Goal: Task Accomplishment & Management: Manage account settings

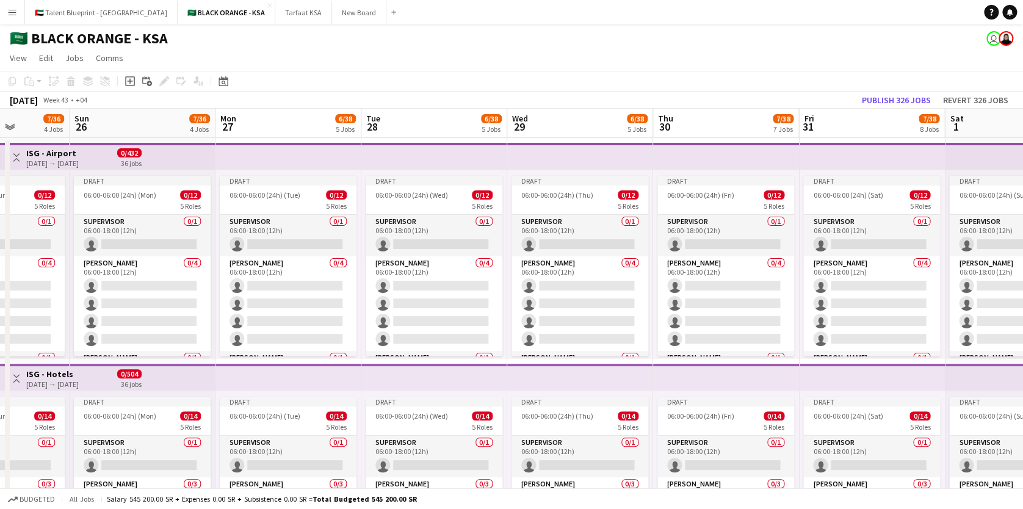
scroll to position [0, 337]
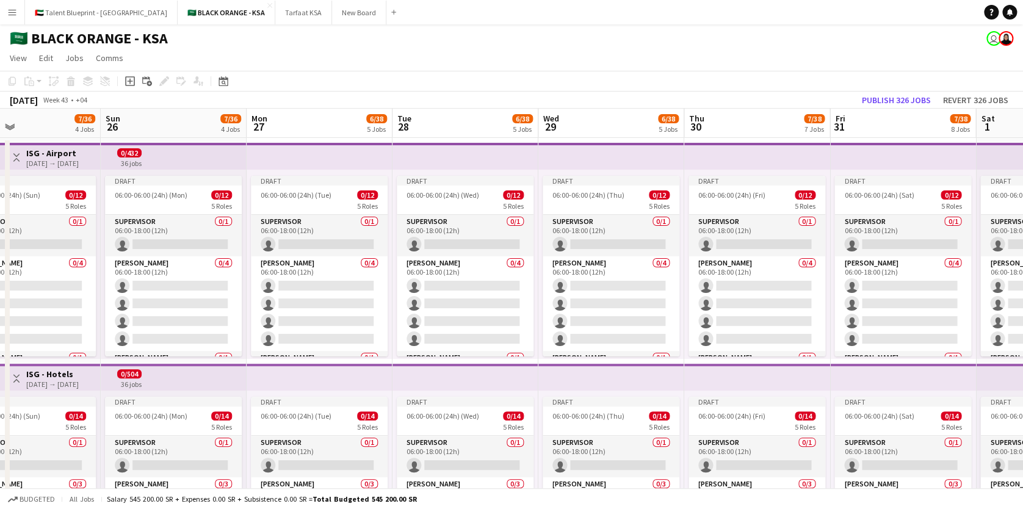
drag, startPoint x: 158, startPoint y: 175, endPoint x: 918, endPoint y: 217, distance: 761.4
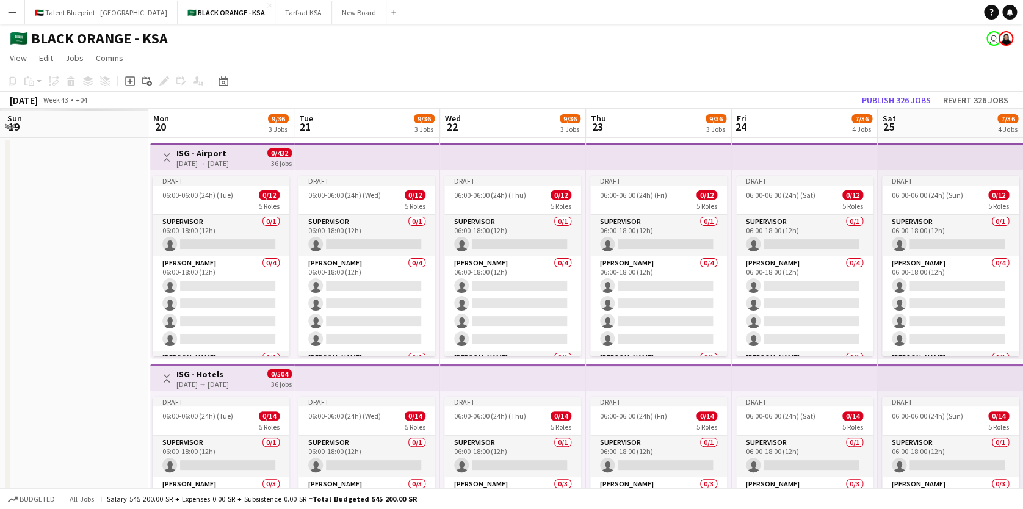
drag, startPoint x: 36, startPoint y: 173, endPoint x: 679, endPoint y: 208, distance: 643.9
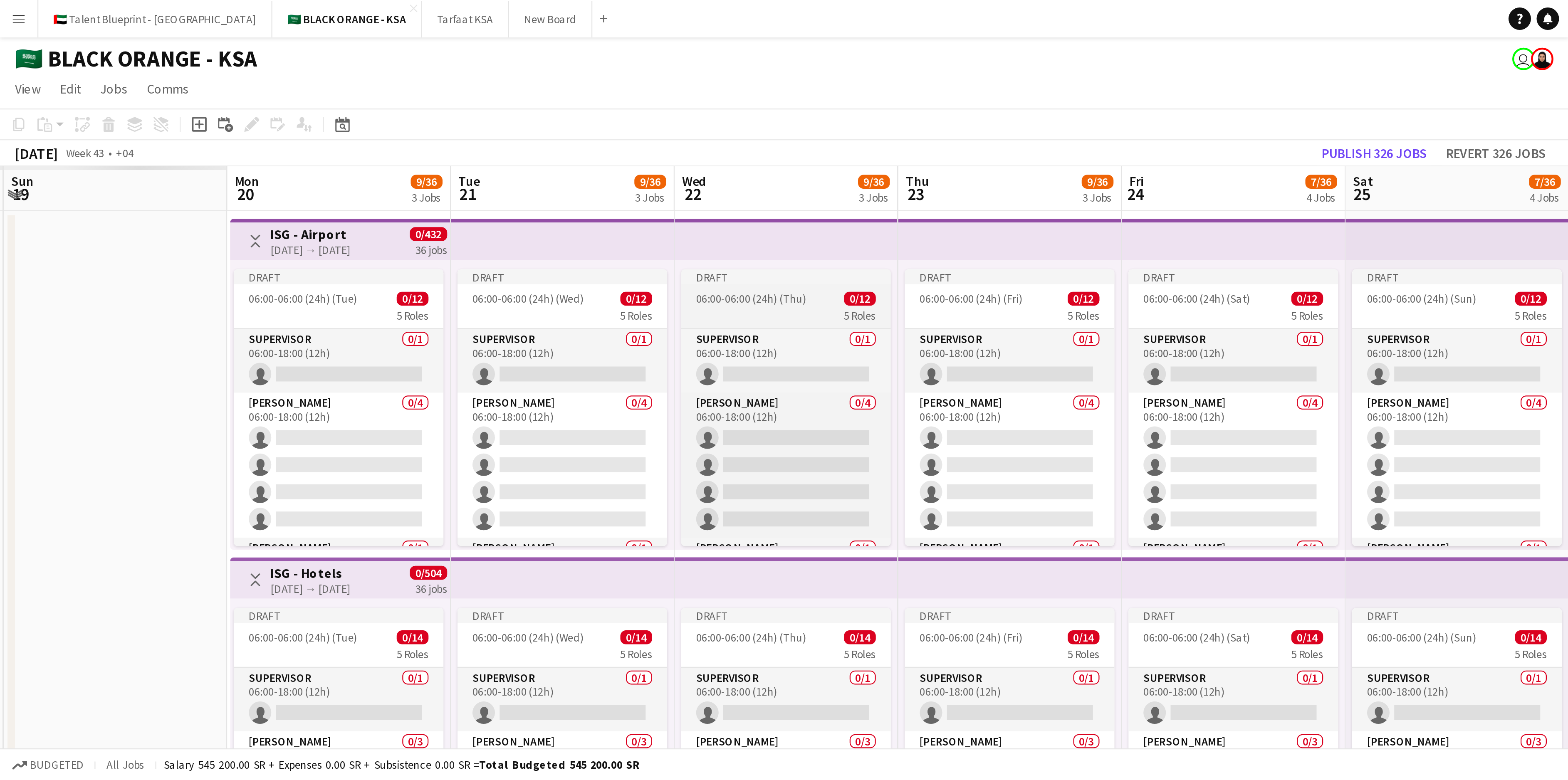
scroll to position [0, 289]
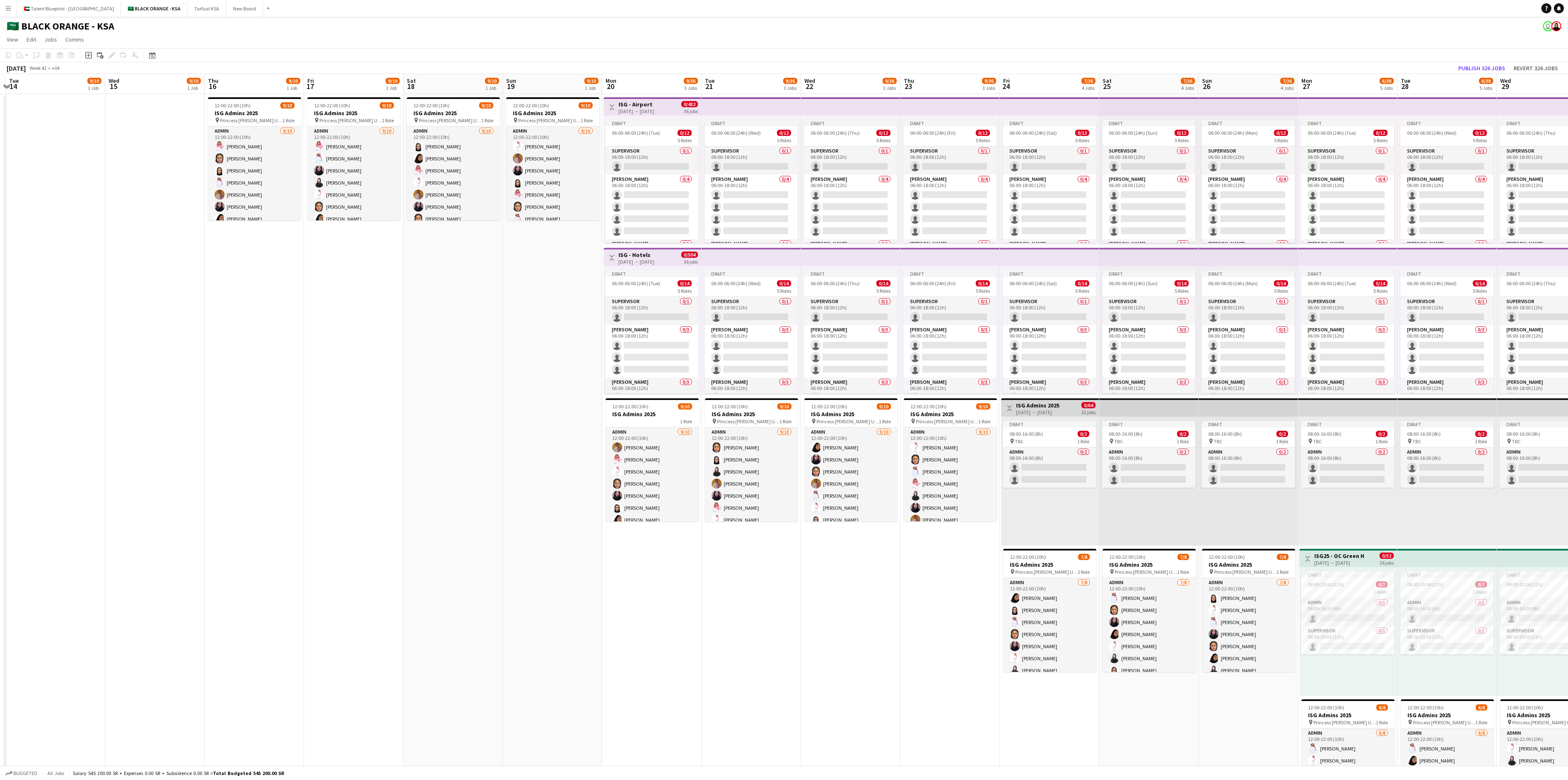
drag, startPoint x: 208, startPoint y: 206, endPoint x: 977, endPoint y: 289, distance: 773.5
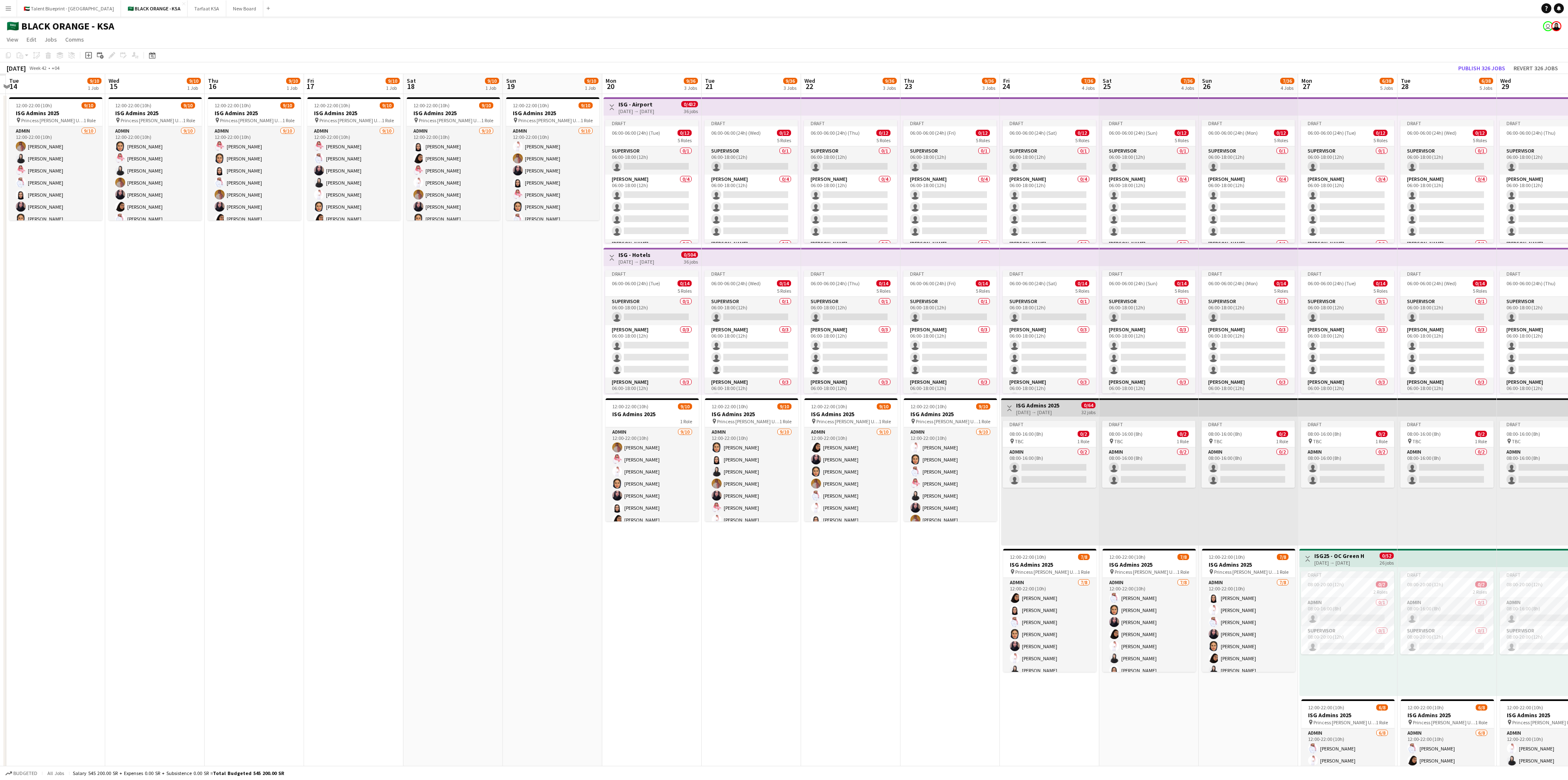
scroll to position [0, 199]
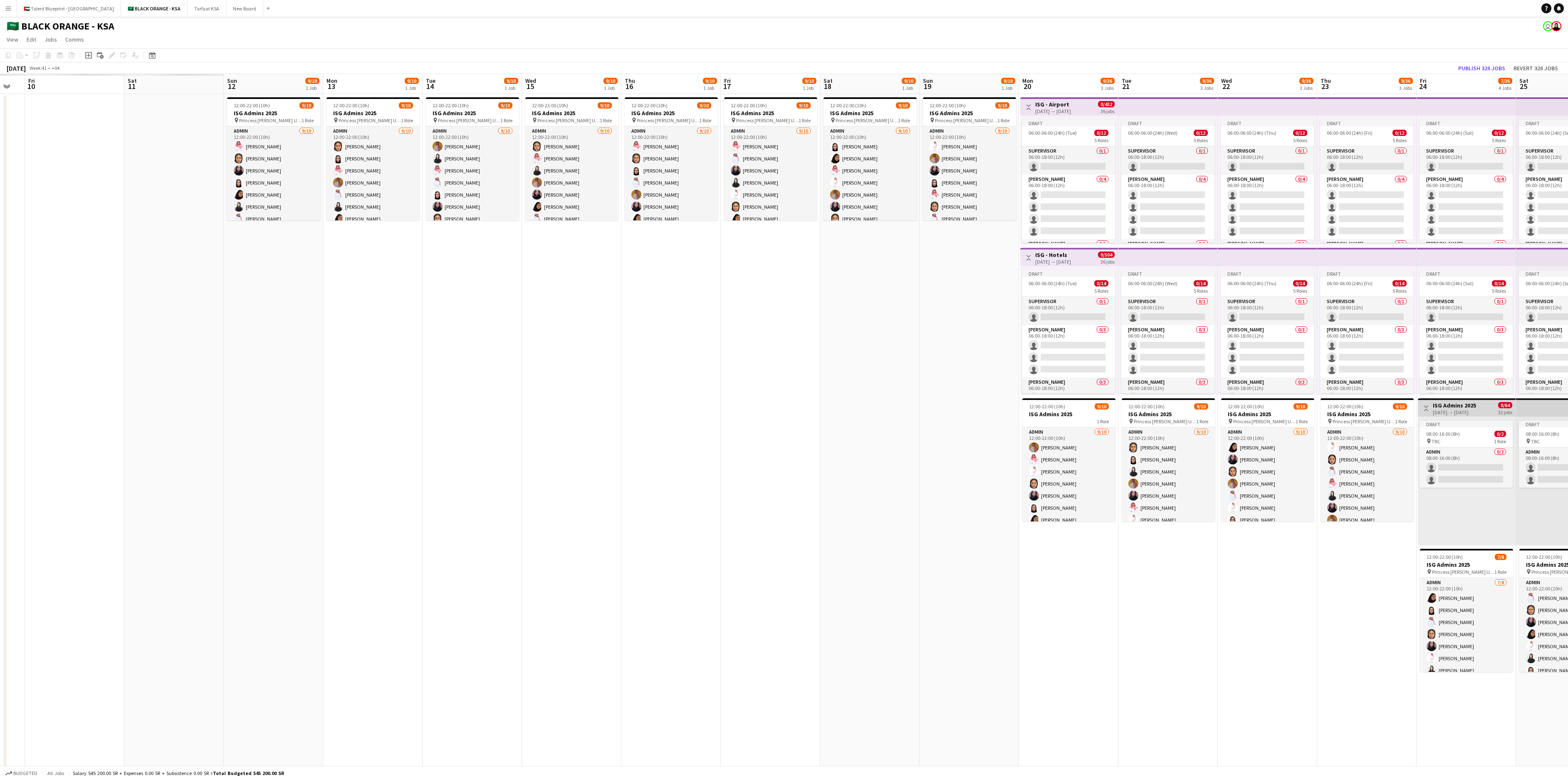
drag, startPoint x: 82, startPoint y: 269, endPoint x: 755, endPoint y: 270, distance: 673.0
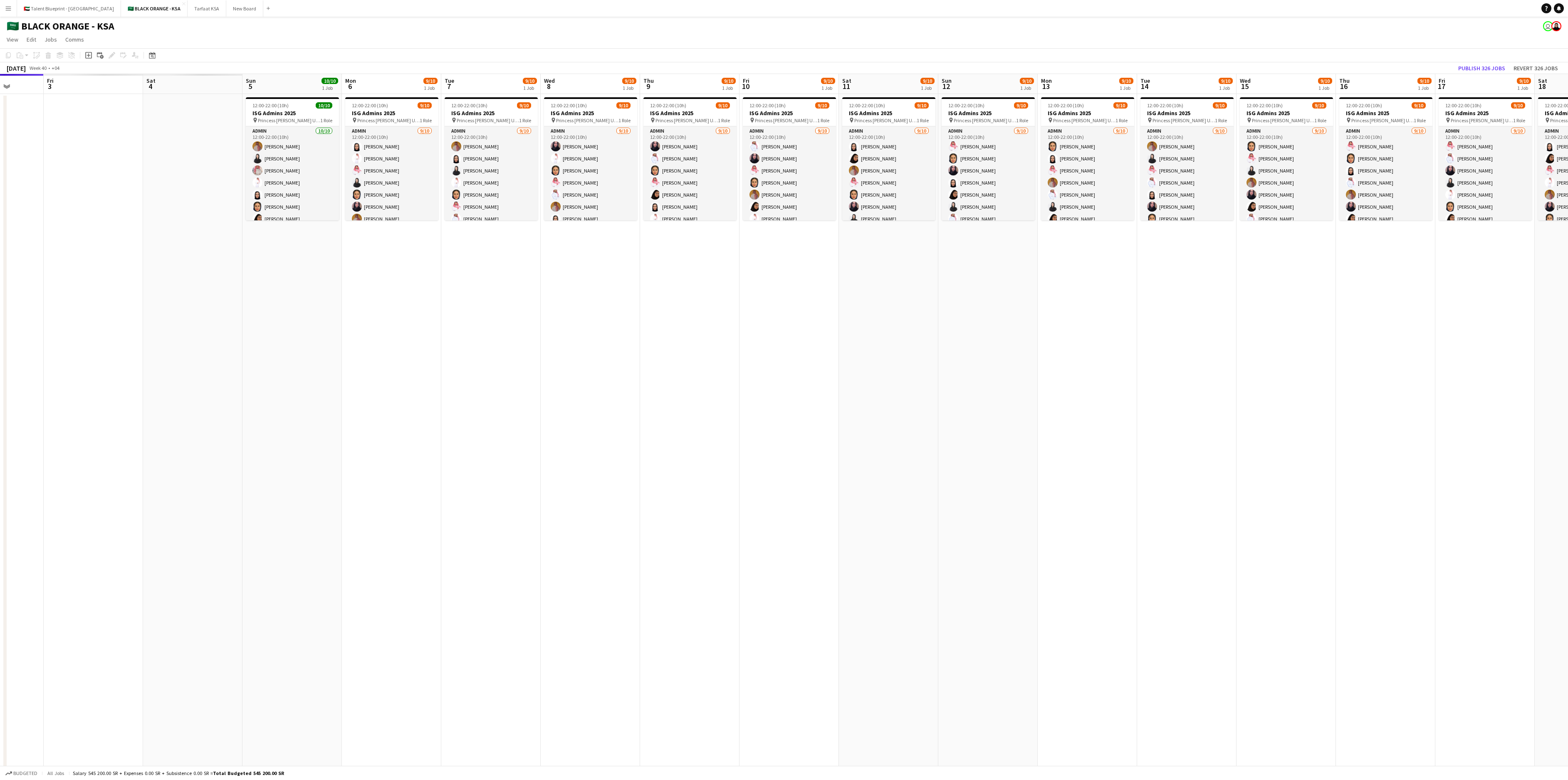
drag, startPoint x: 256, startPoint y: 272, endPoint x: 821, endPoint y: 279, distance: 565.0
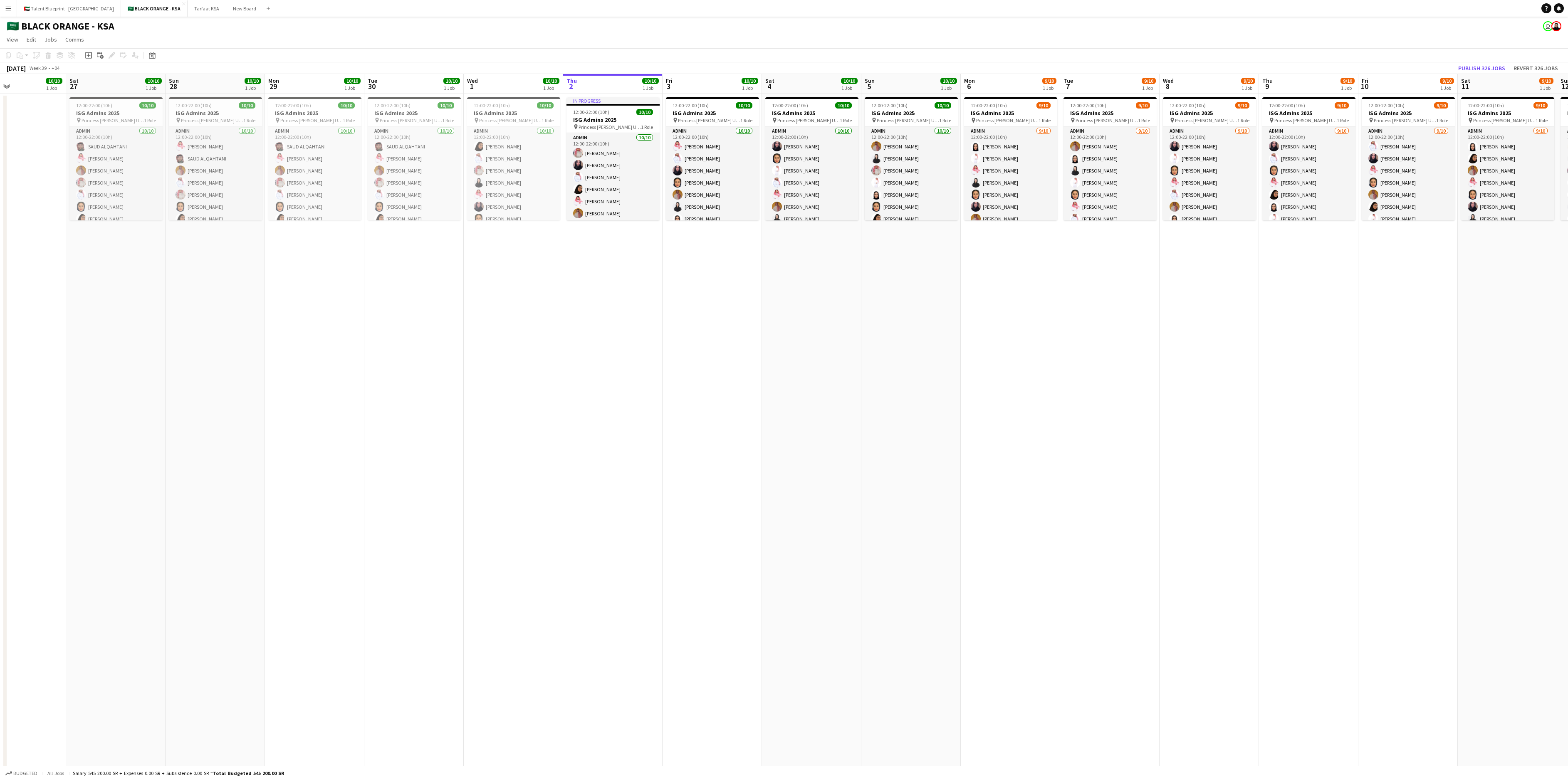
drag, startPoint x: 380, startPoint y: 311, endPoint x: 900, endPoint y: 305, distance: 520.0
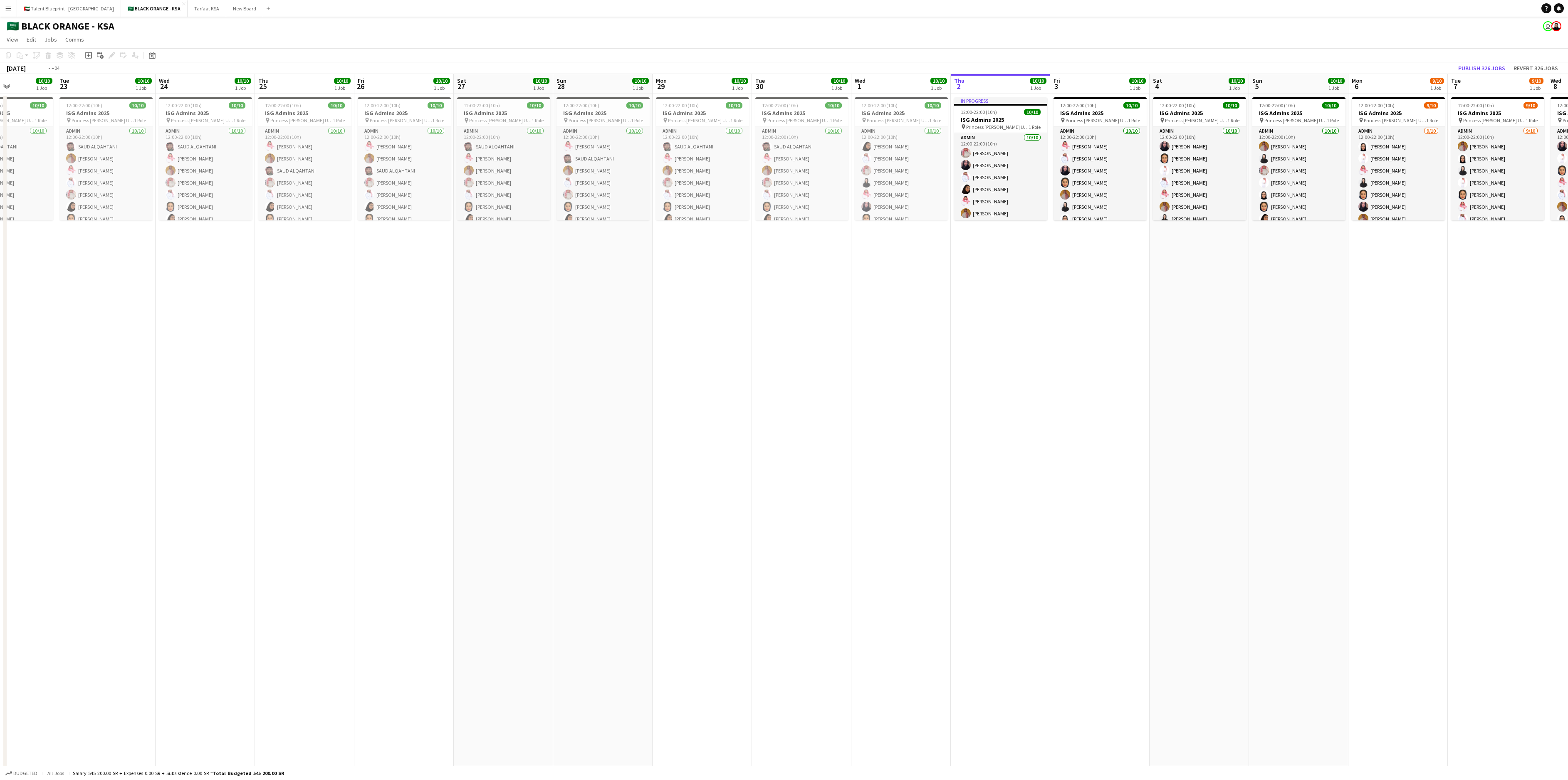
drag, startPoint x: 392, startPoint y: 284, endPoint x: 879, endPoint y: 326, distance: 488.8
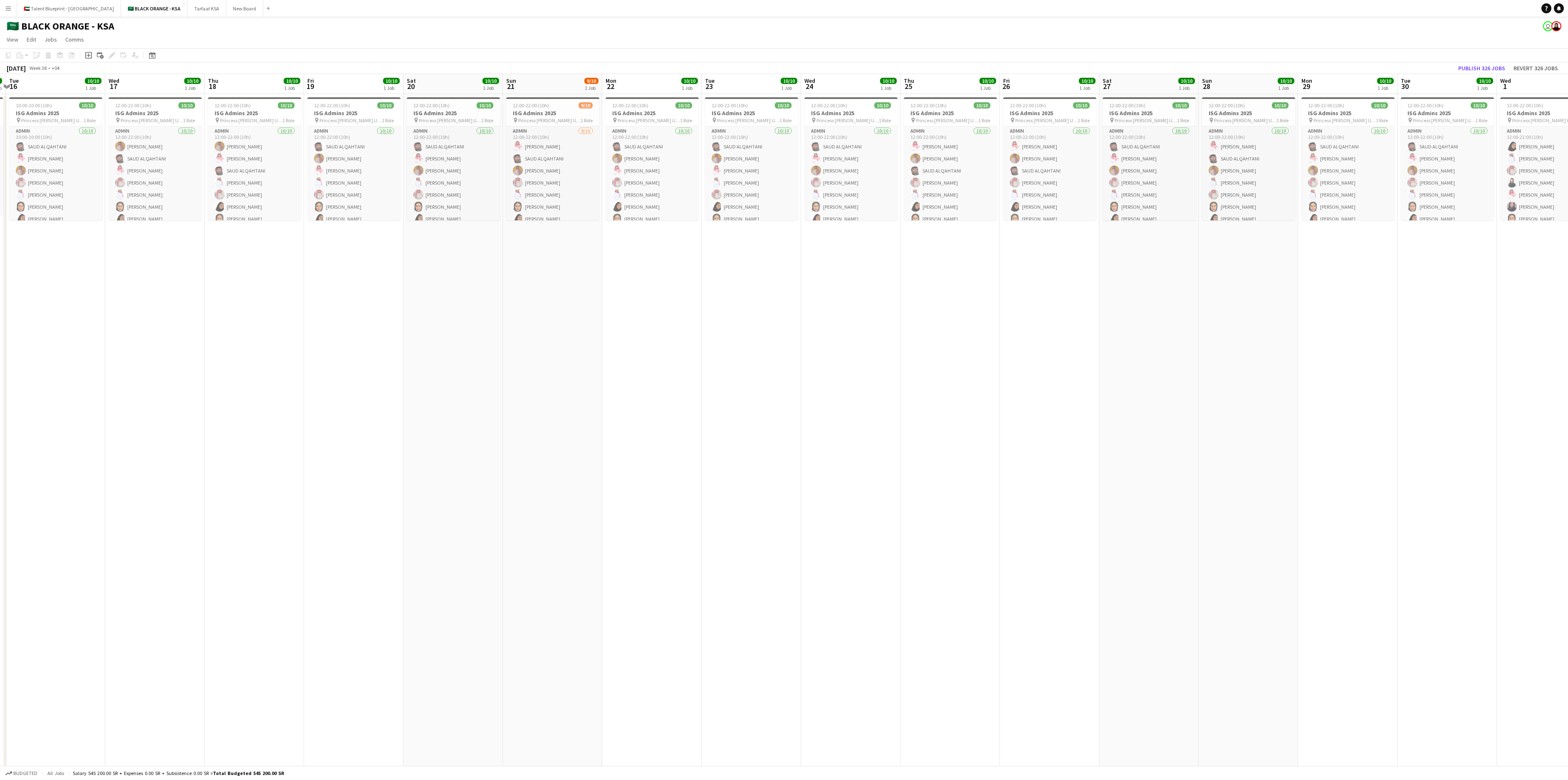
drag, startPoint x: 308, startPoint y: 322, endPoint x: 854, endPoint y: 358, distance: 547.2
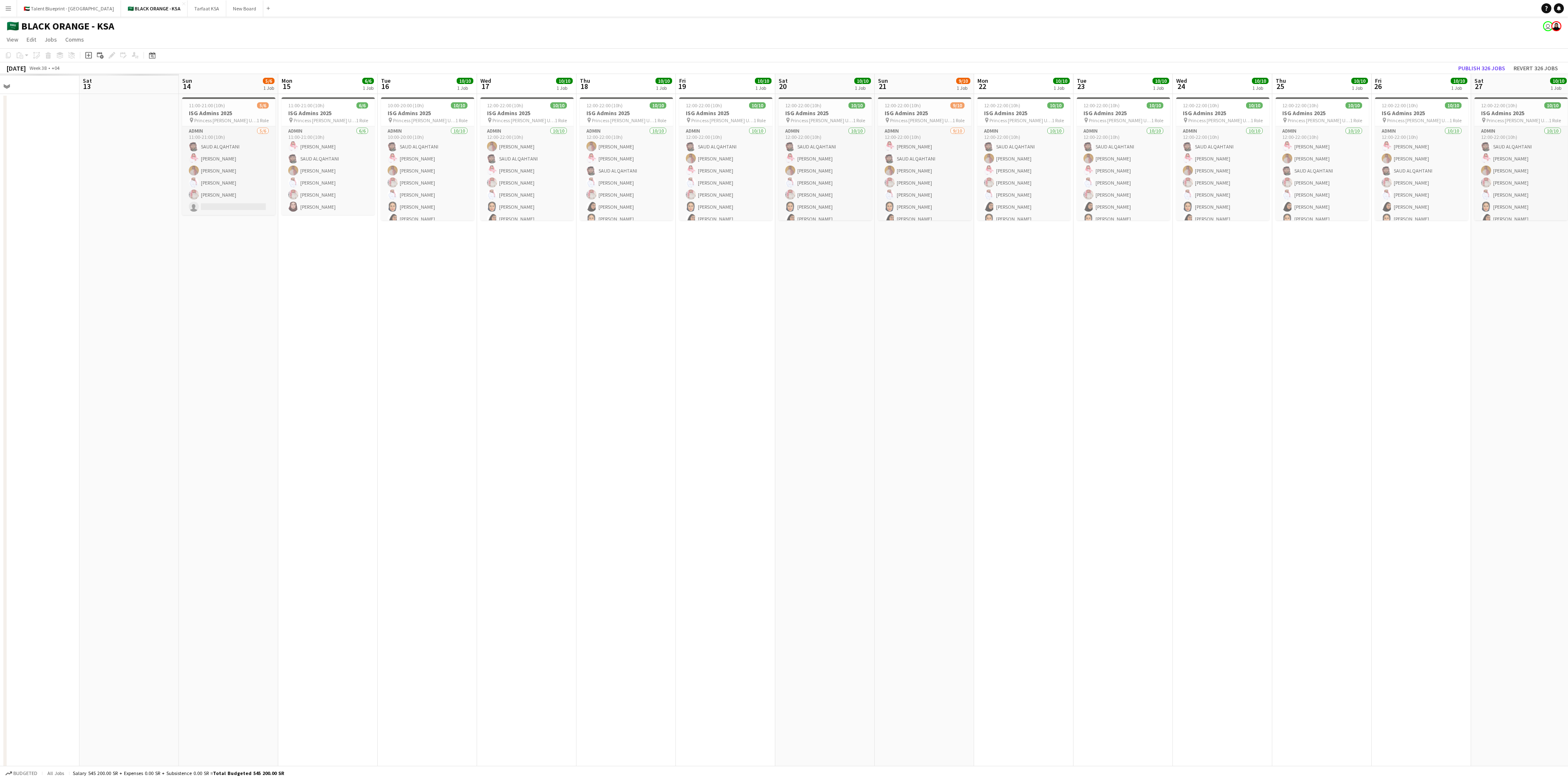
drag, startPoint x: 445, startPoint y: 366, endPoint x: 917, endPoint y: 359, distance: 472.1
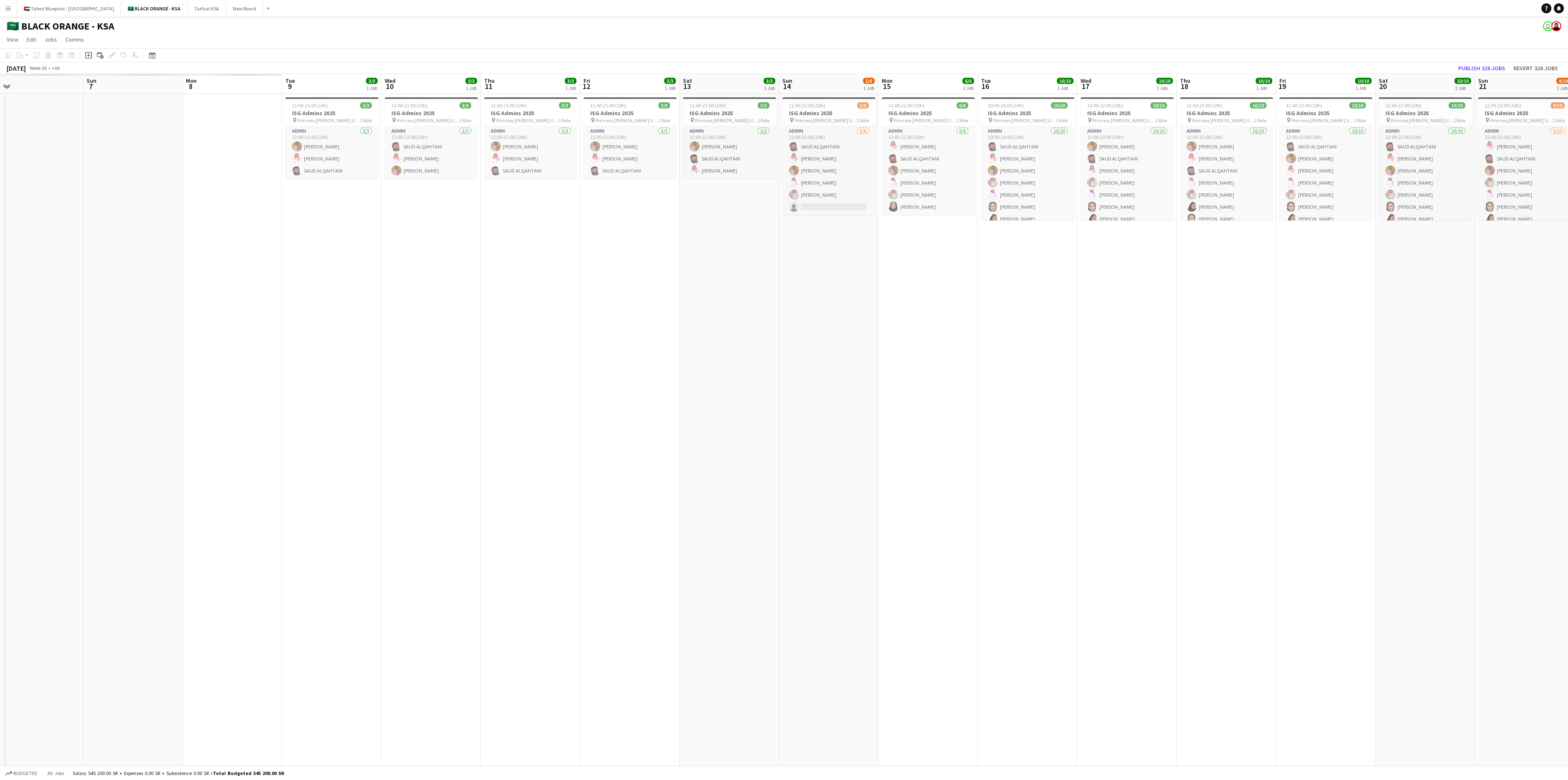
drag, startPoint x: 455, startPoint y: 328, endPoint x: 956, endPoint y: 337, distance: 501.1
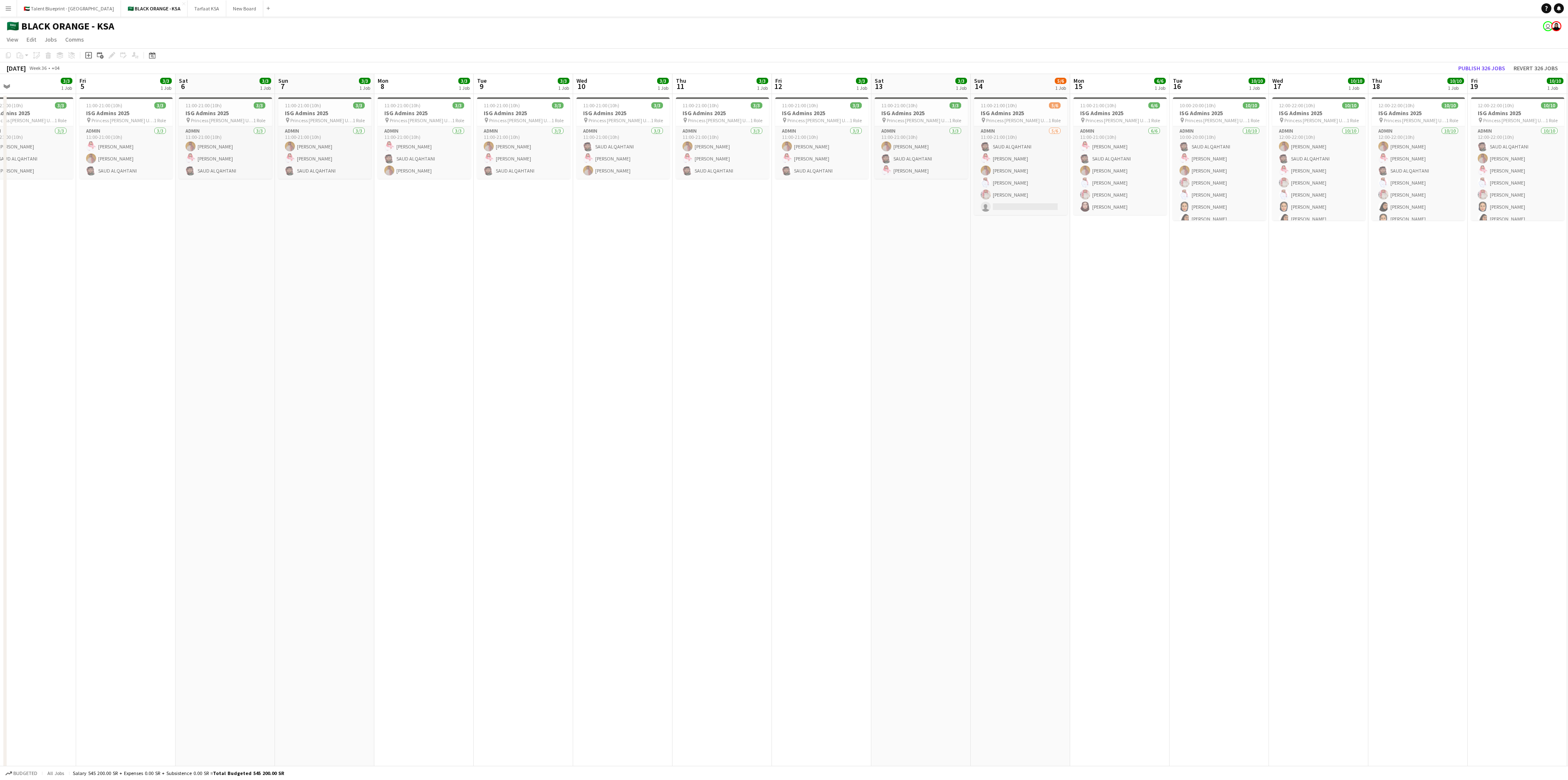
drag, startPoint x: 503, startPoint y: 302, endPoint x: 693, endPoint y: 295, distance: 190.1
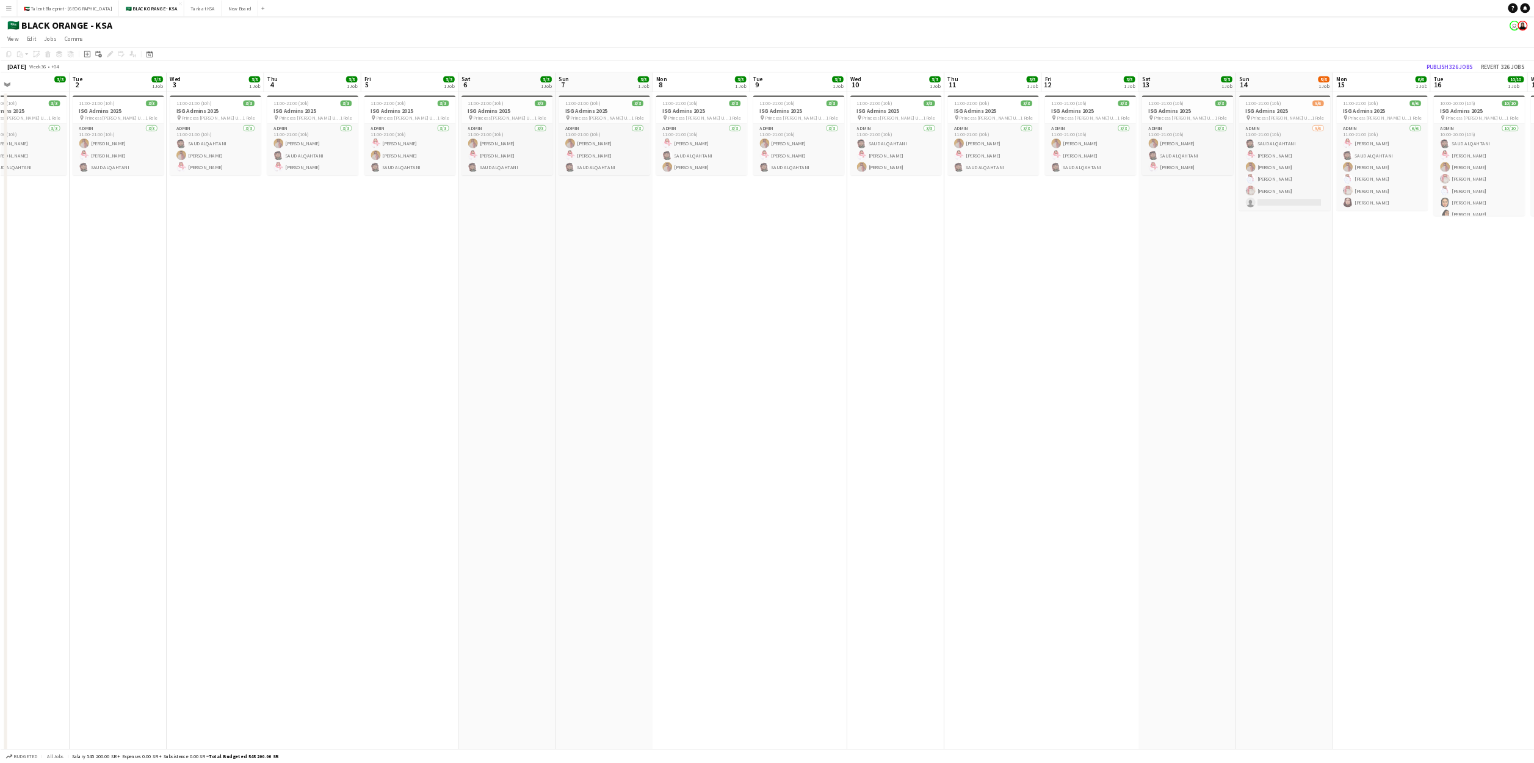
scroll to position [0, 372]
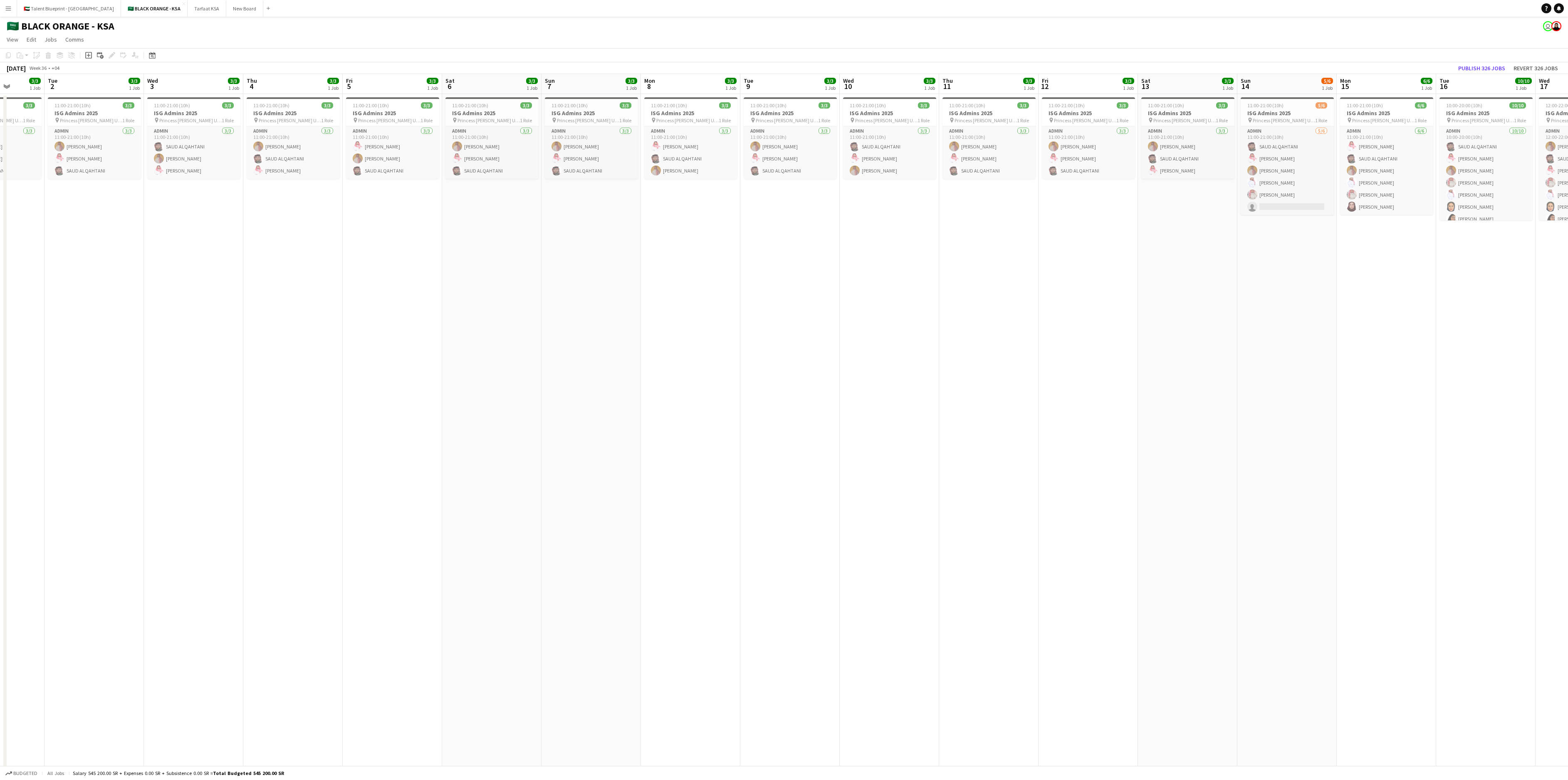
drag, startPoint x: 345, startPoint y: 307, endPoint x: 612, endPoint y: 303, distance: 267.0
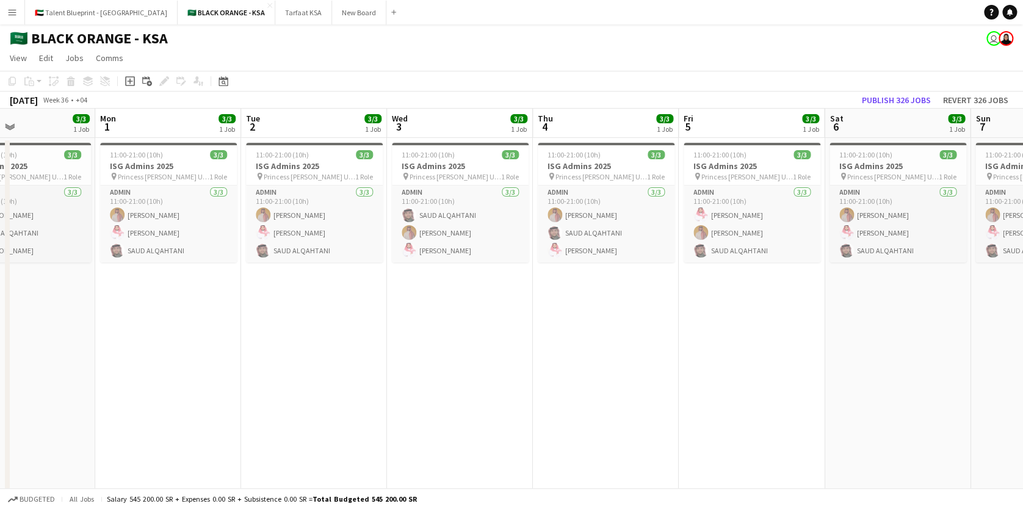
scroll to position [0, 296]
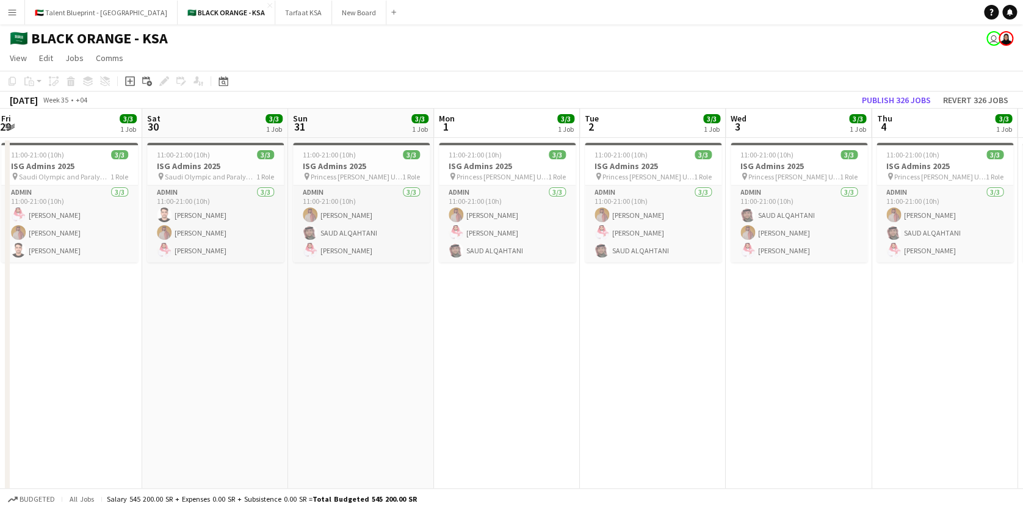
drag, startPoint x: 76, startPoint y: 284, endPoint x: 591, endPoint y: 340, distance: 517.8
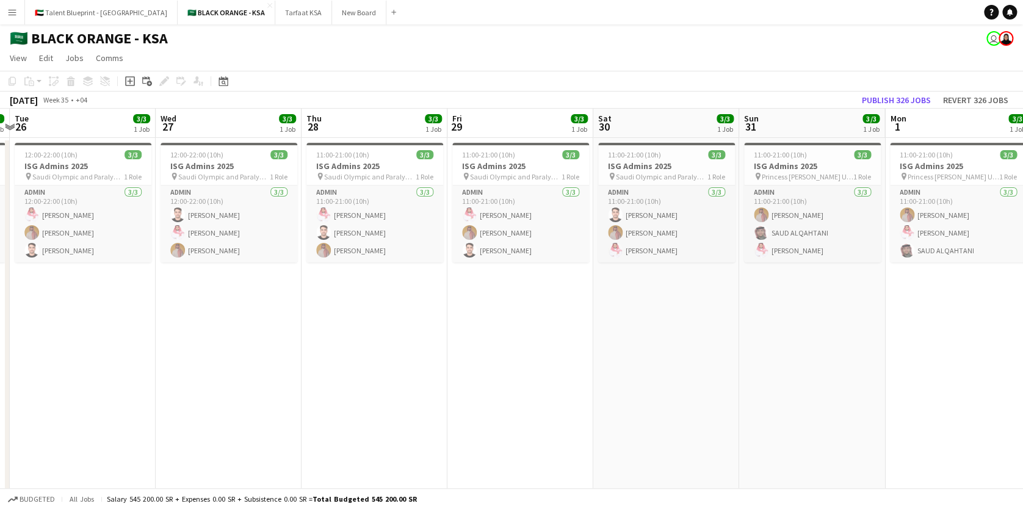
drag, startPoint x: 32, startPoint y: 284, endPoint x: 509, endPoint y: 294, distance: 476.4
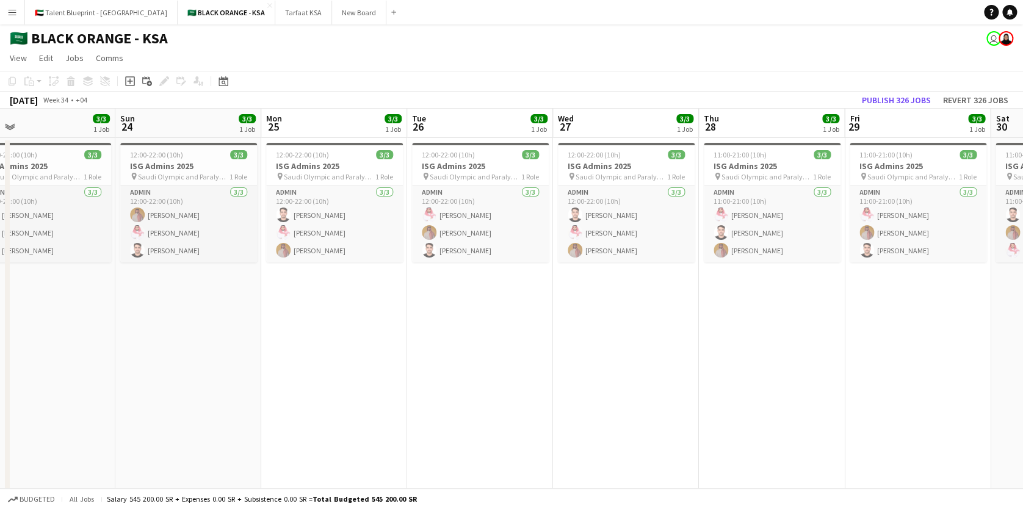
drag, startPoint x: 143, startPoint y: 296, endPoint x: 515, endPoint y: 302, distance: 371.9
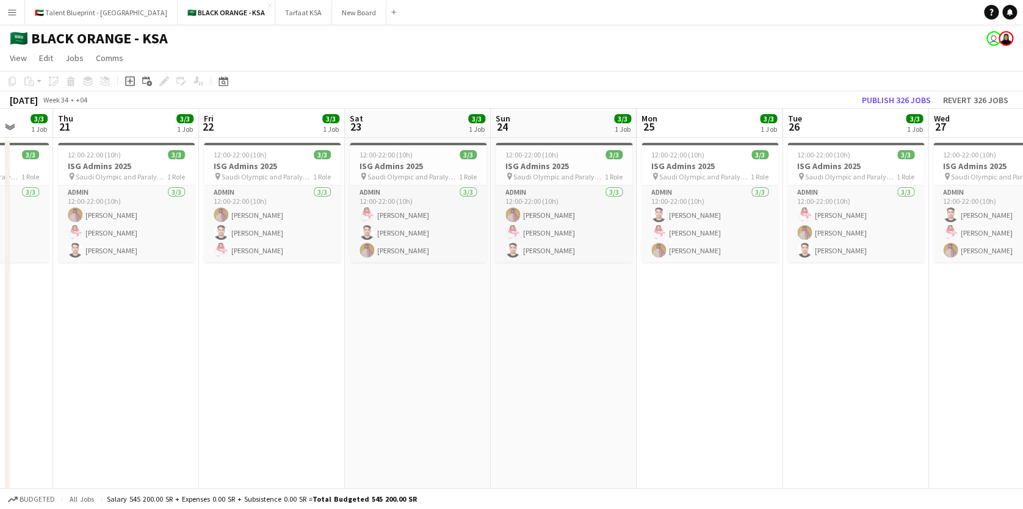
drag, startPoint x: 162, startPoint y: 309, endPoint x: 537, endPoint y: 330, distance: 376.1
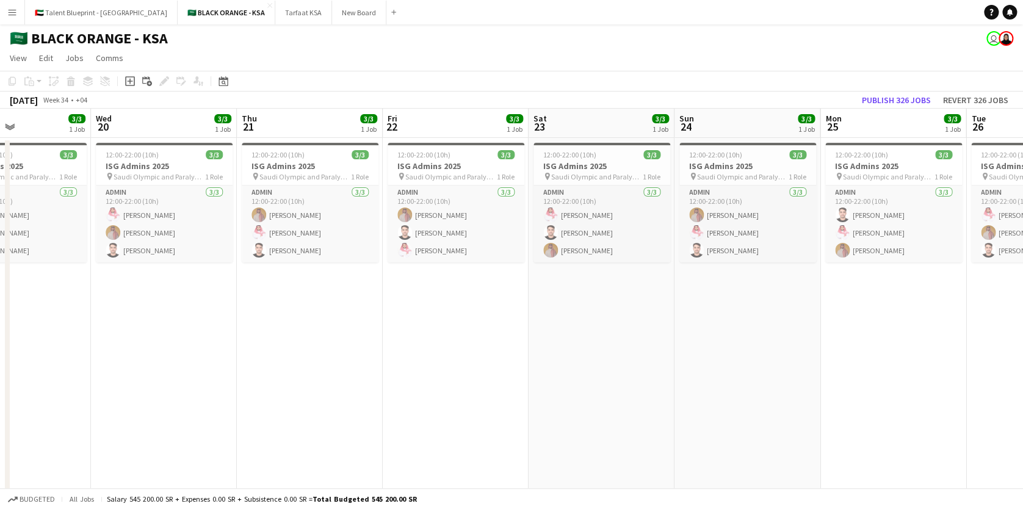
drag, startPoint x: 249, startPoint y: 312, endPoint x: 432, endPoint y: 319, distance: 183.3
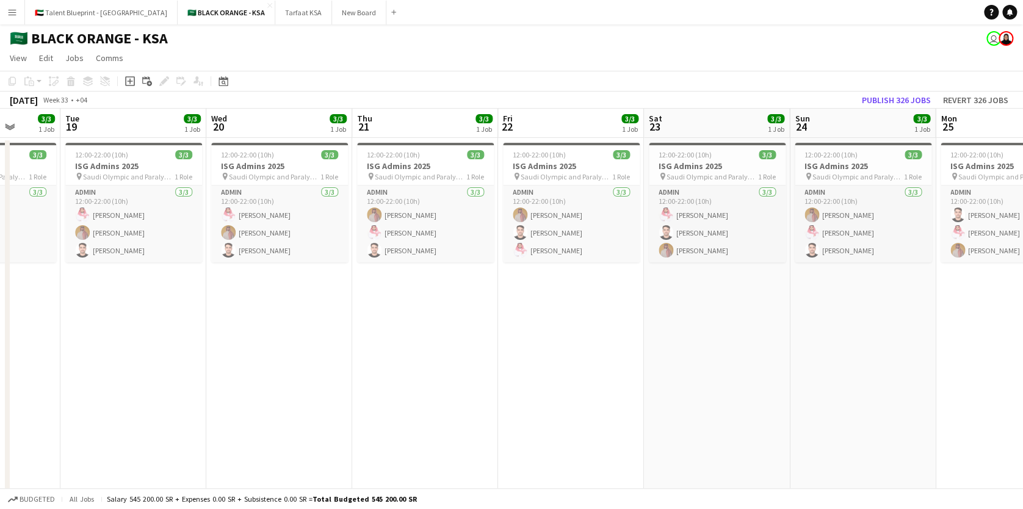
drag, startPoint x: 175, startPoint y: 320, endPoint x: 436, endPoint y: 315, distance: 261.4
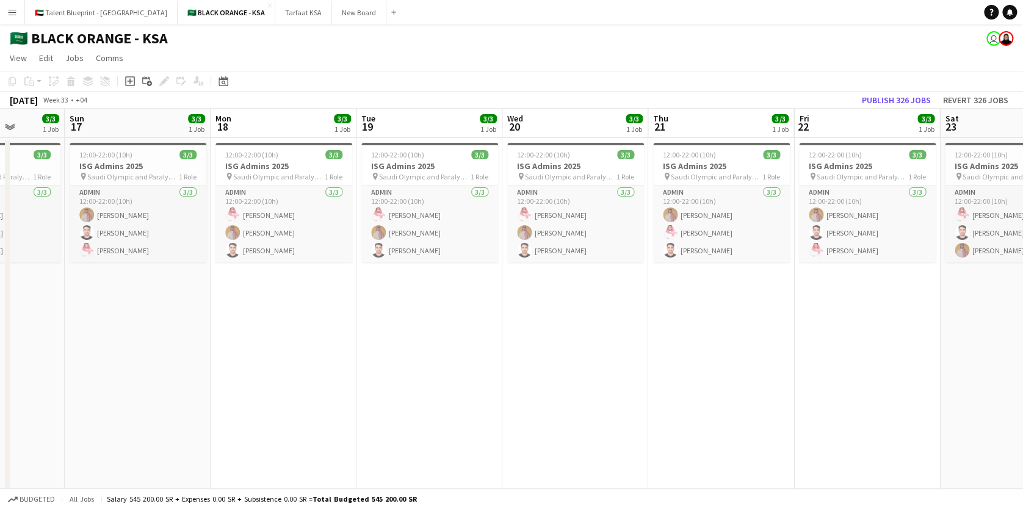
drag, startPoint x: 144, startPoint y: 315, endPoint x: 445, endPoint y: 320, distance: 300.4
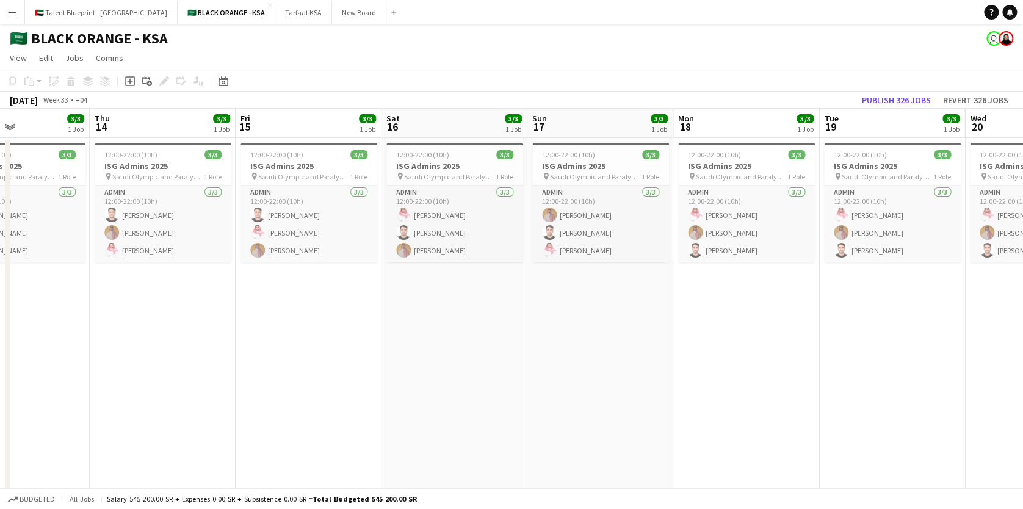
drag, startPoint x: 147, startPoint y: 316, endPoint x: 459, endPoint y: 320, distance: 312.6
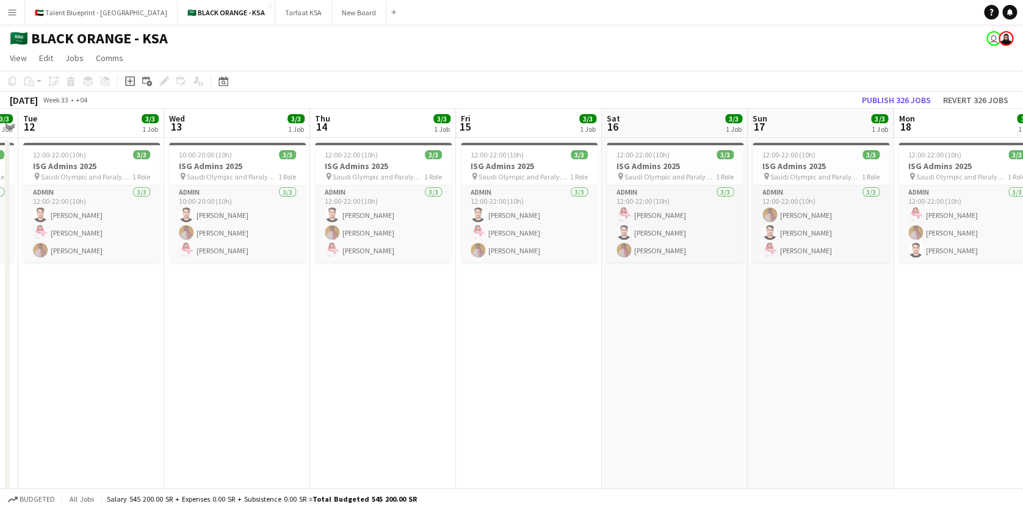
drag, startPoint x: 214, startPoint y: 324, endPoint x: 435, endPoint y: 313, distance: 221.3
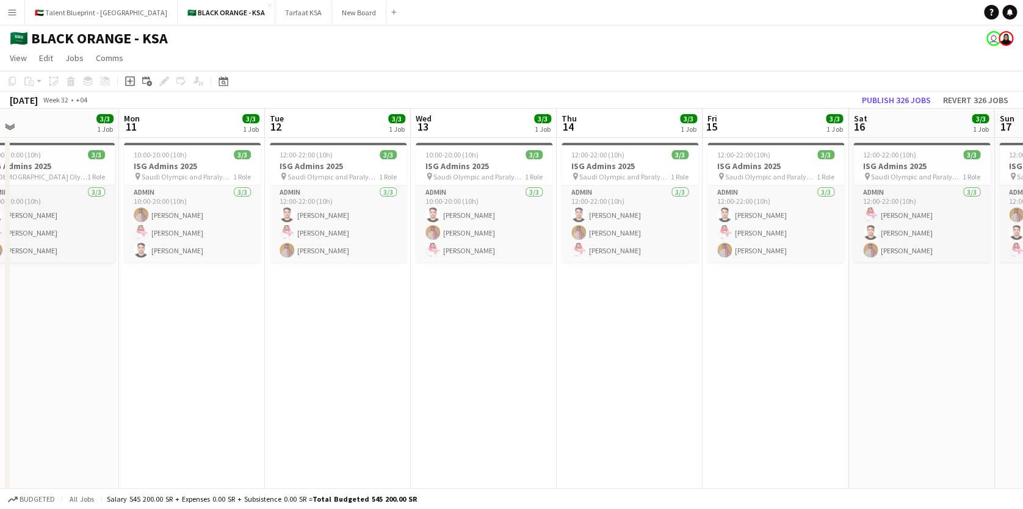
drag, startPoint x: 162, startPoint y: 331, endPoint x: 408, endPoint y: 327, distance: 246.1
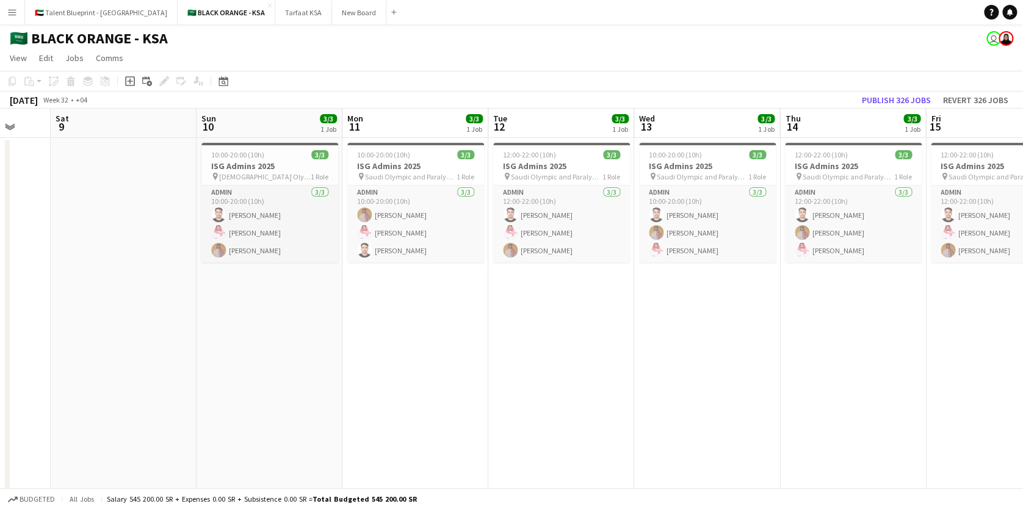
drag, startPoint x: 278, startPoint y: 327, endPoint x: 502, endPoint y: 325, distance: 223.5
click at [267, 158] on div "10:00-20:00 (10h) 3/3" at bounding box center [269, 154] width 137 height 9
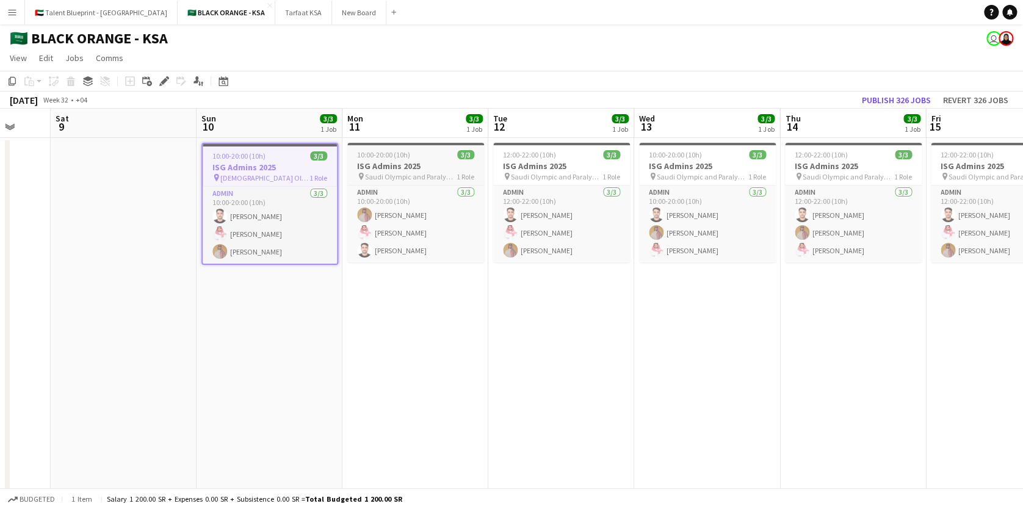
click at [407, 169] on h3 "ISG Admins 2025" at bounding box center [415, 166] width 137 height 11
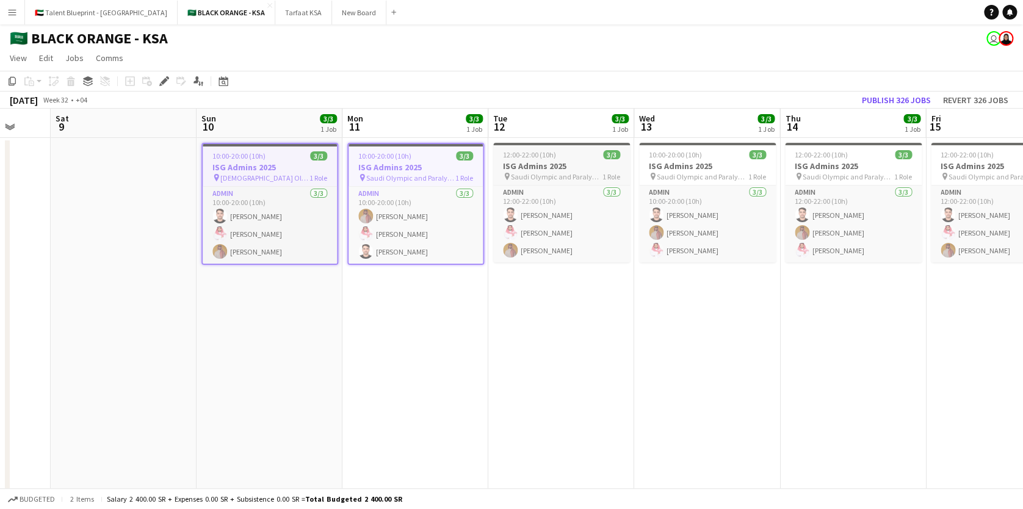
click at [546, 168] on h3 "ISG Admins 2025" at bounding box center [561, 166] width 137 height 11
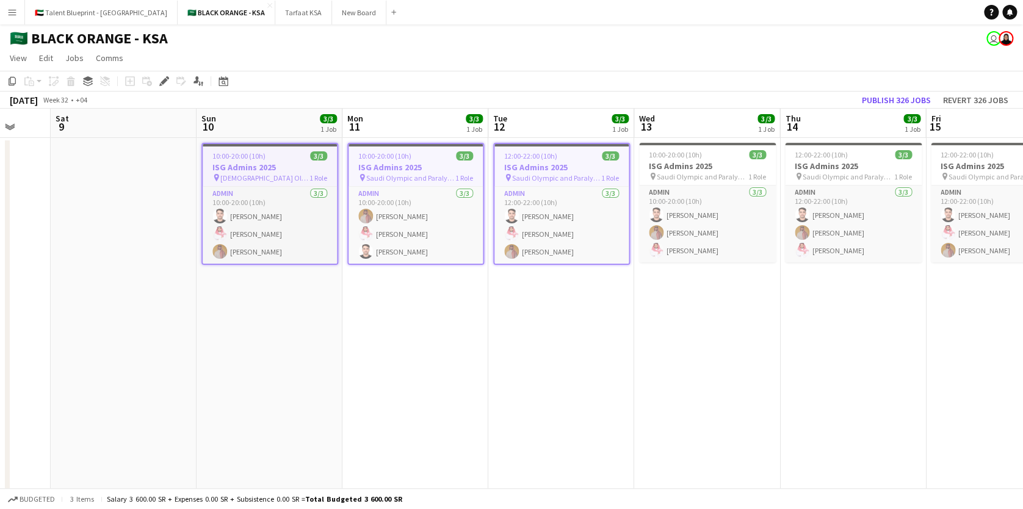
scroll to position [0, 440]
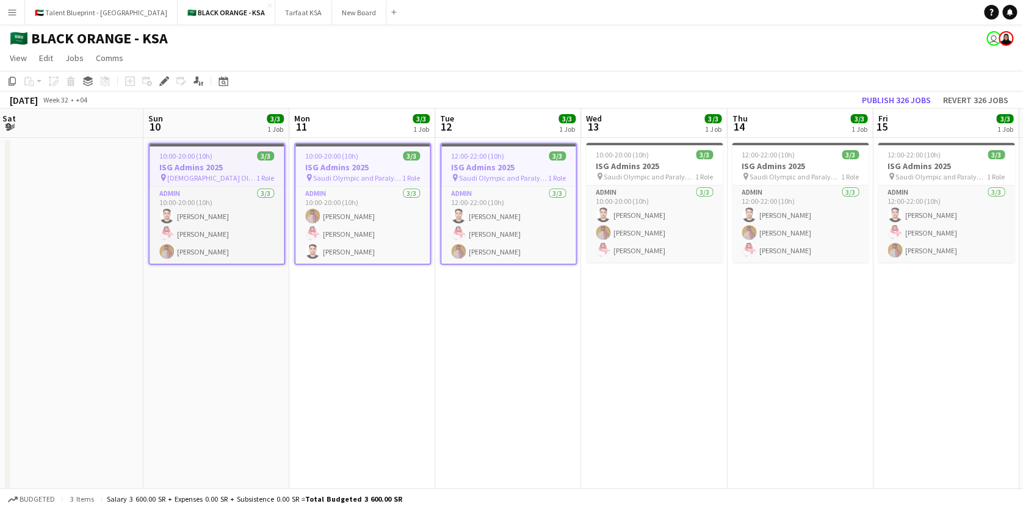
drag, startPoint x: 556, startPoint y: 168, endPoint x: 503, endPoint y: 173, distance: 53.3
click at [617, 172] on span "Saudi Olympic and Paralympic committee" at bounding box center [650, 176] width 92 height 9
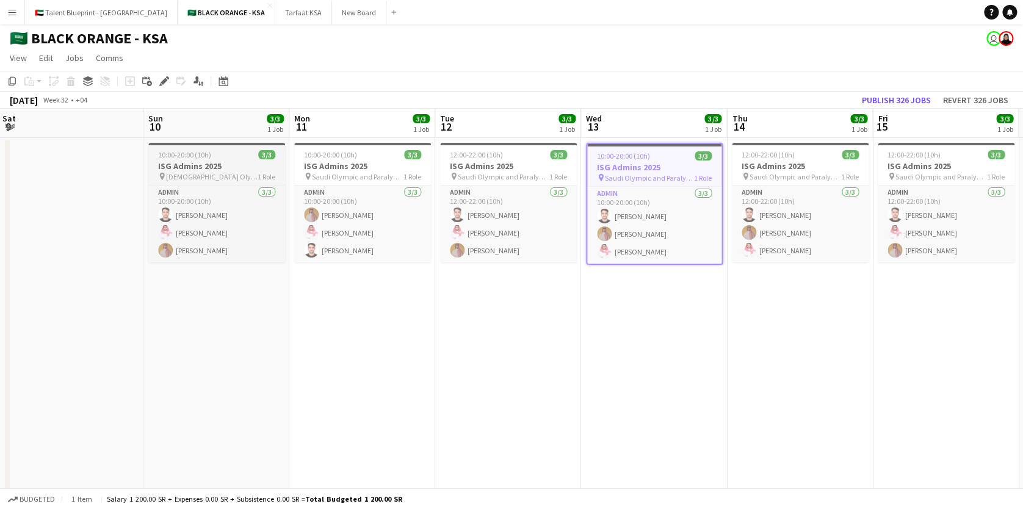
click at [224, 168] on h3 "ISG Admins 2025" at bounding box center [216, 166] width 137 height 11
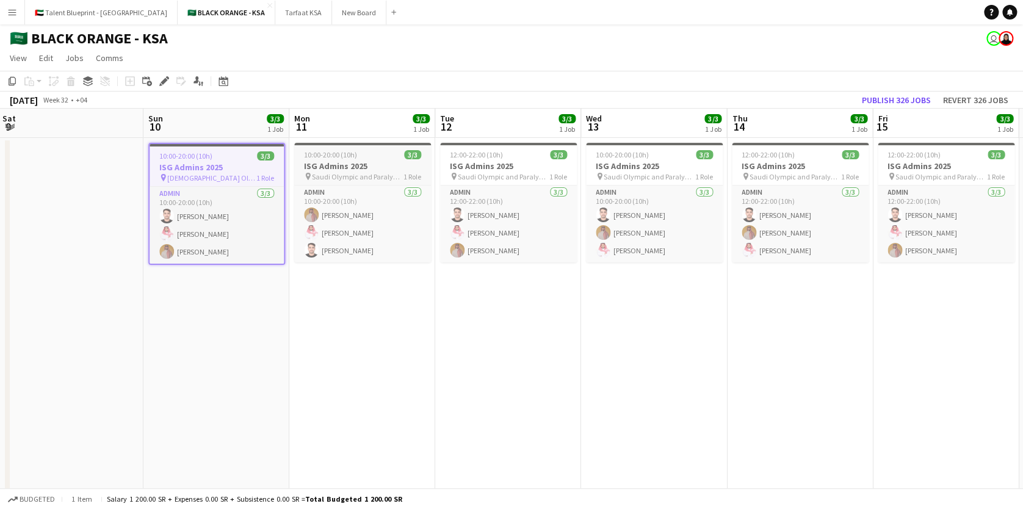
click at [358, 148] on app-job-card "10:00-20:00 (10h) 3/3 ISG Admins 2025 pin Saudi Olympic and Paralympic committe…" at bounding box center [362, 203] width 137 height 120
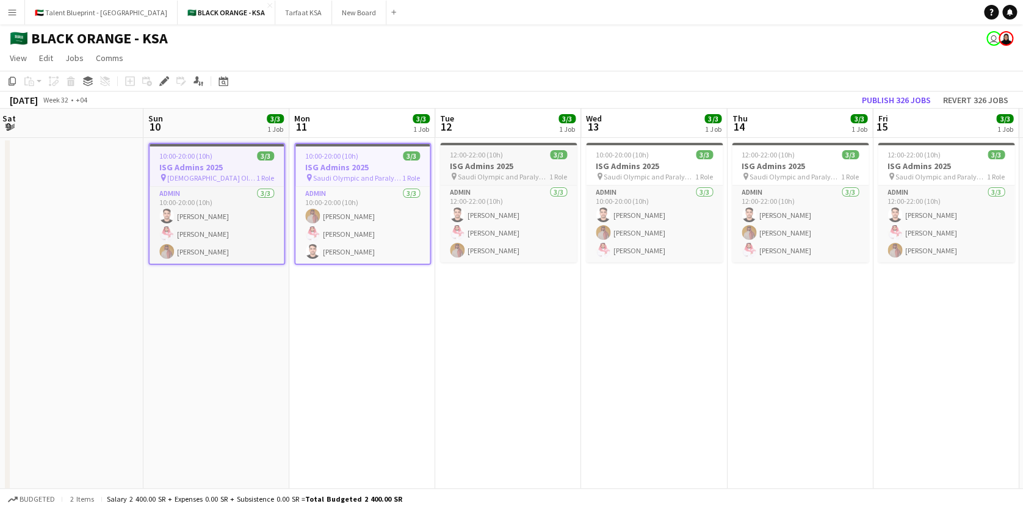
click at [493, 166] on h3 "ISG Admins 2025" at bounding box center [508, 166] width 137 height 11
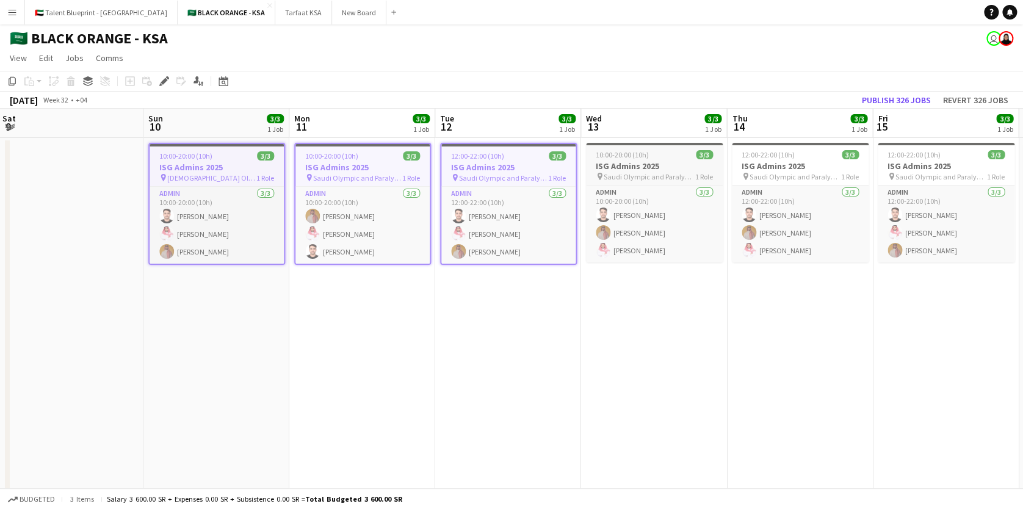
click at [630, 173] on span "Saudi Olympic and Paralympic committee" at bounding box center [650, 176] width 92 height 9
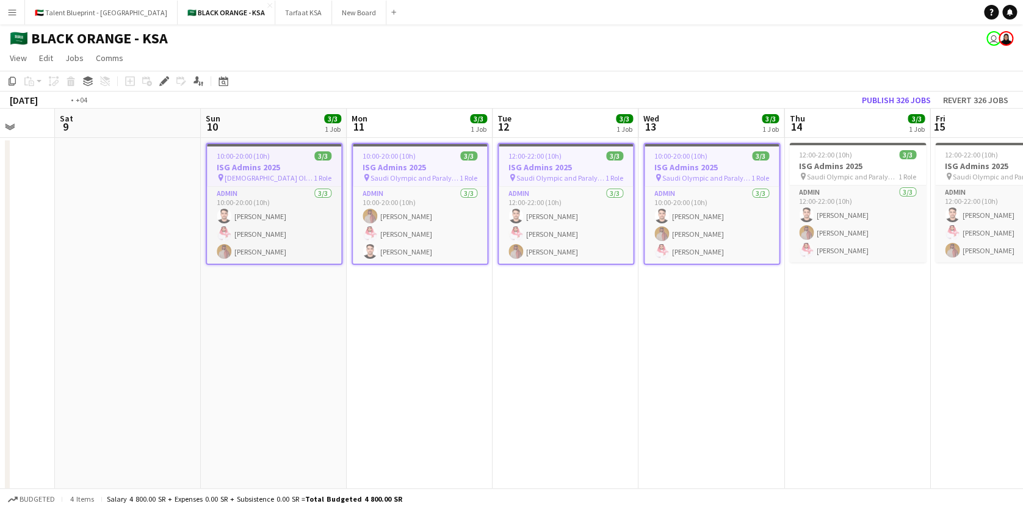
scroll to position [0, 601]
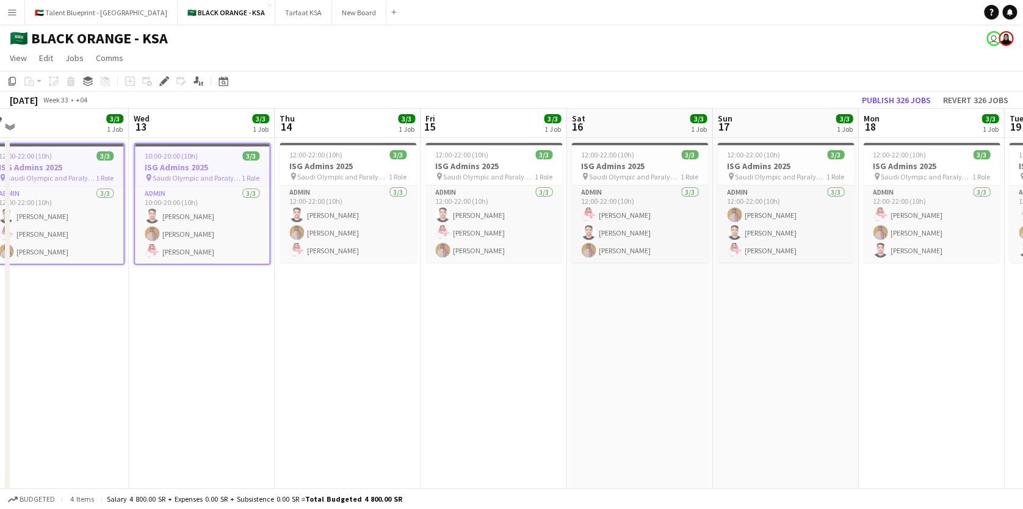
drag, startPoint x: 630, startPoint y: 173, endPoint x: 178, endPoint y: 195, distance: 452.9
click at [319, 167] on h3 "ISG Admins 2025" at bounding box center [348, 166] width 137 height 11
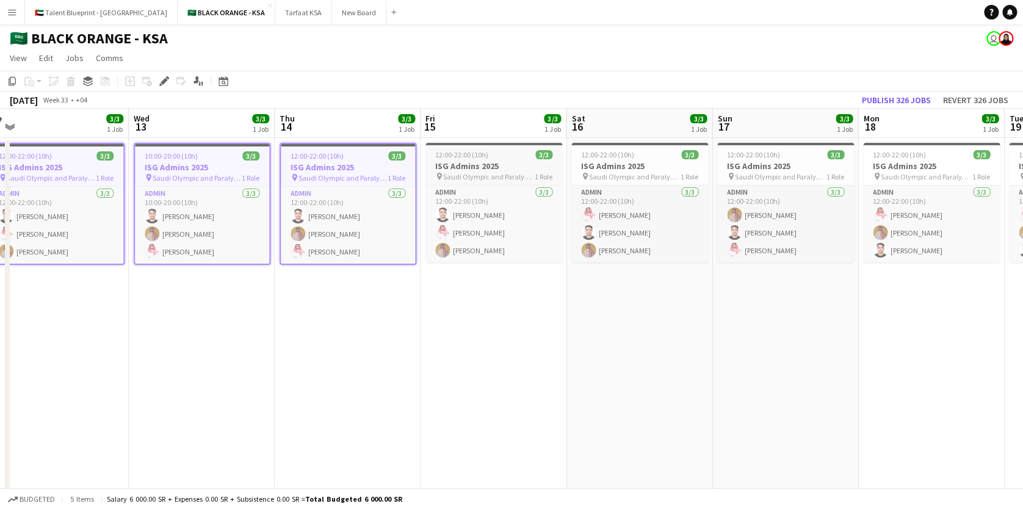
click at [500, 167] on h3 "ISG Admins 2025" at bounding box center [494, 166] width 137 height 11
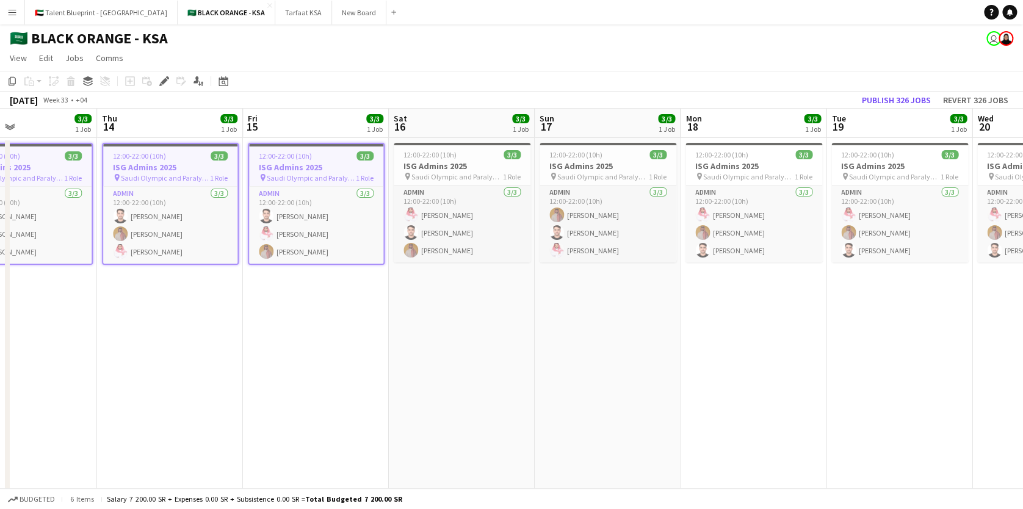
scroll to position [0, 513]
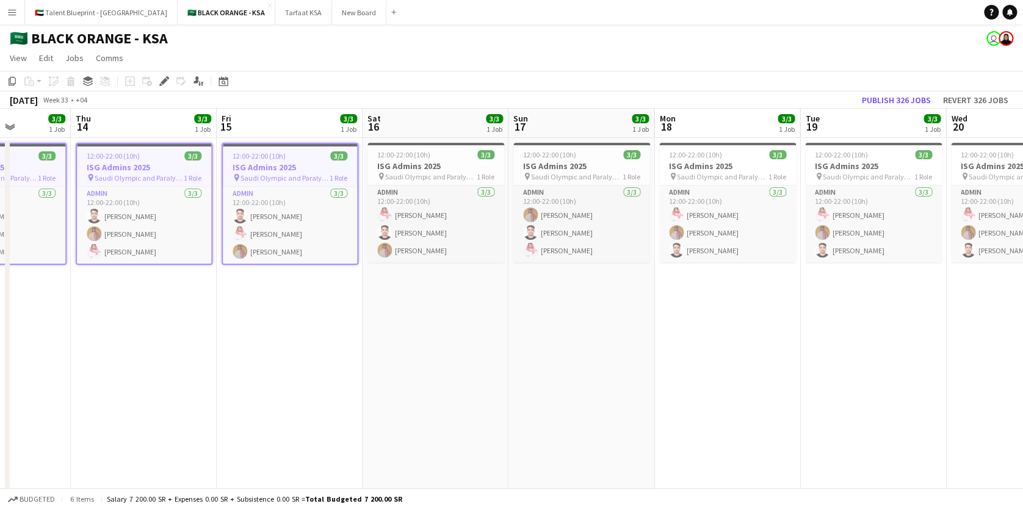
drag, startPoint x: 500, startPoint y: 167, endPoint x: 297, endPoint y: 199, distance: 205.8
click at [448, 169] on h3 "ISG Admins 2025" at bounding box center [436, 166] width 137 height 11
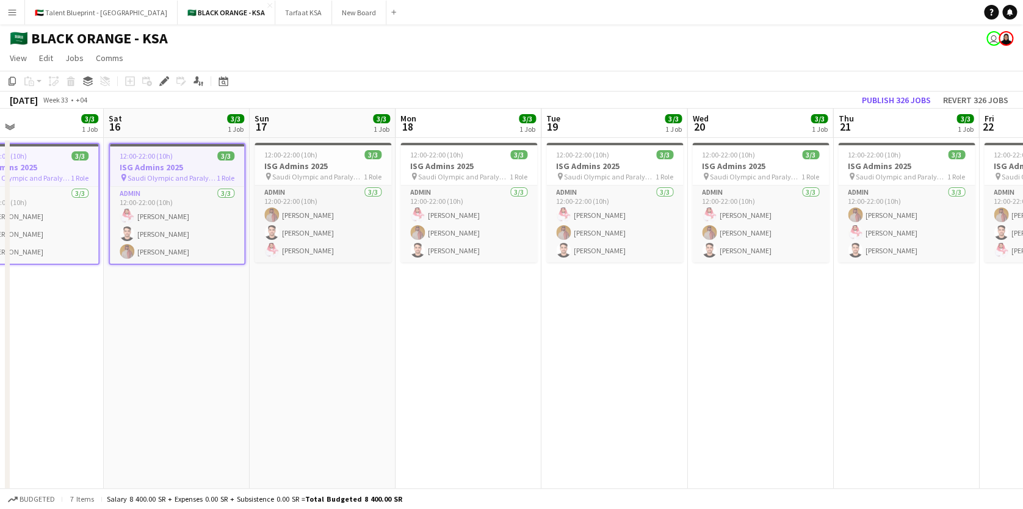
drag, startPoint x: 470, startPoint y: 166, endPoint x: 211, endPoint y: 190, distance: 260.6
click at [290, 176] on span "Saudi Olympic and Paralympic committee" at bounding box center [317, 176] width 92 height 9
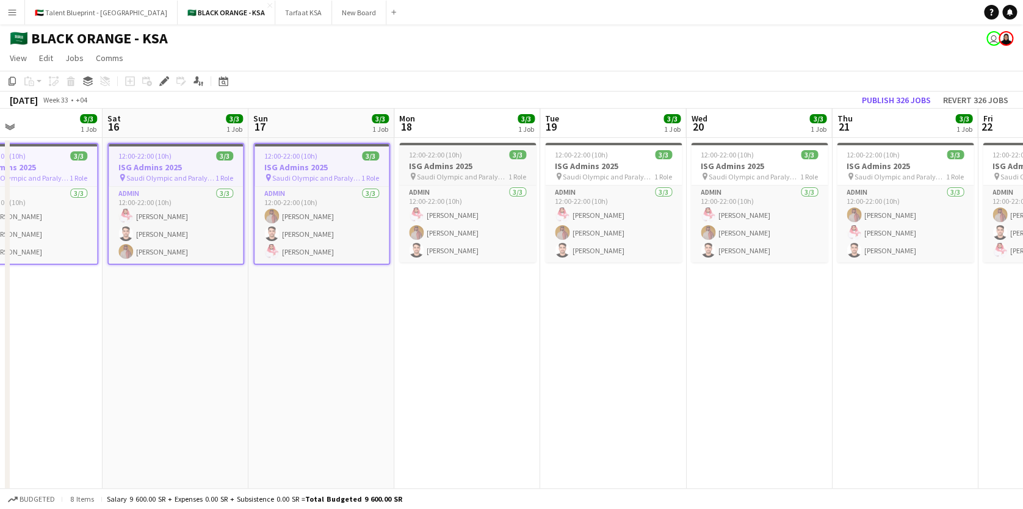
click at [460, 170] on h3 "ISG Admins 2025" at bounding box center [467, 166] width 137 height 11
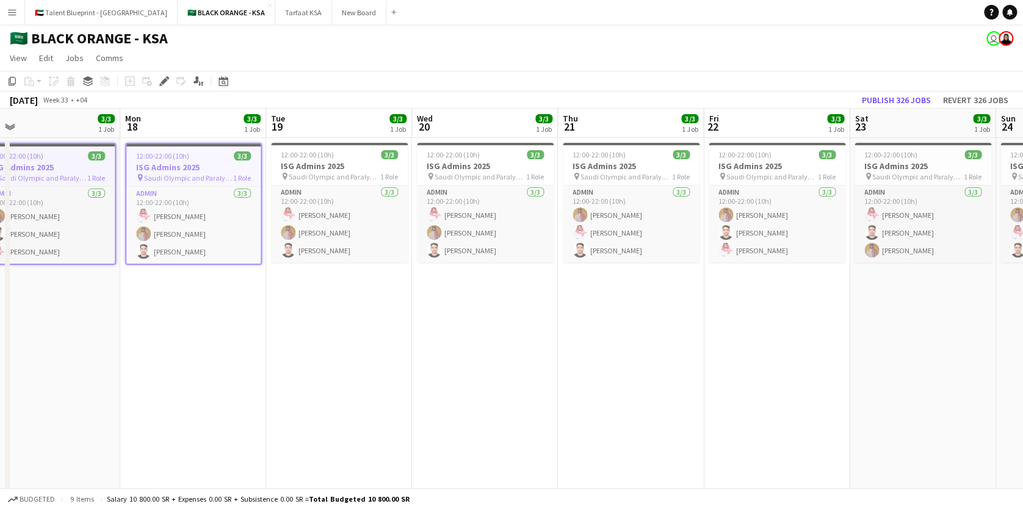
scroll to position [0, 466]
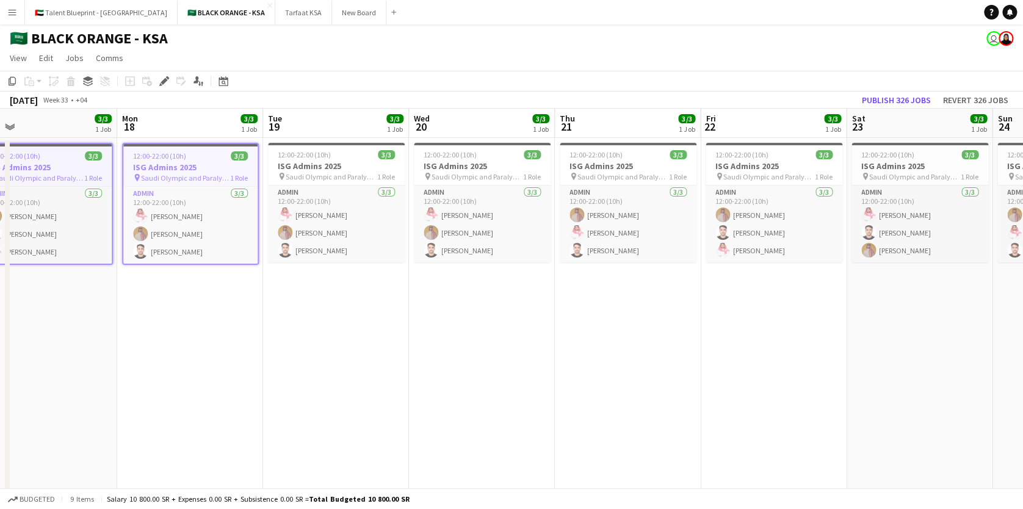
drag, startPoint x: 460, startPoint y: 170, endPoint x: 183, endPoint y: 215, distance: 280.8
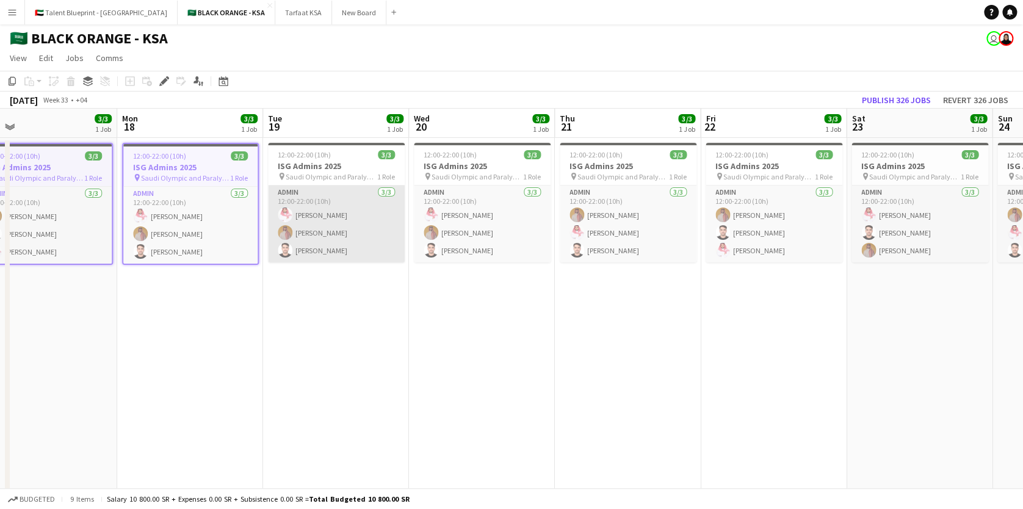
click at [308, 188] on app-card-role "Admin 3/3 12:00-22:00 (10h) Saleh Essam Ahmed Yagmowr Abdullah Alrasheed" at bounding box center [336, 224] width 137 height 77
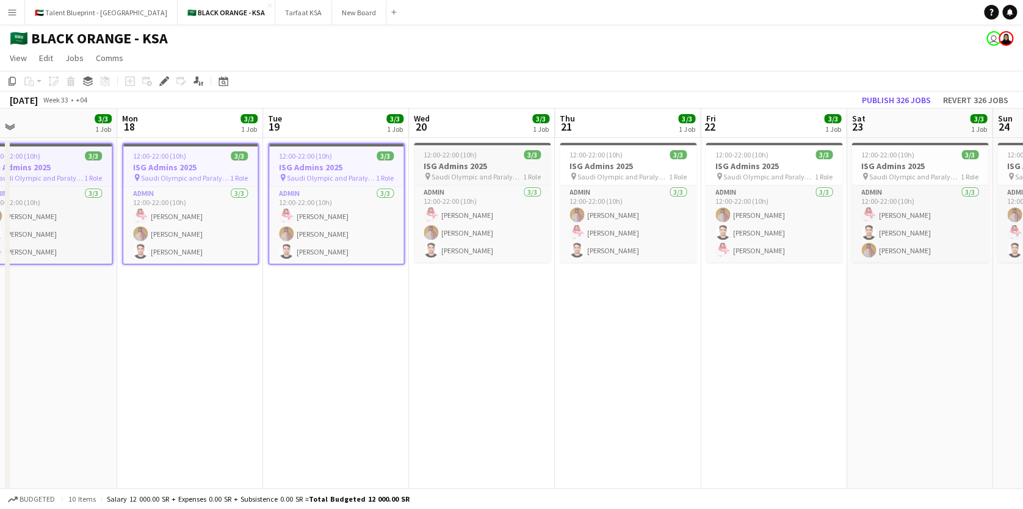
click at [490, 174] on span "Saudi Olympic and Paralympic committee" at bounding box center [478, 176] width 92 height 9
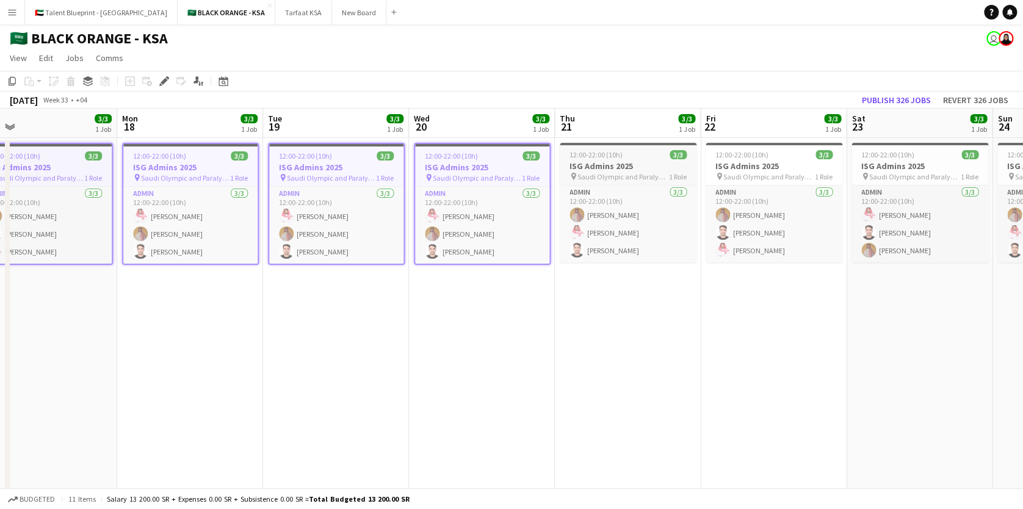
click at [573, 169] on h3 "ISG Admins 2025" at bounding box center [628, 166] width 137 height 11
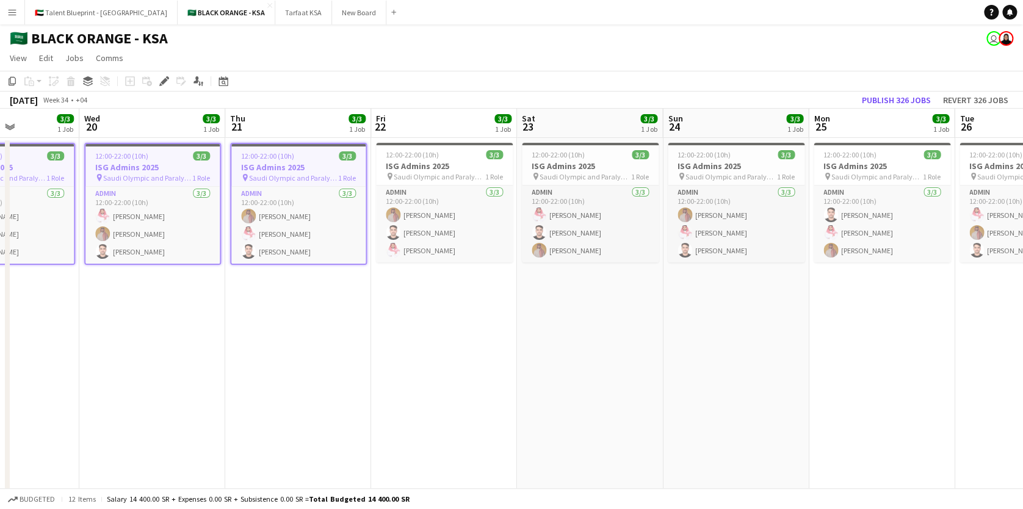
drag, startPoint x: 493, startPoint y: 179, endPoint x: 247, endPoint y: 183, distance: 246.7
click at [415, 173] on span "Saudi Olympic and Paralympic committee" at bounding box center [437, 176] width 92 height 9
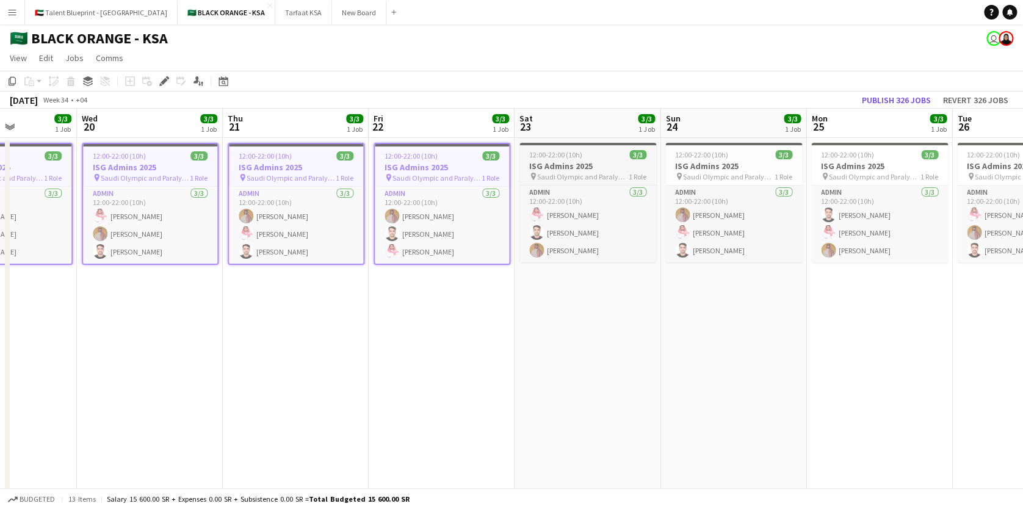
click at [567, 176] on span "Saudi Olympic and Paralympic committee" at bounding box center [583, 176] width 92 height 9
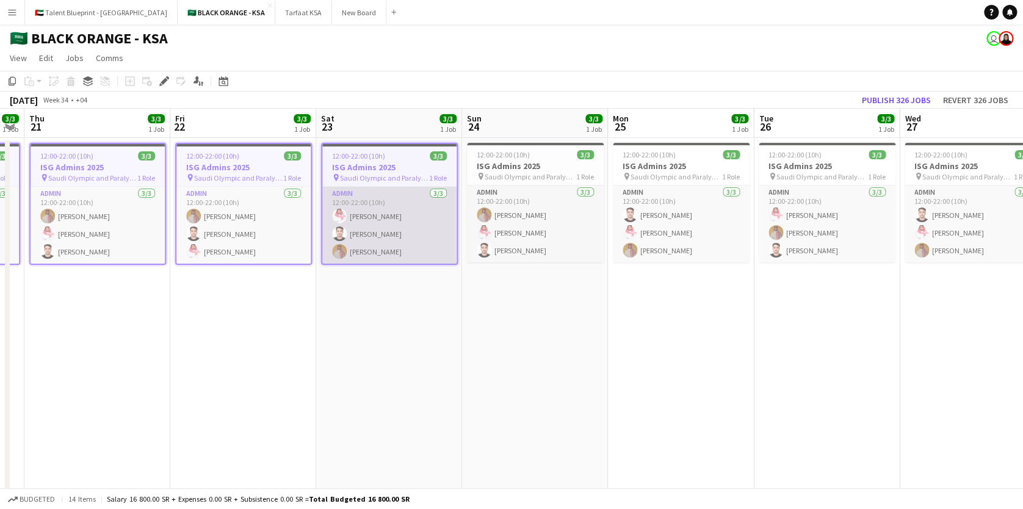
scroll to position [0, 448]
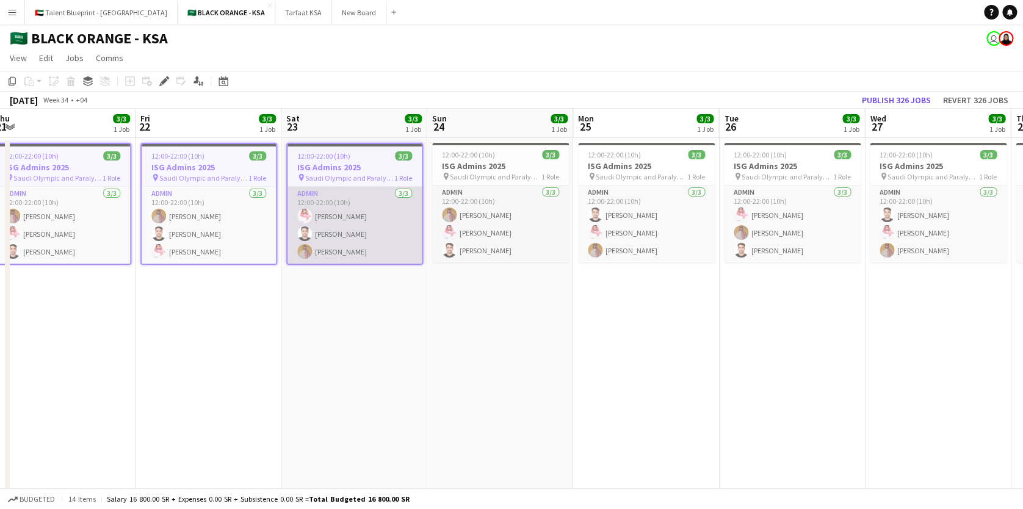
drag, startPoint x: 587, startPoint y: 176, endPoint x: 354, endPoint y: 194, distance: 233.3
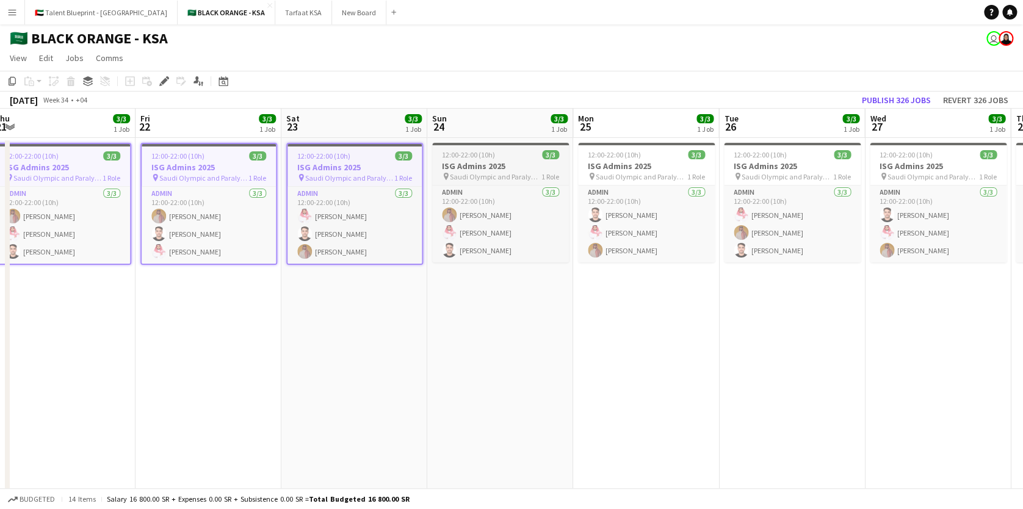
click at [454, 178] on span "Saudi Olympic and Paralympic committee" at bounding box center [496, 176] width 92 height 9
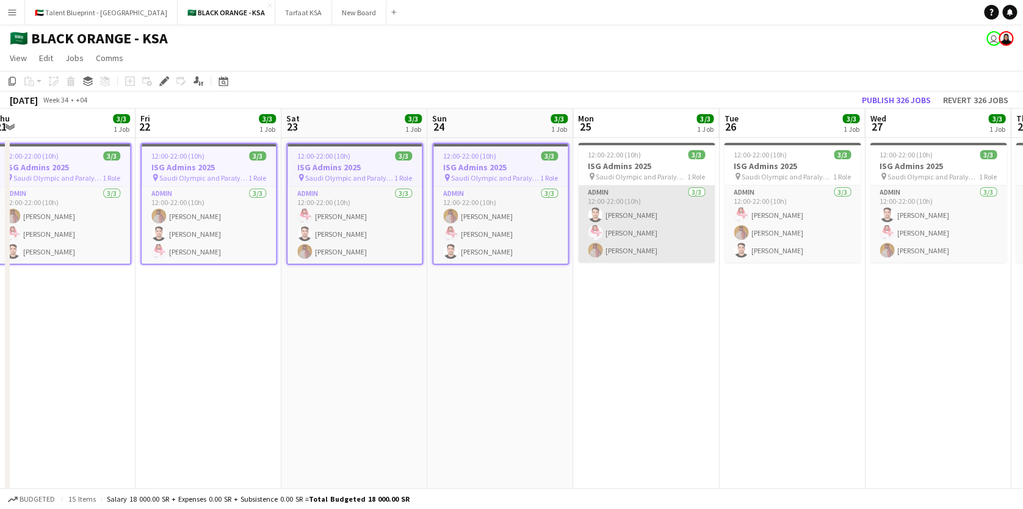
click at [608, 186] on app-card-role "Admin 3/3 12:00-22:00 (10h) Abdullah Alrasheed Saleh Essam Ahmed Yagmowr" at bounding box center [646, 224] width 137 height 77
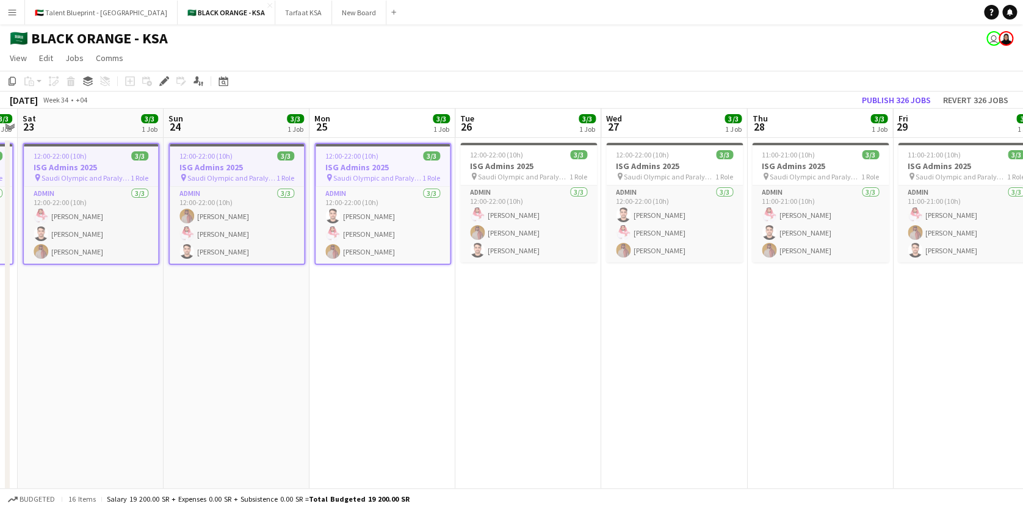
drag, startPoint x: 544, startPoint y: 188, endPoint x: 313, endPoint y: 191, distance: 231.4
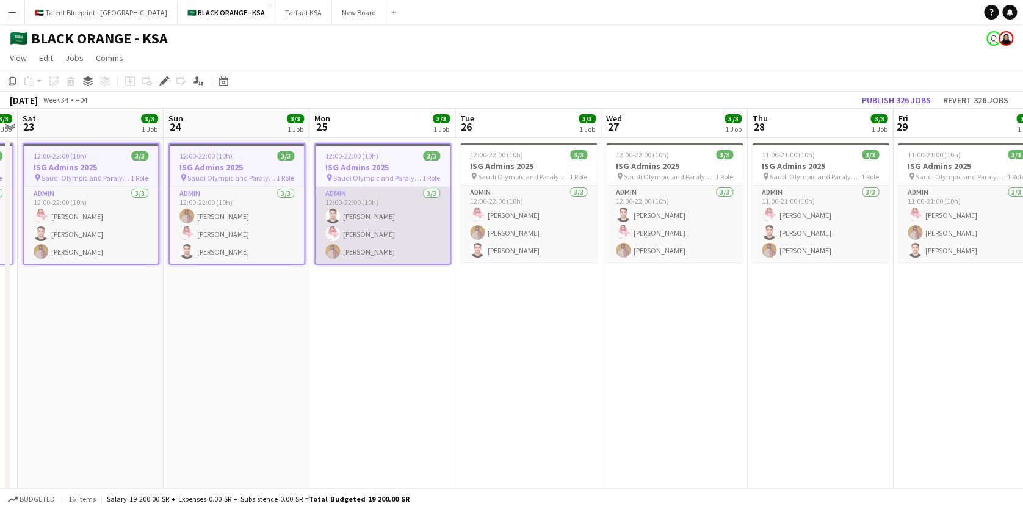
scroll to position [0, 446]
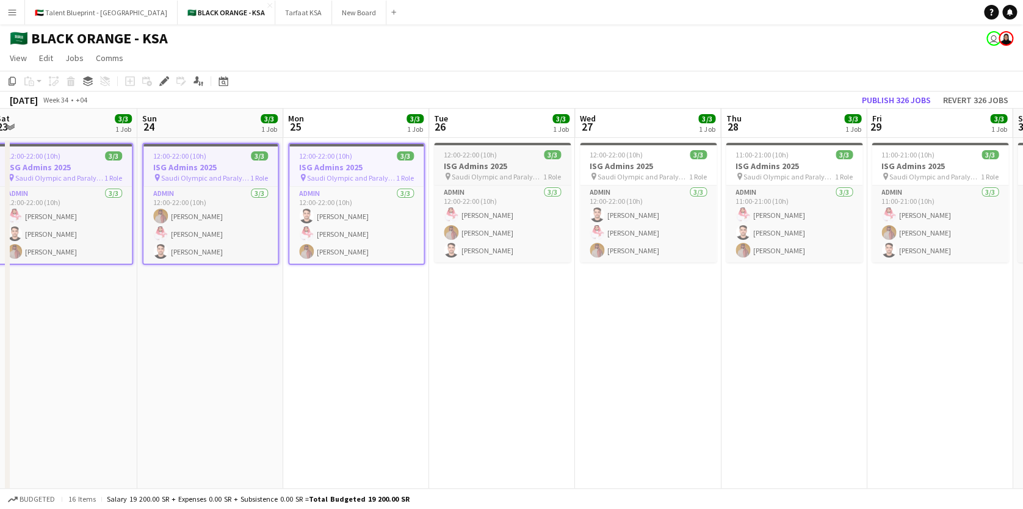
click at [479, 149] on app-job-card "12:00-22:00 (10h) 3/3 ISG Admins 2025 pin Saudi Olympic and Paralympic committe…" at bounding box center [502, 203] width 137 height 120
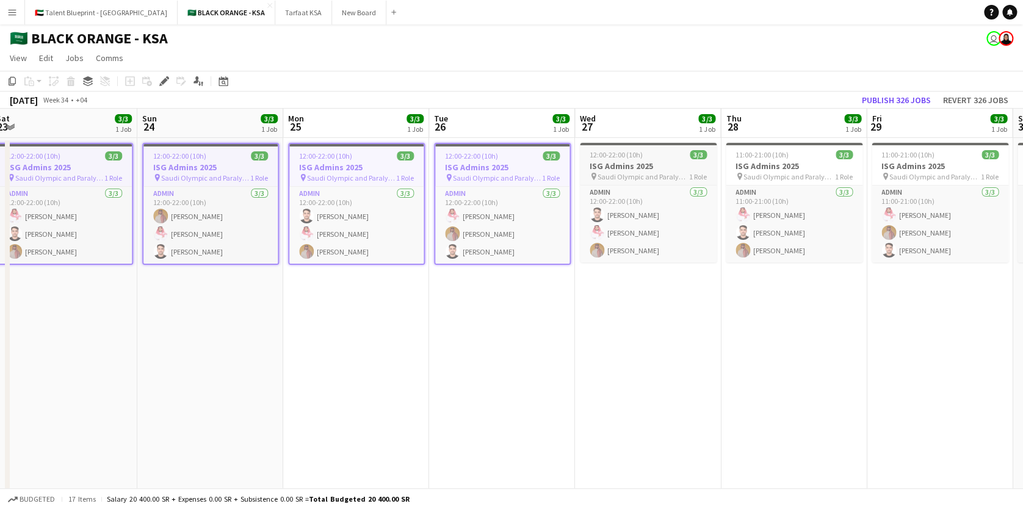
click at [617, 165] on h3 "ISG Admins 2025" at bounding box center [648, 166] width 137 height 11
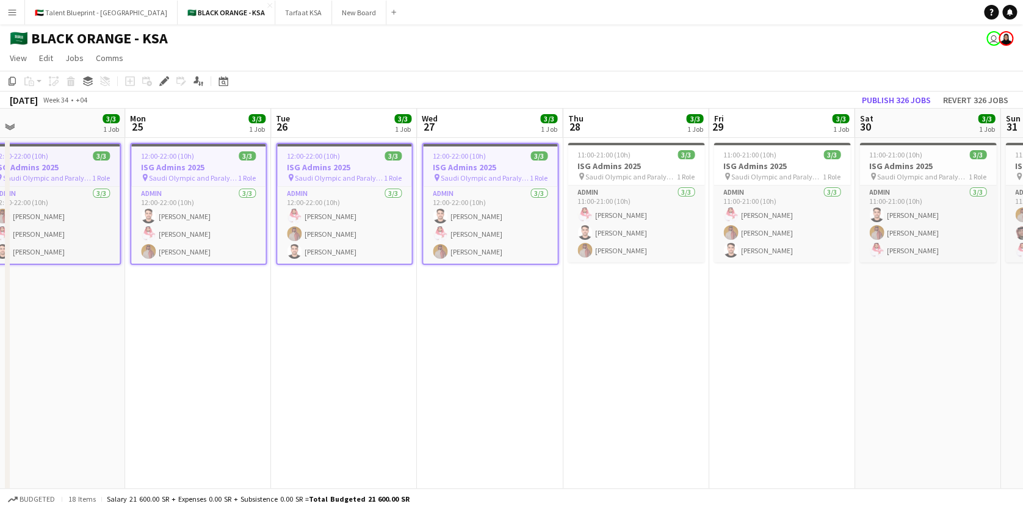
scroll to position [0, 416]
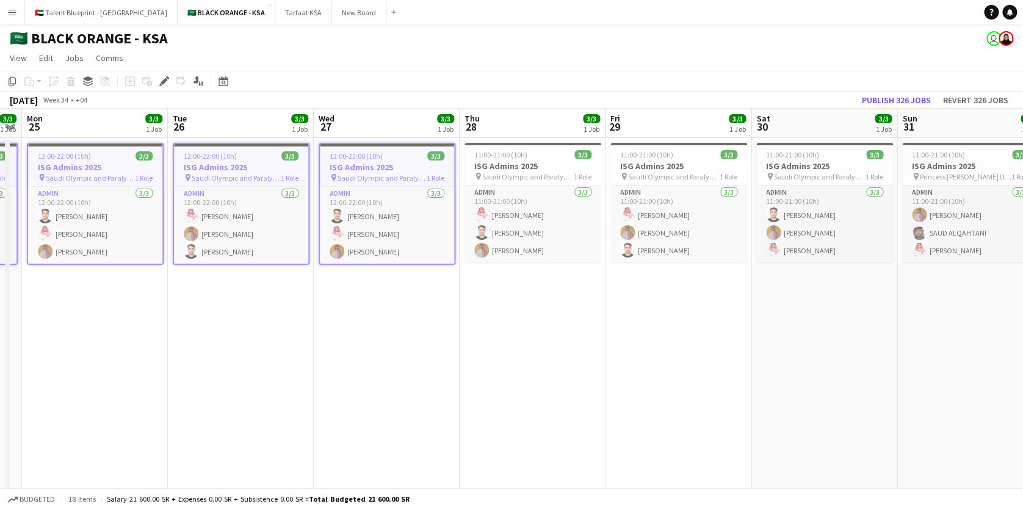
drag, startPoint x: 623, startPoint y: 164, endPoint x: 361, endPoint y: 173, distance: 261.5
click at [503, 164] on h3 "ISG Admins 2025" at bounding box center [533, 166] width 137 height 11
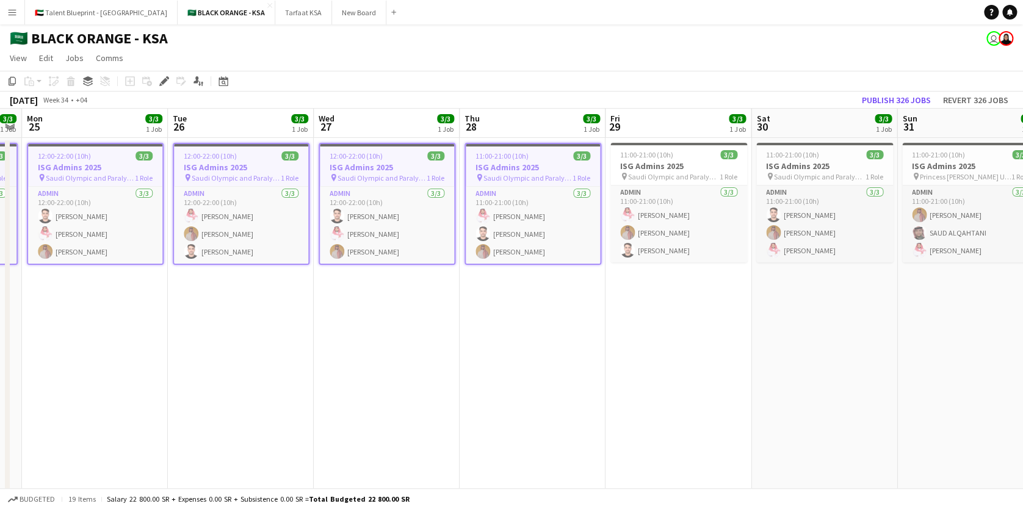
click at [631, 170] on h3 "ISG Admins 2025" at bounding box center [679, 166] width 137 height 11
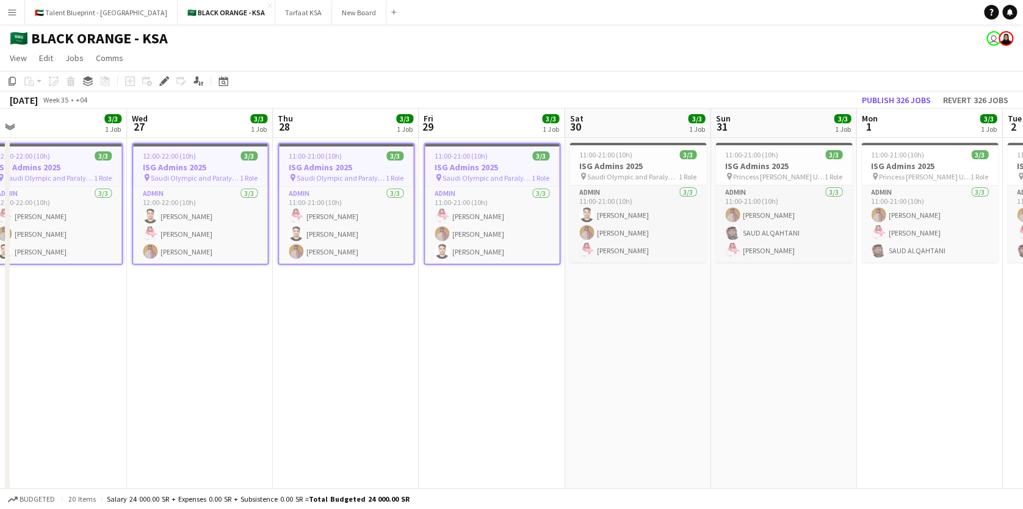
drag, startPoint x: 636, startPoint y: 170, endPoint x: 435, endPoint y: 176, distance: 201.0
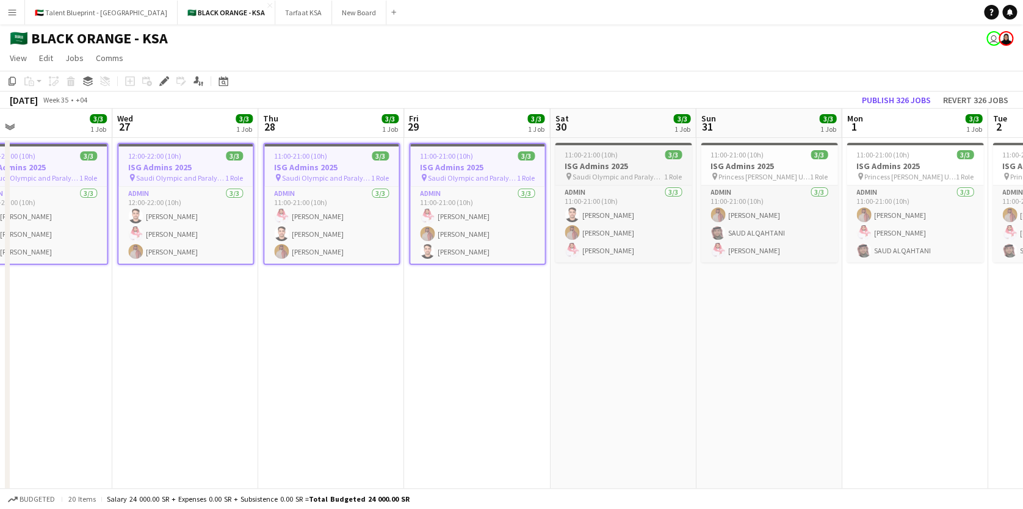
click at [637, 167] on h3 "ISG Admins 2025" at bounding box center [623, 166] width 137 height 11
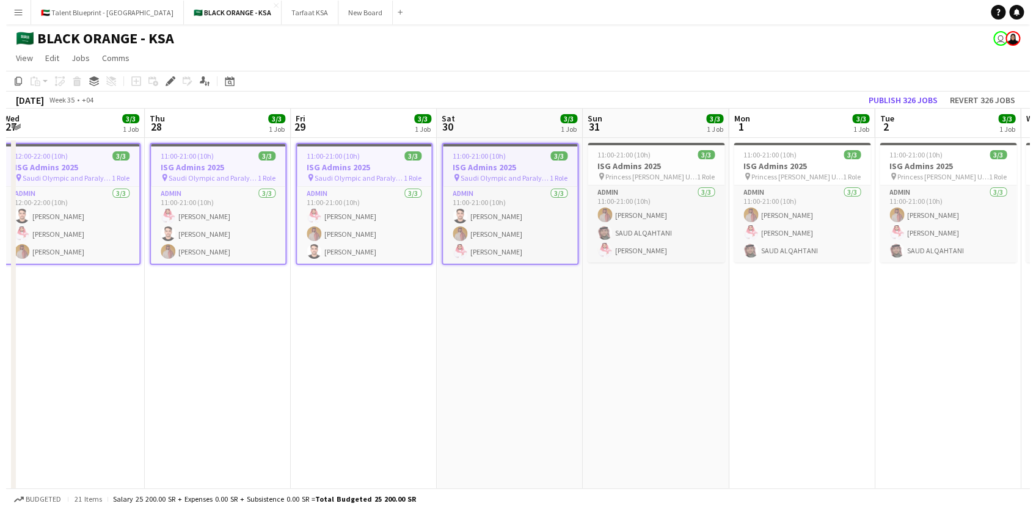
scroll to position [0, 452]
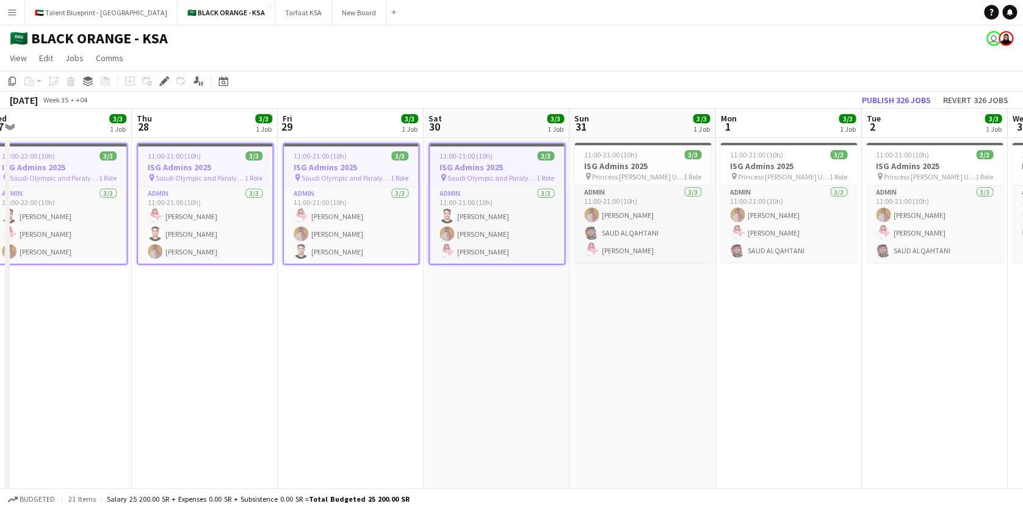
drag, startPoint x: 637, startPoint y: 167, endPoint x: 511, endPoint y: 177, distance: 126.8
click at [630, 167] on h3 "ISG Admins 2025" at bounding box center [643, 166] width 137 height 11
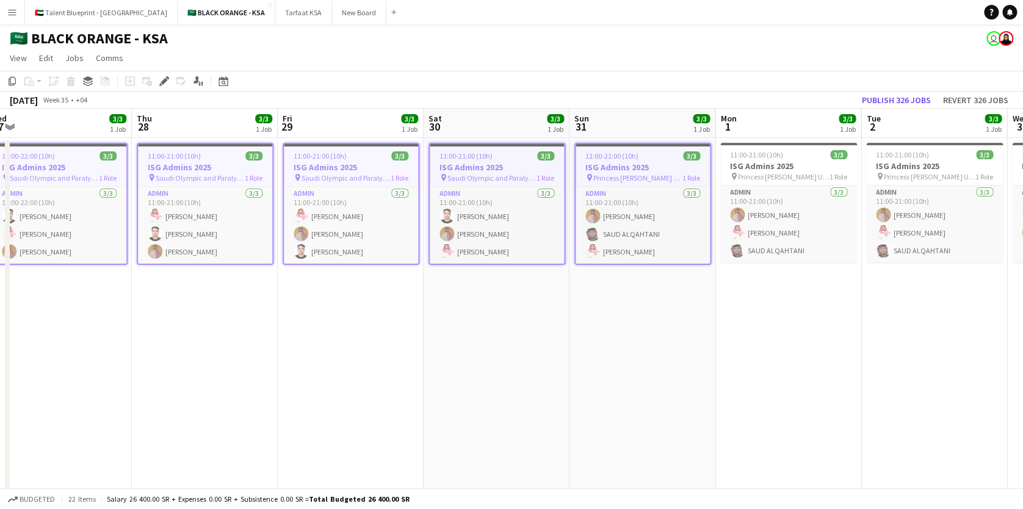
click at [13, 20] on button "Menu" at bounding box center [12, 12] width 24 height 24
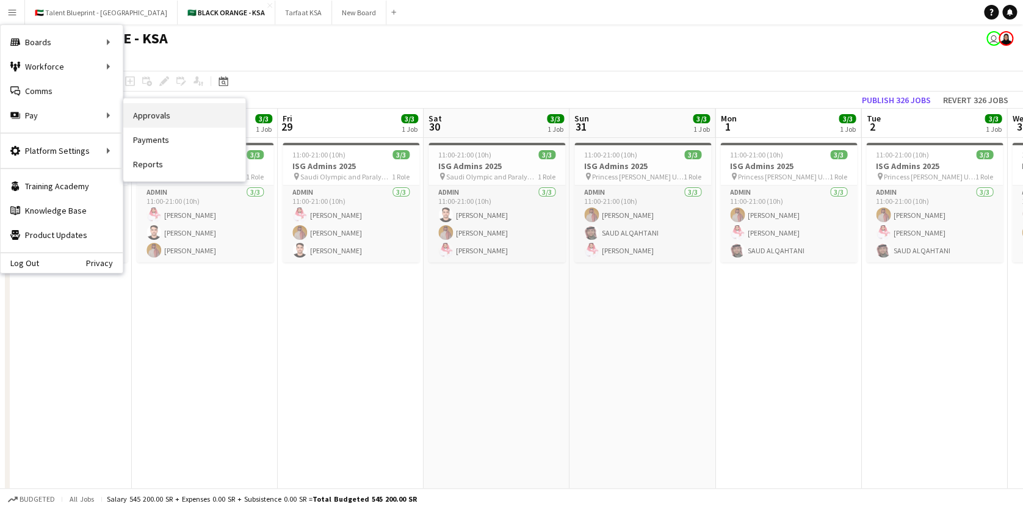
click at [164, 112] on link "Approvals" at bounding box center [184, 115] width 122 height 24
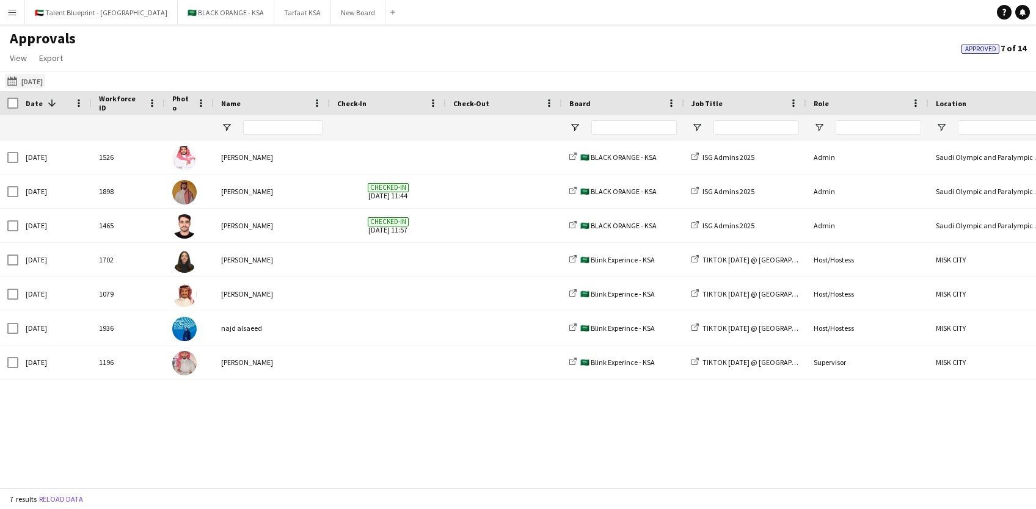
click at [30, 81] on button "[DATE] [DATE]" at bounding box center [25, 81] width 40 height 15
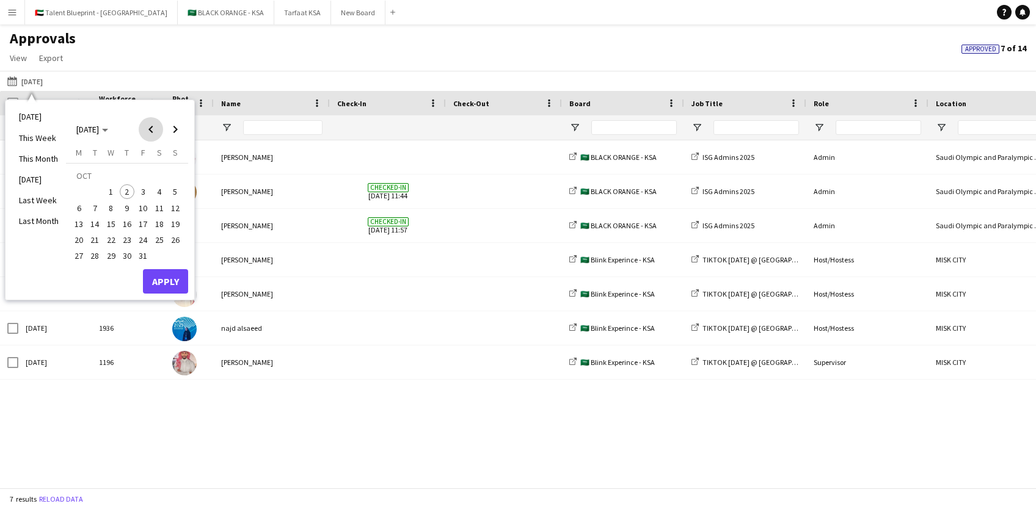
click at [147, 123] on span "Previous month" at bounding box center [151, 129] width 24 height 24
click at [176, 193] on span "10" at bounding box center [175, 194] width 15 height 15
click at [170, 242] on span "31" at bounding box center [175, 243] width 15 height 15
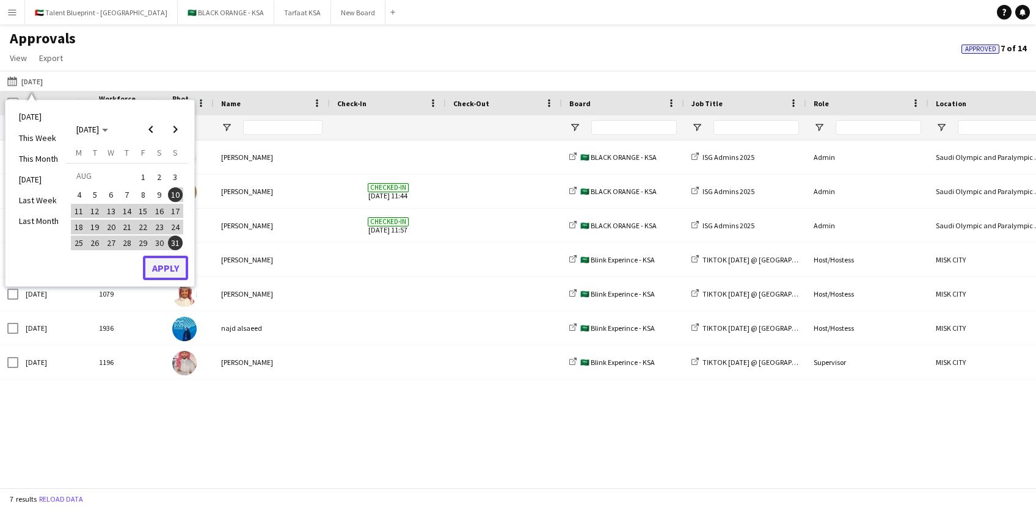
click at [169, 265] on button "Apply" at bounding box center [165, 268] width 45 height 24
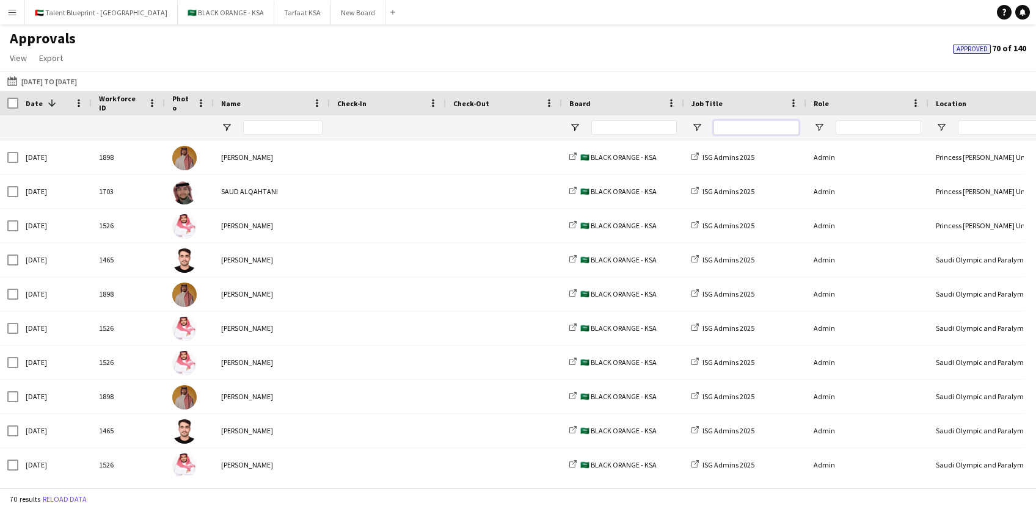
click at [736, 134] on input "Job Title Filter Input" at bounding box center [755, 127] width 85 height 15
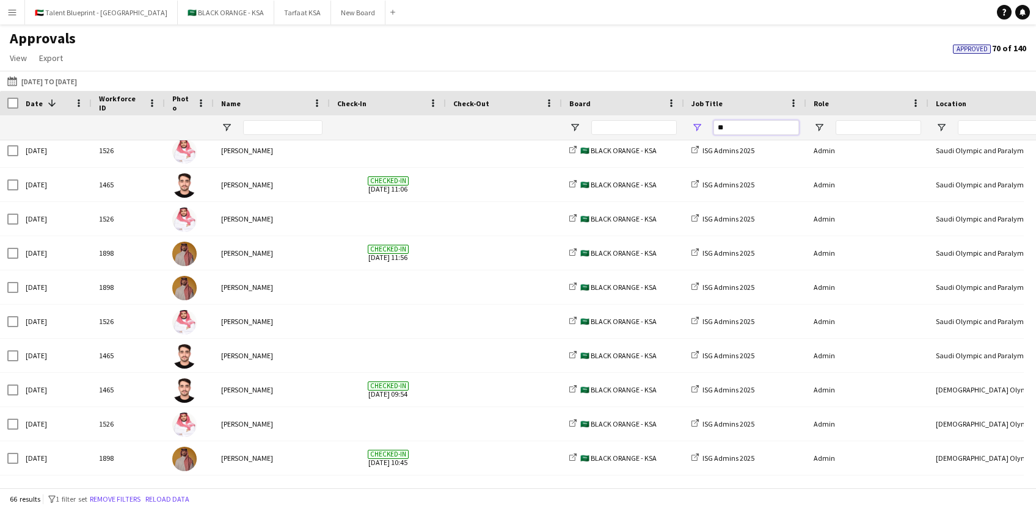
type input "**"
click at [19, 10] on button "Menu" at bounding box center [12, 12] width 24 height 24
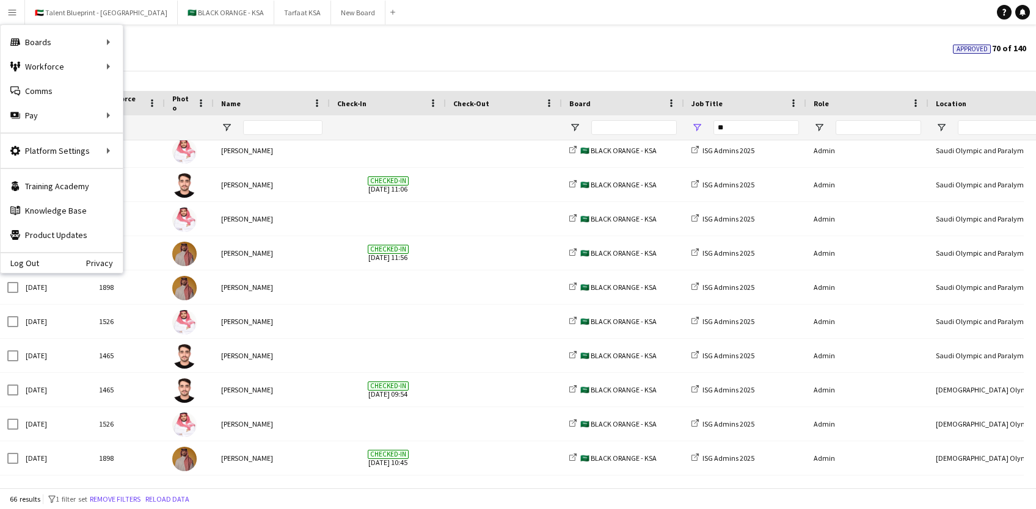
click at [318, 46] on div "Approvals View Customise view Customise filters Reset Filters Reset View Reset …" at bounding box center [518, 50] width 1036 height 42
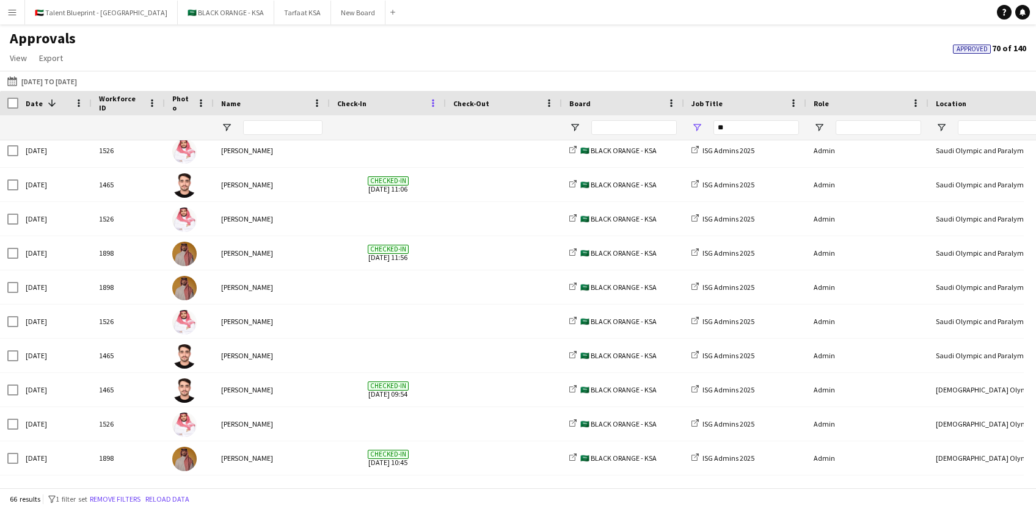
click at [429, 105] on span at bounding box center [432, 103] width 11 height 11
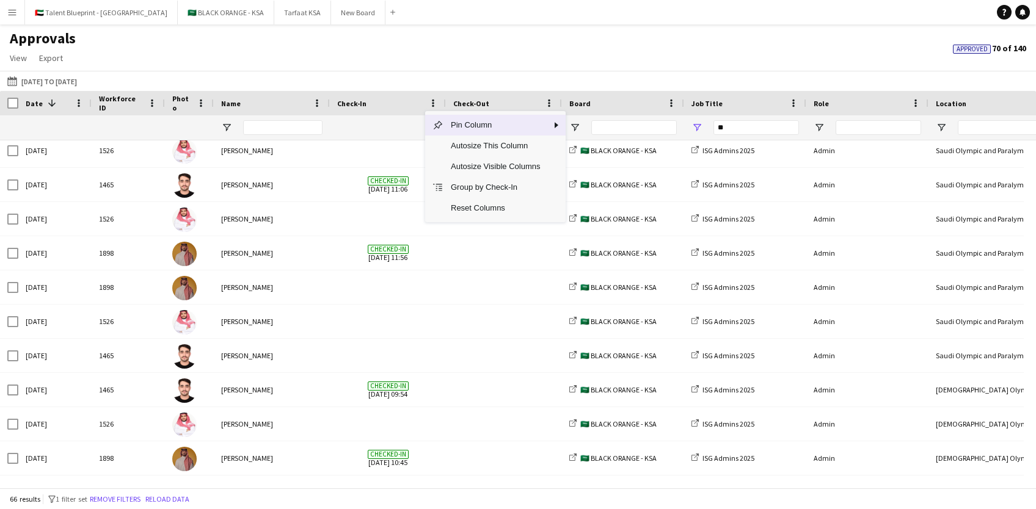
click at [363, 103] on span "Check-In" at bounding box center [351, 103] width 29 height 9
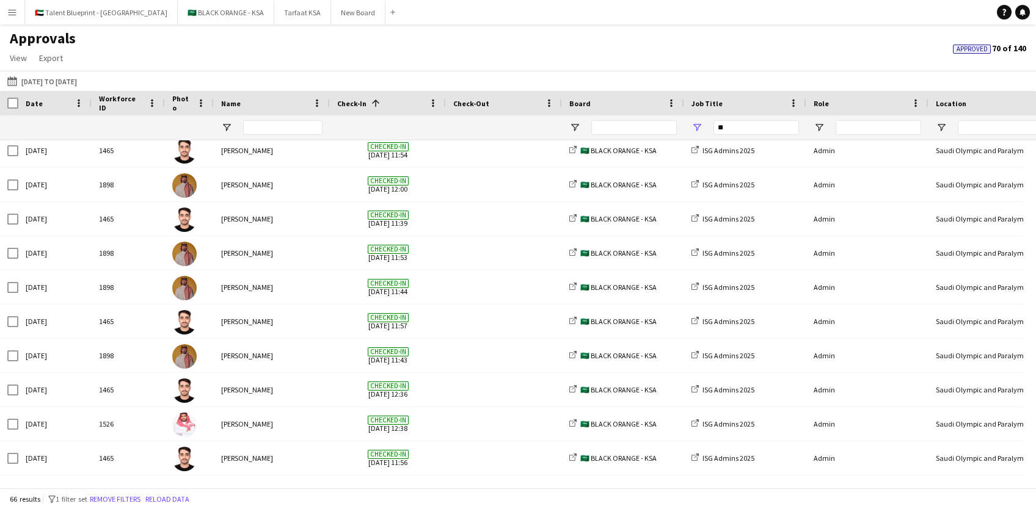
click at [611, 103] on div "Board" at bounding box center [615, 103] width 93 height 18
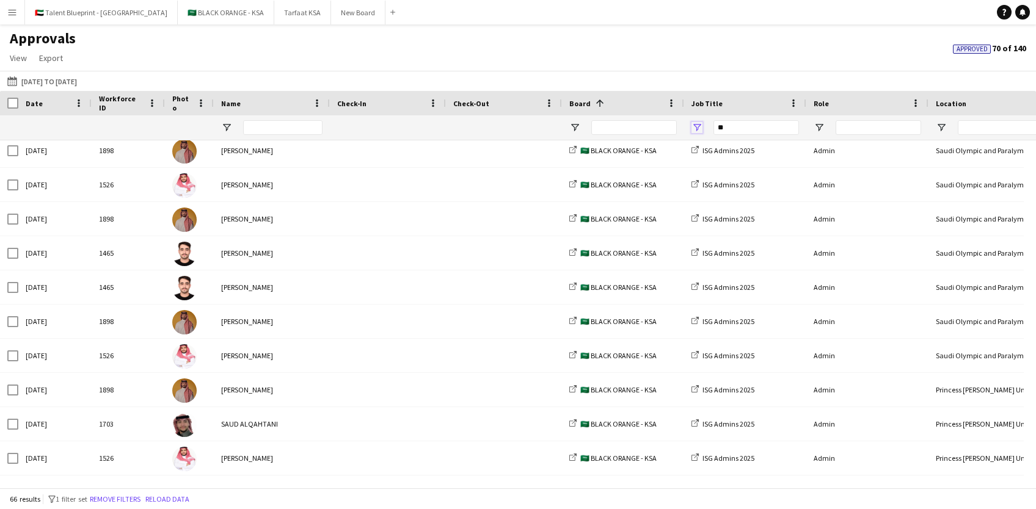
click at [699, 123] on span "Open Filter Menu" at bounding box center [696, 127] width 11 height 11
click at [707, 129] on div "**" at bounding box center [745, 127] width 122 height 24
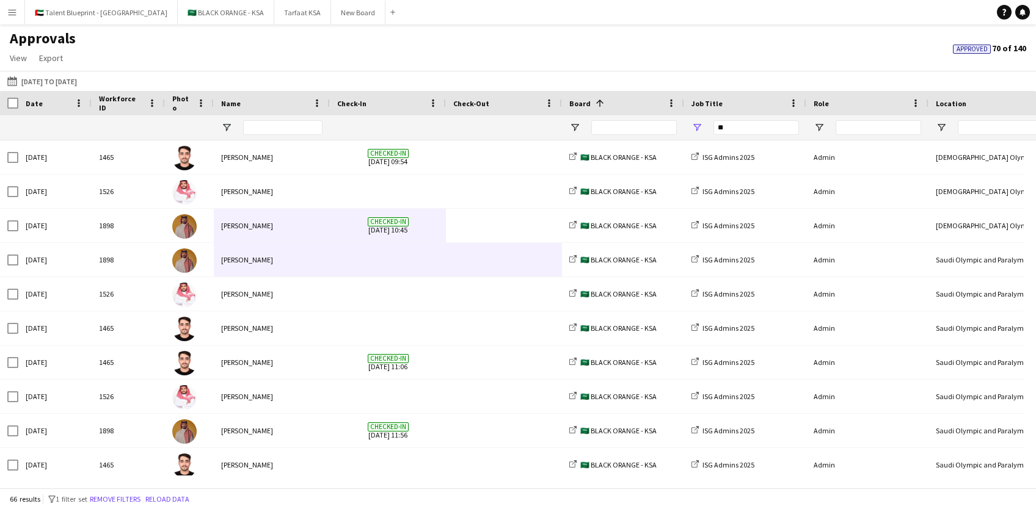
drag, startPoint x: 506, startPoint y: 231, endPoint x: 322, endPoint y: 243, distance: 184.8
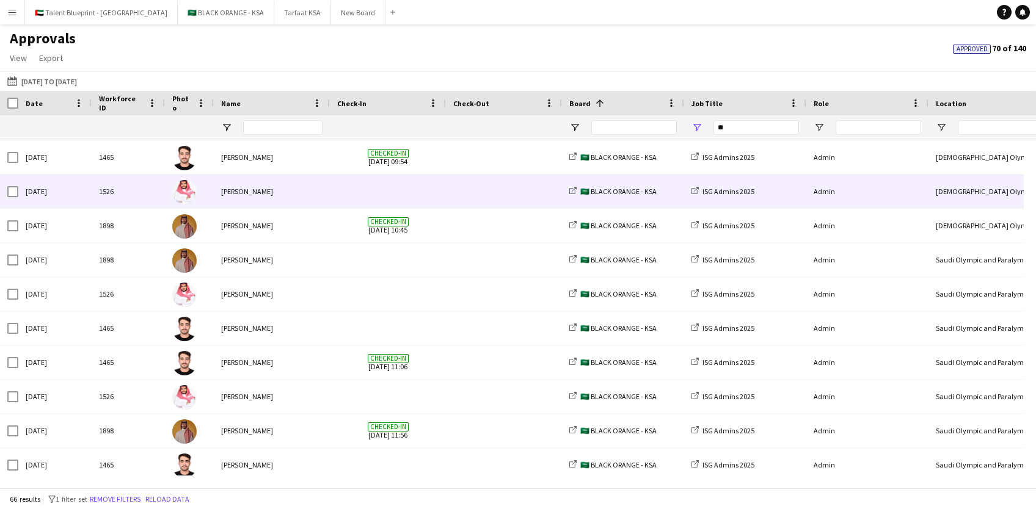
click at [386, 180] on span at bounding box center [387, 192] width 101 height 34
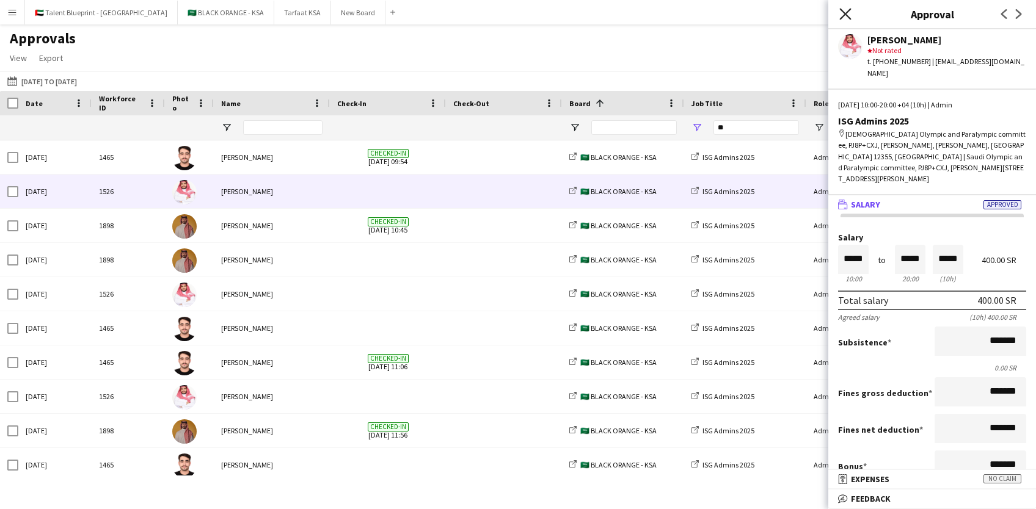
click at [841, 16] on icon "Close pop-in" at bounding box center [845, 14] width 12 height 12
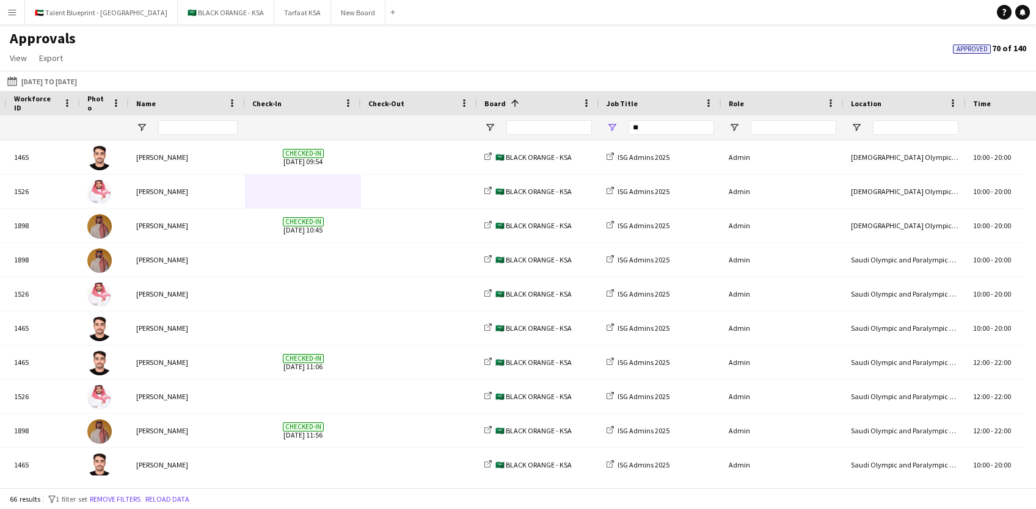
scroll to position [0, 145]
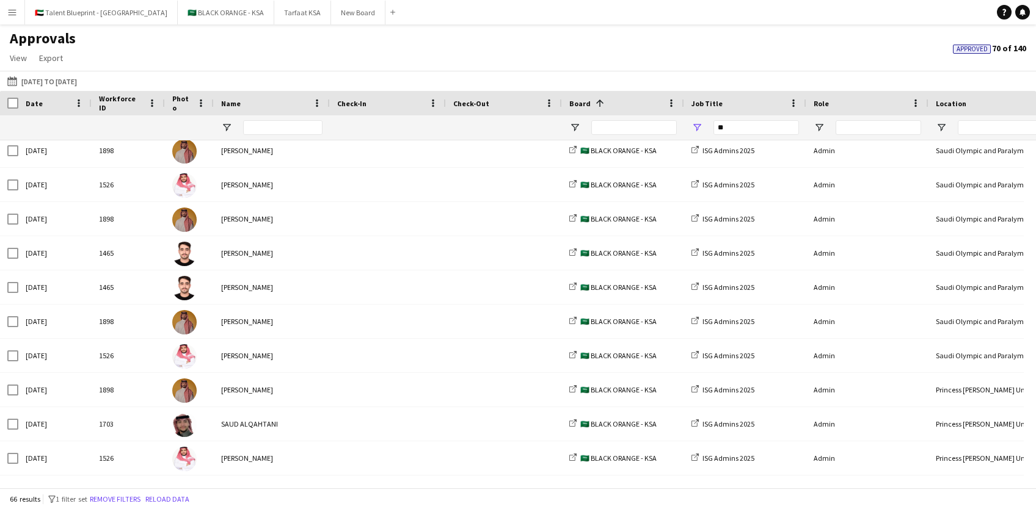
click at [10, 12] on app-icon "Menu" at bounding box center [12, 12] width 10 height 10
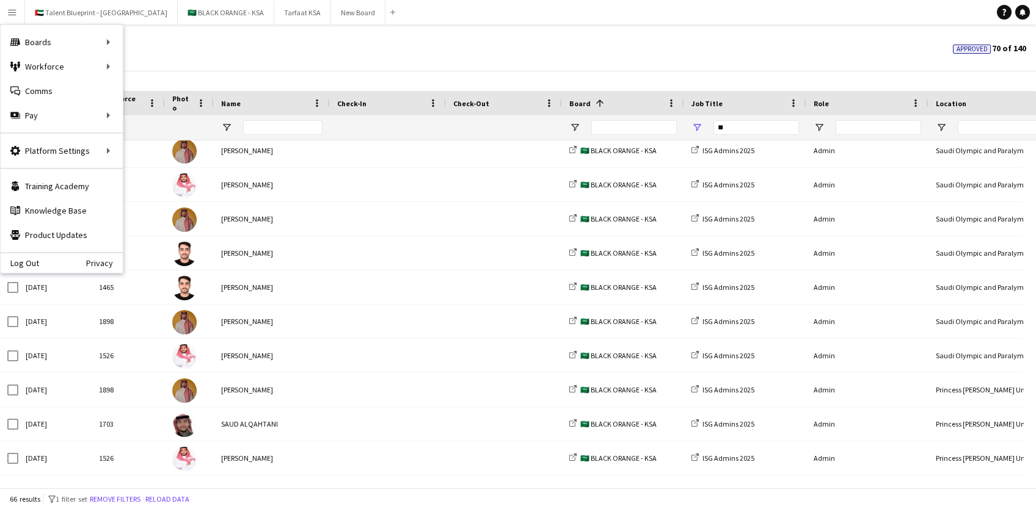
click at [322, 66] on div "Approvals View Customise view Customise filters Reset Filters Reset View Reset …" at bounding box center [518, 50] width 1036 height 42
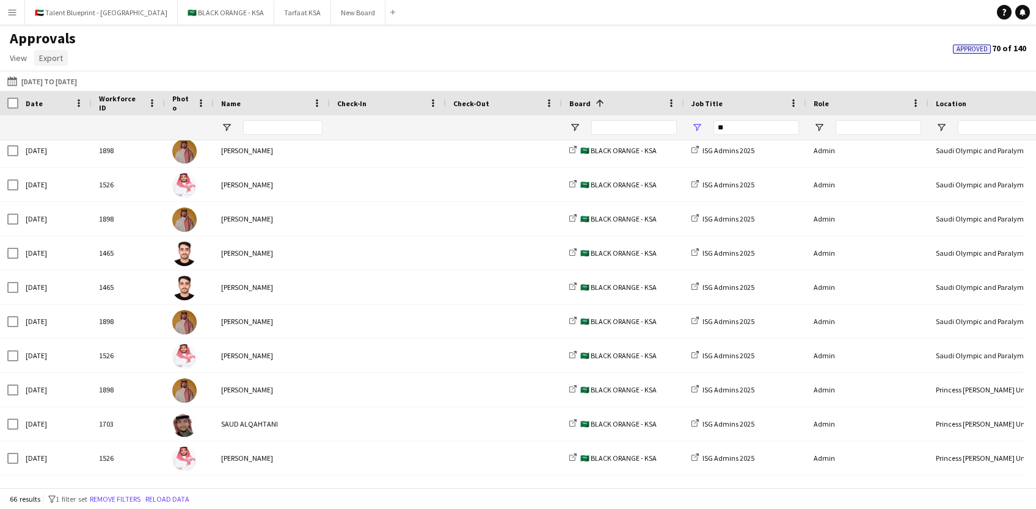
click at [49, 58] on span "Export" at bounding box center [51, 58] width 24 height 11
click at [78, 89] on span "Export as XLSX" at bounding box center [71, 84] width 53 height 11
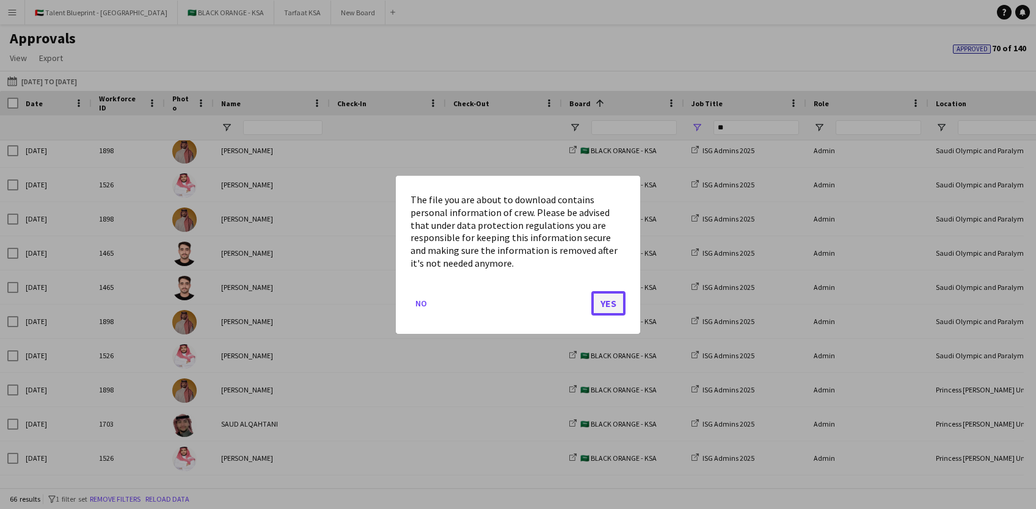
click at [601, 300] on button "Yes" at bounding box center [608, 303] width 34 height 24
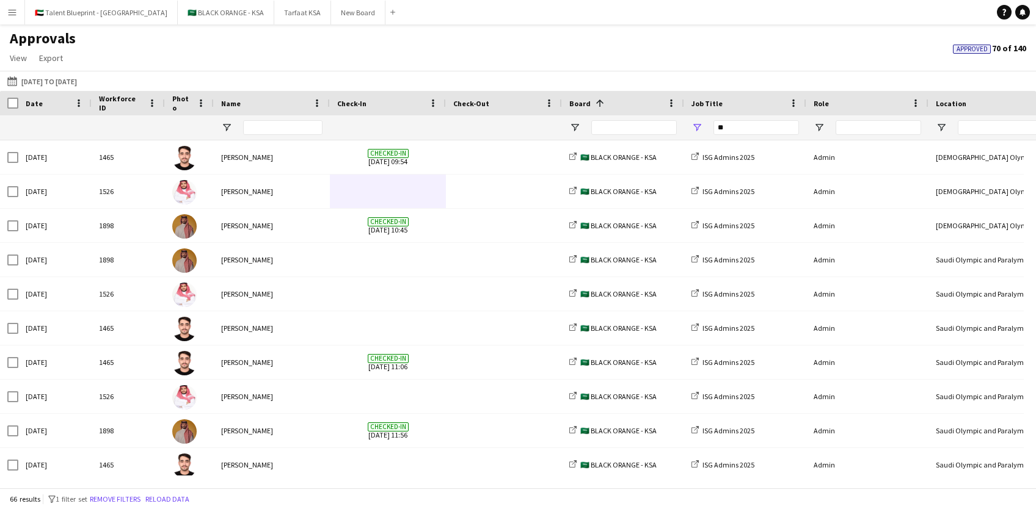
click at [10, 11] on app-icon "Menu" at bounding box center [12, 12] width 10 height 10
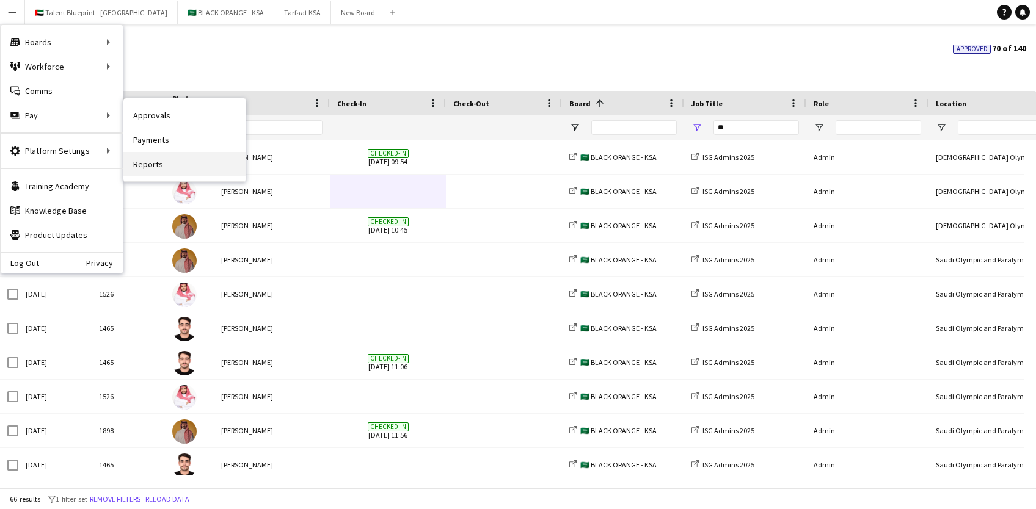
click at [159, 155] on link "Reports" at bounding box center [184, 164] width 122 height 24
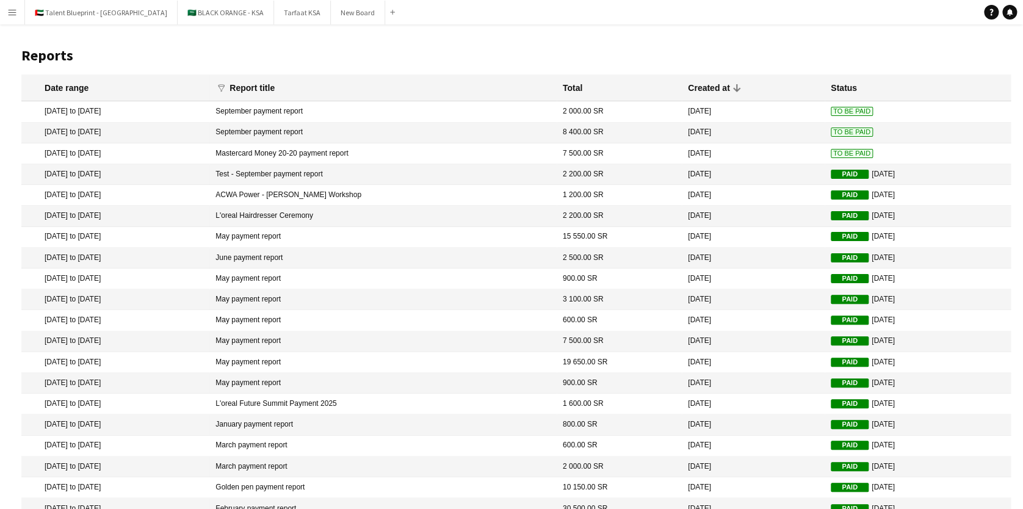
click at [20, 9] on button "Menu" at bounding box center [12, 12] width 24 height 24
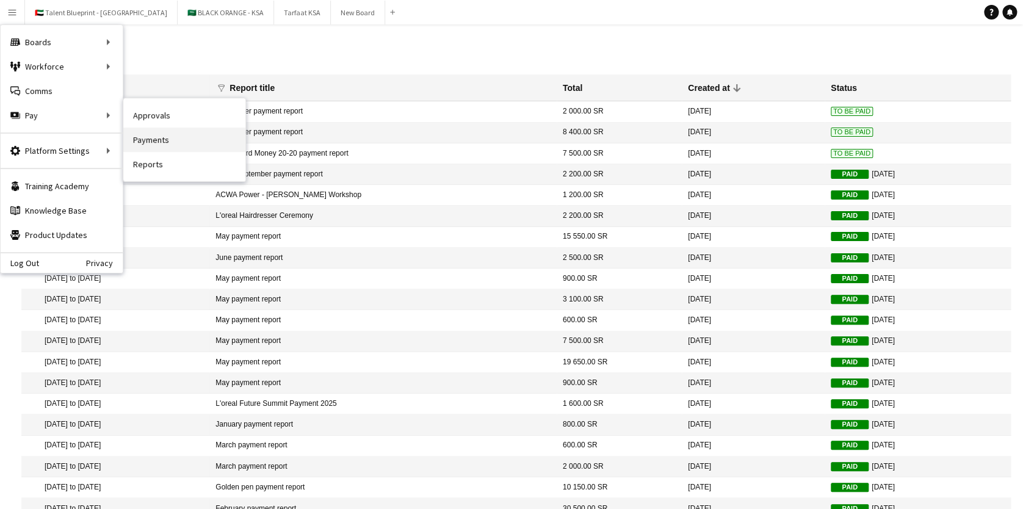
click at [154, 145] on link "Payments" at bounding box center [184, 140] width 122 height 24
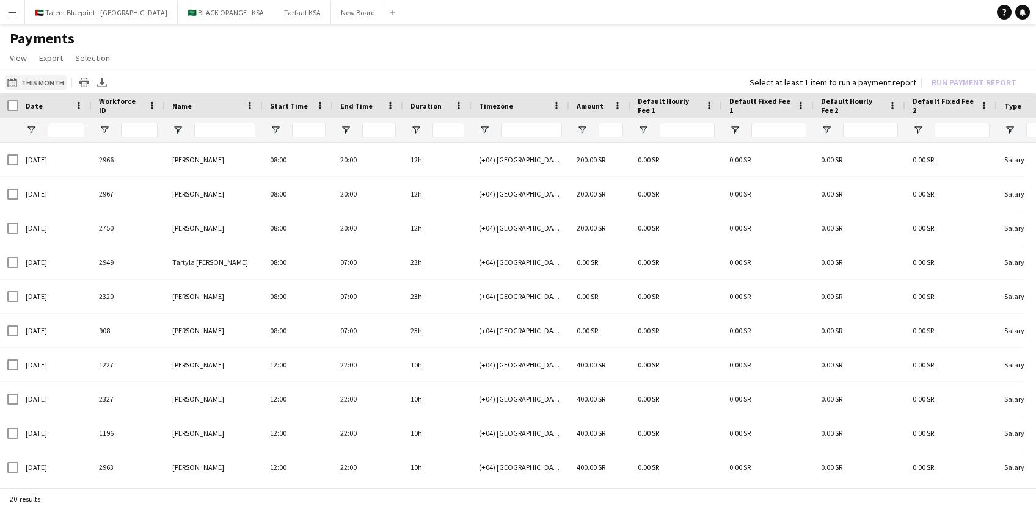
click at [7, 82] on app-icon "This Month" at bounding box center [14, 83] width 14 height 10
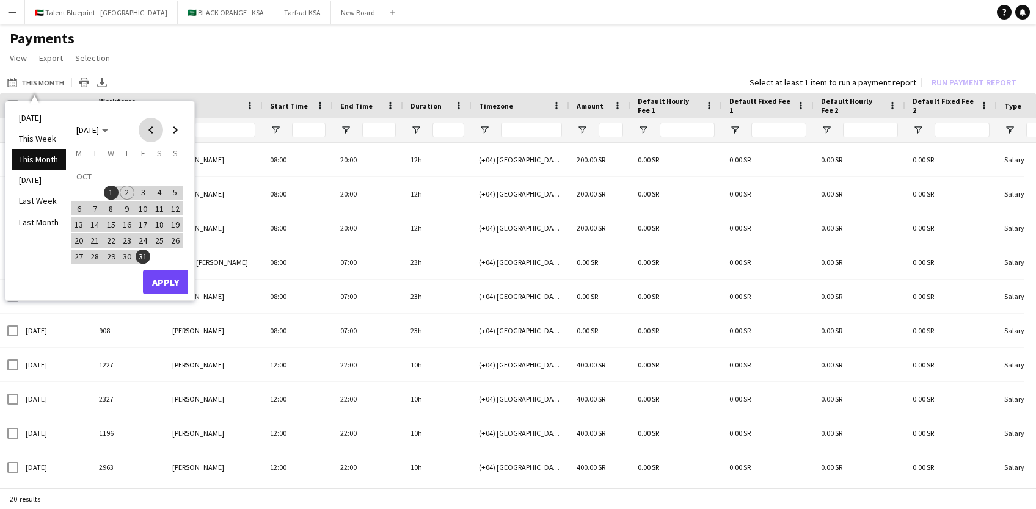
click at [152, 135] on span "Previous month" at bounding box center [151, 130] width 24 height 24
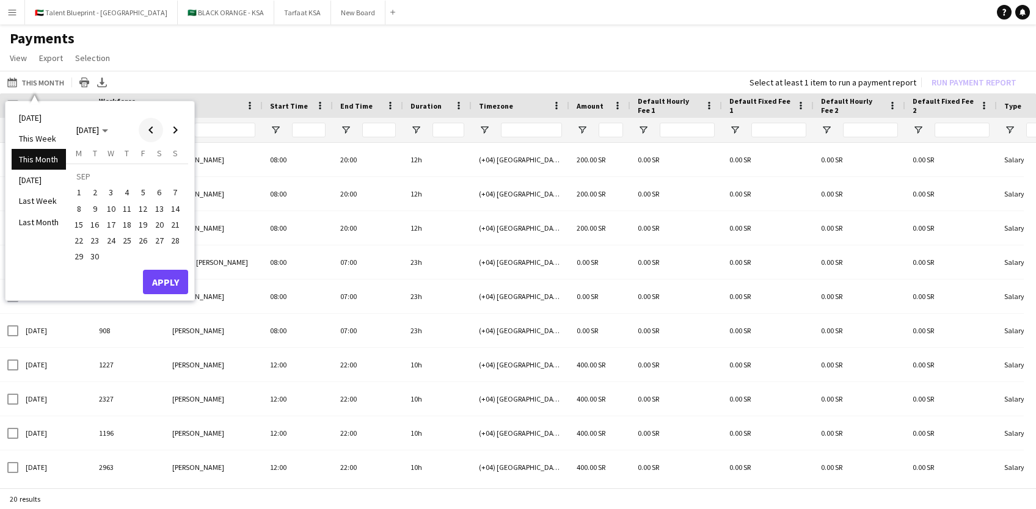
click at [152, 135] on span "Previous month" at bounding box center [151, 130] width 24 height 24
click at [178, 191] on span "10" at bounding box center [175, 196] width 15 height 15
click at [179, 247] on span "31" at bounding box center [175, 243] width 15 height 15
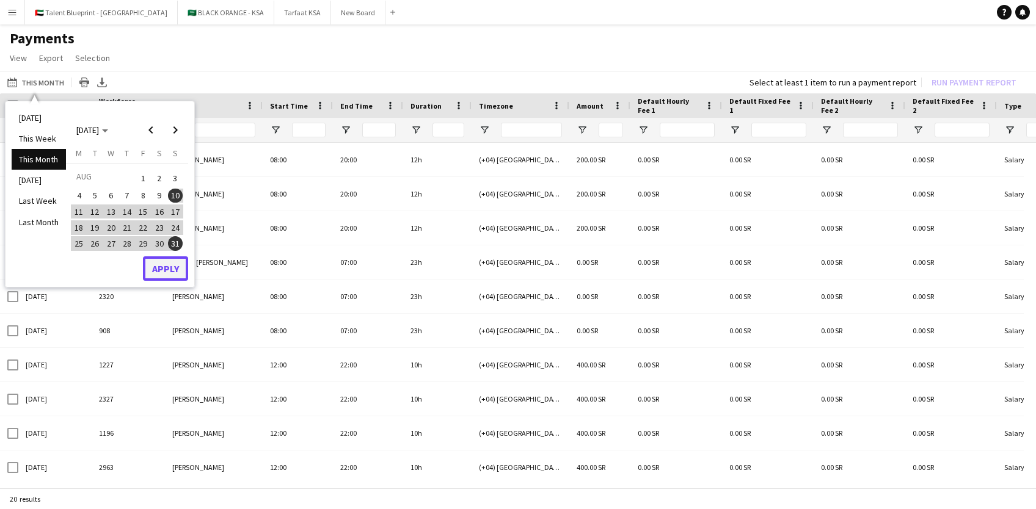
click at [179, 270] on button "Apply" at bounding box center [165, 268] width 45 height 24
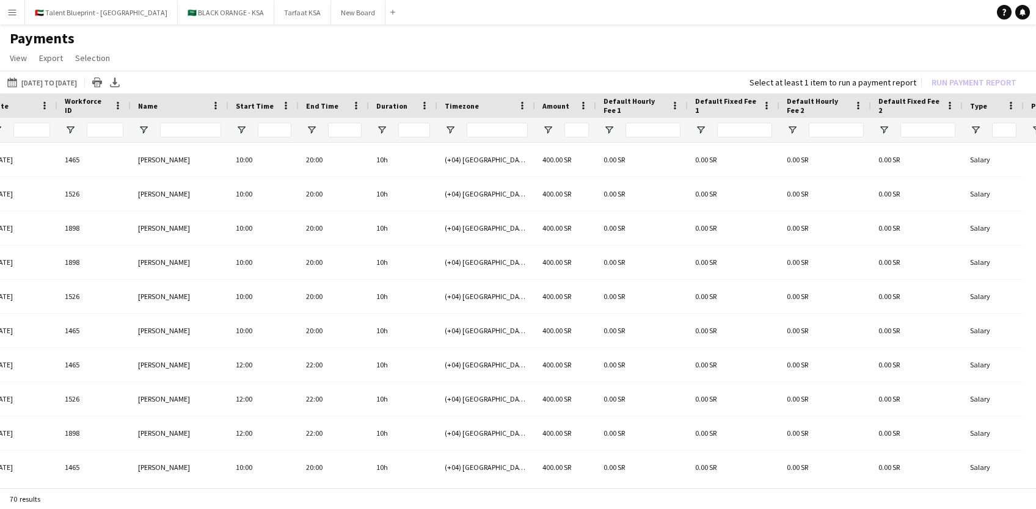
scroll to position [0, 65]
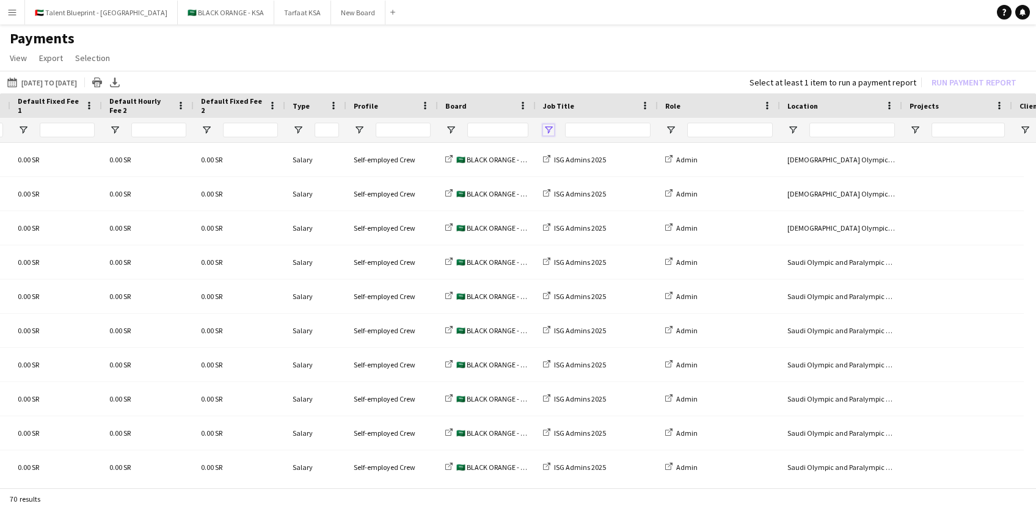
click at [551, 128] on span "Open Filter Menu" at bounding box center [548, 130] width 11 height 11
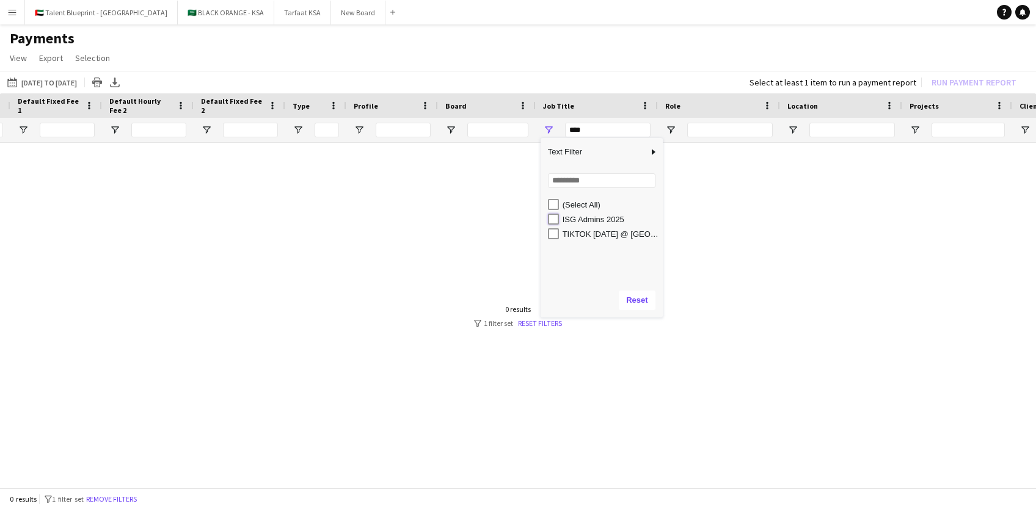
type input "**********"
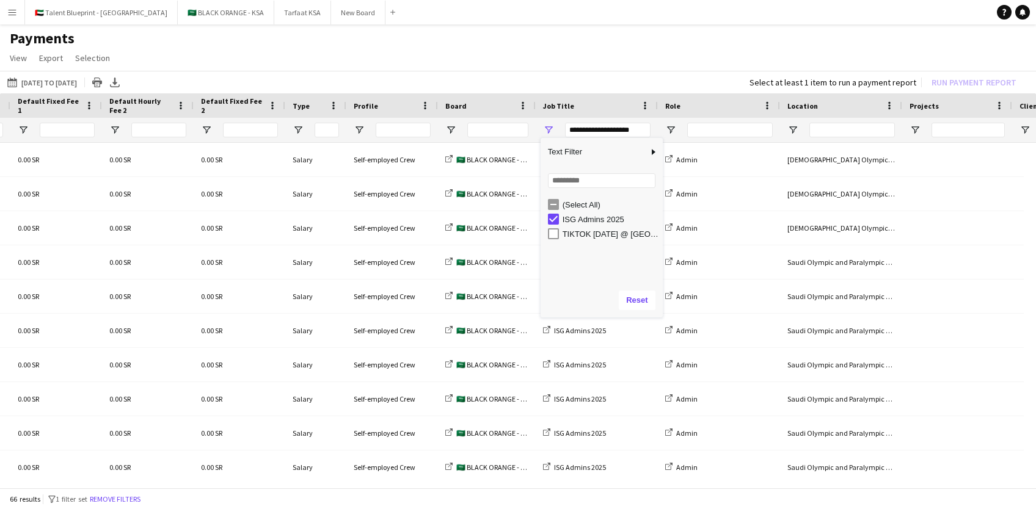
click at [597, 78] on div "This Month 10-08-2025 to 31-08-2025 Today This Week This Month Yesterday Last W…" at bounding box center [518, 82] width 1036 height 23
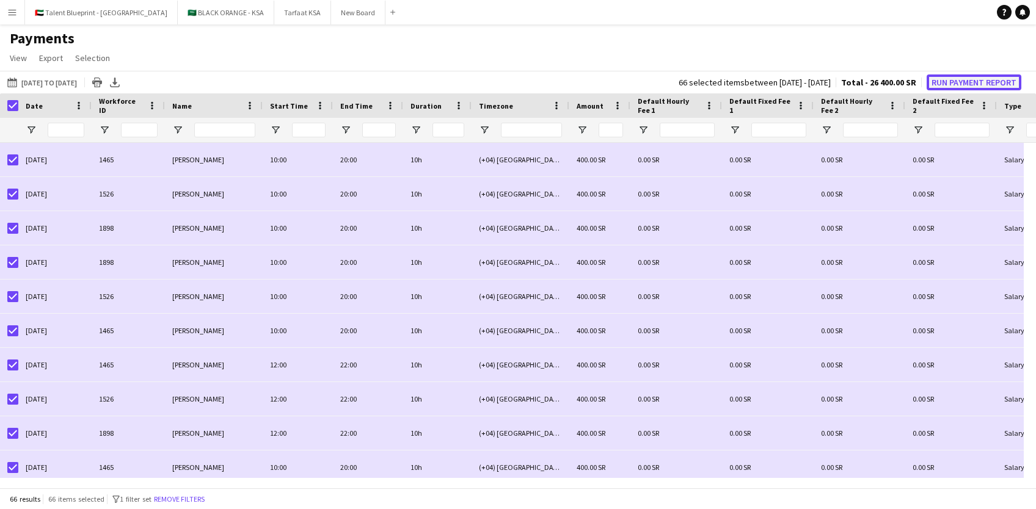
click at [953, 81] on button "Run Payment Report" at bounding box center [973, 82] width 95 height 16
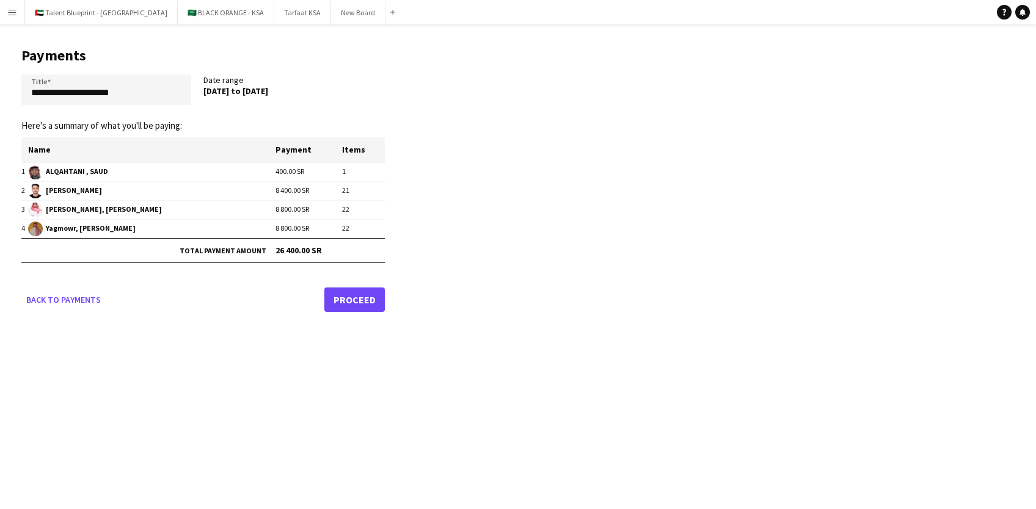
click at [361, 300] on link "Proceed" at bounding box center [354, 300] width 60 height 24
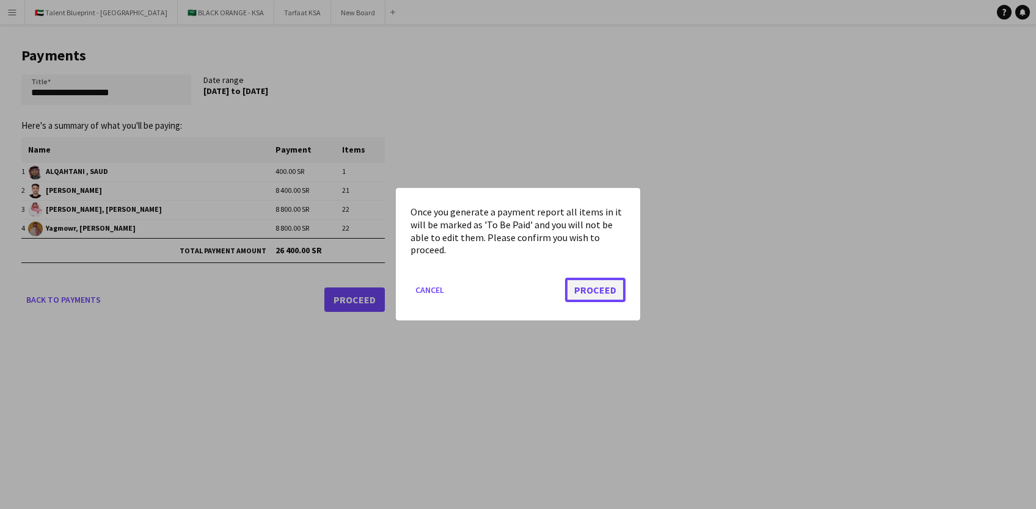
click at [612, 291] on button "Proceed" at bounding box center [595, 290] width 60 height 24
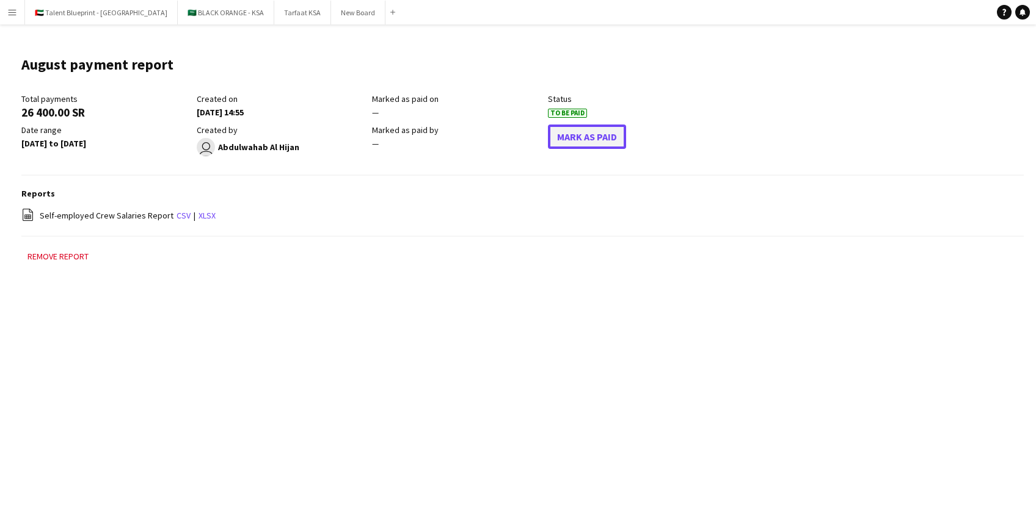
click at [567, 136] on button "Mark As Paid" at bounding box center [587, 137] width 78 height 24
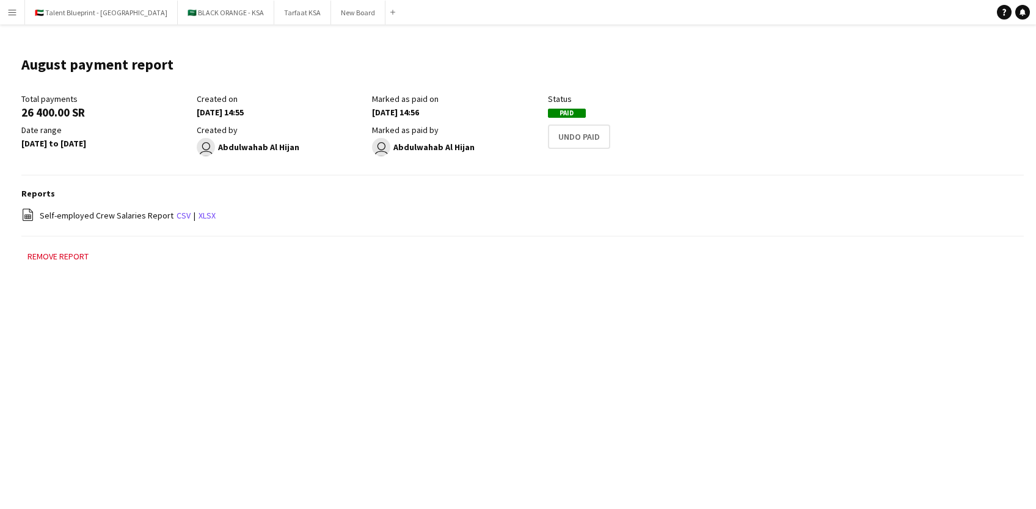
click at [9, 5] on button "Menu" at bounding box center [12, 12] width 24 height 24
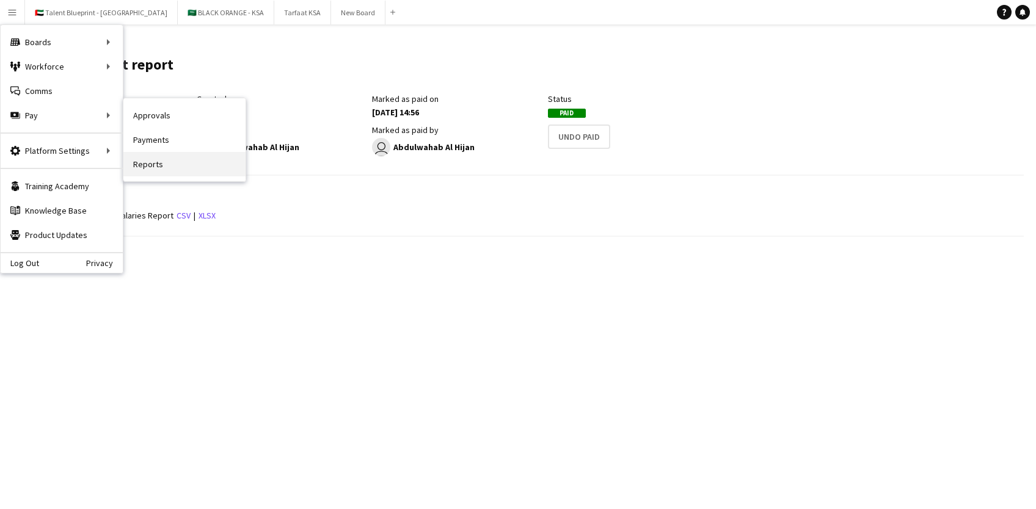
click at [164, 159] on link "Reports" at bounding box center [184, 164] width 122 height 24
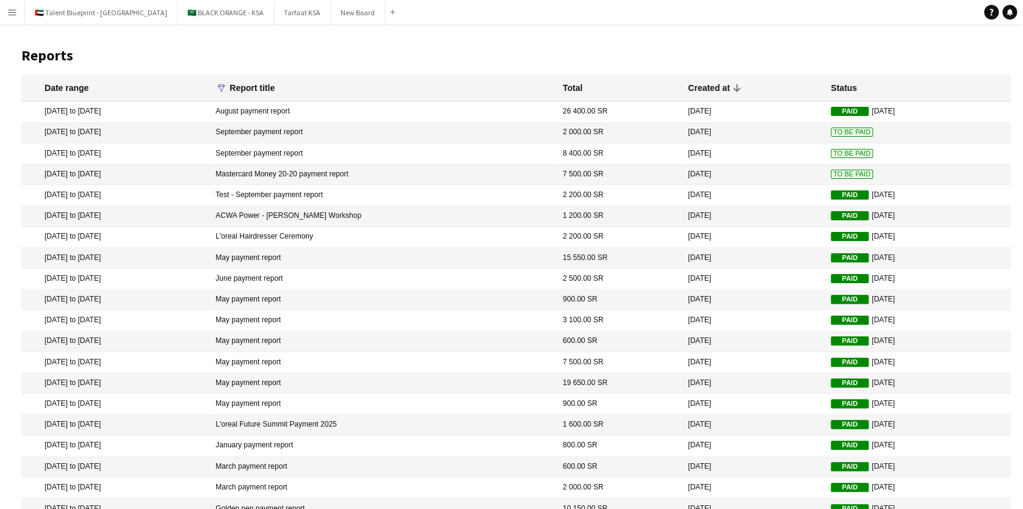
click at [226, 85] on icon "funnel" at bounding box center [221, 88] width 9 height 9
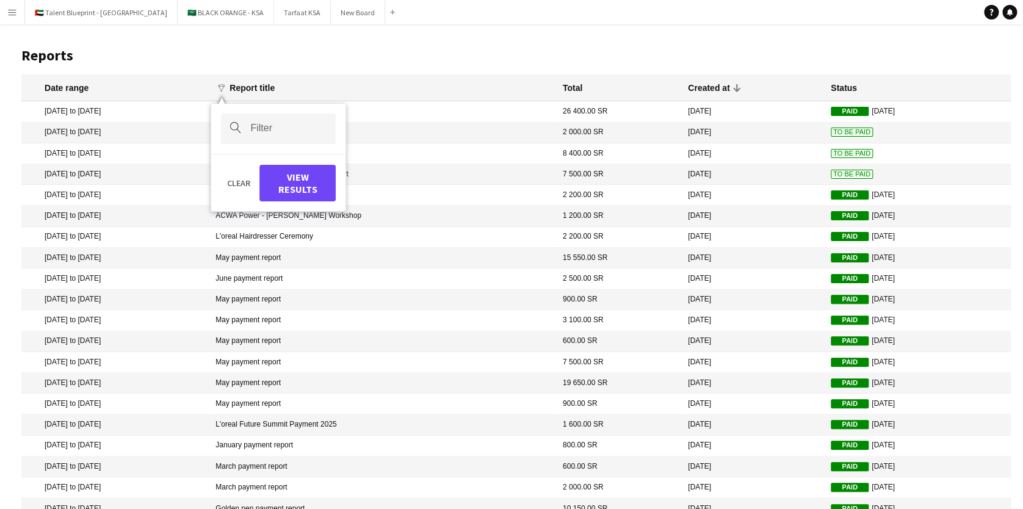
click at [98, 90] on div "Date range" at bounding box center [124, 87] width 159 height 11
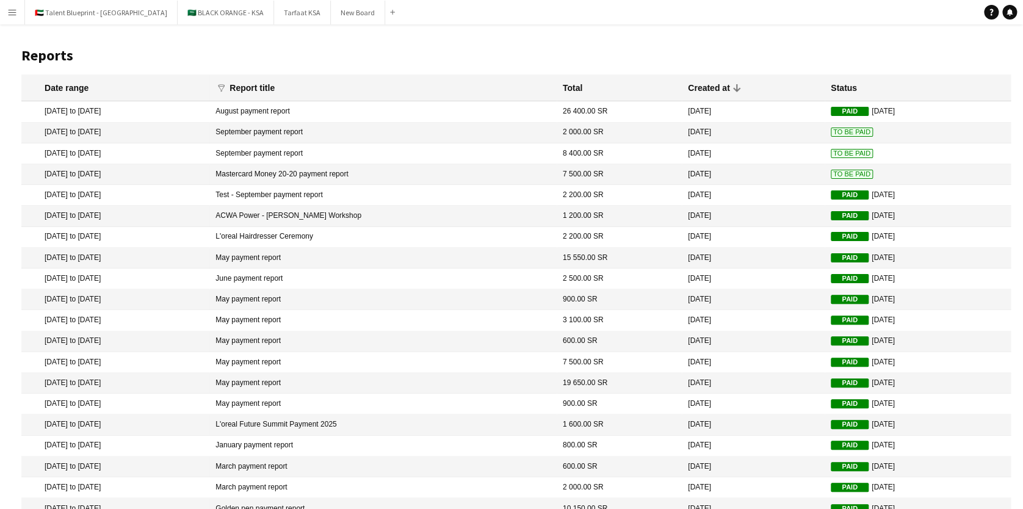
click at [73, 86] on div "Date range" at bounding box center [67, 87] width 44 height 11
click at [305, 109] on mat-cell "August payment report" at bounding box center [382, 111] width 347 height 21
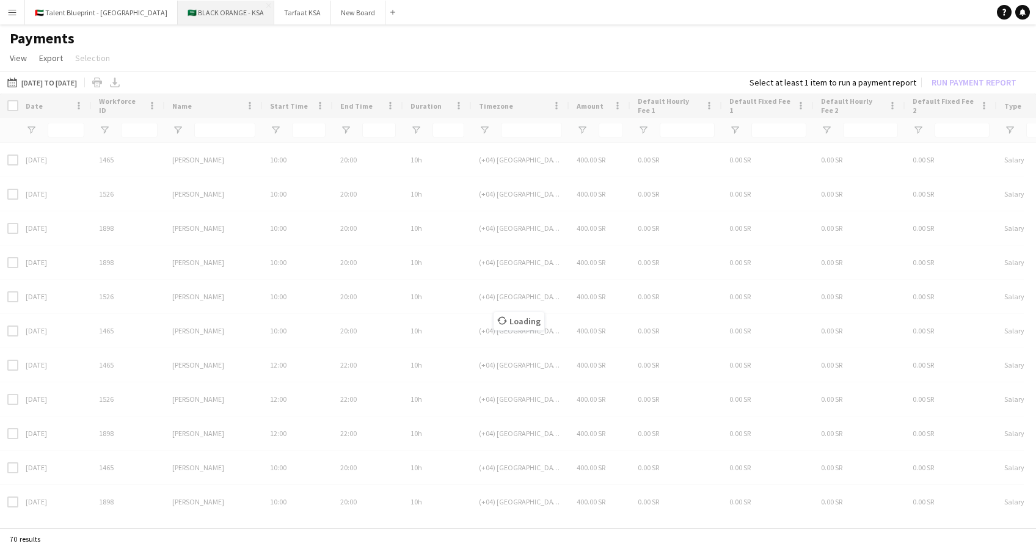
click at [185, 18] on button "🇸🇦 BLACK ORANGE - KSA Close" at bounding box center [226, 13] width 96 height 24
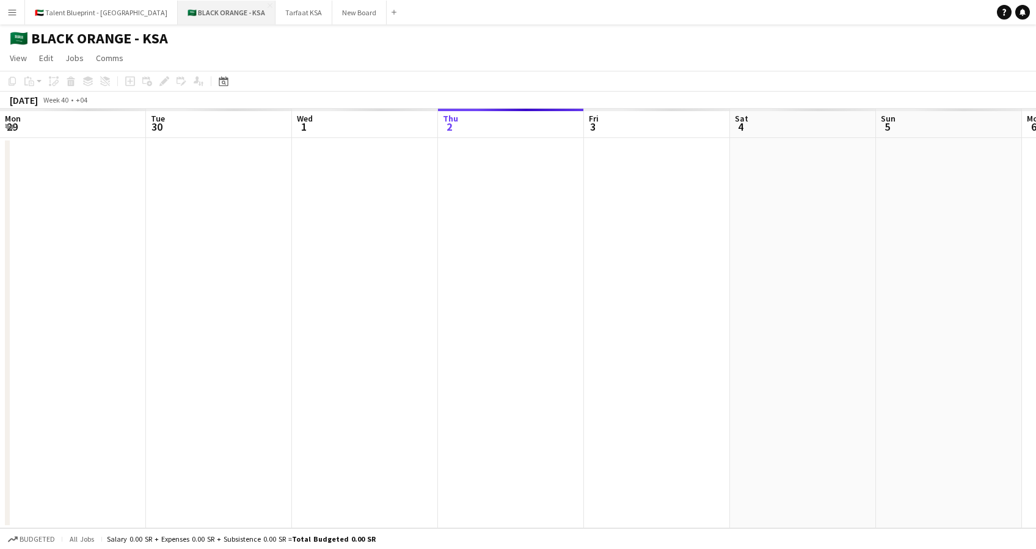
scroll to position [0, 292]
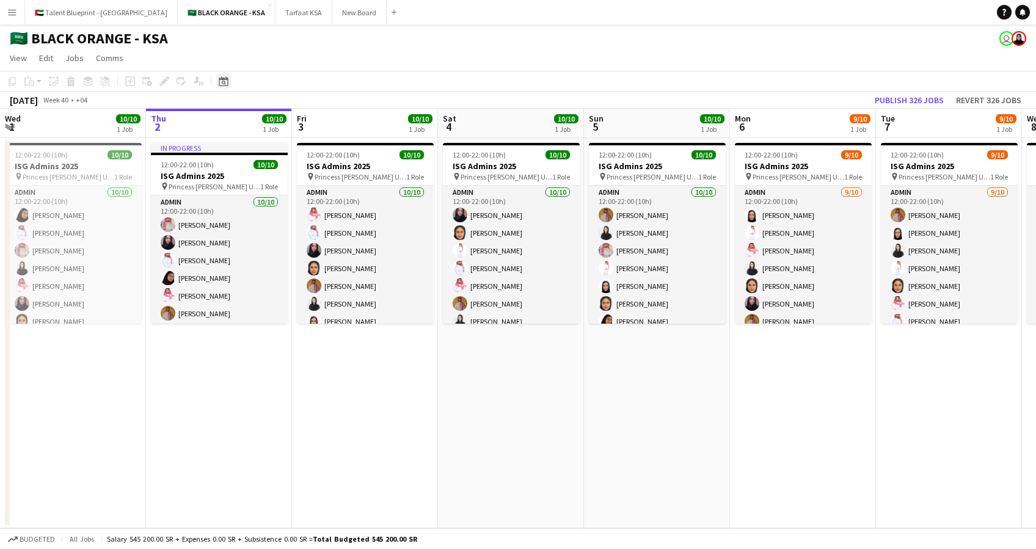
click at [228, 81] on div "Date picker" at bounding box center [223, 81] width 15 height 15
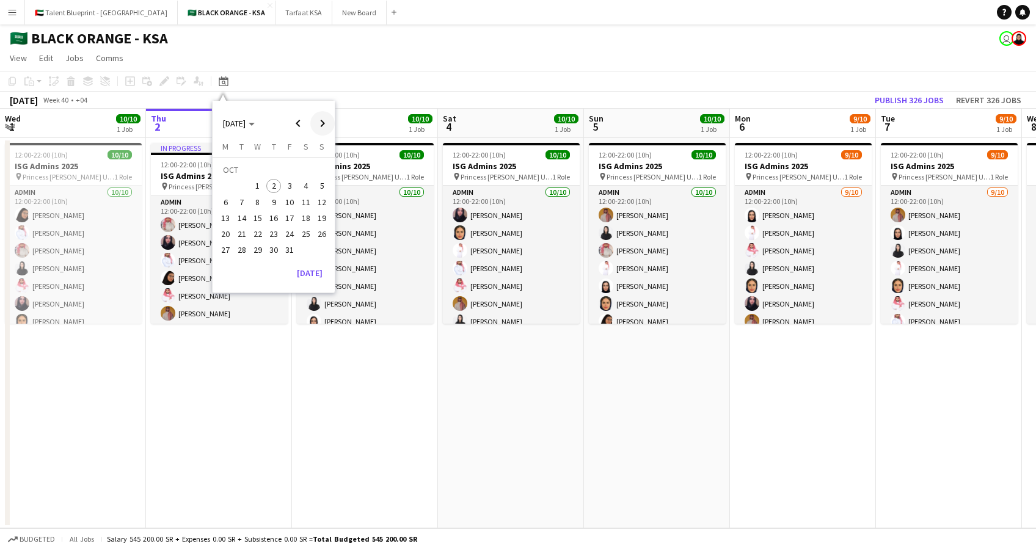
click at [326, 122] on span "Next month" at bounding box center [322, 123] width 24 height 24
click at [307, 176] on span "1" at bounding box center [306, 171] width 15 height 17
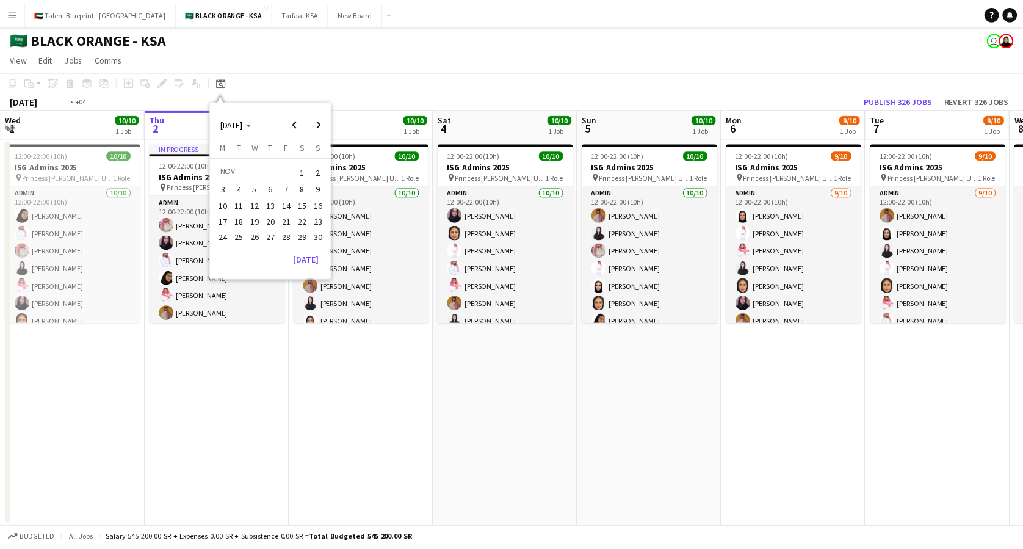
scroll to position [0, 420]
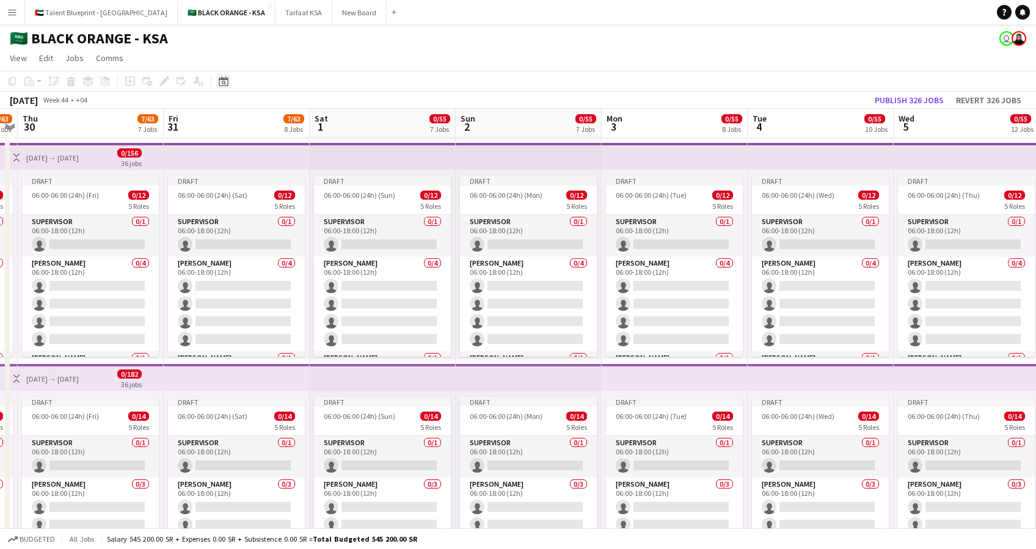
click at [219, 85] on icon at bounding box center [223, 81] width 9 height 10
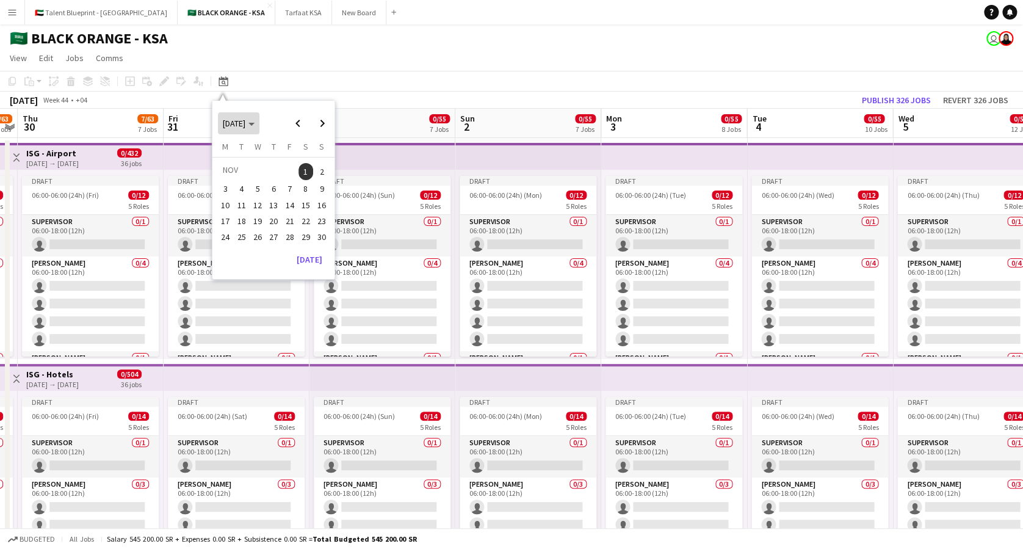
click at [225, 122] on span "NOV 2025" at bounding box center [234, 123] width 23 height 11
click at [234, 129] on span "Choose date" at bounding box center [249, 123] width 63 height 29
click at [305, 128] on span "Previous month" at bounding box center [298, 123] width 24 height 24
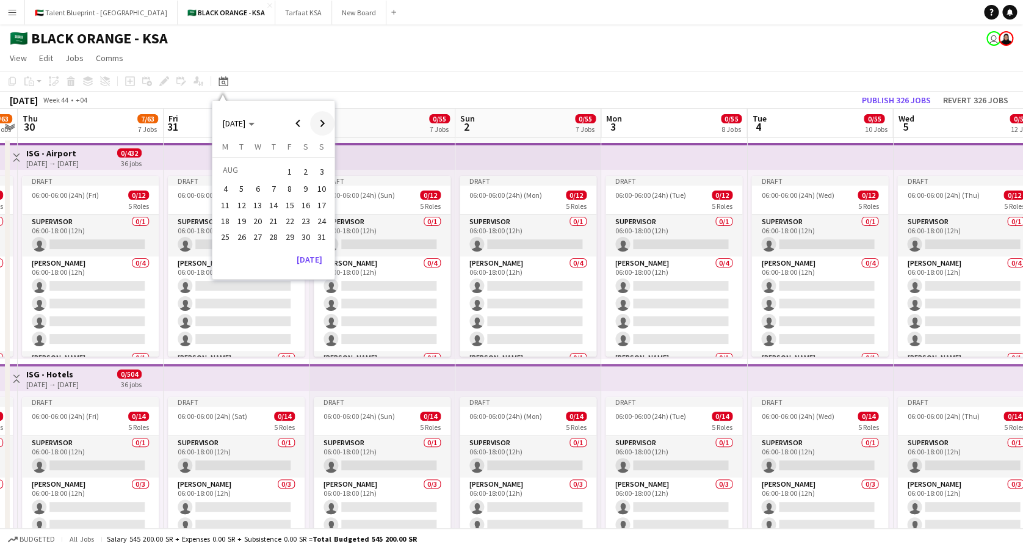
click at [320, 125] on span "Next month" at bounding box center [322, 123] width 24 height 24
click at [222, 181] on span "1" at bounding box center [226, 186] width 15 height 15
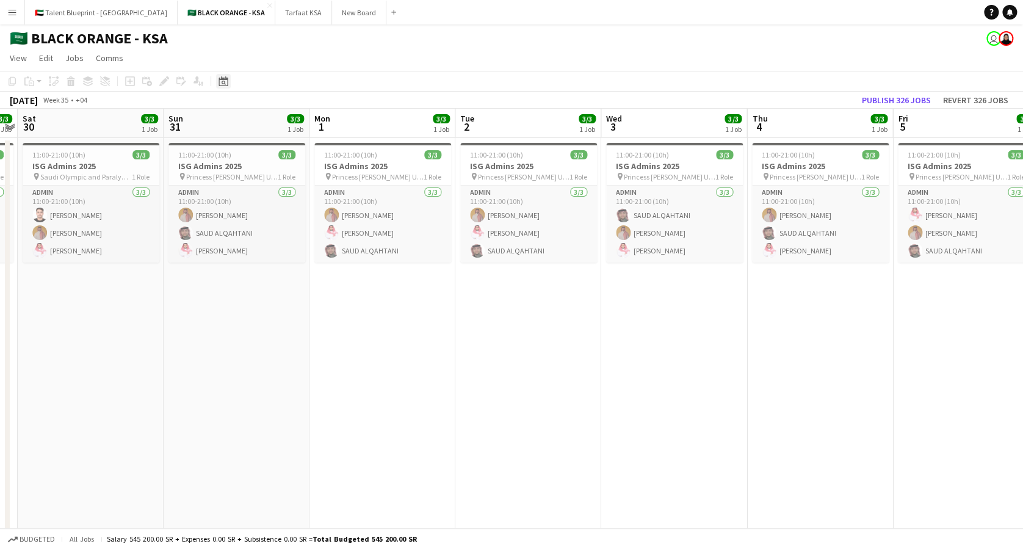
click at [222, 80] on icon "Date picker" at bounding box center [224, 81] width 10 height 10
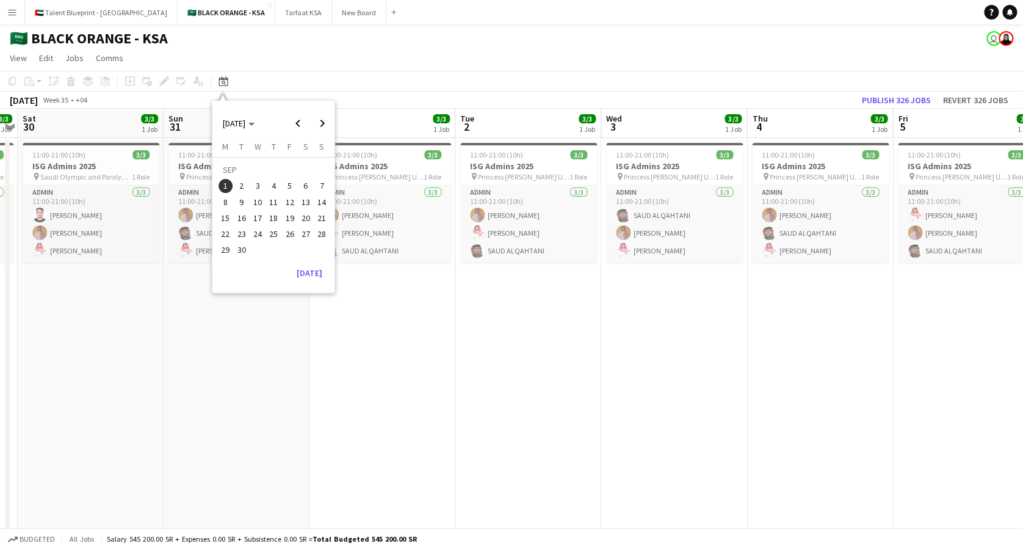
click at [239, 252] on span "30" at bounding box center [241, 250] width 15 height 15
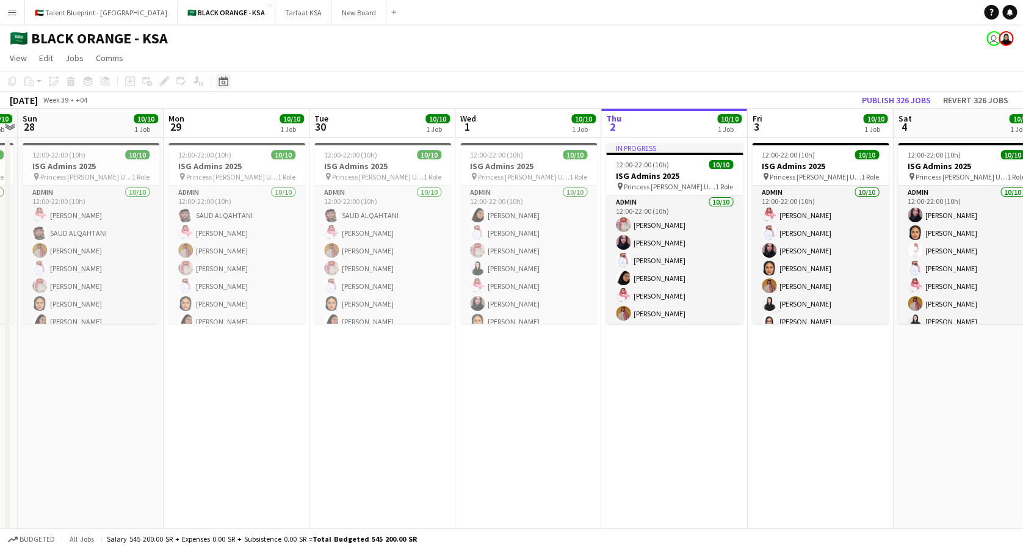
click at [217, 83] on div "Date picker" at bounding box center [223, 81] width 15 height 15
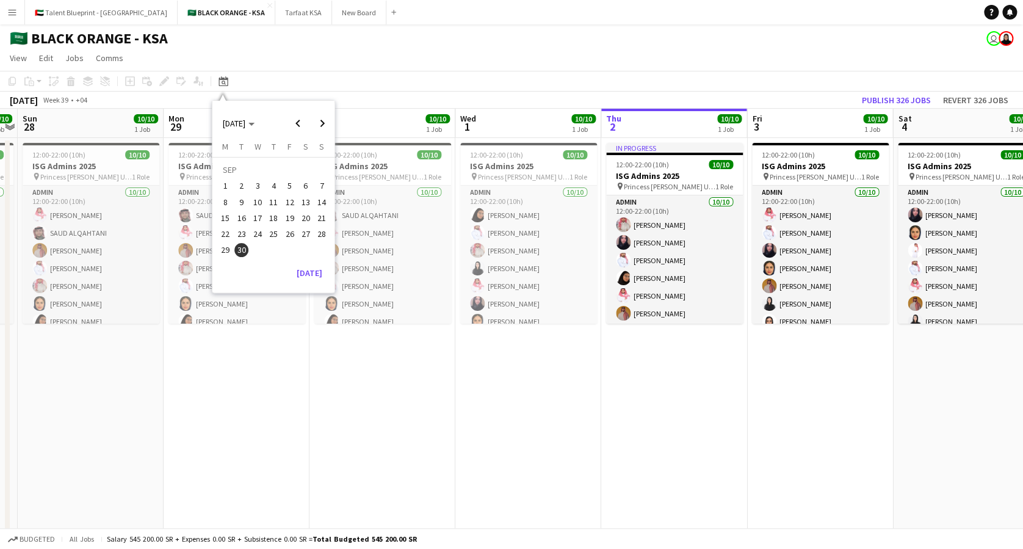
click at [219, 183] on span "1" at bounding box center [226, 186] width 15 height 15
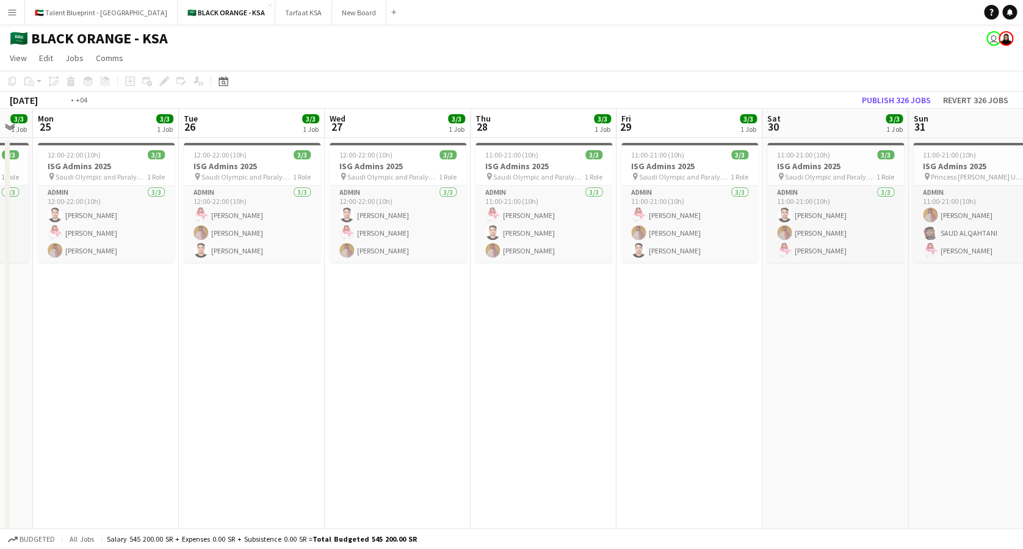
scroll to position [0, 371]
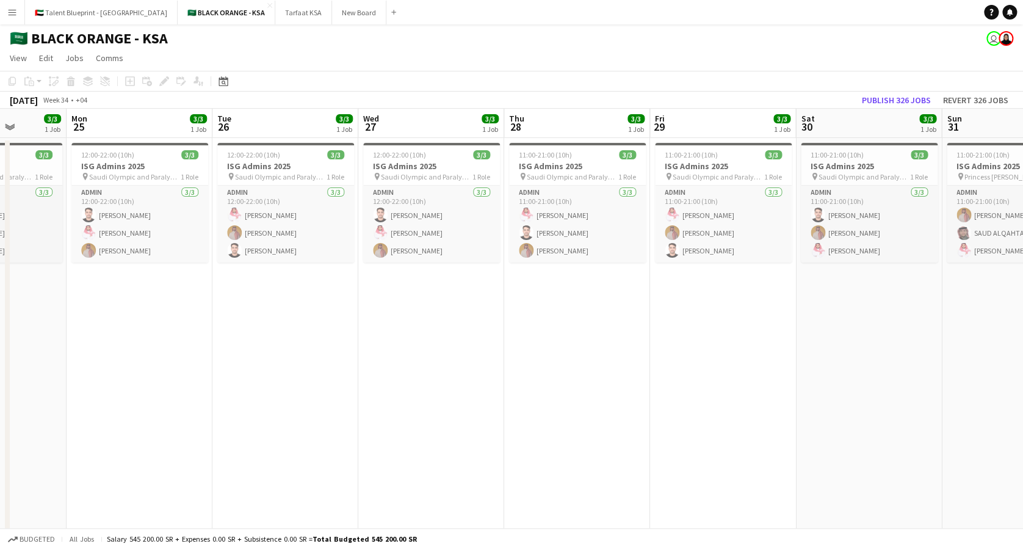
drag, startPoint x: 239, startPoint y: 294, endPoint x: 1029, endPoint y: 322, distance: 790.6
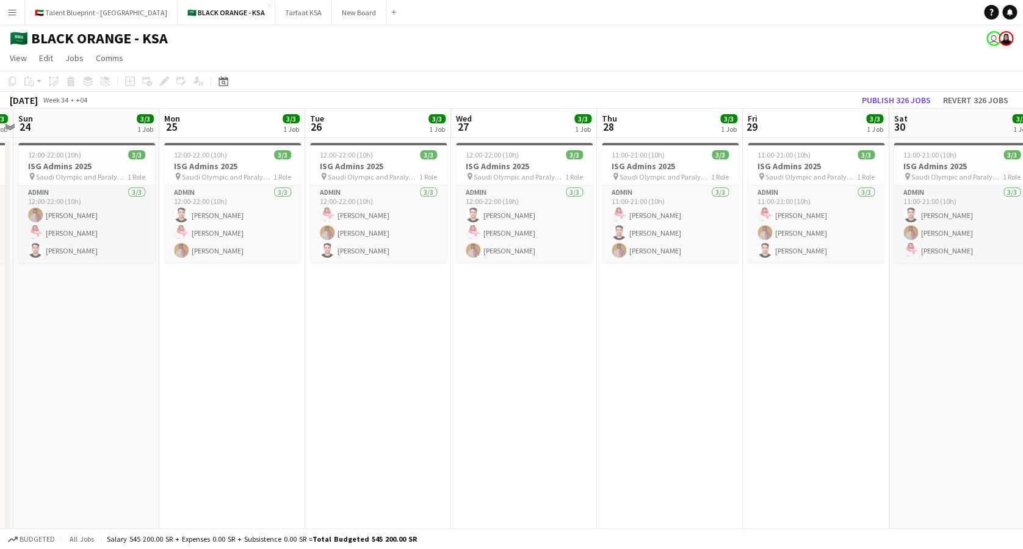
drag, startPoint x: 360, startPoint y: 324, endPoint x: 457, endPoint y: 321, distance: 97.1
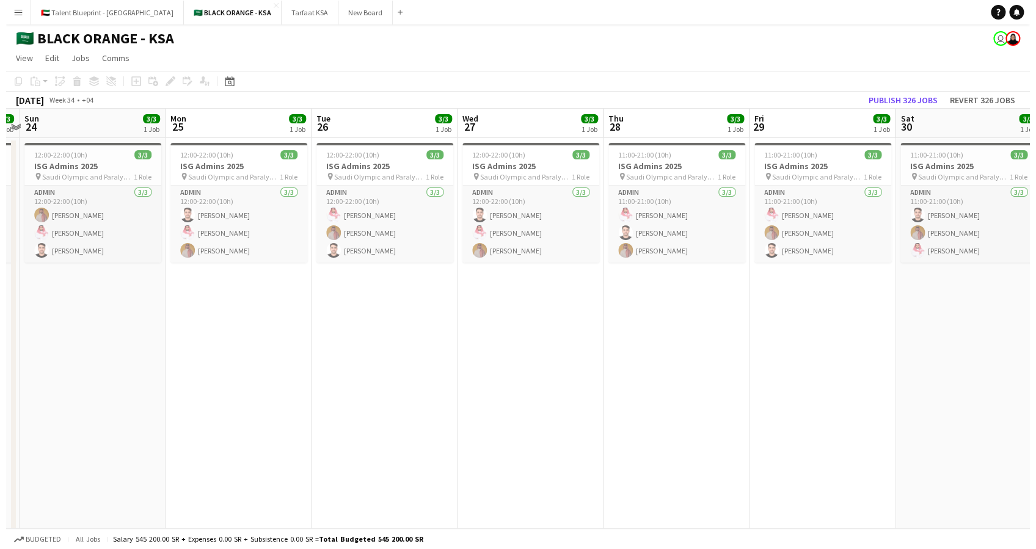
scroll to position [0, 274]
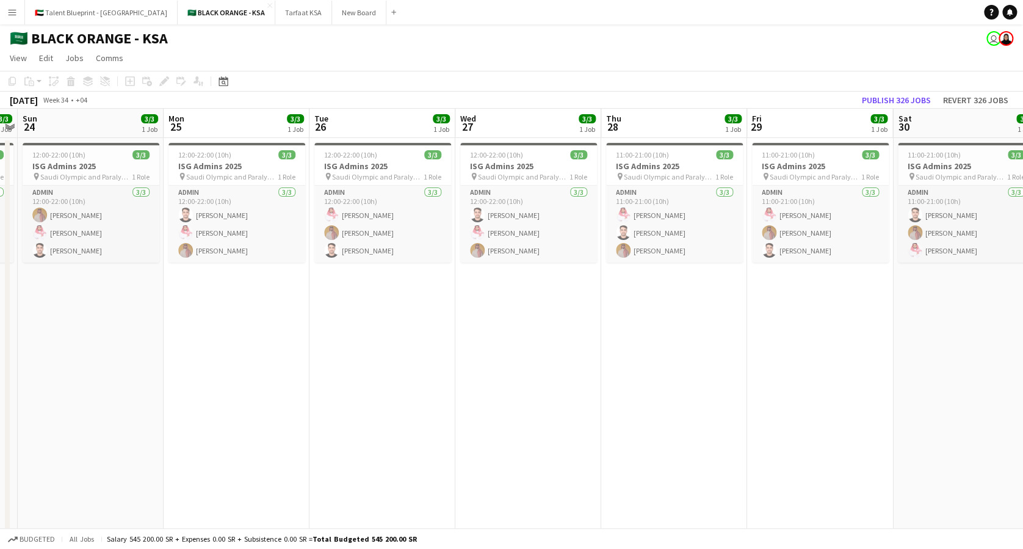
click at [11, 22] on button "Menu" at bounding box center [12, 12] width 24 height 24
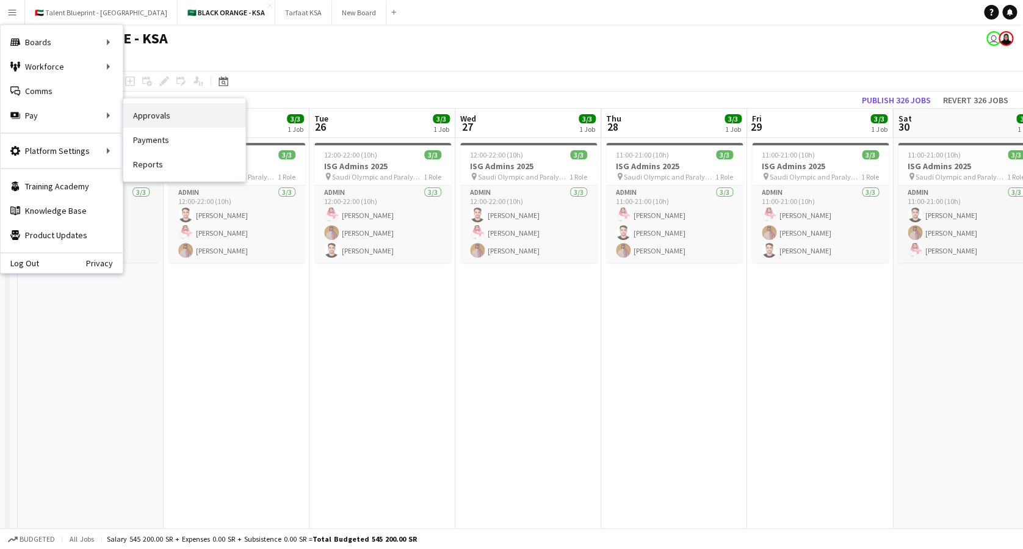
click at [171, 122] on link "Approvals" at bounding box center [184, 115] width 122 height 24
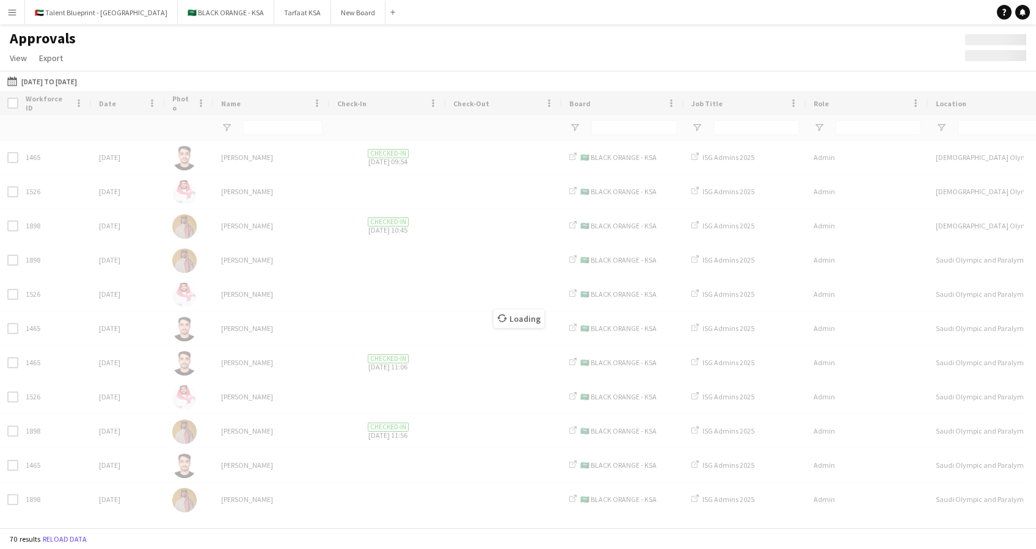
type input "**"
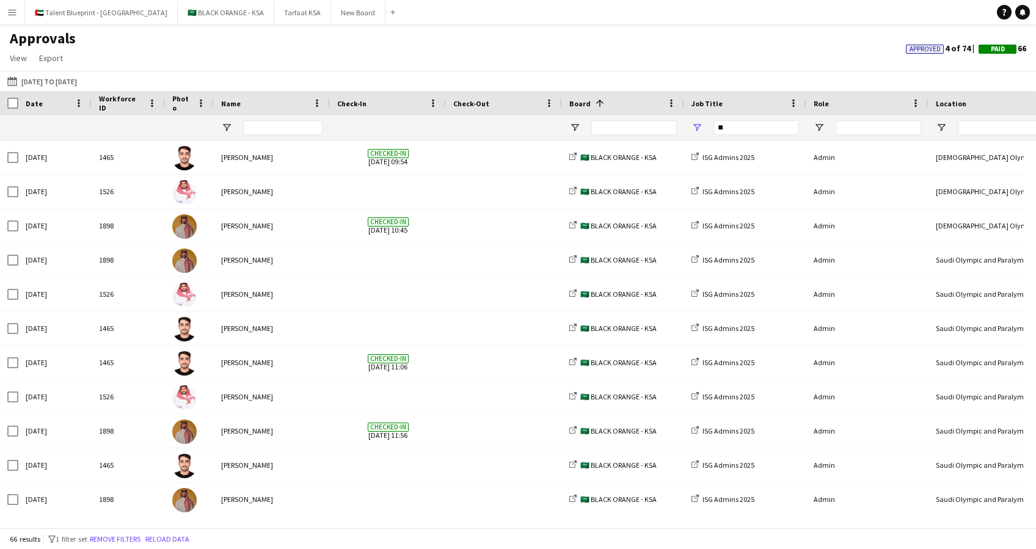
click at [40, 103] on span "Date" at bounding box center [34, 103] width 17 height 9
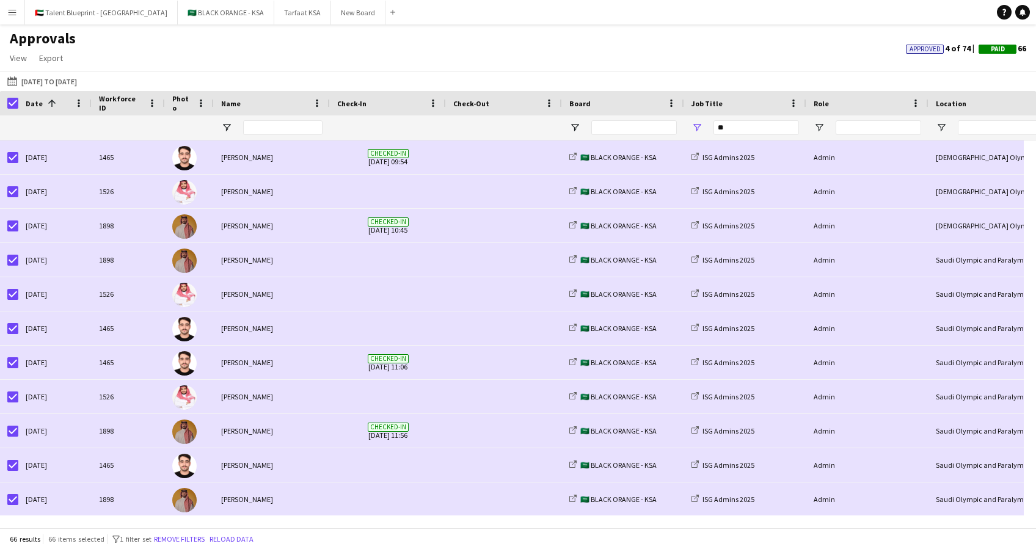
click at [38, 99] on span "Date" at bounding box center [34, 103] width 17 height 9
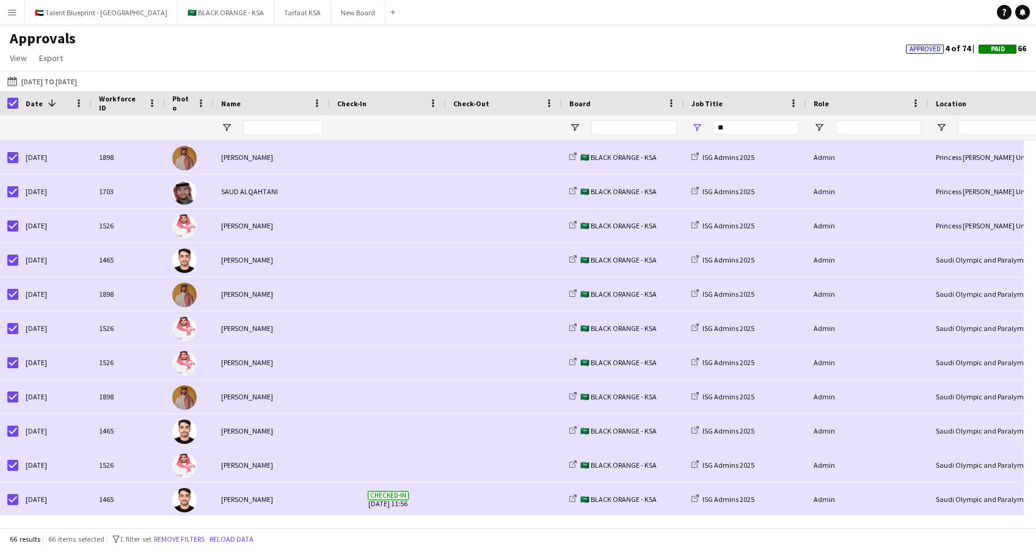
click at [45, 70] on app-page-menu "View Customise view Customise filters Reset Filters Reset View Reset All Export…" at bounding box center [42, 59] width 85 height 23
click at [45, 82] on button "10-08-2025 to 31-08-2025 10-08-2025 to 31-08-2025" at bounding box center [42, 81] width 74 height 15
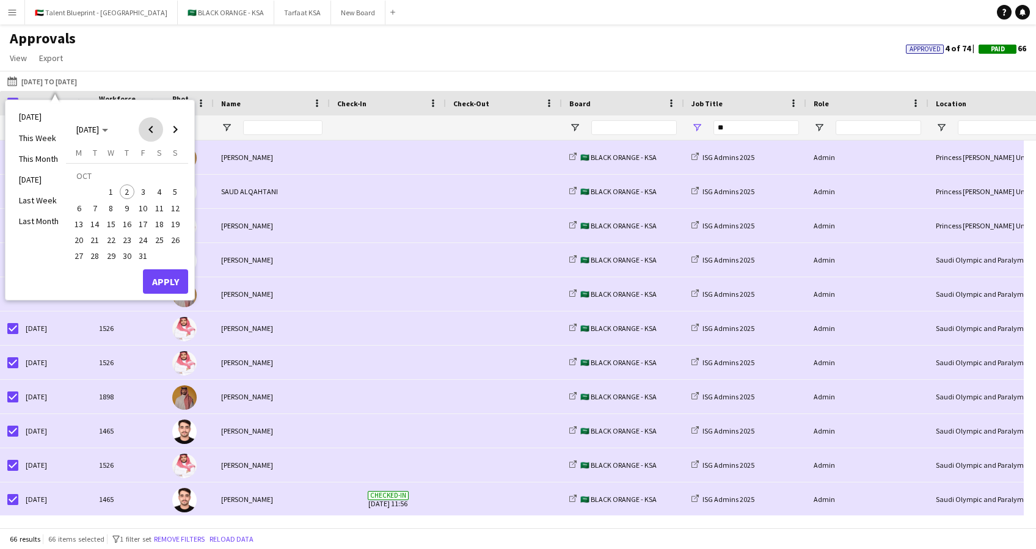
click at [148, 131] on span "Previous month" at bounding box center [151, 129] width 24 height 24
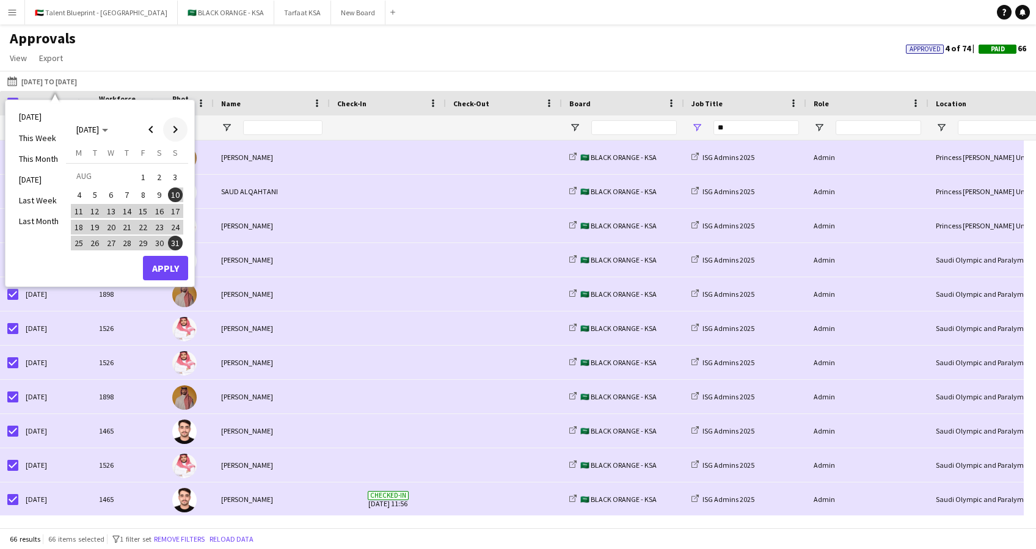
click at [166, 127] on span "Next month" at bounding box center [175, 129] width 24 height 24
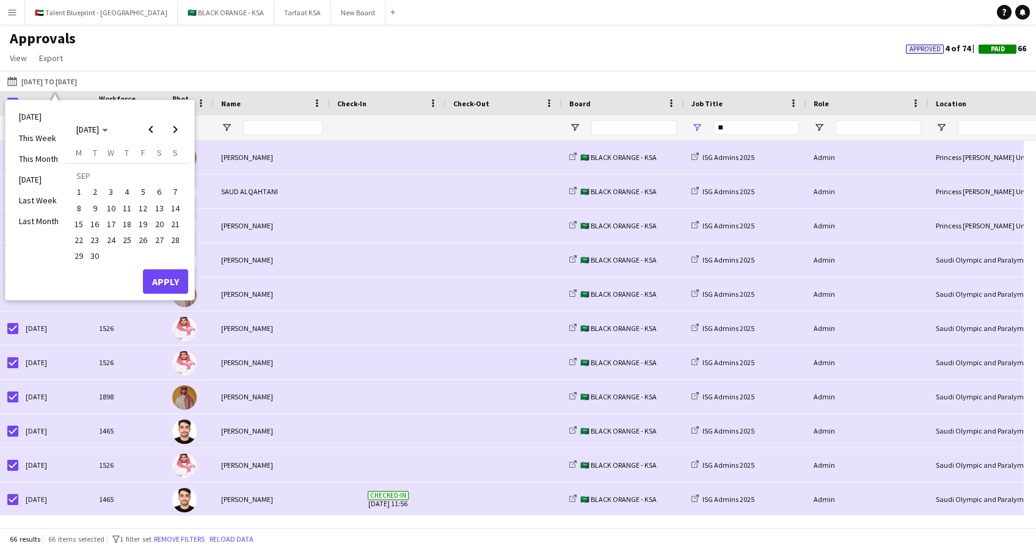
click at [75, 189] on span "1" at bounding box center [78, 191] width 15 height 15
click at [101, 254] on span "30" at bounding box center [95, 256] width 15 height 15
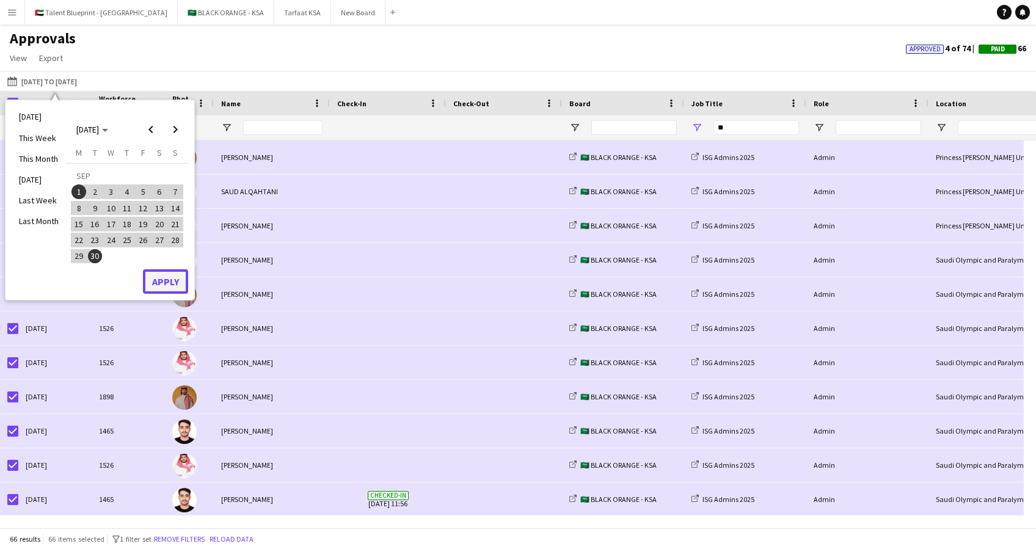
click at [159, 283] on button "Apply" at bounding box center [165, 281] width 45 height 24
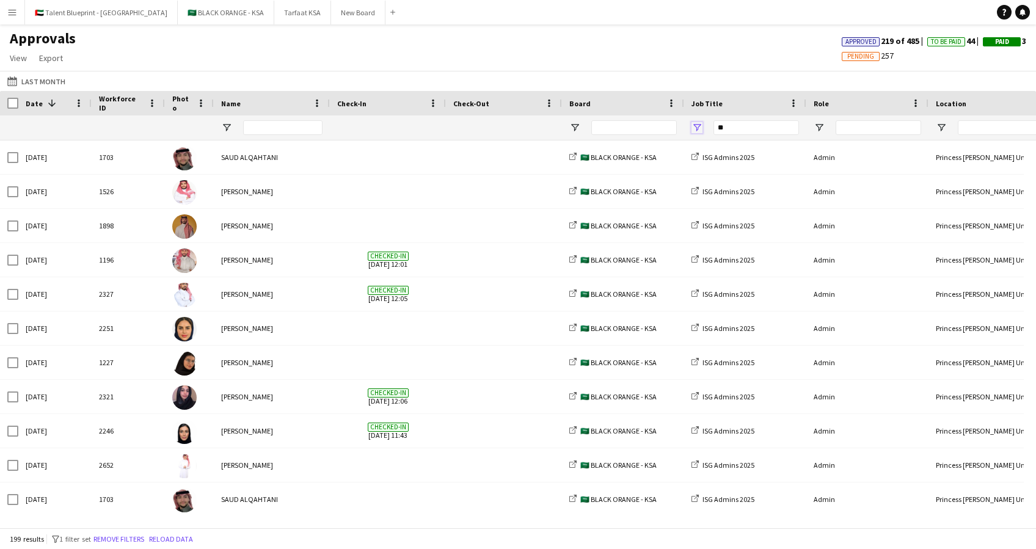
click at [698, 122] on span "Open Filter Menu" at bounding box center [696, 127] width 11 height 11
click at [497, 78] on div "10-08-2025 to 31-08-2025 Last Month Today This Week This Month Yesterday Last W…" at bounding box center [518, 81] width 1036 height 20
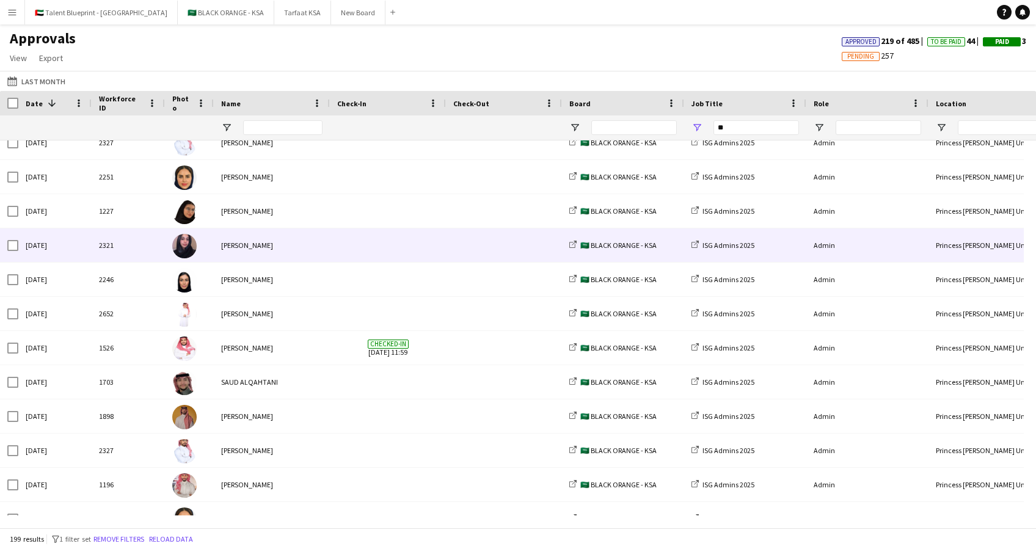
scroll to position [563, 0]
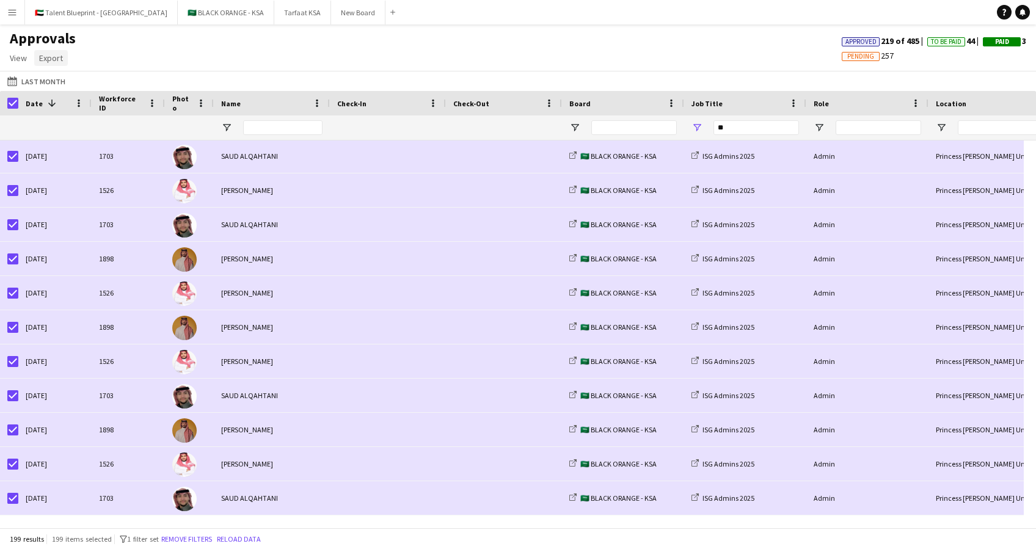
click at [52, 54] on span "Export" at bounding box center [51, 58] width 24 height 11
click at [64, 87] on span "Export as XLSX" at bounding box center [71, 84] width 53 height 11
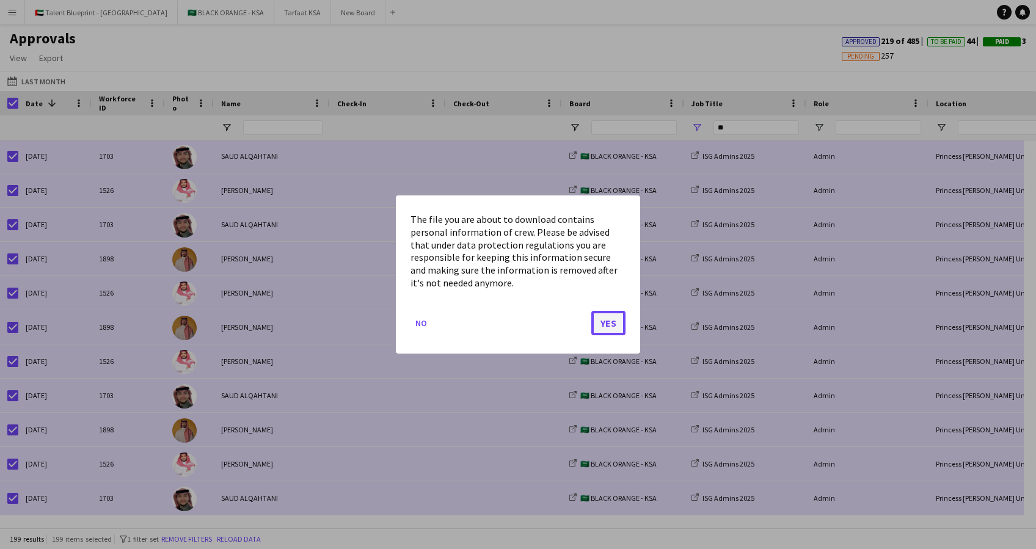
click at [611, 327] on button "Yes" at bounding box center [608, 323] width 34 height 24
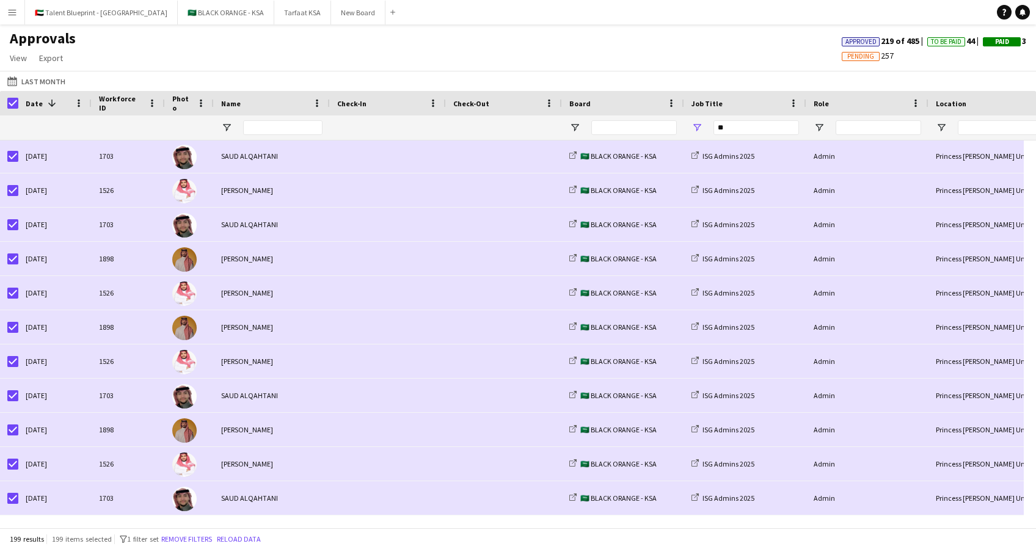
click at [12, 15] on app-icon "Menu" at bounding box center [12, 12] width 10 height 10
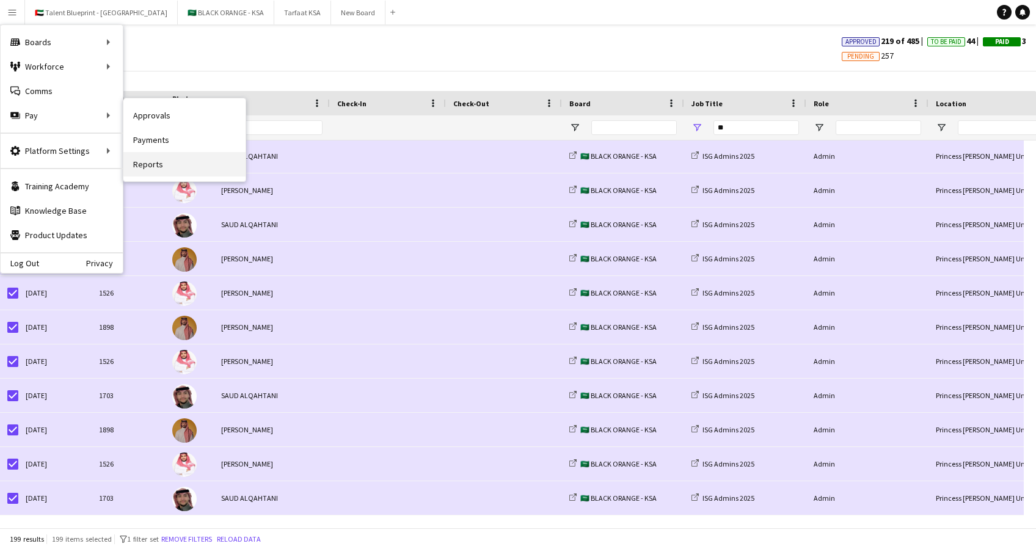
click at [160, 161] on link "Reports" at bounding box center [184, 164] width 122 height 24
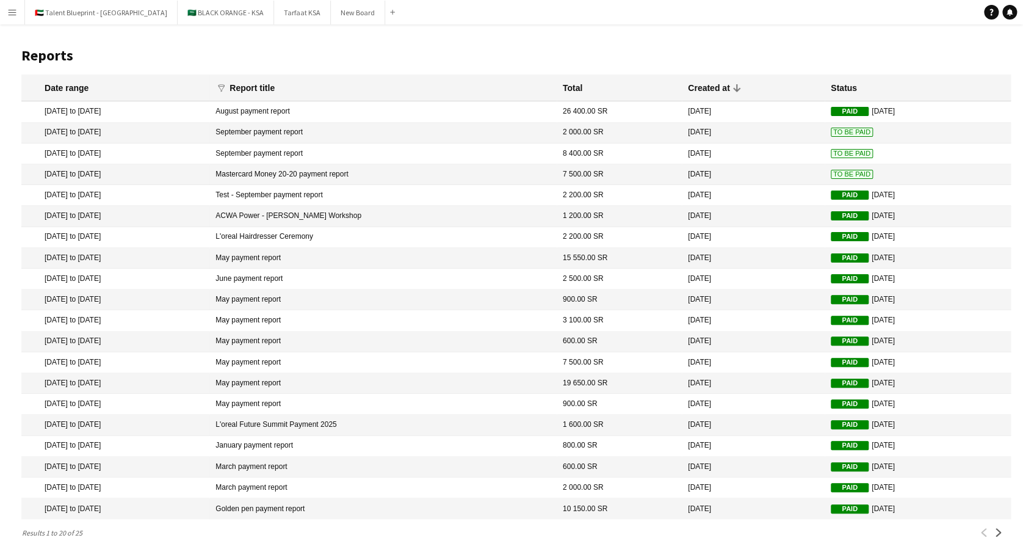
click at [10, 6] on button "Menu" at bounding box center [12, 12] width 24 height 24
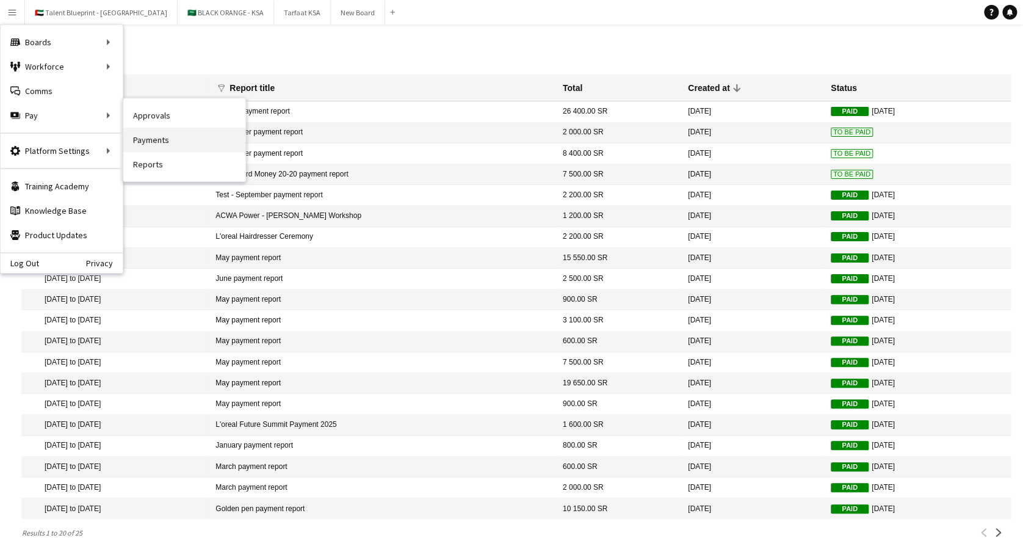
click at [160, 145] on link "Payments" at bounding box center [184, 140] width 122 height 24
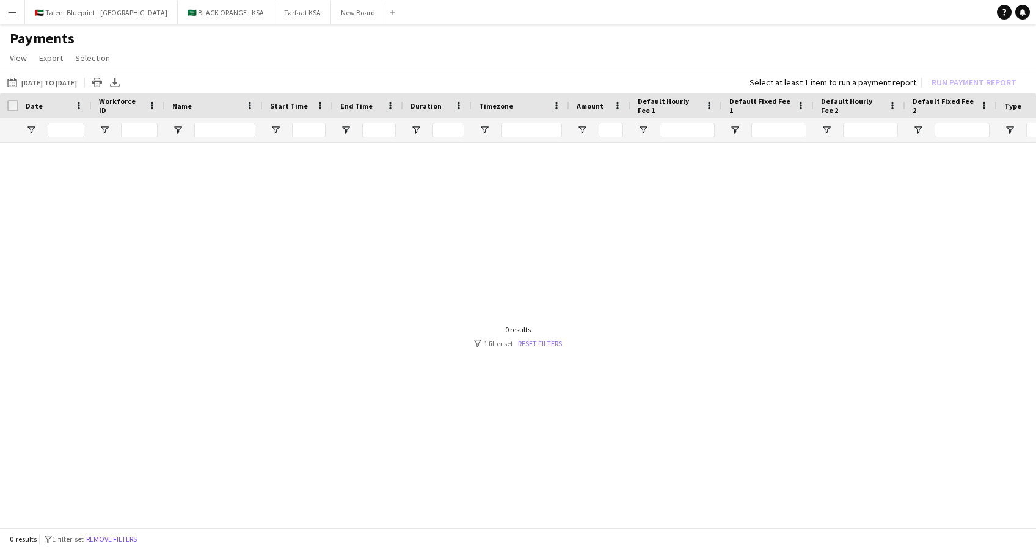
click at [529, 339] on link "Reset filters" at bounding box center [540, 343] width 44 height 9
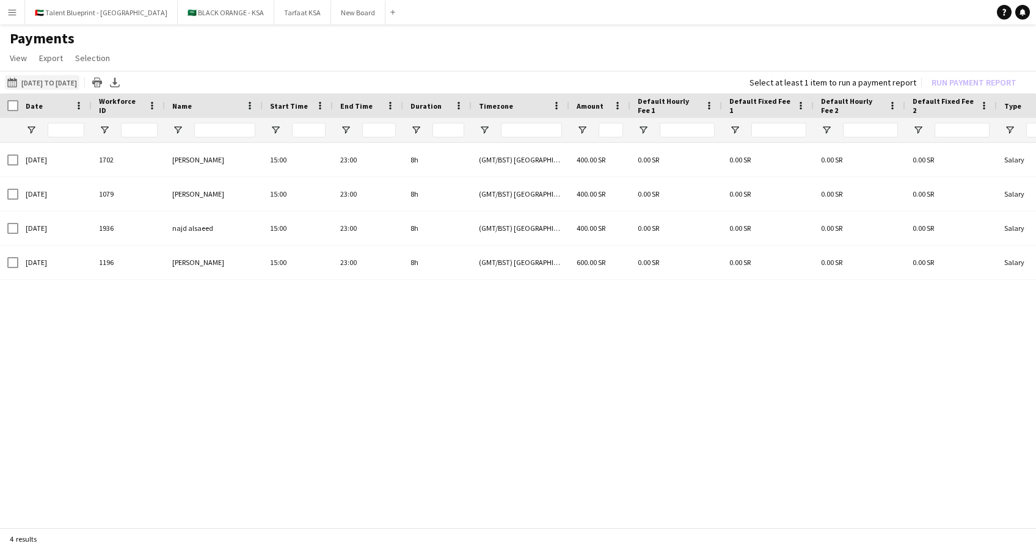
click at [79, 81] on button "10-08-2025 to 31-08-2025 10-08-2025 to 31-08-2025" at bounding box center [42, 82] width 74 height 15
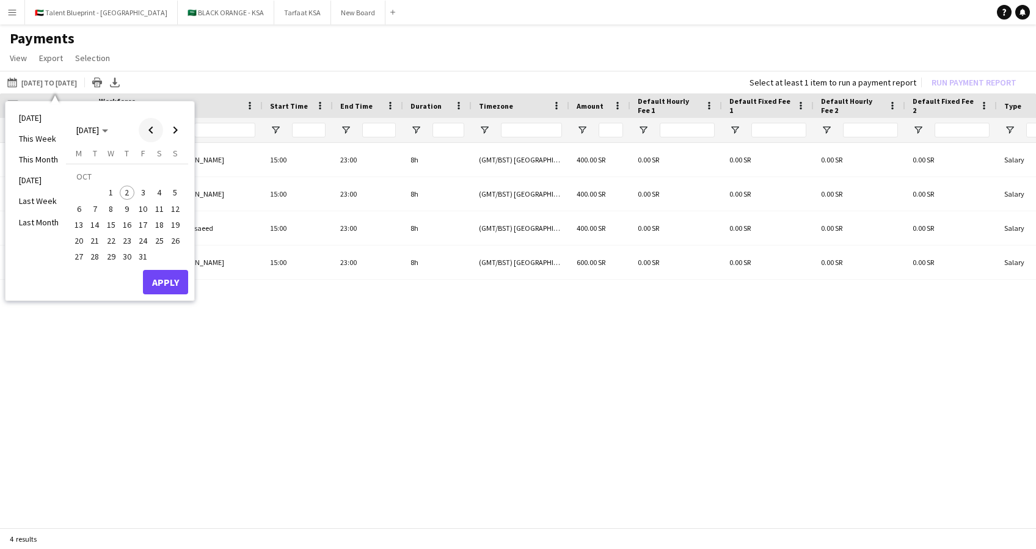
click at [161, 131] on span "Previous month" at bounding box center [151, 130] width 24 height 24
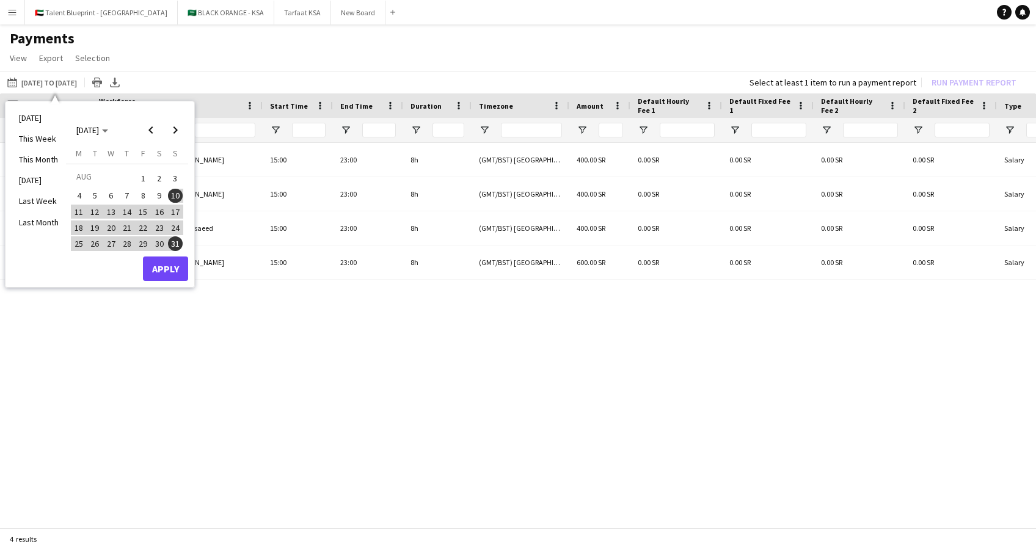
click at [176, 239] on span "31" at bounding box center [175, 243] width 15 height 15
click at [183, 129] on span "Next month" at bounding box center [175, 130] width 24 height 24
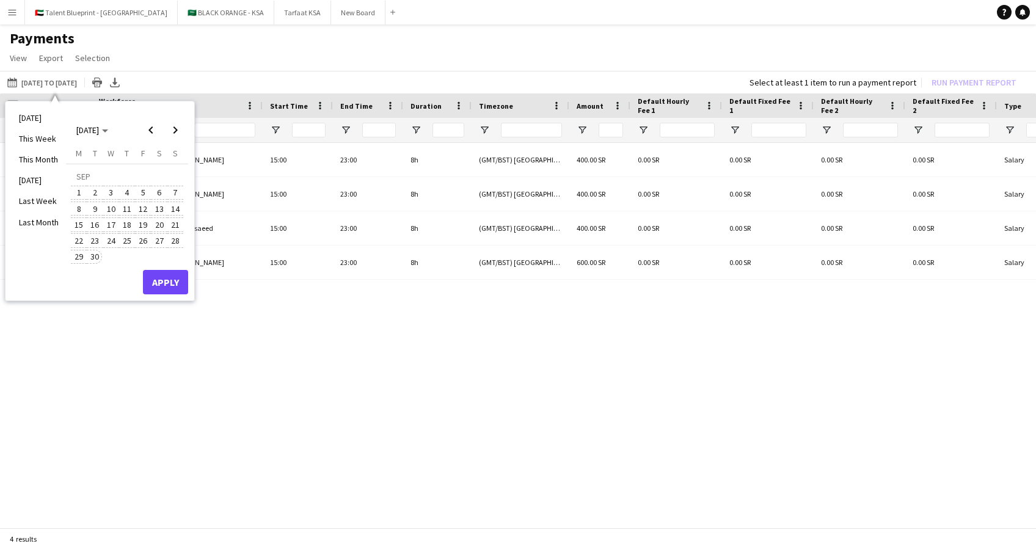
click at [95, 252] on span "30" at bounding box center [95, 257] width 15 height 15
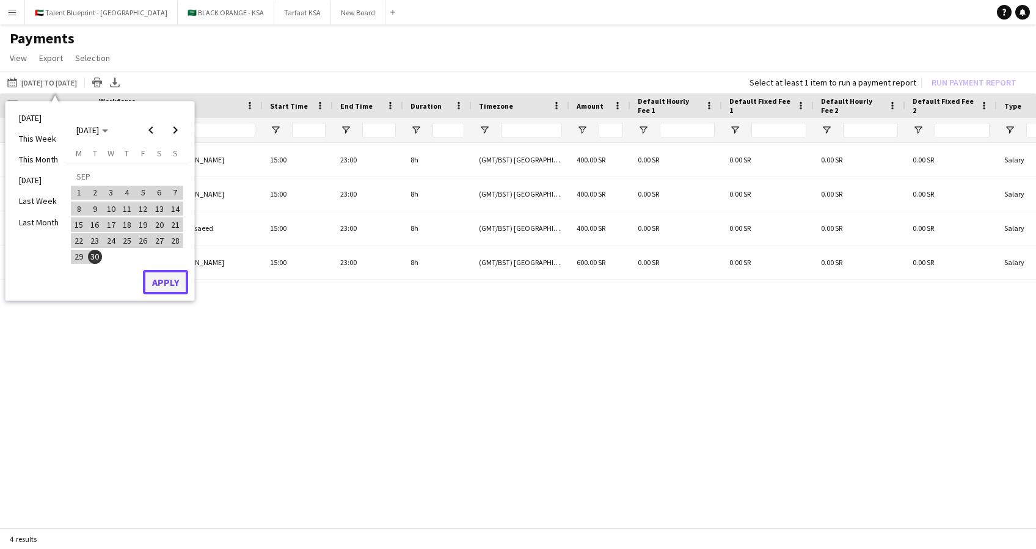
click at [159, 284] on button "Apply" at bounding box center [165, 282] width 45 height 24
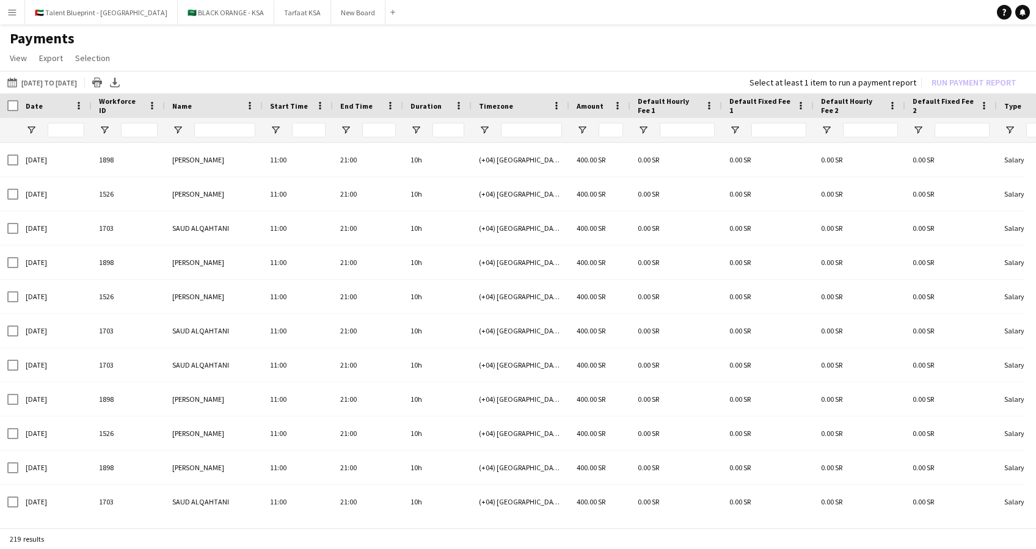
click at [14, 7] on app-icon "Menu" at bounding box center [12, 12] width 10 height 10
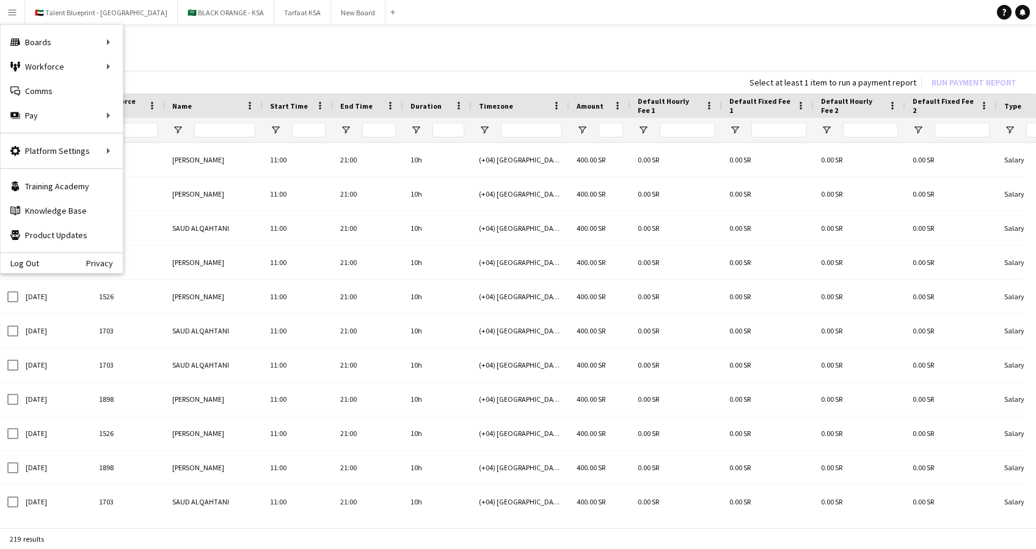
click at [14, 7] on app-icon "Menu" at bounding box center [12, 12] width 10 height 10
click at [253, 83] on div "10-08-2025 to 31-08-2025 31-08-2025 to 30-09-2025 Today This Week This Month Ye…" at bounding box center [518, 82] width 1036 height 23
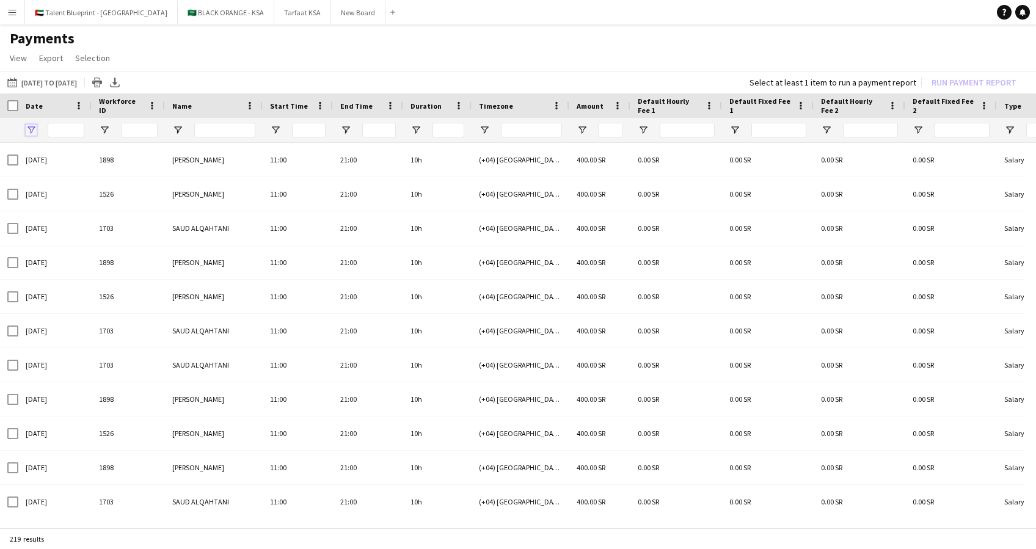
click at [31, 131] on span "Open Filter Menu" at bounding box center [31, 130] width 11 height 11
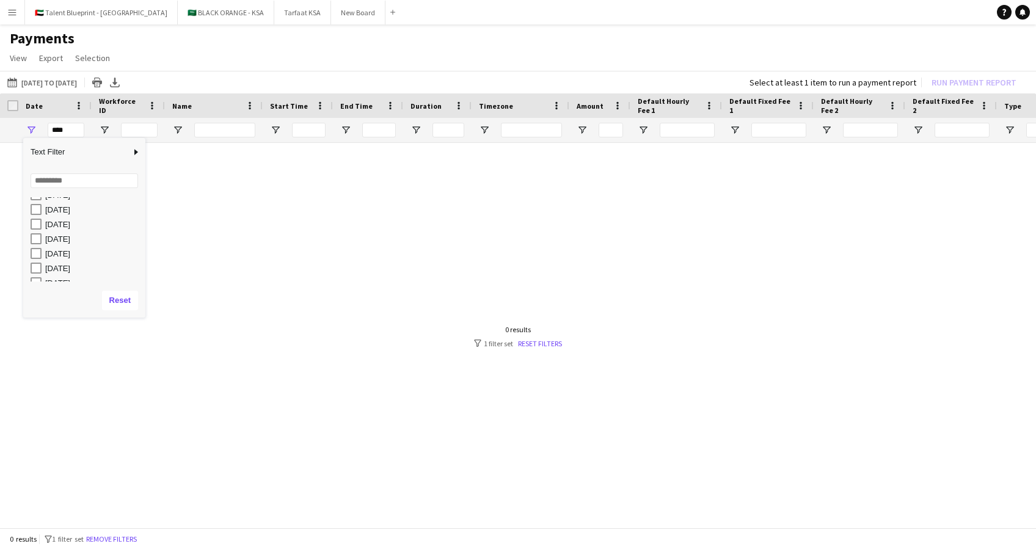
scroll to position [369, 0]
type input "**********"
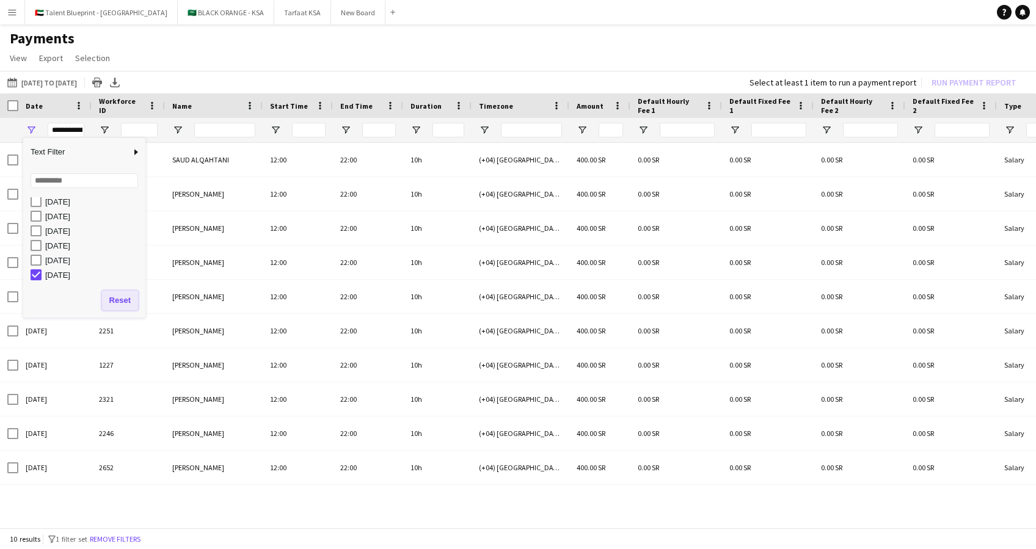
click at [131, 302] on button "Reset" at bounding box center [120, 301] width 36 height 20
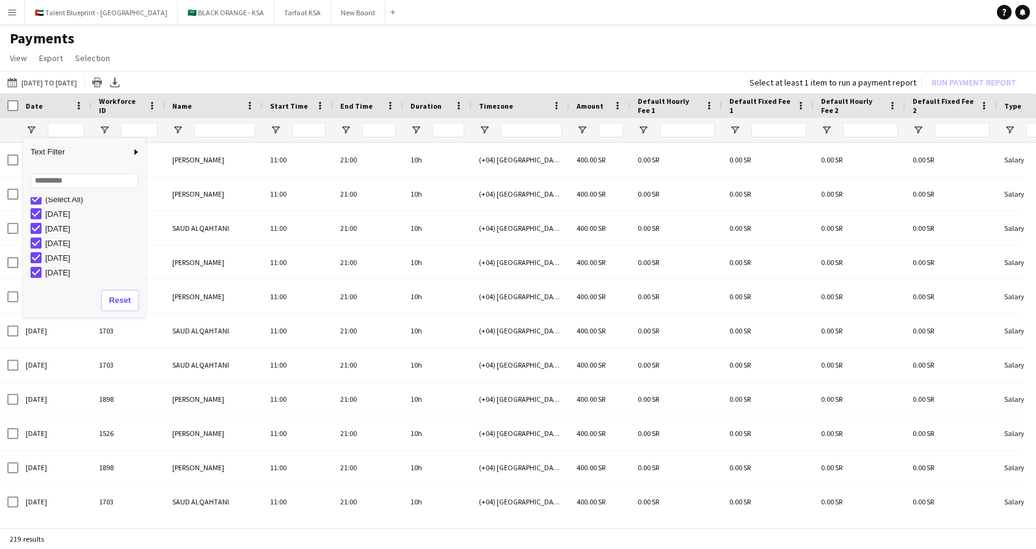
scroll to position [0, 0]
click at [49, 79] on button "10-08-2025 to 31-08-2025 31-08-2025 to 30-09-2025" at bounding box center [42, 82] width 74 height 15
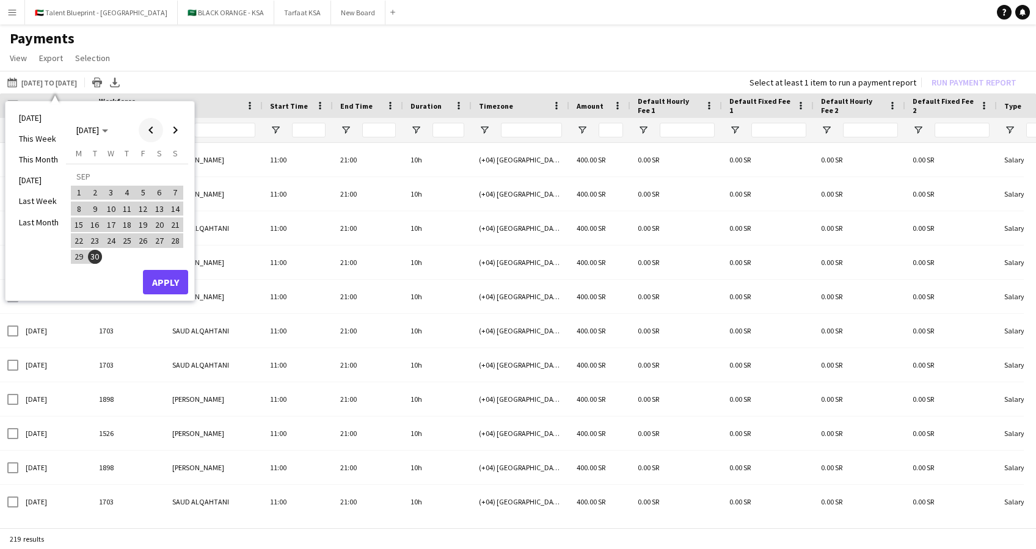
click at [142, 129] on span "Previous month" at bounding box center [151, 130] width 24 height 24
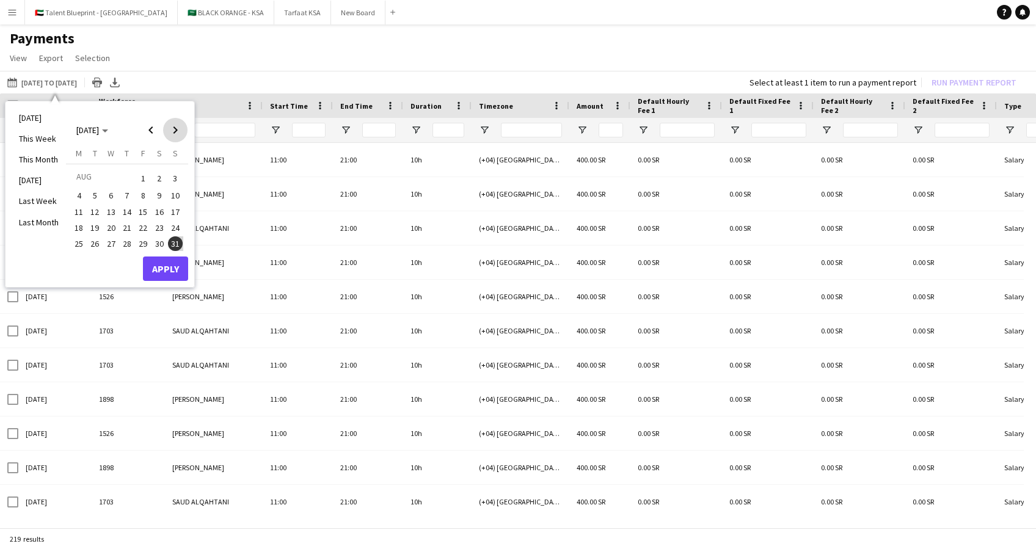
click at [176, 126] on span "Next month" at bounding box center [175, 130] width 24 height 24
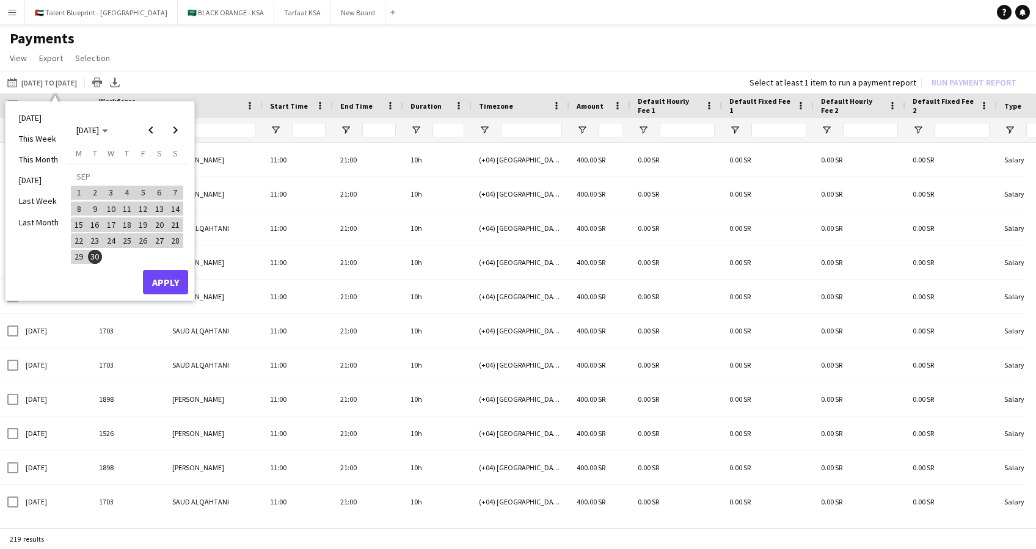
click at [74, 189] on span "1" at bounding box center [78, 193] width 15 height 15
click at [90, 258] on span "30" at bounding box center [95, 257] width 15 height 15
click at [151, 275] on button "Apply" at bounding box center [165, 282] width 45 height 24
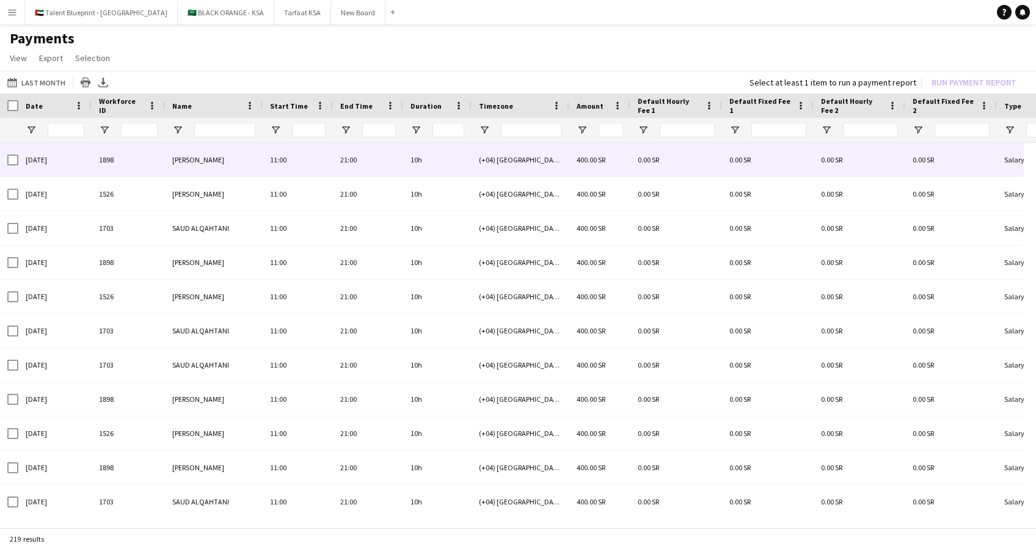
click at [590, 155] on span "400.00 SR" at bounding box center [590, 159] width 29 height 9
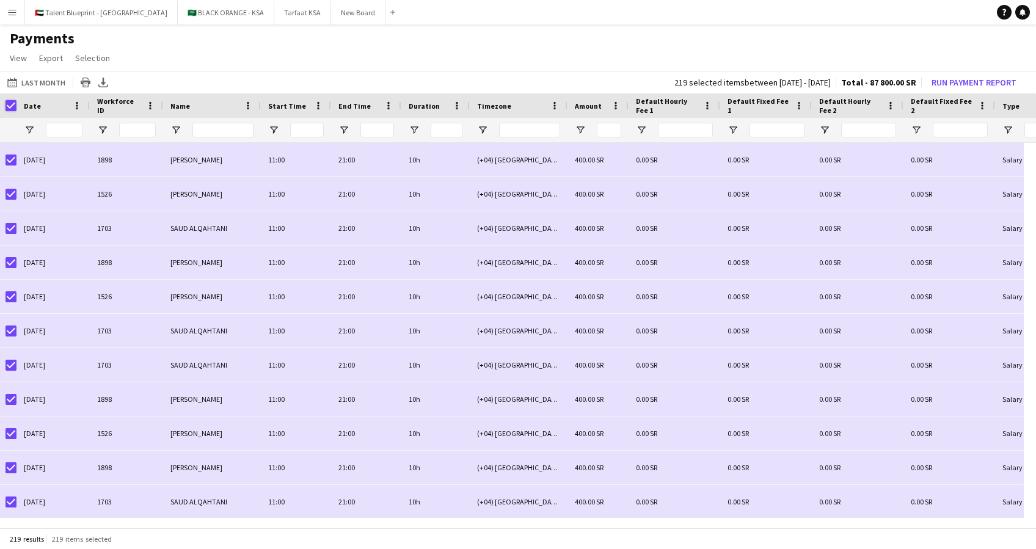
scroll to position [0, 6]
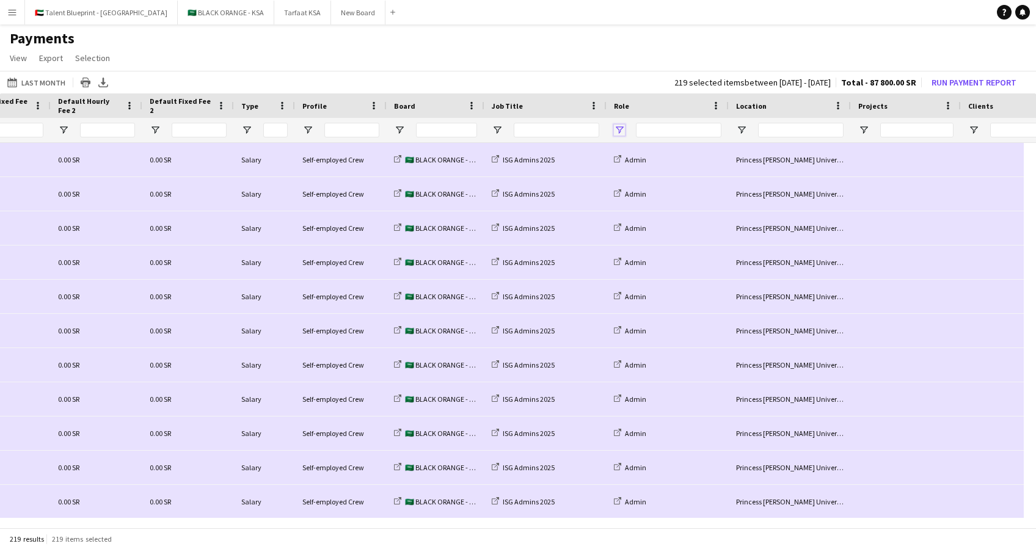
click at [615, 128] on span "Open Filter Menu" at bounding box center [619, 130] width 11 height 11
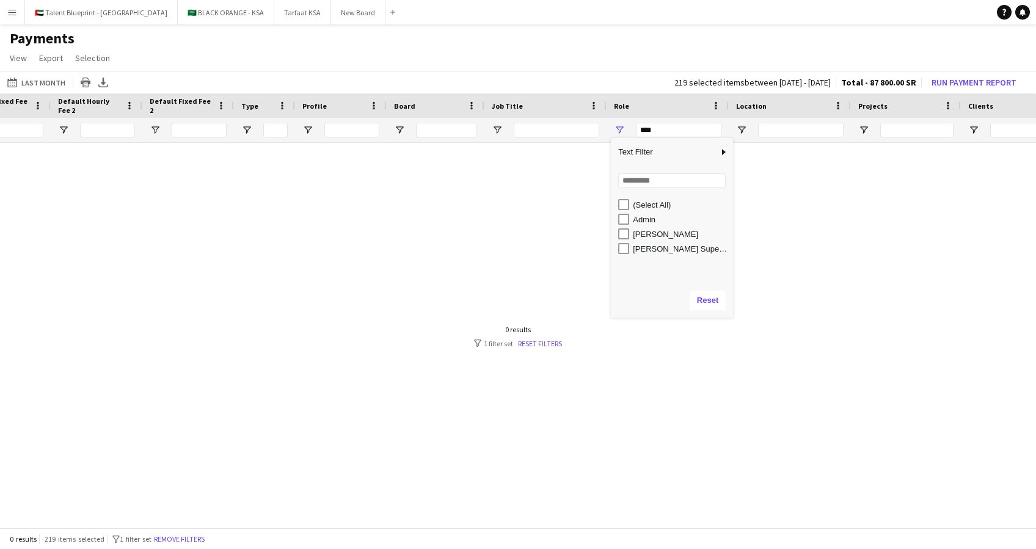
click at [628, 225] on div "Admin" at bounding box center [675, 219] width 115 height 15
type input "*********"
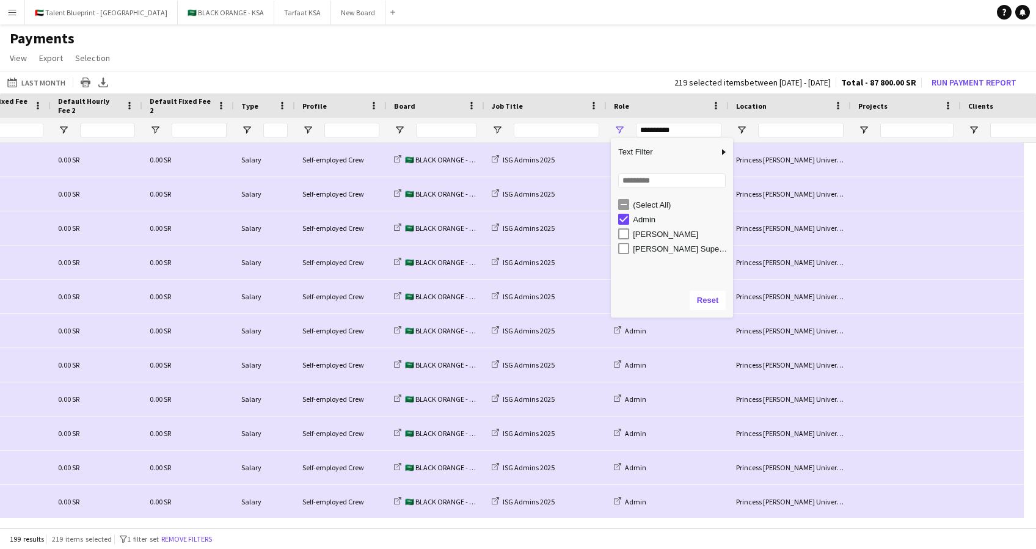
click at [801, 106] on div "Location" at bounding box center [782, 105] width 93 height 18
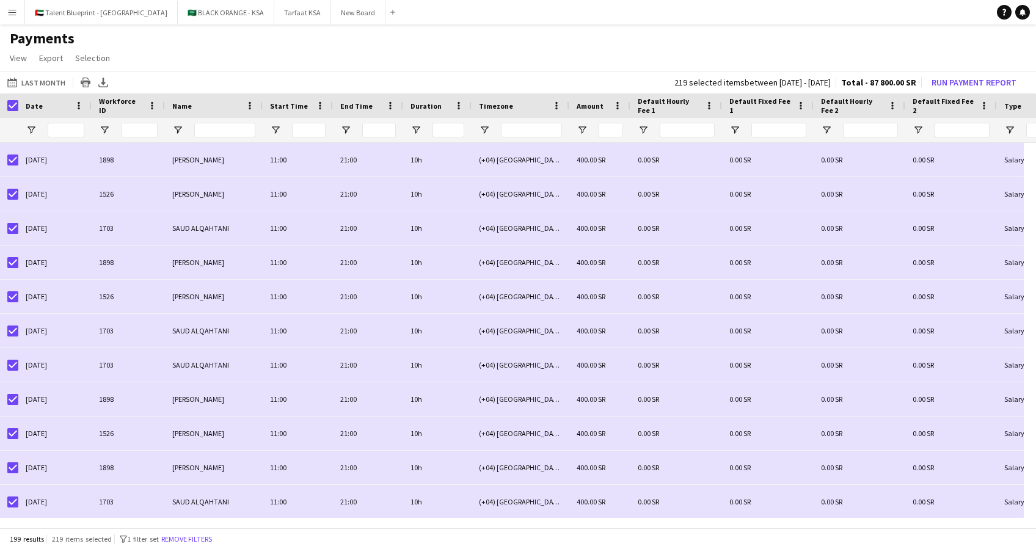
click at [31, 101] on span "Date" at bounding box center [34, 105] width 17 height 9
click at [32, 84] on button "10-08-2025 to 31-08-2025 Last Month" at bounding box center [36, 82] width 63 height 15
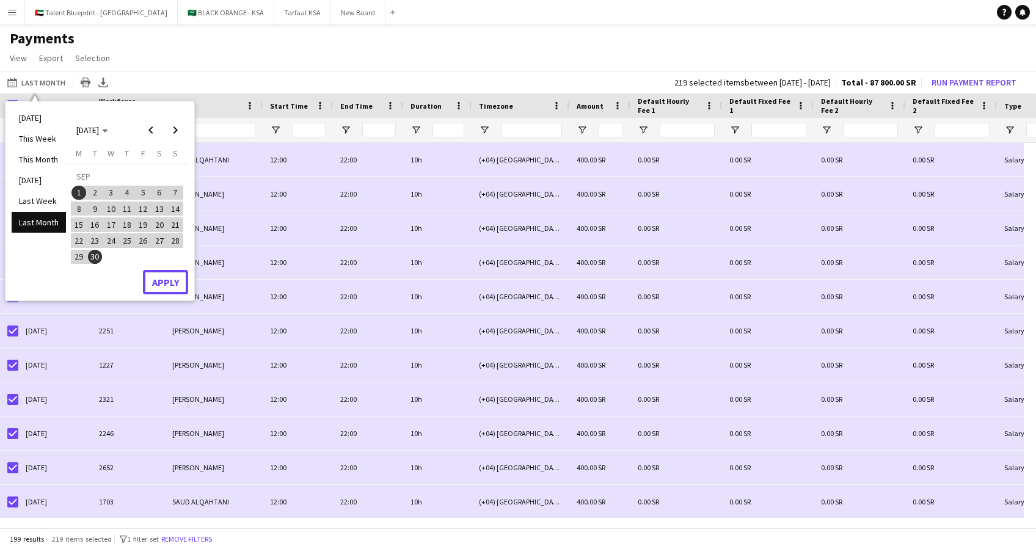
click at [182, 277] on button "Apply" at bounding box center [165, 282] width 45 height 24
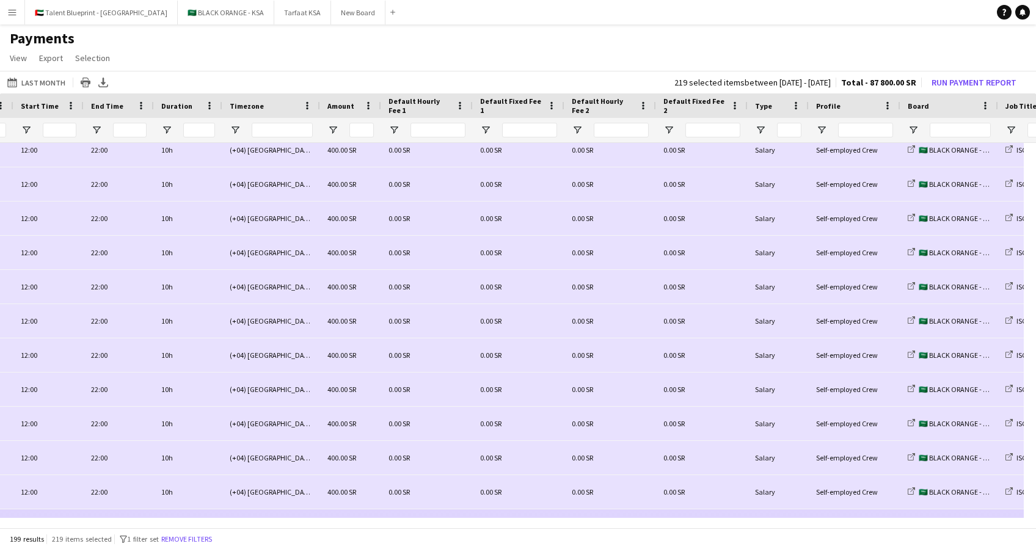
drag, startPoint x: 615, startPoint y: 517, endPoint x: 655, endPoint y: 516, distance: 39.7
click at [655, 516] on div "Default Hourly Fee 1 Default Fixed Fee 1 Default Hourly Fee 2" at bounding box center [518, 311] width 1036 height 437
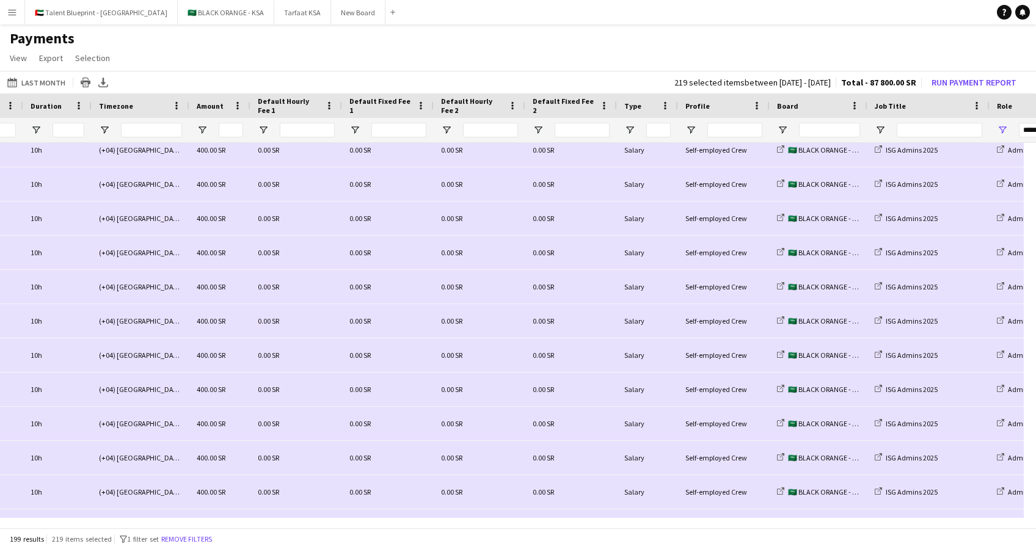
scroll to position [0, 423]
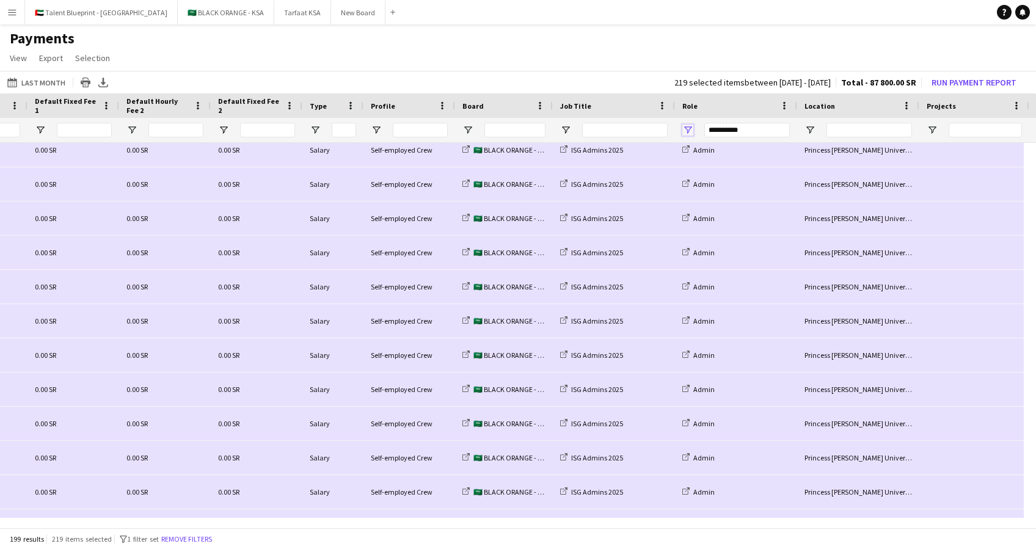
click at [685, 132] on span "Open Filter Menu" at bounding box center [687, 130] width 11 height 11
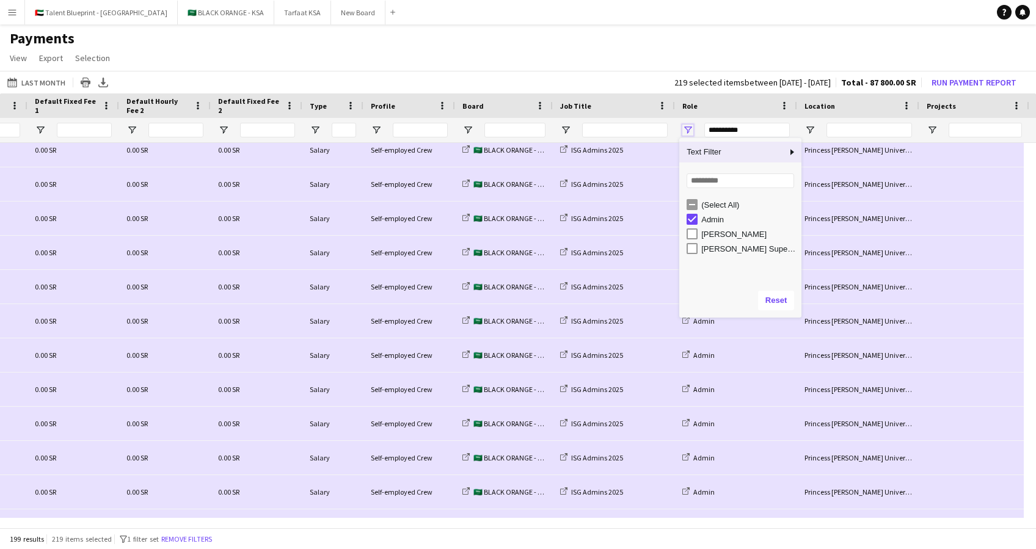
click at [685, 132] on span "Open Filter Menu" at bounding box center [687, 130] width 11 height 11
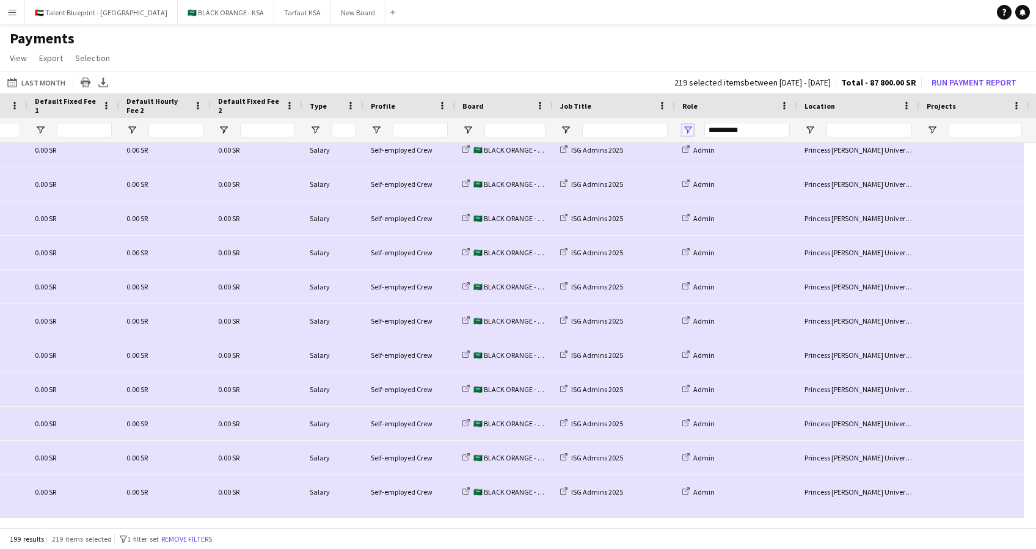
click at [685, 132] on span "Open Filter Menu" at bounding box center [687, 130] width 11 height 11
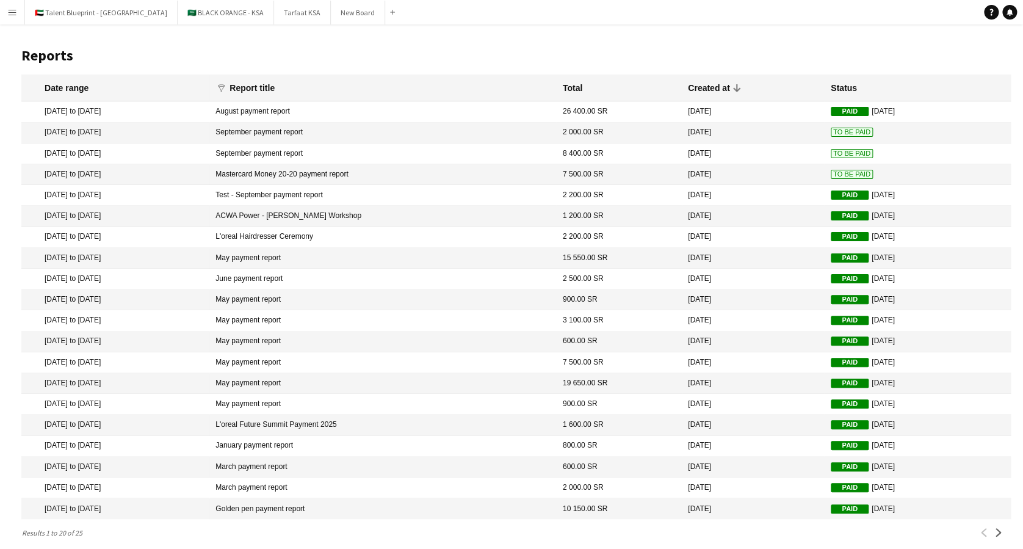
click at [294, 111] on mat-cell "August payment report" at bounding box center [382, 111] width 347 height 21
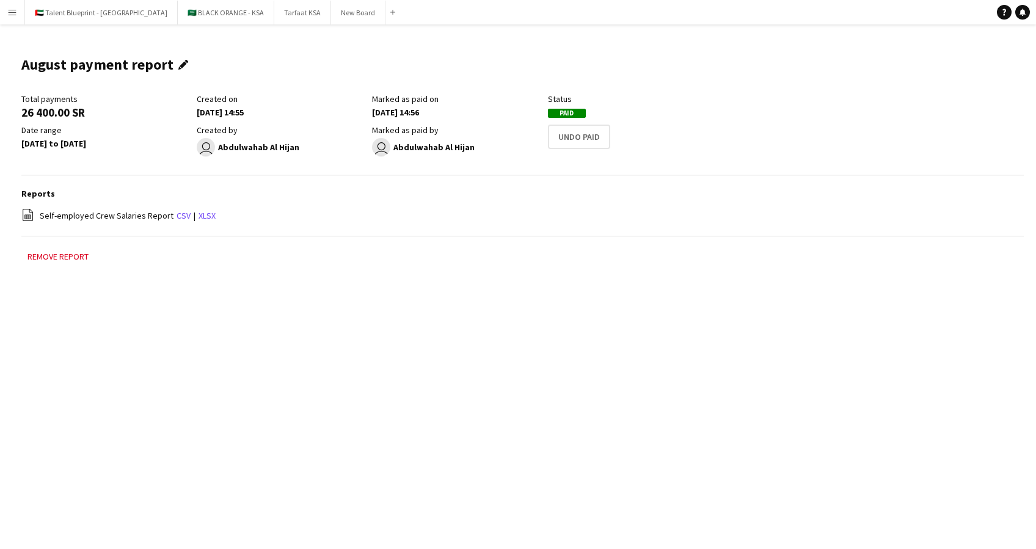
click at [178, 63] on app-icon "Edit this field" at bounding box center [185, 65] width 15 height 10
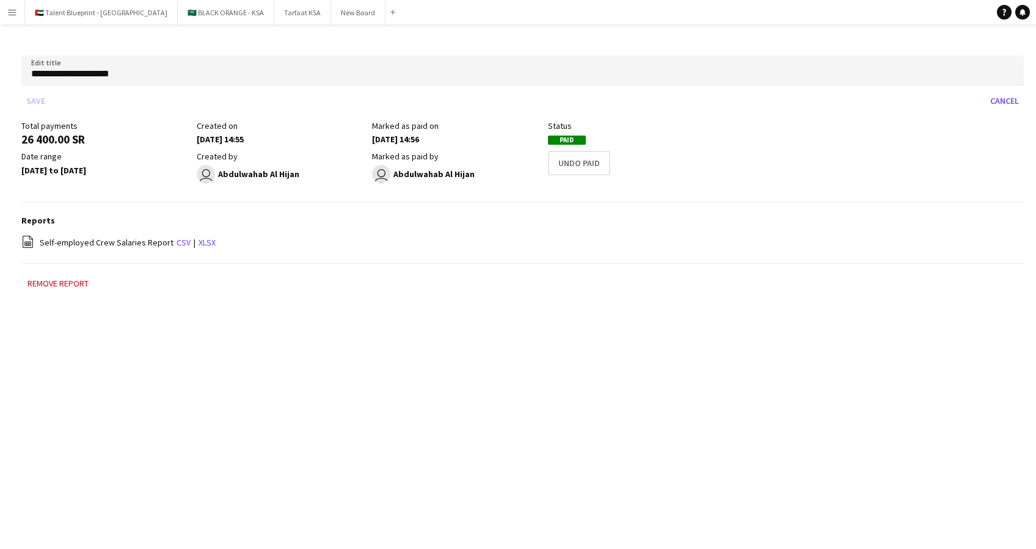
click at [446, 298] on div "Remove report" at bounding box center [522, 289] width 1002 height 27
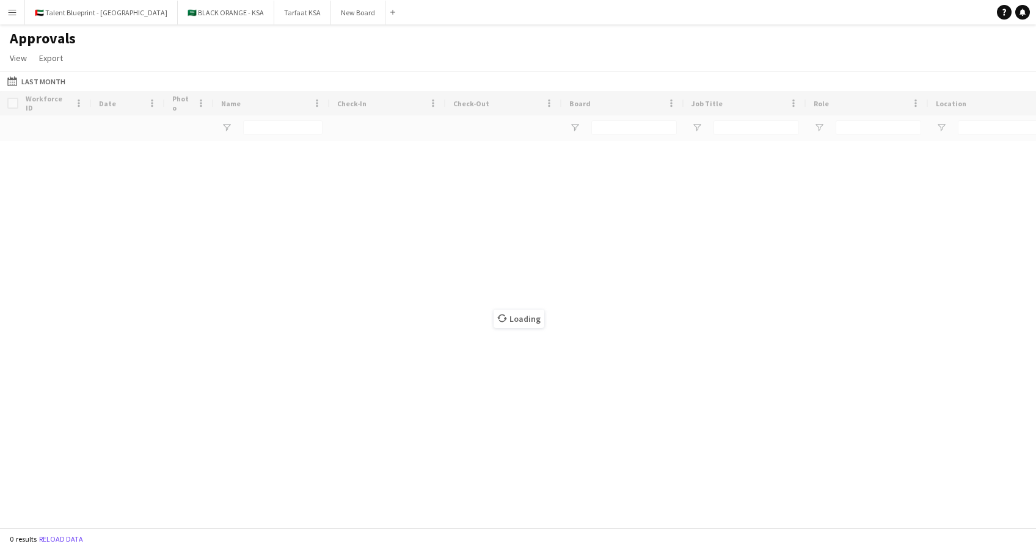
type input "**"
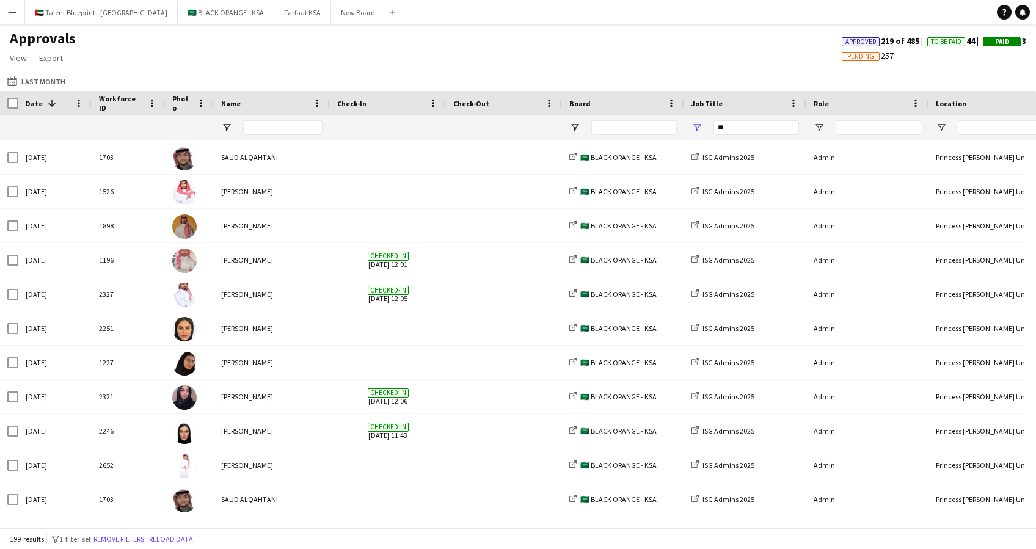
click at [19, 1] on button "Menu" at bounding box center [12, 12] width 24 height 24
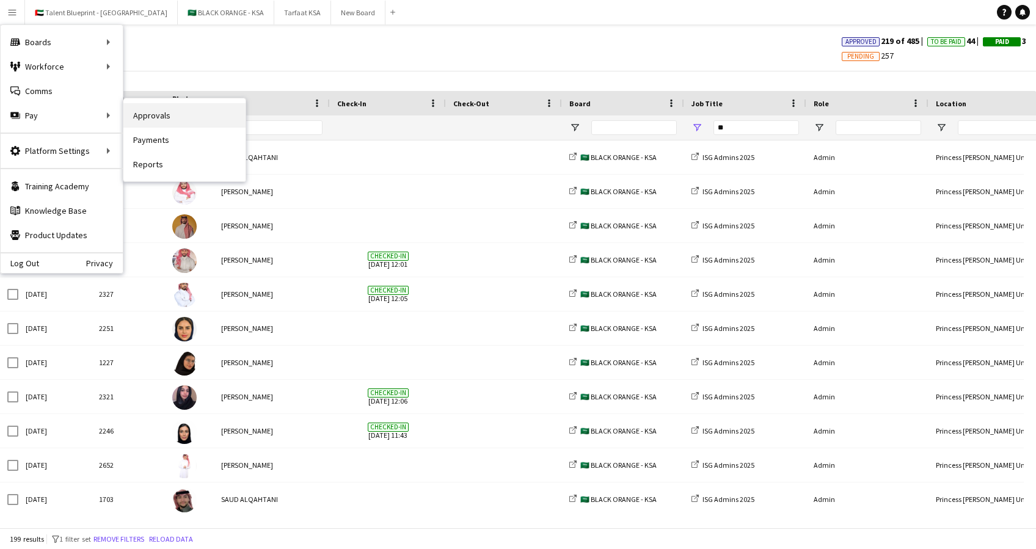
click at [166, 111] on link "Approvals" at bounding box center [184, 115] width 122 height 24
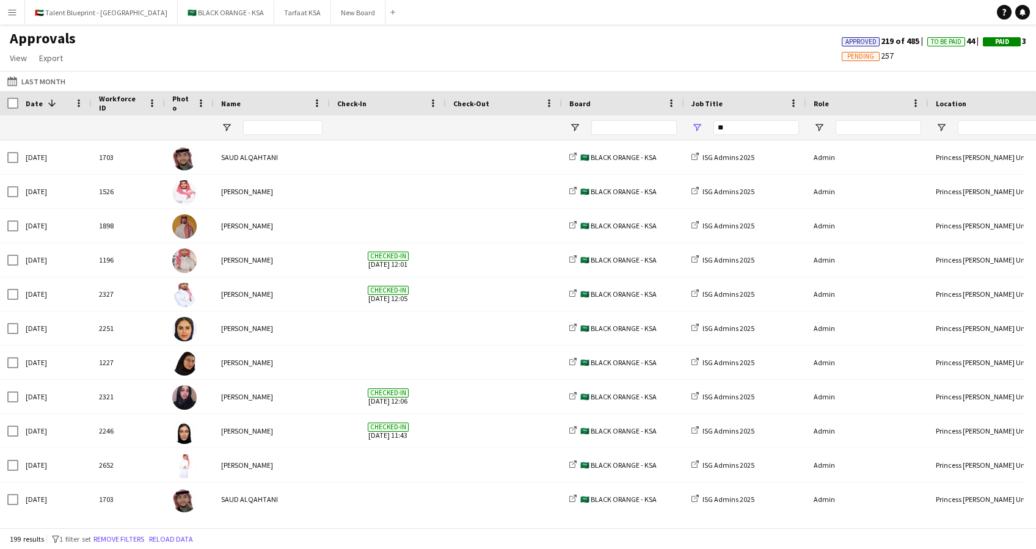
click at [32, 106] on span "Date" at bounding box center [34, 103] width 17 height 9
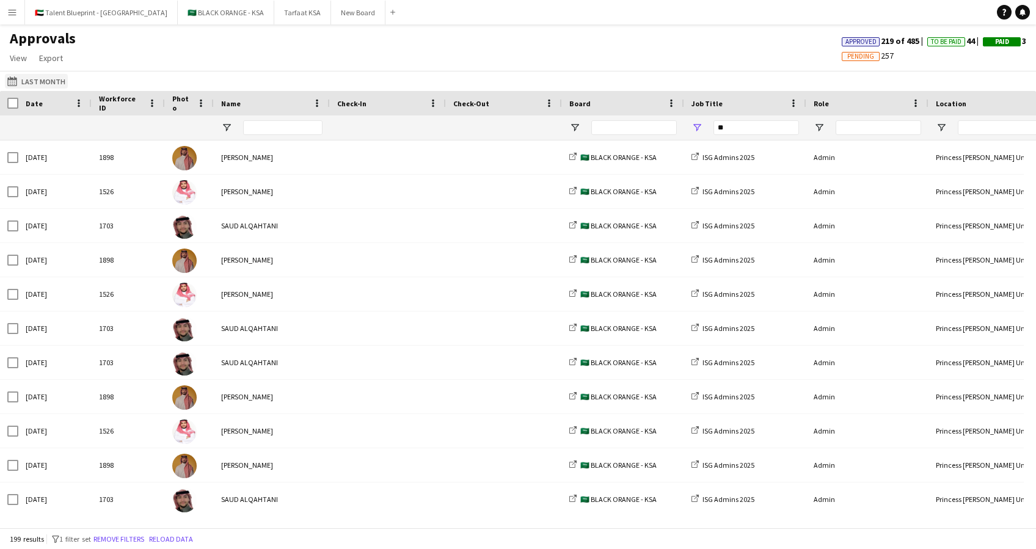
click at [38, 79] on button "Last Month Last Month" at bounding box center [36, 81] width 63 height 15
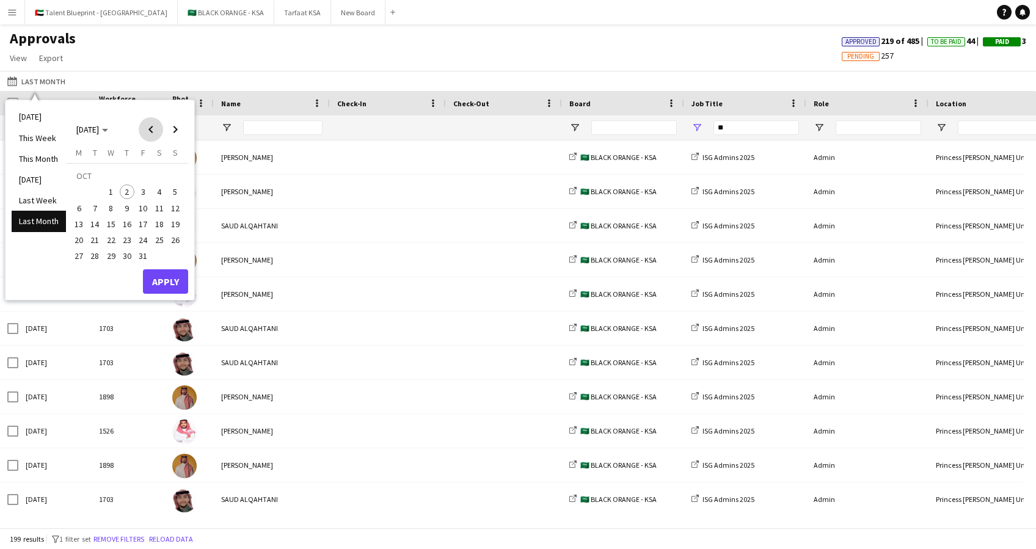
click at [147, 125] on span "Previous month" at bounding box center [151, 129] width 24 height 24
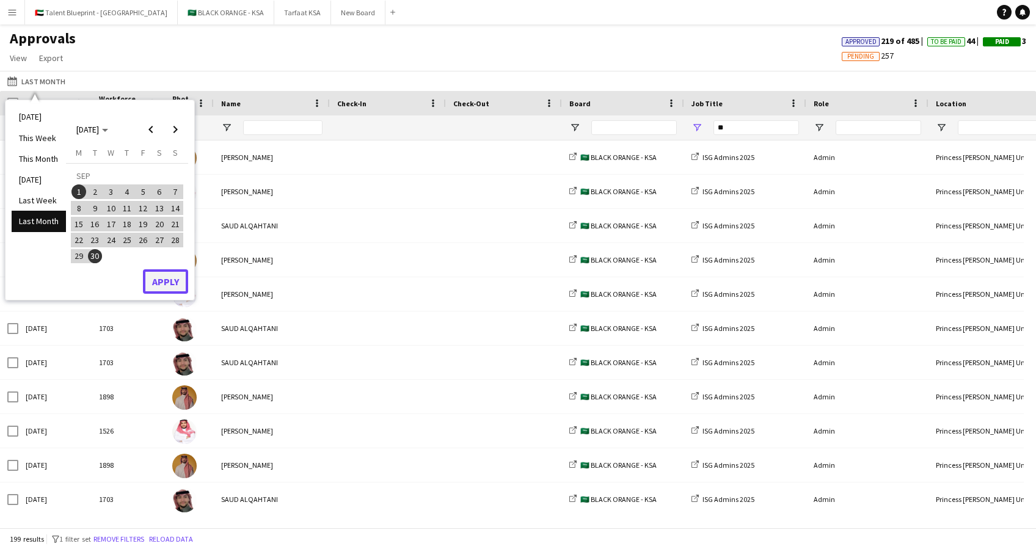
click at [161, 274] on button "Apply" at bounding box center [165, 281] width 45 height 24
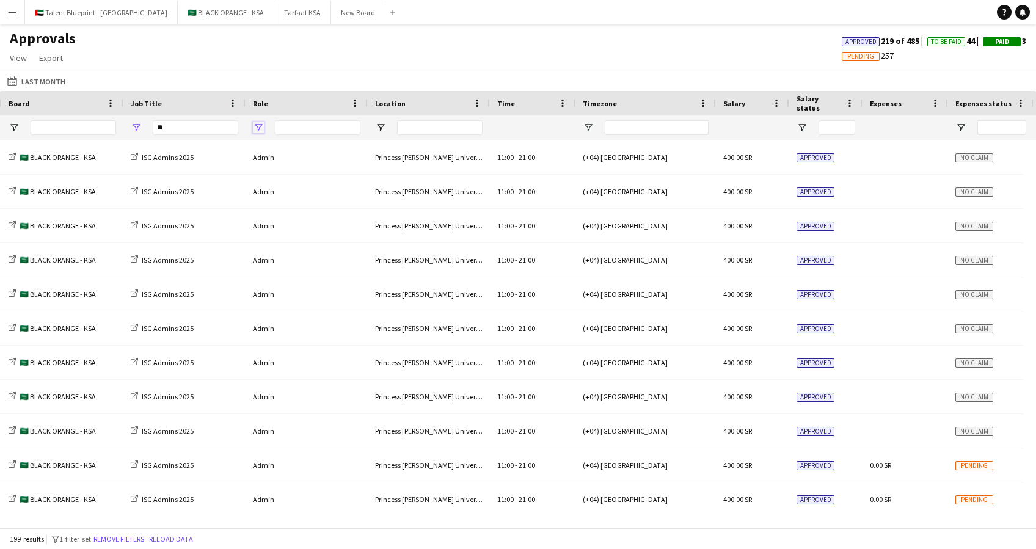
click at [259, 129] on span "Open Filter Menu" at bounding box center [258, 127] width 11 height 11
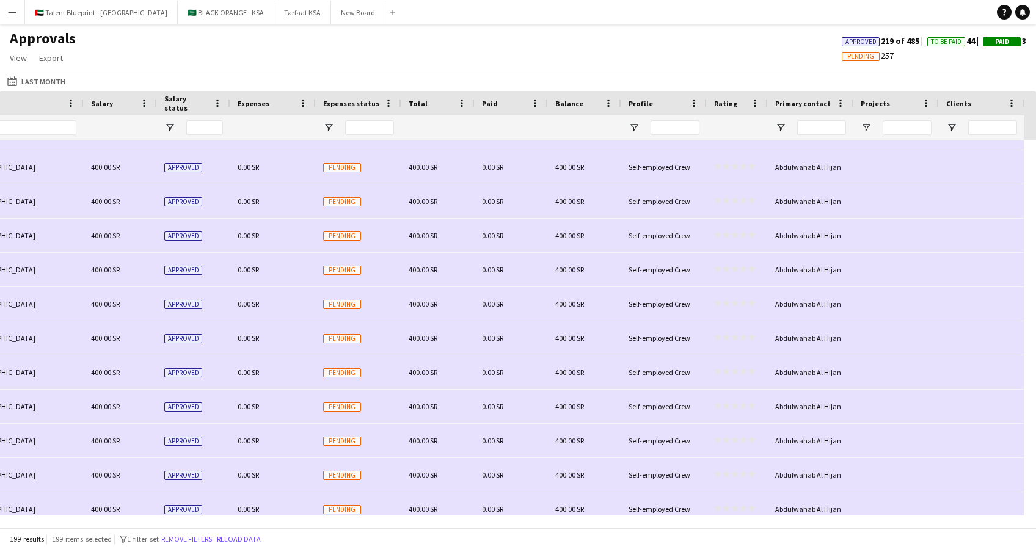
click at [572, 126] on div at bounding box center [584, 127] width 59 height 24
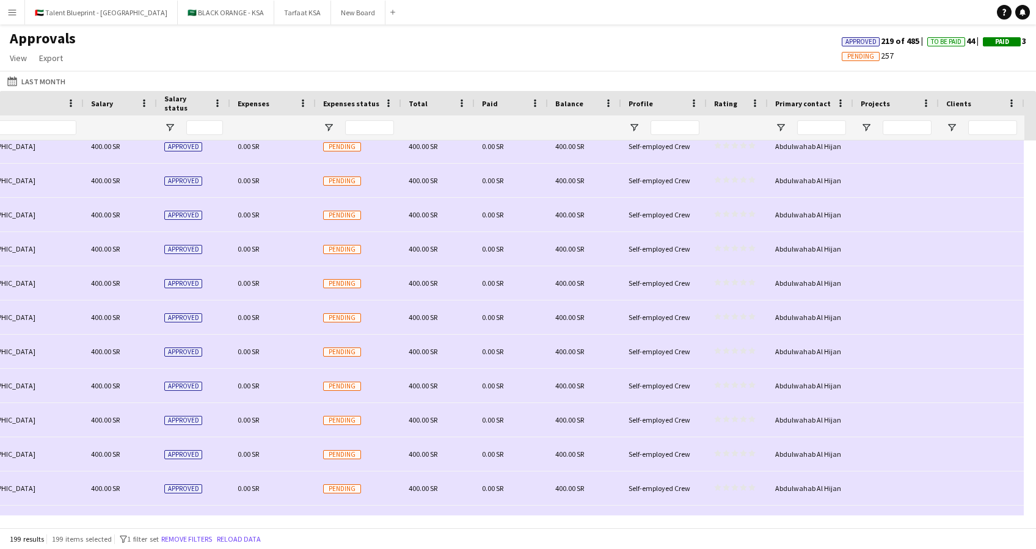
click at [571, 103] on span "Balance" at bounding box center [569, 103] width 28 height 9
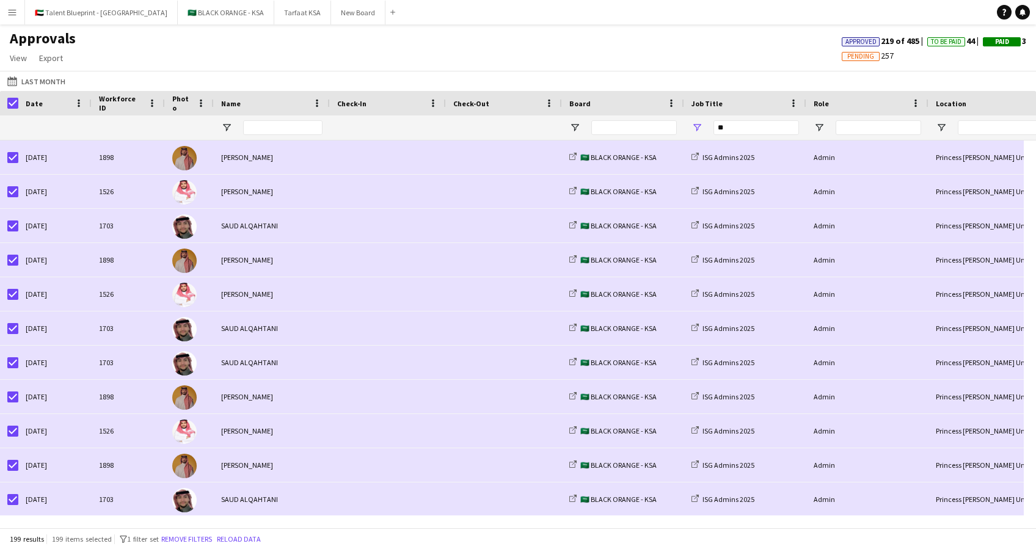
click at [12, 7] on app-icon "Menu" at bounding box center [12, 12] width 10 height 10
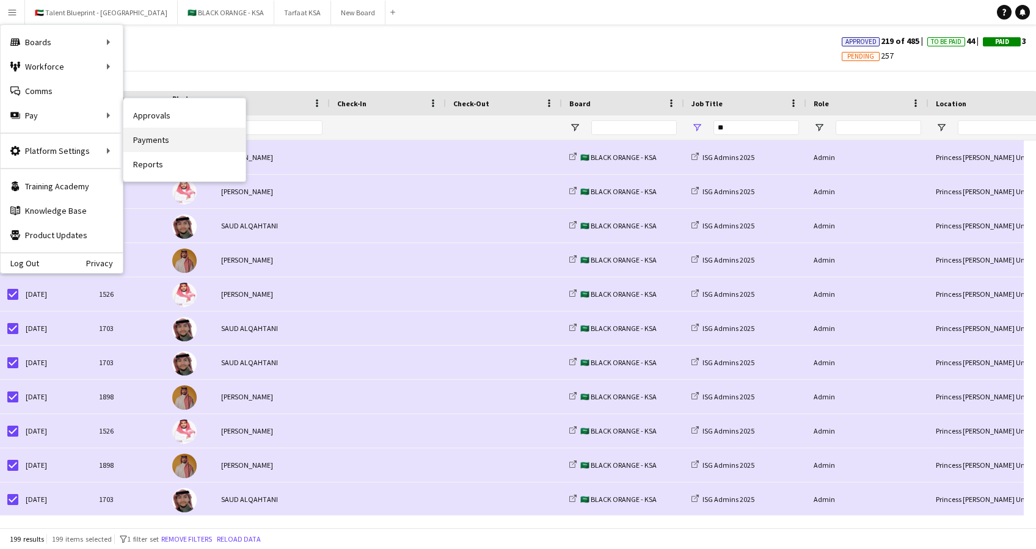
click at [169, 134] on link "Payments" at bounding box center [184, 140] width 122 height 24
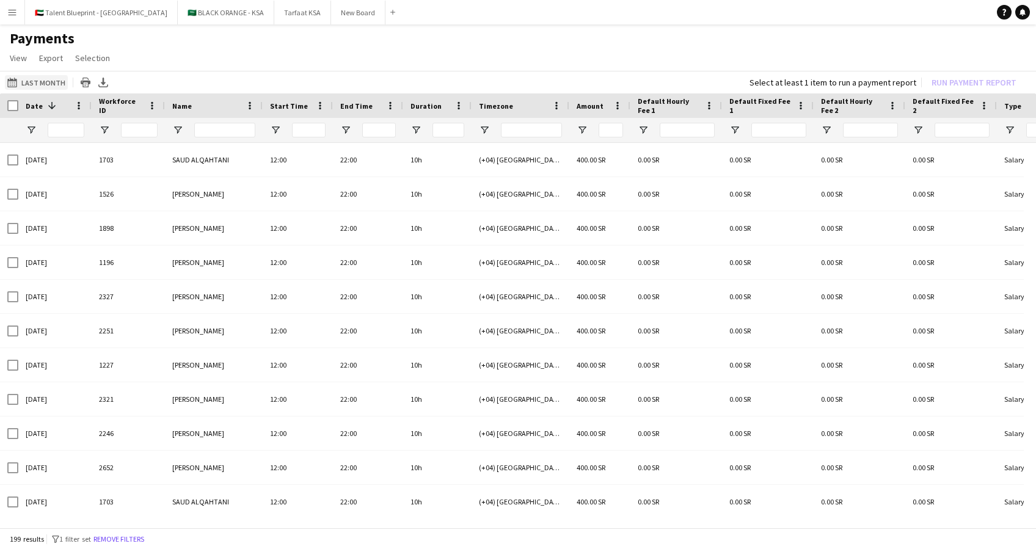
click at [44, 77] on button "Last Month Last Month" at bounding box center [36, 82] width 63 height 15
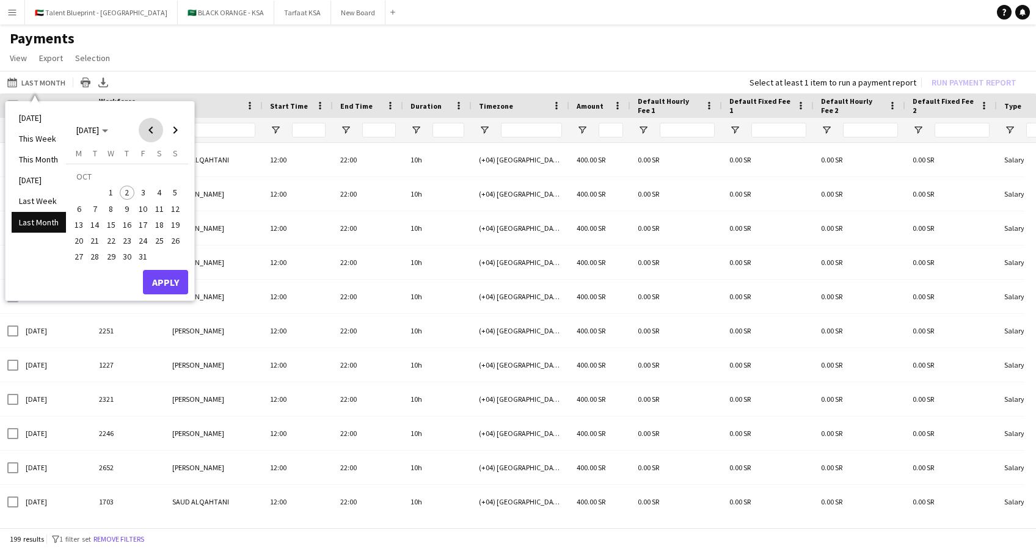
click at [148, 123] on span "Previous month" at bounding box center [151, 130] width 24 height 24
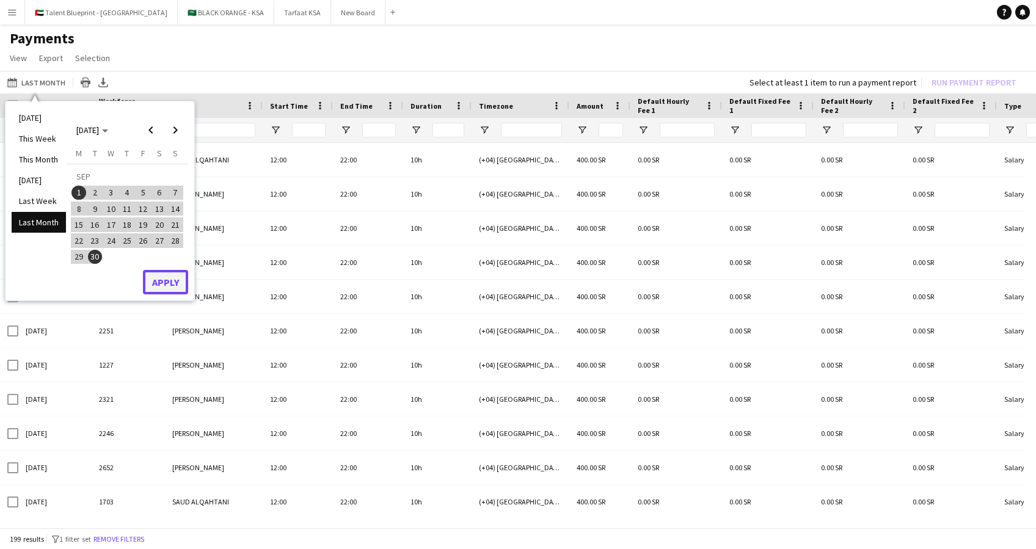
click at [171, 280] on button "Apply" at bounding box center [165, 282] width 45 height 24
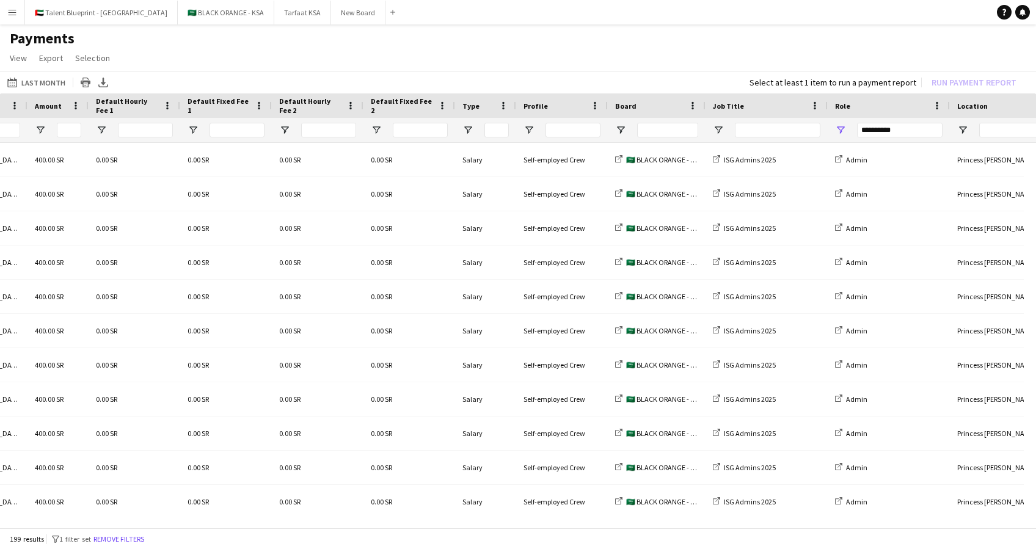
click at [913, 126] on div "*********" at bounding box center [899, 130] width 85 height 15
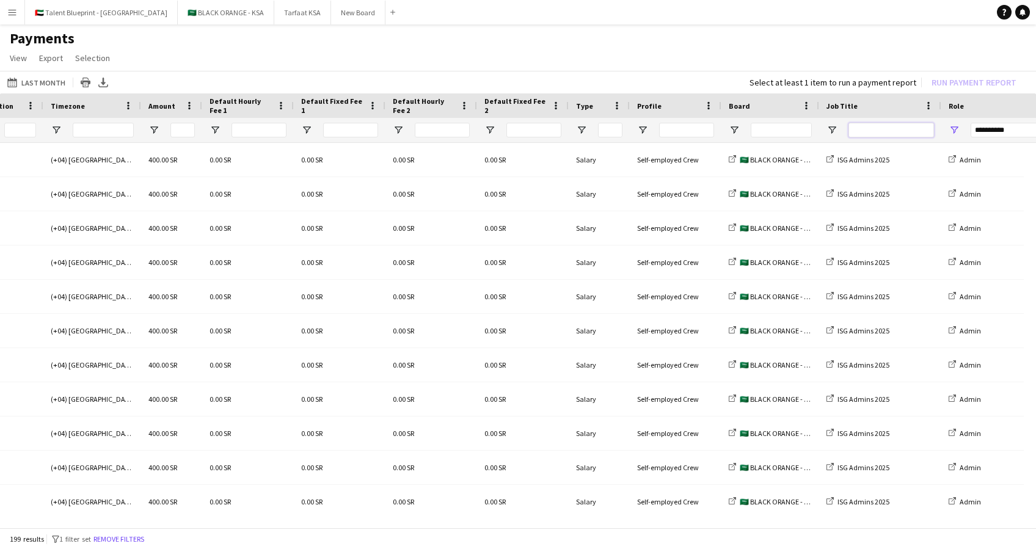
click at [882, 129] on input "Job Title Filter Input" at bounding box center [890, 130] width 85 height 15
click at [835, 132] on span "Open Filter Menu" at bounding box center [831, 130] width 11 height 11
type input "***"
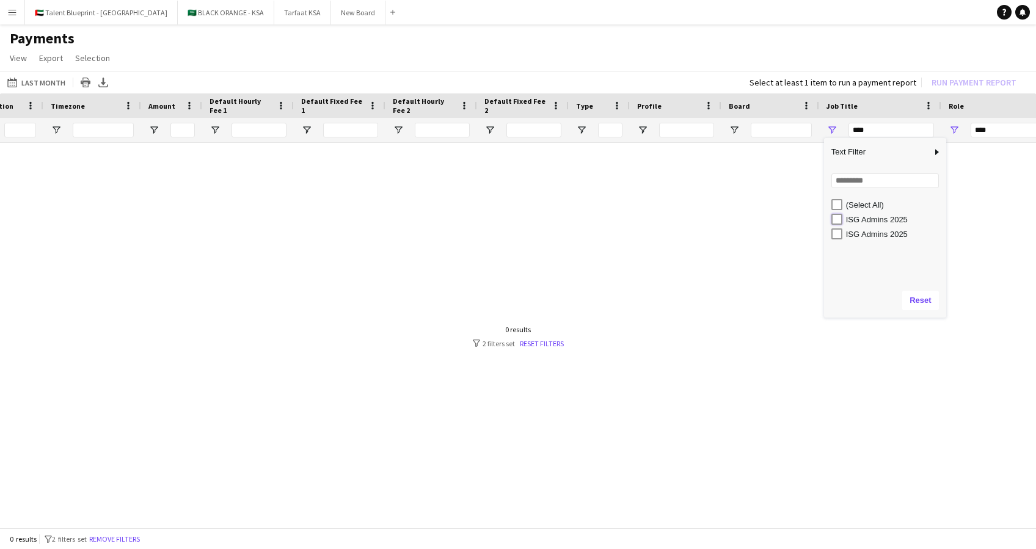
type input "**********"
type input "*********"
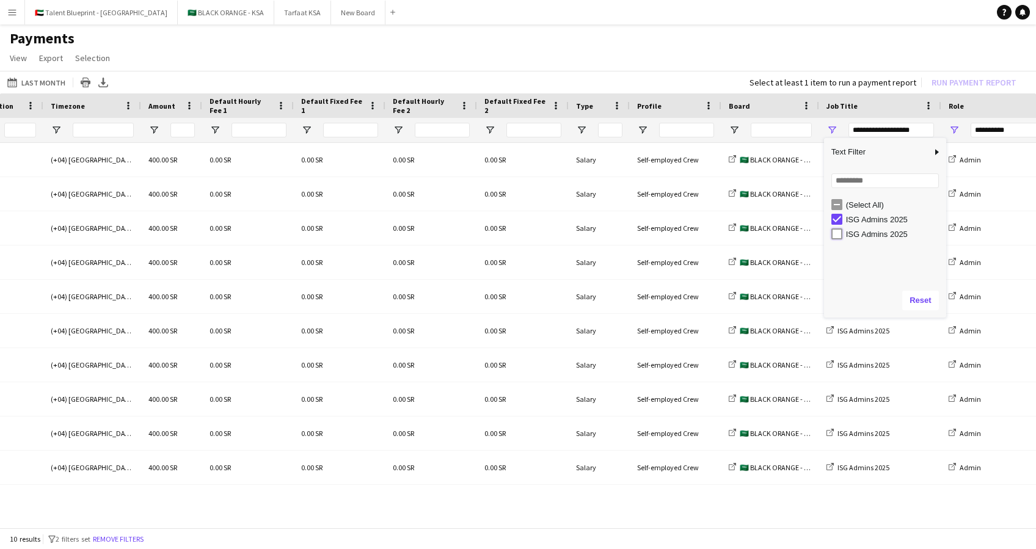
type input "**********"
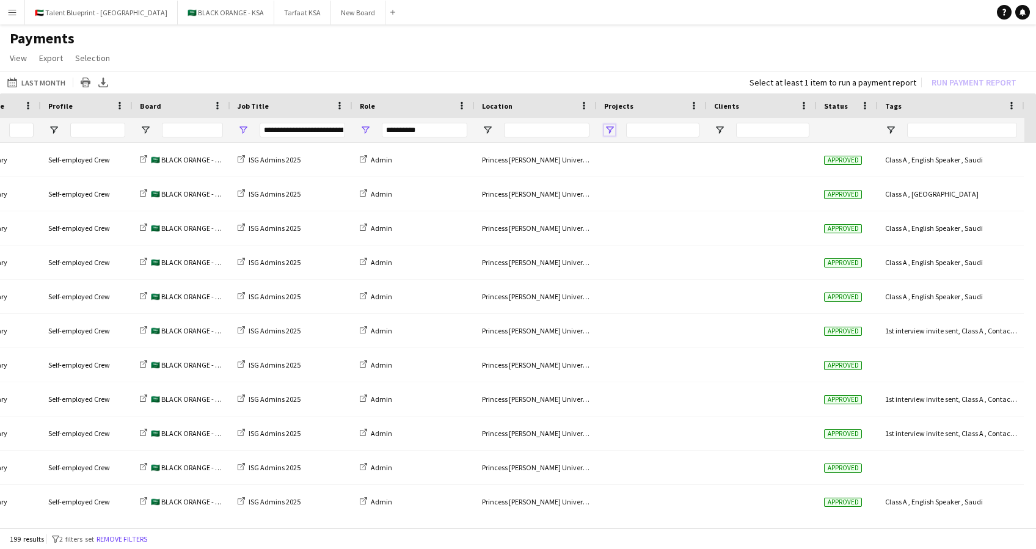
click at [606, 127] on span "Open Filter Menu" at bounding box center [609, 130] width 11 height 11
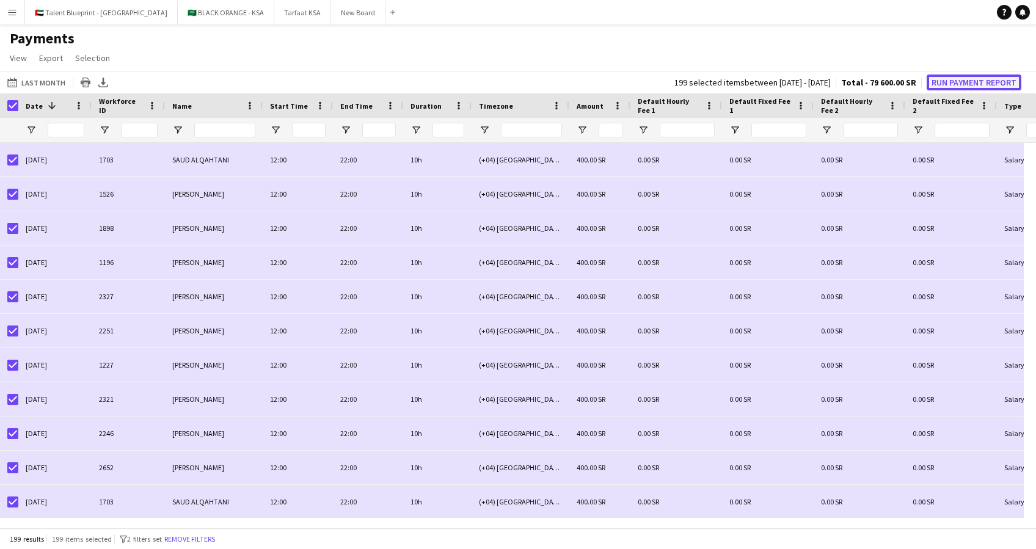
click at [981, 87] on button "Run Payment Report" at bounding box center [973, 82] width 95 height 16
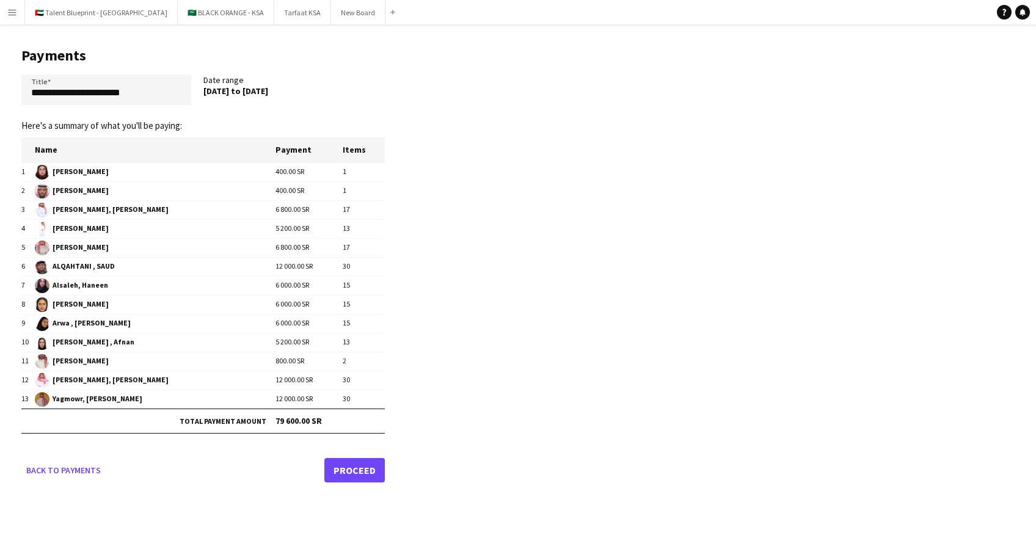
click at [353, 470] on link "Proceed" at bounding box center [354, 470] width 60 height 24
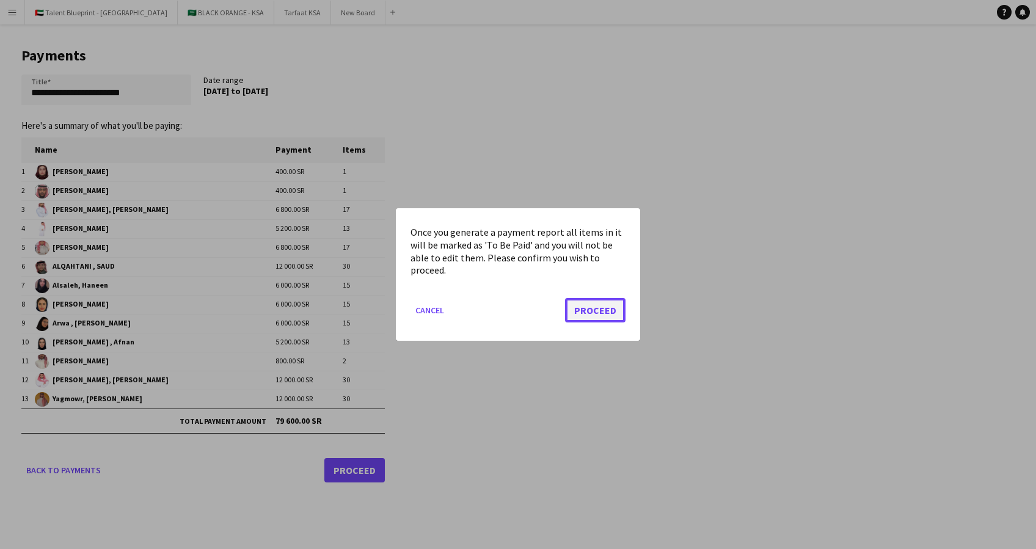
click at [575, 308] on button "Proceed" at bounding box center [595, 310] width 60 height 24
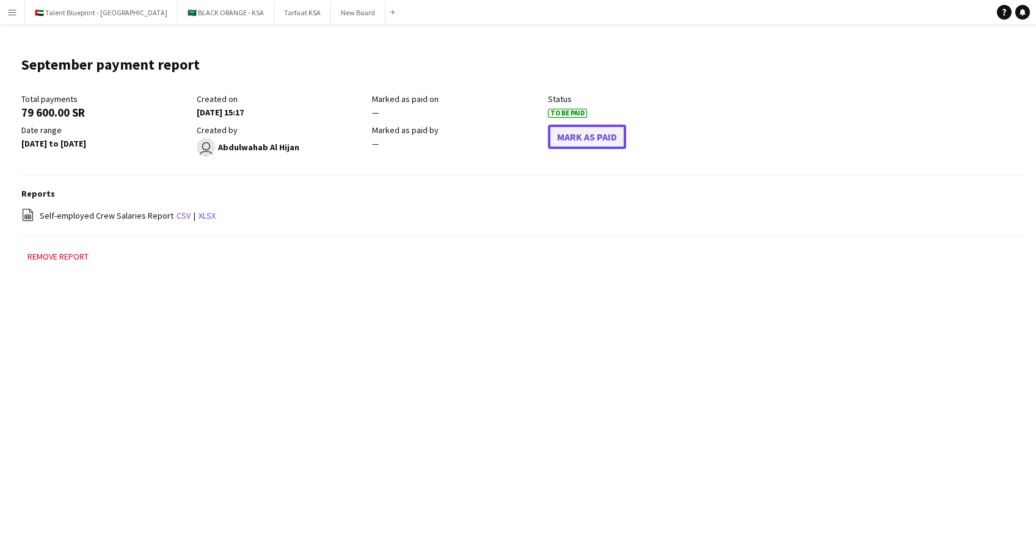
click at [580, 133] on button "Mark As Paid" at bounding box center [587, 137] width 78 height 24
click at [193, 59] on h1 "September payment report" at bounding box center [110, 65] width 178 height 18
click at [208, 62] on app-icon "Edit this field" at bounding box center [212, 65] width 15 height 10
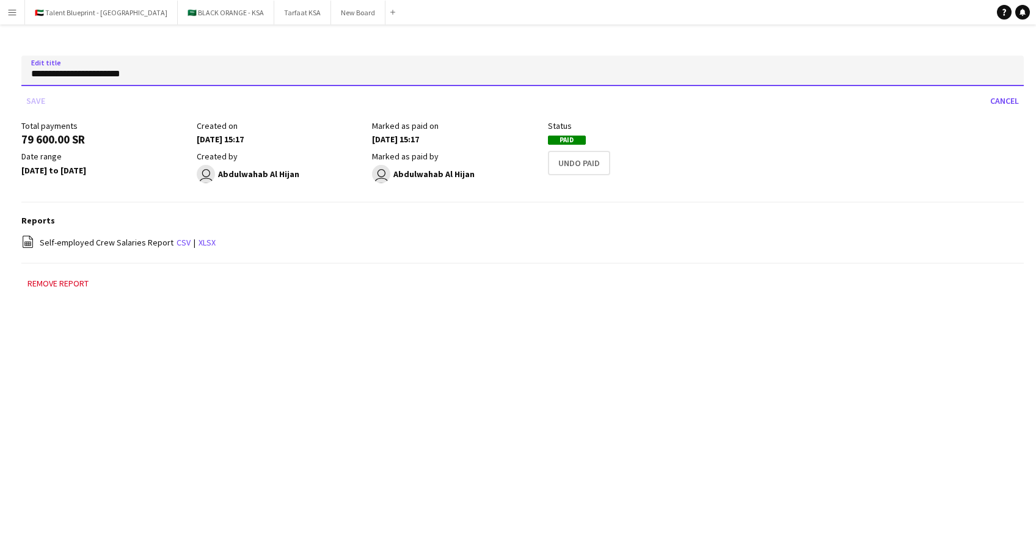
drag, startPoint x: 194, startPoint y: 73, endPoint x: -4, endPoint y: 78, distance: 197.9
click at [0, 78] on html "Menu Boards Boards Boards All jobs Status Workforce Workforce My Workforce Recr…" at bounding box center [518, 274] width 1036 height 549
click at [78, 73] on input "**********" at bounding box center [522, 71] width 1002 height 31
click at [24, 74] on input "**********" at bounding box center [522, 71] width 1002 height 31
click at [200, 74] on input "**********" at bounding box center [522, 71] width 1002 height 31
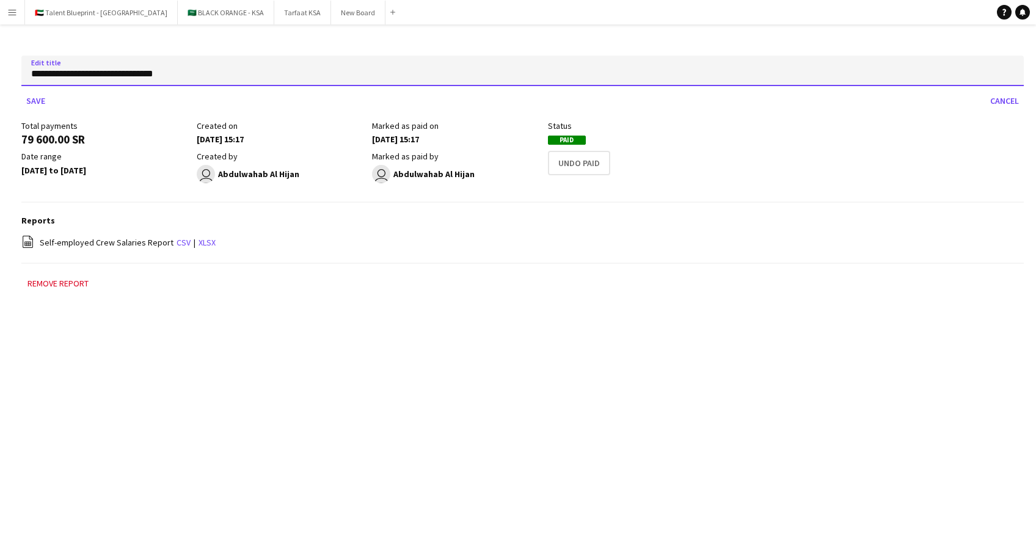
drag, startPoint x: 191, startPoint y: 74, endPoint x: -4, endPoint y: 76, distance: 194.2
click at [0, 76] on html "Menu Boards Boards Boards All jobs Status Workforce Workforce My Workforce Recr…" at bounding box center [518, 274] width 1036 height 549
type input "**********"
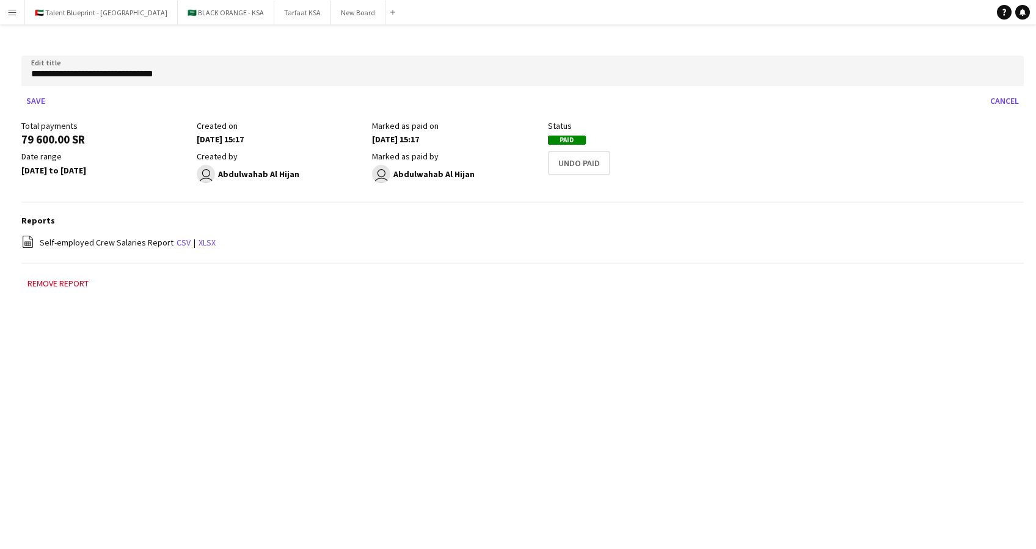
click at [743, 327] on main "**********" at bounding box center [518, 178] width 1036 height 309
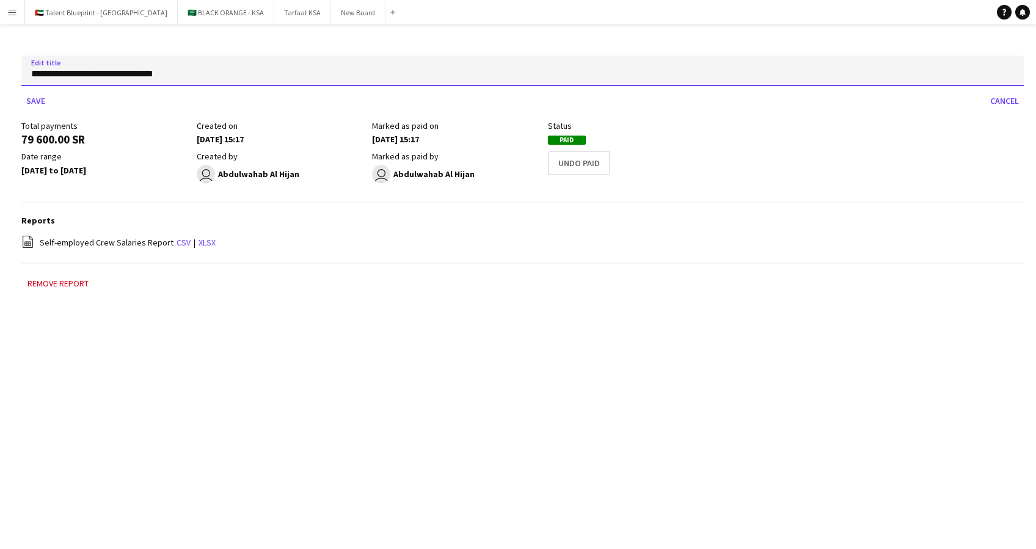
click at [227, 75] on input "**********" at bounding box center [522, 71] width 1002 height 31
drag, startPoint x: 208, startPoint y: 75, endPoint x: -4, endPoint y: 83, distance: 211.4
click at [0, 83] on html "Menu Boards Boards Boards All jobs Status Workforce Workforce My Workforce Recr…" at bounding box center [518, 274] width 1036 height 549
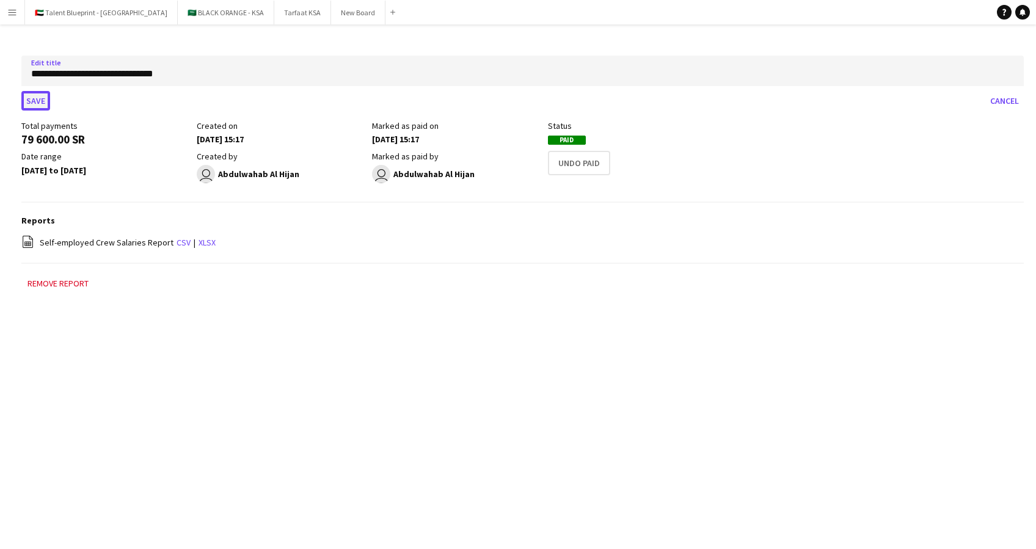
click at [38, 99] on button "Save" at bounding box center [35, 101] width 29 height 20
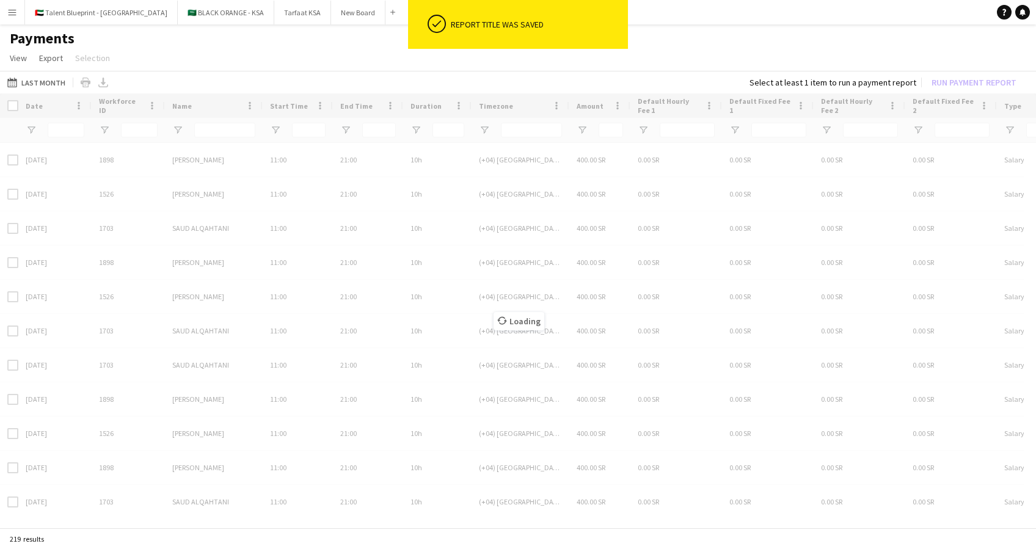
click at [15, 10] on app-icon "Menu" at bounding box center [12, 12] width 10 height 10
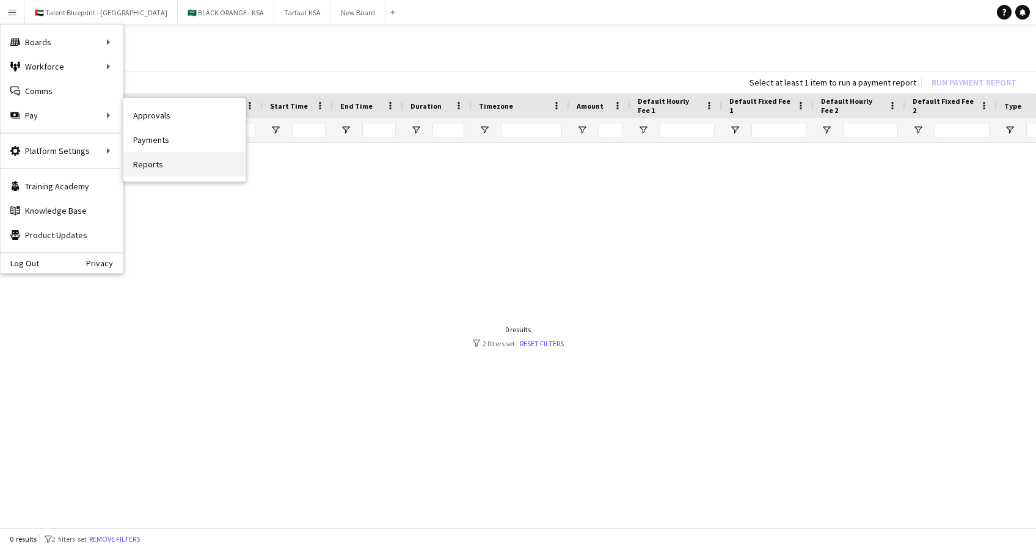
click at [166, 163] on link "Reports" at bounding box center [184, 164] width 122 height 24
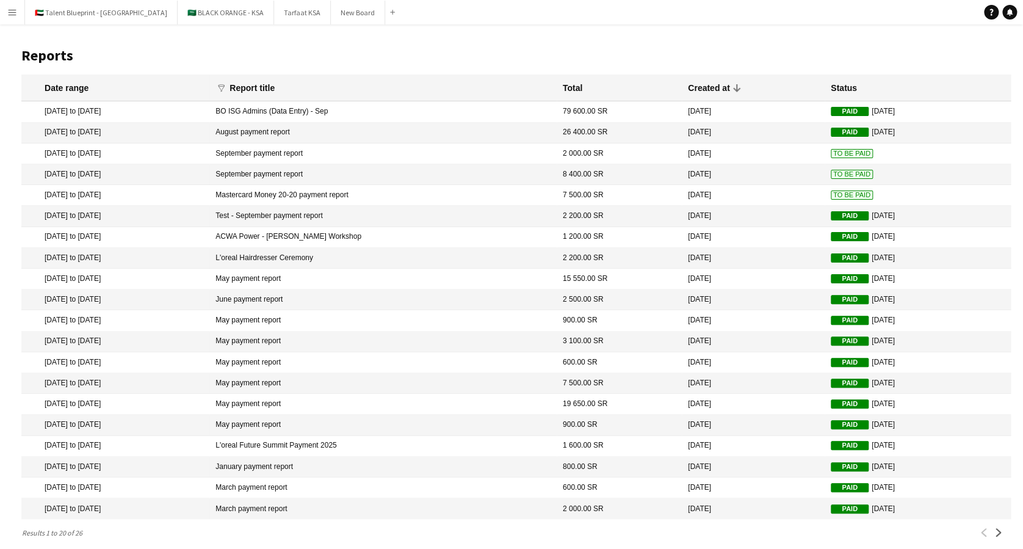
click at [588, 130] on mat-cell "26 400.00 SR" at bounding box center [619, 133] width 125 height 21
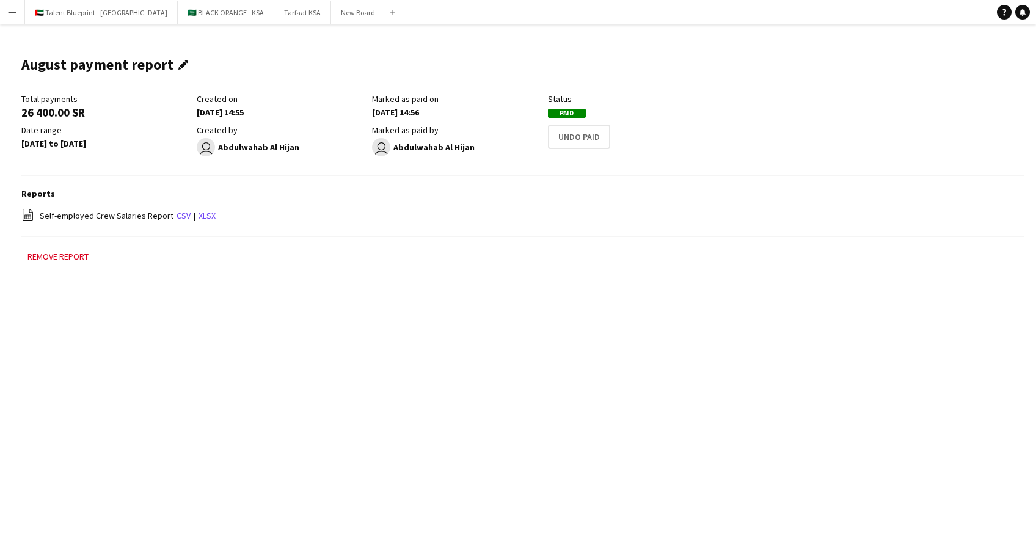
click at [185, 60] on app-icon "Edit this field" at bounding box center [185, 65] width 15 height 10
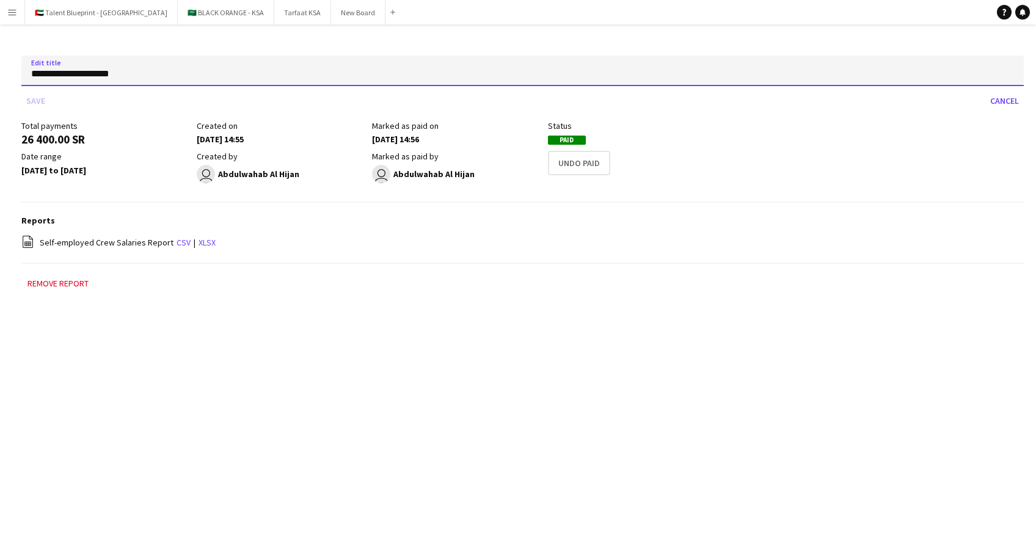
drag, startPoint x: 175, startPoint y: 78, endPoint x: -4, endPoint y: 82, distance: 179.0
click at [0, 82] on html "Menu Boards Boards Boards All jobs Status Workforce Workforce My Workforce Recr…" at bounding box center [518, 274] width 1036 height 549
paste input "**********"
type input "**********"
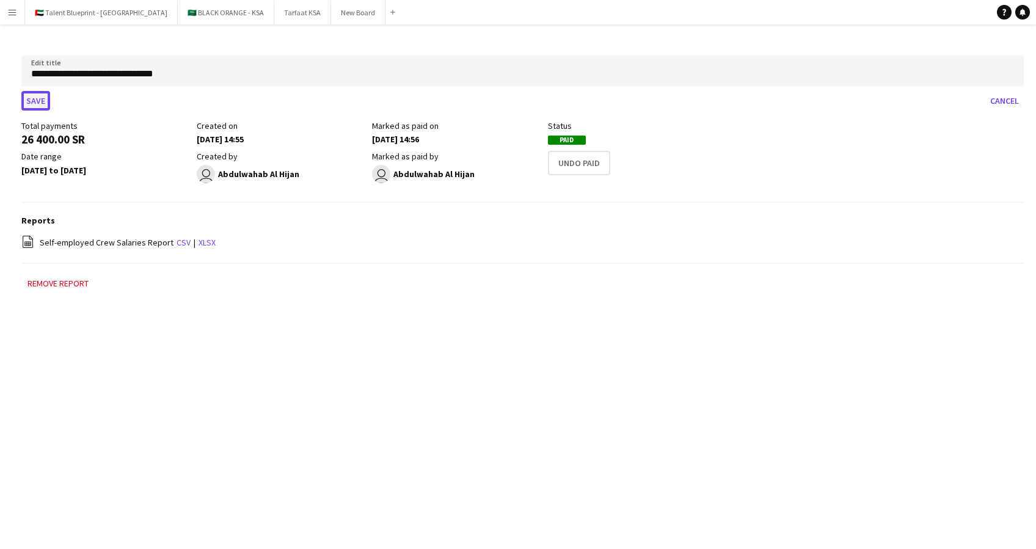
click at [44, 100] on button "Save" at bounding box center [35, 101] width 29 height 20
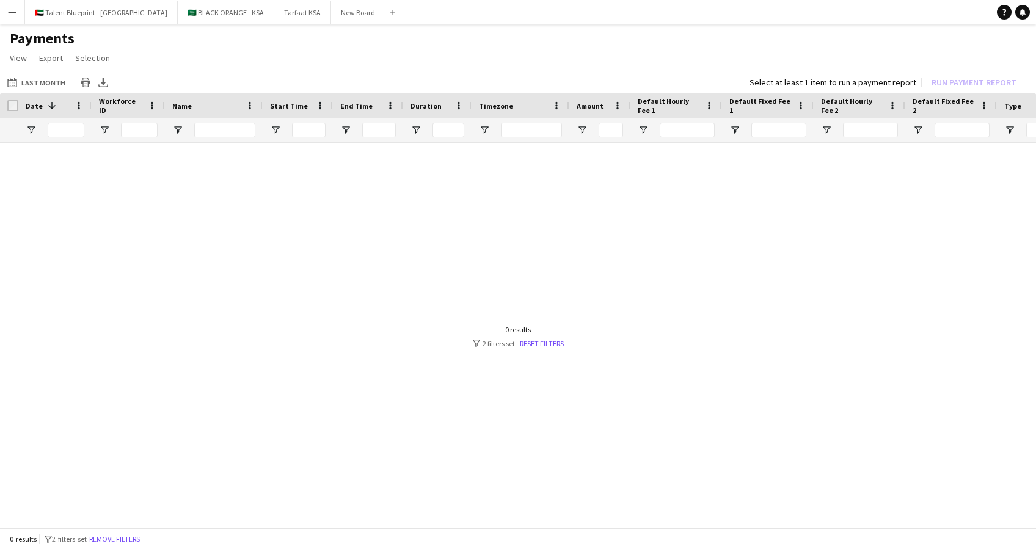
click at [5, 11] on button "Menu" at bounding box center [12, 12] width 24 height 24
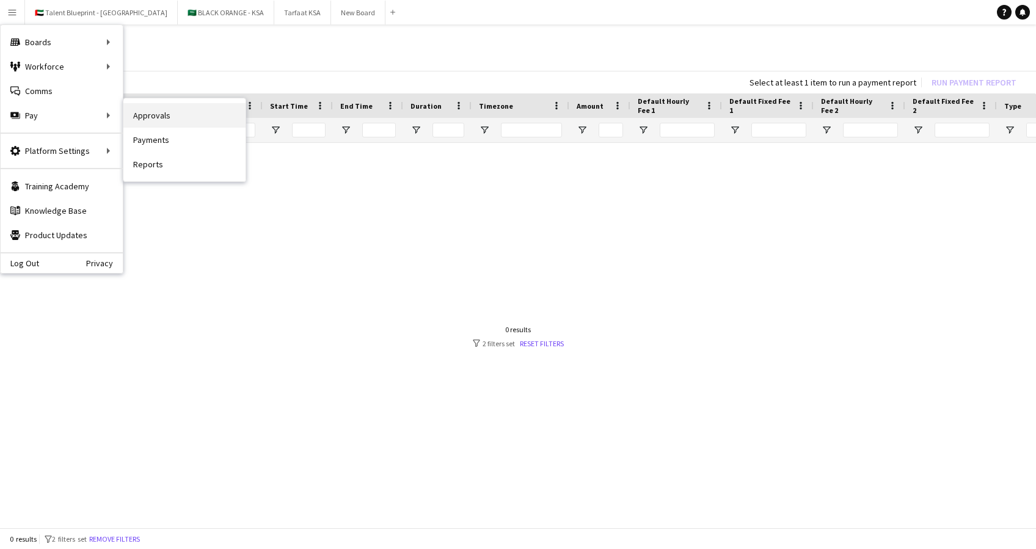
click at [167, 108] on link "Approvals" at bounding box center [184, 115] width 122 height 24
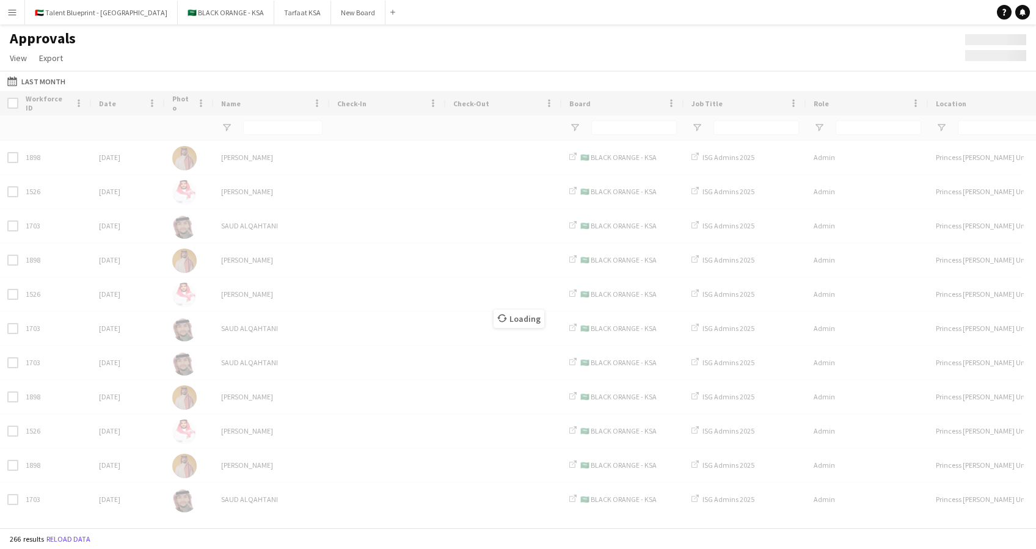
type input "**"
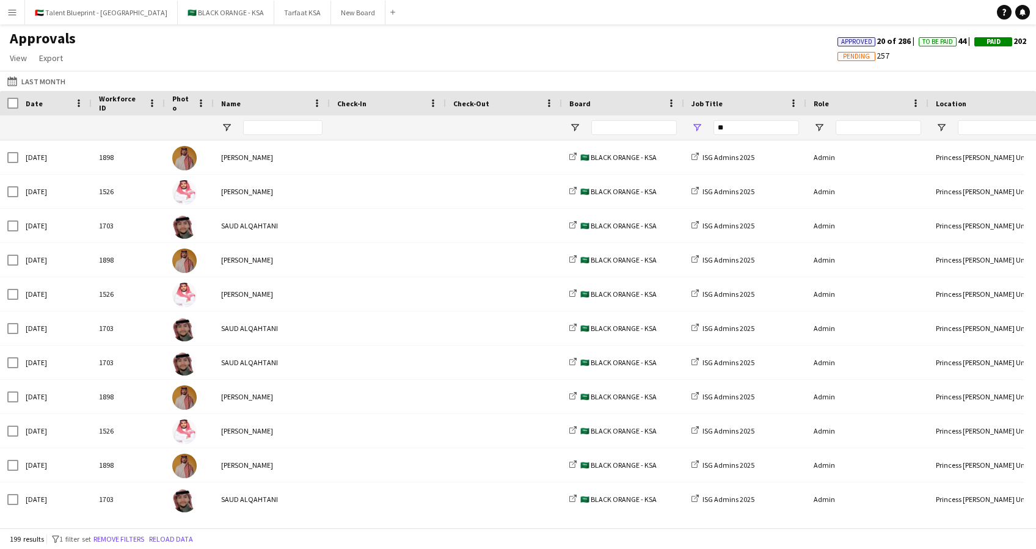
click at [15, 9] on app-icon "Menu" at bounding box center [12, 12] width 10 height 10
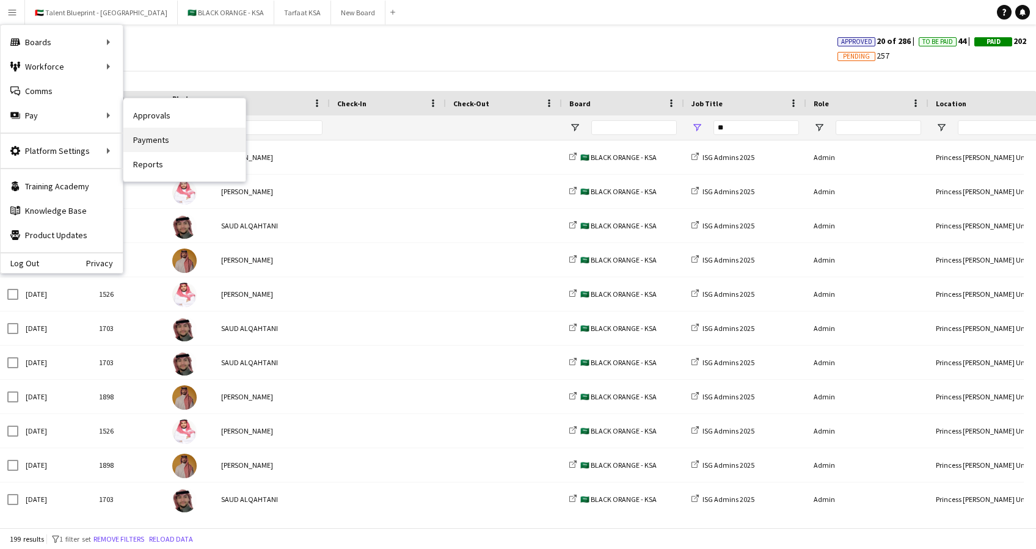
click at [160, 140] on link "Payments" at bounding box center [184, 140] width 122 height 24
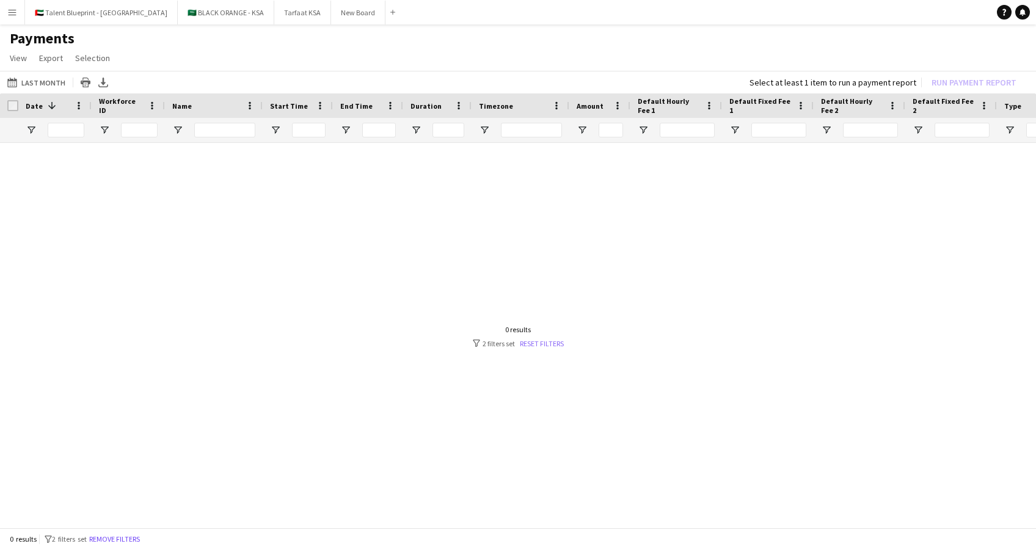
click at [554, 339] on link "Reset filters" at bounding box center [542, 343] width 44 height 9
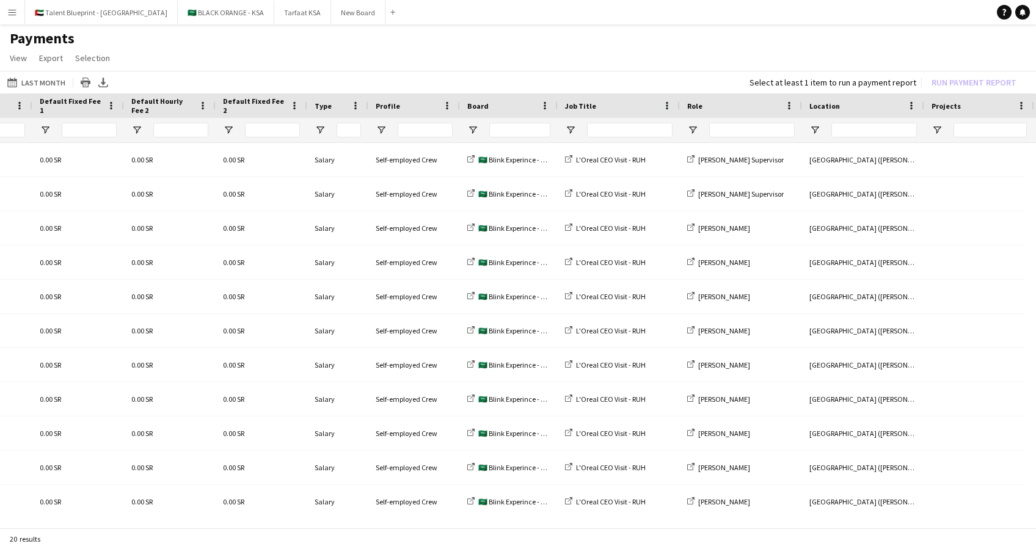
scroll to position [0, 720]
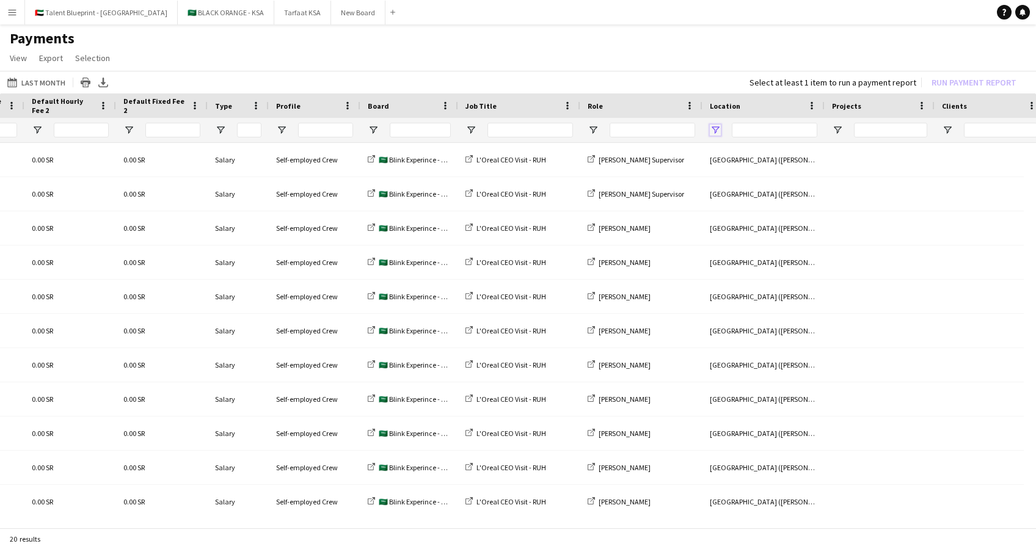
click at [713, 131] on span "Open Filter Menu" at bounding box center [715, 130] width 11 height 11
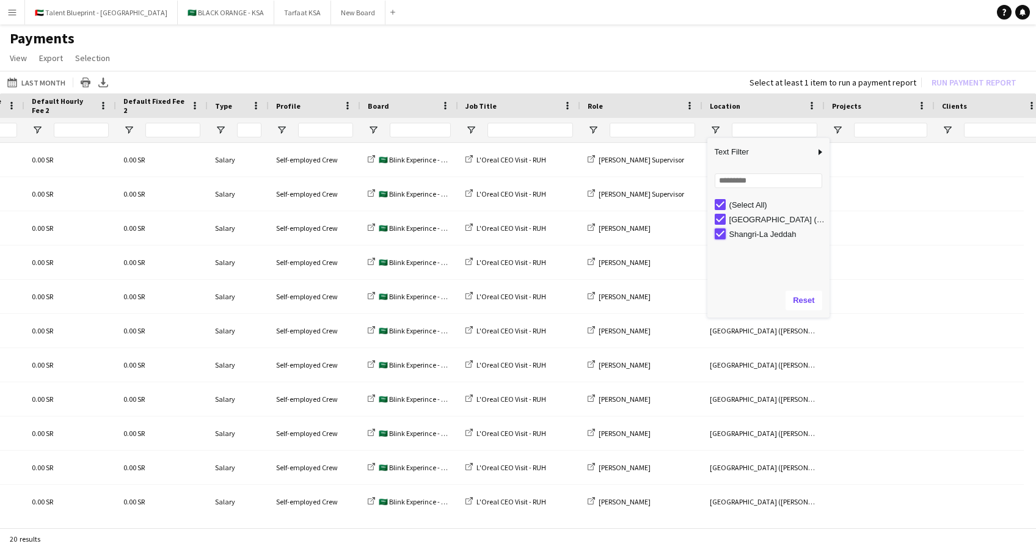
type input "**********"
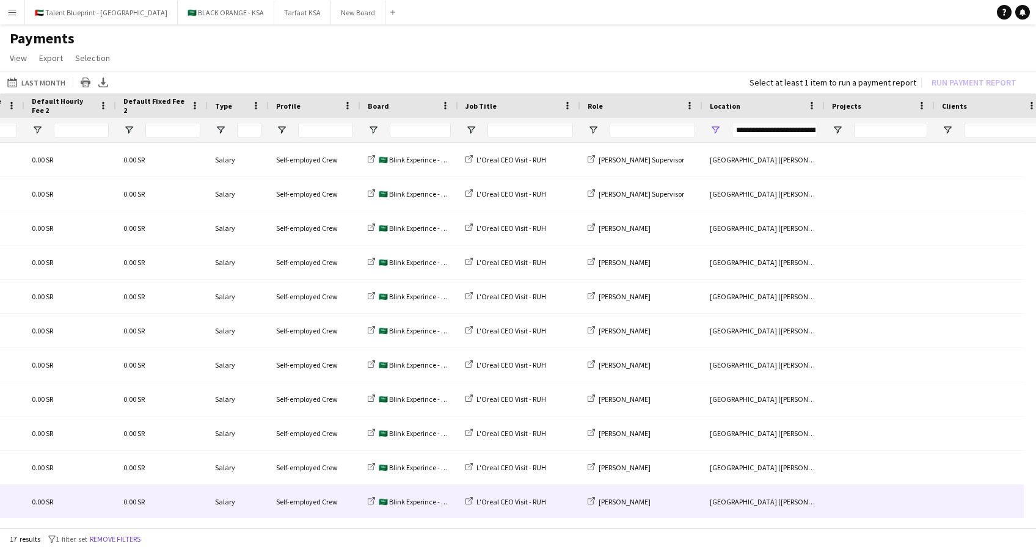
click at [789, 515] on div "Hittin Palace (Hariri Palace), Riyadh" at bounding box center [763, 502] width 122 height 34
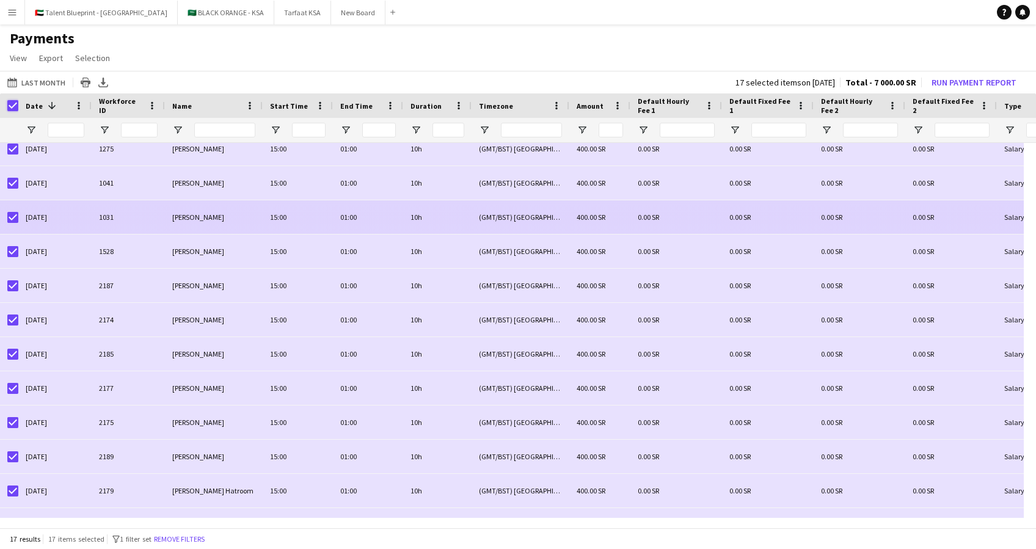
scroll to position [43, 0]
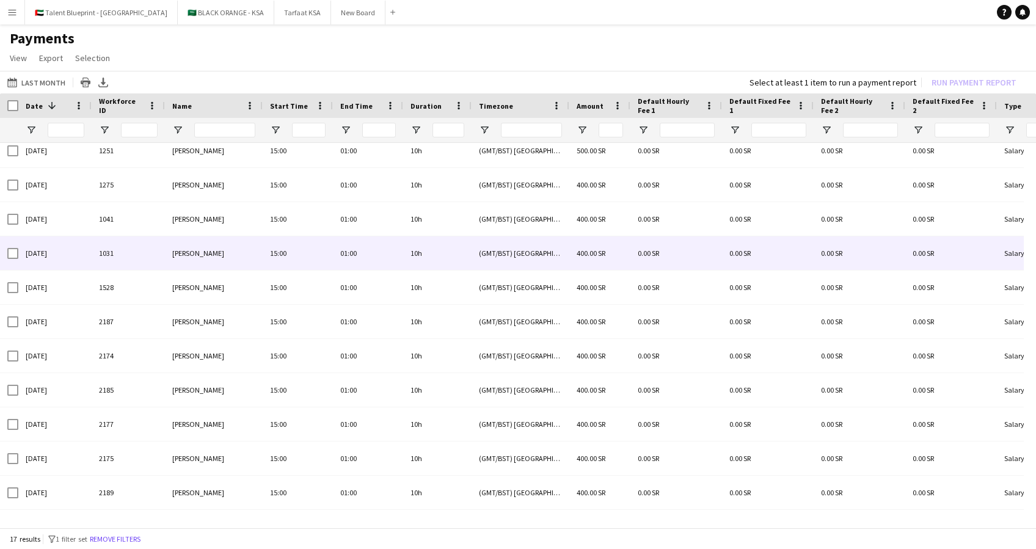
click at [600, 261] on div "400.00 SR" at bounding box center [599, 253] width 61 height 34
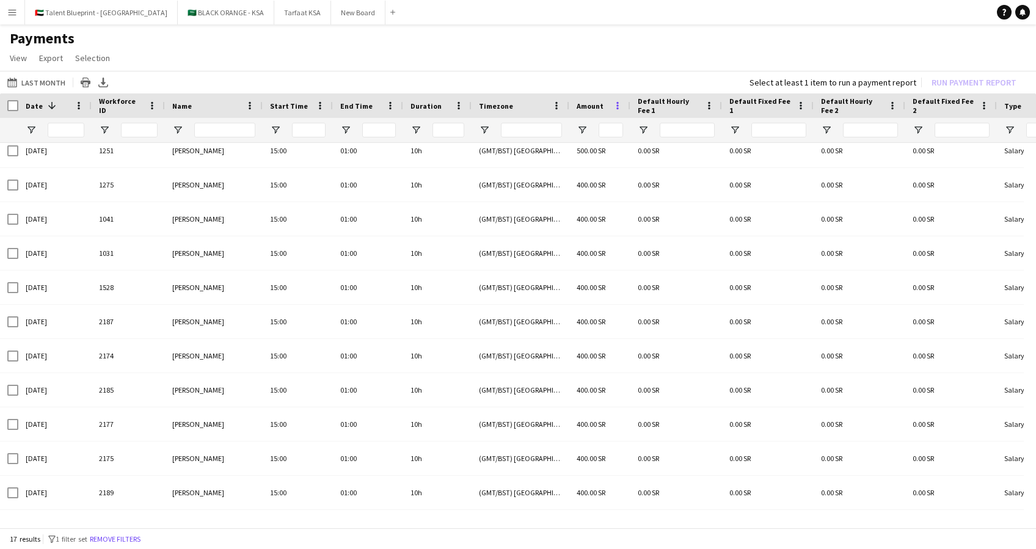
click at [620, 100] on span at bounding box center [617, 105] width 11 height 11
click at [9, 8] on app-icon "Menu" at bounding box center [12, 12] width 10 height 10
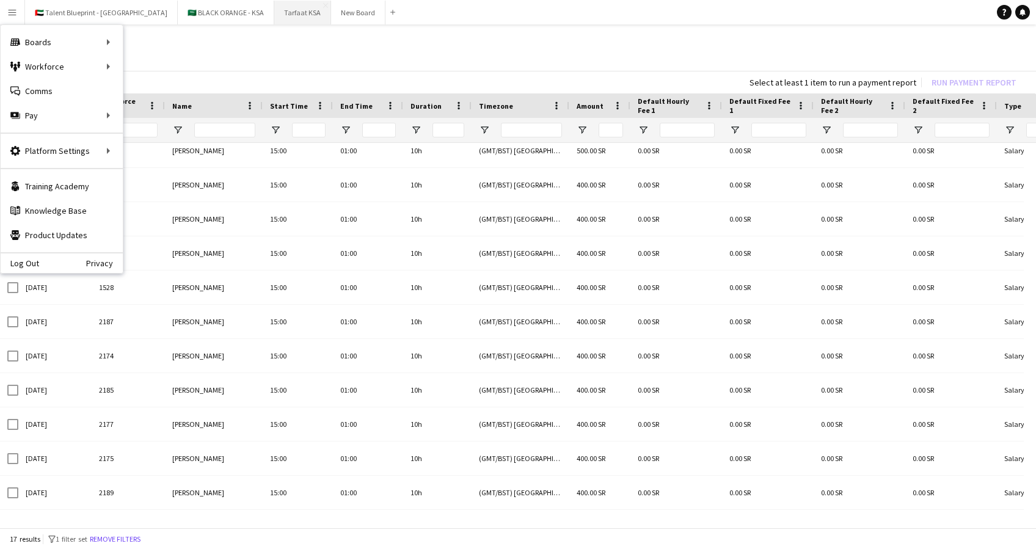
click at [274, 18] on button "Tarfaat KSA Close" at bounding box center [302, 13] width 57 height 24
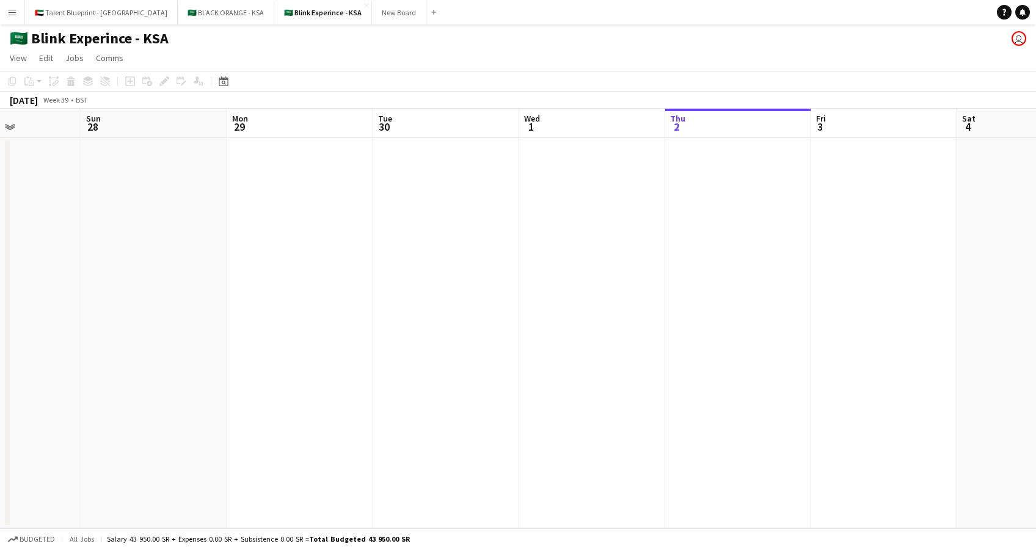
scroll to position [0, 366]
drag, startPoint x: 163, startPoint y: 259, endPoint x: 774, endPoint y: 261, distance: 610.6
click at [818, 259] on app-calendar-viewport "Thu 25 Fri 26 Sat 27 Sun 28 Mon 29 Tue 30 Wed 1 Thu 2 Fri 3 Sat 4 Sun 5 Mon 6 T…" at bounding box center [518, 318] width 1036 height 419
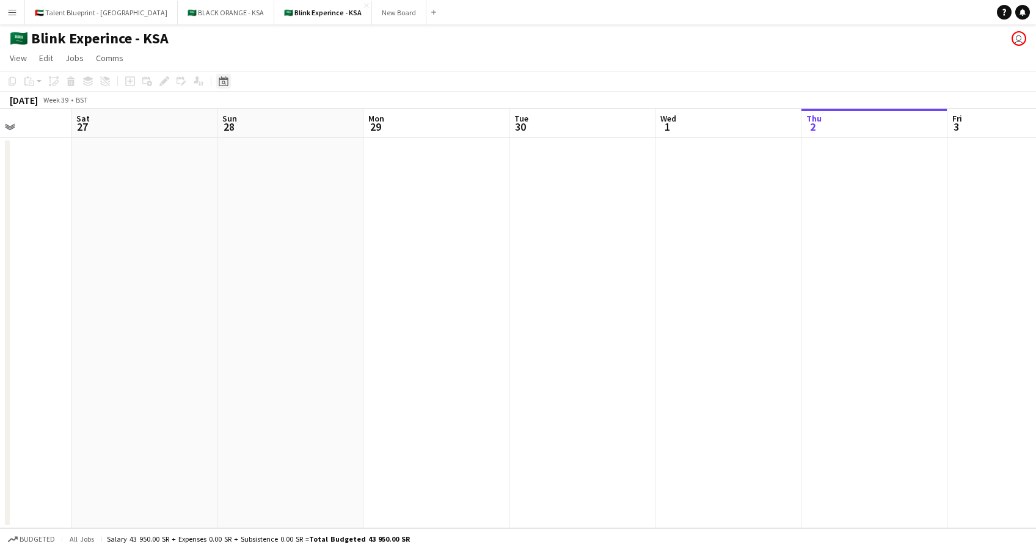
click at [230, 78] on div "Date picker" at bounding box center [223, 81] width 15 height 15
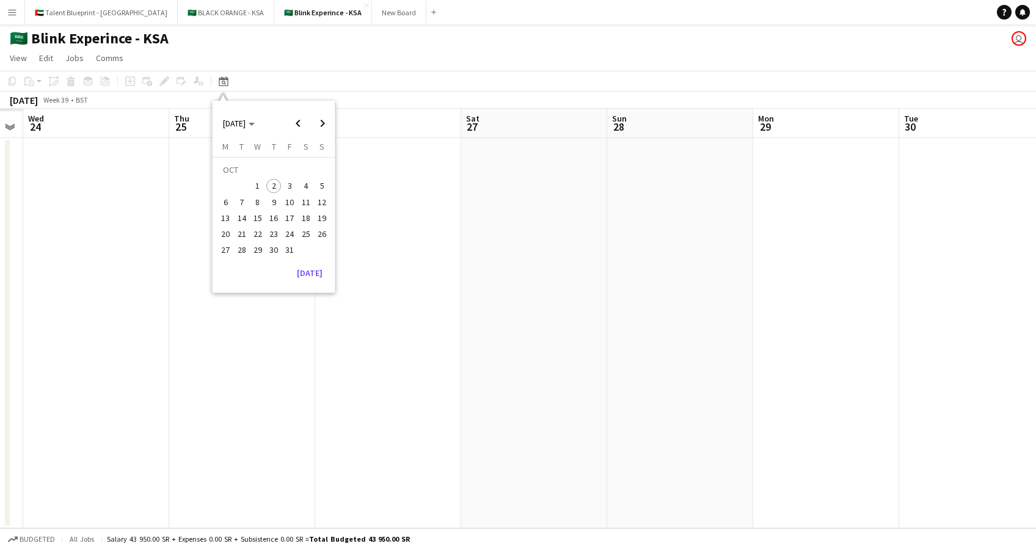
drag, startPoint x: 383, startPoint y: 223, endPoint x: 936, endPoint y: 250, distance: 553.3
click at [936, 250] on app-calendar-viewport "Mon 22 Tue 23 Wed 24 Thu 25 Fri 26 Sat 27 Sun 28 Mon 29 Tue 30 Wed 1 Thu 2 Fri …" at bounding box center [518, 318] width 1036 height 419
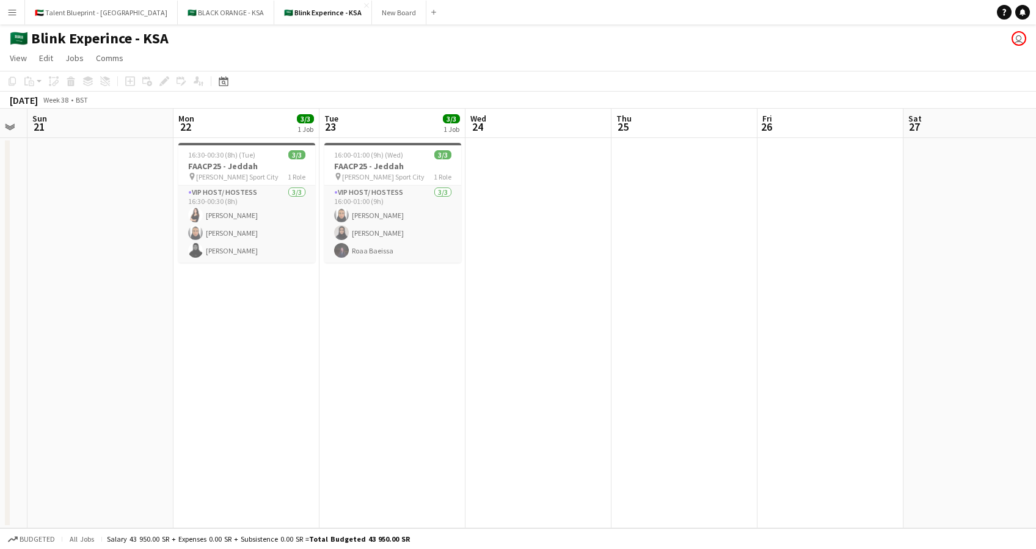
drag, startPoint x: 585, startPoint y: 274, endPoint x: 865, endPoint y: 274, distance: 280.3
click at [865, 274] on app-calendar-viewport "Fri 19 Sat 20 Sun 21 Mon 22 3/3 1 Job Tue 23 3/3 1 Job Wed 24 Thu 25 Fri 26 Sat…" at bounding box center [518, 318] width 1036 height 419
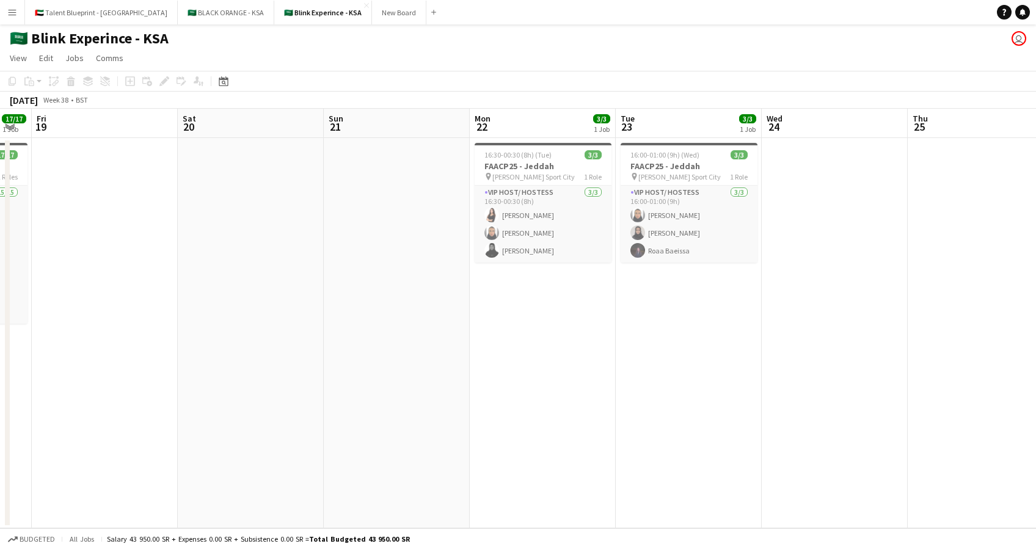
drag, startPoint x: 391, startPoint y: 285, endPoint x: 838, endPoint y: 321, distance: 448.4
click at [857, 318] on app-calendar-viewport "Wed 17 Thu 18 17/17 1 Job Fri 19 Sat 20 Sun 21 Mon 22 3/3 1 Job Tue 23 3/3 1 Jo…" at bounding box center [518, 318] width 1036 height 419
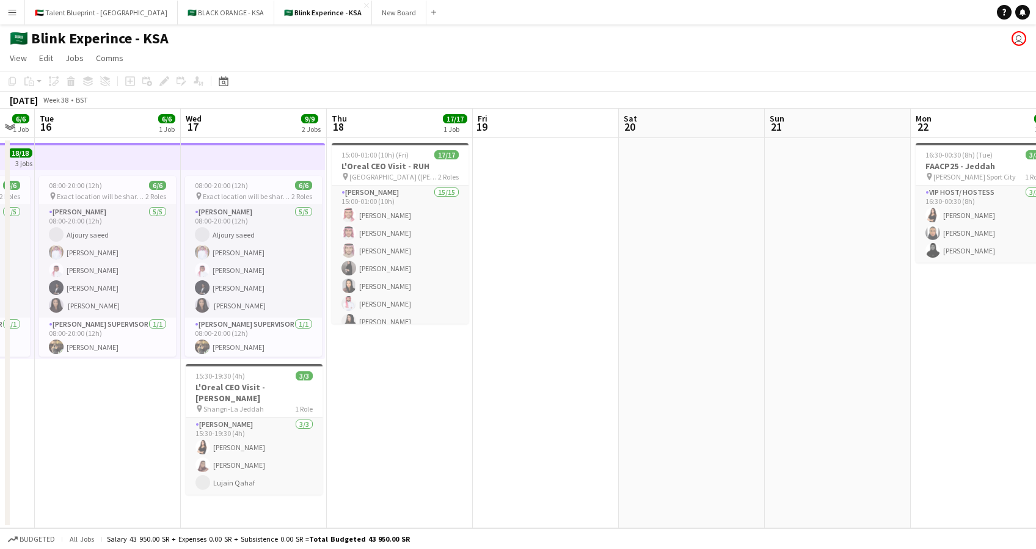
drag, startPoint x: 282, startPoint y: 288, endPoint x: 551, endPoint y: 284, distance: 269.3
click at [551, 284] on app-calendar-viewport "Sun 14 Mon 15 6/6 1 Job Tue 16 6/6 1 Job Wed 17 9/9 2 Jobs Thu 18 17/17 1 Job F…" at bounding box center [518, 318] width 1036 height 419
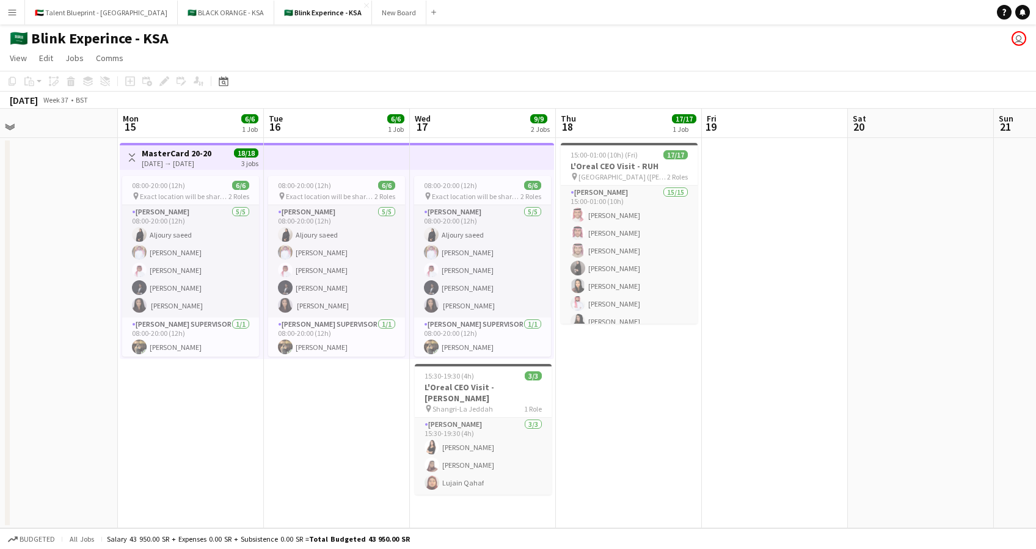
scroll to position [0, 319]
drag, startPoint x: 509, startPoint y: 300, endPoint x: 738, endPoint y: 310, distance: 229.8
click at [738, 310] on app-calendar-viewport "Fri 12 Sat 13 Sun 14 Mon 15 6/6 1 Job Tue 16 6/6 1 Job Wed 17 9/9 2 Jobs Thu 18…" at bounding box center [518, 318] width 1036 height 419
click at [630, 172] on span "Hittin Palace (Hariri Palace), Riyadh" at bounding box center [623, 176] width 89 height 9
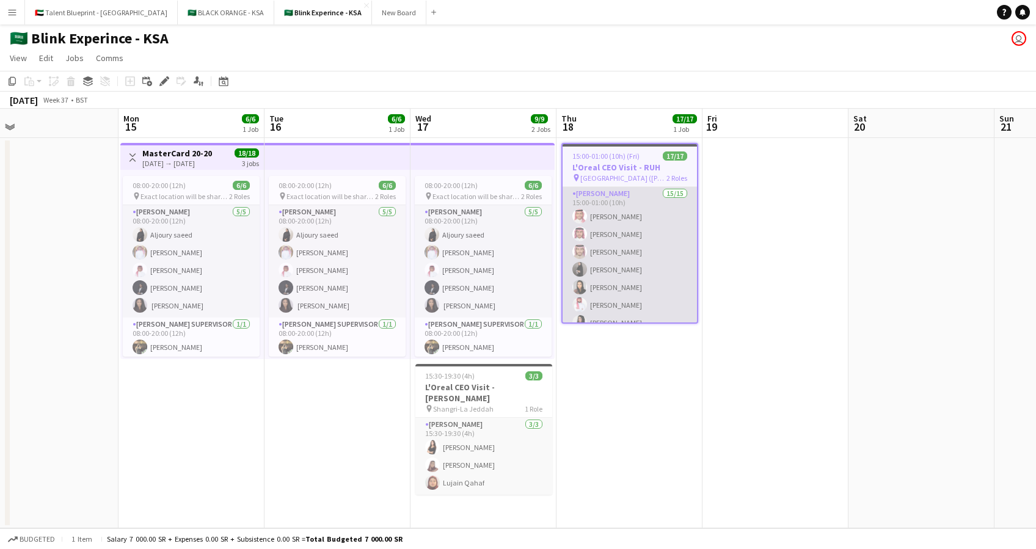
click at [625, 197] on app-card-role "Usher 15/15 15:00-01:00 (10h) Abdulaziz Alaqeel Abdullah Alqahtani Salman Alqah…" at bounding box center [629, 331] width 134 height 289
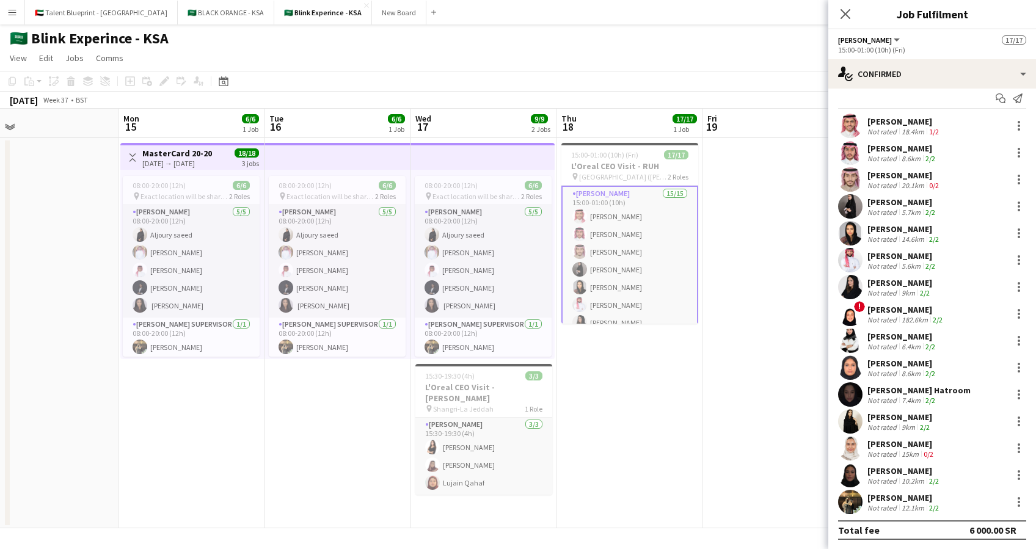
scroll to position [10, 0]
click at [1011, 180] on div at bounding box center [1018, 179] width 15 height 15
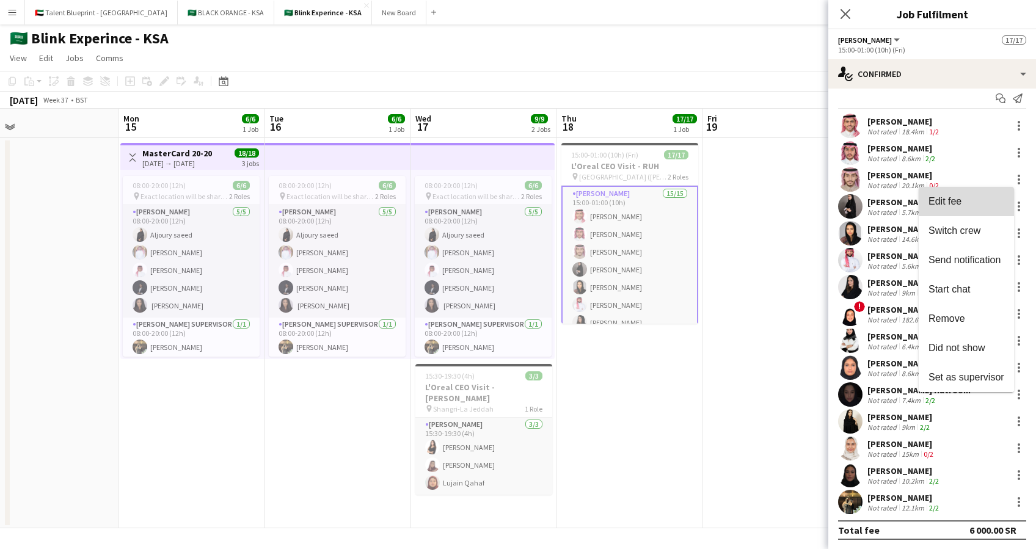
click at [966, 201] on span "Edit fee" at bounding box center [966, 201] width 76 height 11
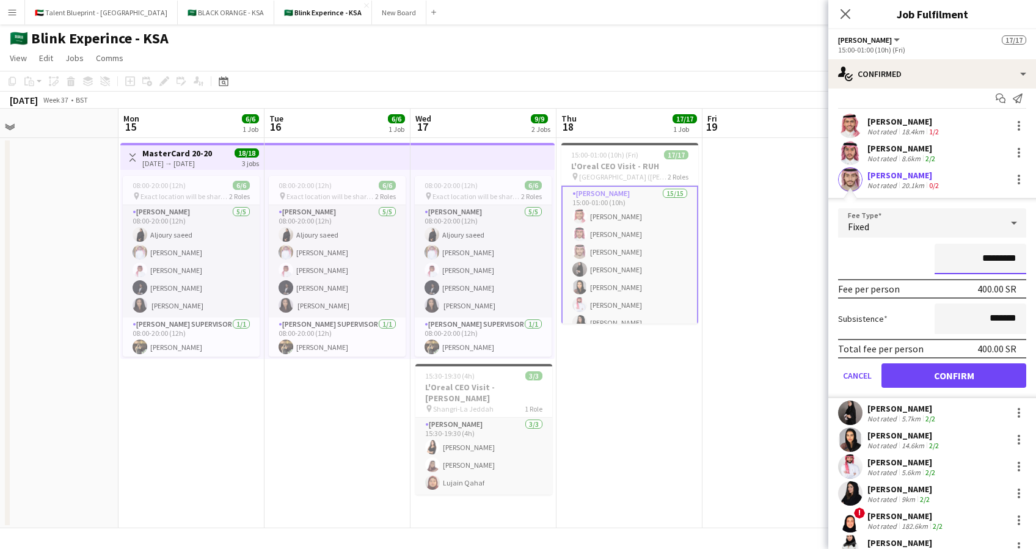
drag, startPoint x: 979, startPoint y: 256, endPoint x: 946, endPoint y: 259, distance: 33.2
click at [946, 259] on input "*********" at bounding box center [980, 259] width 92 height 31
type input "*********"
click at [934, 366] on button "Confirm" at bounding box center [953, 375] width 145 height 24
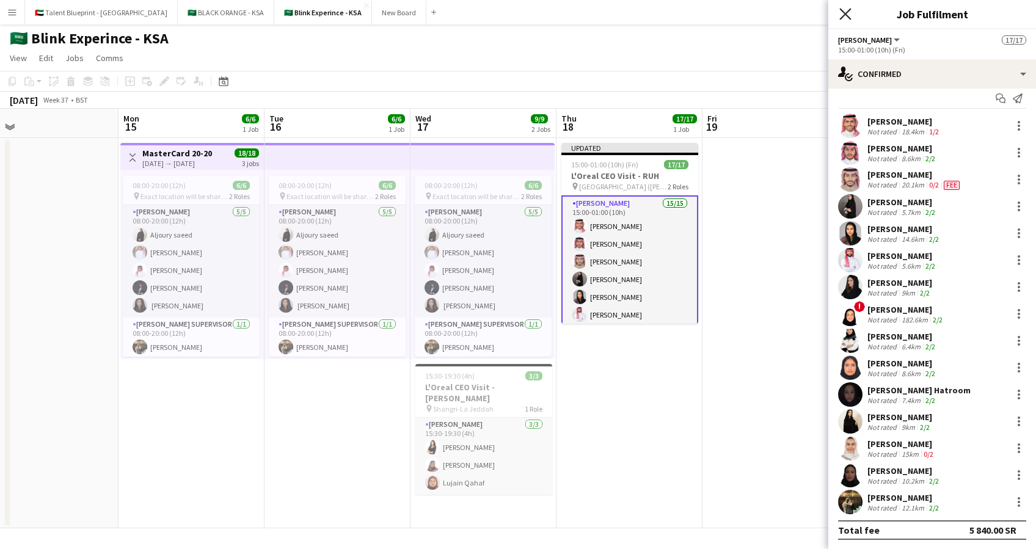
click at [840, 16] on icon "Close pop-in" at bounding box center [845, 14] width 12 height 12
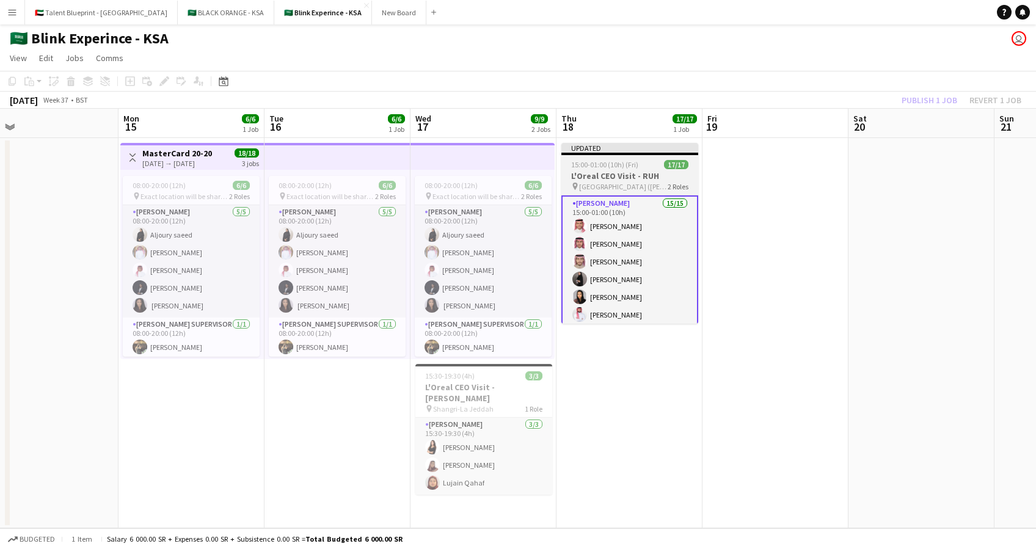
click at [632, 180] on h3 "L'Oreal CEO Visit - RUH" at bounding box center [629, 175] width 137 height 11
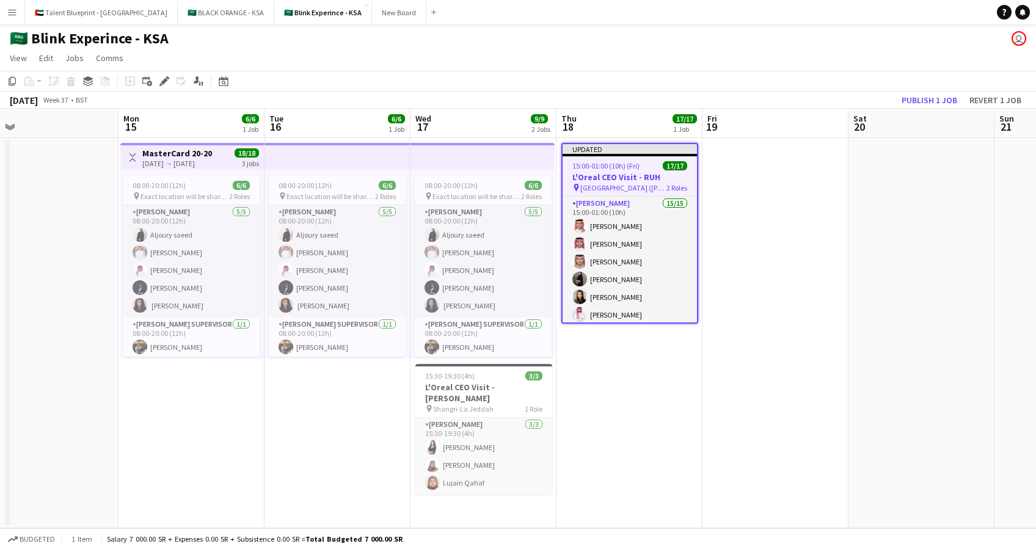
click at [633, 195] on app-job-card "Updated 15:00-01:00 (10h) (Fri) 17/17 L'Oreal CEO Visit - RUH pin Hittin Palace…" at bounding box center [629, 233] width 137 height 181
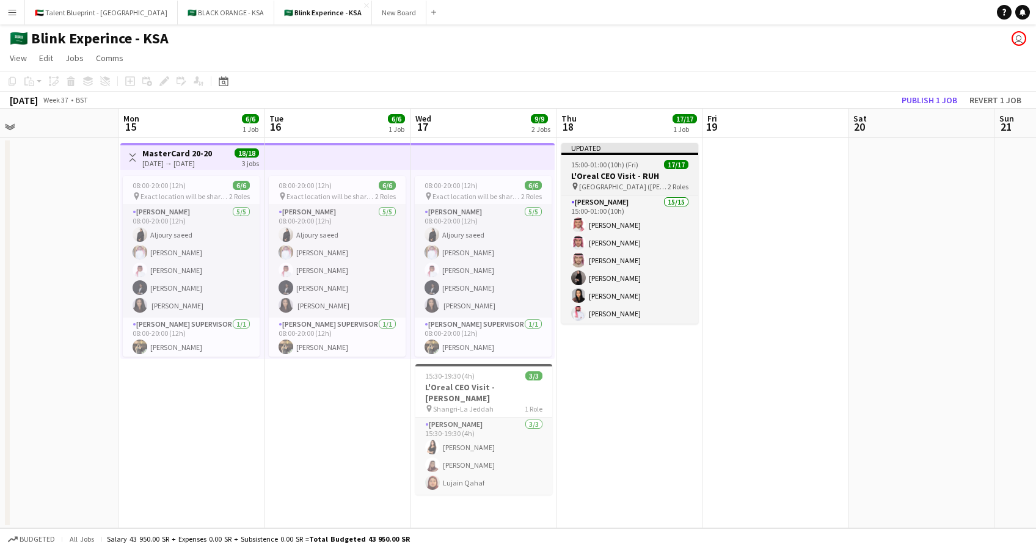
click at [627, 175] on h3 "L'Oreal CEO Visit - RUH" at bounding box center [629, 175] width 137 height 11
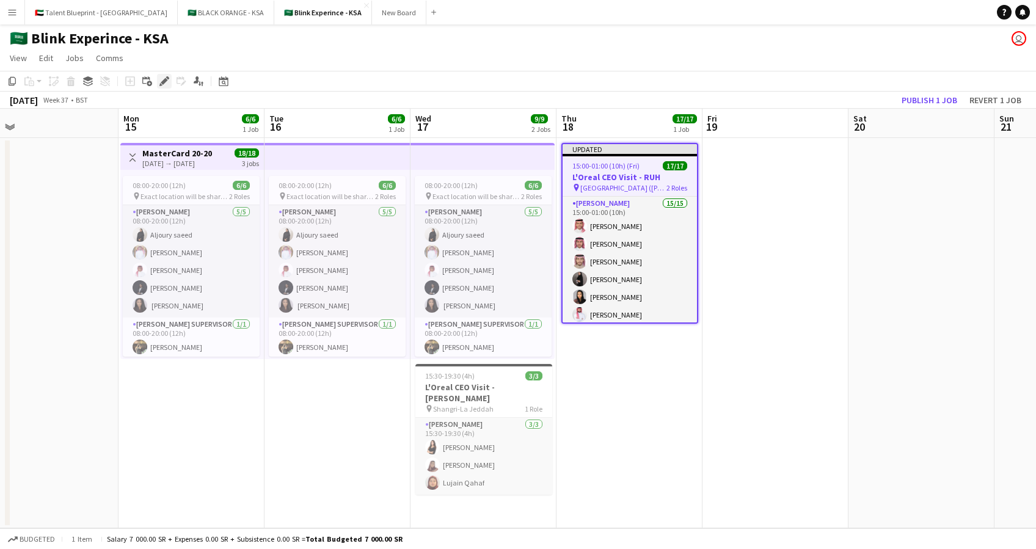
click at [159, 82] on icon "Edit" at bounding box center [164, 81] width 10 height 10
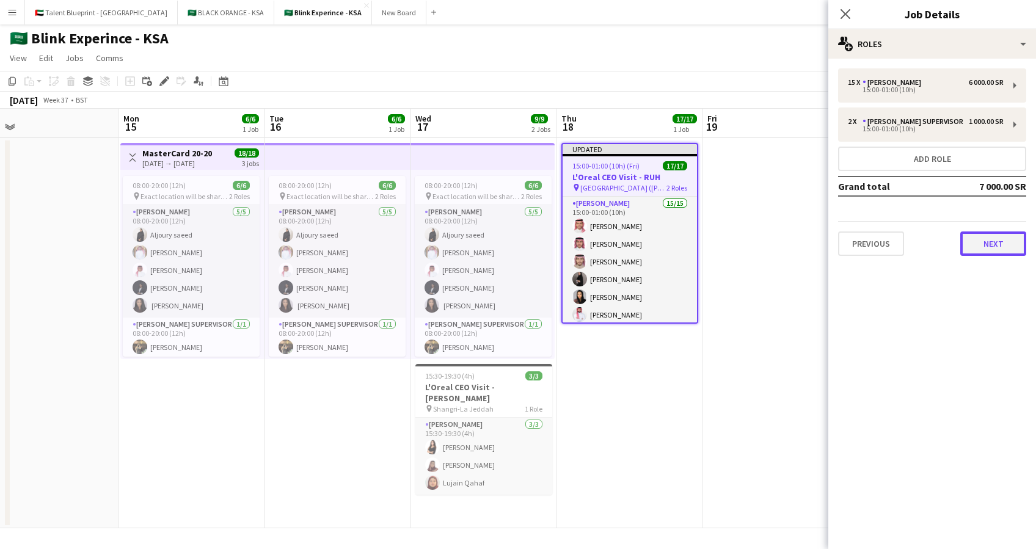
click at [982, 250] on button "Next" at bounding box center [993, 243] width 66 height 24
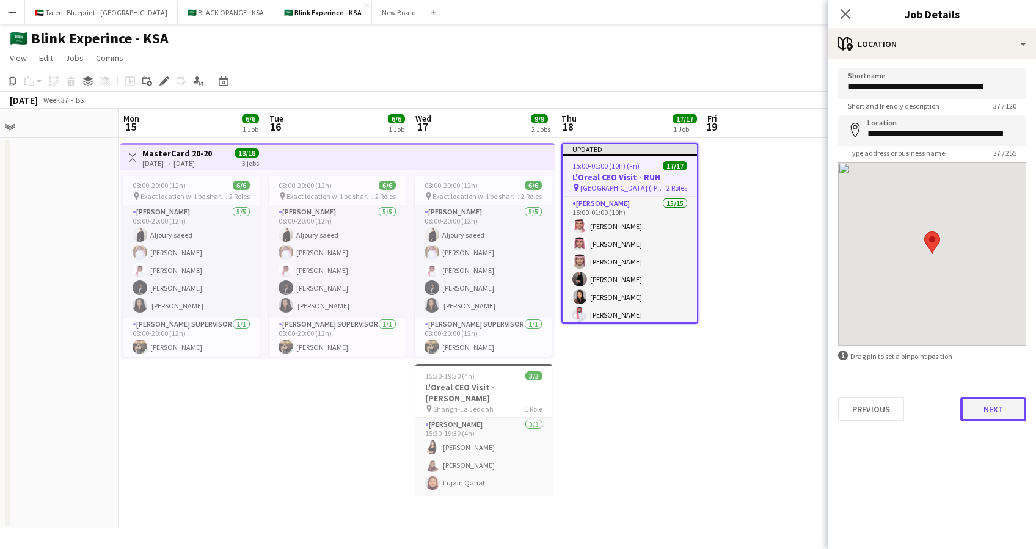
click at [972, 415] on button "Next" at bounding box center [993, 409] width 66 height 24
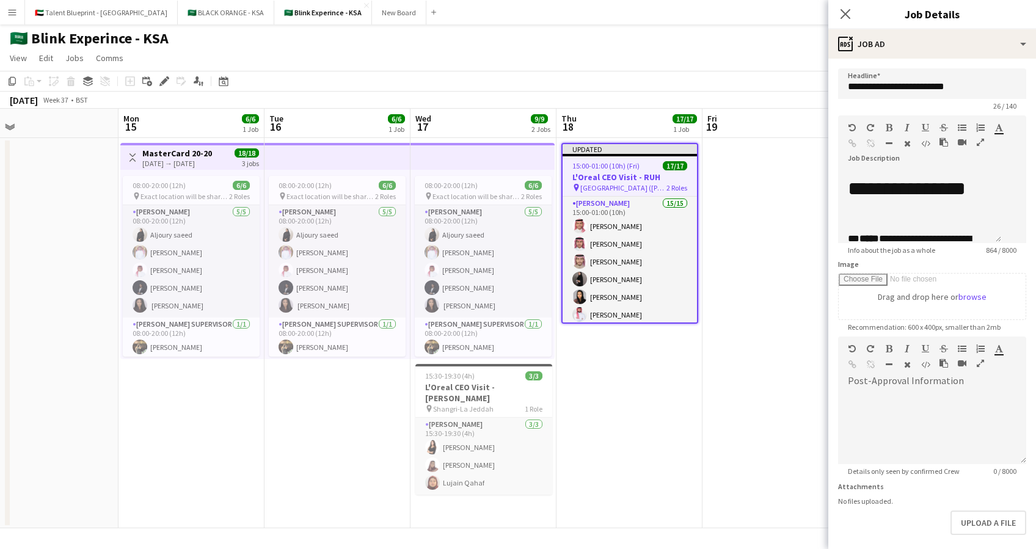
scroll to position [0, 0]
click at [976, 525] on button "Upload a file" at bounding box center [988, 522] width 76 height 24
click at [845, 6] on app-icon "Close pop-in" at bounding box center [846, 14] width 18 height 18
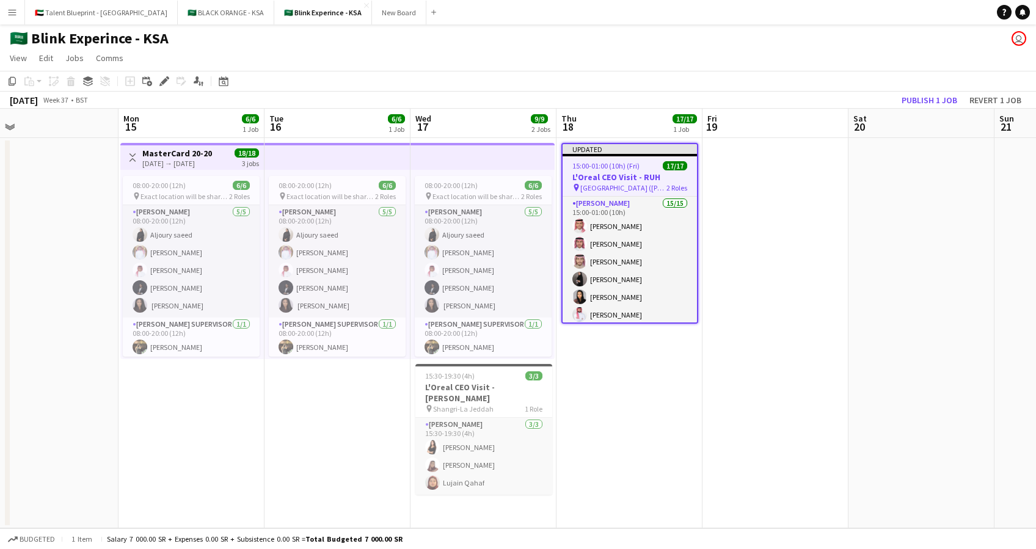
click at [620, 176] on h3 "L'Oreal CEO Visit - RUH" at bounding box center [629, 177] width 134 height 11
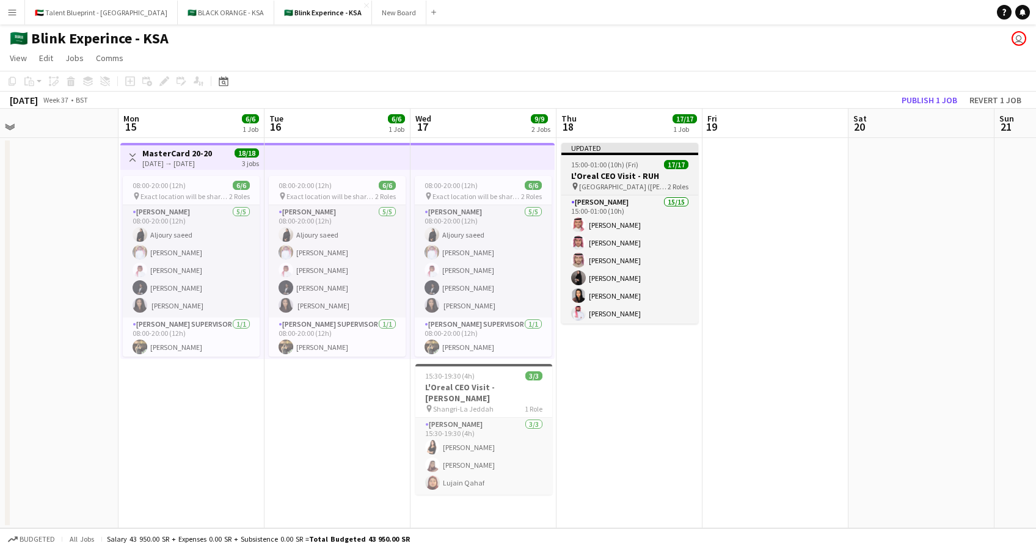
click at [620, 176] on h3 "L'Oreal CEO Visit - RUH" at bounding box center [629, 175] width 137 height 11
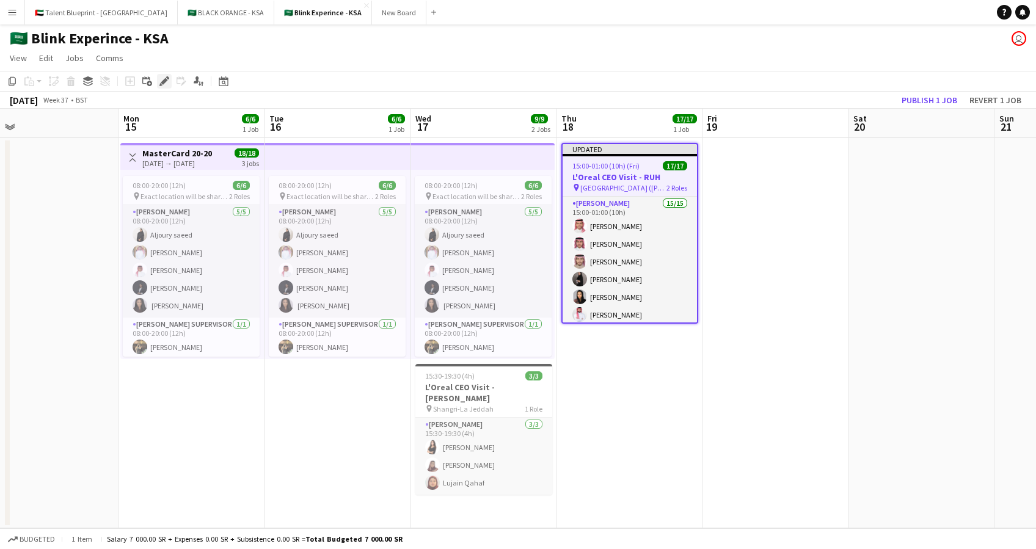
click at [164, 74] on div "Edit" at bounding box center [164, 81] width 15 height 15
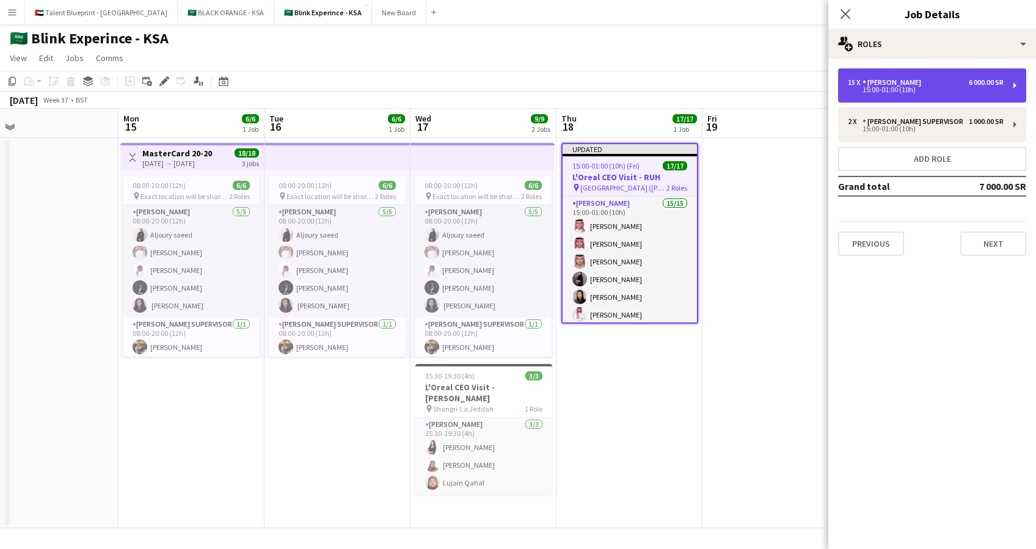
click at [1003, 89] on div "15 x Usher 6 000.00 SR 15:00-01:00 (10h)" at bounding box center [932, 85] width 188 height 34
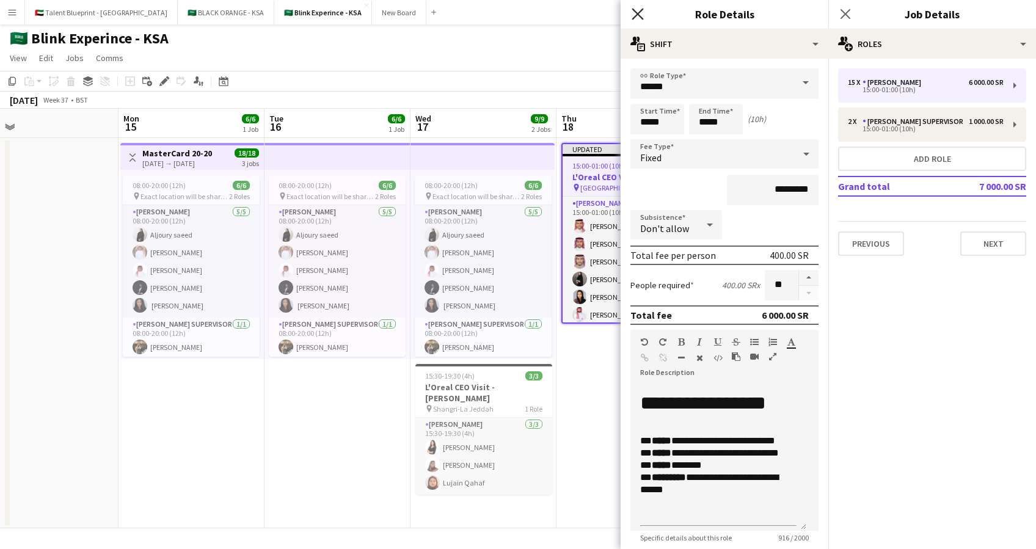
click at [637, 15] on icon at bounding box center [637, 14] width 12 height 12
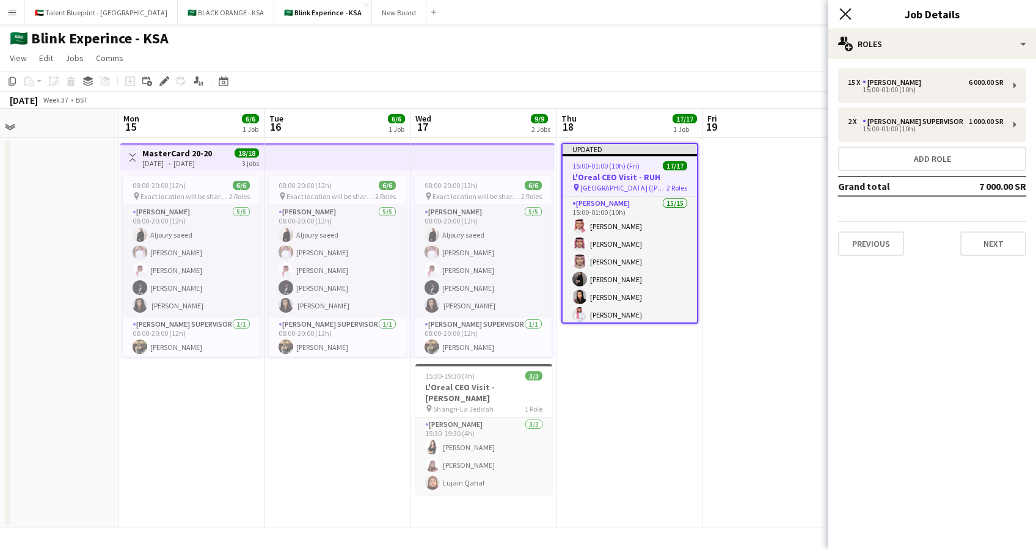
click at [843, 15] on icon "Close pop-in" at bounding box center [845, 14] width 12 height 12
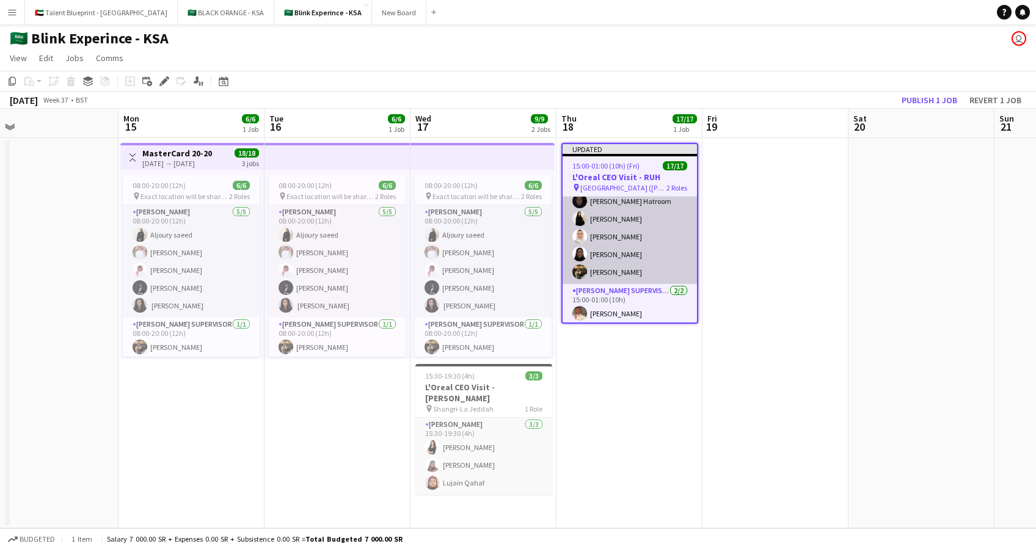
scroll to position [222, 0]
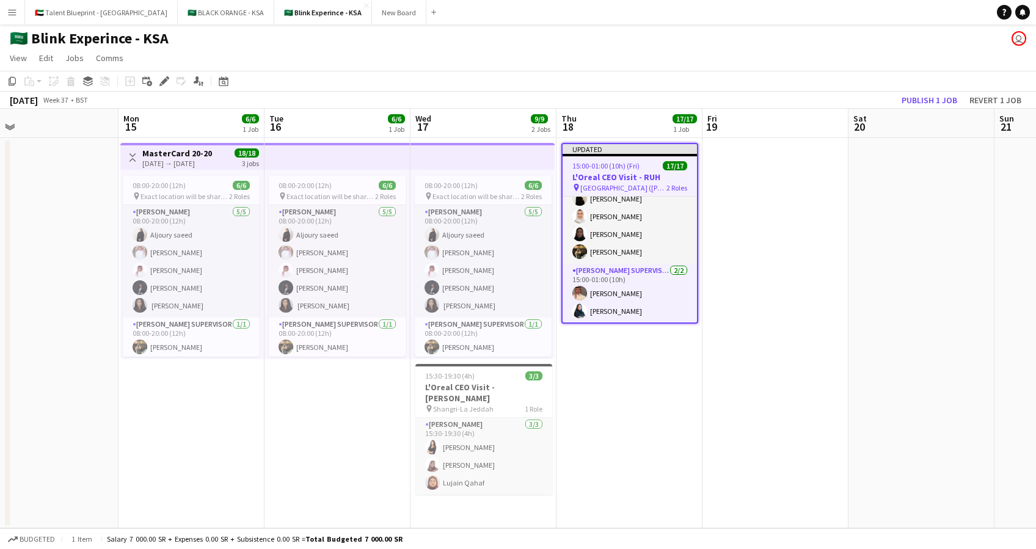
click at [631, 166] on span "15:00-01:00 (10h) (Fri)" at bounding box center [605, 165] width 67 height 9
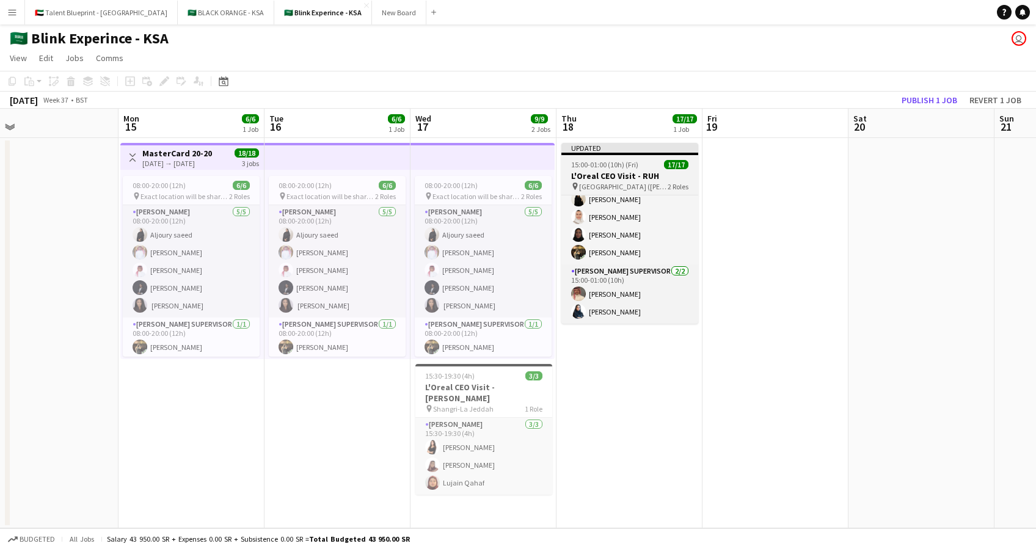
scroll to position [220, 0]
click at [644, 167] on div "15:00-01:00 (10h) (Fri) 17/17" at bounding box center [629, 164] width 137 height 9
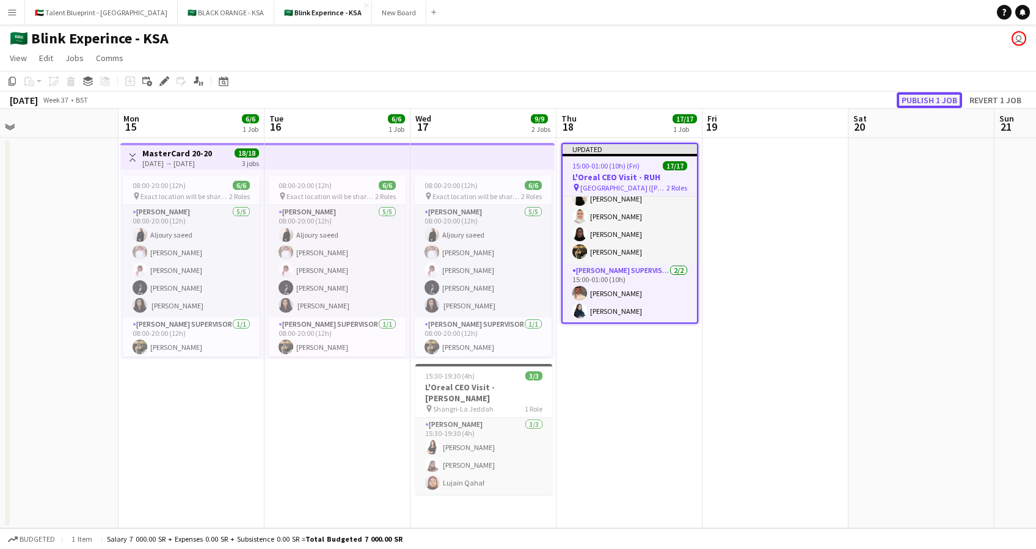
click at [917, 95] on button "Publish 1 job" at bounding box center [928, 100] width 65 height 16
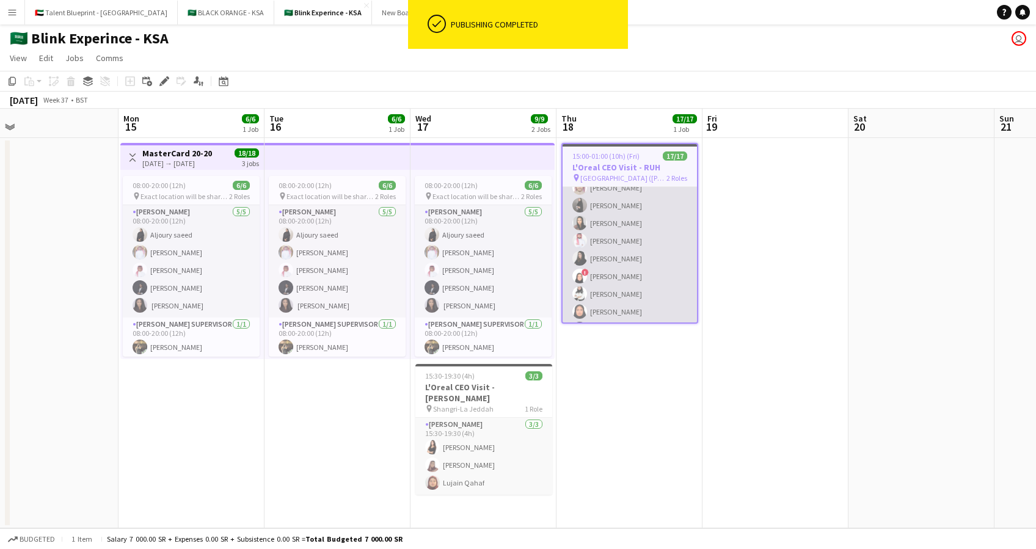
scroll to position [0, 0]
click at [645, 201] on app-card-role "Usher 15/15 15:00-01:00 (10h) Abdulaziz Alaqeel Abdullah Alqahtani Salman Alqah…" at bounding box center [629, 331] width 134 height 289
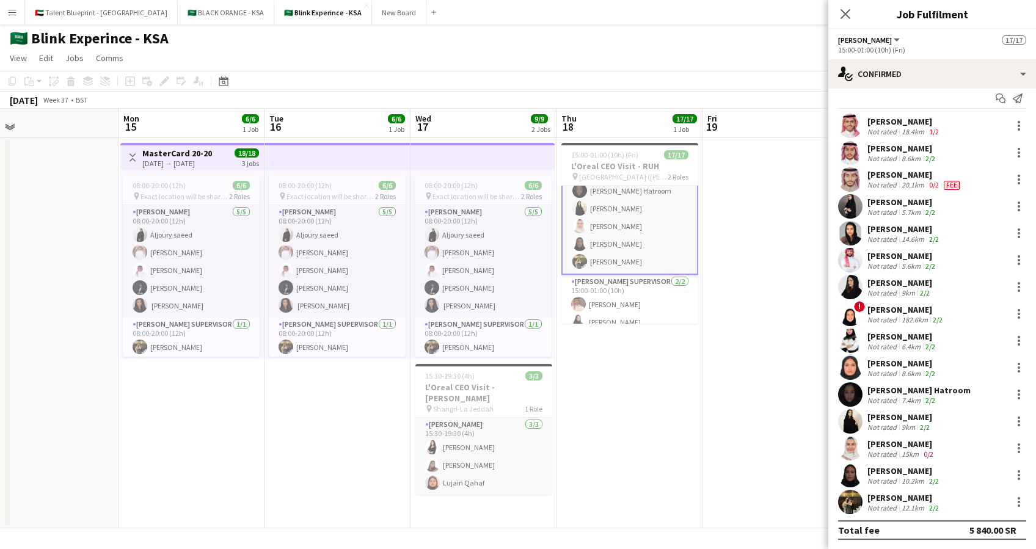
scroll to position [212, 0]
click at [9, 23] on button "Menu" at bounding box center [12, 12] width 24 height 24
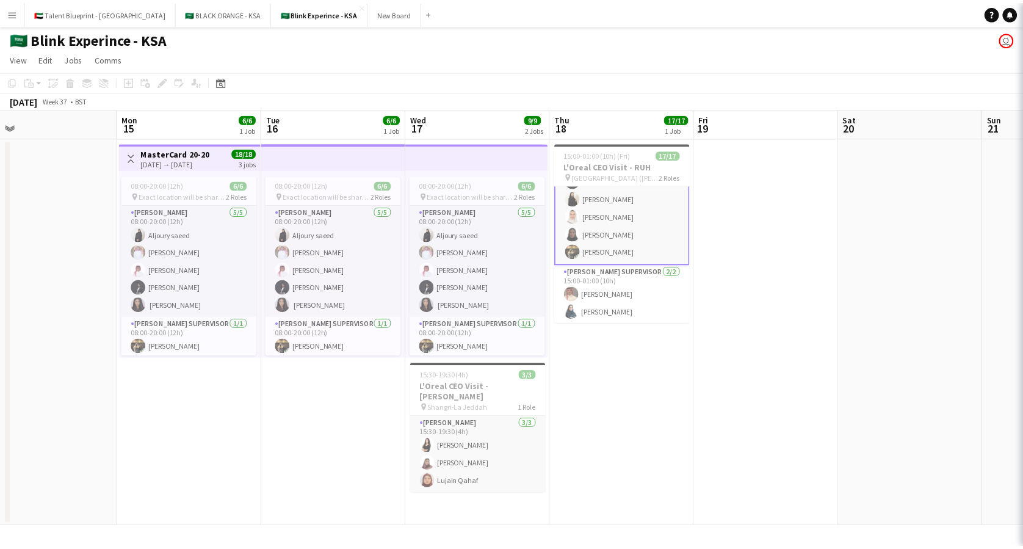
scroll to position [210, 0]
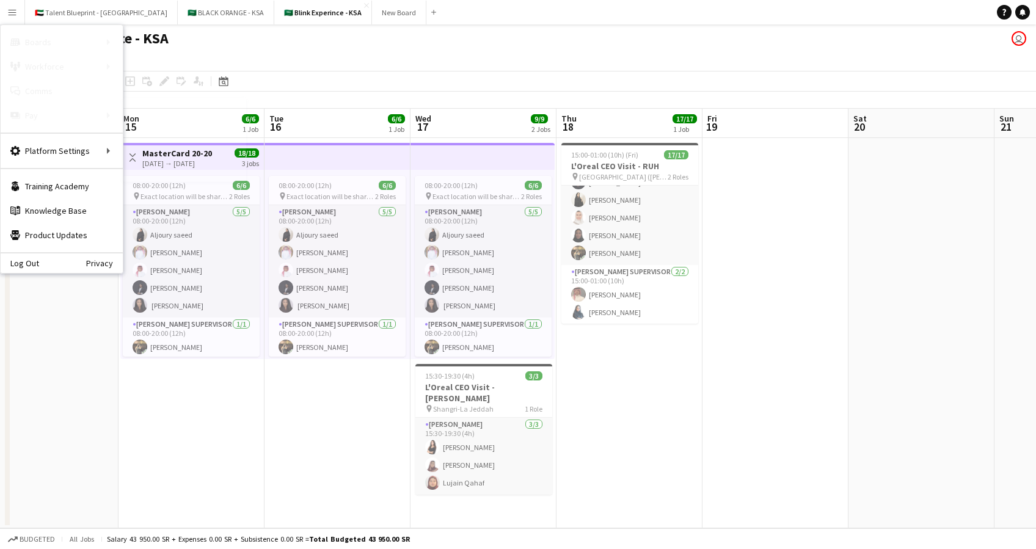
click at [159, 144] on link "Payments" at bounding box center [184, 140] width 122 height 24
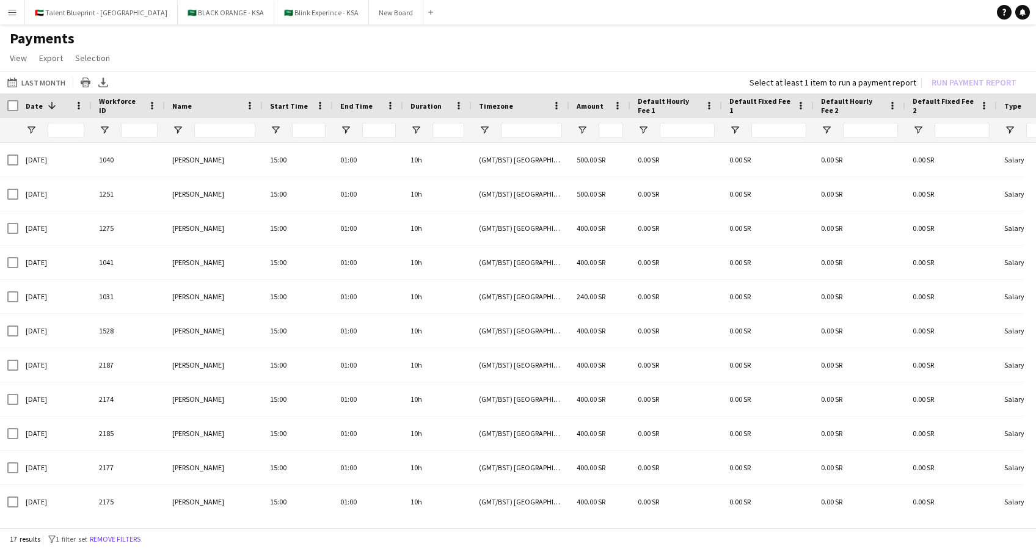
click at [13, 98] on div at bounding box center [9, 105] width 18 height 24
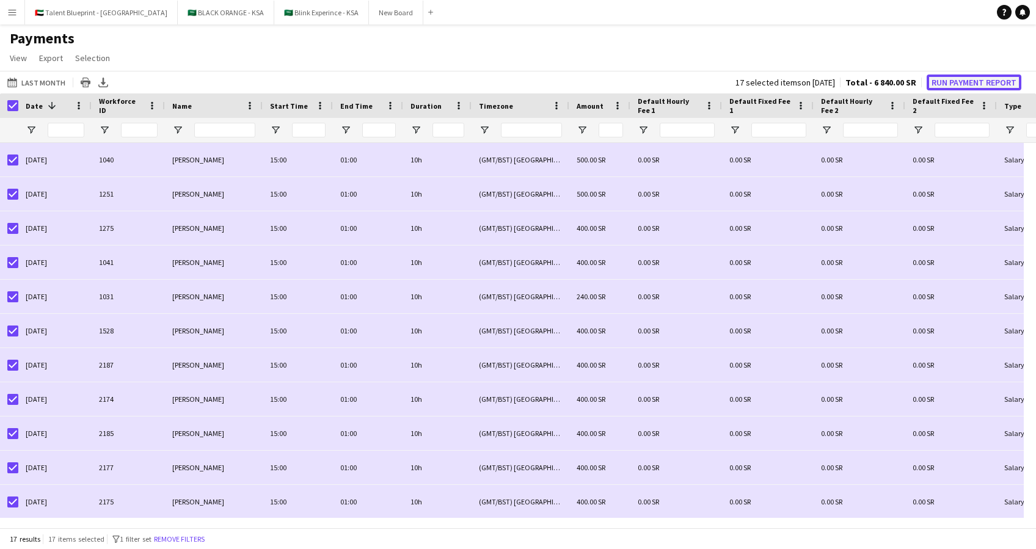
click at [950, 79] on button "Run Payment Report" at bounding box center [973, 82] width 95 height 16
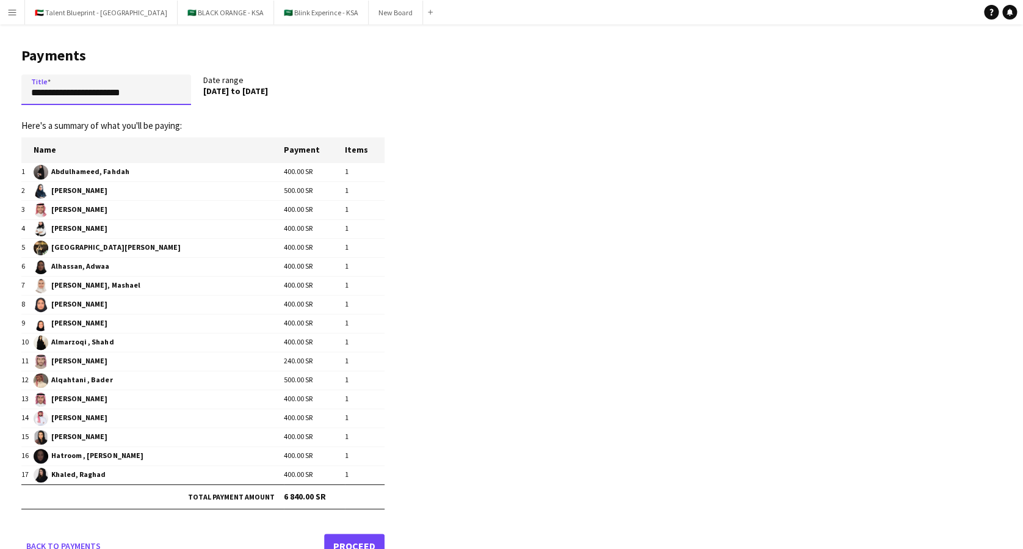
drag, startPoint x: 153, startPoint y: 89, endPoint x: 26, endPoint y: 98, distance: 126.7
click at [26, 98] on input "**********" at bounding box center [106, 89] width 170 height 31
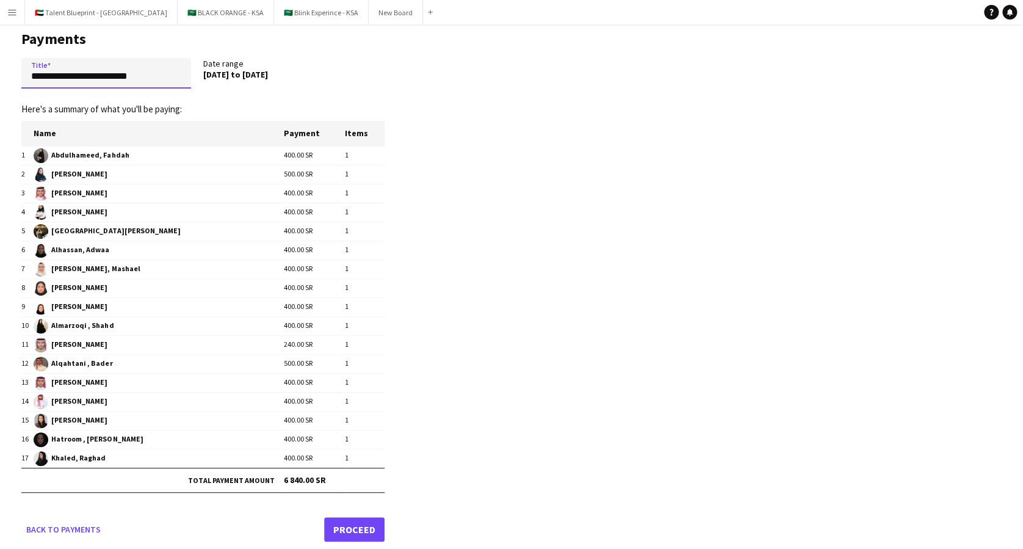
scroll to position [25, 0]
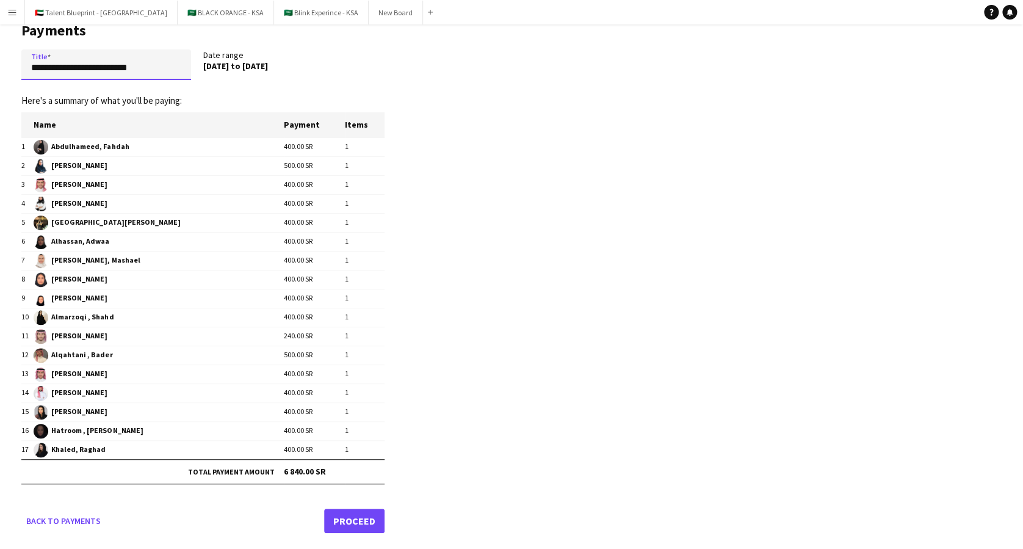
click at [32, 66] on input "**********" at bounding box center [106, 64] width 170 height 31
type input "**********"
click at [361, 515] on link "Proceed" at bounding box center [354, 521] width 60 height 24
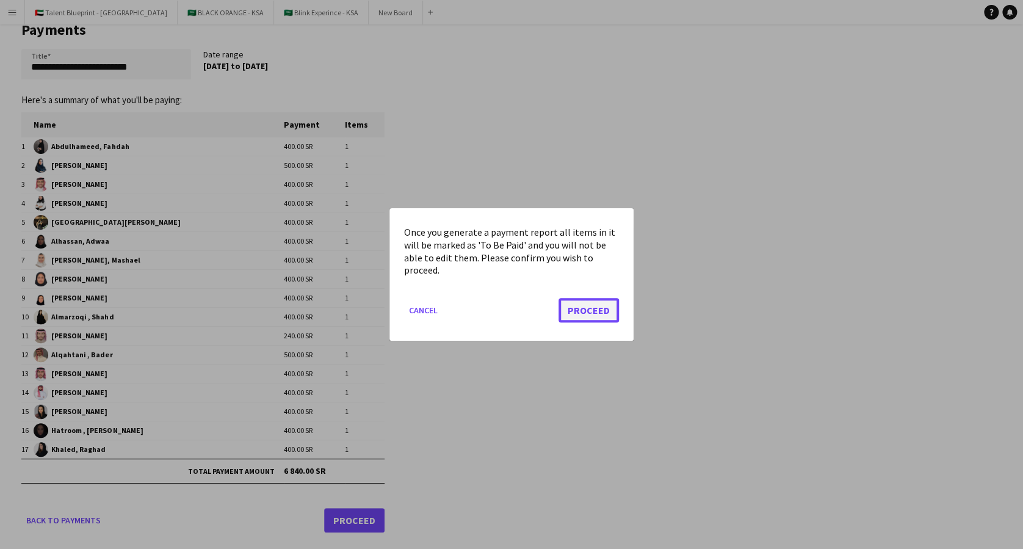
click at [591, 306] on button "Proceed" at bounding box center [589, 310] width 60 height 24
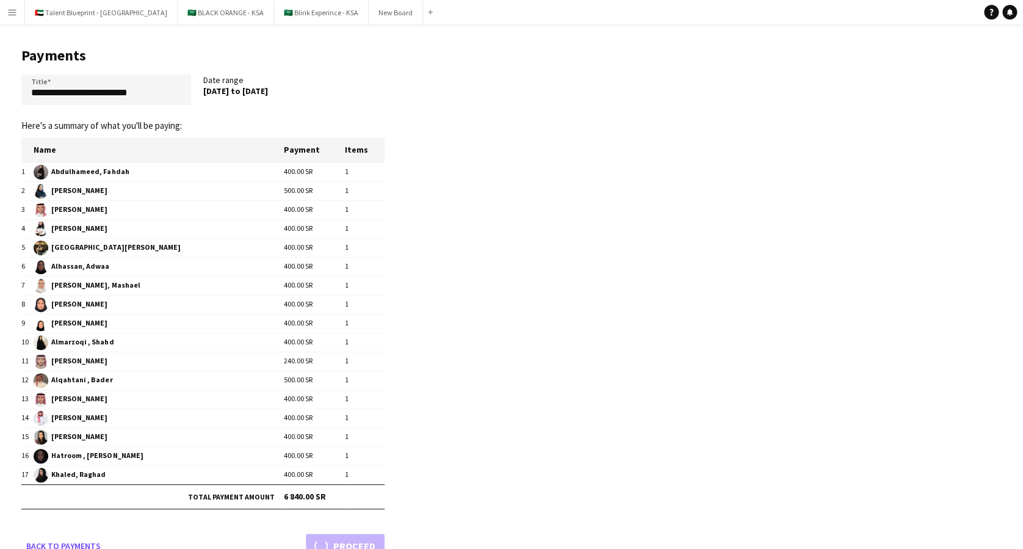
scroll to position [25, 0]
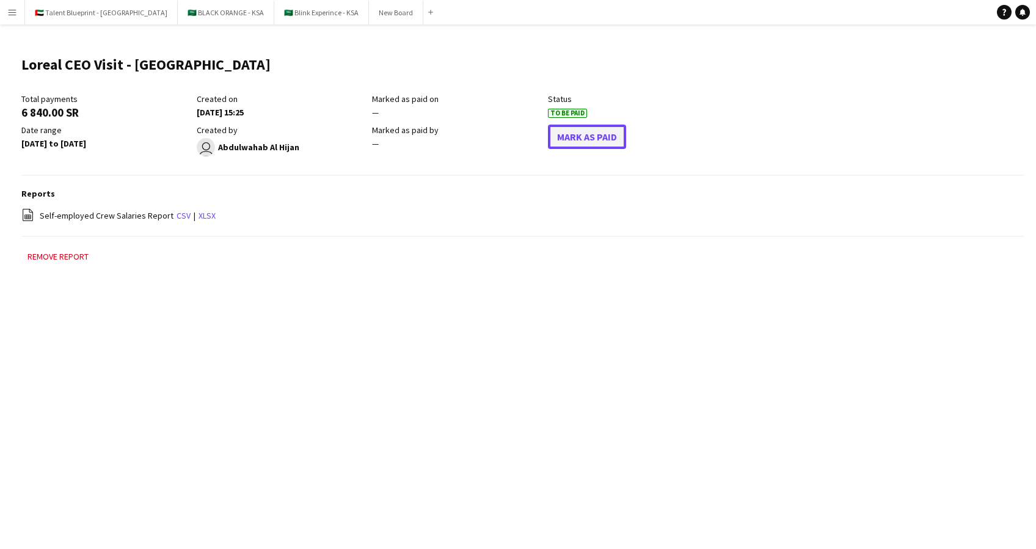
click at [579, 142] on button "Mark As Paid" at bounding box center [587, 137] width 78 height 24
click at [12, 14] on app-icon "Menu" at bounding box center [12, 12] width 10 height 10
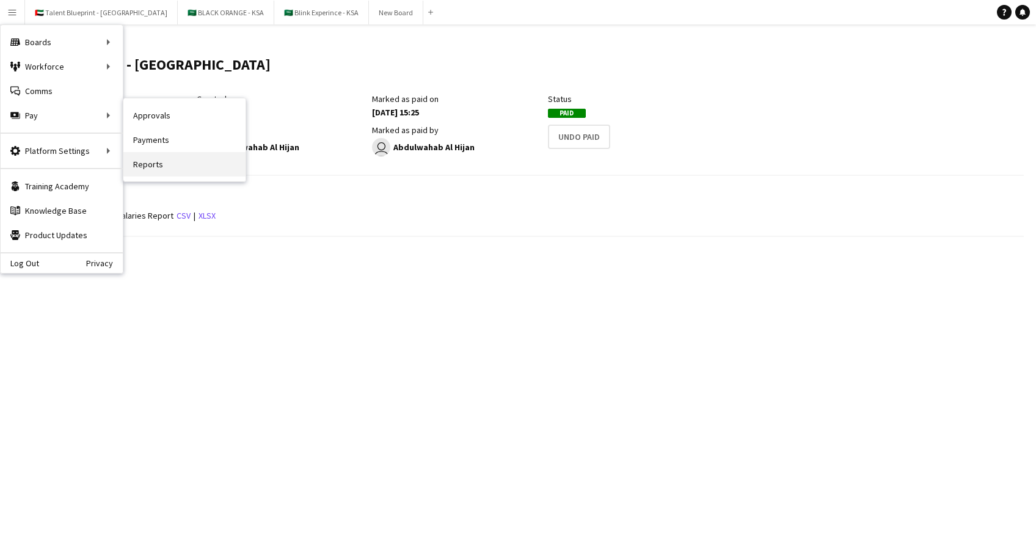
click at [177, 173] on link "Reports" at bounding box center [184, 164] width 122 height 24
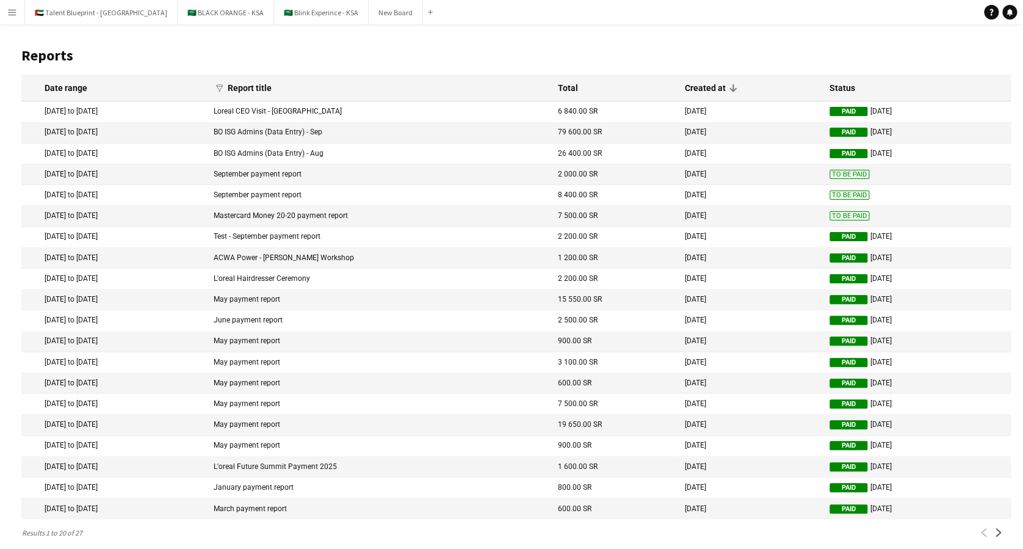
click at [9, 3] on button "Menu" at bounding box center [12, 12] width 24 height 24
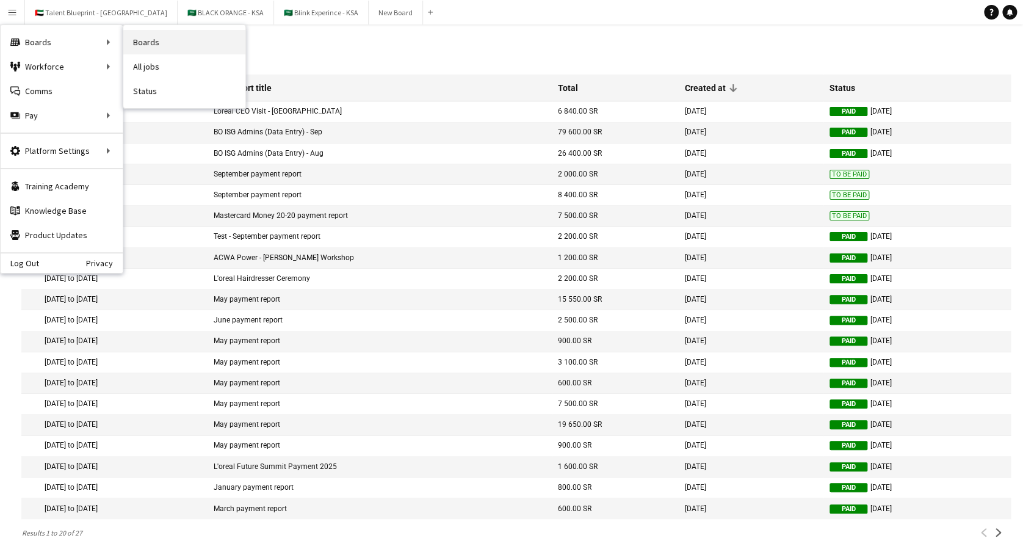
click at [139, 38] on link "Boards" at bounding box center [184, 42] width 122 height 24
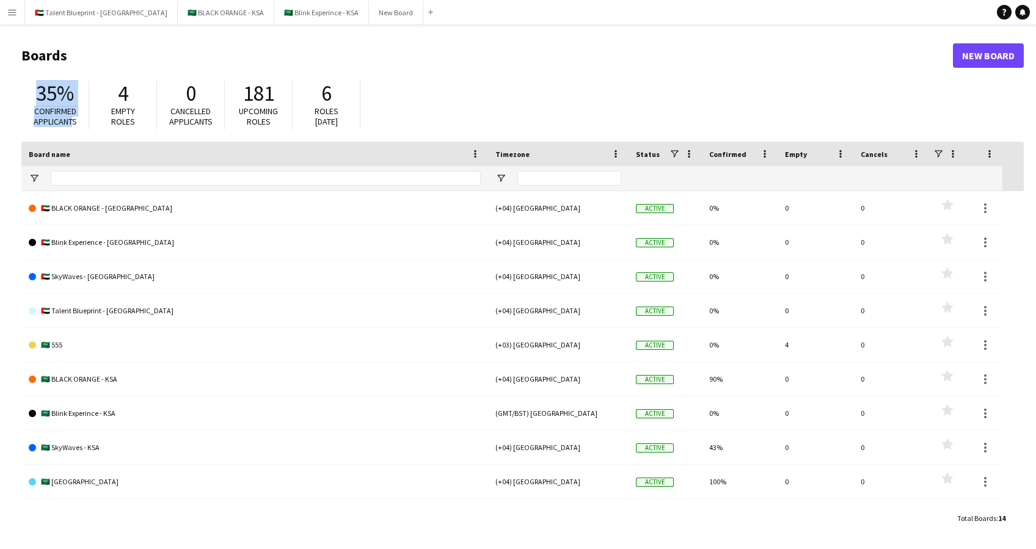
drag, startPoint x: 38, startPoint y: 88, endPoint x: 74, endPoint y: 123, distance: 50.5
click at [74, 123] on div "35% Confirmed applicants" at bounding box center [55, 105] width 68 height 49
click at [8, 18] on button "Menu" at bounding box center [12, 12] width 24 height 24
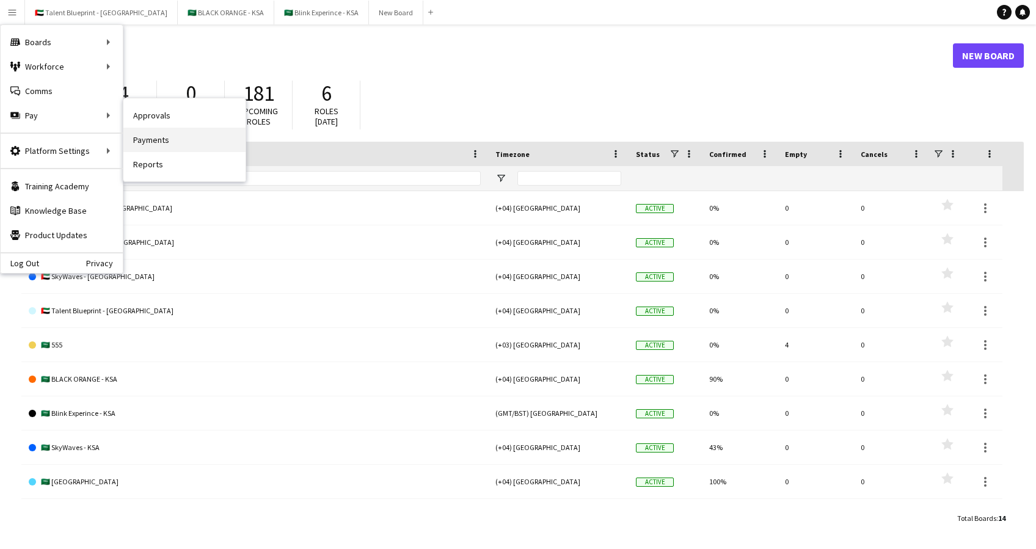
click at [170, 137] on link "Payments" at bounding box center [184, 140] width 122 height 24
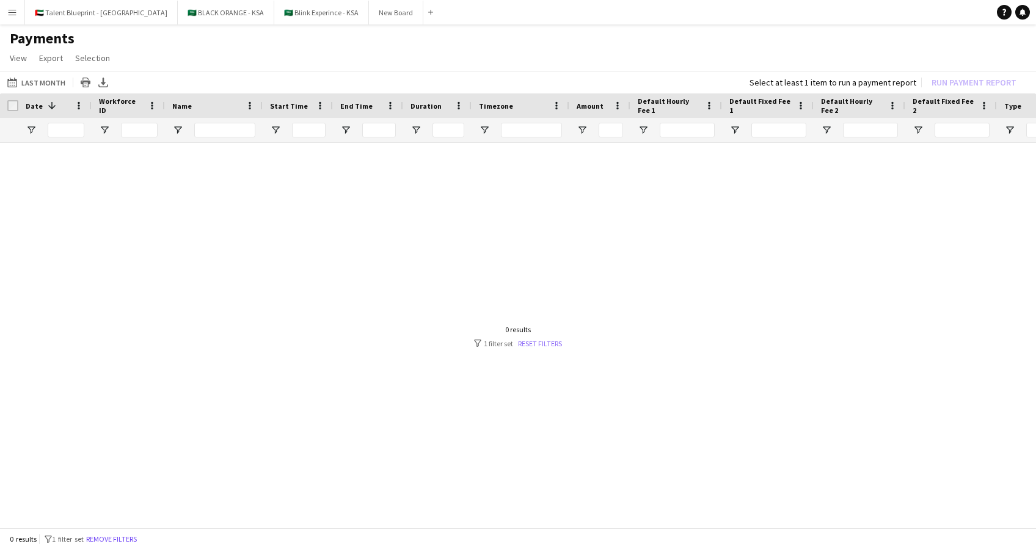
click at [542, 342] on link "Reset filters" at bounding box center [540, 343] width 44 height 9
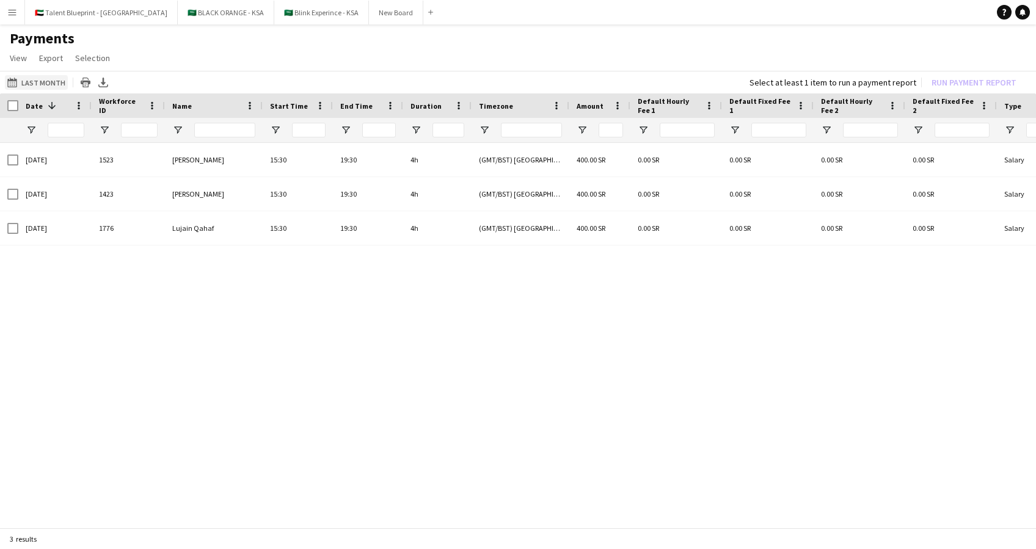
click at [25, 87] on button "Last Month Last Month" at bounding box center [36, 82] width 63 height 15
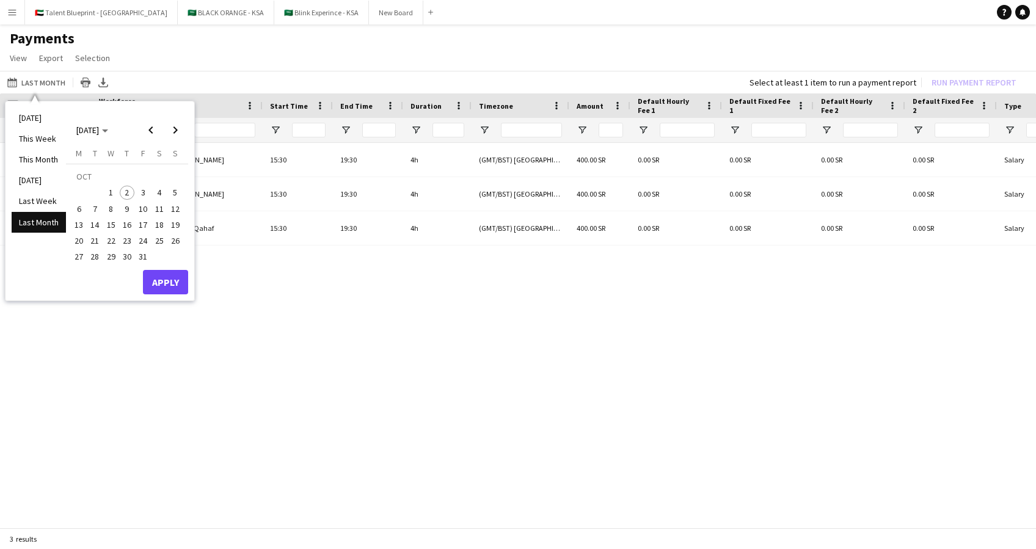
click at [45, 226] on li "Last Month" at bounding box center [39, 222] width 54 height 21
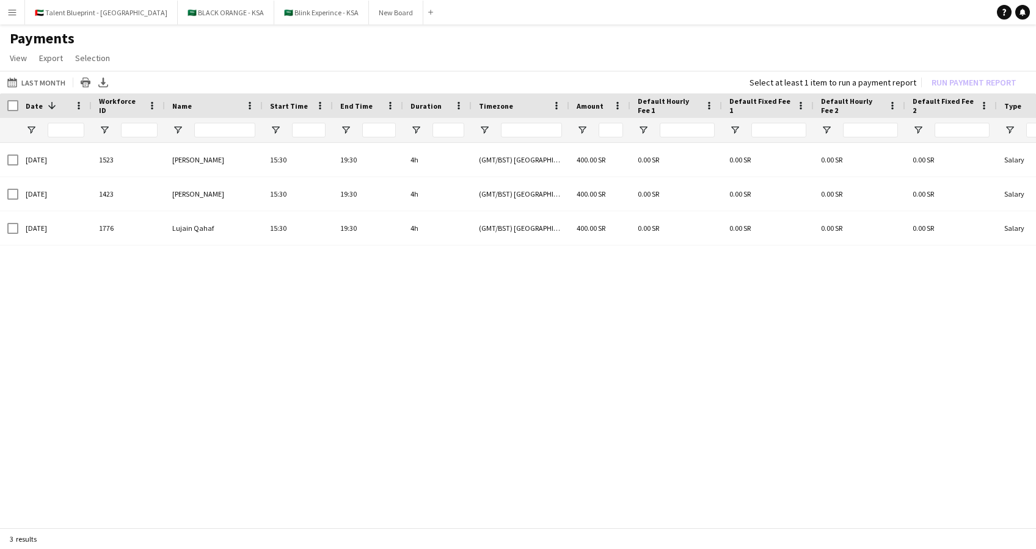
click at [38, 102] on span "Date" at bounding box center [34, 105] width 17 height 9
click at [29, 104] on span "Date" at bounding box center [34, 105] width 17 height 9
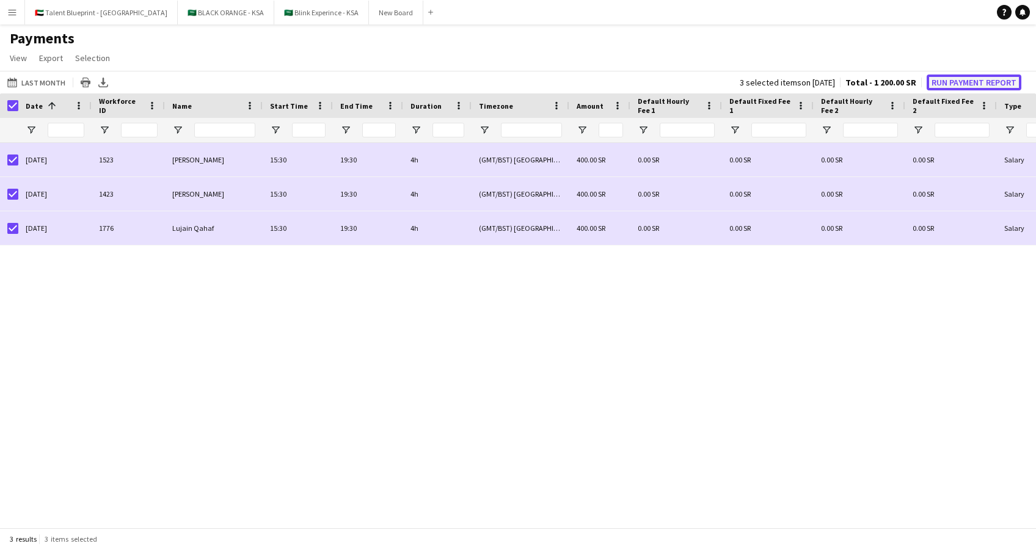
click at [973, 81] on button "Run Payment Report" at bounding box center [973, 82] width 95 height 16
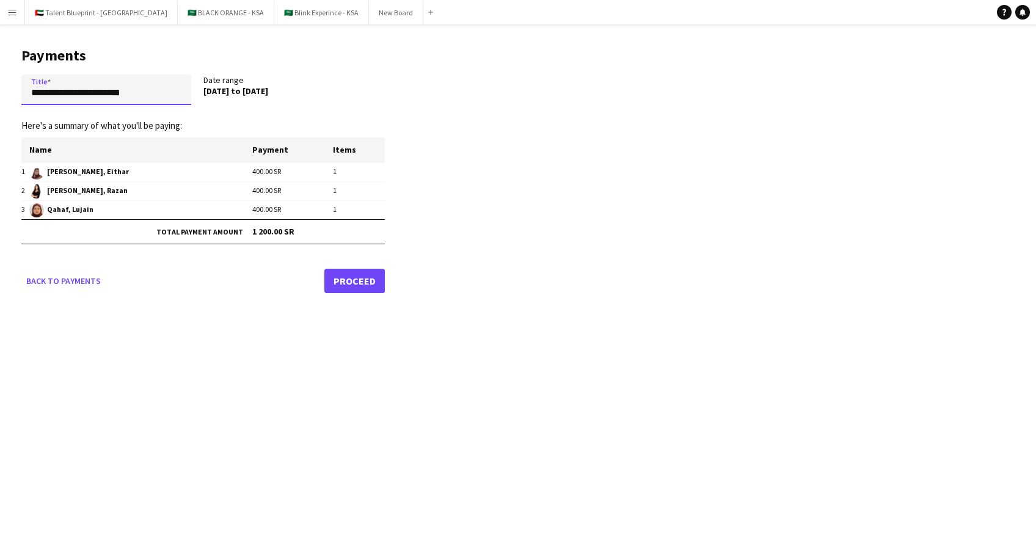
drag, startPoint x: 161, startPoint y: 90, endPoint x: -4, endPoint y: 93, distance: 164.9
click at [0, 93] on html "Menu Boards Boards Boards All jobs Status Workforce Workforce My Workforce Recr…" at bounding box center [518, 274] width 1036 height 549
type input "**********"
click at [358, 271] on link "Proceed" at bounding box center [354, 281] width 60 height 24
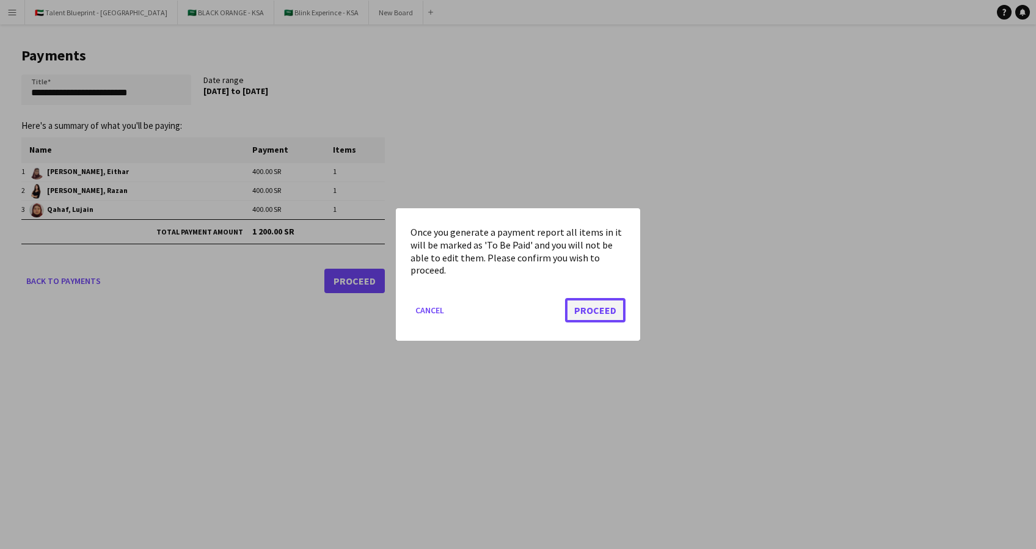
click at [586, 313] on button "Proceed" at bounding box center [595, 310] width 60 height 24
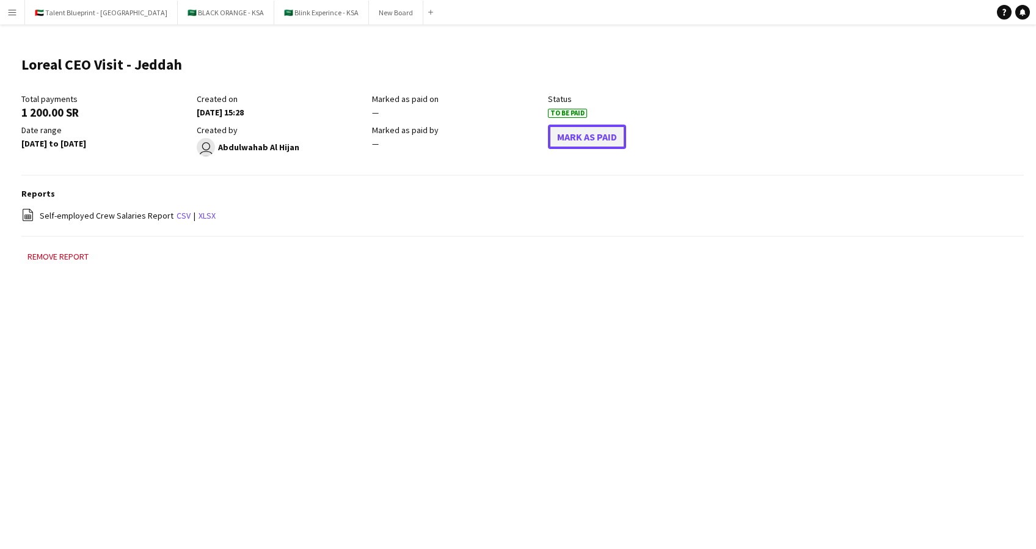
click at [603, 137] on button "Mark As Paid" at bounding box center [587, 137] width 78 height 24
click at [5, 9] on button "Menu" at bounding box center [12, 12] width 24 height 24
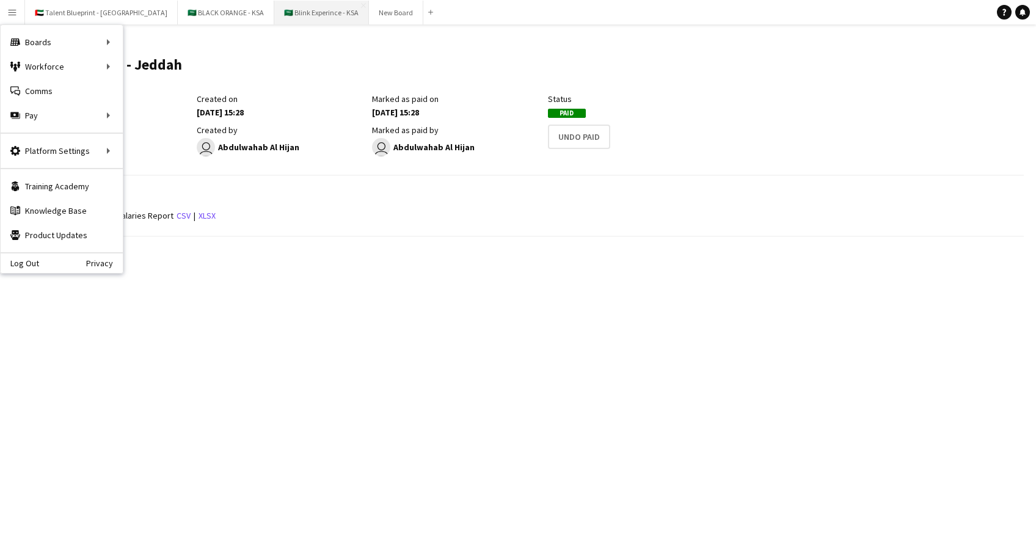
click at [274, 10] on button "🇸🇦 Blink Experince - KSA Close" at bounding box center [321, 13] width 95 height 24
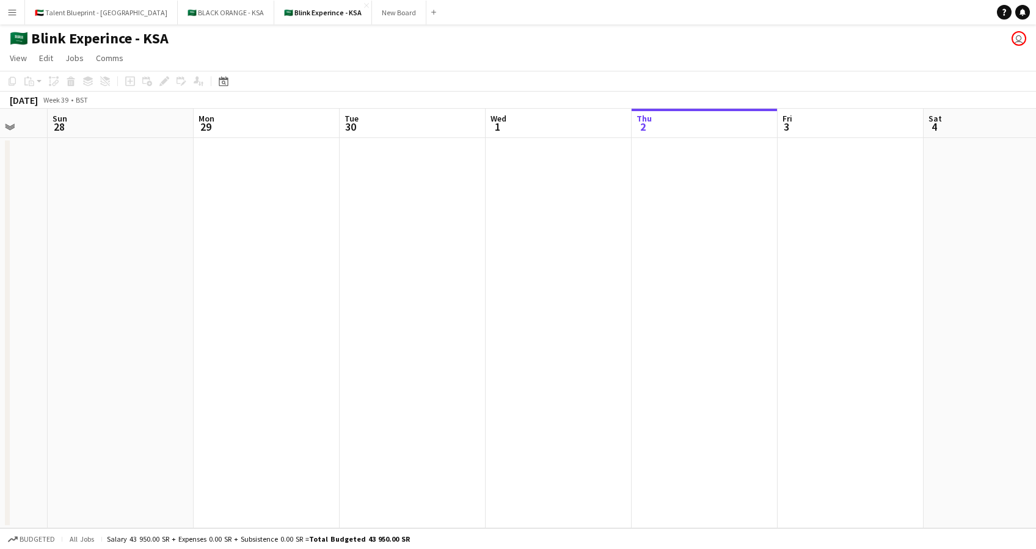
drag, startPoint x: 244, startPoint y: 239, endPoint x: 730, endPoint y: 266, distance: 486.2
click at [730, 266] on app-calendar-viewport "Fri 26 Sat 27 Sun 28 Mon 29 Tue 30 Wed 1 Thu 2 Fri 3 Sat 4 Sun 5 Mon 6 Tue 7 We…" at bounding box center [518, 318] width 1036 height 419
drag, startPoint x: 365, startPoint y: 264, endPoint x: 833, endPoint y: 220, distance: 470.3
click at [833, 220] on app-calendar-viewport "Mon 22 Tue 23 3/3 1 Job Wed 24 Thu 25 Fri 26 Sat 27 Sun 28 Mon 29 Tue 30 Wed 1 …" at bounding box center [518, 318] width 1036 height 419
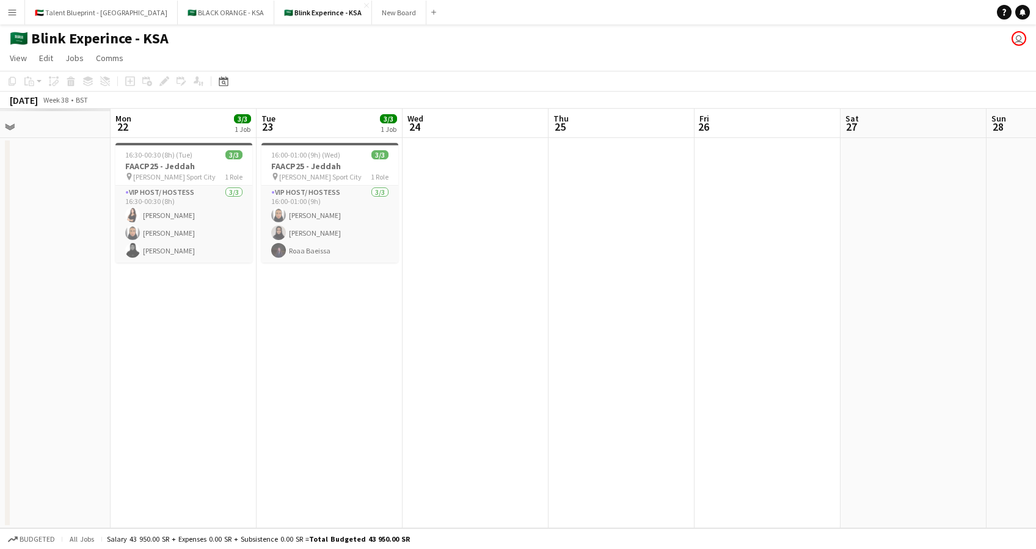
drag, startPoint x: 245, startPoint y: 258, endPoint x: 670, endPoint y: 268, distance: 425.1
click at [767, 239] on app-calendar-viewport "Fri 19 Sat 20 Sun 21 Mon 22 3/3 1 Job Tue 23 3/3 1 Job Wed 24 Thu 25 Fri 26 Sat…" at bounding box center [518, 318] width 1036 height 419
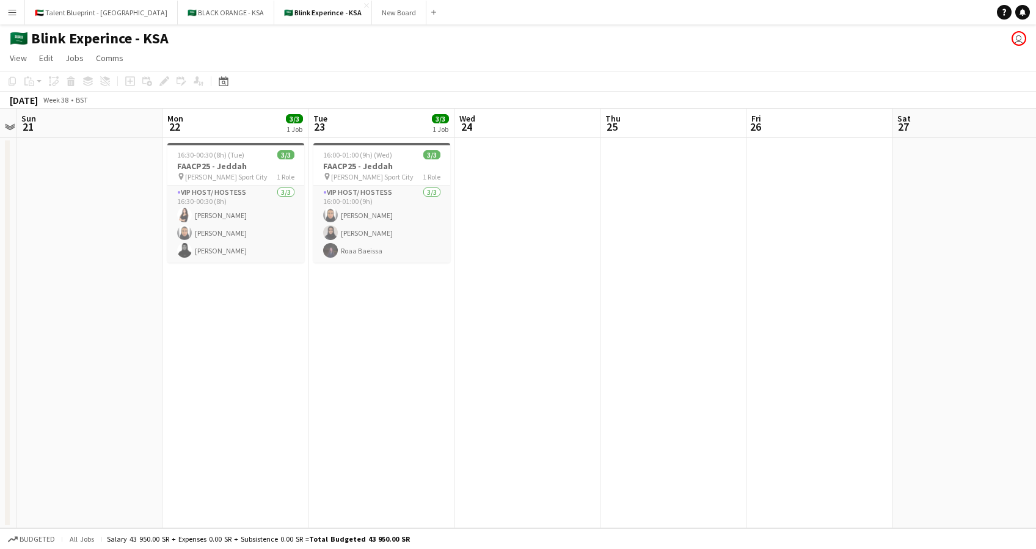
scroll to position [0, 282]
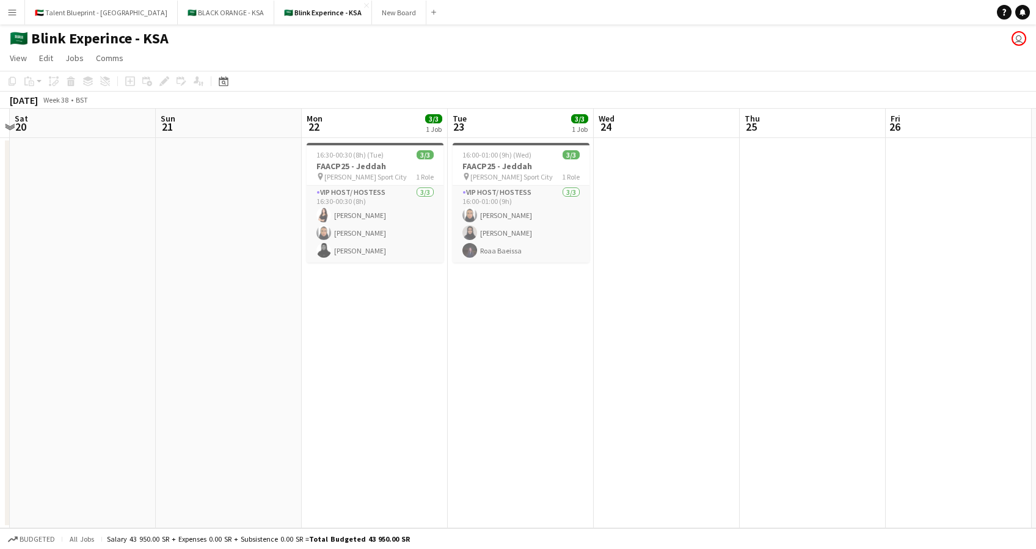
drag, startPoint x: 254, startPoint y: 295, endPoint x: 393, endPoint y: 318, distance: 141.0
click at [393, 318] on app-calendar-viewport "Thu 18 Fri 19 Sat 20 Sun 21 Mon 22 3/3 1 Job Tue 23 3/3 1 Job Wed 24 Thu 25 Fri…" at bounding box center [518, 318] width 1036 height 419
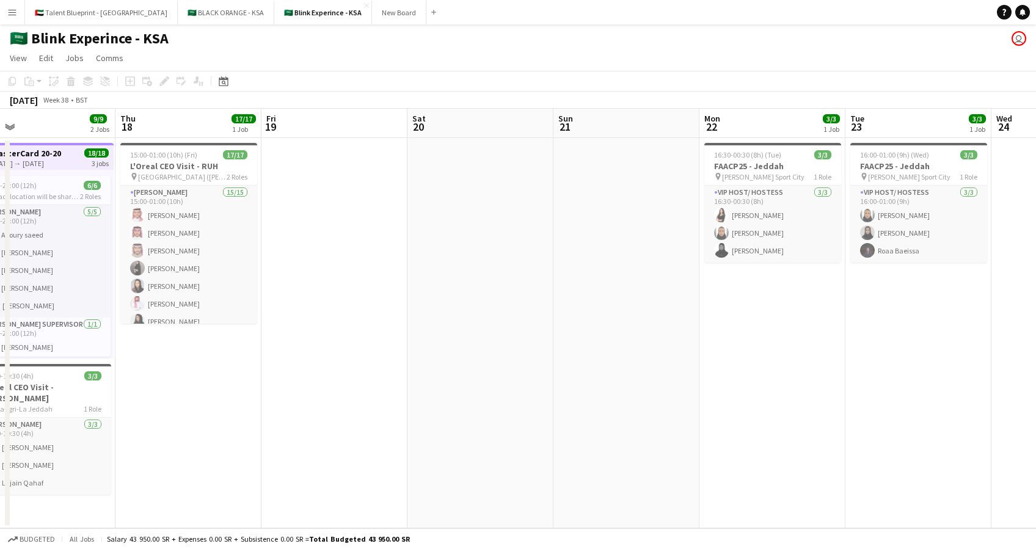
scroll to position [0, 307]
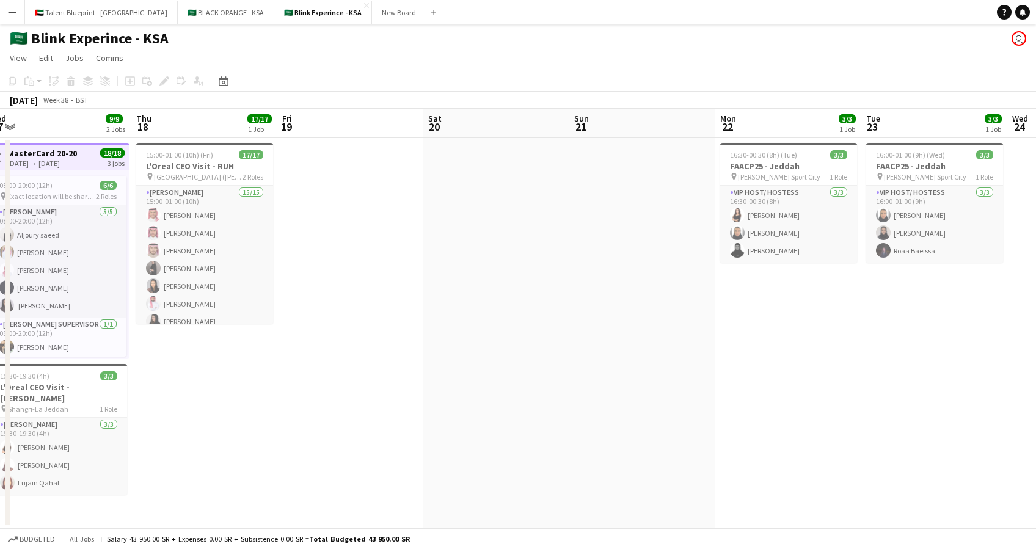
drag, startPoint x: 211, startPoint y: 295, endPoint x: 624, endPoint y: 296, distance: 413.4
click at [624, 296] on app-calendar-viewport "Mon 15 6/6 1 Job Tue 16 6/6 1 Job Wed 17 9/9 2 Jobs Thu 18 17/17 1 Job Fri 19 S…" at bounding box center [518, 318] width 1036 height 419
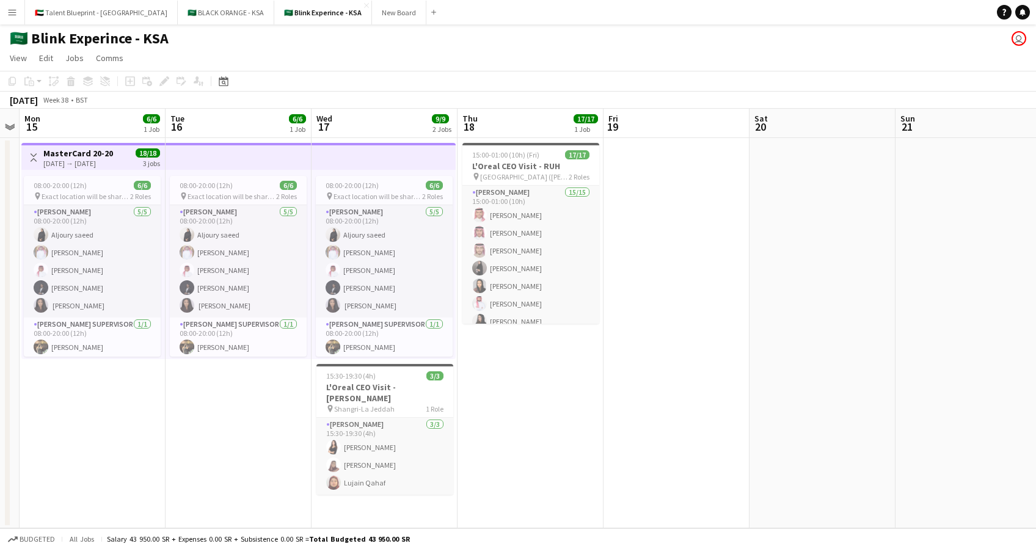
scroll to position [0, 264]
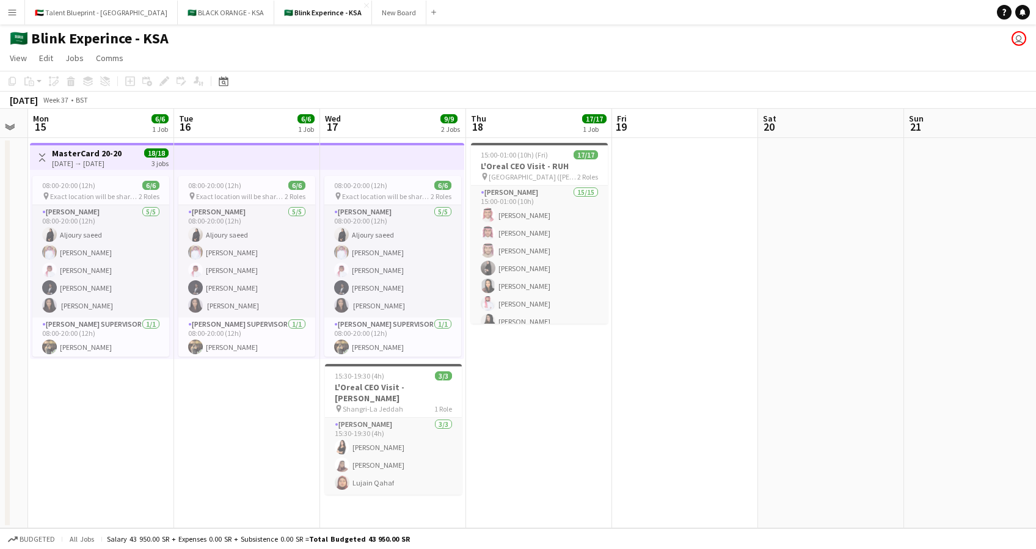
drag, startPoint x: 297, startPoint y: 240, endPoint x: 631, endPoint y: 255, distance: 335.0
click at [631, 255] on app-calendar-viewport "Sat 13 Sun 14 Mon 15 6/6 1 Job Tue 16 6/6 1 Job Wed 17 9/9 2 Jobs Thu 18 17/17 …" at bounding box center [518, 318] width 1036 height 419
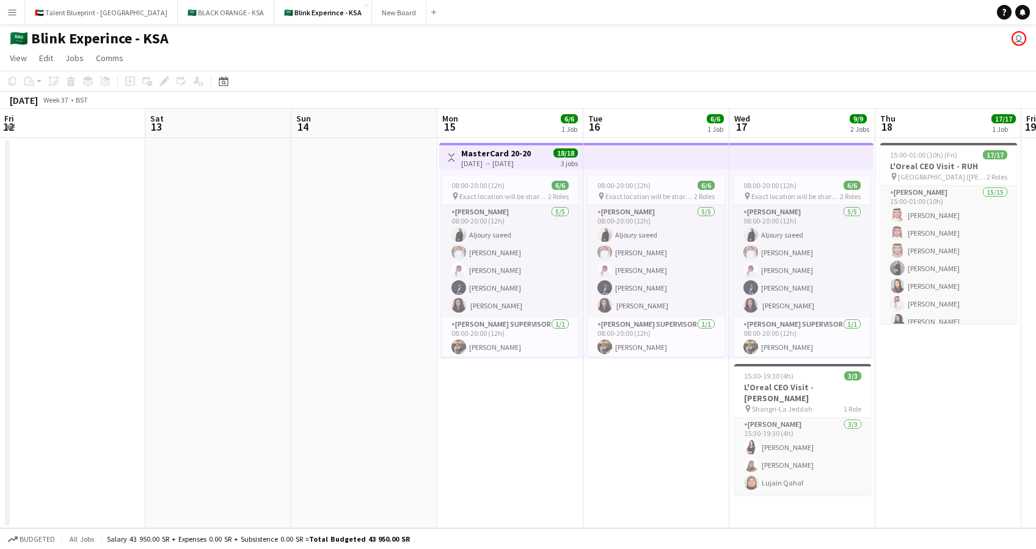
drag, startPoint x: 219, startPoint y: 411, endPoint x: 628, endPoint y: 409, distance: 409.1
click at [628, 409] on app-calendar-viewport "Wed 10 Thu 11 Fri 12 Sat 13 Sun 14 Mon 15 6/6 1 Job Tue 16 6/6 1 Job Wed 17 9/9…" at bounding box center [518, 318] width 1036 height 419
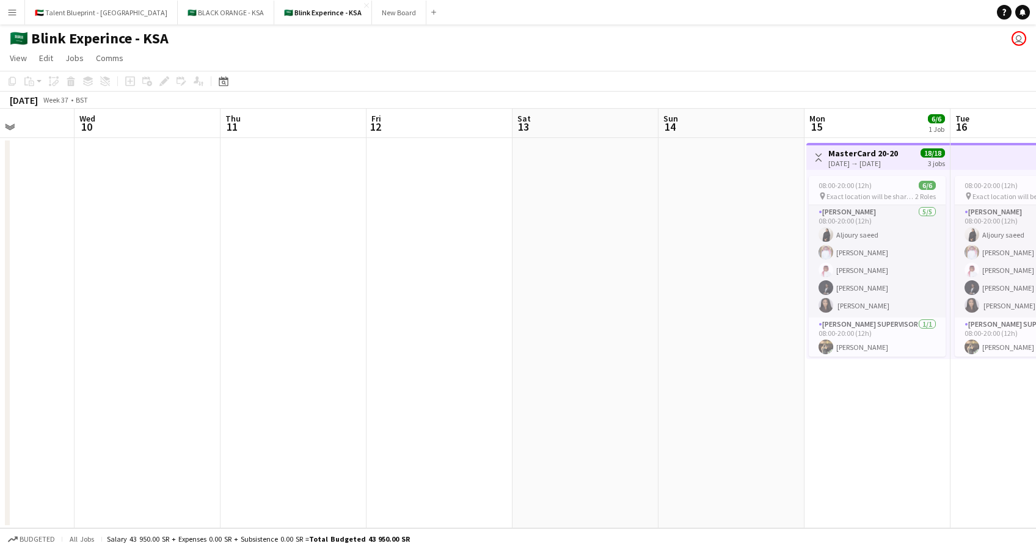
drag, startPoint x: 297, startPoint y: 424, endPoint x: 666, endPoint y: 367, distance: 373.2
click at [666, 367] on app-calendar-viewport "Sun 7 Mon 8 Tue 9 Wed 10 Thu 11 Fri 12 Sat 13 Sun 14 Mon 15 6/6 1 Job Tue 16 6/…" at bounding box center [518, 318] width 1036 height 419
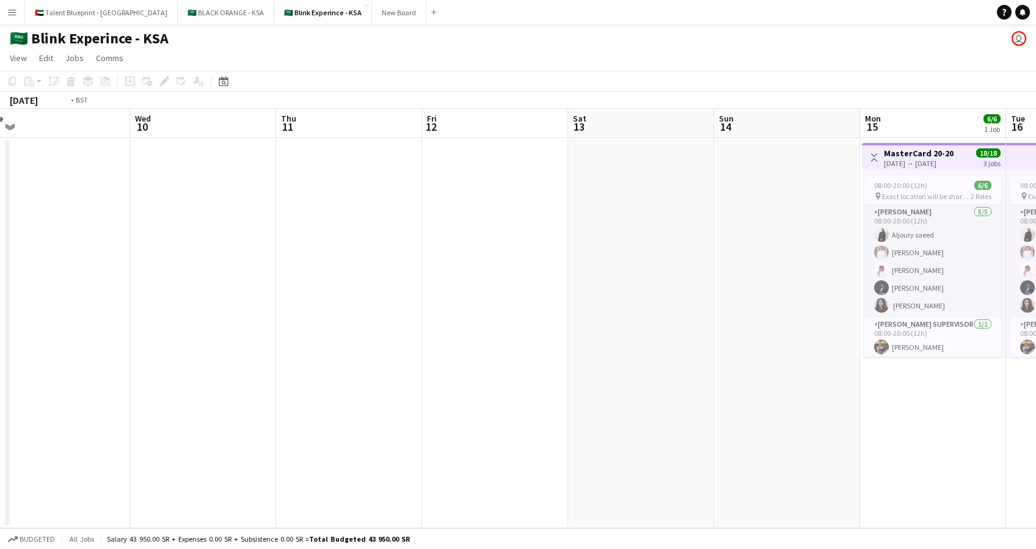
drag, startPoint x: 319, startPoint y: 366, endPoint x: 681, endPoint y: 337, distance: 363.2
click at [681, 337] on app-calendar-viewport "Sun 7 Mon 8 Tue 9 Wed 10 Thu 11 Fri 12 Sat 13 Sun 14 Mon 15 6/6 1 Job Tue 16 6/…" at bounding box center [518, 318] width 1036 height 419
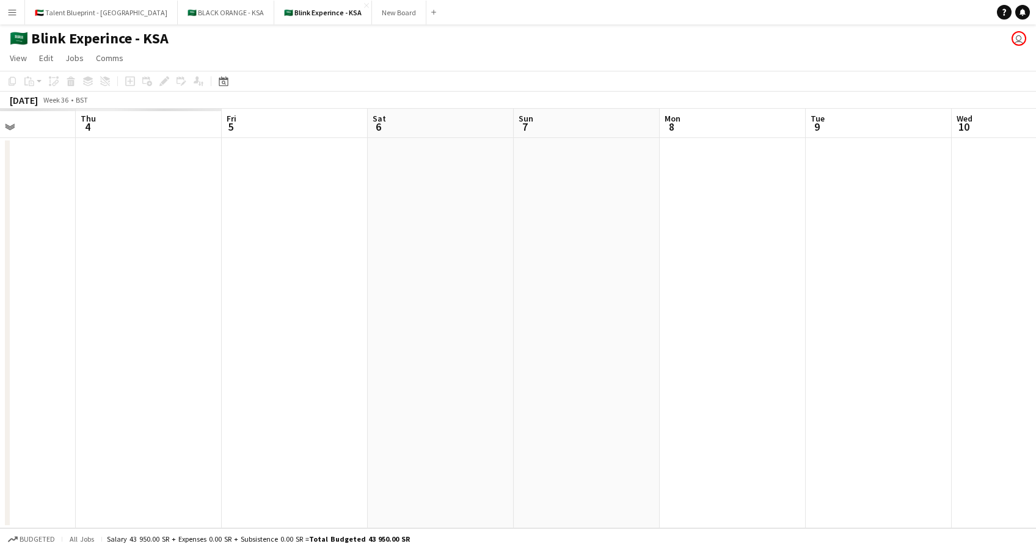
drag, startPoint x: 250, startPoint y: 347, endPoint x: 762, endPoint y: 330, distance: 512.6
click at [762, 330] on app-calendar-viewport "Mon 1 Tue 2 Wed 3 Thu 4 Fri 5 Sat 6 Sun 7 Mon 8 Tue 9 Wed 10 Thu 11 Fri 12 Sat …" at bounding box center [518, 318] width 1036 height 419
drag, startPoint x: 373, startPoint y: 370, endPoint x: 808, endPoint y: 344, distance: 436.1
click at [808, 344] on app-calendar-viewport "Fri 29 Sat 30 Sun 31 Mon 1 Tue 2 Wed 3 Thu 4 Fri 5 Sat 6 Sun 7 Mon 8 Tue 9 Wed …" at bounding box center [518, 318] width 1036 height 419
drag, startPoint x: 365, startPoint y: 347, endPoint x: 727, endPoint y: 318, distance: 363.3
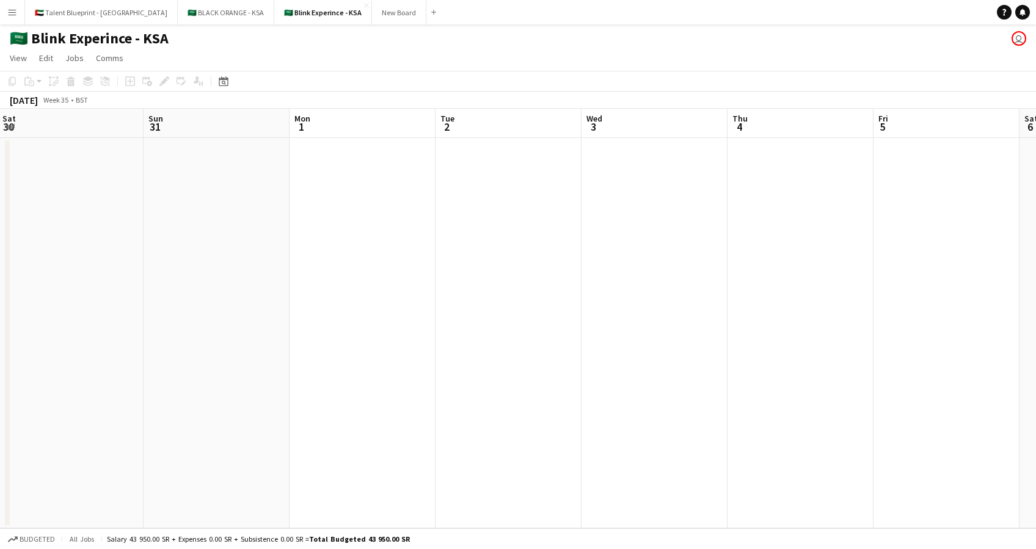
click at [727, 318] on app-calendar-viewport "Thu 28 Fri 29 Sat 30 Sun 31 Mon 1 Tue 2 Wed 3 Thu 4 Fri 5 Sat 6 Sun 7 Mon 8 Tue…" at bounding box center [518, 318] width 1036 height 419
drag, startPoint x: 290, startPoint y: 318, endPoint x: 747, endPoint y: 297, distance: 457.8
click at [747, 297] on app-calendar-viewport "Sun 24 Mon 25 Tue 26 Wed 27 Thu 28 Fri 29 Sat 30 Sun 31 Mon 1 Tue 2 Wed 3 Thu 4…" at bounding box center [518, 318] width 1036 height 419
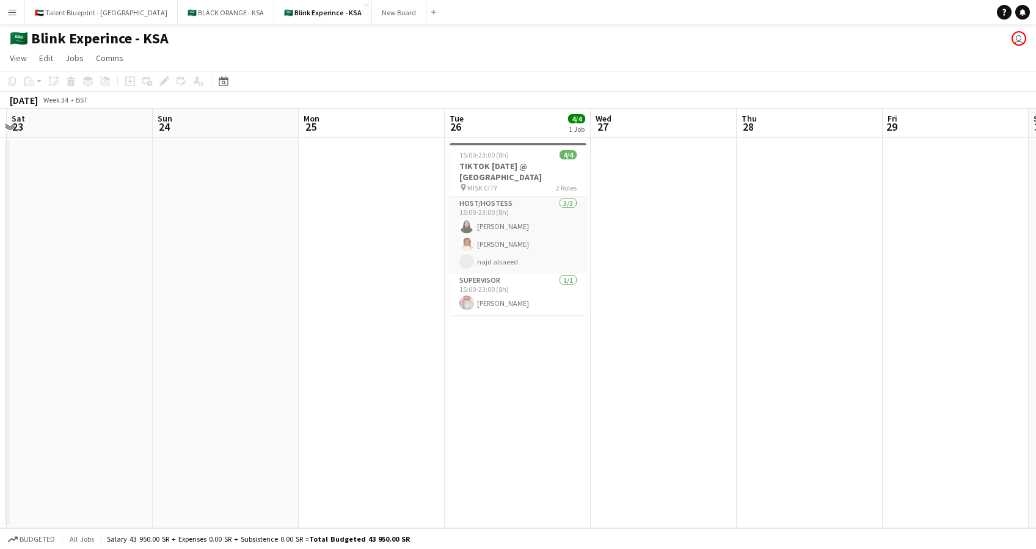
scroll to position [0, 374]
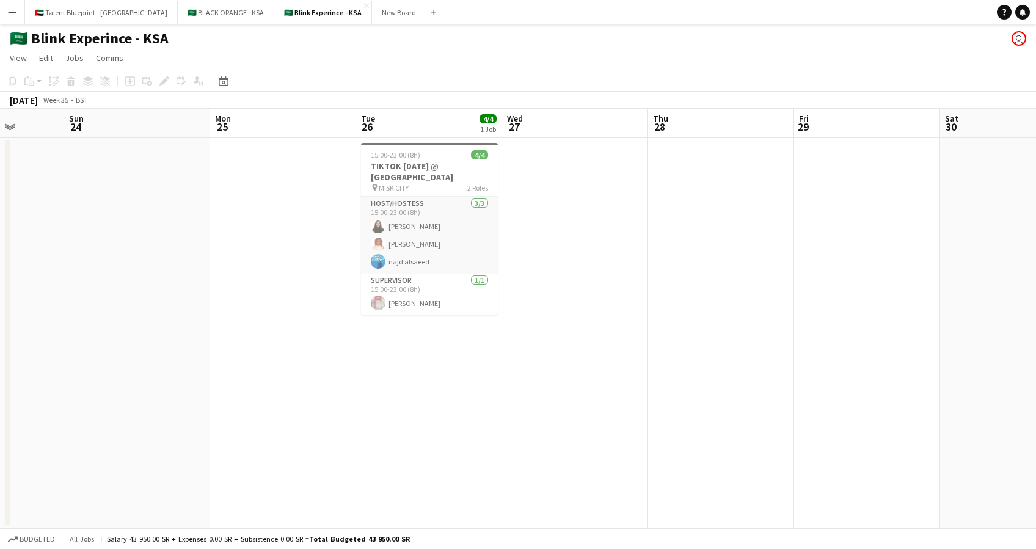
drag, startPoint x: 233, startPoint y: 277, endPoint x: 572, endPoint y: 278, distance: 338.3
click at [572, 278] on app-calendar-viewport "Thu 21 Fri 22 Sat 23 Sun 24 Mon 25 Tue 26 4/4 1 Job Wed 27 Thu 28 Fri 29 Sat 30…" at bounding box center [518, 318] width 1036 height 419
click at [433, 175] on h3 "TIKTOK NATIONAL DAY @ MISK CITY" at bounding box center [429, 172] width 137 height 22
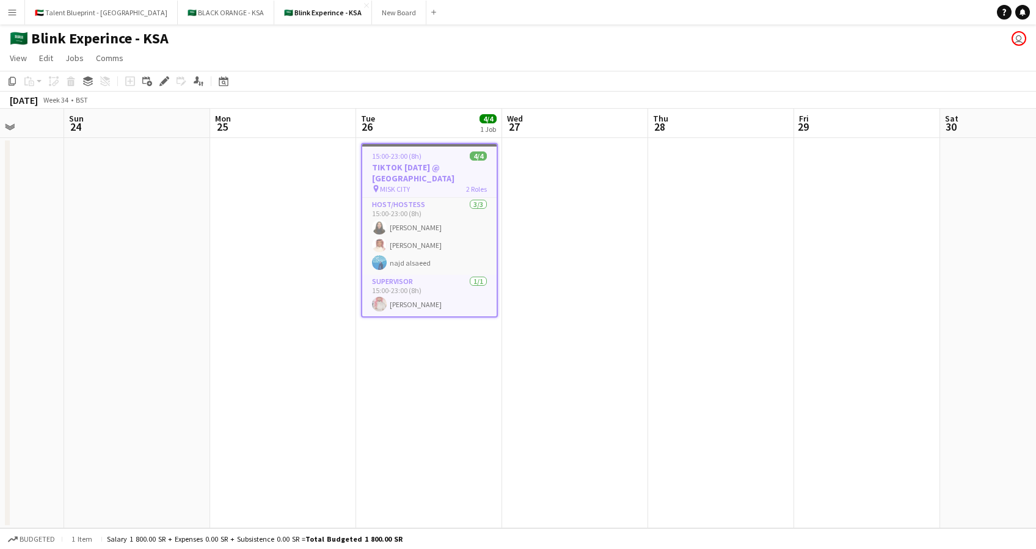
click at [11, 5] on button "Menu" at bounding box center [12, 12] width 24 height 24
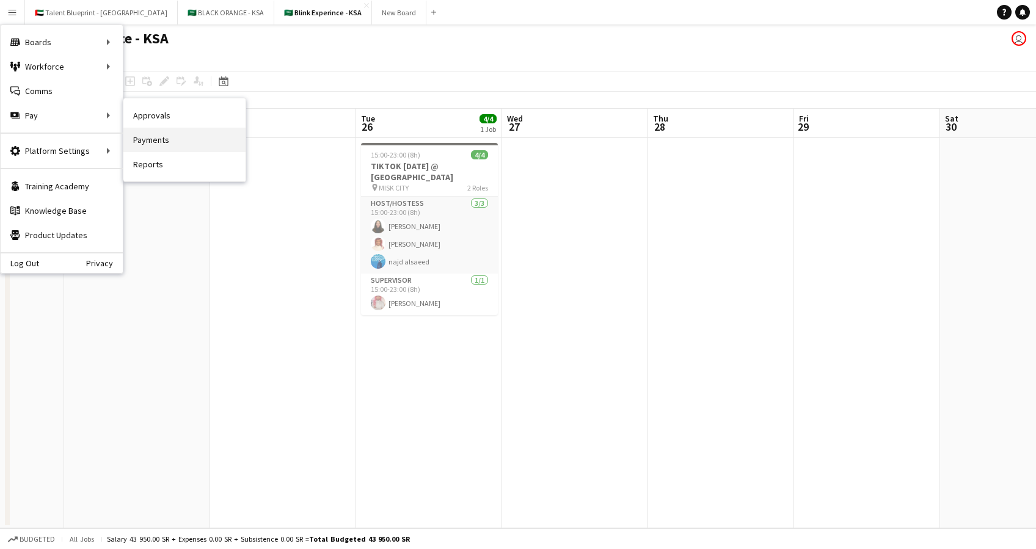
click at [166, 131] on link "Payments" at bounding box center [184, 140] width 122 height 24
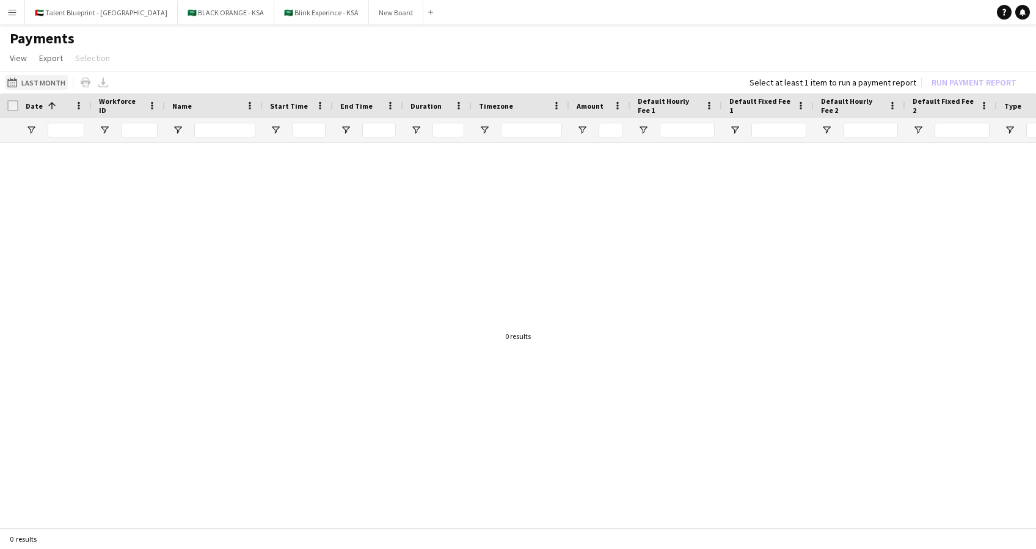
click at [25, 78] on button "Last Month Last Month" at bounding box center [36, 82] width 63 height 15
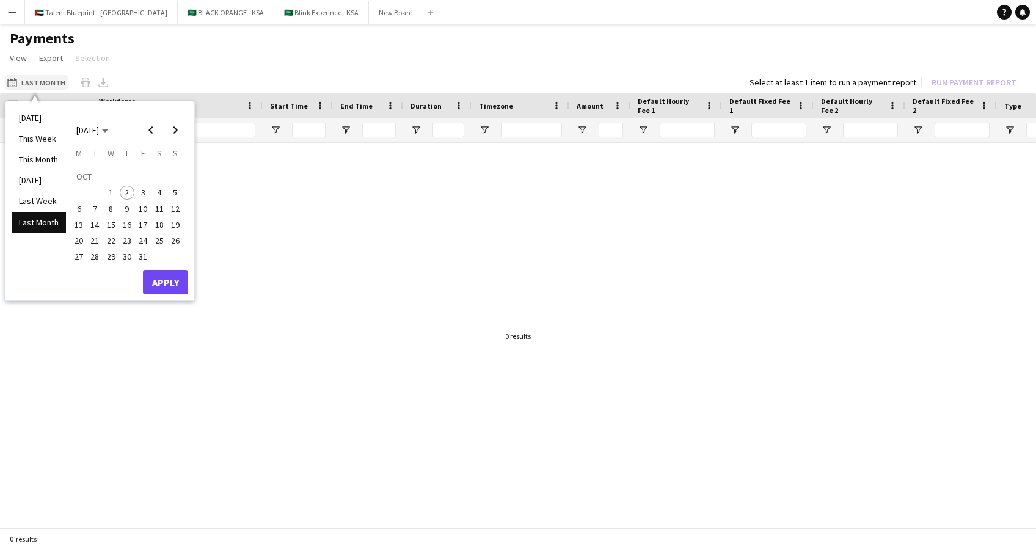
click at [25, 78] on button "Last Month Last Month" at bounding box center [36, 82] width 63 height 15
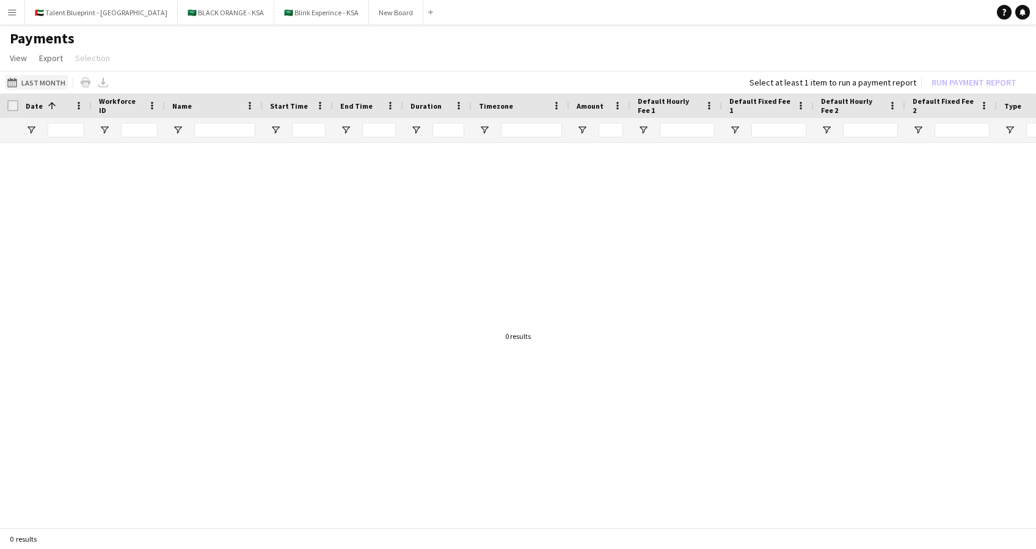
click at [21, 79] on button "Last Month Last Month" at bounding box center [36, 82] width 63 height 15
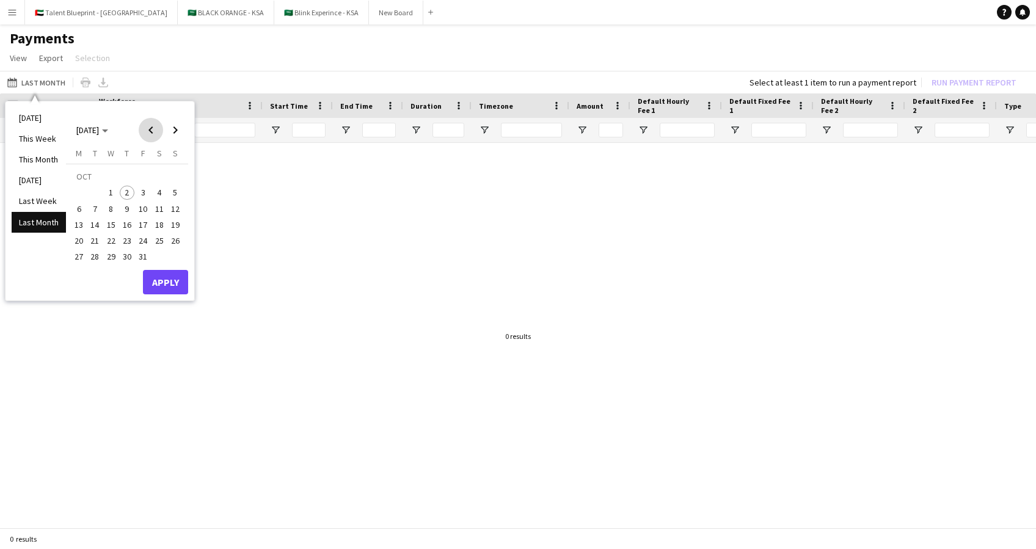
click at [156, 127] on span "Previous month" at bounding box center [151, 130] width 24 height 24
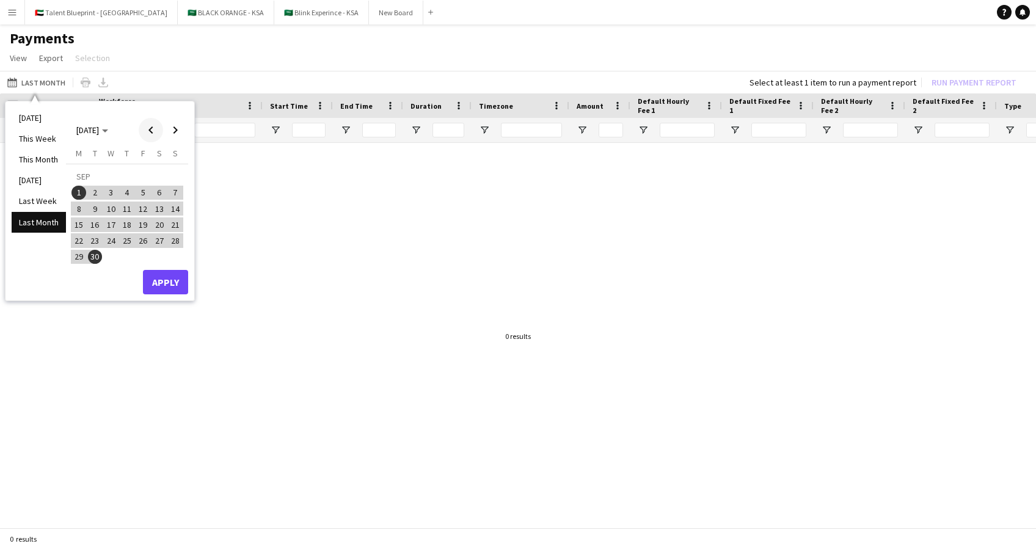
click at [156, 127] on span "Previous month" at bounding box center [151, 130] width 24 height 24
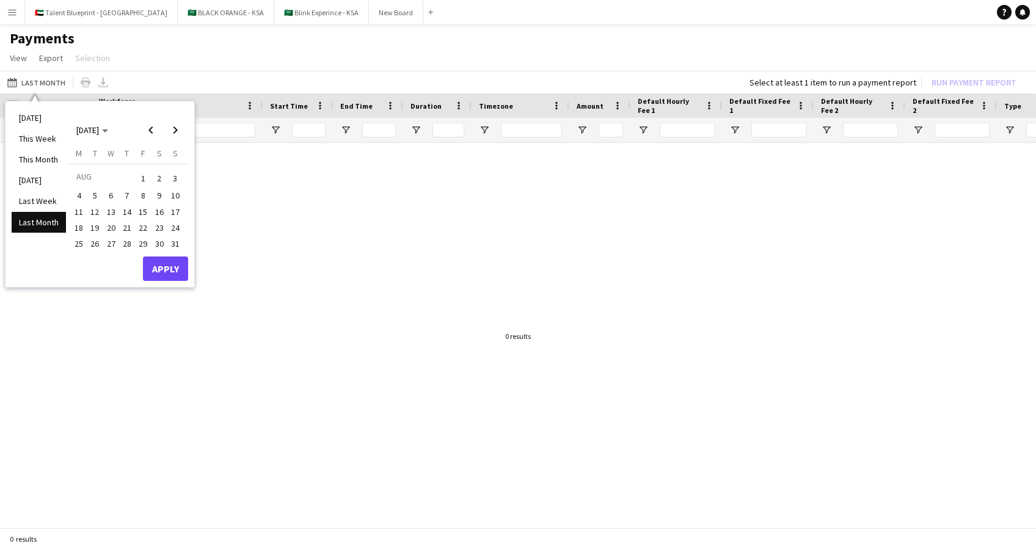
click at [102, 244] on button "26" at bounding box center [95, 244] width 16 height 16
click at [161, 272] on button "Apply" at bounding box center [165, 268] width 45 height 24
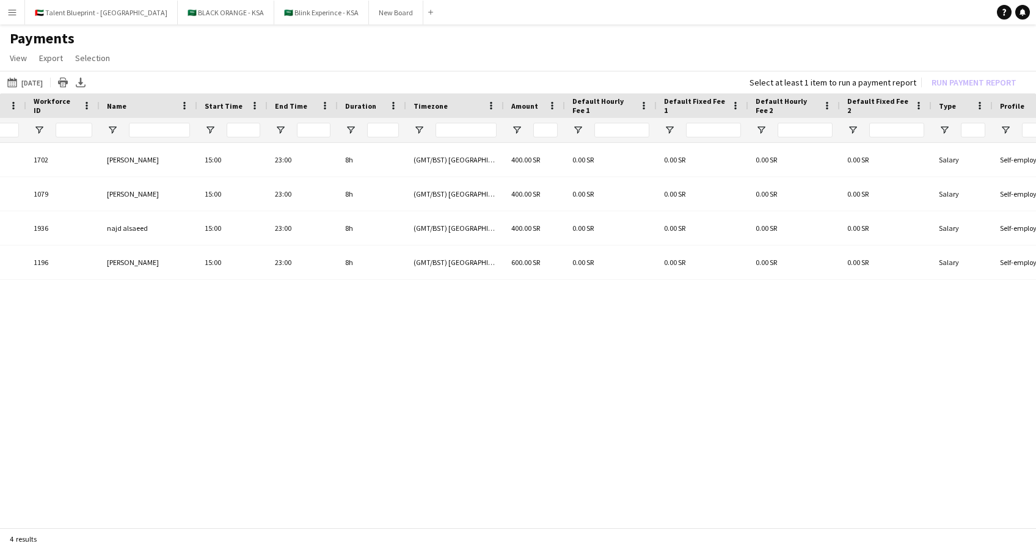
scroll to position [0, 104]
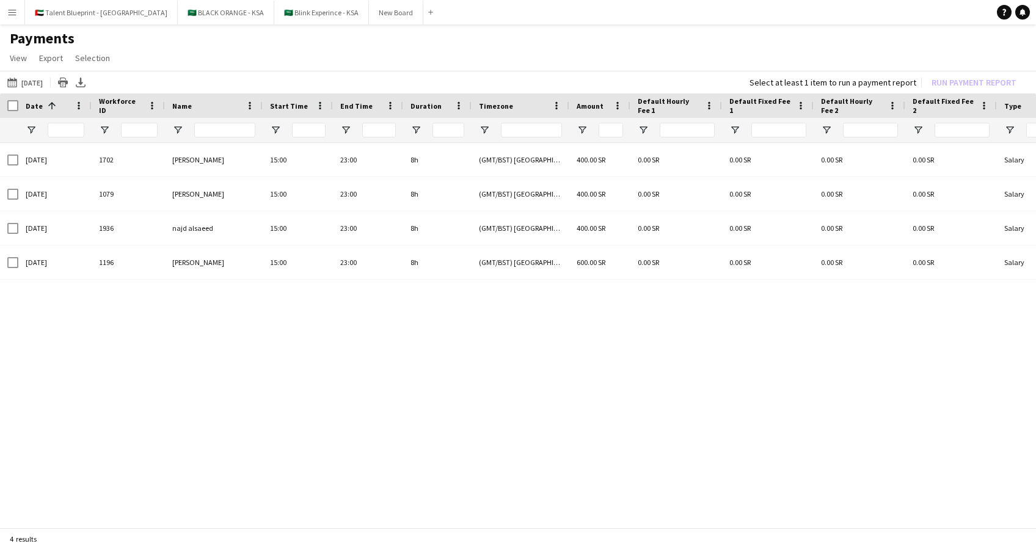
click at [10, 111] on div at bounding box center [12, 105] width 11 height 11
click at [10, 98] on div at bounding box center [9, 105] width 18 height 24
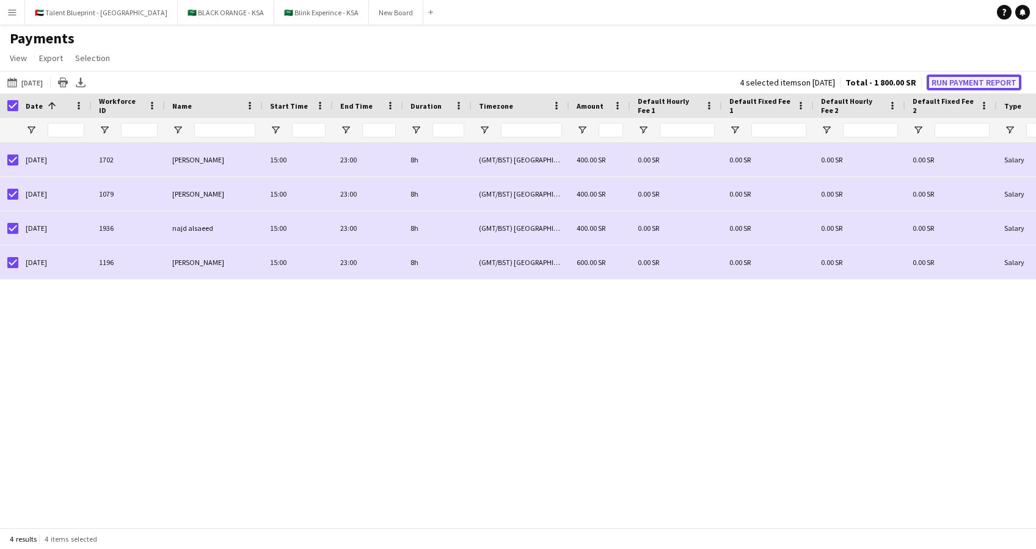
click at [972, 79] on button "Run Payment Report" at bounding box center [973, 82] width 95 height 16
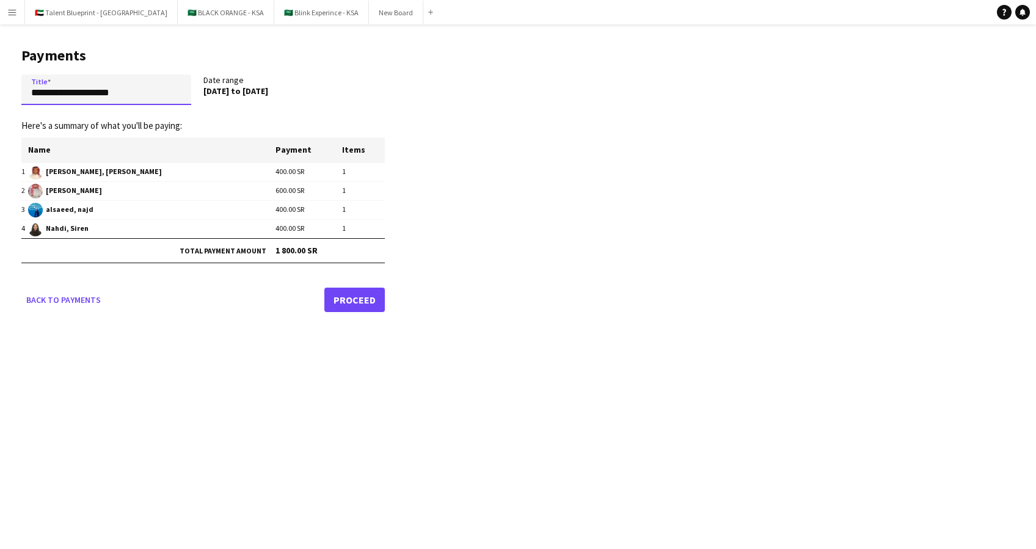
drag, startPoint x: 141, startPoint y: 88, endPoint x: -4, endPoint y: 118, distance: 147.9
click at [0, 118] on html "Menu Boards Boards Boards All jobs Status Workforce Workforce My Workforce Recr…" at bounding box center [518, 274] width 1036 height 549
type input "**********"
click at [334, 291] on link "Proceed" at bounding box center [354, 300] width 60 height 24
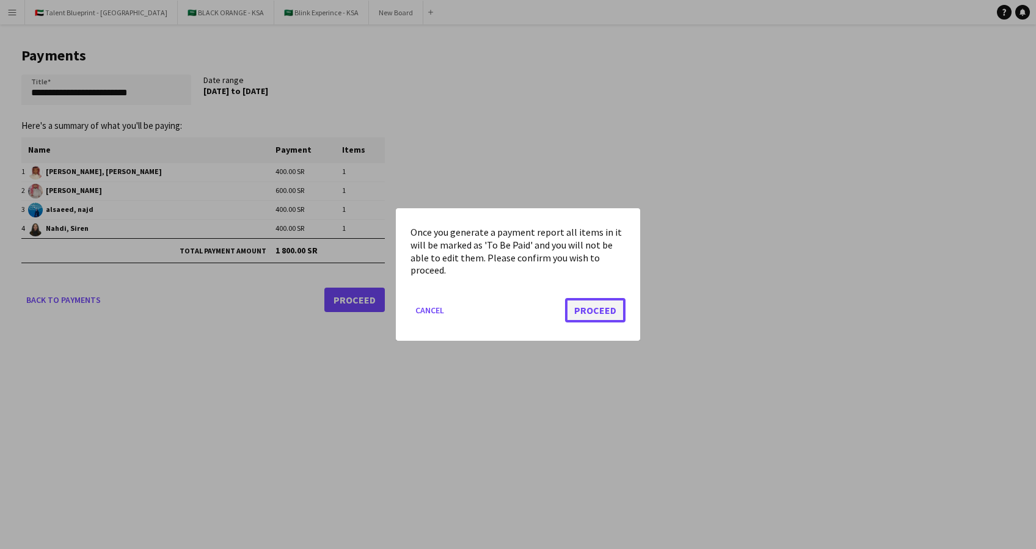
click at [611, 303] on button "Proceed" at bounding box center [595, 310] width 60 height 24
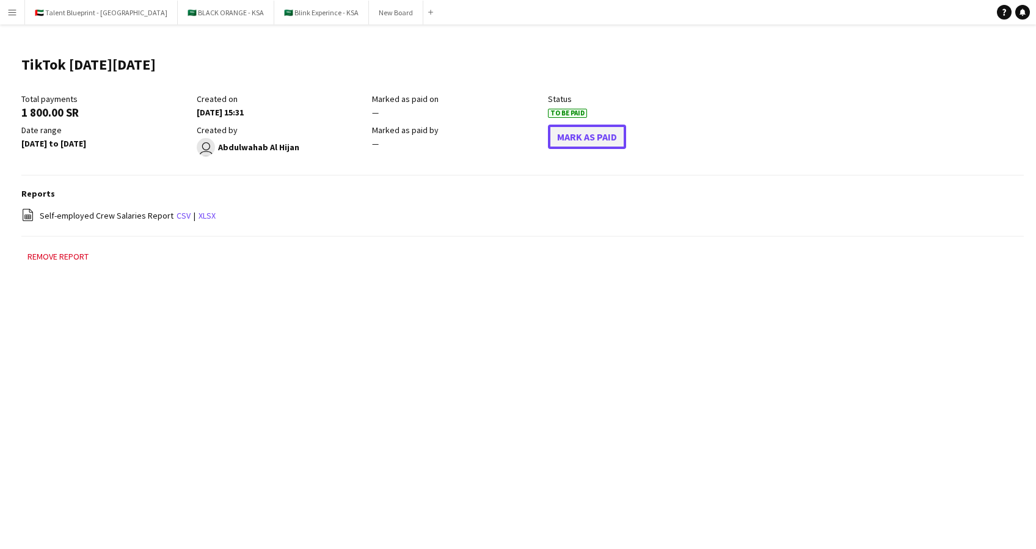
click at [595, 137] on button "Mark As Paid" at bounding box center [587, 137] width 78 height 24
click at [23, 15] on button "Menu" at bounding box center [12, 12] width 24 height 24
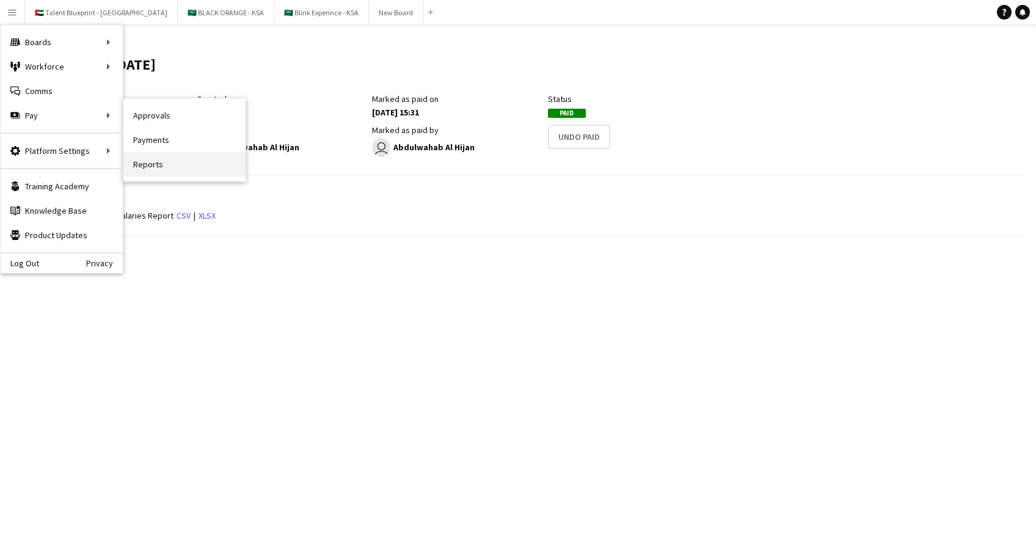
click at [154, 168] on link "Reports" at bounding box center [184, 164] width 122 height 24
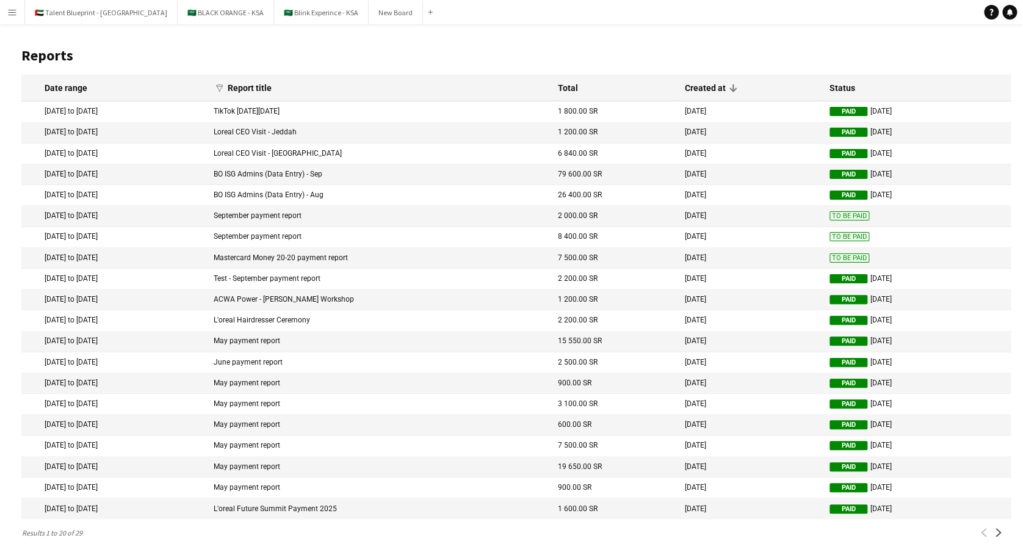
click at [20, 20] on button "Menu" at bounding box center [12, 12] width 24 height 24
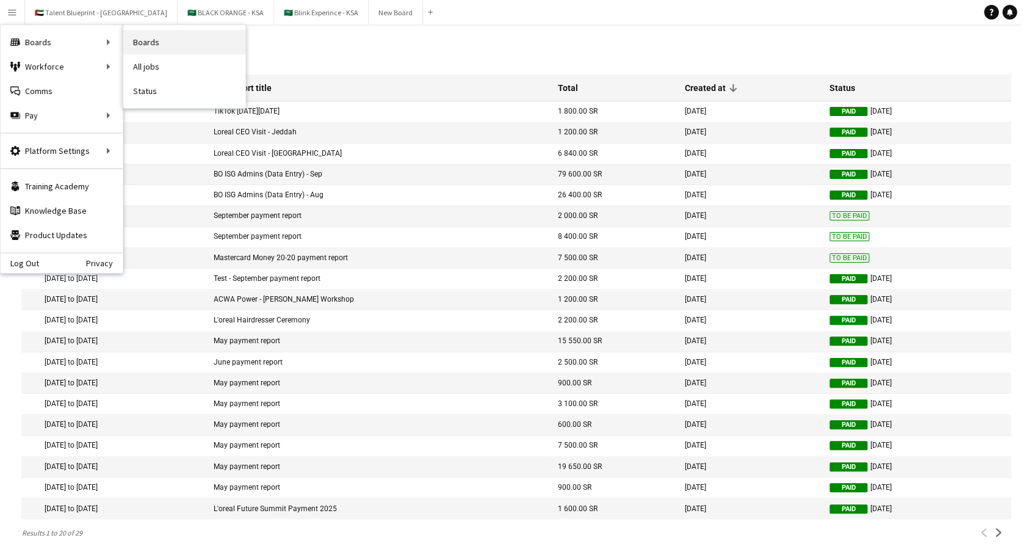
click at [166, 31] on link "Boards" at bounding box center [184, 42] width 122 height 24
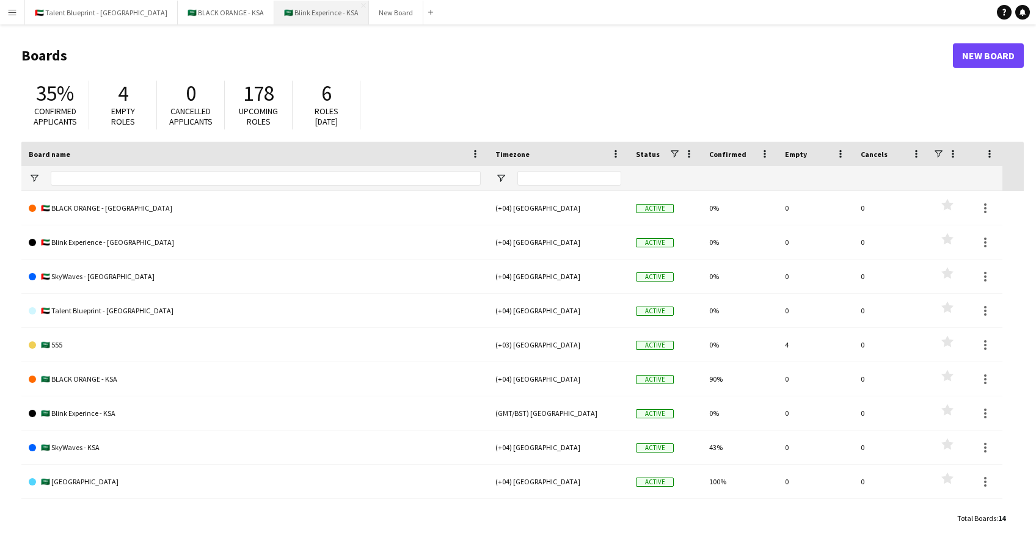
click at [274, 9] on button "🇸🇦 Blink Experince - KSA Close" at bounding box center [321, 13] width 95 height 24
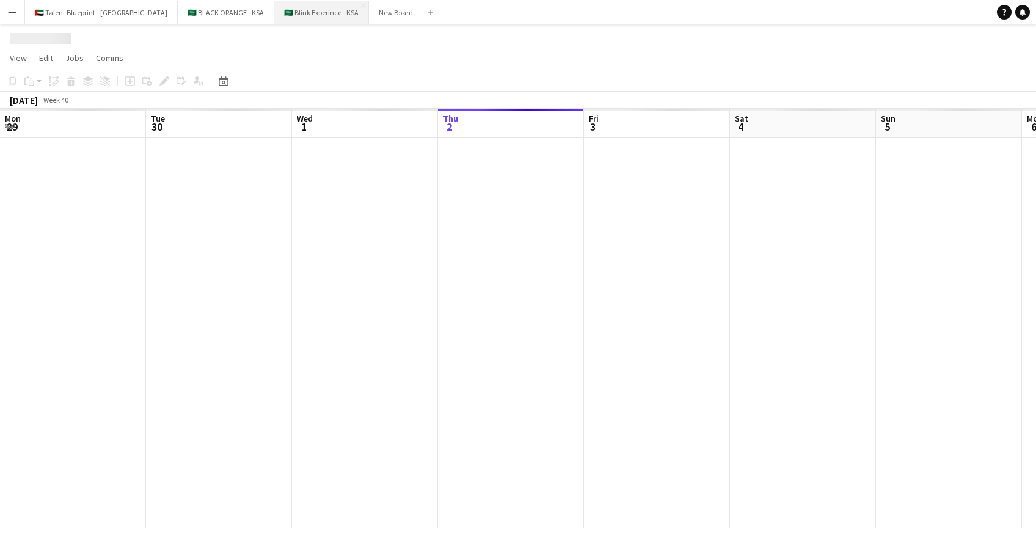
scroll to position [0, 292]
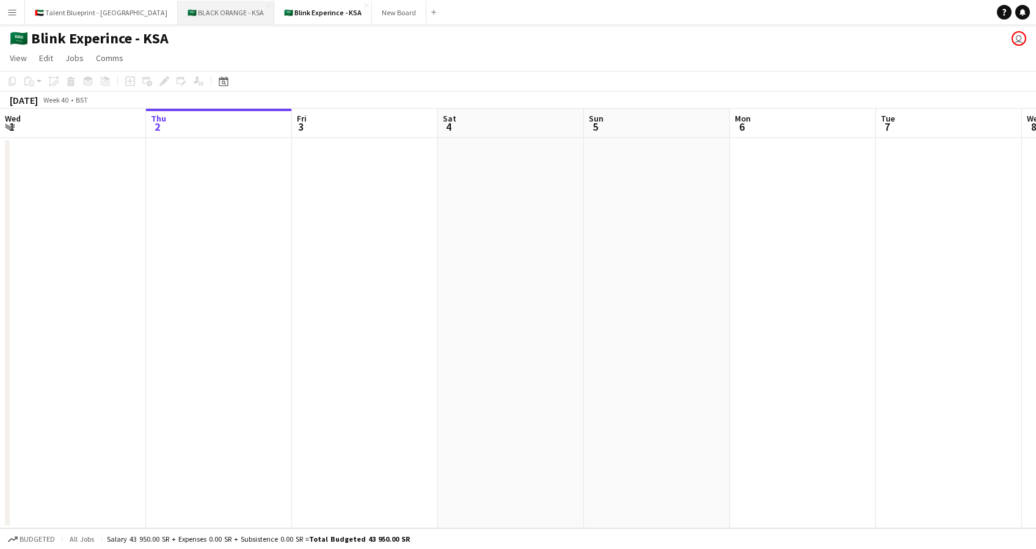
click at [178, 1] on button "🇸🇦 BLACK ORANGE - KSA Close" at bounding box center [226, 13] width 96 height 24
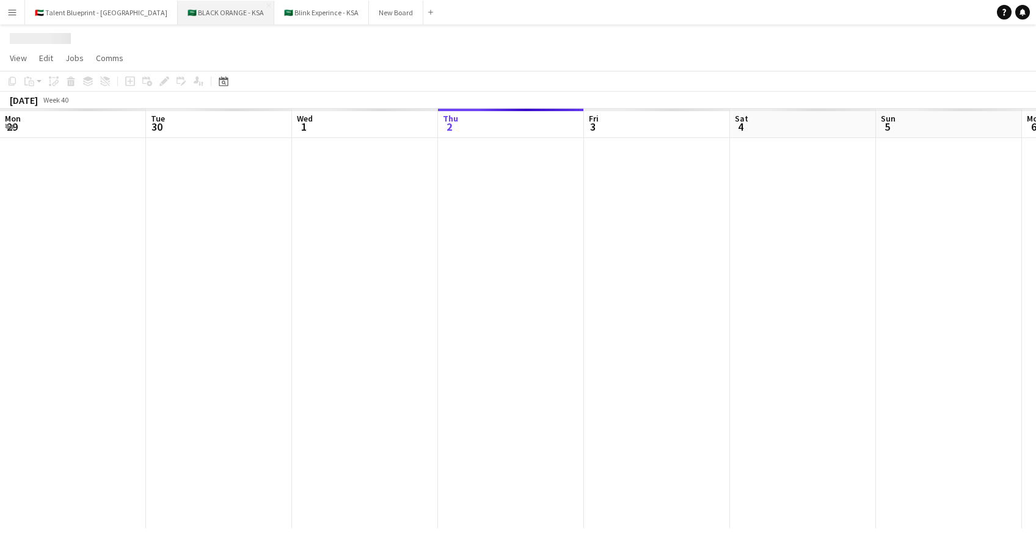
scroll to position [0, 292]
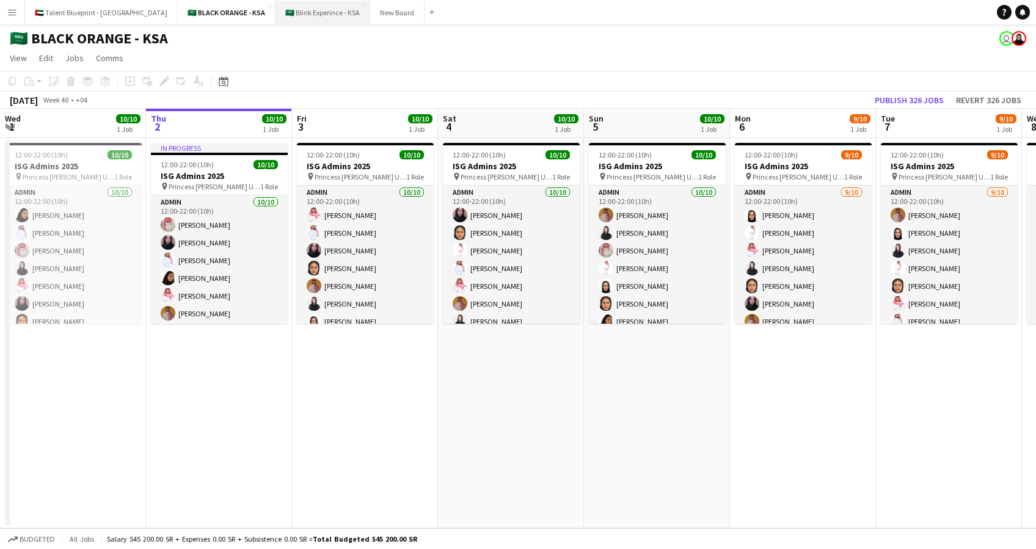
click at [280, 12] on button "🇸🇦 Blink Experince - KSA Close" at bounding box center [322, 13] width 95 height 24
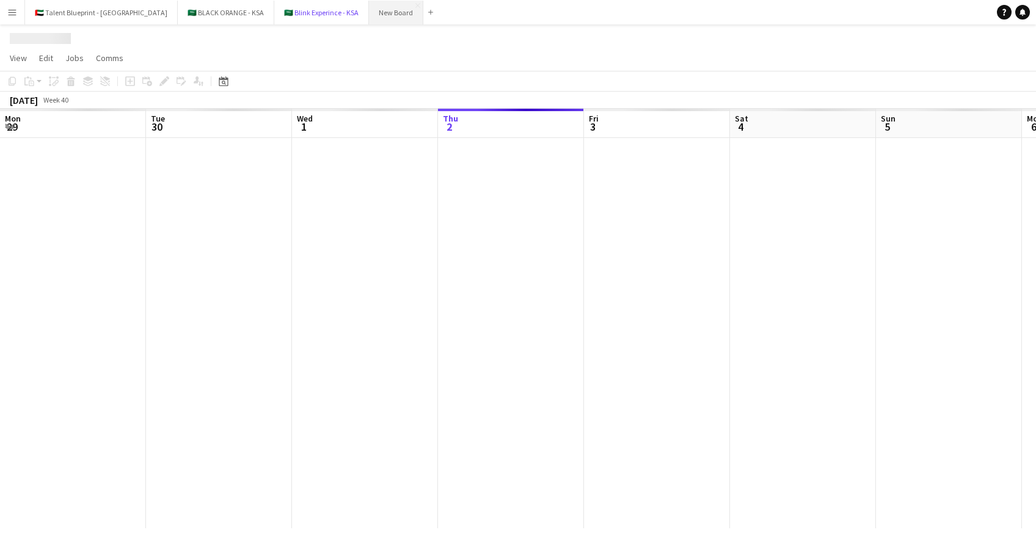
scroll to position [0, 292]
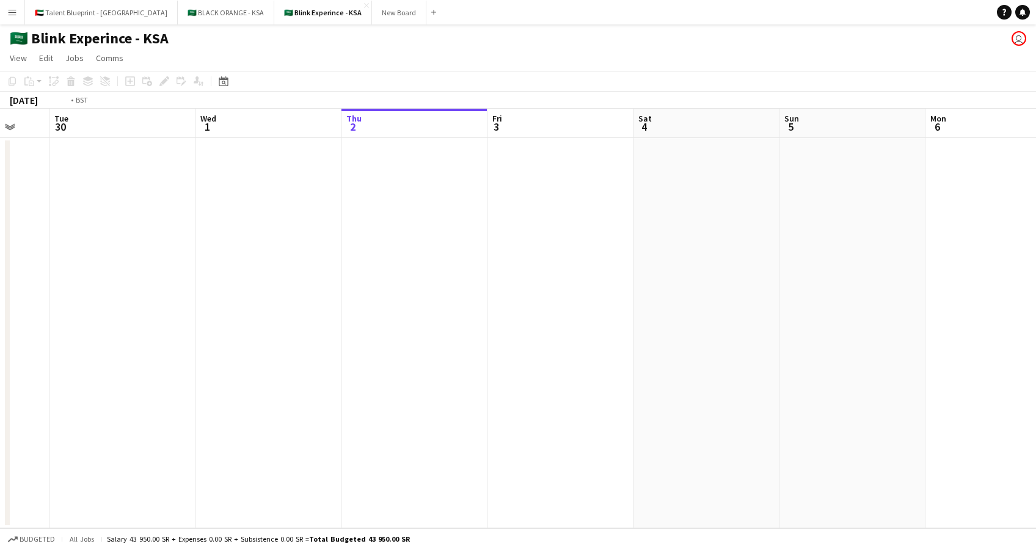
drag, startPoint x: 260, startPoint y: 237, endPoint x: 777, endPoint y: 316, distance: 522.6
click at [776, 317] on app-calendar-viewport "Sun 28 Mon 29 Tue 30 Wed 1 Thu 2 Fri 3 Sat 4 Sun 5 Mon 6 Tue 7 Wed 8 Thu 9 Fri …" at bounding box center [518, 318] width 1036 height 419
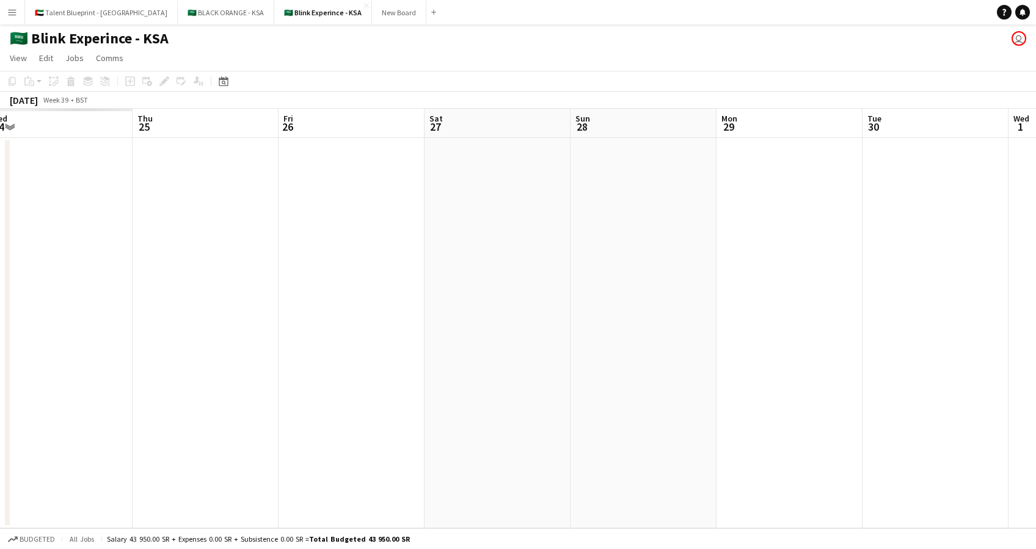
drag, startPoint x: 270, startPoint y: 280, endPoint x: 762, endPoint y: 322, distance: 493.3
click at [762, 322] on app-calendar-viewport "Mon 22 Tue 23 Wed 24 Thu 25 Fri 26 Sat 27 Sun 28 Mon 29 Tue 30 Wed 1 Thu 2 Fri …" at bounding box center [518, 318] width 1036 height 419
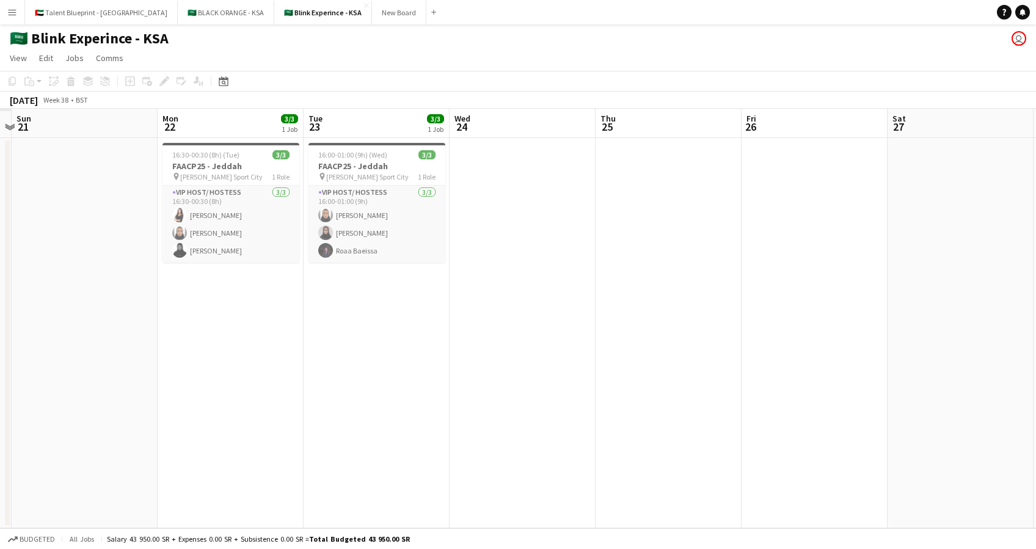
scroll to position [0, 365]
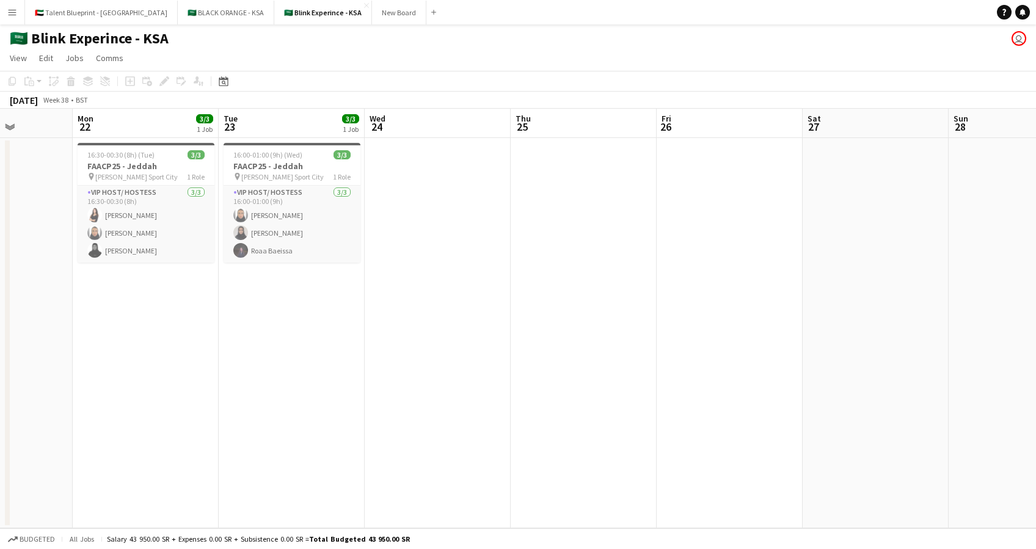
drag, startPoint x: 222, startPoint y: 278, endPoint x: 600, endPoint y: 273, distance: 378.0
click at [600, 273] on app-calendar-viewport "Fri 19 Sat 20 Sun 21 Mon 22 3/3 1 Job Tue 23 3/3 1 Job Wed 24 Thu 25 Fri 26 Sat…" at bounding box center [518, 318] width 1036 height 419
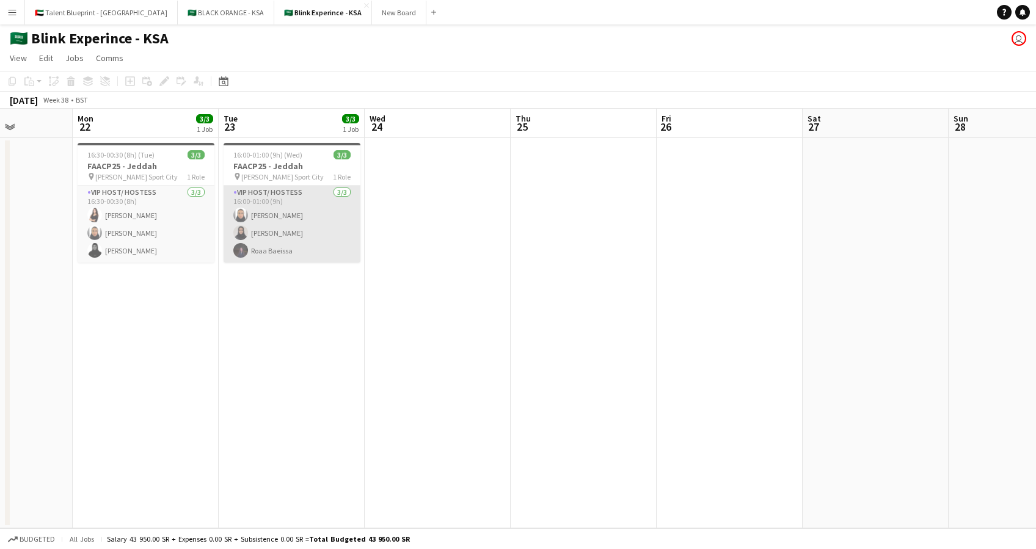
click at [234, 215] on app-user-avatar at bounding box center [240, 215] width 15 height 15
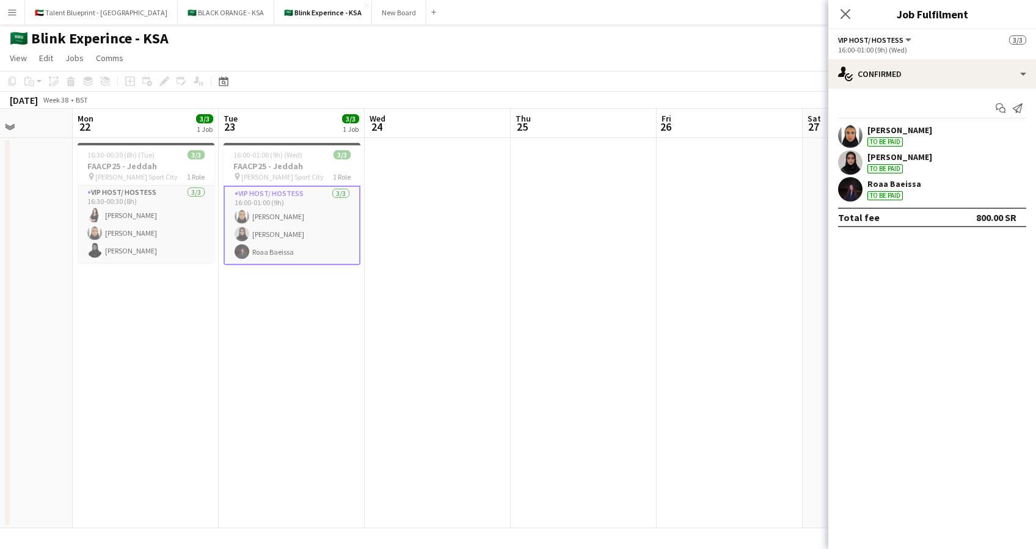
click at [172, 300] on app-date-cell "16:30-00:30 (8h) (Tue) 3/3 FAACP25 - Jeddah pin King Abdullah Sport City 1 Role…" at bounding box center [146, 333] width 146 height 390
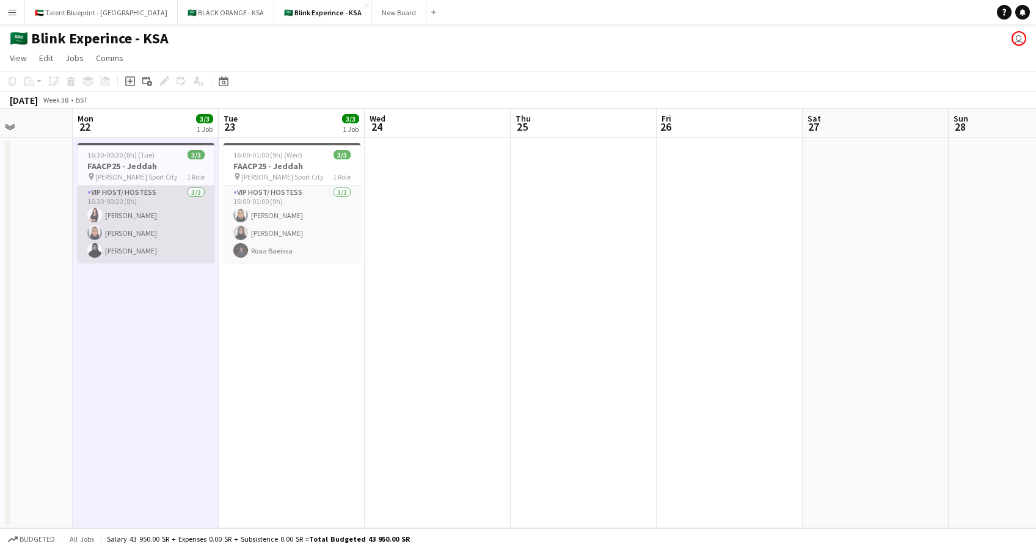
click at [153, 205] on app-card-role "VIP Host/ Hostess 3/3 16:30-00:30 (8h) Razan Hani Raneem Albishi Batool Alnajjar" at bounding box center [146, 224] width 137 height 77
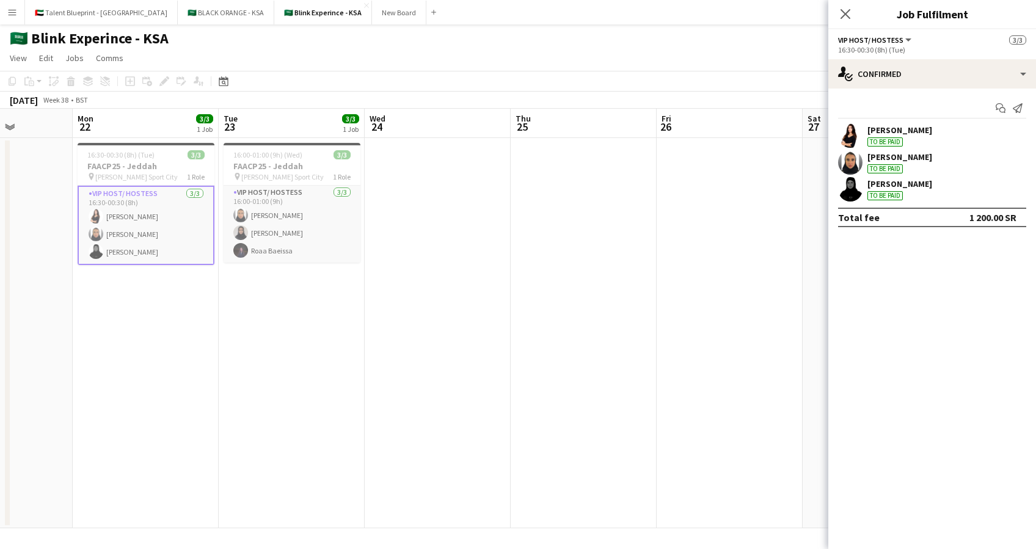
click at [924, 137] on div "Razan Hani To be paid" at bounding box center [932, 135] width 208 height 24
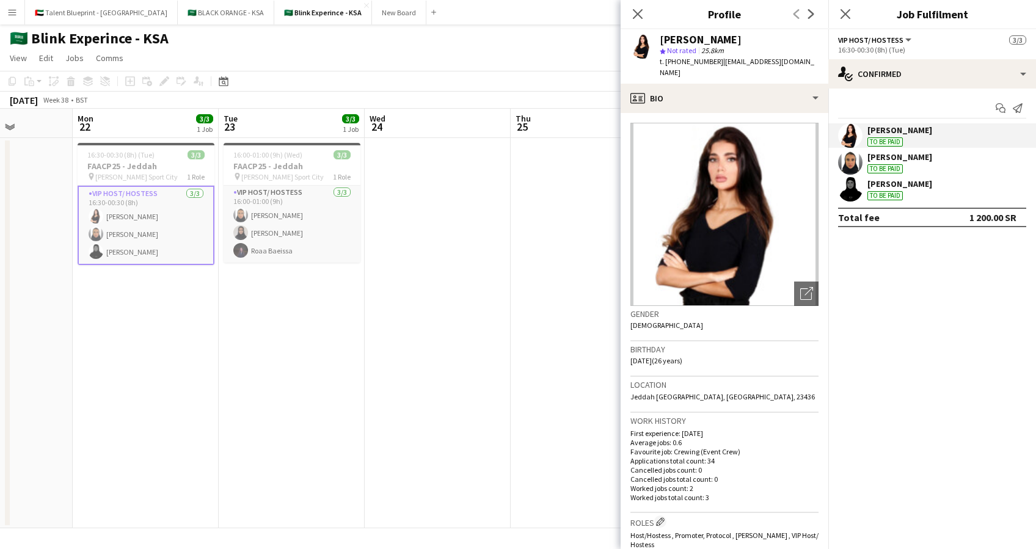
click at [895, 184] on div "[PERSON_NAME]" at bounding box center [899, 183] width 65 height 11
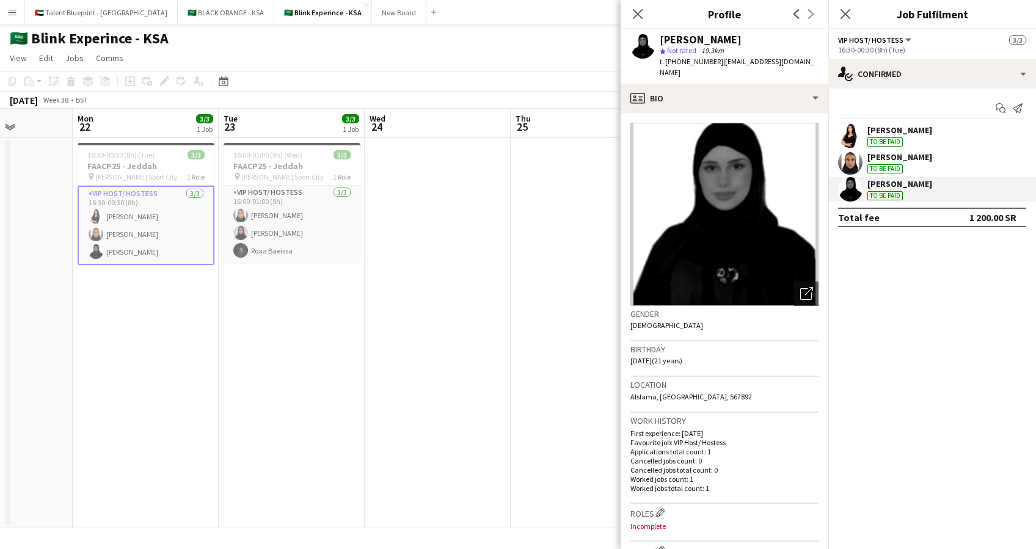
click at [895, 201] on div "Batool Alnajjar To be paid" at bounding box center [932, 189] width 208 height 24
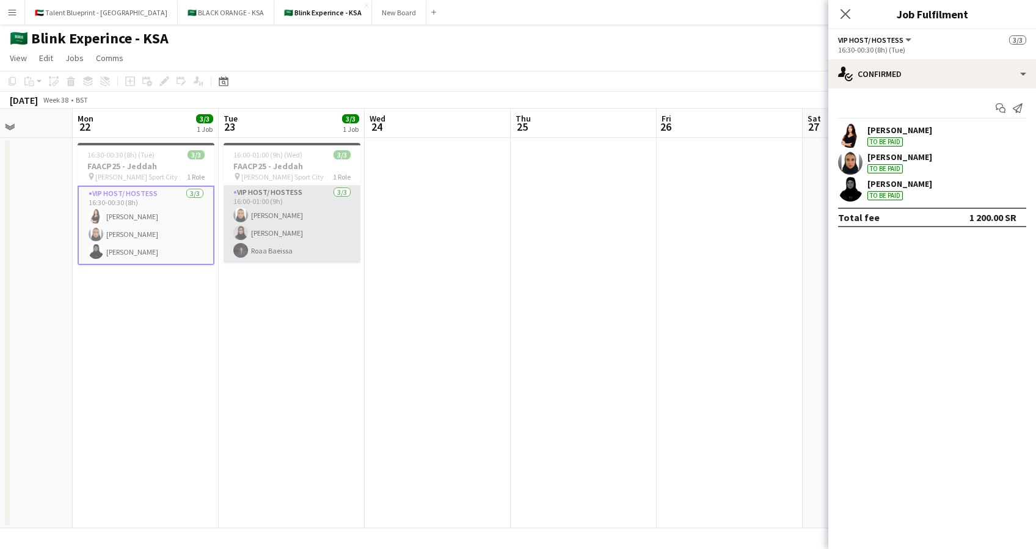
click at [263, 248] on app-card-role "VIP Host/ Hostess 3/3 16:00-01:00 (9h) Raneem Albishi Sarah Baghanim Roaa Baeis…" at bounding box center [291, 224] width 137 height 77
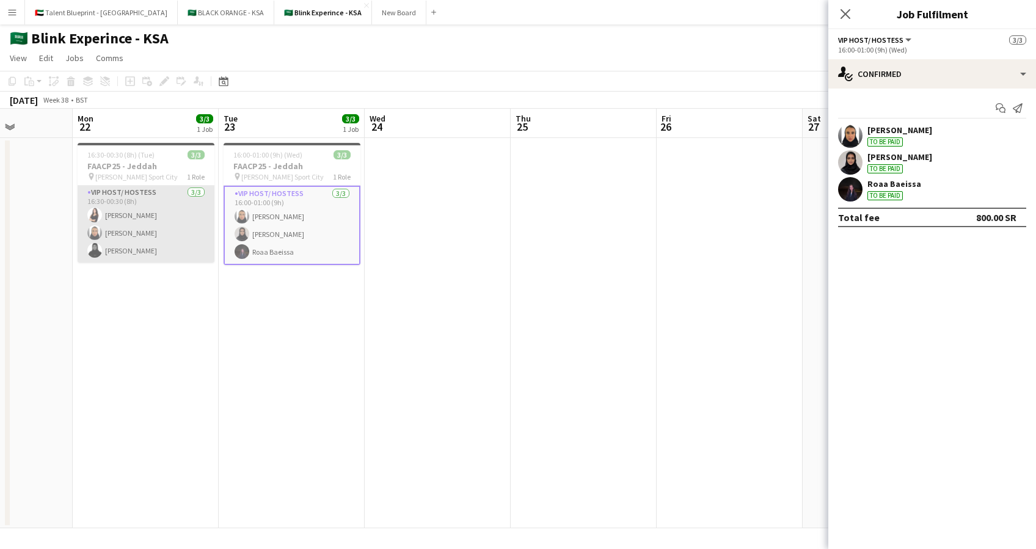
click at [140, 208] on app-card-role "VIP Host/ Hostess 3/3 16:30-00:30 (8h) Razan Hani Raneem Albishi Batool Alnajjar" at bounding box center [146, 224] width 137 height 77
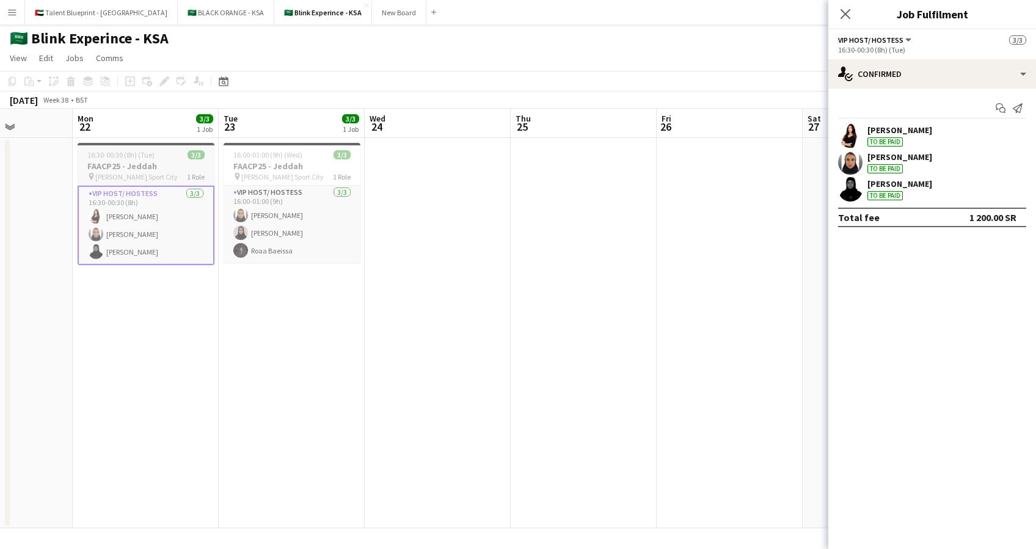
click at [122, 161] on h3 "FAACP25 - Jeddah" at bounding box center [146, 166] width 137 height 11
click at [158, 81] on div "Edit" at bounding box center [164, 81] width 15 height 15
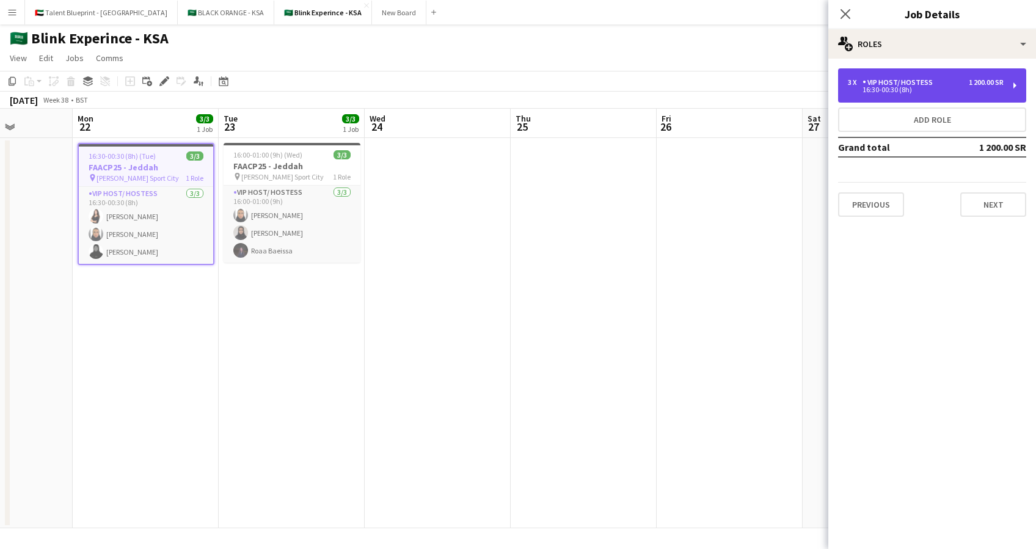
click at [1011, 97] on div "3 x VIP Host/ Hostess 1 200.00 SR 16:30-00:30 (8h)" at bounding box center [932, 85] width 188 height 34
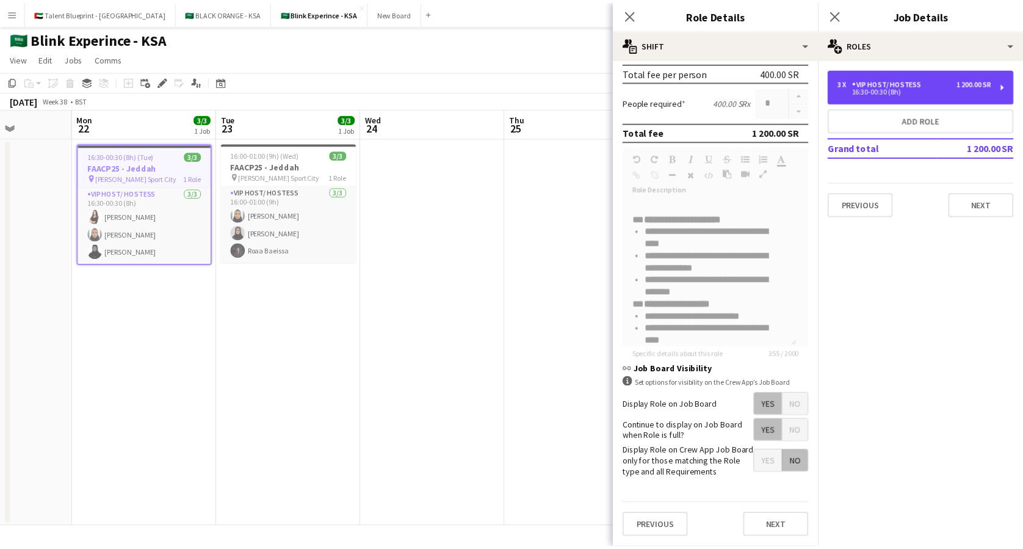
scroll to position [0, 0]
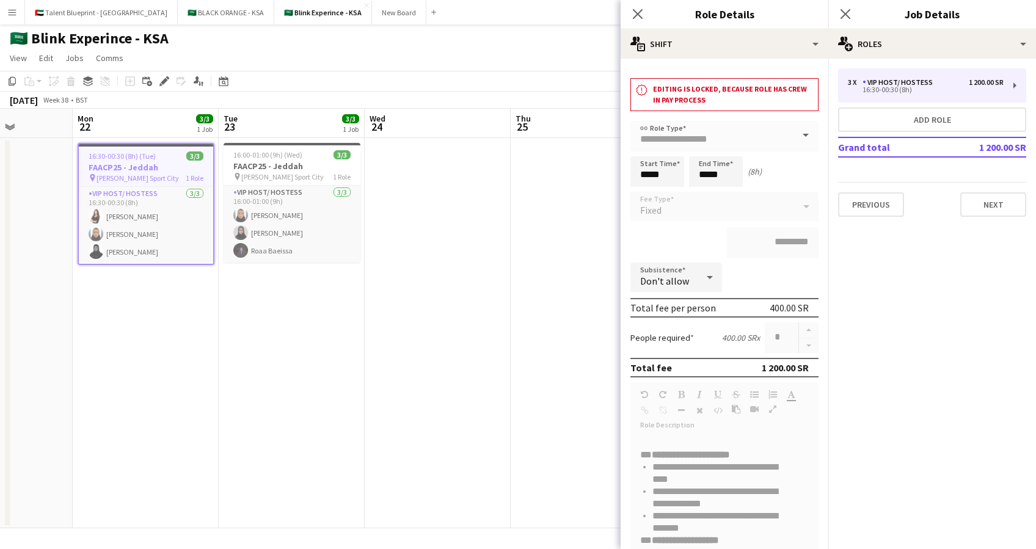
click at [651, 84] on app-errors-summary "notification Editing is locked, because role has crew in pay process" at bounding box center [724, 94] width 188 height 33
click at [641, 92] on icon at bounding box center [641, 92] width 1 height 1
click at [636, 12] on icon at bounding box center [637, 14] width 12 height 12
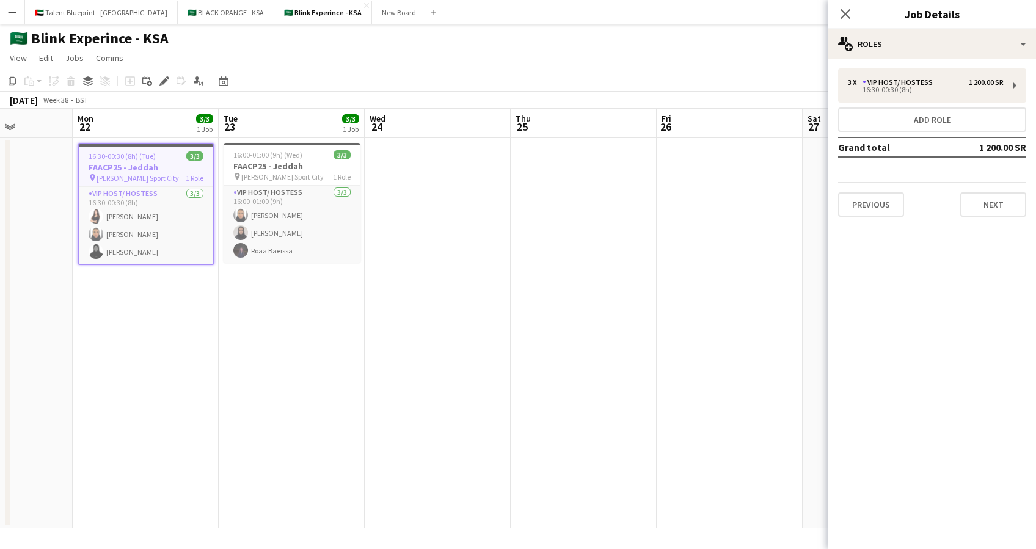
click at [15, 15] on app-icon "Menu" at bounding box center [12, 12] width 10 height 10
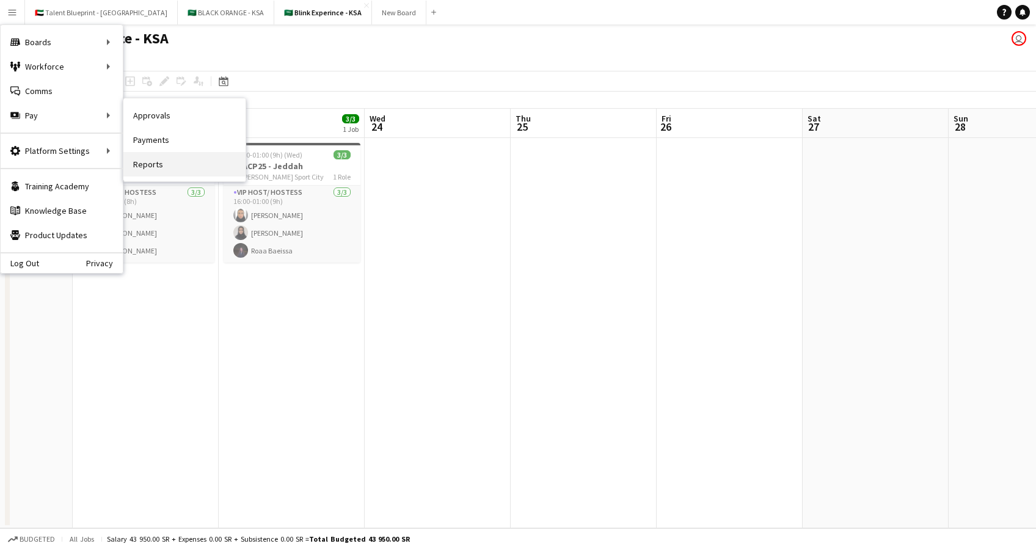
click at [161, 152] on link "Reports" at bounding box center [184, 164] width 122 height 24
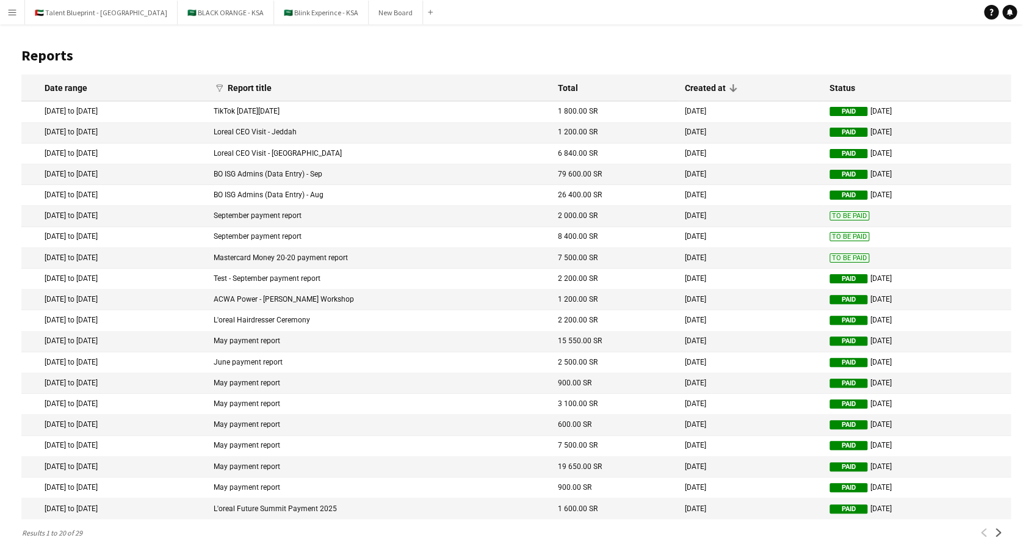
click at [327, 213] on mat-cell "September payment report" at bounding box center [380, 216] width 344 height 21
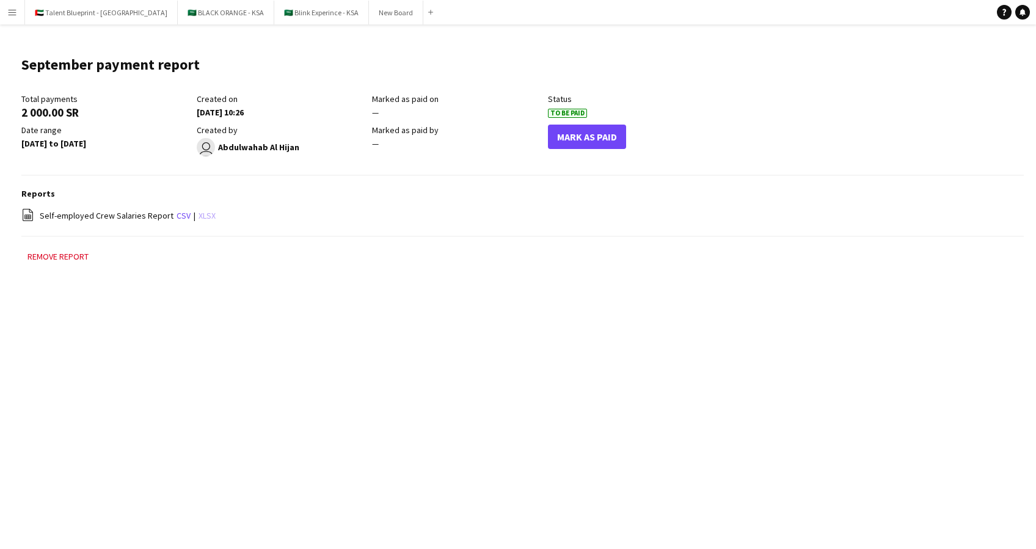
click at [201, 216] on link "xlsx" at bounding box center [206, 215] width 17 height 11
click at [74, 245] on main "September payment report Edit this field Total payments 2 000.00 SR Created on …" at bounding box center [518, 165] width 1036 height 282
click at [73, 249] on button "Remove report" at bounding box center [57, 256] width 73 height 15
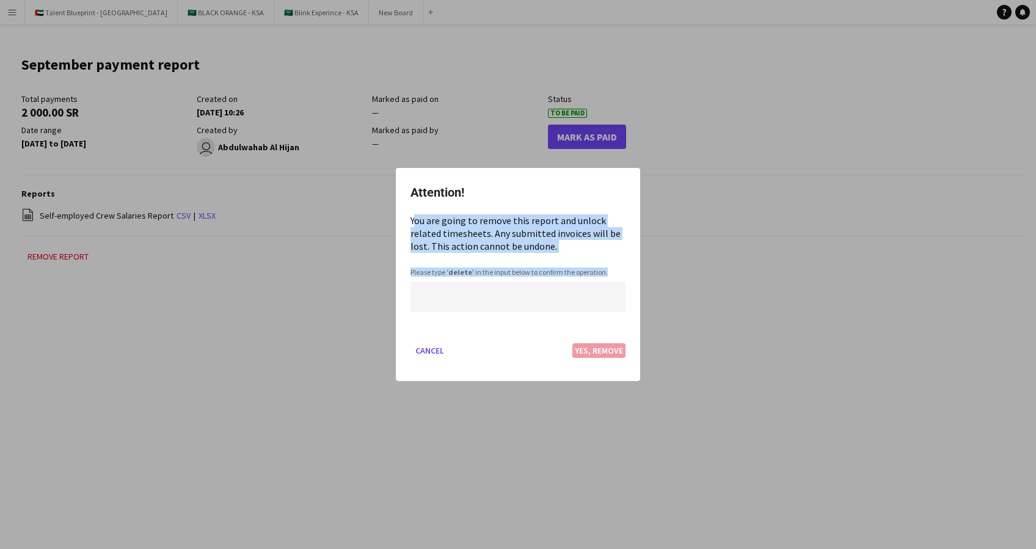
click at [0, 0] on app-confirm-dialog "Attention! You are going to remove this report and unlock related timesheets. A…" at bounding box center [0, 0] width 0 height 0
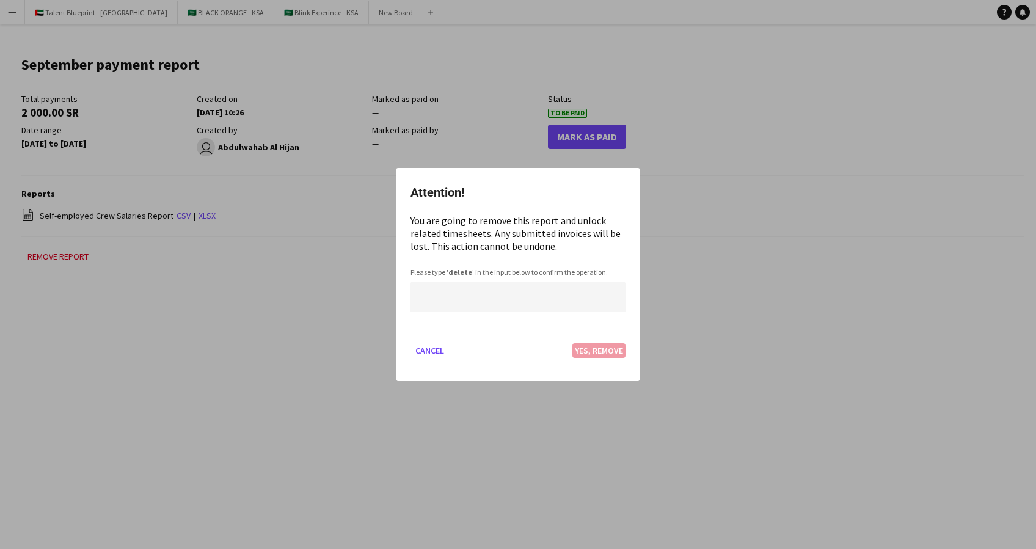
click at [404, 216] on div "Attention! You are going to remove this report and unlock related timesheets. A…" at bounding box center [518, 274] width 244 height 213
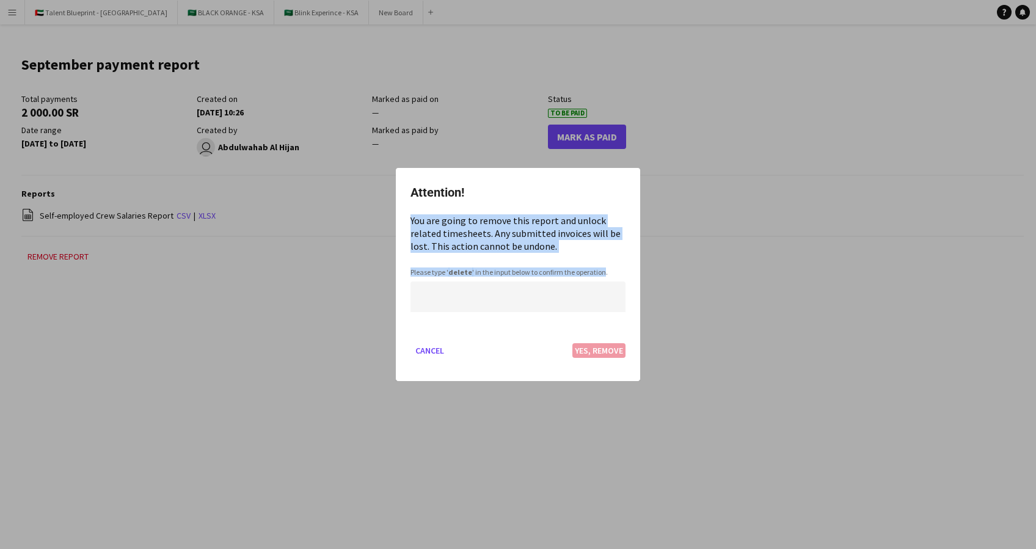
drag, startPoint x: 408, startPoint y: 220, endPoint x: 604, endPoint y: 276, distance: 203.3
click at [604, 276] on div "Attention! You are going to remove this report and unlock related timesheets. A…" at bounding box center [518, 274] width 244 height 213
copy app-confirm-dialog "You are going to remove this report and unlock related timesheets. Any submitte…"
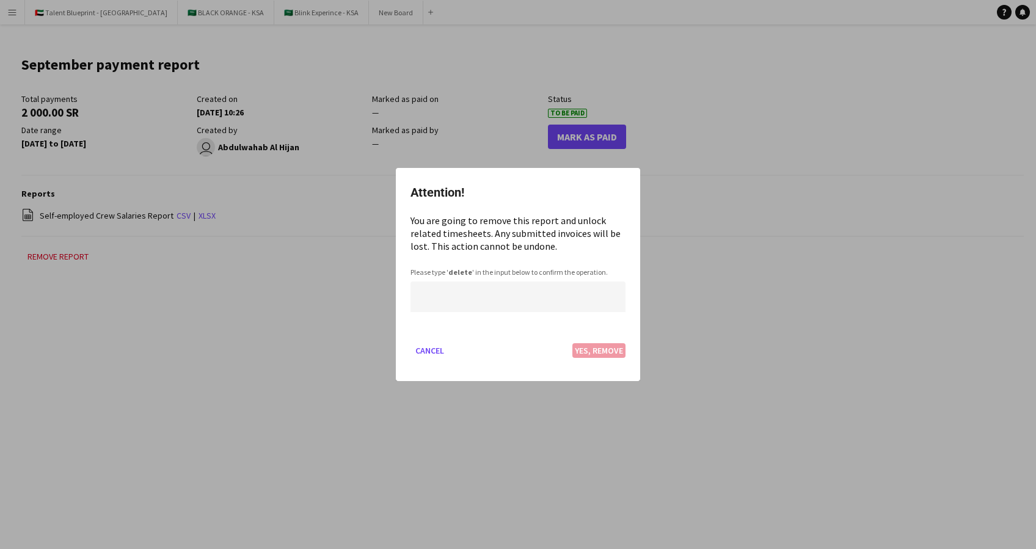
click at [595, 347] on mat-dialog-actions "Cancel Yes, Remove" at bounding box center [517, 355] width 215 height 52
click at [544, 305] on input at bounding box center [517, 296] width 215 height 31
type input "******"
click at [596, 343] on button "Yes, Remove" at bounding box center [598, 350] width 53 height 15
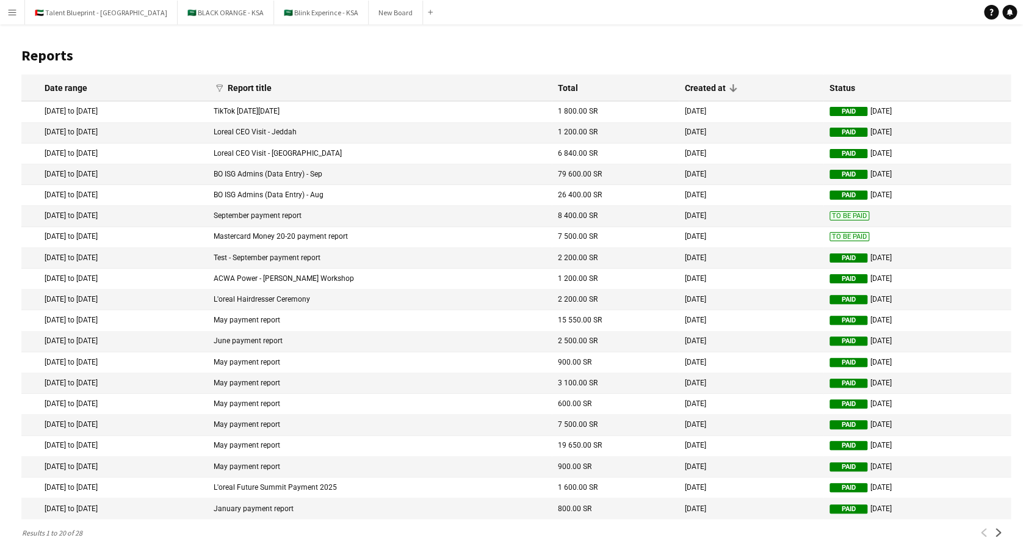
click at [356, 220] on mat-cell "September payment report" at bounding box center [380, 216] width 344 height 21
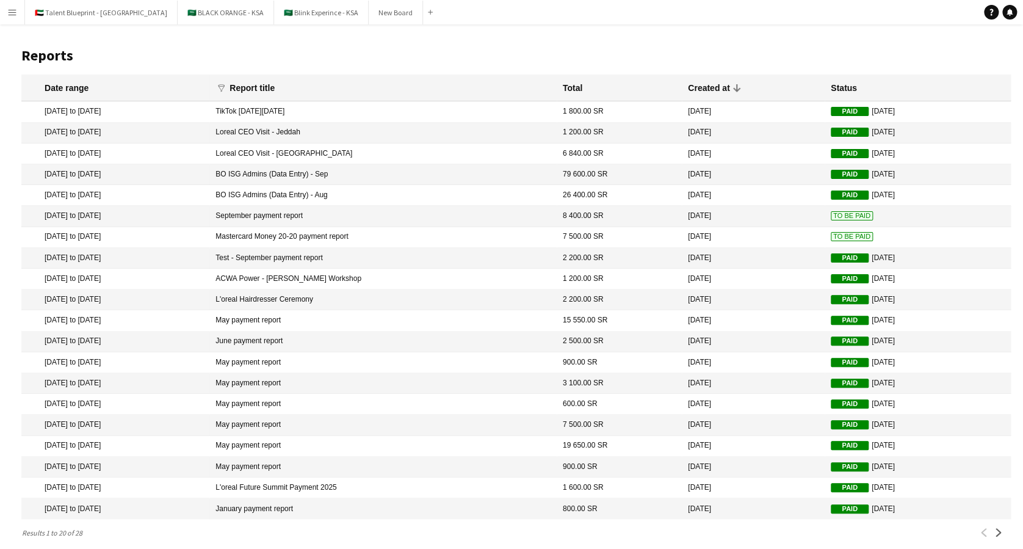
click at [12, 11] on app-icon "Menu" at bounding box center [12, 12] width 10 height 10
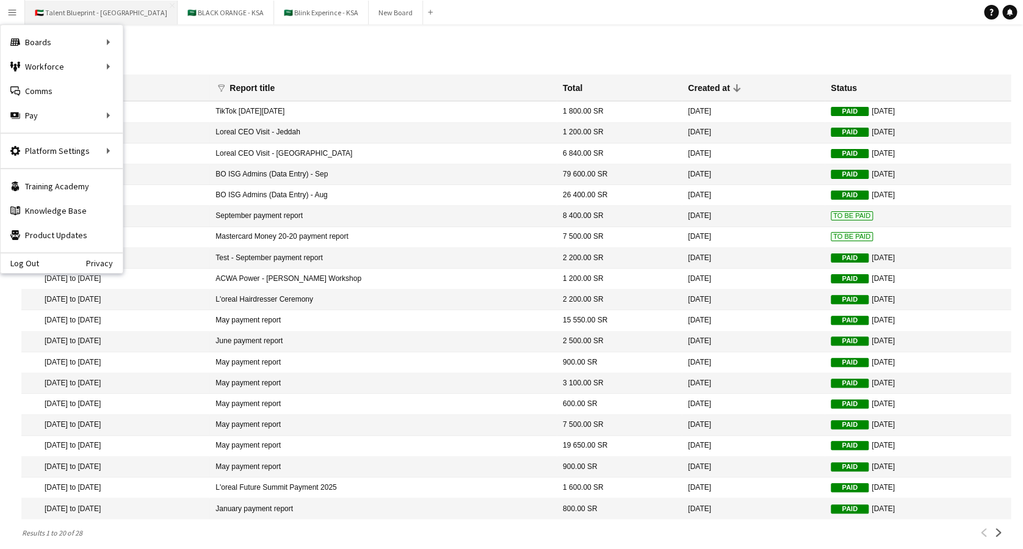
click at [93, 17] on button "🇦🇪 Talent Blueprint - UAE Close" at bounding box center [101, 13] width 153 height 24
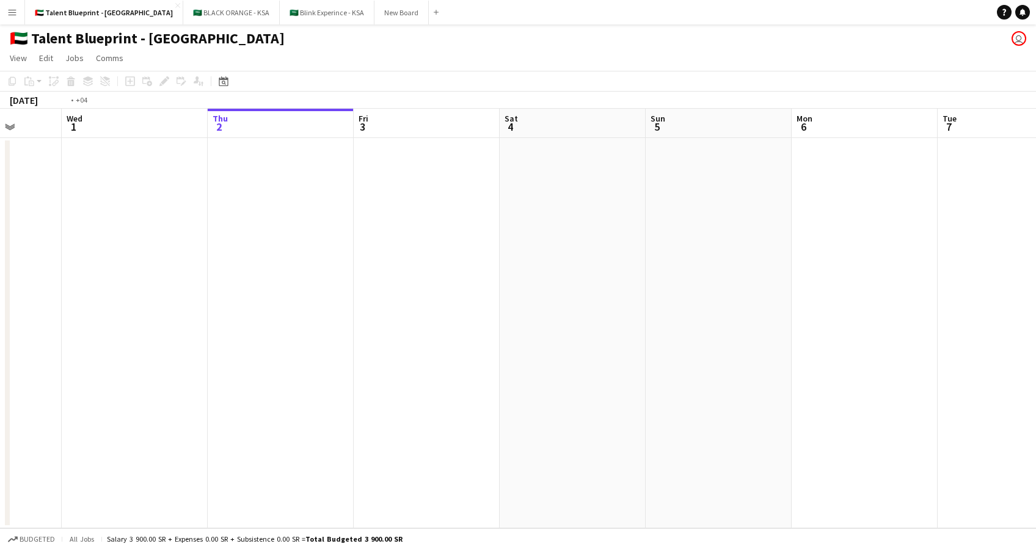
drag, startPoint x: 272, startPoint y: 245, endPoint x: 625, endPoint y: 248, distance: 352.3
click at [625, 248] on app-calendar-viewport "Sun 28 Mon 29 Tue 30 Wed 1 Thu 2 Fri 3 Sat 4 Sun 5 Mon 6 Tue 7 Wed 8 Thu 9 Fri …" at bounding box center [518, 318] width 1036 height 419
drag, startPoint x: 433, startPoint y: 253, endPoint x: 872, endPoint y: 264, distance: 439.1
click at [872, 264] on app-calendar-viewport "Tue 23 Wed 24 Thu 25 Fri 26 Sat 27 Sun 28 Mon 29 Tue 30 Wed 1 Thu 2 Fri 3 Sat 4…" at bounding box center [518, 318] width 1036 height 419
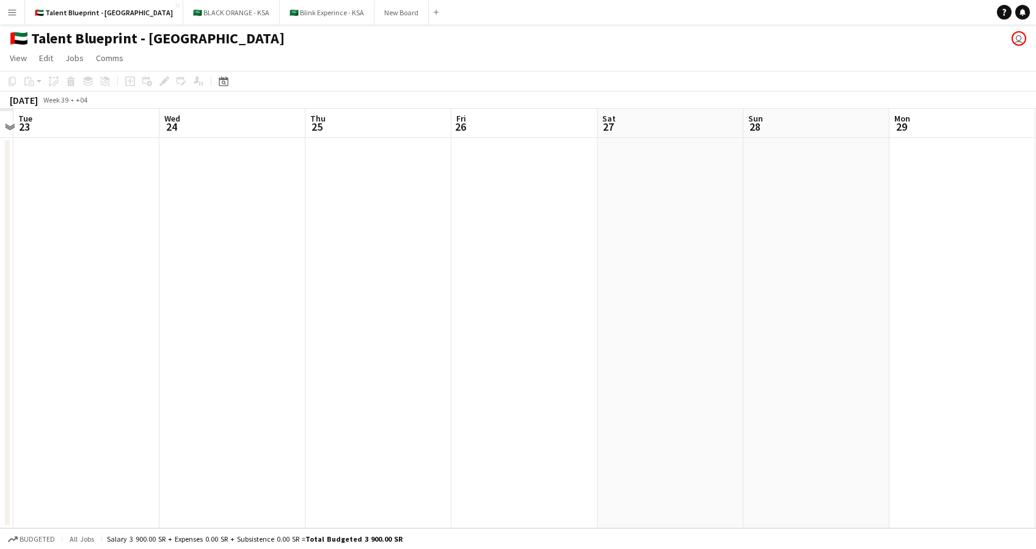
drag, startPoint x: 653, startPoint y: 274, endPoint x: 846, endPoint y: 280, distance: 193.1
click at [846, 280] on app-calendar-viewport "Sun 21 Mon 22 Tue 23 Wed 24 Thu 25 Fri 26 Sat 27 Sun 28 Mon 29 Tue 30 Wed 1 Thu…" at bounding box center [518, 318] width 1036 height 419
drag, startPoint x: 479, startPoint y: 291, endPoint x: 744, endPoint y: 286, distance: 265.0
click at [744, 286] on app-calendar-viewport "Fri 19 Sat 20 Sun 21 Mon 22 Tue 23 Wed 24 Thu 25 Fri 26 Sat 27 Sun 28 Mon 29 Tu…" at bounding box center [518, 318] width 1036 height 419
drag, startPoint x: 620, startPoint y: 292, endPoint x: 759, endPoint y: 291, distance: 139.2
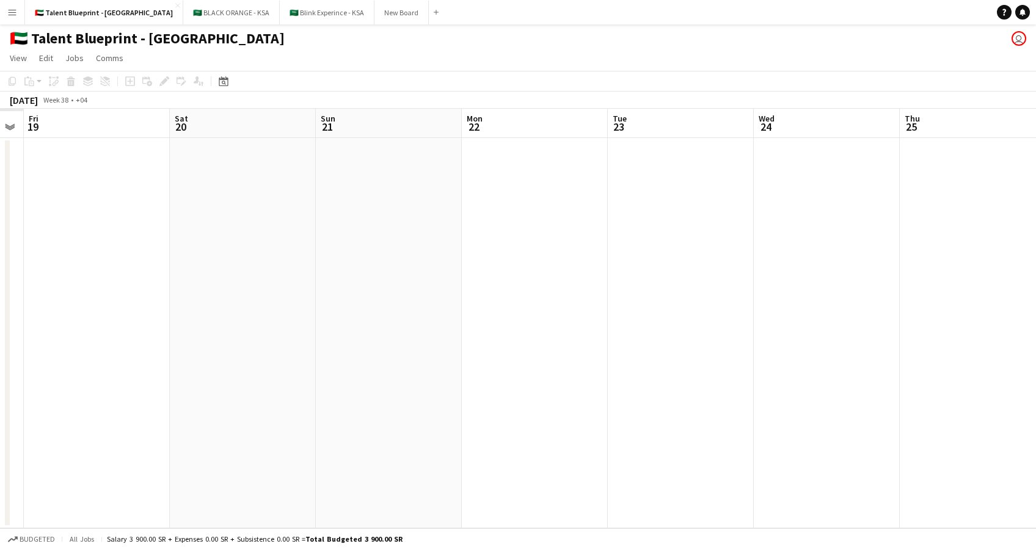
click at [759, 291] on app-calendar-viewport "Wed 17 Thu 18 Fri 19 Sat 20 Sun 21 Mon 22 Tue 23 Wed 24 Thu 25 Fri 26 Sat 27 Su…" at bounding box center [518, 318] width 1036 height 419
drag, startPoint x: 562, startPoint y: 308, endPoint x: 826, endPoint y: 319, distance: 264.6
click at [846, 322] on app-calendar-viewport "Sat 13 Sun 14 Mon 15 Tue 16 Wed 17 Thu 18 Fri 19 Sat 20 Sun 21 Mon 22 Tue 23 We…" at bounding box center [518, 318] width 1036 height 419
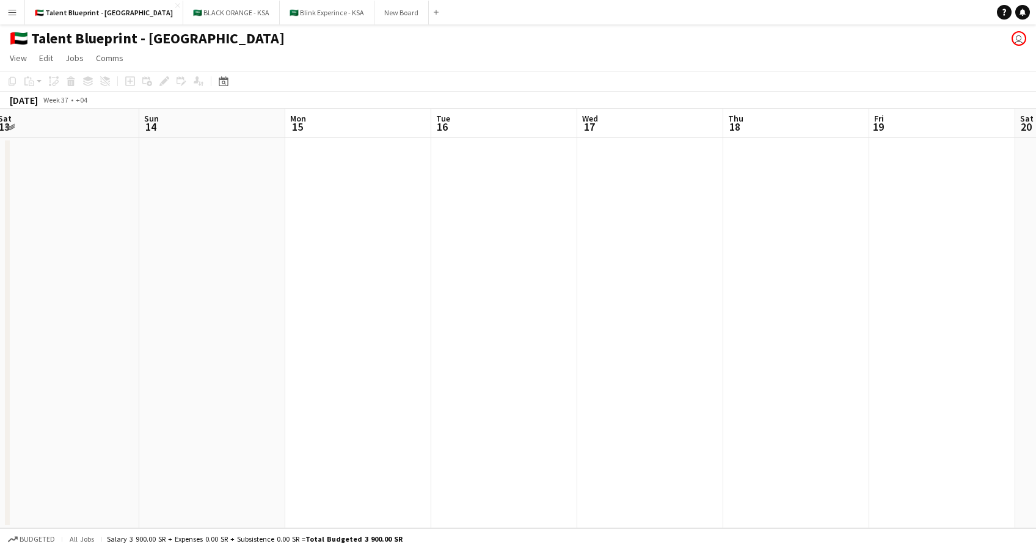
drag, startPoint x: 465, startPoint y: 304, endPoint x: 777, endPoint y: 302, distance: 312.0
click at [777, 302] on app-calendar-viewport "Thu 11 Fri 12 Sat 13 Sun 14 Mon 15 Tue 16 Wed 17 Thu 18 Fri 19 Sat 20 Sun 21 Mo…" at bounding box center [518, 318] width 1036 height 419
drag, startPoint x: 442, startPoint y: 306, endPoint x: 180, endPoint y: 313, distance: 262.0
click at [180, 313] on app-calendar-viewport "Thu 11 Fri 12 Sat 13 Sun 14 Mon 15 Tue 16 Wed 17 Thu 18 Fri 19 Sat 20 Sun 21 Mo…" at bounding box center [518, 318] width 1036 height 419
drag, startPoint x: 545, startPoint y: 300, endPoint x: 189, endPoint y: 305, distance: 356.0
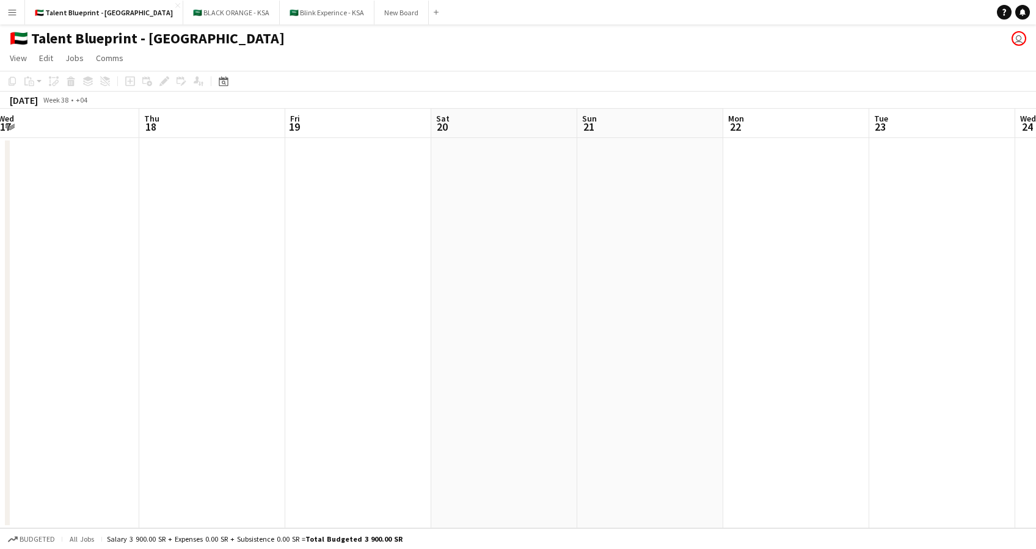
click at [189, 305] on app-calendar-viewport "Sat 13 Sun 14 Mon 15 Tue 16 Wed 17 Thu 18 Fri 19 Sat 20 Sun 21 Mon 22 Tue 23 We…" at bounding box center [518, 318] width 1036 height 419
drag, startPoint x: 597, startPoint y: 285, endPoint x: 313, endPoint y: 291, distance: 284.6
click at [313, 291] on app-calendar-viewport "Mon 15 Tue 16 Wed 17 Thu 18 Fri 19 Sat 20 Sun 21 Mon 22 Tue 23 Wed 24 Thu 25 Fr…" at bounding box center [518, 318] width 1036 height 419
drag, startPoint x: 752, startPoint y: 276, endPoint x: 566, endPoint y: 285, distance: 185.8
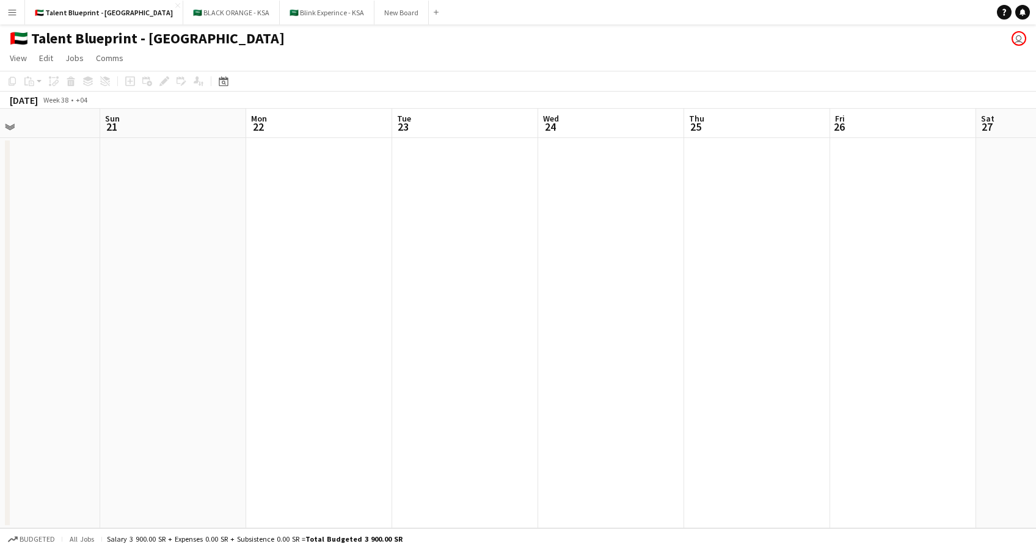
click at [566, 285] on app-calendar-viewport "Wed 17 Thu 18 Fri 19 Sat 20 Sun 21 Mon 22 Tue 23 Wed 24 Thu 25 Fri 26 Sat 27 Su…" at bounding box center [518, 318] width 1036 height 419
drag, startPoint x: 841, startPoint y: 223, endPoint x: 901, endPoint y: 225, distance: 59.9
click at [978, 225] on app-calendar-viewport "Wed 17 Thu 18 Fri 19 Sat 20 Sun 21 Mon 22 Tue 23 Wed 24 Thu 25 Fri 26 Sat 27 Su…" at bounding box center [518, 318] width 1036 height 419
drag, startPoint x: 583, startPoint y: 266, endPoint x: 142, endPoint y: 260, distance: 441.5
click at [142, 260] on app-calendar-viewport "Wed 17 Thu 18 Fri 19 Sat 20 Sun 21 Mon 22 Tue 23 Wed 24 Thu 25 Fri 26 Sat 27 Su…" at bounding box center [518, 318] width 1036 height 419
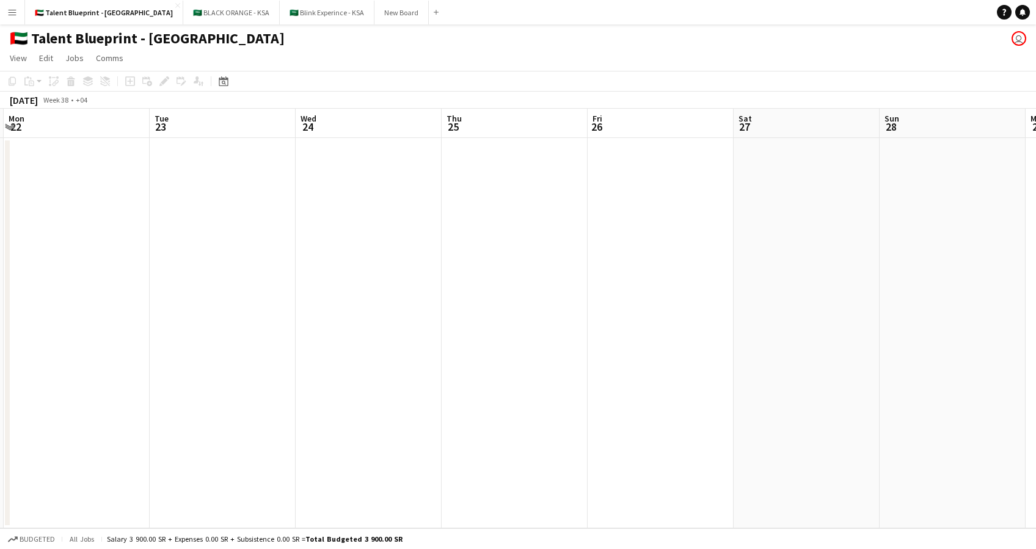
drag, startPoint x: 675, startPoint y: 254, endPoint x: 380, endPoint y: 269, distance: 294.7
click at [380, 269] on app-calendar-viewport "Fri 19 Sat 20 Sun 21 Mon 22 Tue 23 Wed 24 Thu 25 Fri 26 Sat 27 Sun 28 Mon 29 Tu…" at bounding box center [518, 318] width 1036 height 419
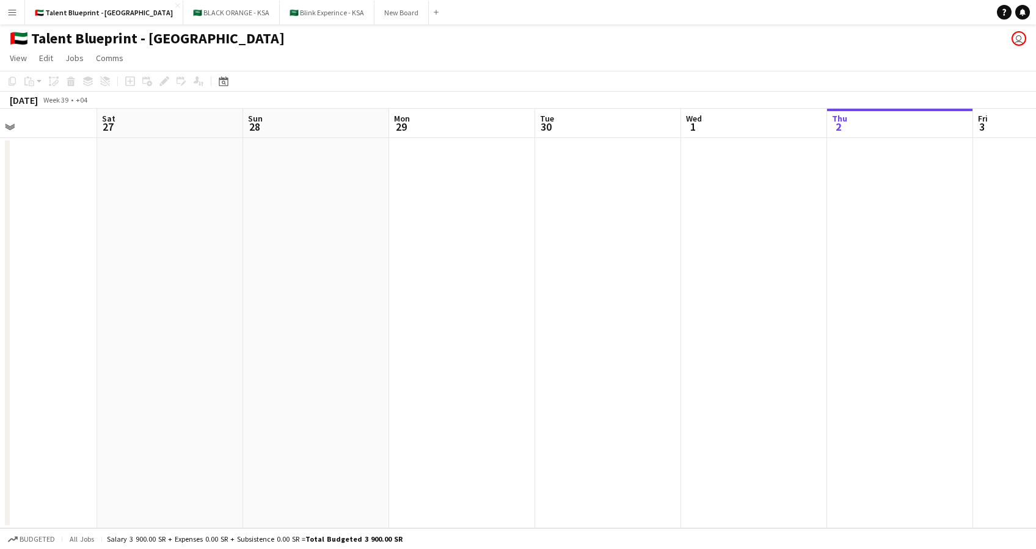
drag, startPoint x: 747, startPoint y: 259, endPoint x: 374, endPoint y: 260, distance: 372.5
click at [374, 260] on app-calendar-viewport "Mon 22 Tue 23 Wed 24 Thu 25 Fri 26 Sat 27 Sun 28 Mon 29 Tue 30 Wed 1 Thu 2 Fri …" at bounding box center [518, 318] width 1036 height 419
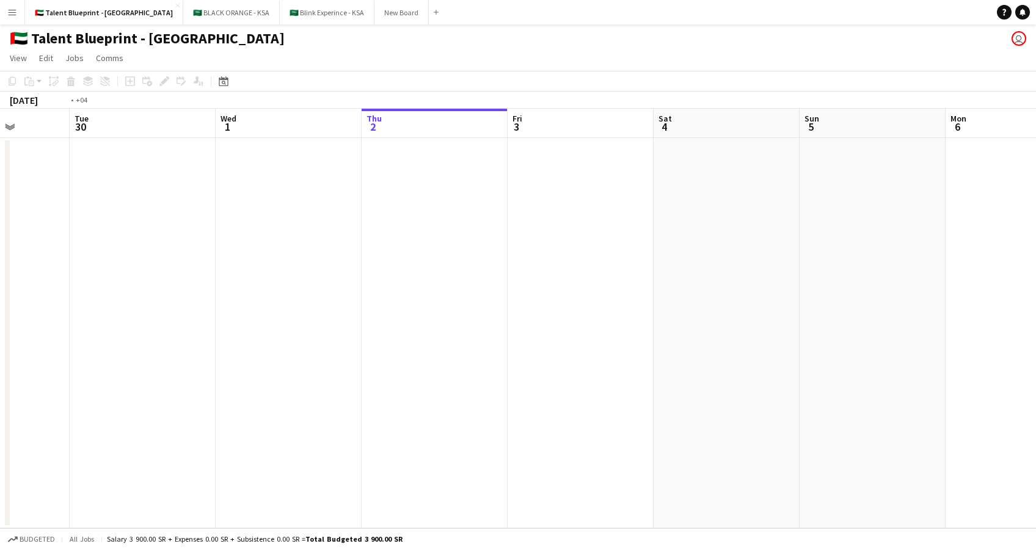
drag, startPoint x: 727, startPoint y: 252, endPoint x: 967, endPoint y: 310, distance: 247.6
click at [967, 310] on app-calendar-viewport "Sat 27 Sun 28 Mon 29 Tue 30 Wed 1 Thu 2 Fri 3 Sat 4 Sun 5 Mon 6 Tue 7 Wed 8 Thu…" at bounding box center [518, 318] width 1036 height 419
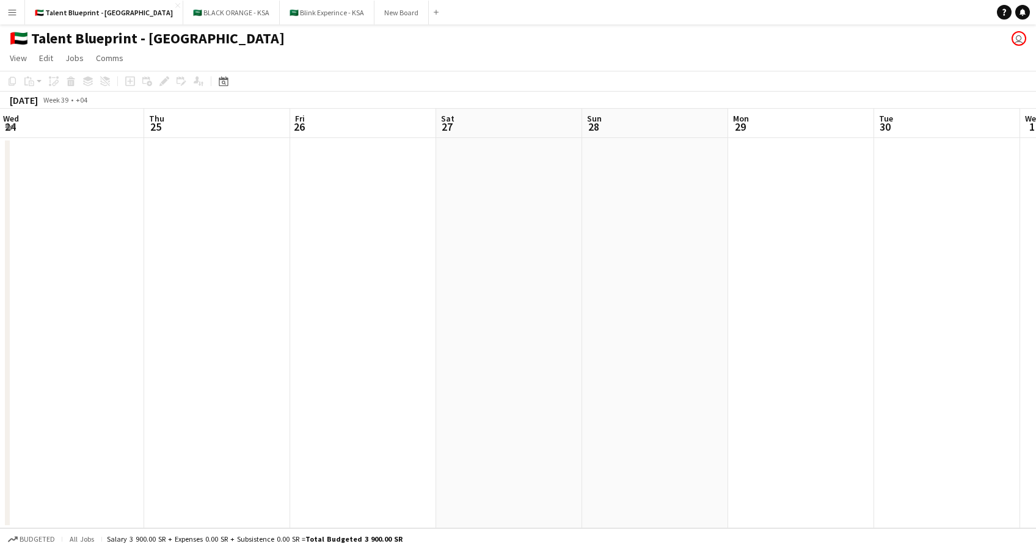
drag, startPoint x: 167, startPoint y: 284, endPoint x: 620, endPoint y: 298, distance: 453.9
click at [620, 298] on app-calendar-viewport "Mon 22 Tue 23 Wed 24 Thu 25 Fri 26 Sat 27 Sun 28 Mon 29 Tue 30 Wed 1 Thu 2 Fri …" at bounding box center [518, 318] width 1036 height 419
drag, startPoint x: 396, startPoint y: 277, endPoint x: 648, endPoint y: 283, distance: 252.9
click at [648, 283] on app-calendar-viewport "Sat 20 Sun 21 Mon 22 Tue 23 Wed 24 Thu 25 Fri 26 Sat 27 Sun 28 Mon 29 Tue 30 We…" at bounding box center [518, 318] width 1036 height 419
drag, startPoint x: 498, startPoint y: 275, endPoint x: 775, endPoint y: 275, distance: 277.2
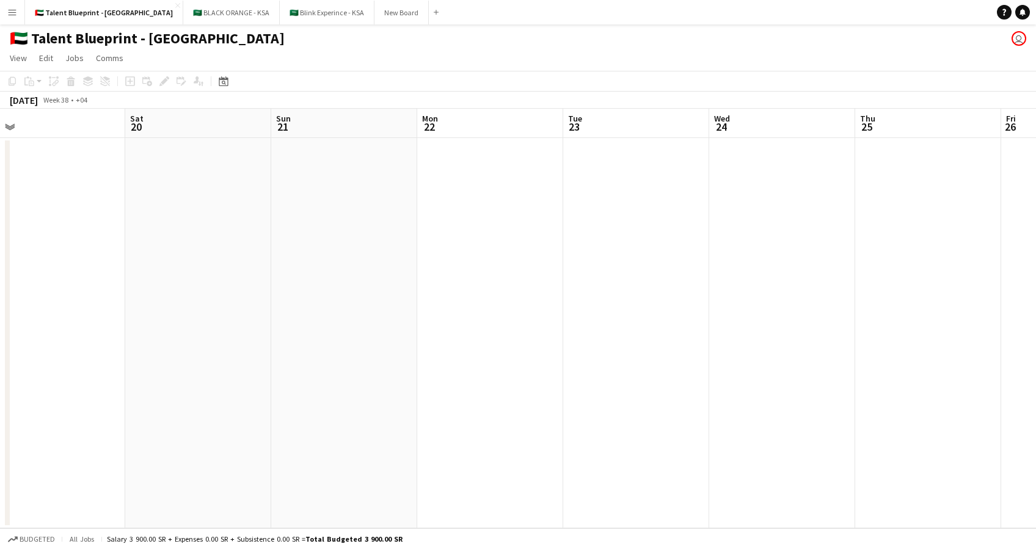
click at [775, 275] on app-calendar-viewport "Wed 17 Thu 18 Fri 19 Sat 20 Sun 21 Mon 22 Tue 23 Wed 24 Thu 25 Fri 26 Sat 27 Su…" at bounding box center [518, 318] width 1036 height 419
drag, startPoint x: 330, startPoint y: 259, endPoint x: 458, endPoint y: 263, distance: 127.7
click at [722, 264] on app-calendar-viewport "Sun 14 Mon 15 Tue 16 Wed 17 Thu 18 Fri 19 Sat 20 Sun 21 Mon 22 Tue 23 Wed 24 Th…" at bounding box center [518, 318] width 1036 height 419
drag, startPoint x: 153, startPoint y: 230, endPoint x: 644, endPoint y: 249, distance: 491.3
click at [662, 246] on app-calendar-viewport "Thu 11 Fri 12 Sat 13 Sun 14 Mon 15 Tue 16 Wed 17 Thu 18 Fri 19 Sat 20 Sun 21 Mo…" at bounding box center [518, 318] width 1036 height 419
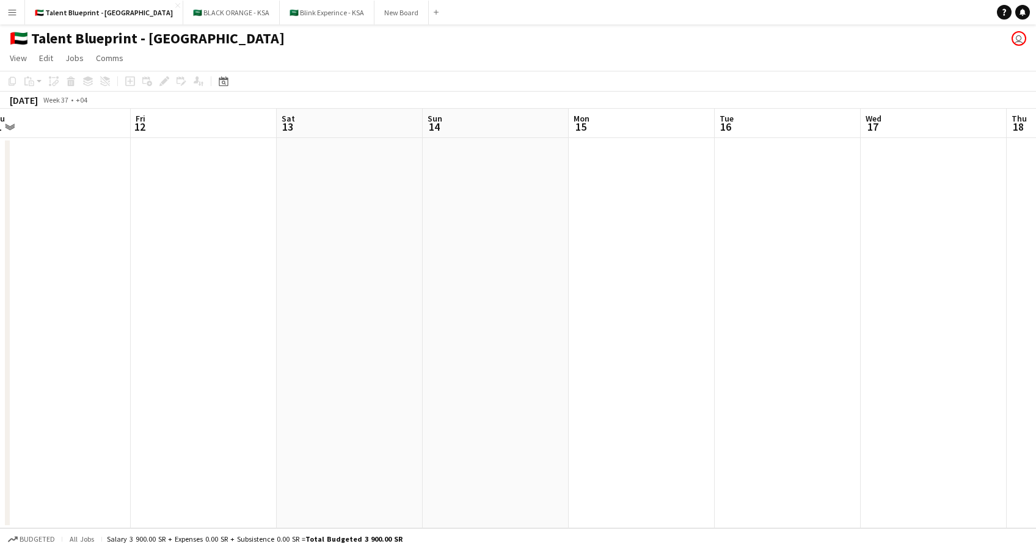
drag, startPoint x: 235, startPoint y: 246, endPoint x: 720, endPoint y: 253, distance: 485.5
click at [724, 252] on app-calendar-viewport "Tue 9 Wed 10 Thu 11 Fri 12 Sat 13 Sun 14 Mon 15 Tue 16 Wed 17 Thu 18 Fri 19 Sat…" at bounding box center [518, 318] width 1036 height 419
drag, startPoint x: 441, startPoint y: 215, endPoint x: 606, endPoint y: 236, distance: 165.6
click at [606, 236] on app-calendar-viewport "Wed 3 Thu 4 Fri 5 Sat 6 Sun 7 Mon 8 Tue 9 Wed 10 Thu 11 Fri 12 Sat 13 Sun 14 Mo…" at bounding box center [518, 318] width 1036 height 419
drag, startPoint x: 163, startPoint y: 242, endPoint x: 640, endPoint y: 259, distance: 477.2
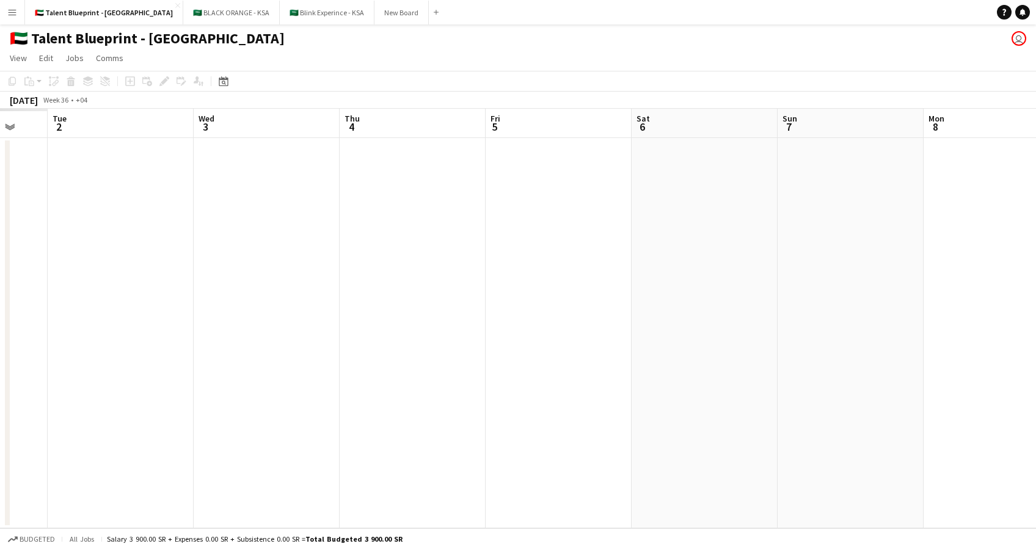
click at [667, 250] on app-calendar-viewport "Sun 31 Mon 1 Tue 2 Wed 3 Thu 4 Fri 5 Sat 6 Sun 7 Mon 8 Tue 9 Wed 10 Thu 11 Fri …" at bounding box center [518, 318] width 1036 height 419
drag, startPoint x: 245, startPoint y: 228, endPoint x: 747, endPoint y: 301, distance: 506.6
click at [747, 301] on app-calendar-viewport "Tue 26 Wed 27 Thu 28 Fri 29 Sat 30 Sun 31 Mon 1 Tue 2 Wed 3 Thu 4 Fri 5 Sat 6 S…" at bounding box center [518, 318] width 1036 height 419
drag, startPoint x: 797, startPoint y: 221, endPoint x: 357, endPoint y: 228, distance: 440.9
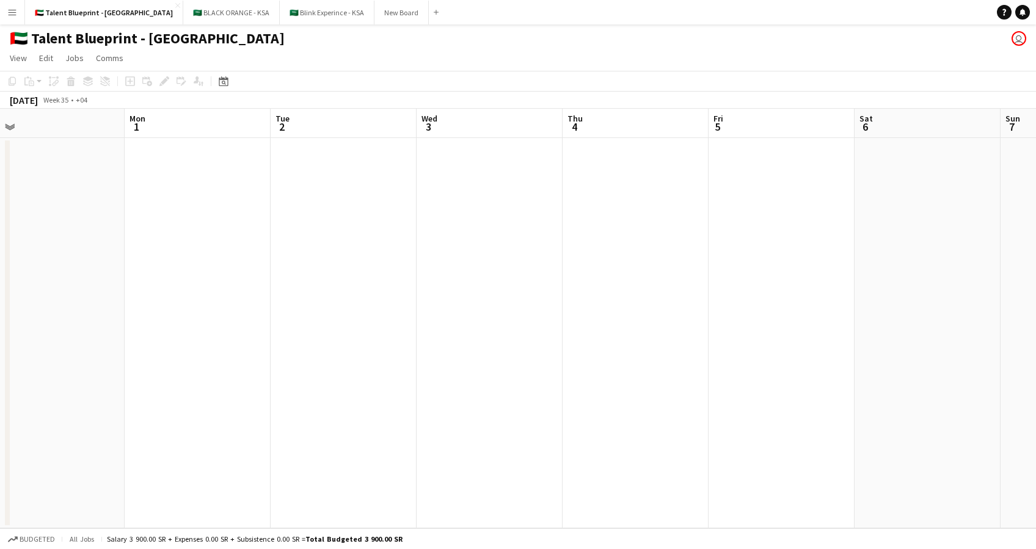
click at [357, 228] on app-calendar-viewport "Thu 28 Fri 29 Sat 30 Sun 31 Mon 1 Tue 2 Wed 3 Thu 4 Fri 5 Sat 6 Sun 7 Mon 8 Tue…" at bounding box center [518, 318] width 1036 height 419
click at [183, 11] on button "🇸🇦 BLACK ORANGE - KSA Close" at bounding box center [231, 13] width 96 height 24
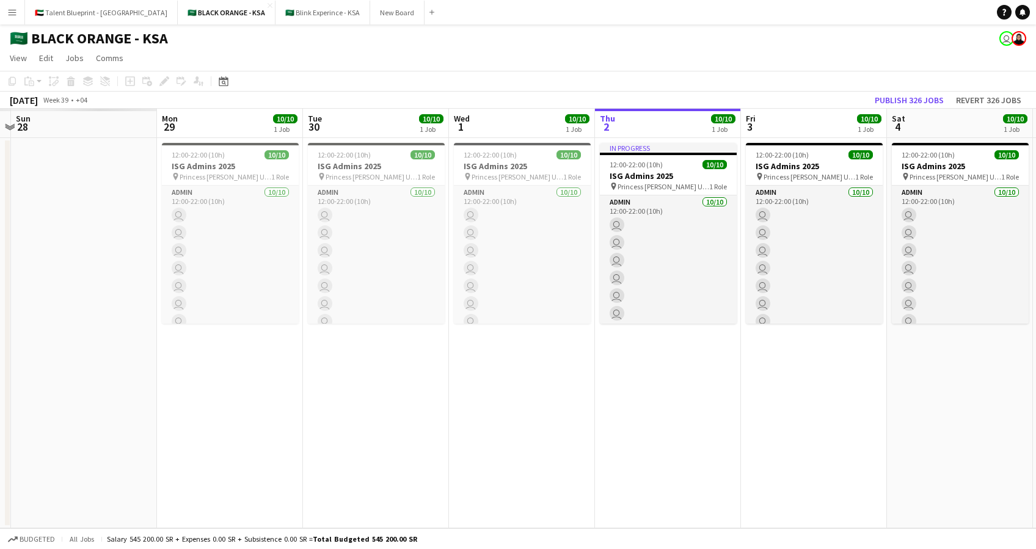
drag, startPoint x: 261, startPoint y: 238, endPoint x: 684, endPoint y: 235, distance: 423.1
click at [731, 230] on app-calendar-viewport "Fri 26 Sat 27 Sun 28 Mon 29 10/10 1 Job Tue 30 10/10 1 Job Wed 1 10/10 1 Job Th…" at bounding box center [518, 318] width 1036 height 419
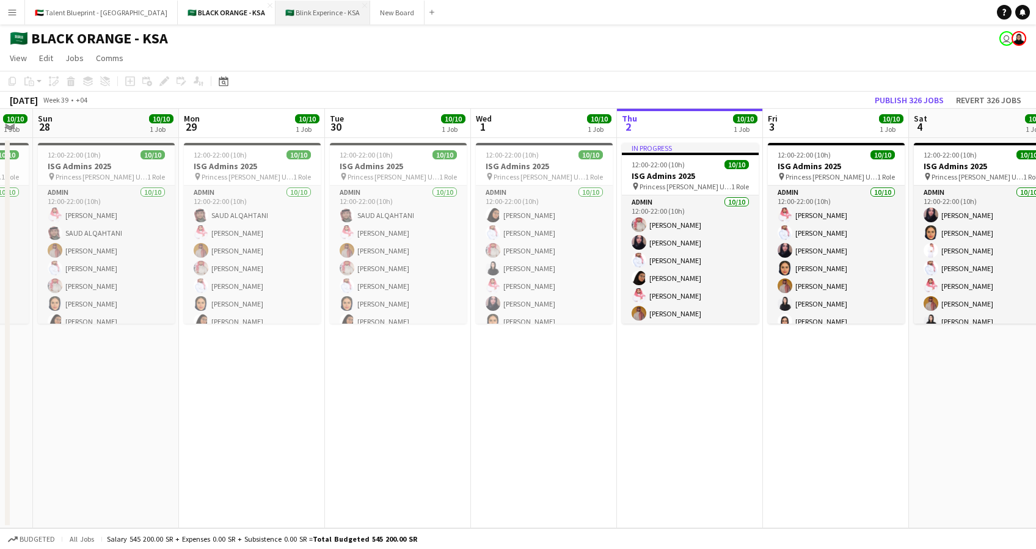
click at [275, 16] on button "🇸🇦 Blink Experince - KSA Close" at bounding box center [322, 13] width 95 height 24
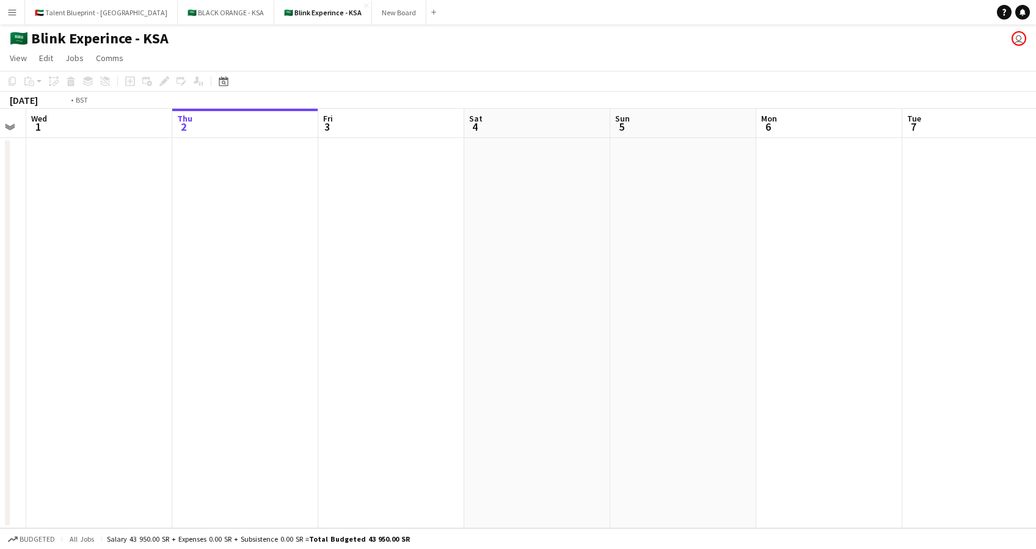
drag, startPoint x: 305, startPoint y: 230, endPoint x: 713, endPoint y: 244, distance: 408.7
click at [717, 244] on app-calendar-viewport "Mon 29 Tue 30 Wed 1 Thu 2 Fri 3 Sat 4 Sun 5 Mon 6 Tue 7 Wed 8 Thu 9 Fri 10 Sat …" at bounding box center [518, 318] width 1036 height 419
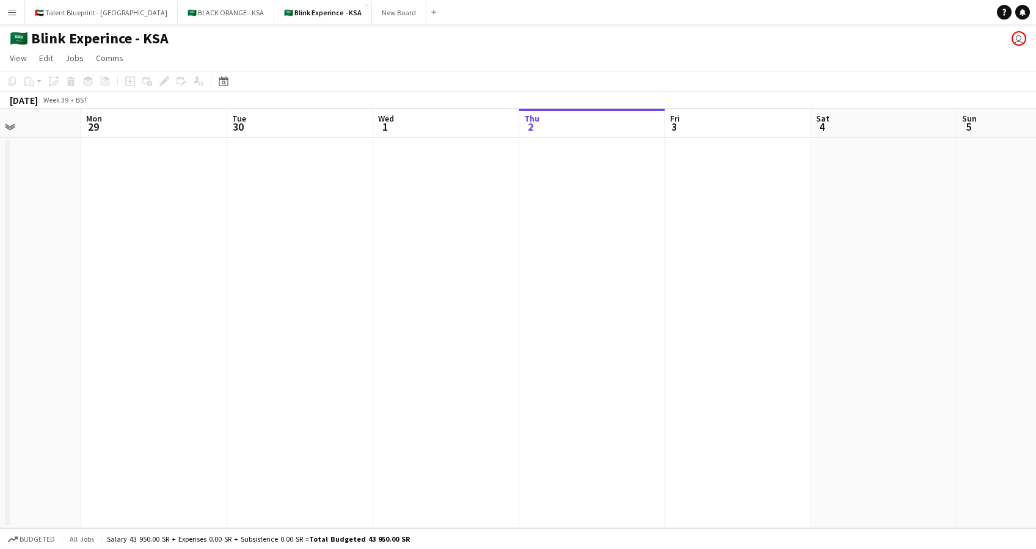
drag, startPoint x: 310, startPoint y: 245, endPoint x: 765, endPoint y: 247, distance: 455.5
click at [797, 245] on app-calendar-viewport "Fri 26 Sat 27 Sun 28 Mon 29 Tue 30 Wed 1 Thu 2 Fri 3 Sat 4 Sun 5 Mon 6 Tue 7 We…" at bounding box center [518, 318] width 1036 height 419
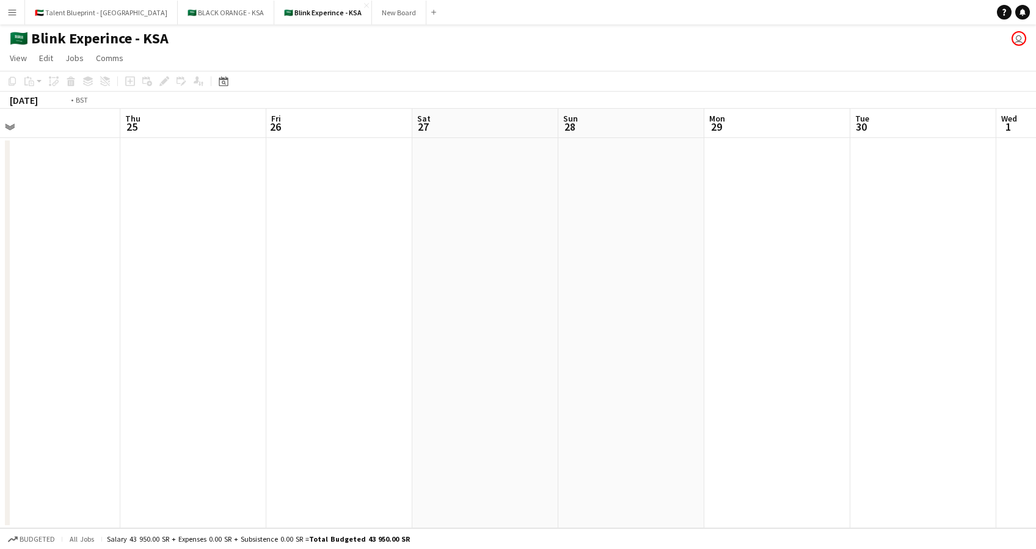
drag, startPoint x: 297, startPoint y: 249, endPoint x: 915, endPoint y: 278, distance: 618.6
click at [917, 278] on app-calendar-viewport "Mon 22 3/3 1 Job Tue 23 3/3 1 Job Wed 24 Thu 25 Fri 26 Sat 27 Sun 28 Mon 29 Tue…" at bounding box center [518, 318] width 1036 height 419
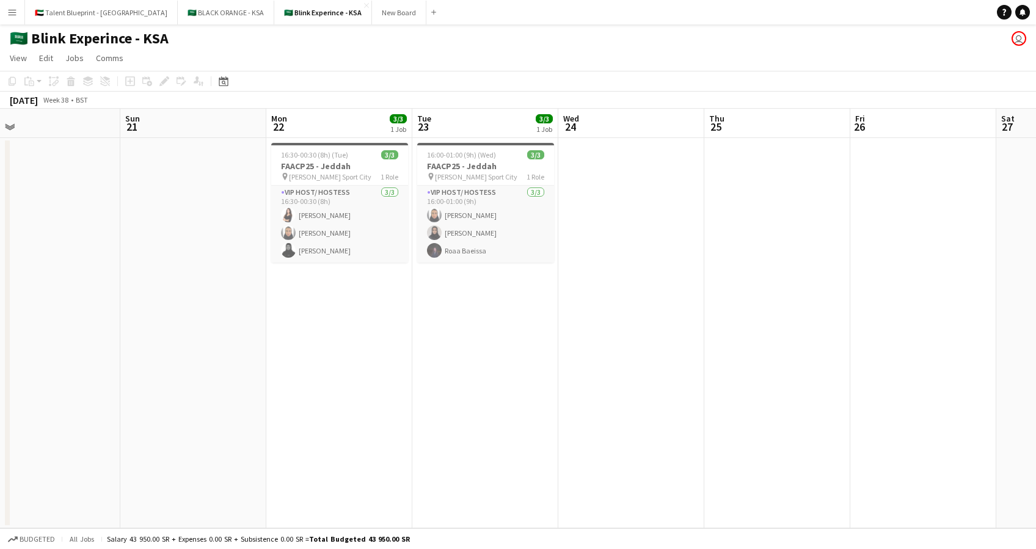
scroll to position [0, 317]
click at [285, 172] on div "pin King Abdullah Sport City 1 Role" at bounding box center [340, 177] width 137 height 10
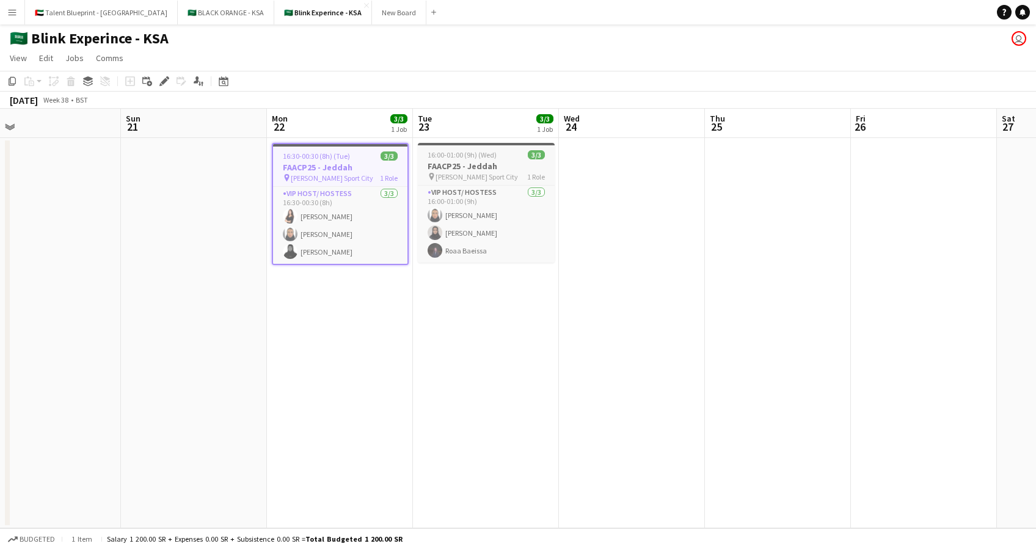
click at [483, 156] on span "16:00-01:00 (9h) (Wed)" at bounding box center [461, 154] width 69 height 9
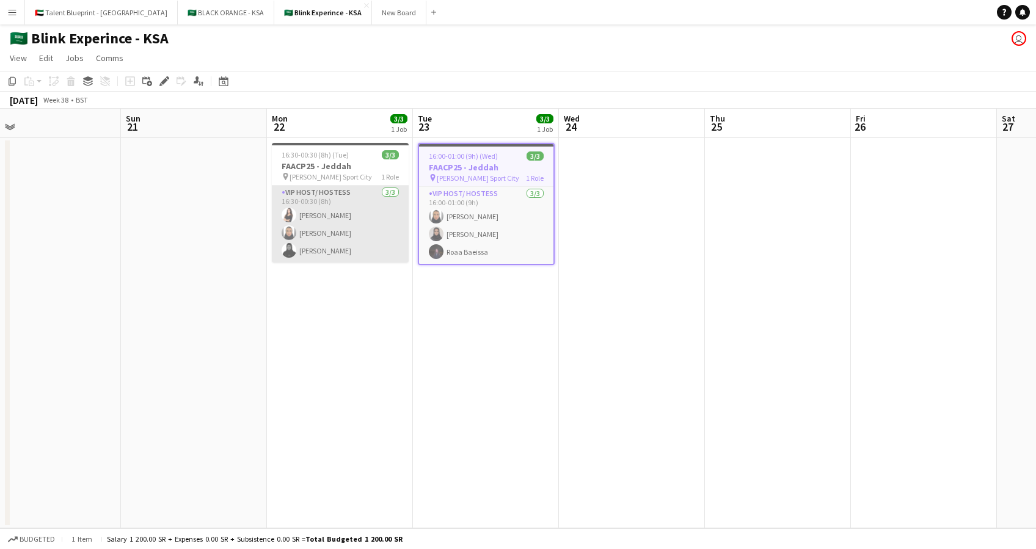
click at [322, 216] on app-card-role "VIP Host/ Hostess 3/3 16:30-00:30 (8h) Razan Hani Raneem Albishi Batool Alnajjar" at bounding box center [340, 224] width 137 height 77
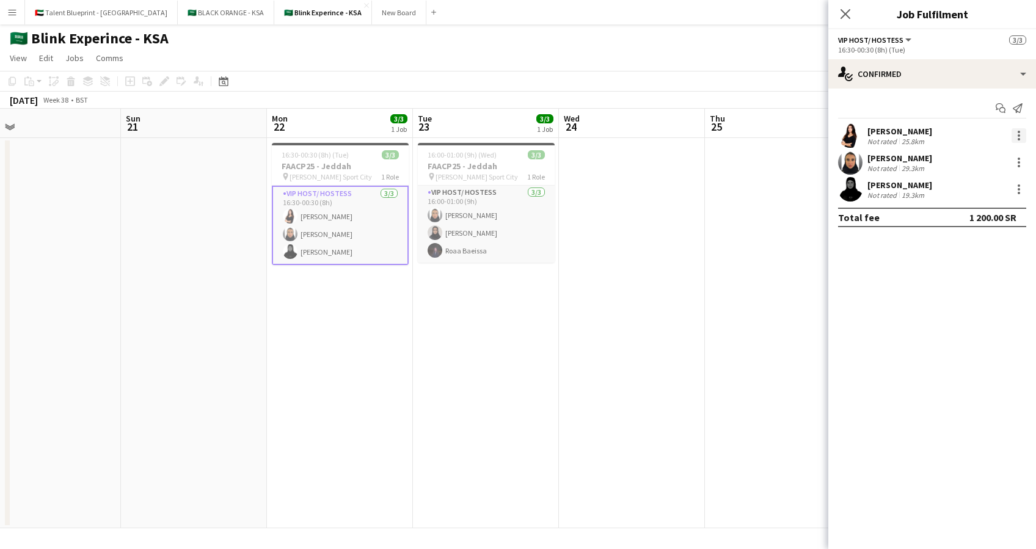
click at [1017, 136] on div at bounding box center [1018, 135] width 2 height 2
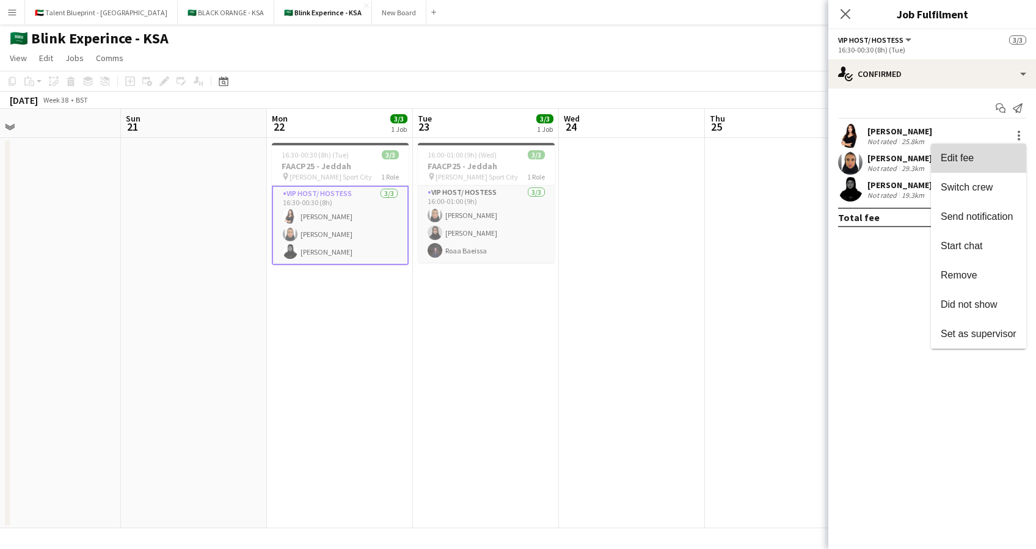
click at [973, 160] on span "Edit fee" at bounding box center [956, 158] width 33 height 10
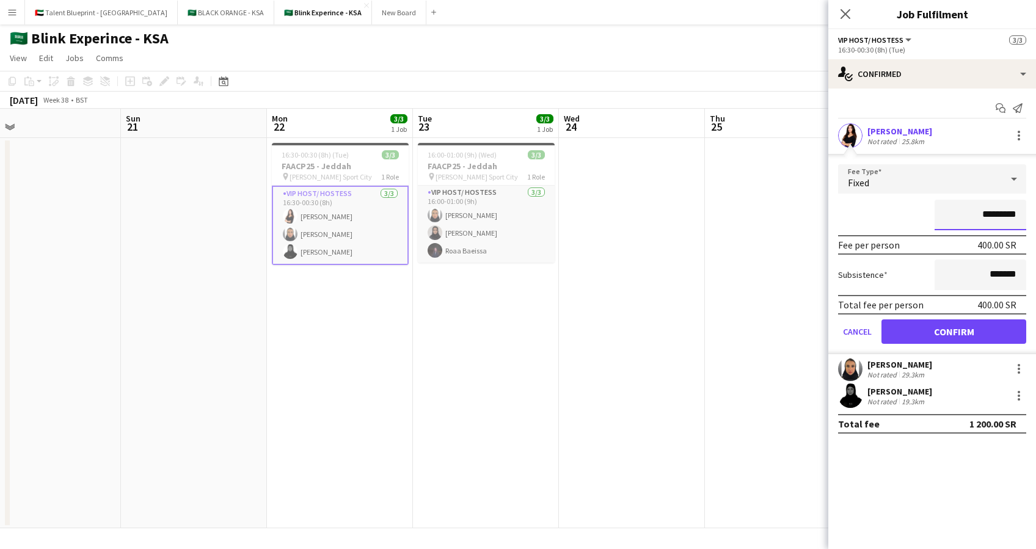
drag, startPoint x: 989, startPoint y: 214, endPoint x: 979, endPoint y: 237, distance: 25.4
click at [989, 216] on input "*********" at bounding box center [980, 215] width 92 height 31
type input "******"
click at [929, 332] on button "Confirm" at bounding box center [953, 331] width 145 height 24
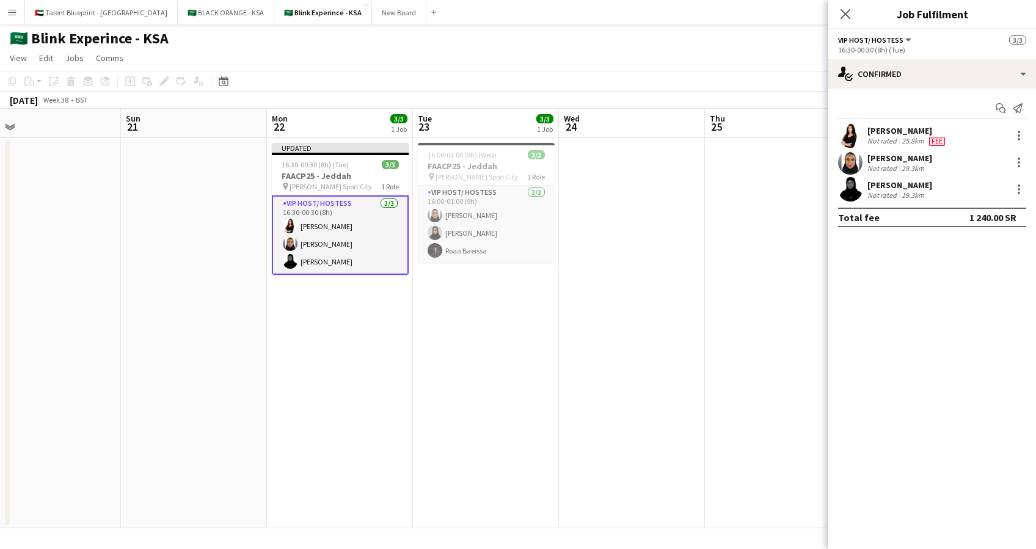
click at [915, 158] on div "[PERSON_NAME]" at bounding box center [899, 158] width 65 height 11
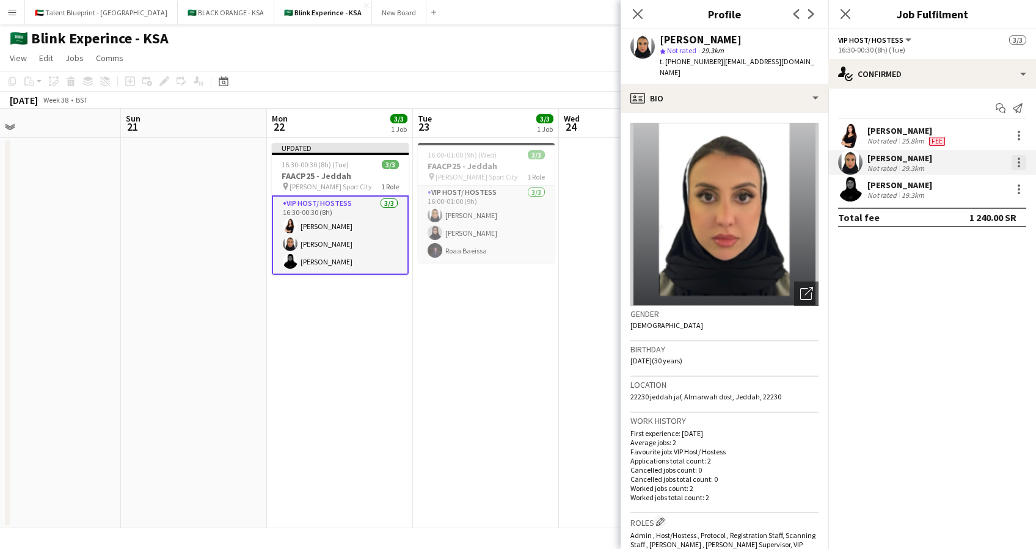
click at [1021, 161] on div at bounding box center [1018, 162] width 15 height 15
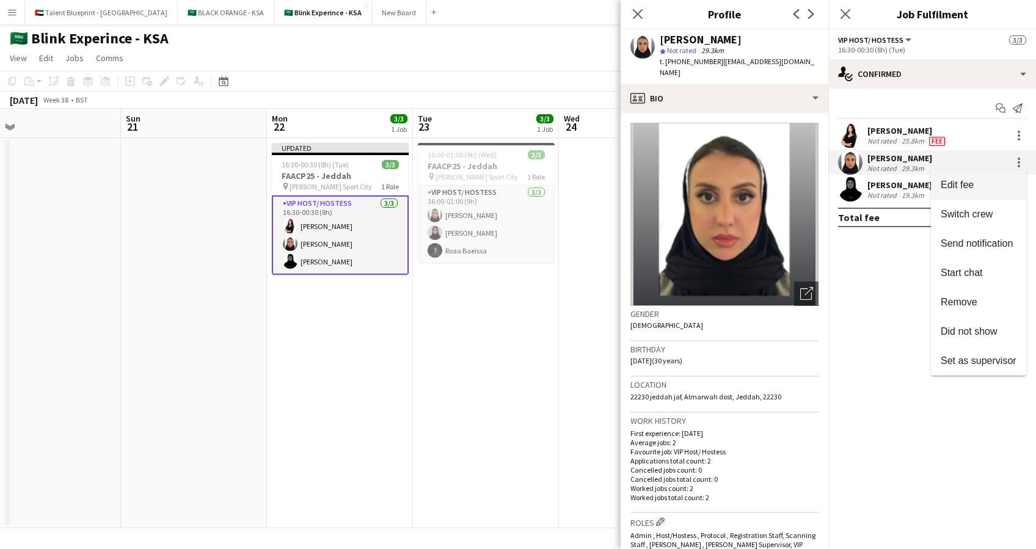
click at [977, 191] on span "Edit fee" at bounding box center [978, 185] width 76 height 11
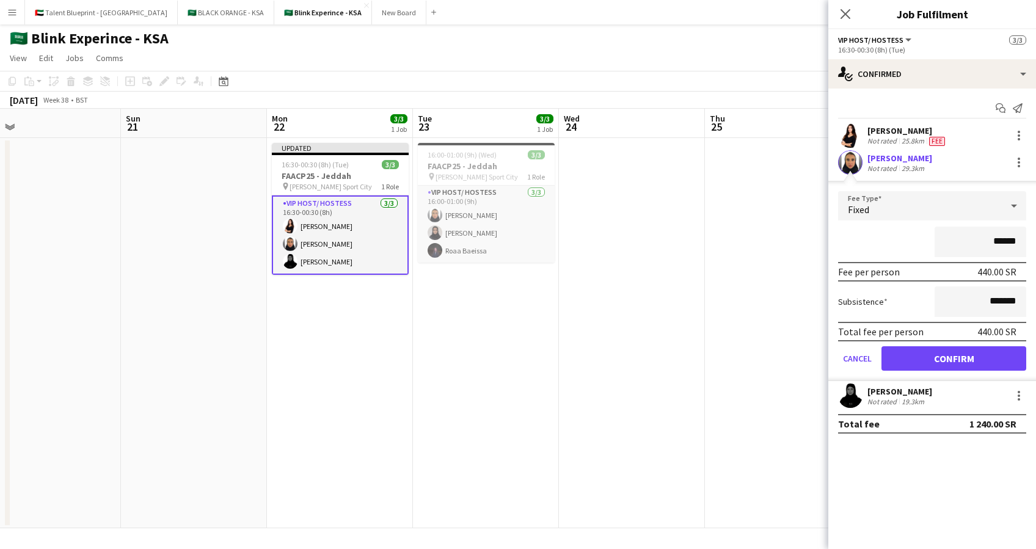
type input "******"
click at [939, 360] on button "Confirm" at bounding box center [953, 358] width 145 height 24
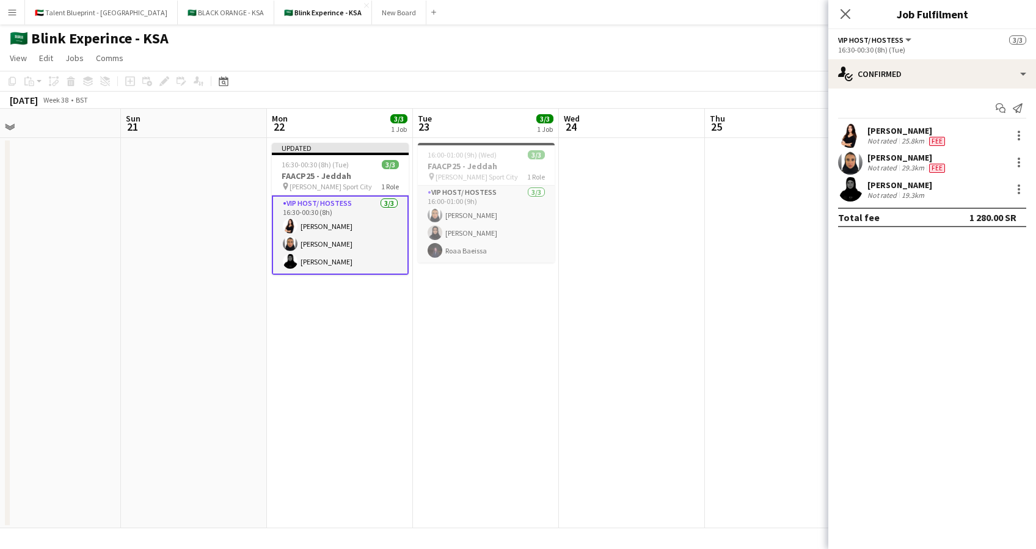
click at [910, 181] on div "[PERSON_NAME]" at bounding box center [899, 185] width 65 height 11
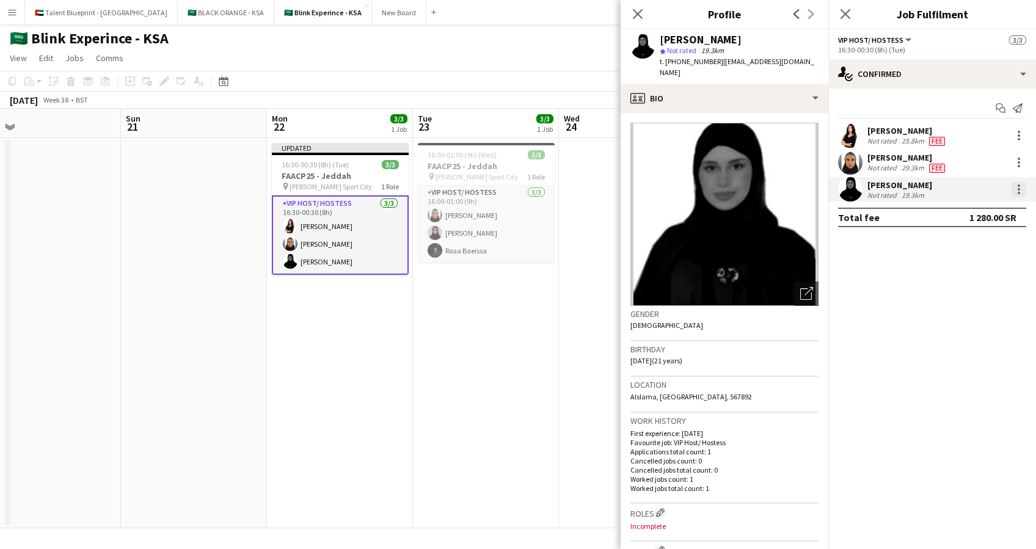
click at [1014, 186] on div at bounding box center [1018, 189] width 15 height 15
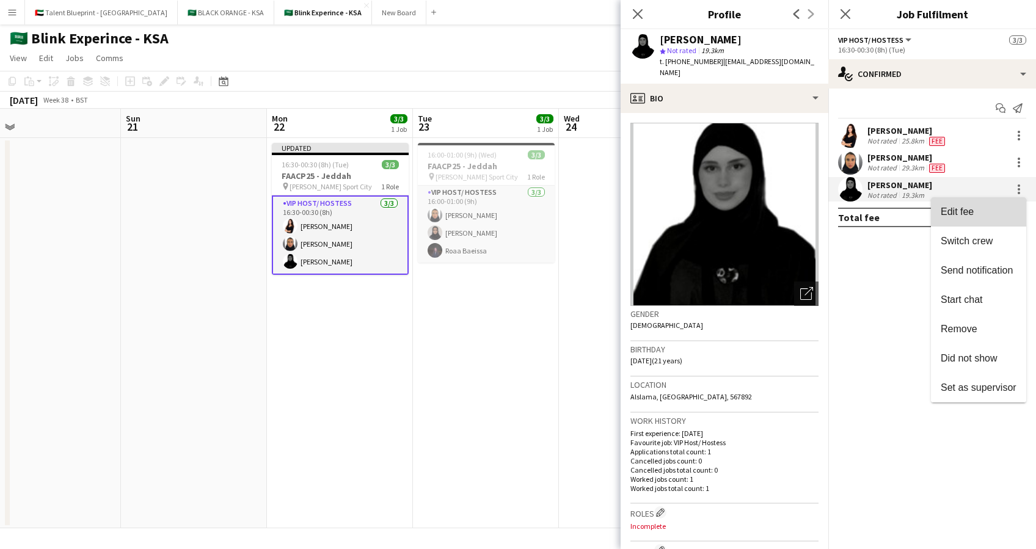
click at [981, 220] on button "Edit fee" at bounding box center [978, 211] width 95 height 29
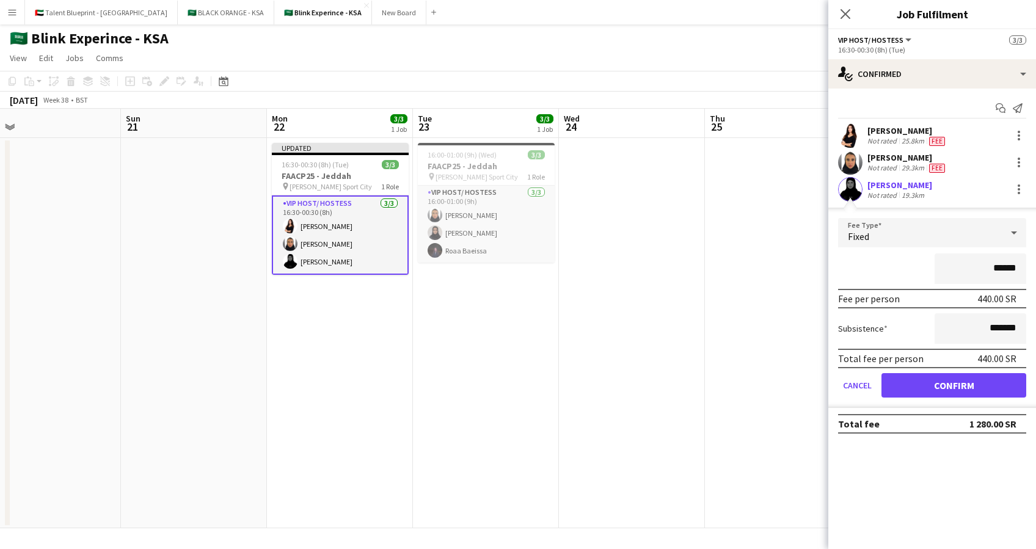
type input "******"
click at [964, 391] on button "Confirm" at bounding box center [953, 385] width 145 height 24
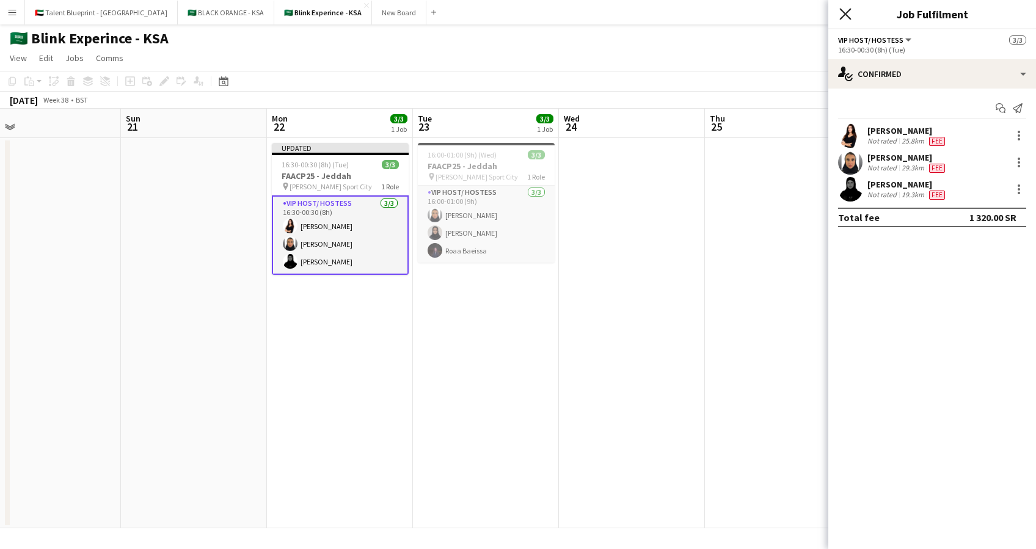
click at [850, 9] on icon at bounding box center [845, 14] width 12 height 12
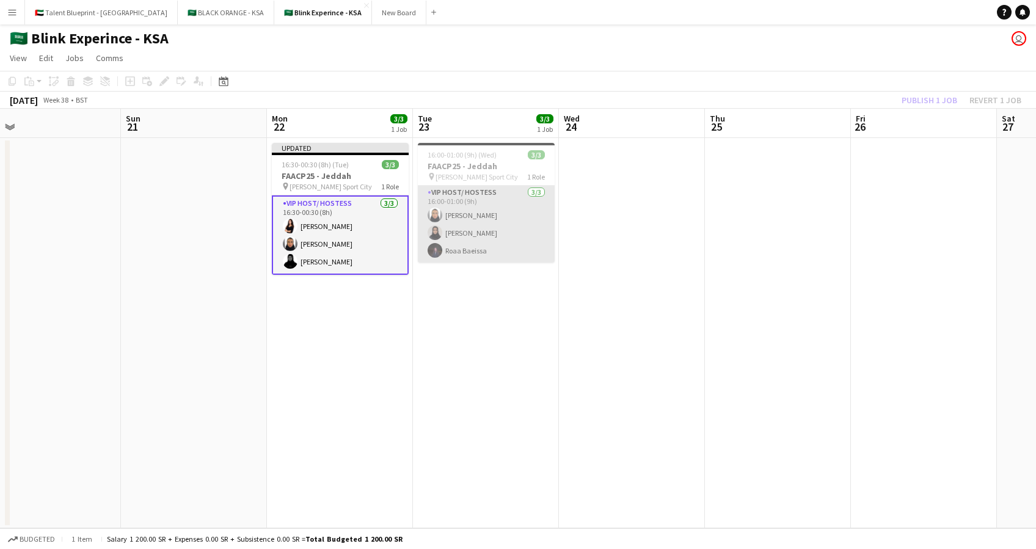
click at [491, 218] on app-card-role "VIP Host/ Hostess 3/3 16:00-01:00 (9h) Raneem Albishi Sarah Baghanim Roaa Baeis…" at bounding box center [486, 224] width 137 height 77
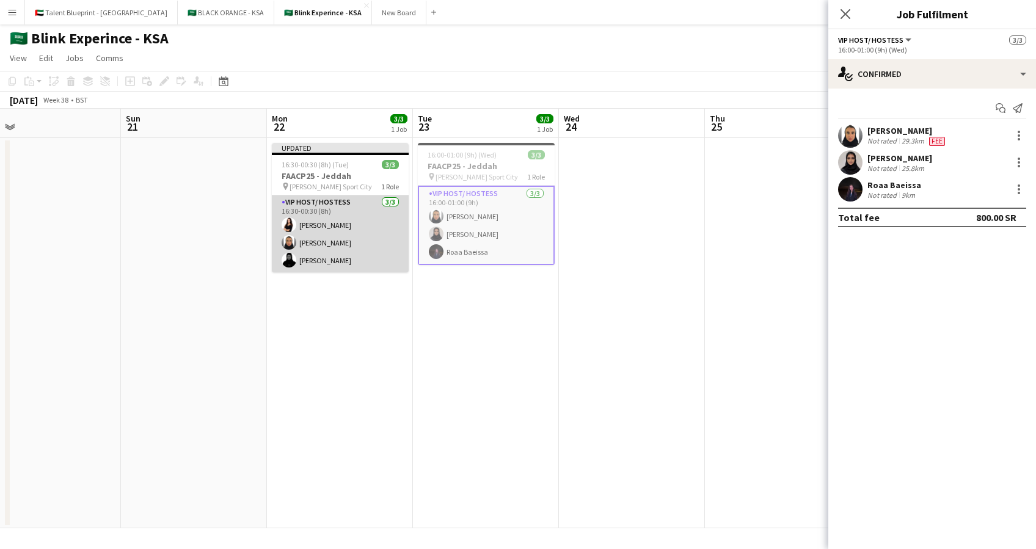
click at [401, 224] on app-card-role "VIP Host/ Hostess 3/3 16:30-00:30 (8h) Razan Hani Raneem Albishi Batool Alnajjar" at bounding box center [340, 233] width 137 height 77
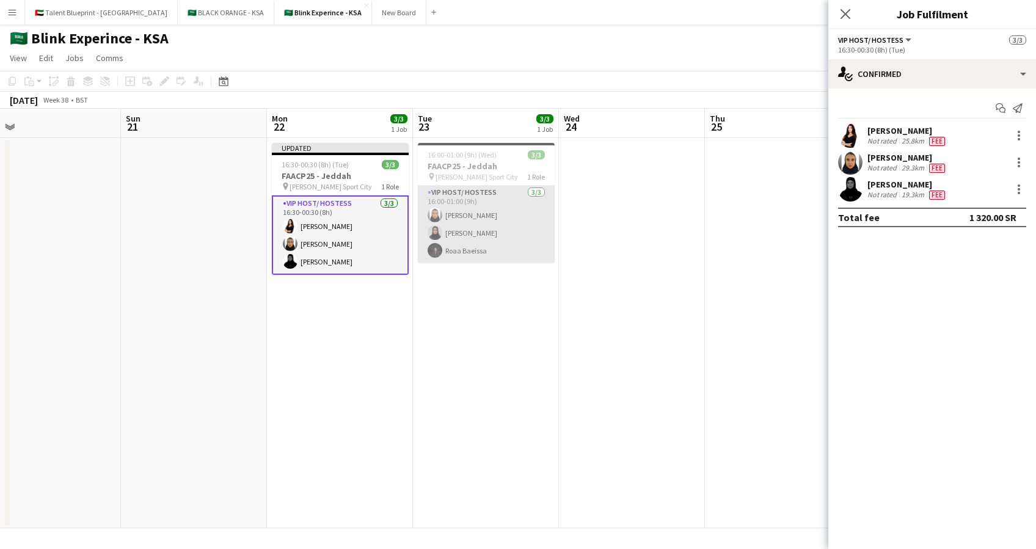
click at [506, 220] on app-card-role "VIP Host/ Hostess 3/3 16:00-01:00 (9h) Raneem Albishi Sarah Baghanim Roaa Baeis…" at bounding box center [486, 224] width 137 height 77
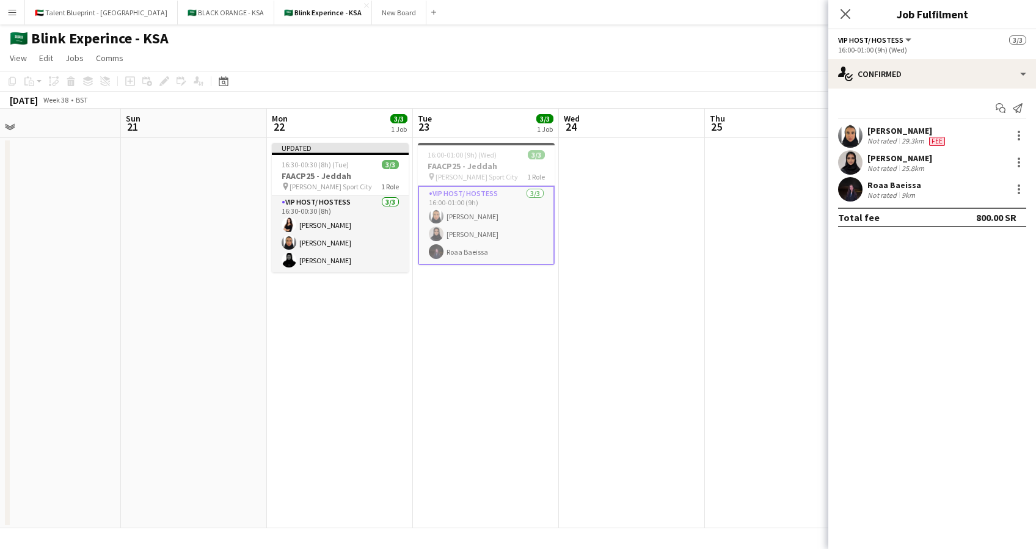
click at [898, 128] on div "[PERSON_NAME]" at bounding box center [907, 130] width 80 height 11
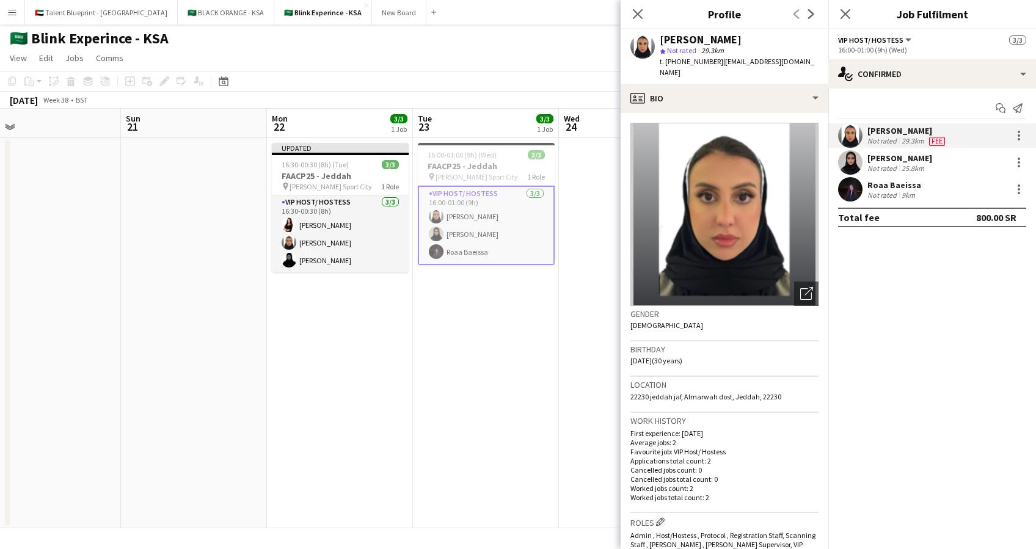
click at [898, 128] on div "[PERSON_NAME]" at bounding box center [907, 130] width 80 height 11
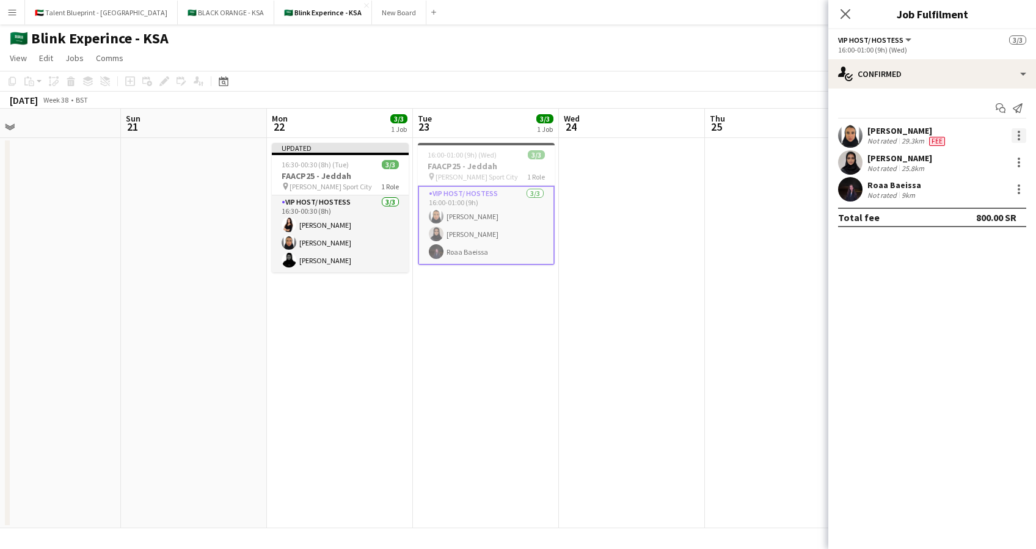
click at [1012, 136] on div at bounding box center [1018, 135] width 15 height 15
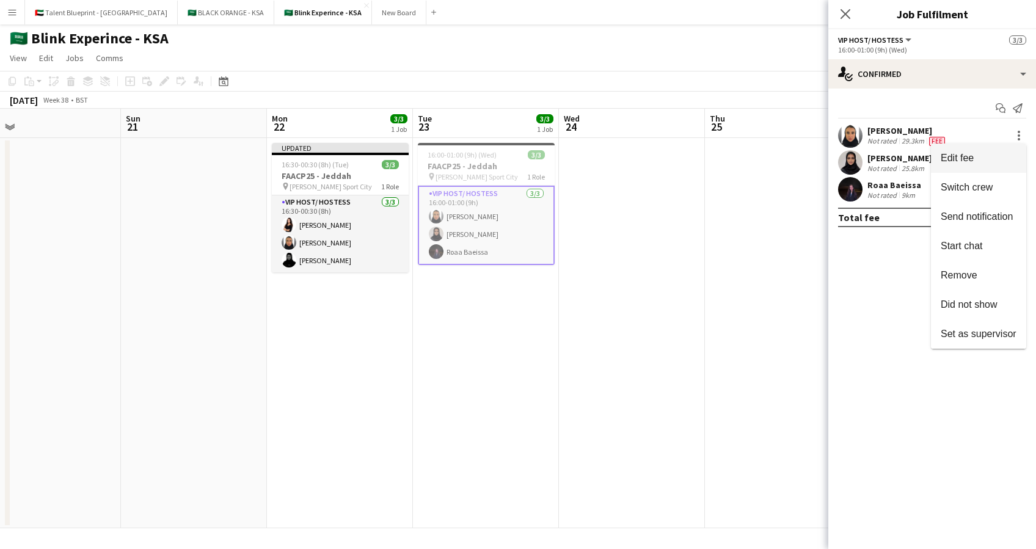
click at [985, 162] on span "Edit fee" at bounding box center [978, 158] width 76 height 11
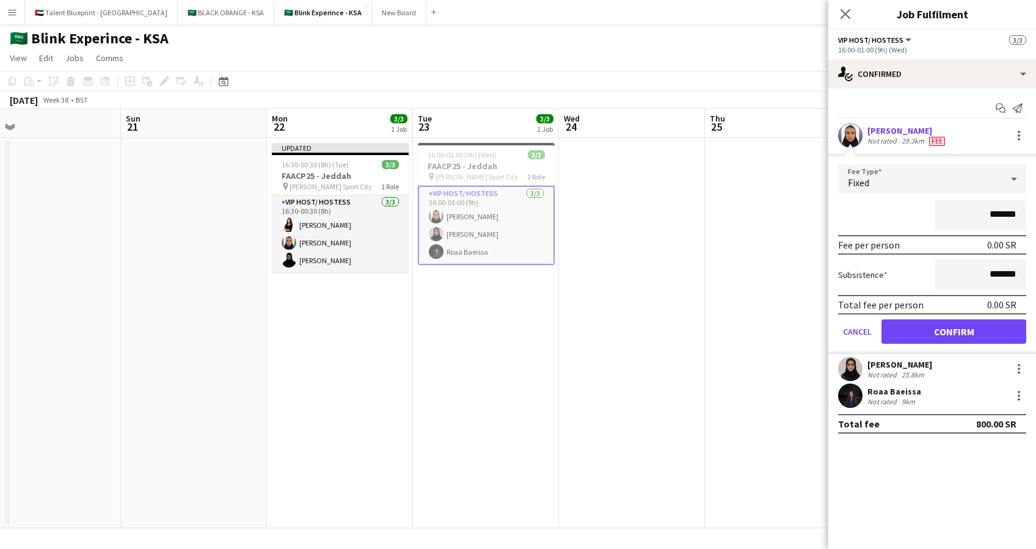
drag, startPoint x: 981, startPoint y: 210, endPoint x: 1026, endPoint y: 210, distance: 44.6
click at [1026, 210] on form "Fee Type Fixed ******* Fee per person 0.00 SR Subsistence ******* Total fee per…" at bounding box center [932, 259] width 208 height 190
type input "******"
click at [962, 328] on button "Confirm" at bounding box center [953, 331] width 145 height 24
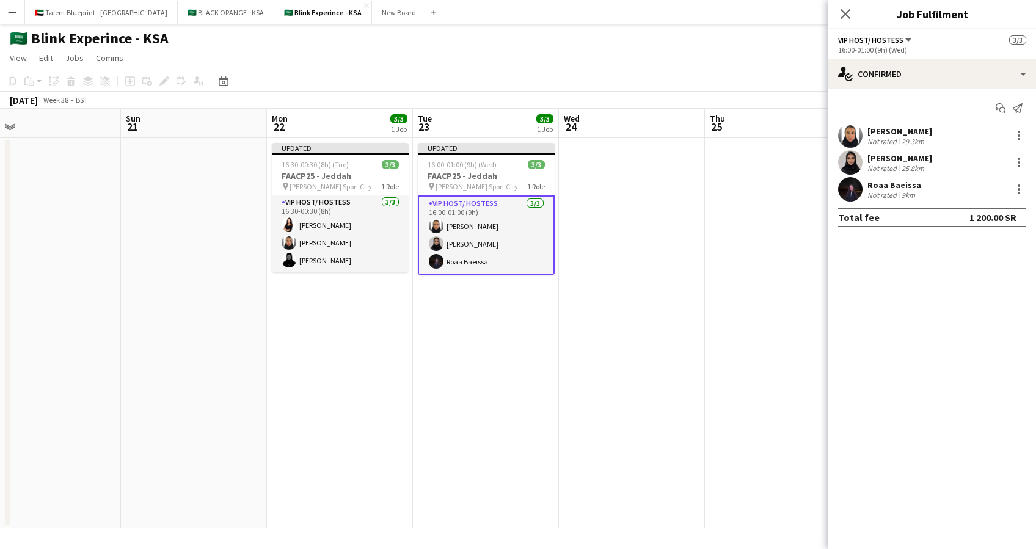
click at [938, 157] on div "Sarah Baghanim Not rated 25.8km" at bounding box center [932, 162] width 208 height 24
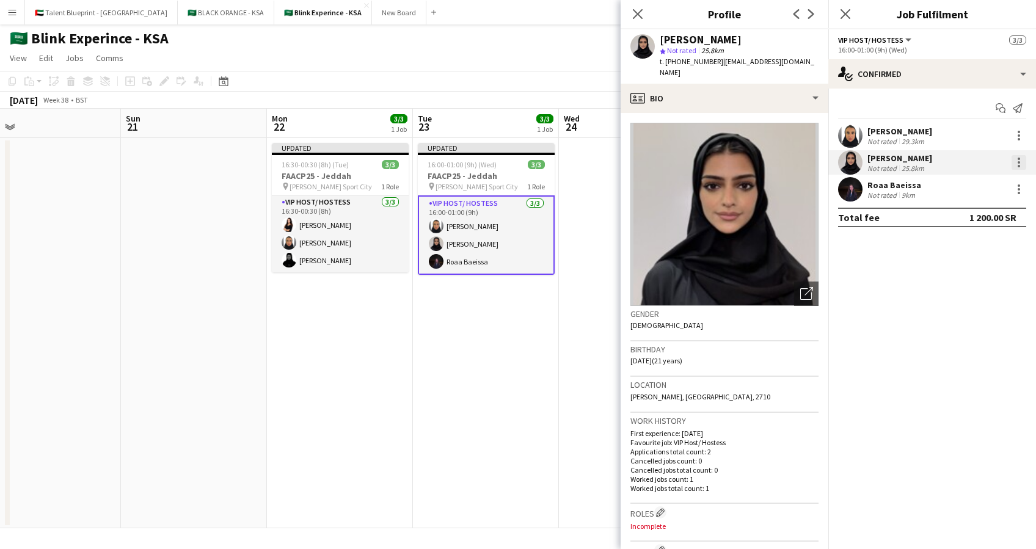
click at [1014, 156] on div at bounding box center [1018, 162] width 15 height 15
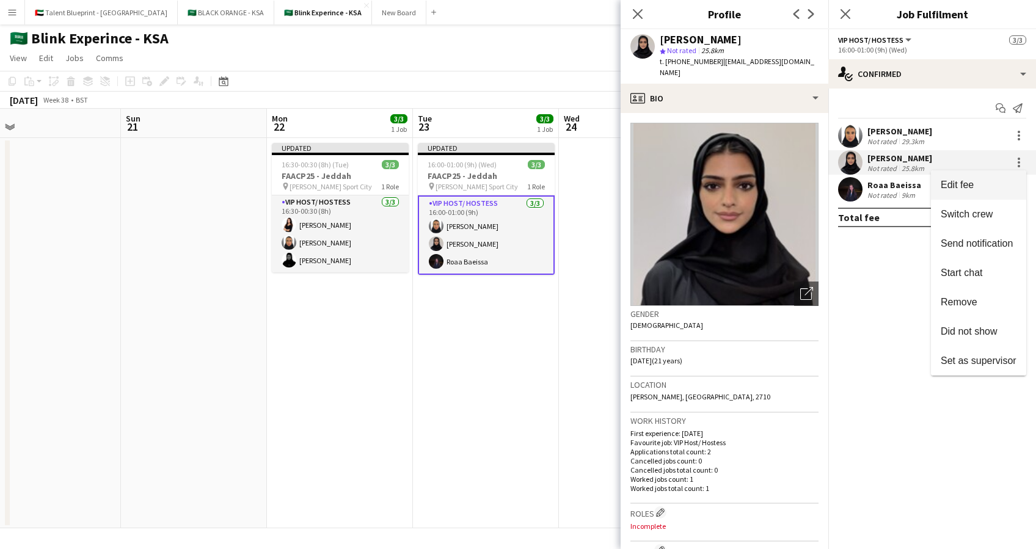
click at [980, 186] on span "Edit fee" at bounding box center [978, 185] width 76 height 11
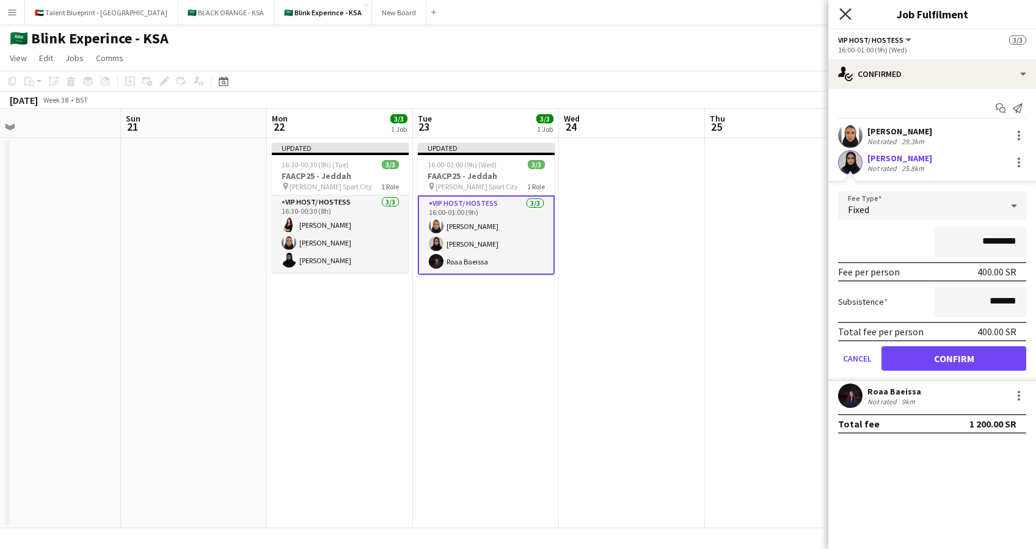
click at [850, 10] on icon at bounding box center [845, 14] width 12 height 12
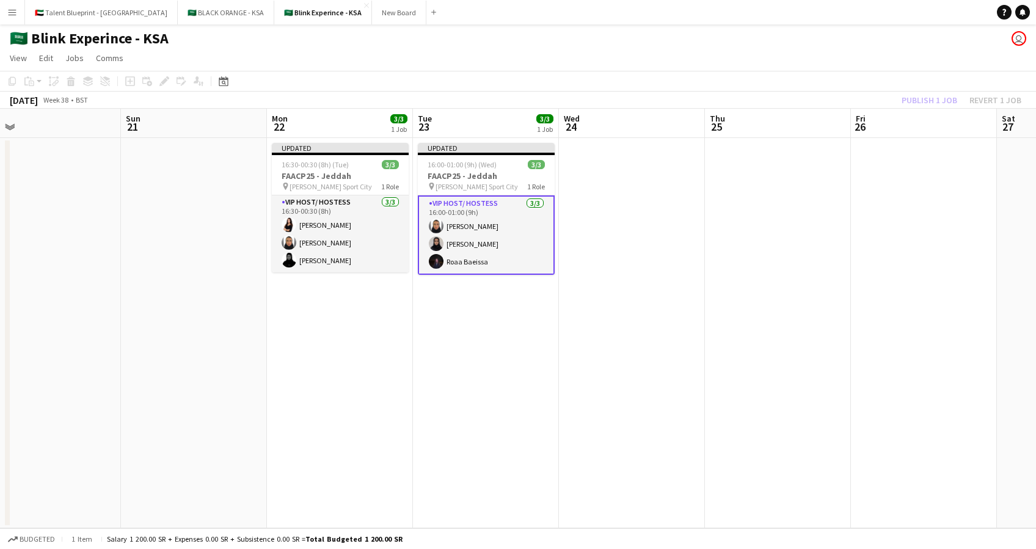
click at [460, 218] on app-card-role "VIP Host/ Hostess 3/3 16:00-01:00 (9h) Raneem Albishi Sarah Baghanim Roaa Baeis…" at bounding box center [486, 234] width 137 height 79
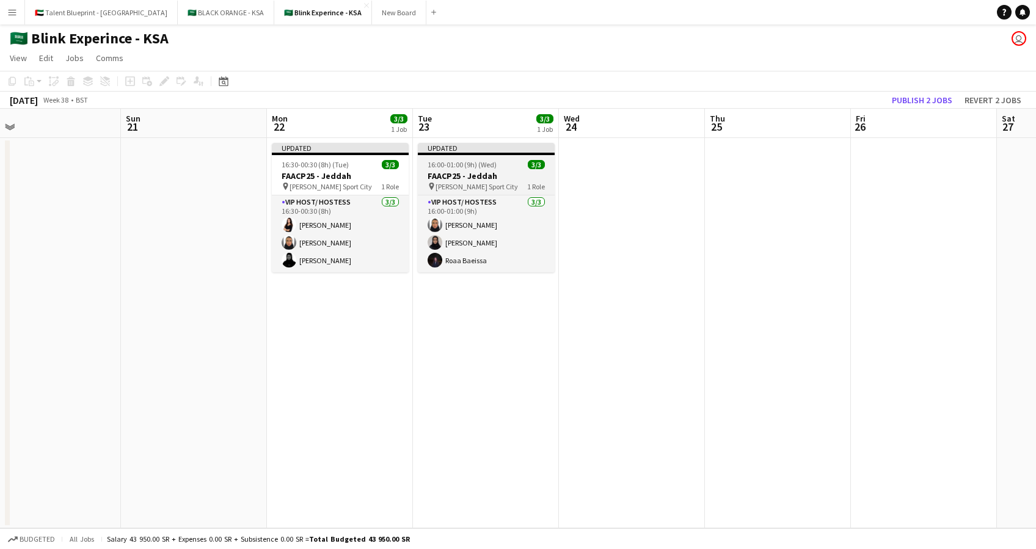
click at [463, 163] on span "16:00-01:00 (9h) (Wed)" at bounding box center [461, 164] width 69 height 9
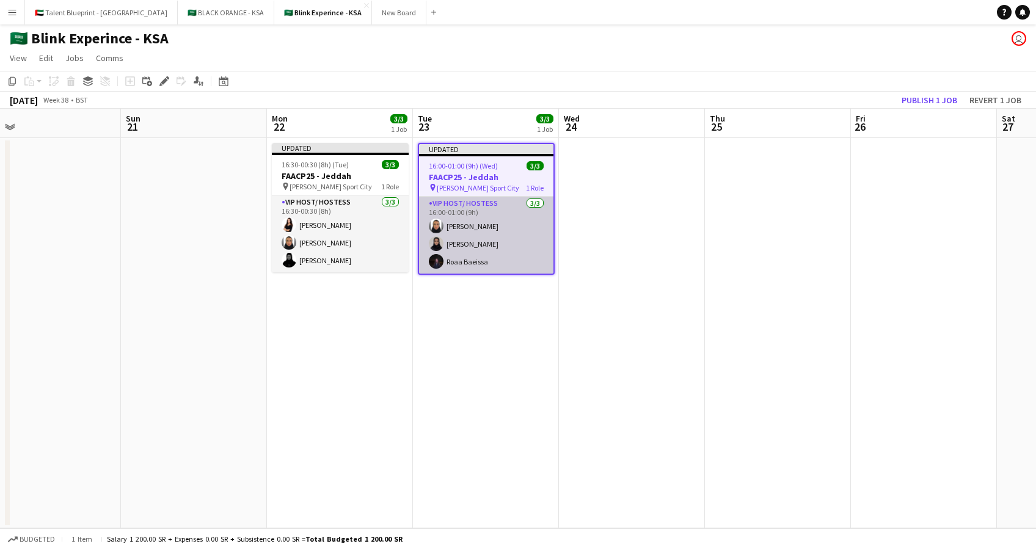
click at [466, 208] on app-card-role "VIP Host/ Hostess 3/3 16:00-01:00 (9h) Raneem Albishi Sarah Baghanim Roaa Baeis…" at bounding box center [486, 235] width 134 height 77
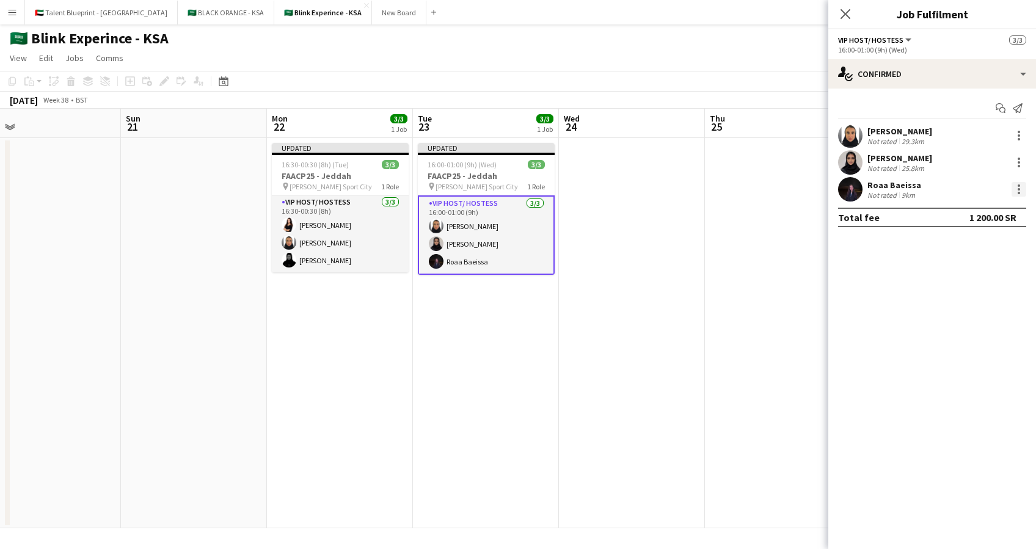
click at [1014, 183] on div at bounding box center [1018, 189] width 15 height 15
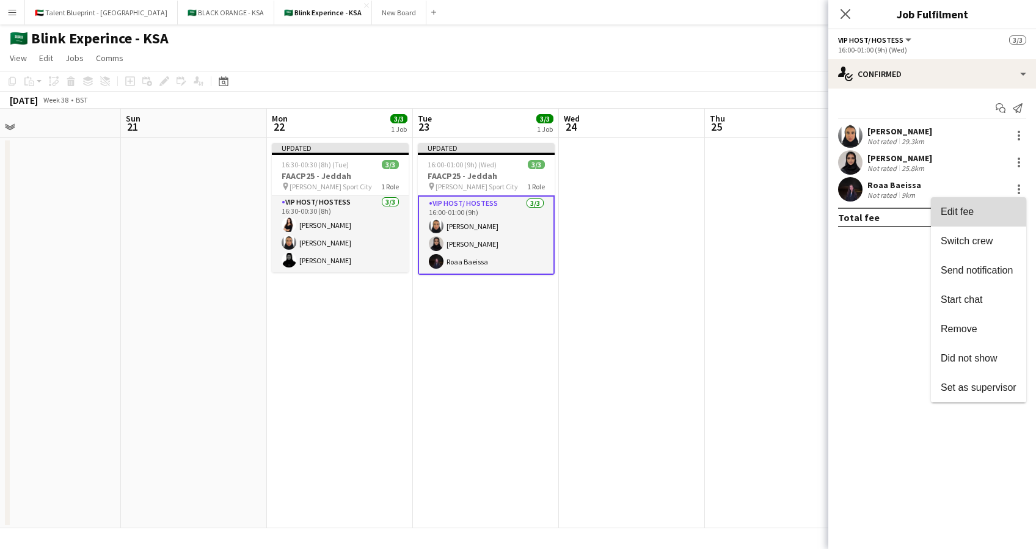
click at [978, 220] on button "Edit fee" at bounding box center [978, 211] width 95 height 29
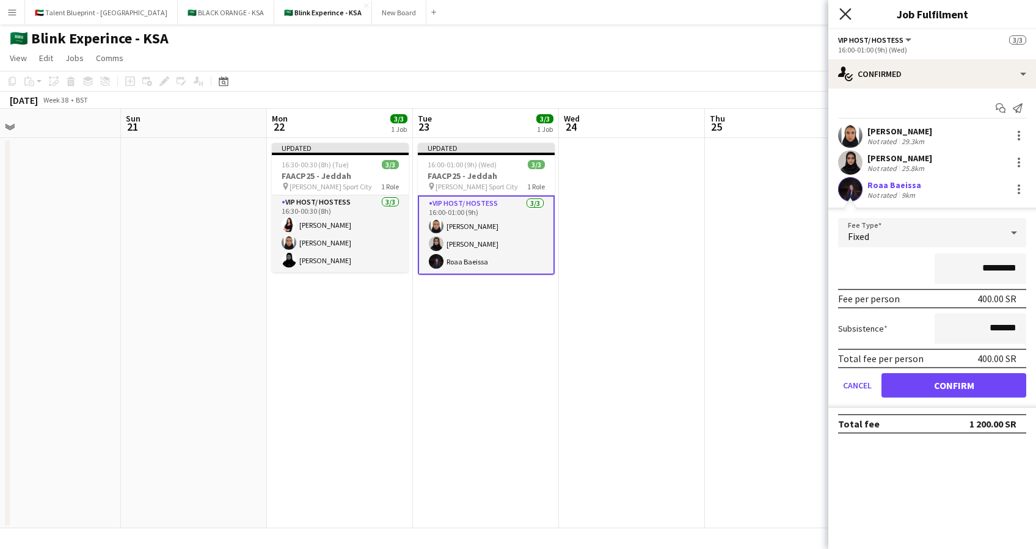
click at [848, 16] on icon at bounding box center [845, 14] width 12 height 12
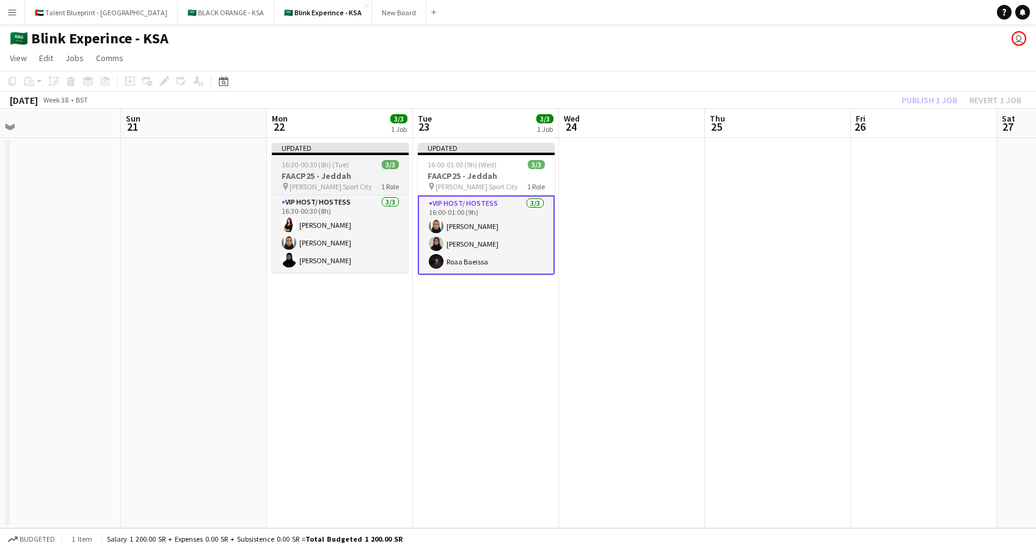
click at [352, 186] on span "[PERSON_NAME] Sport City" at bounding box center [330, 186] width 82 height 9
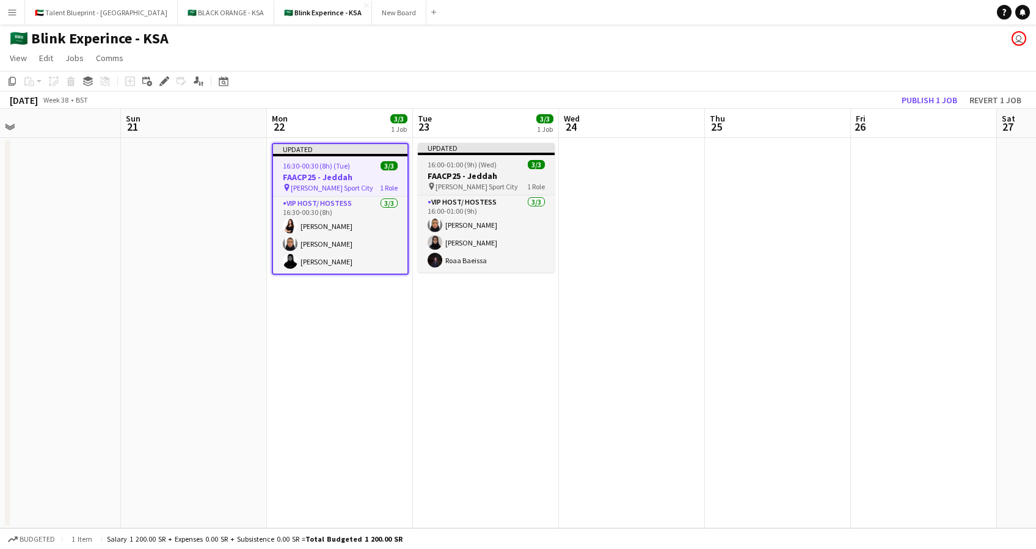
click at [441, 167] on span "16:00-01:00 (9h) (Wed)" at bounding box center [461, 164] width 69 height 9
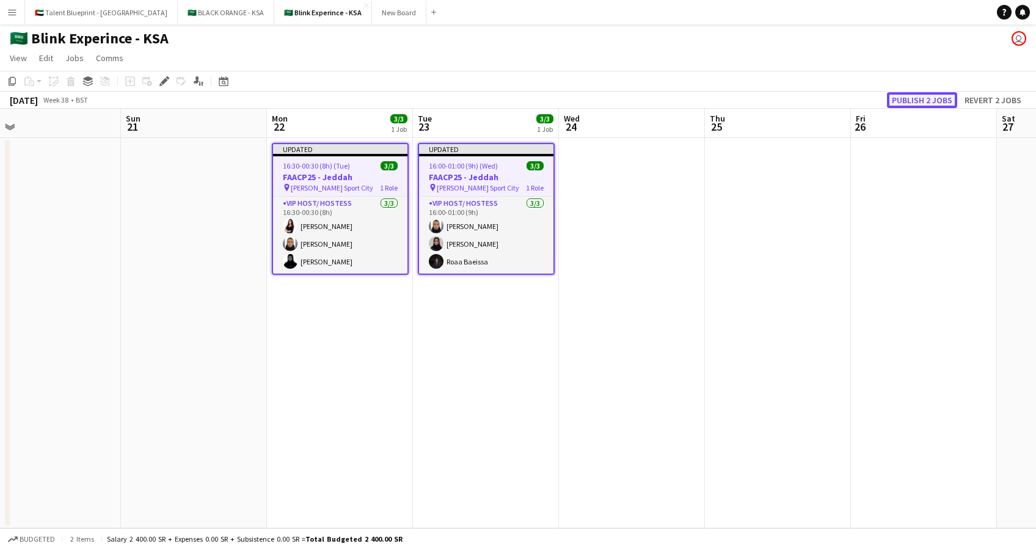
click at [926, 95] on button "Publish 2 jobs" at bounding box center [922, 100] width 70 height 16
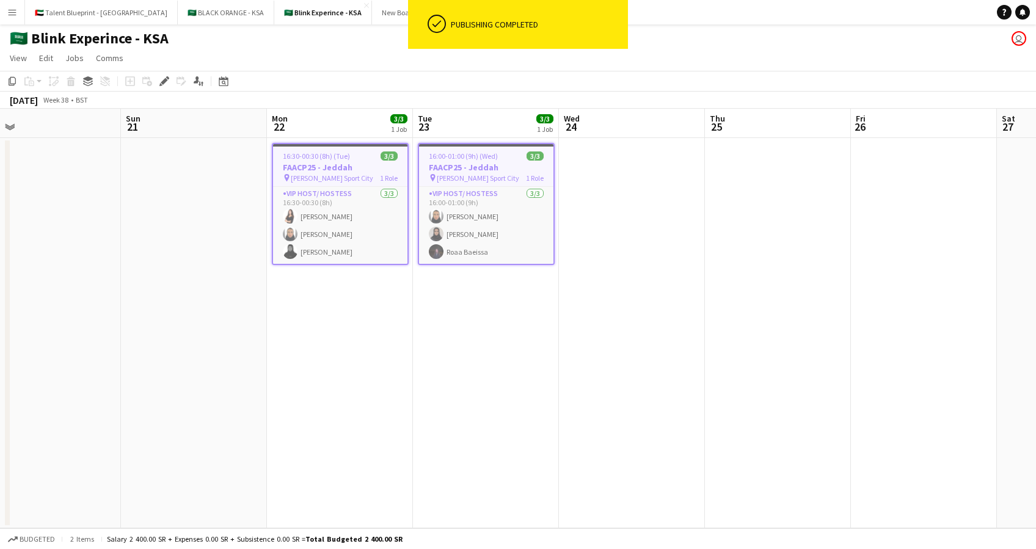
click at [467, 182] on app-job-card "16:00-01:00 (9h) (Wed) 3/3 FAACP25 - Jeddah pin King Abdullah Sport City 1 Role…" at bounding box center [486, 204] width 137 height 122
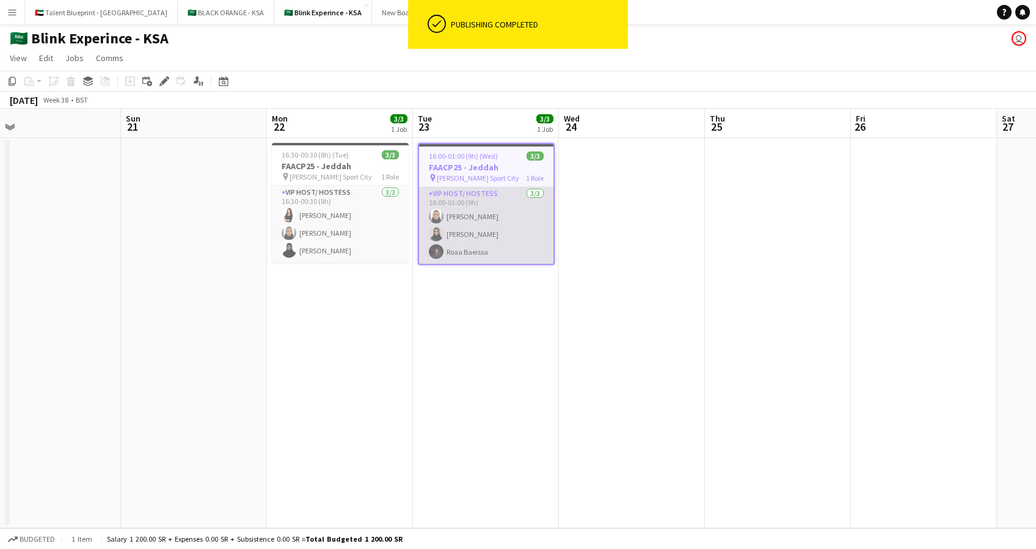
click at [468, 219] on app-card-role "VIP Host/ Hostess 3/3 16:00-01:00 (9h) Raneem Albishi Sarah Baghanim Roaa Baeis…" at bounding box center [486, 225] width 134 height 77
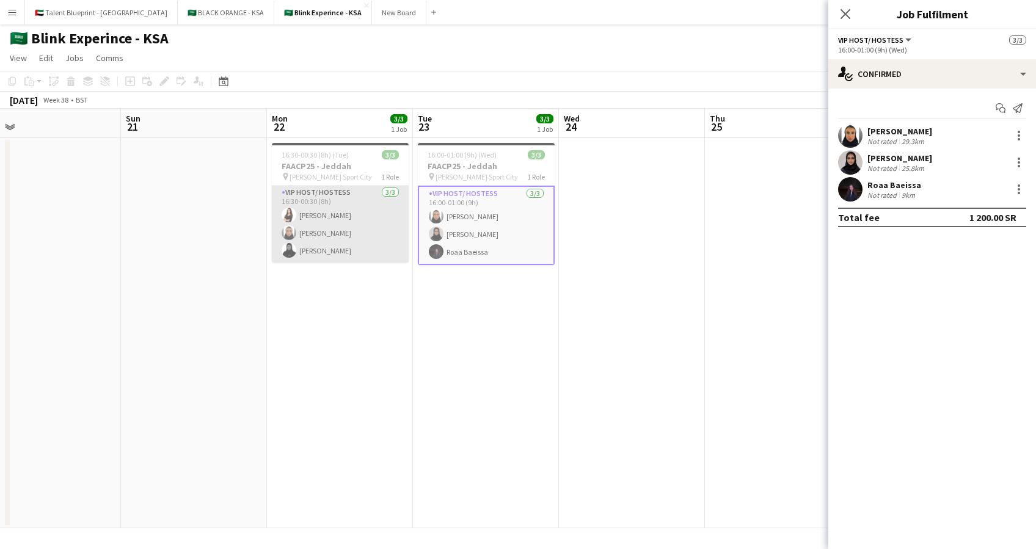
click at [301, 232] on app-card-role "VIP Host/ Hostess 3/3 16:30-00:30 (8h) Razan Hani Raneem Albishi Batool Alnajjar" at bounding box center [340, 224] width 137 height 77
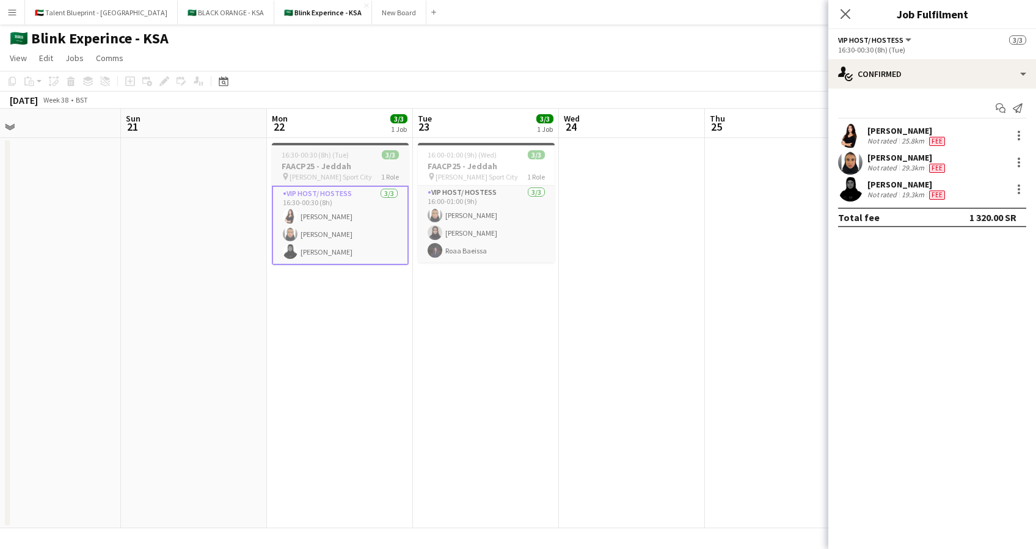
click at [347, 176] on span "[PERSON_NAME] Sport City" at bounding box center [330, 176] width 82 height 9
click at [840, 16] on icon "Close pop-in" at bounding box center [845, 14] width 12 height 12
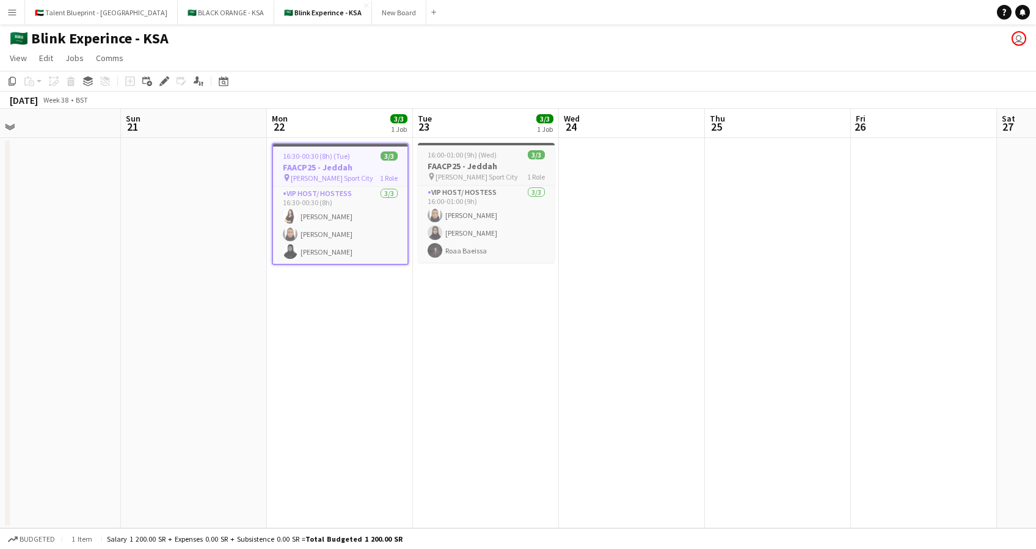
click at [492, 158] on span "16:00-01:00 (9h) (Wed)" at bounding box center [461, 154] width 69 height 9
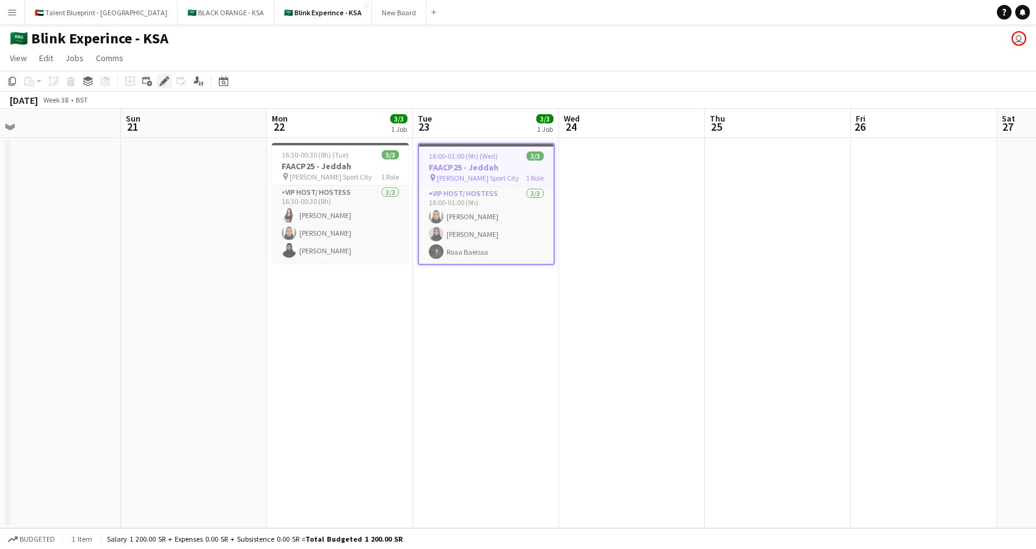
click at [169, 73] on app-toolbar "Copy Paste Paste Ctrl+V Paste with crew Ctrl+Shift+V Paste linked Job Delete Gr…" at bounding box center [518, 81] width 1036 height 21
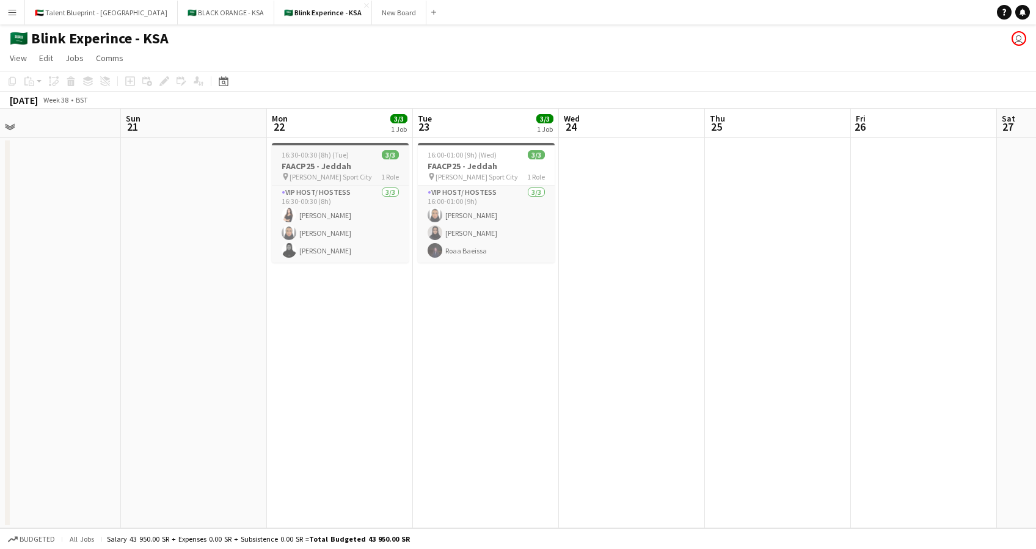
click at [372, 172] on div "pin King Abdullah Sport City 1 Role" at bounding box center [340, 177] width 137 height 10
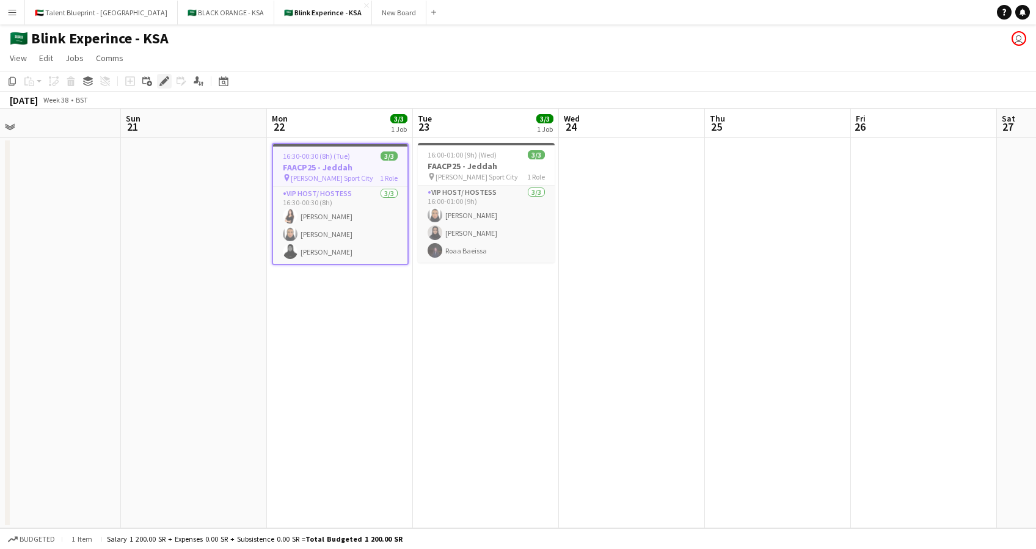
click at [161, 78] on icon "Edit" at bounding box center [164, 81] width 10 height 10
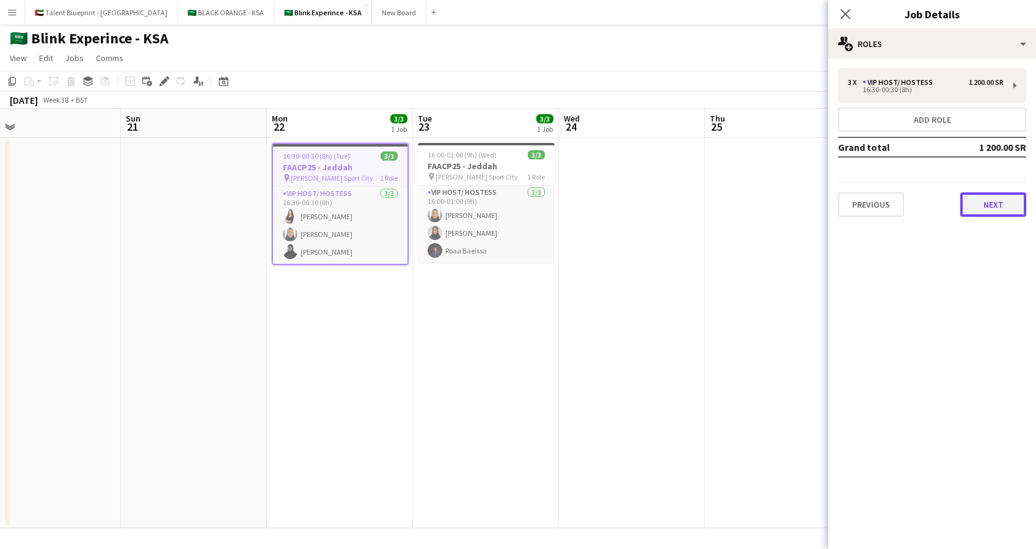
click at [1001, 197] on button "Next" at bounding box center [993, 204] width 66 height 24
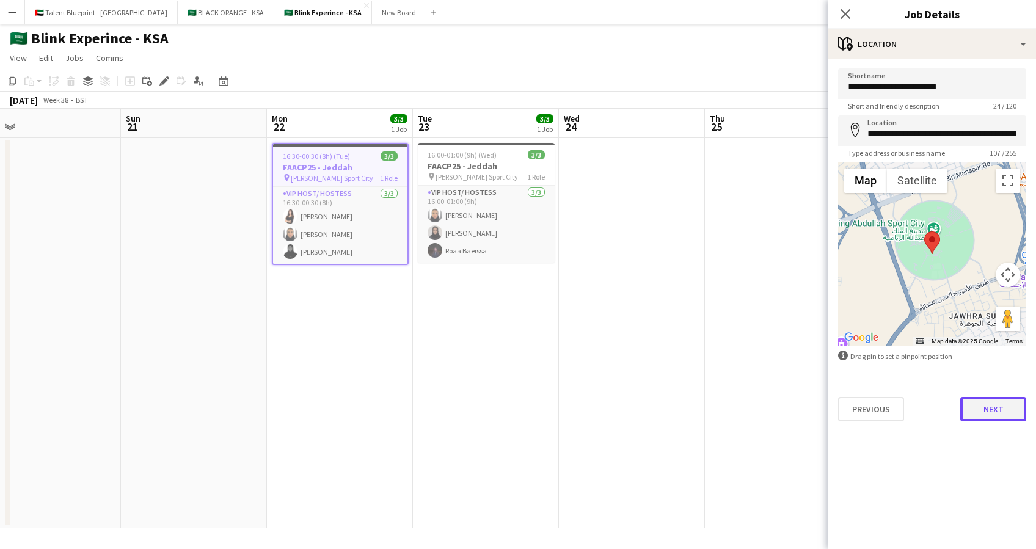
click at [1000, 410] on button "Next" at bounding box center [993, 409] width 66 height 24
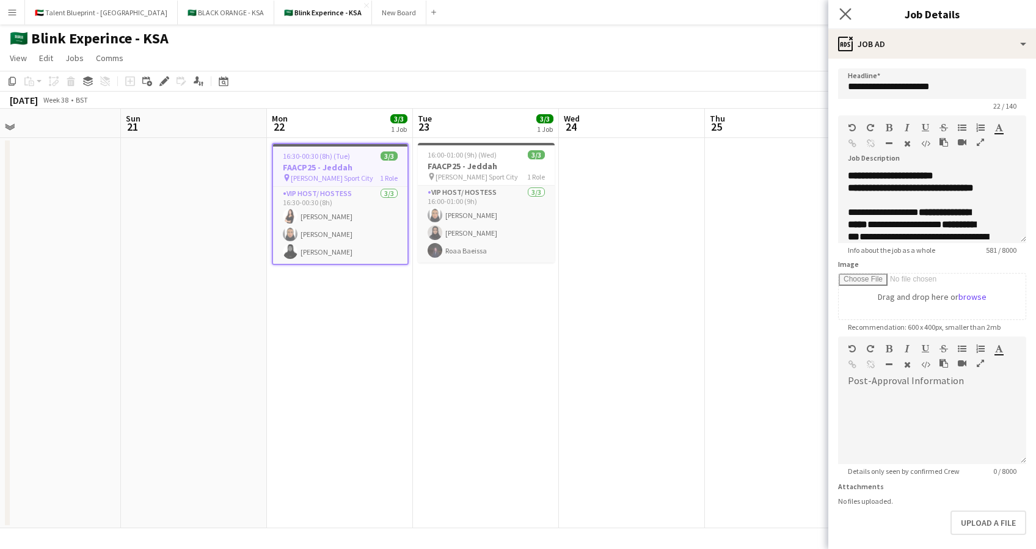
click at [838, 7] on app-icon "Close pop-in" at bounding box center [846, 14] width 18 height 18
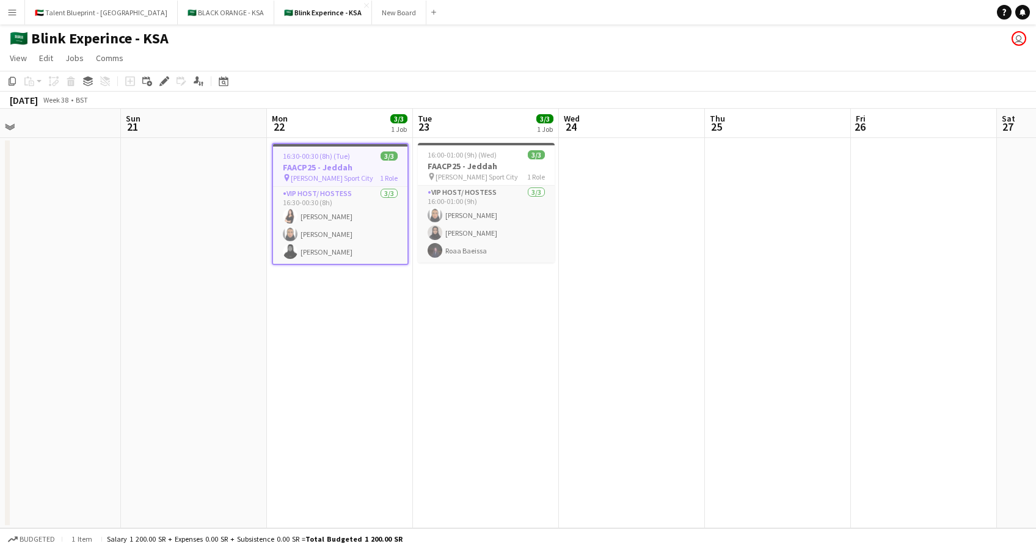
click at [15, 18] on button "Menu" at bounding box center [12, 12] width 24 height 24
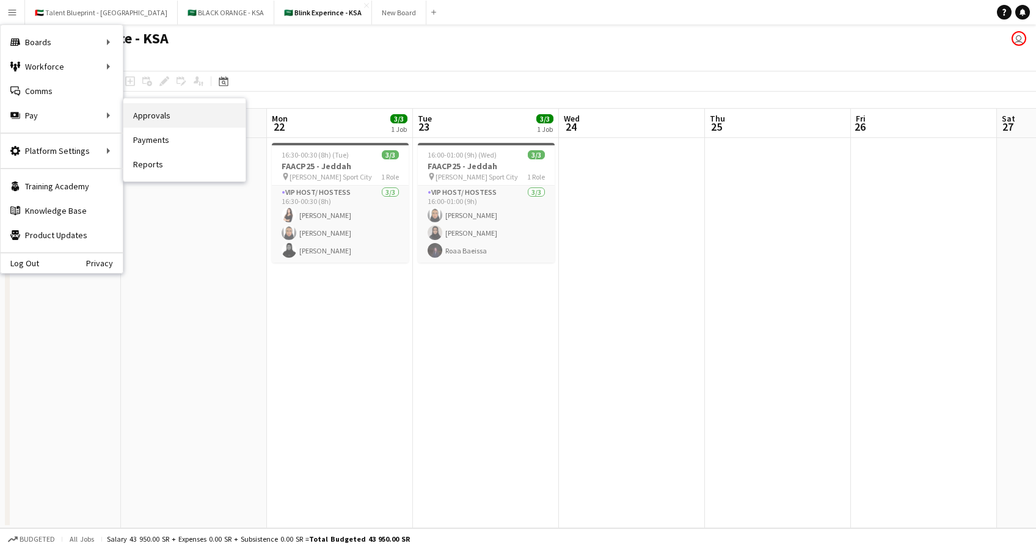
click at [163, 122] on link "Approvals" at bounding box center [184, 115] width 122 height 24
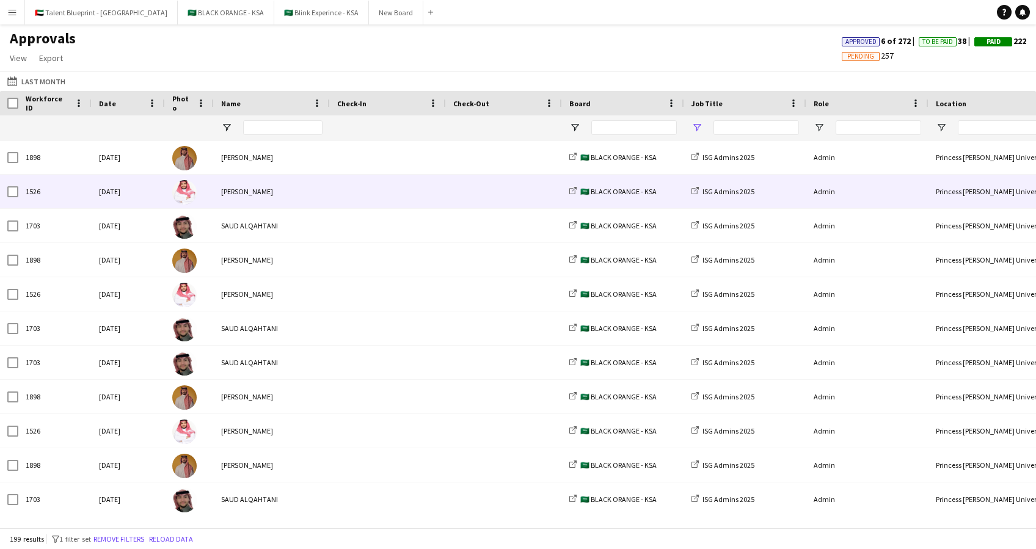
type input "**"
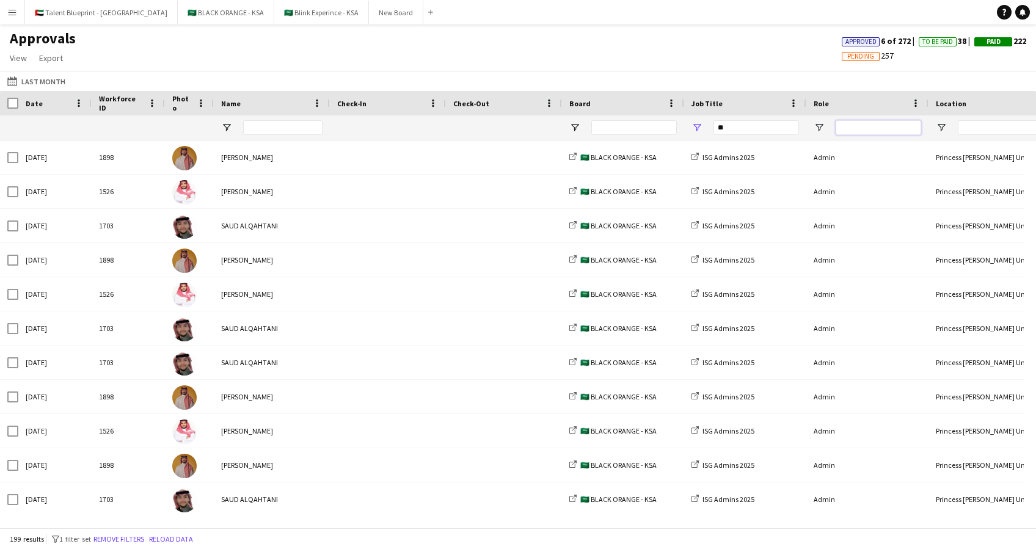
click at [869, 131] on input "Role Filter Input" at bounding box center [877, 127] width 85 height 15
drag, startPoint x: 758, startPoint y: 132, endPoint x: 659, endPoint y: 132, distance: 99.5
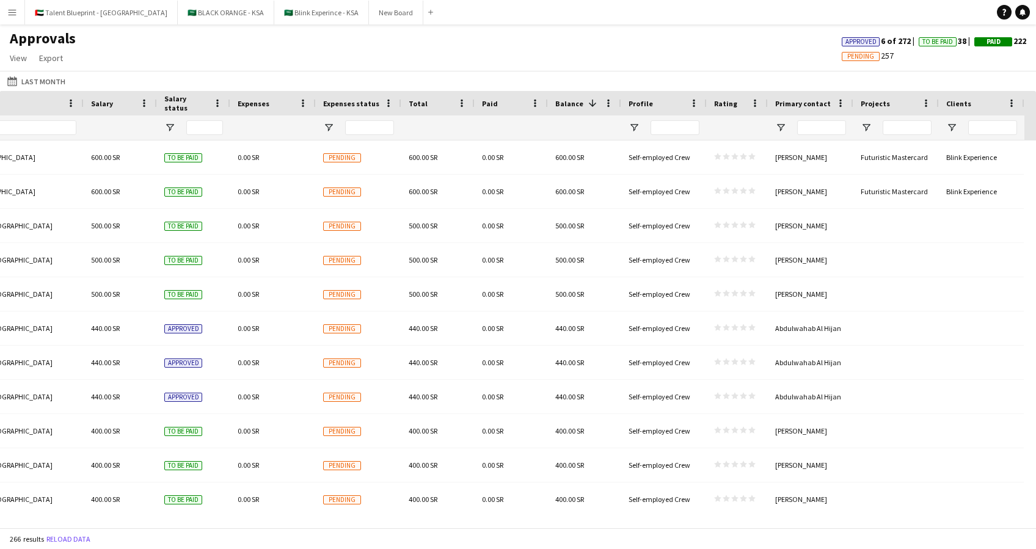
click at [907, 109] on div "Projects" at bounding box center [888, 103] width 56 height 18
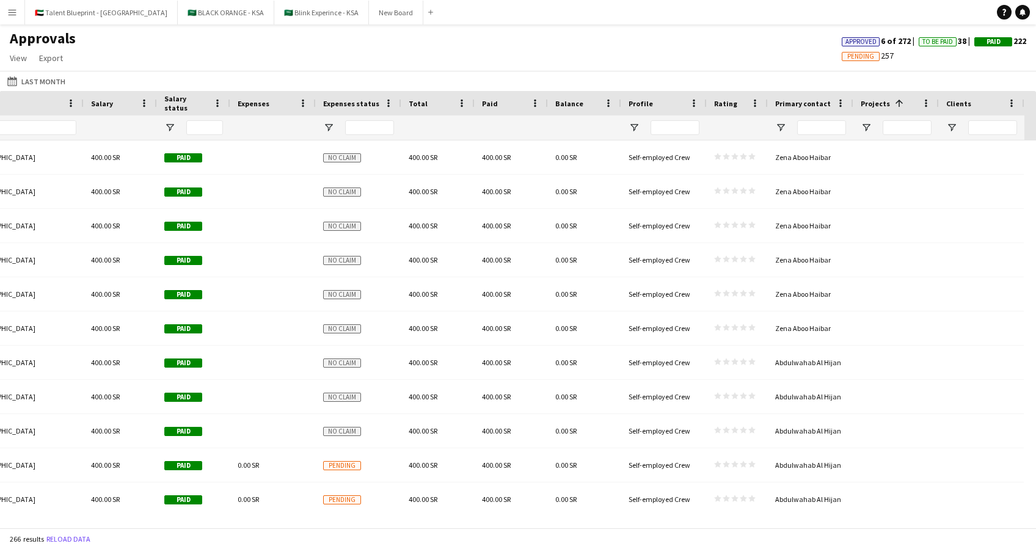
click at [907, 109] on div "Projects 1" at bounding box center [888, 103] width 56 height 18
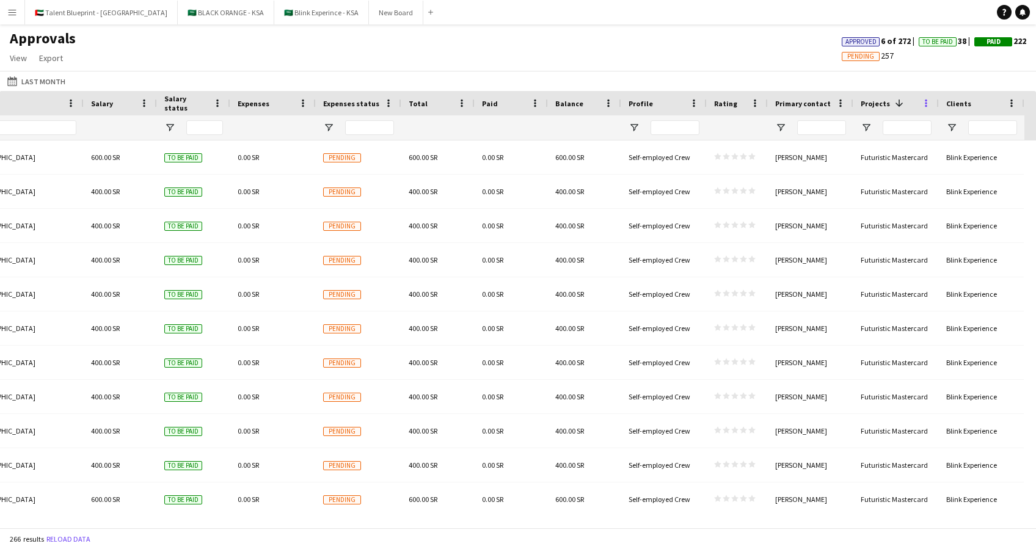
click at [926, 103] on span at bounding box center [925, 103] width 11 height 11
click at [869, 129] on span "Open Filter Menu" at bounding box center [865, 127] width 11 height 11
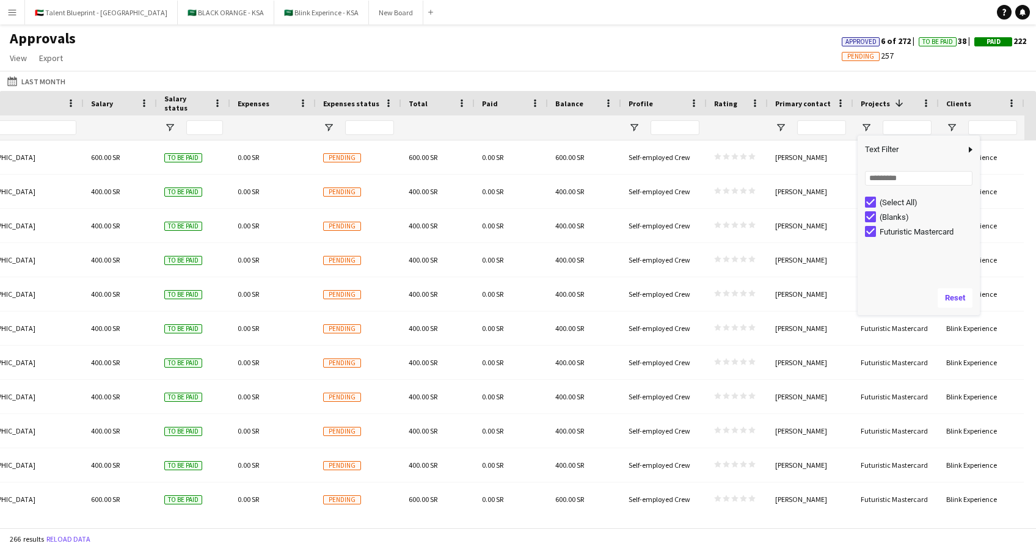
click at [876, 202] on div "(Select All)" at bounding box center [922, 202] width 115 height 15
click at [35, 75] on button "Last Month Last Month" at bounding box center [36, 81] width 63 height 15
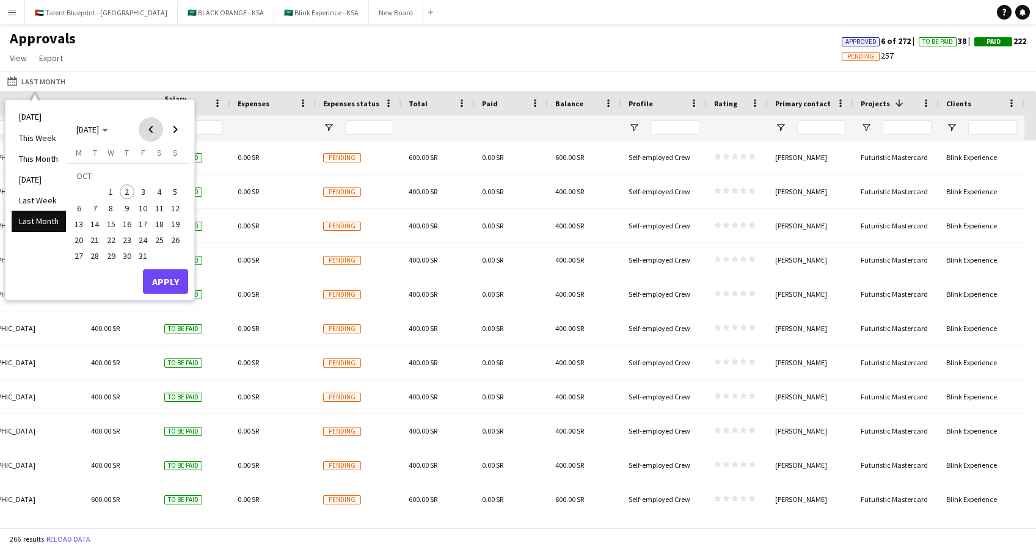
click at [156, 124] on span "Previous month" at bounding box center [151, 129] width 24 height 24
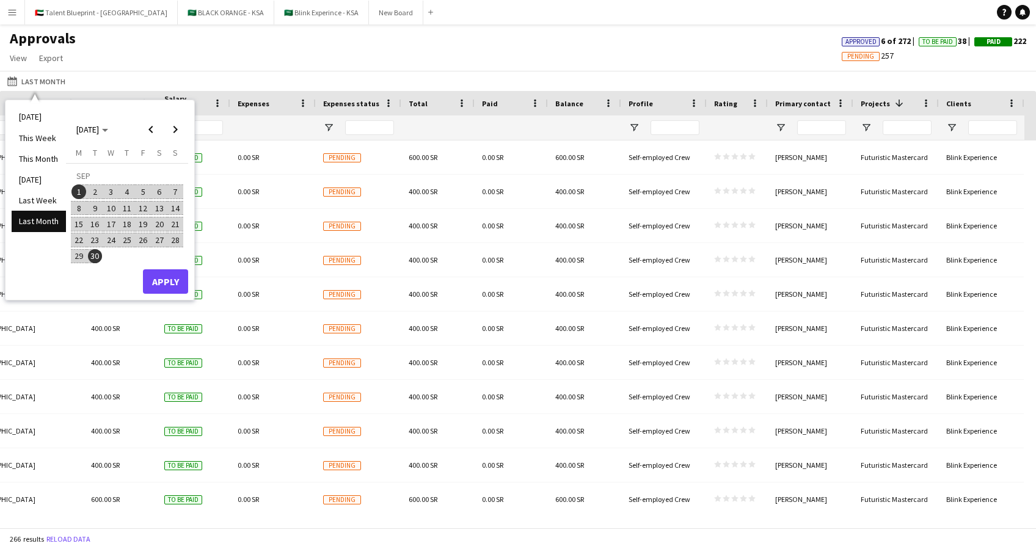
click at [83, 186] on span "1" at bounding box center [78, 191] width 15 height 15
click at [172, 130] on span "Next month" at bounding box center [175, 129] width 24 height 24
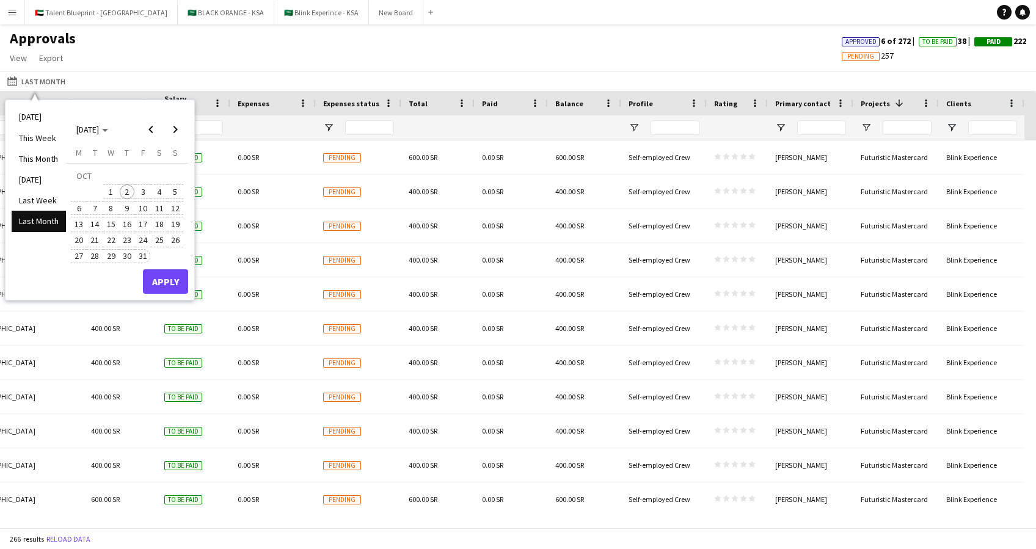
click at [139, 256] on span "31" at bounding box center [143, 256] width 15 height 15
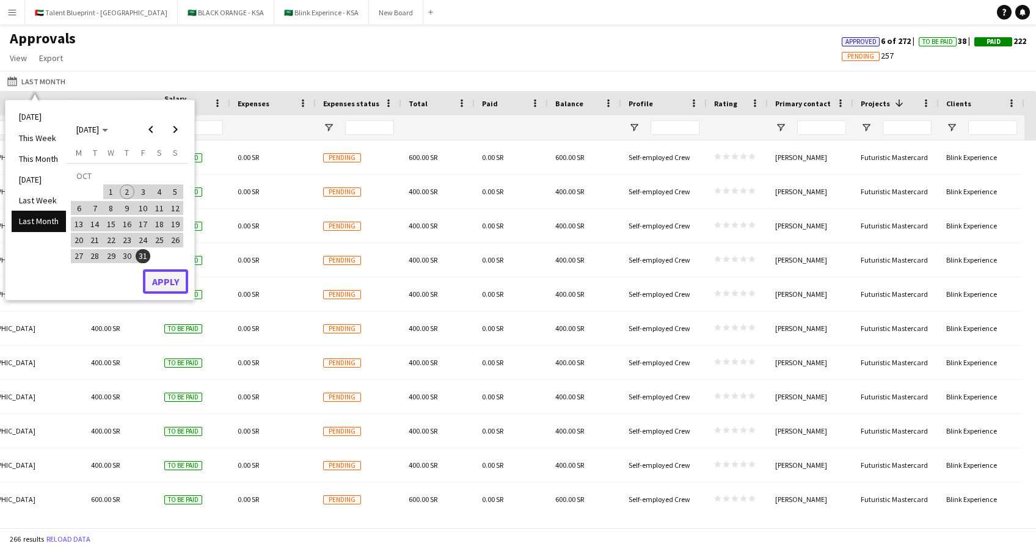
click at [156, 273] on button "Apply" at bounding box center [165, 281] width 45 height 24
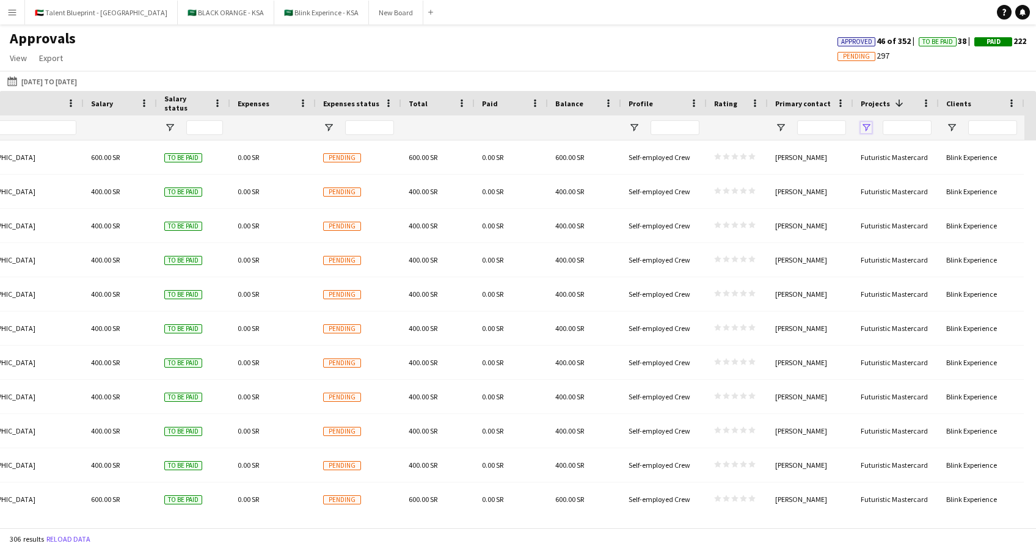
click at [870, 128] on span "Open Filter Menu" at bounding box center [865, 127] width 11 height 11
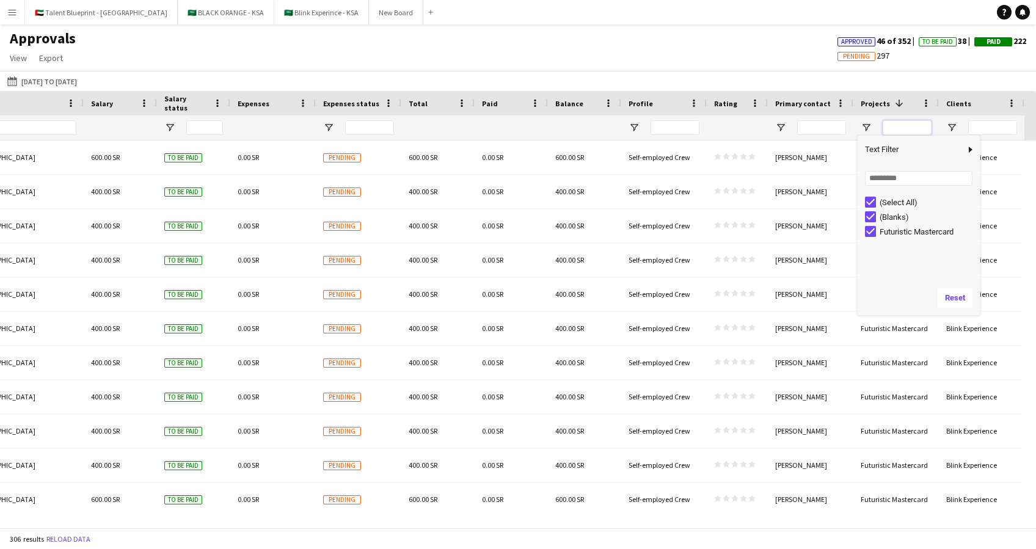
click at [895, 123] on input "Projects Filter Input" at bounding box center [906, 127] width 49 height 15
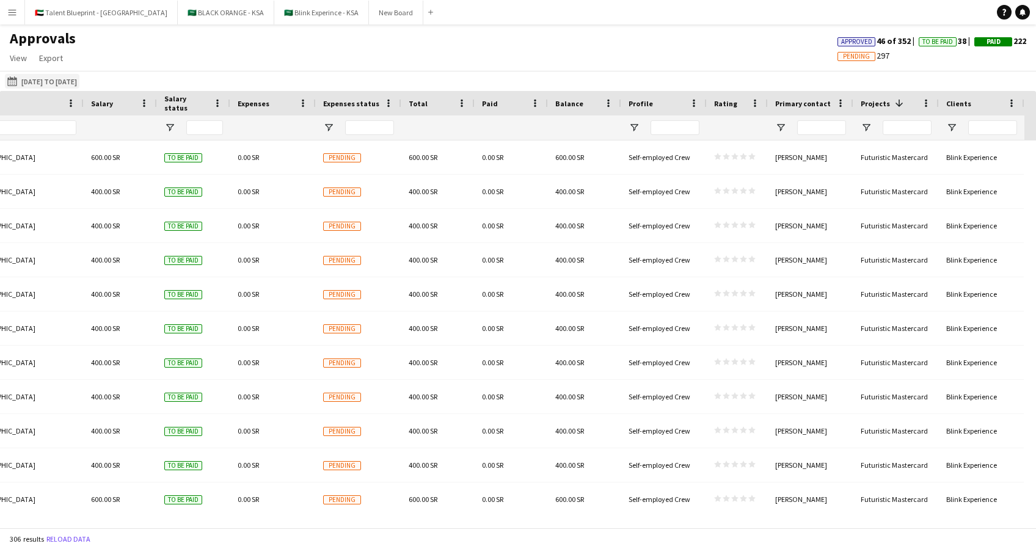
click at [42, 76] on button "Last Month 01-09-2025 to 31-10-2025" at bounding box center [42, 81] width 74 height 15
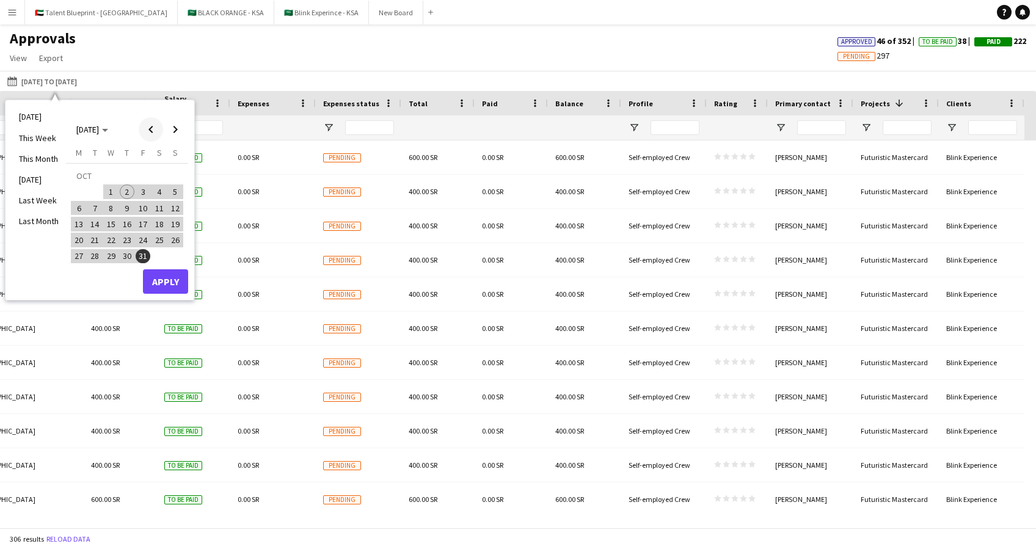
click at [147, 129] on span "Previous month" at bounding box center [151, 129] width 24 height 24
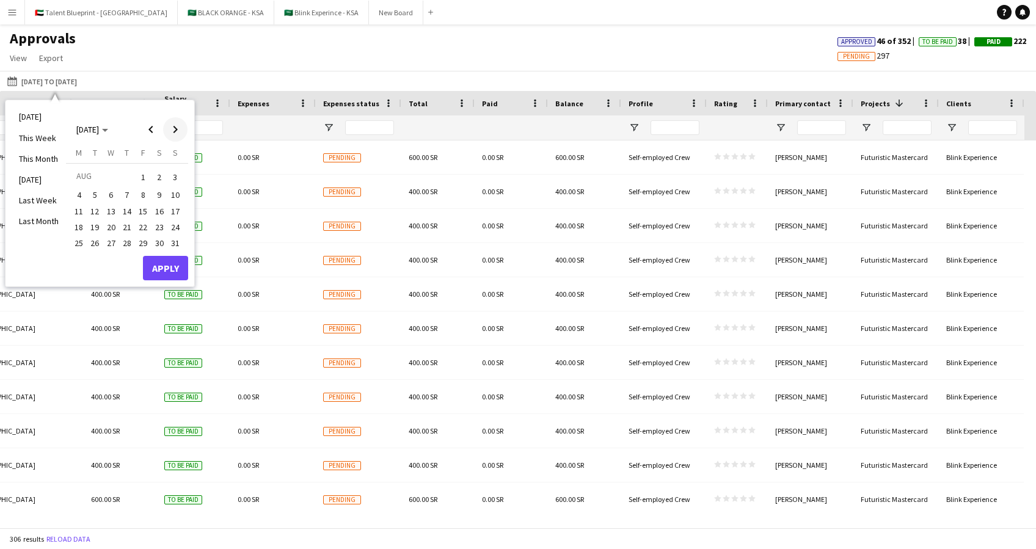
click at [167, 129] on span "Next month" at bounding box center [175, 129] width 24 height 24
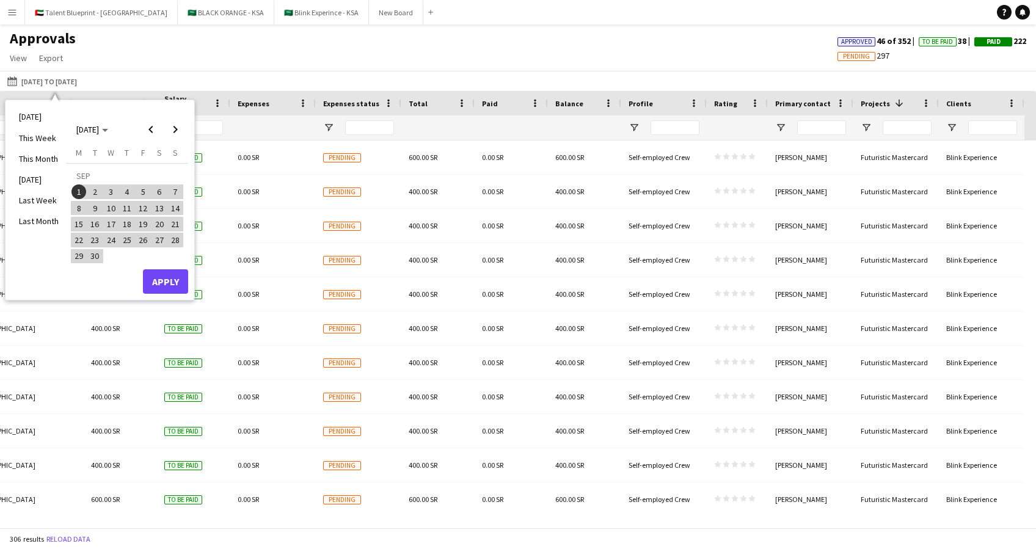
click at [13, 16] on app-icon "Menu" at bounding box center [12, 12] width 10 height 10
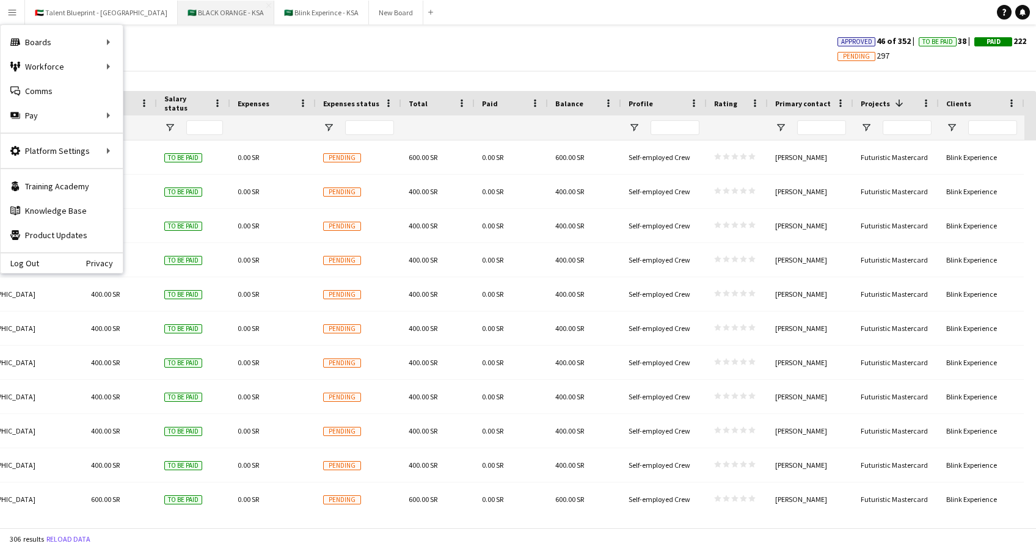
click at [181, 10] on button "🇸🇦 BLACK ORANGE - KSA Close" at bounding box center [226, 13] width 96 height 24
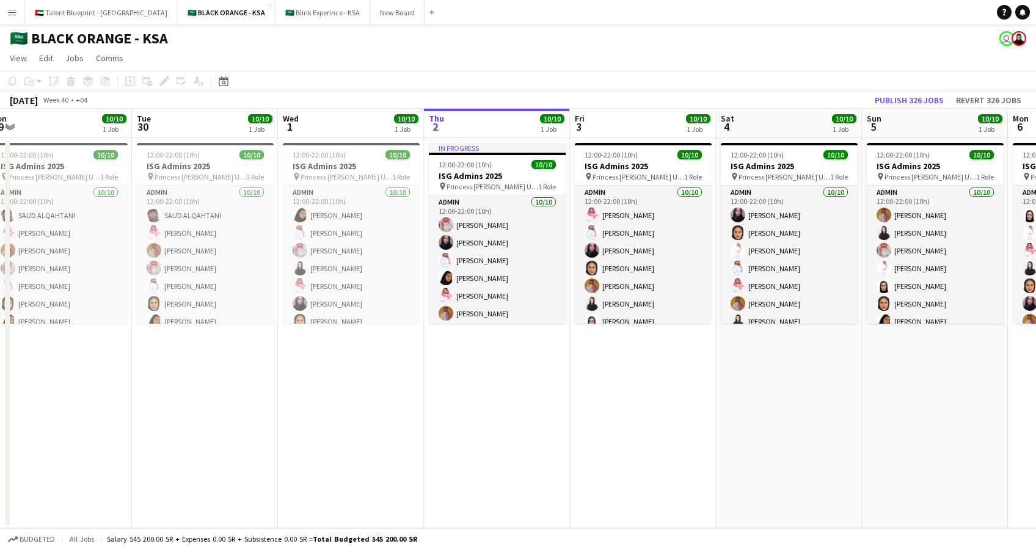
click at [498, 236] on app-calendar-viewport "Sat 27 Sun 28 Mon 29 10/10 1 Job Tue 30 10/10 1 Job Wed 1 10/10 1 Job Thu 2 10/…" at bounding box center [518, 318] width 1036 height 419
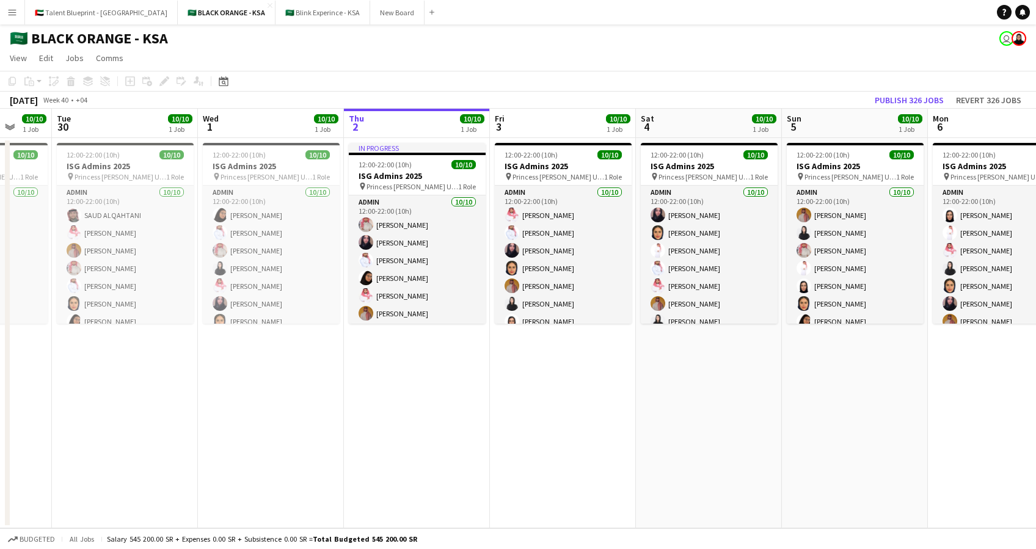
drag, startPoint x: 404, startPoint y: 393, endPoint x: 326, endPoint y: 385, distance: 77.9
click at [326, 388] on app-calendar-viewport "Sat 27 10/10 1 Job Sun 28 10/10 1 Job Mon 29 10/10 1 Job Tue 30 10/10 1 Job Wed…" at bounding box center [518, 318] width 1036 height 419
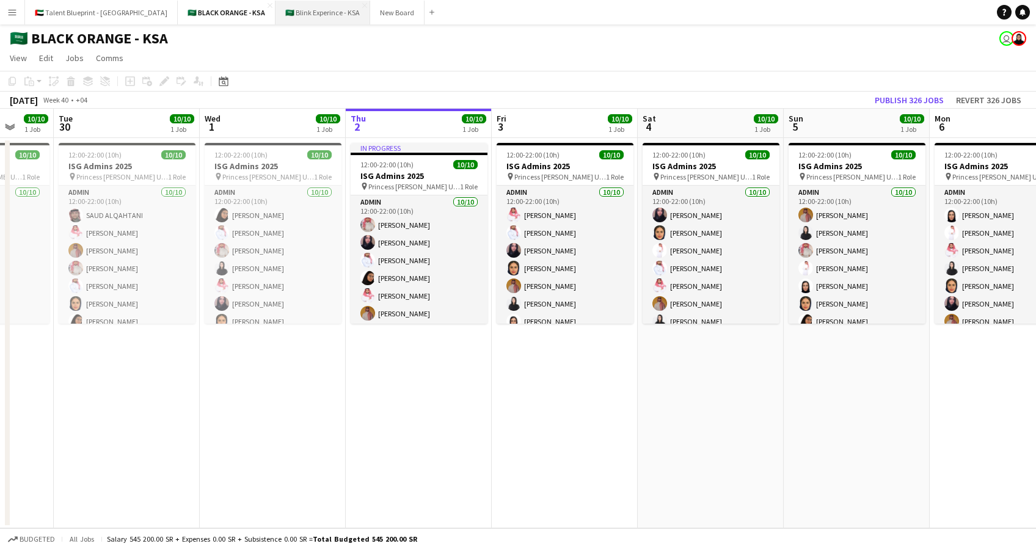
click at [275, 10] on button "🇸🇦 Blink Experince - KSA Close" at bounding box center [322, 13] width 95 height 24
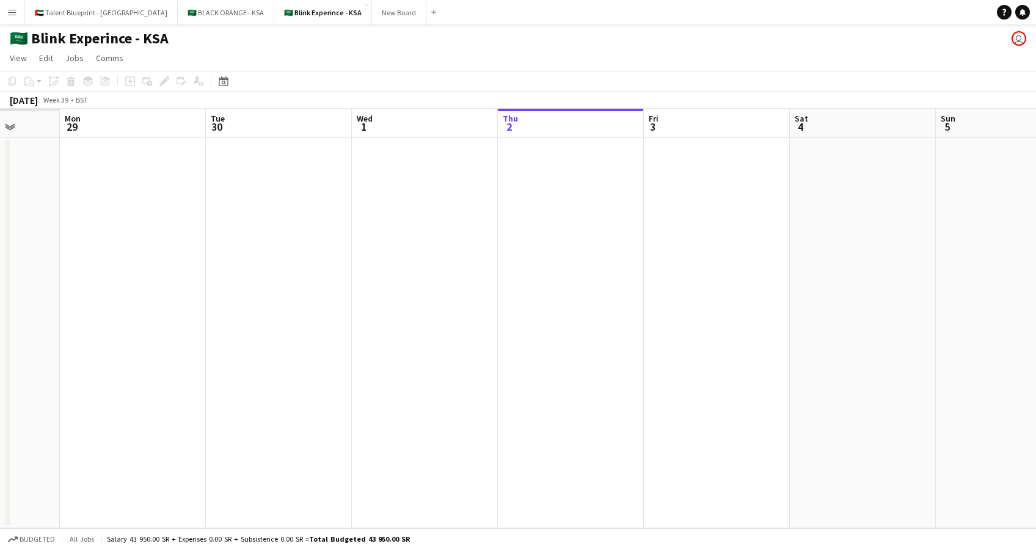
drag, startPoint x: 256, startPoint y: 224, endPoint x: 608, endPoint y: 269, distance: 353.9
click at [608, 269] on app-calendar-viewport "Fri 26 Sat 27 Sun 28 Mon 29 Tue 30 Wed 1 Thu 2 Fri 3 Sat 4 Sun 5 Mon 6 Tue 7 We…" at bounding box center [518, 318] width 1036 height 419
drag, startPoint x: 257, startPoint y: 262, endPoint x: 396, endPoint y: 258, distance: 138.7
click at [411, 261] on app-calendar-viewport "Fri 26 Sat 27 Sun 28 Mon 29 Tue 30 Wed 1 Thu 2 Fri 3 Sat 4 Sun 5 Mon 6 Tue 7 We…" at bounding box center [518, 318] width 1036 height 419
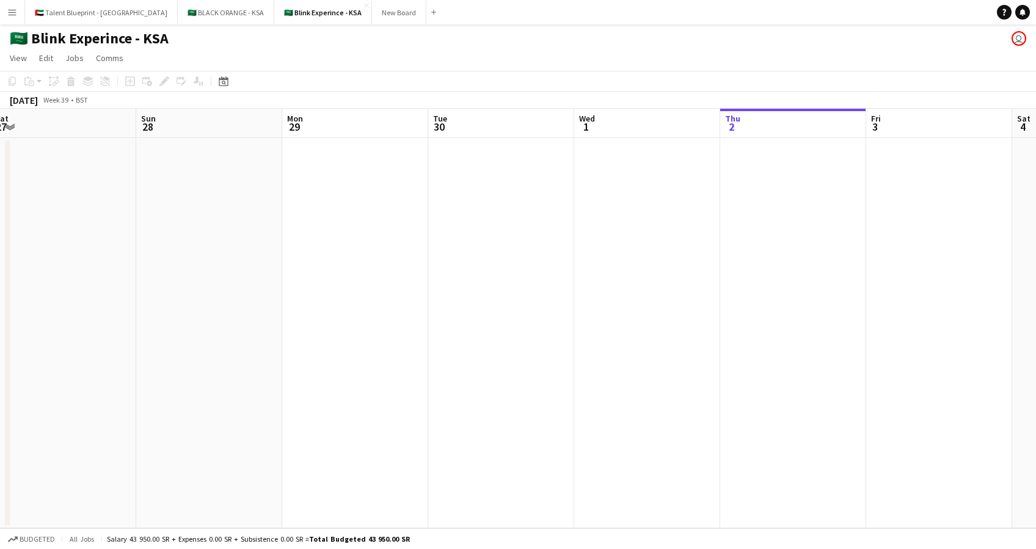
drag, startPoint x: 423, startPoint y: 258, endPoint x: 531, endPoint y: 255, distance: 108.7
click at [557, 253] on app-calendar-viewport "Thu 25 Fri 26 Sat 27 Sun 28 Mon 29 Tue 30 Wed 1 Thu 2 Fri 3 Sat 4 Sun 5 Mon 6 T…" at bounding box center [518, 318] width 1036 height 419
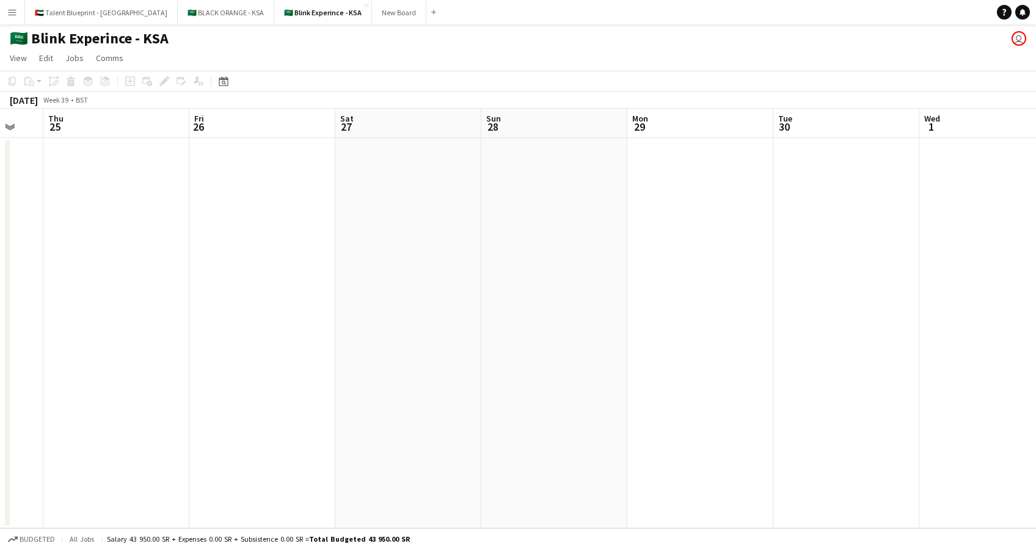
drag, startPoint x: 402, startPoint y: 272, endPoint x: 542, endPoint y: 272, distance: 139.2
click at [542, 272] on app-calendar-viewport "Tue 23 Wed 24 Thu 25 Fri 26 Sat 27 Sun 28 Mon 29 Tue 30 Wed 1 Thu 2 Fri 3 Sat 4…" at bounding box center [518, 318] width 1036 height 419
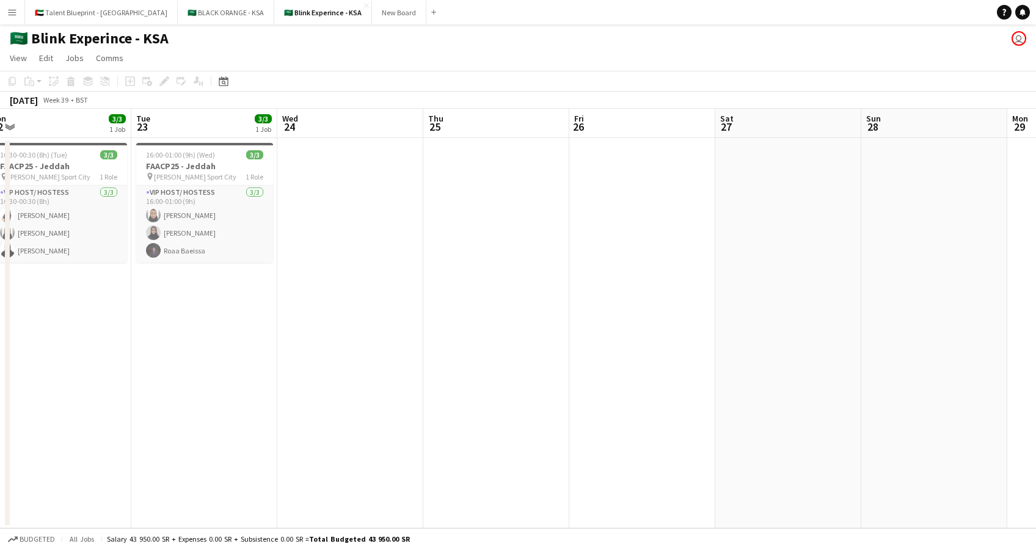
drag, startPoint x: 239, startPoint y: 274, endPoint x: 557, endPoint y: 260, distance: 318.4
click at [614, 258] on app-calendar-viewport "Sat 20 Sun 21 Mon 22 3/3 1 Job Tue 23 3/3 1 Job Wed 24 Thu 25 Fri 26 Sat 27 Sun…" at bounding box center [518, 318] width 1036 height 419
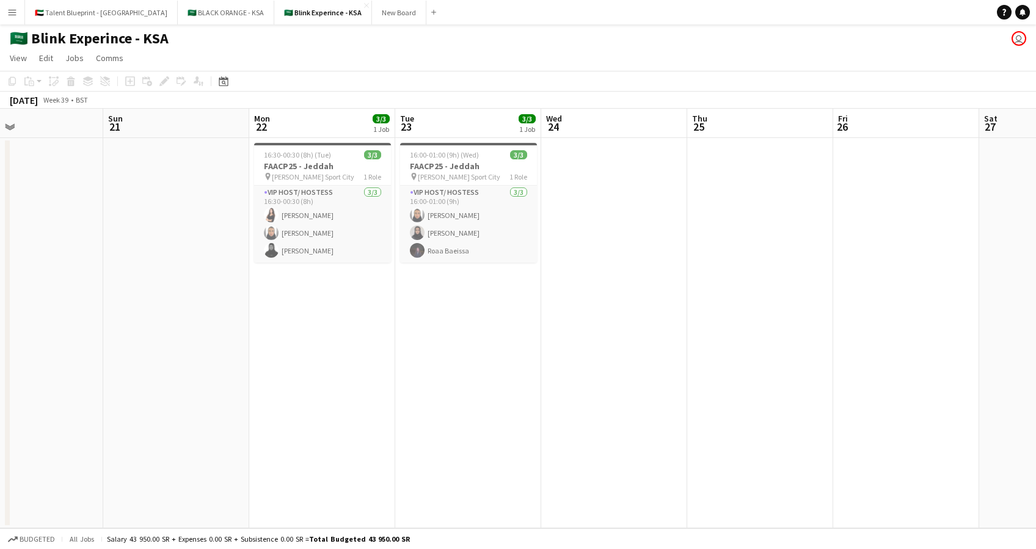
scroll to position [0, 300]
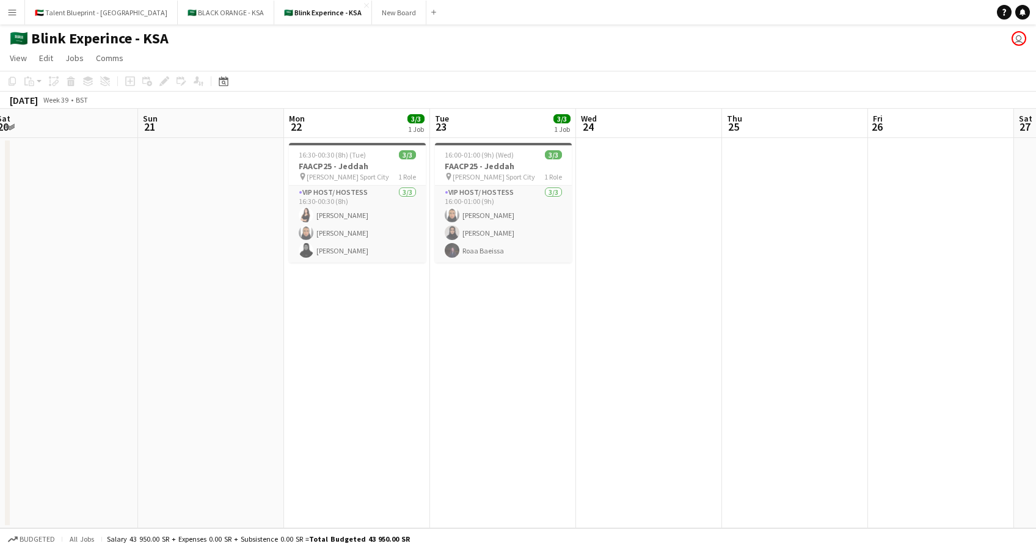
drag, startPoint x: 322, startPoint y: 268, endPoint x: 620, endPoint y: 278, distance: 298.1
click at [620, 278] on app-calendar-viewport "Thu 18 Fri 19 Sat 20 Sun 21 Mon 22 3/3 1 Job Tue 23 3/3 1 Job Wed 24 Thu 25 Fri…" at bounding box center [518, 318] width 1036 height 419
click at [7, 10] on app-icon "Menu" at bounding box center [12, 12] width 10 height 10
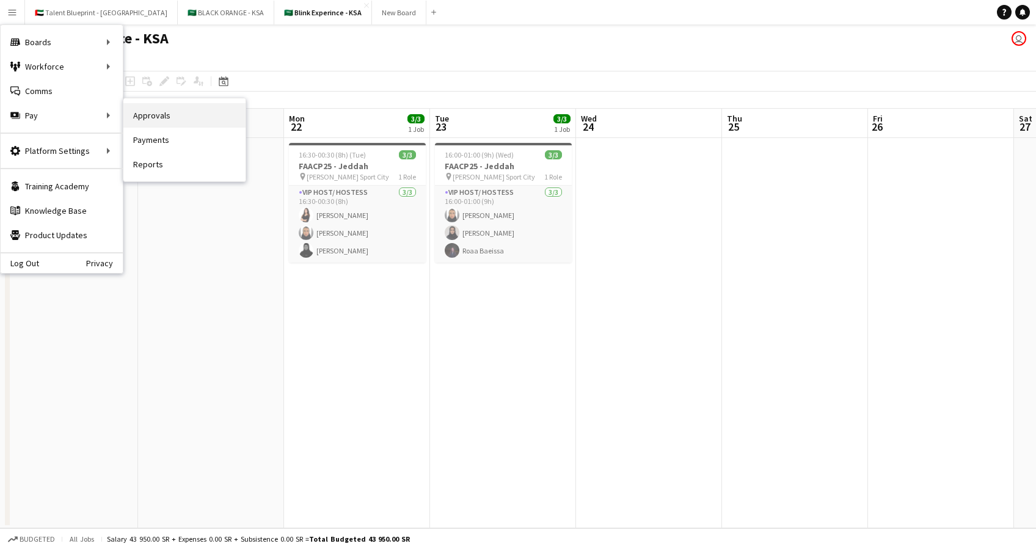
click at [146, 116] on link "Approvals" at bounding box center [184, 115] width 122 height 24
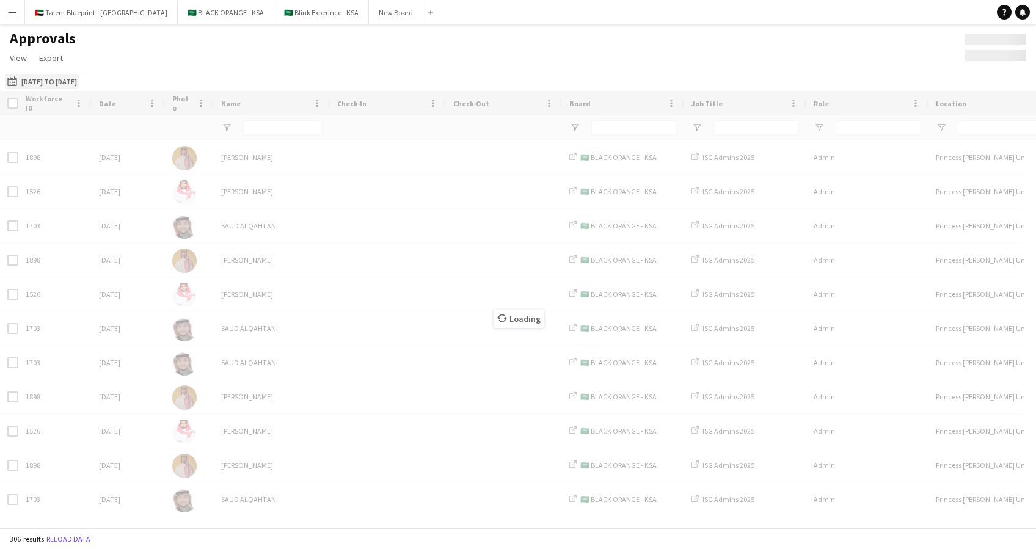
click at [72, 78] on button "01-09-2025 to 31-10-2025 01-09-2025 to 31-10-2025" at bounding box center [42, 81] width 74 height 15
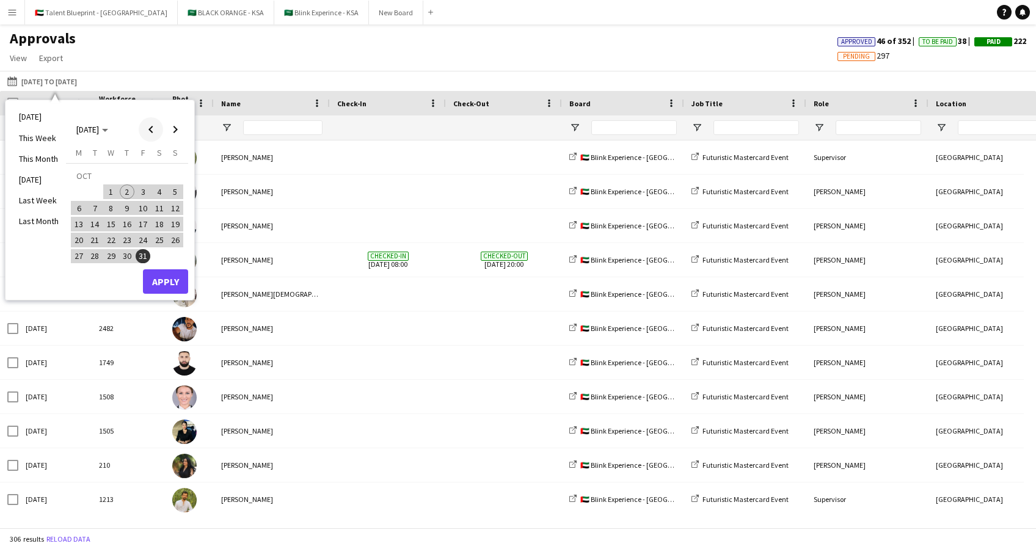
click at [147, 127] on span "Previous month" at bounding box center [151, 129] width 24 height 24
click at [81, 237] on span "22" at bounding box center [78, 240] width 15 height 15
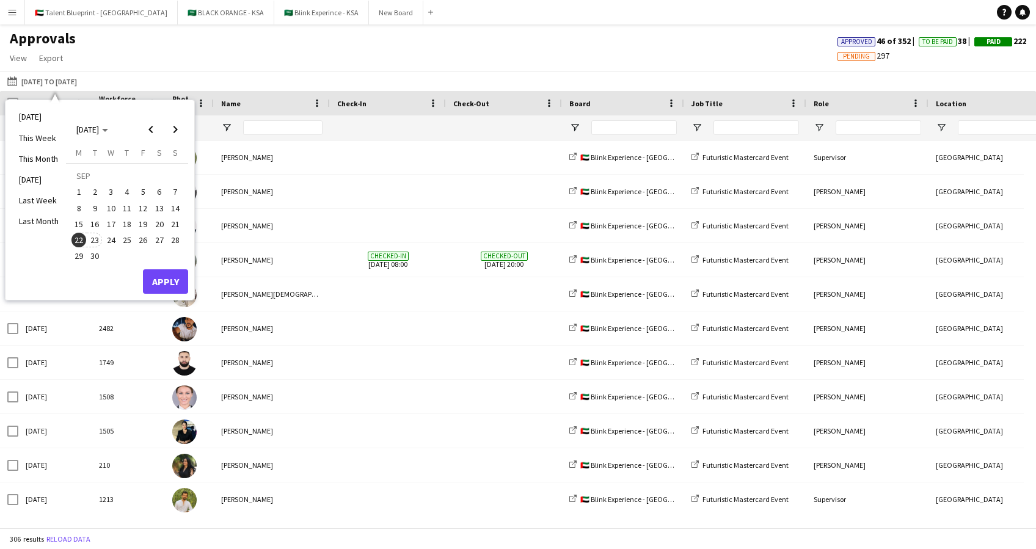
click at [97, 237] on span "23" at bounding box center [95, 240] width 15 height 15
click at [176, 294] on div "Today This Week This Month Yesterday Last Week Last Month SEP 2025 SEP 2025 Mon…" at bounding box center [99, 199] width 189 height 199
click at [167, 267] on div "Monday M Tuesday T Wednesday W Thursday T Friday F Saturday S Sunday S SEP 1 2 …" at bounding box center [127, 208] width 122 height 122
click at [165, 274] on button "Apply" at bounding box center [165, 281] width 45 height 24
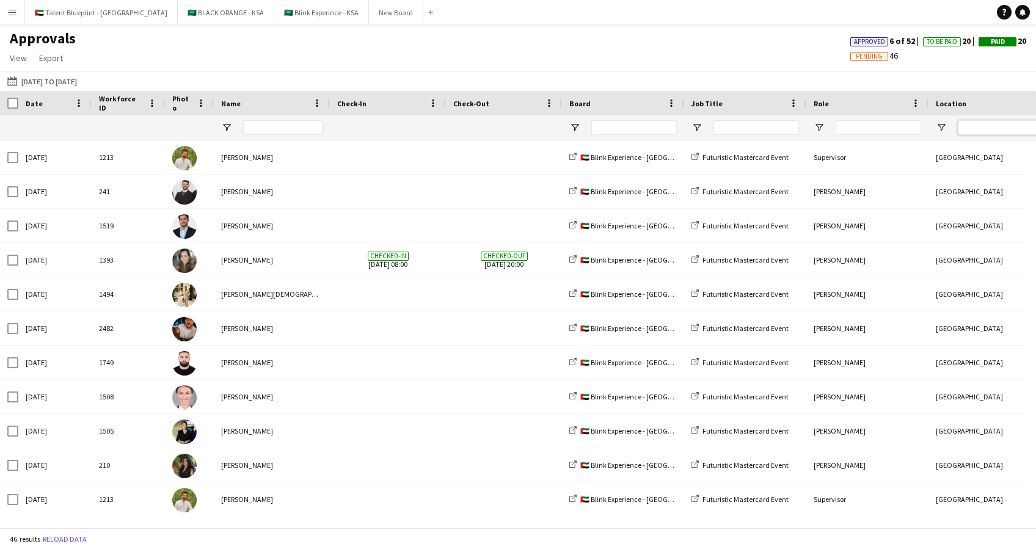
click at [976, 122] on input "Location Filter Input" at bounding box center [999, 127] width 85 height 15
type input "*"
click at [978, 117] on div "*" at bounding box center [999, 127] width 85 height 24
click at [977, 126] on input "*" at bounding box center [999, 127] width 85 height 15
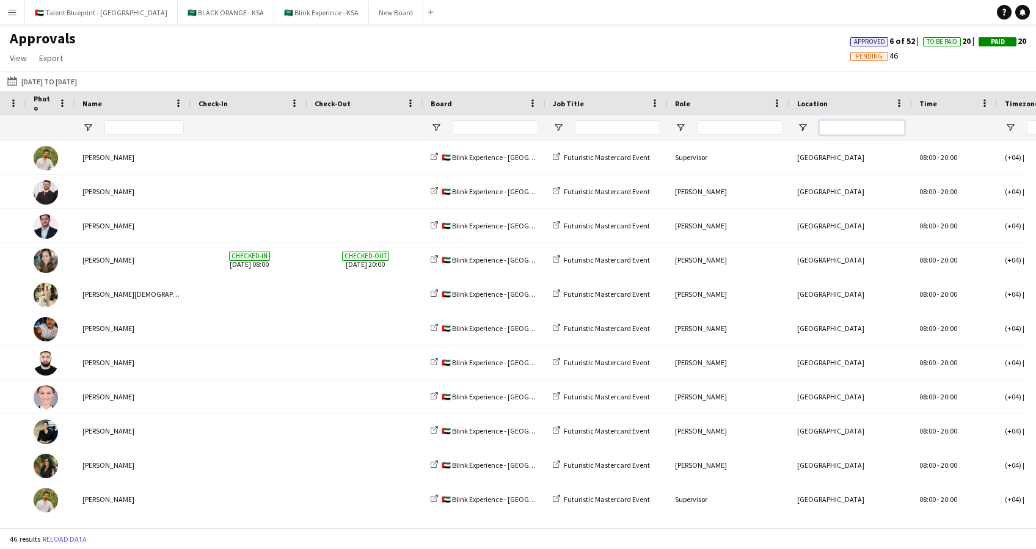
scroll to position [0, 327]
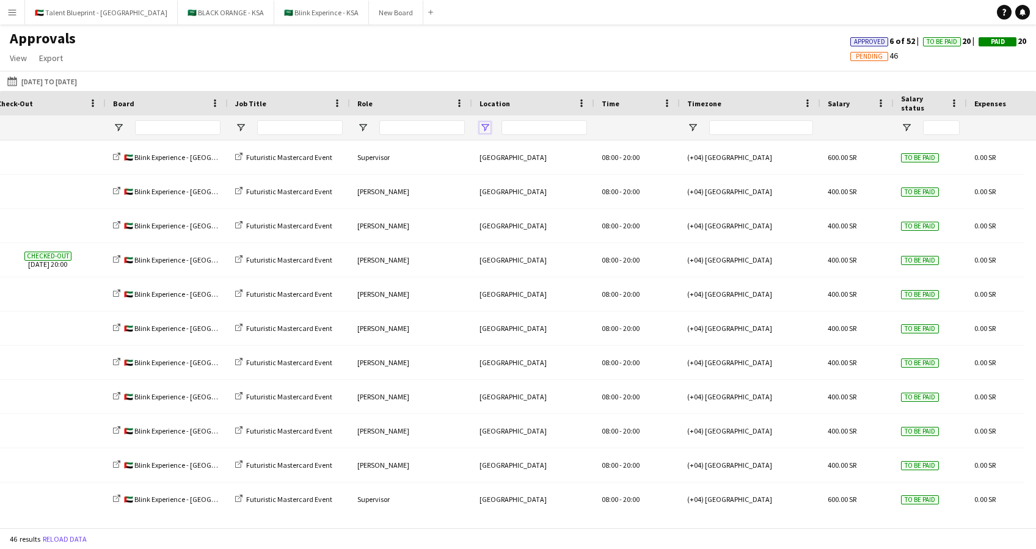
click at [481, 127] on span "Open Filter Menu" at bounding box center [484, 127] width 11 height 11
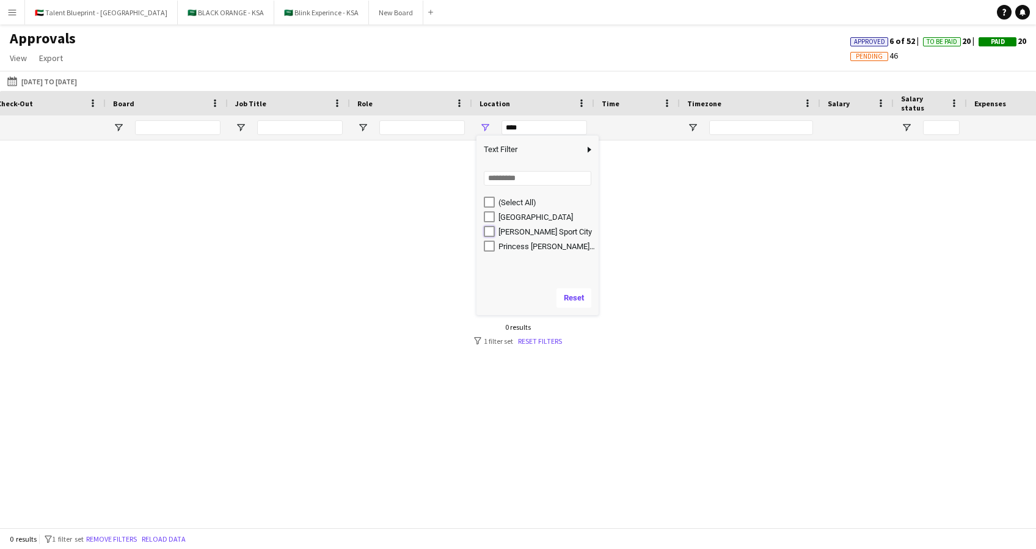
type input "**********"
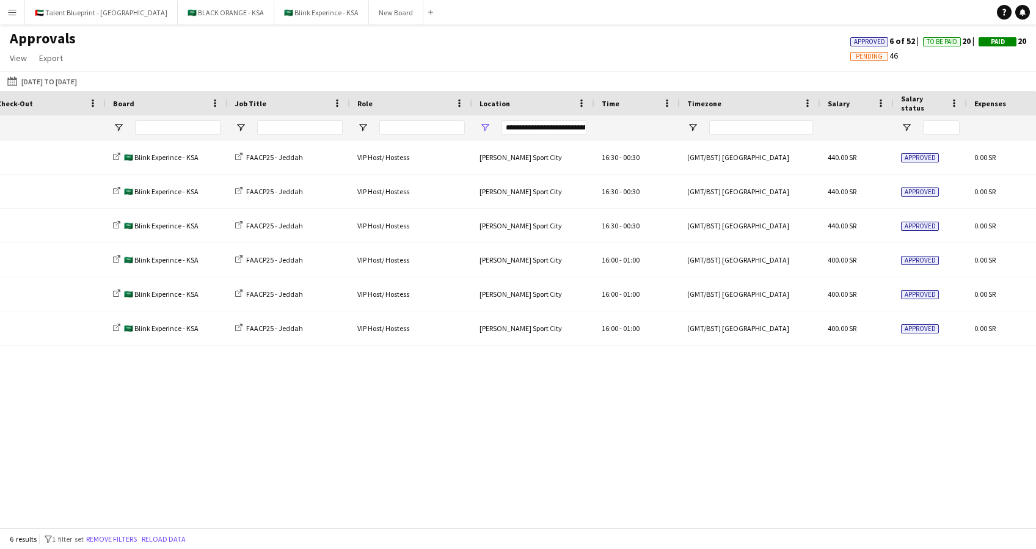
click at [584, 466] on div "Checked-in 22-09-2025 17:11 🇸🇦 Blink Experince - KSA FAACP25 - Jeddah VIP Host/…" at bounding box center [518, 327] width 1036 height 375
drag, startPoint x: 597, startPoint y: 513, endPoint x: 709, endPoint y: 528, distance: 112.7
click at [709, 528] on app-pay-approvals-table "Drag here to set row groups Workforce ID Date Photo Name Check-In Check-Out Boa…" at bounding box center [518, 309] width 1036 height 437
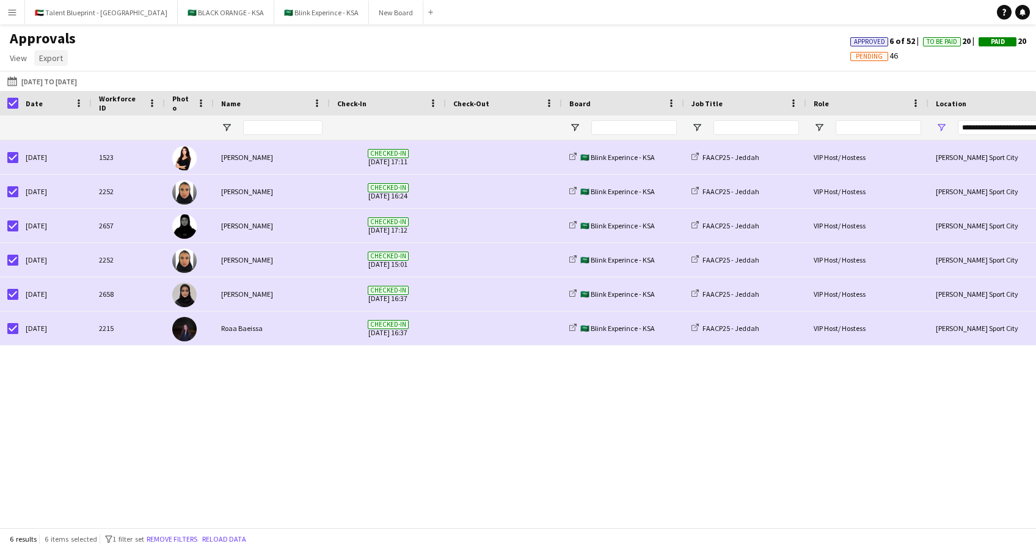
click at [45, 57] on span "Export" at bounding box center [51, 58] width 24 height 11
click at [95, 90] on link "Export as XLSX" at bounding box center [77, 84] width 85 height 26
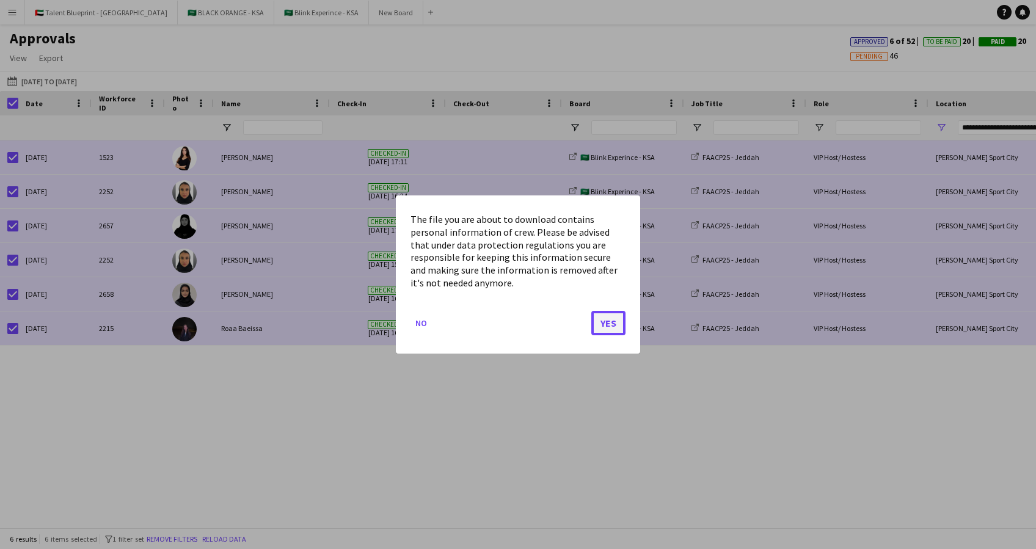
click at [603, 324] on button "Yes" at bounding box center [608, 323] width 34 height 24
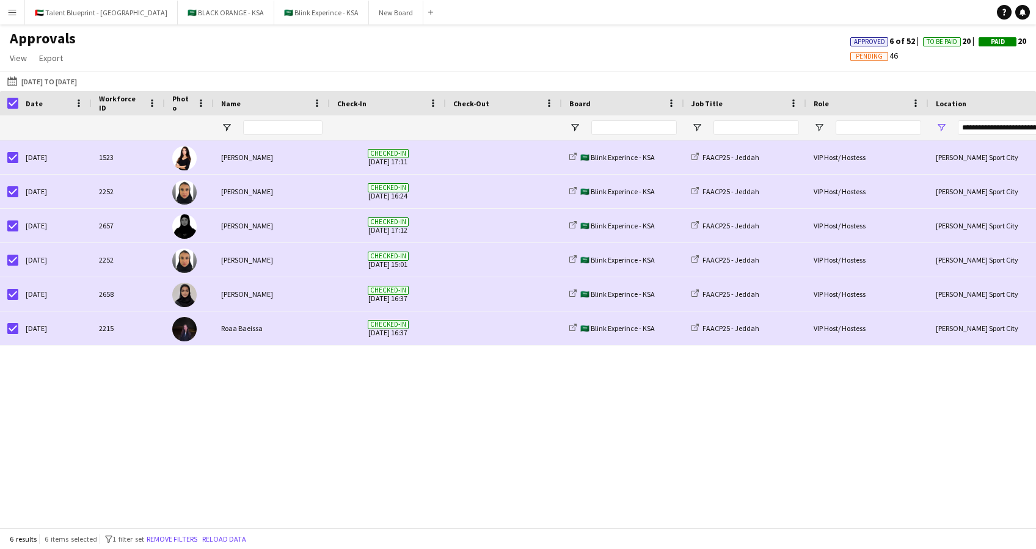
click at [20, 10] on button "Menu" at bounding box center [12, 12] width 24 height 24
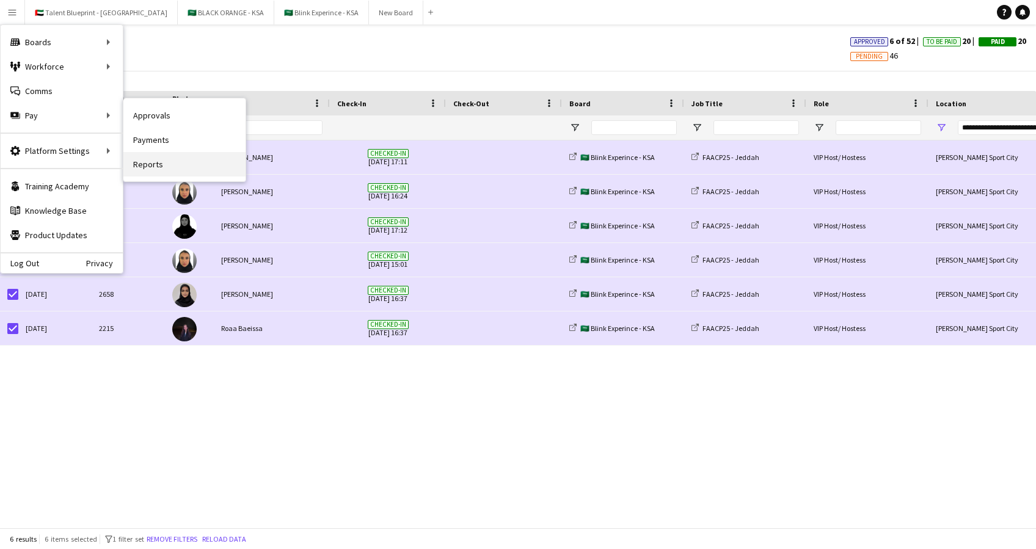
click at [145, 165] on link "Reports" at bounding box center [184, 164] width 122 height 24
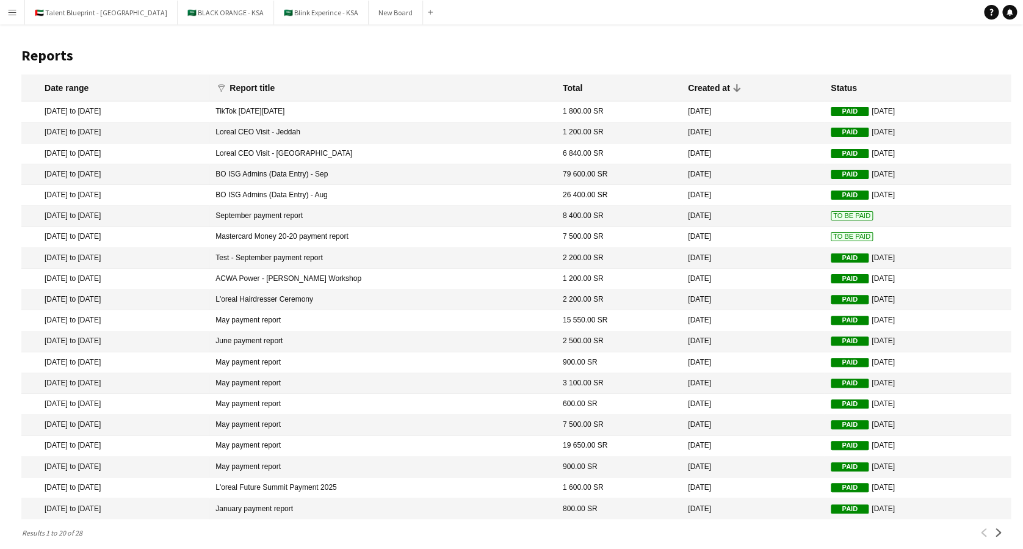
click at [13, 13] on app-icon "Menu" at bounding box center [12, 12] width 10 height 10
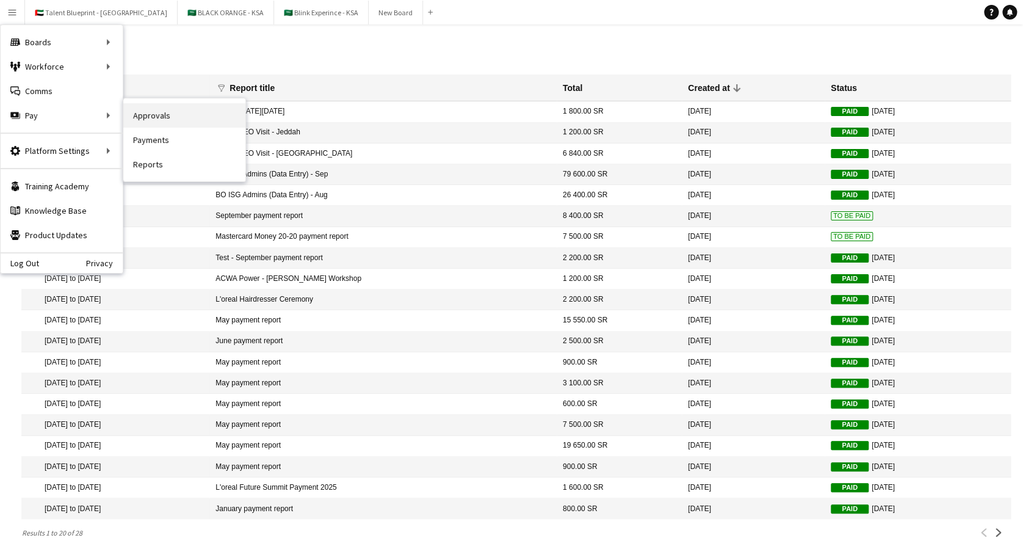
click at [158, 122] on link "Approvals" at bounding box center [184, 115] width 122 height 24
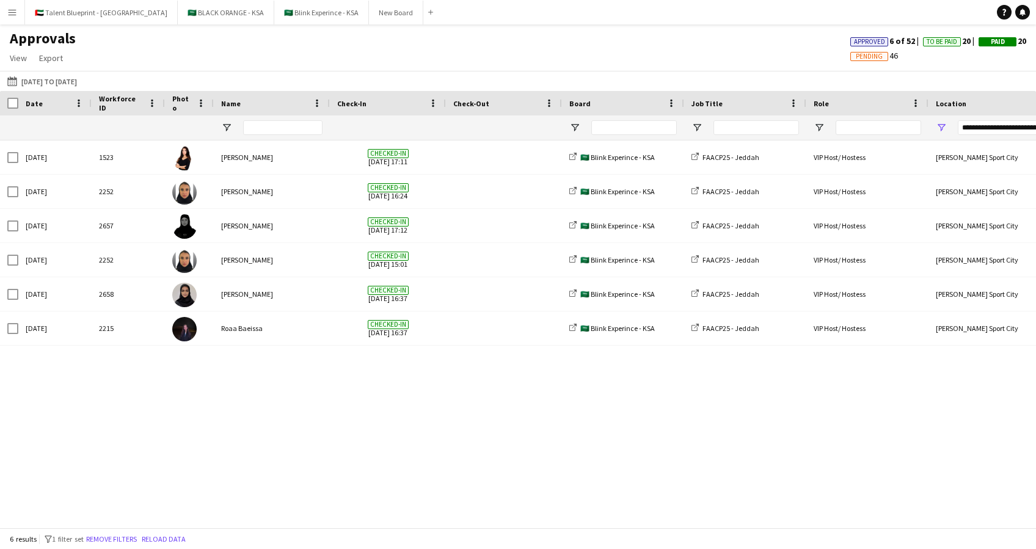
click at [927, 40] on span "To Be Paid" at bounding box center [941, 42] width 31 height 8
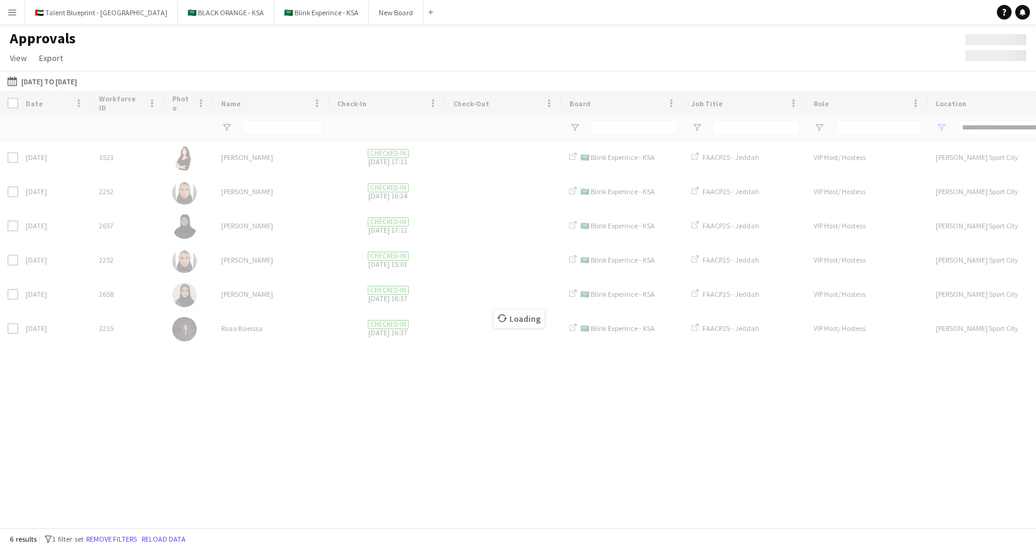
type input "***"
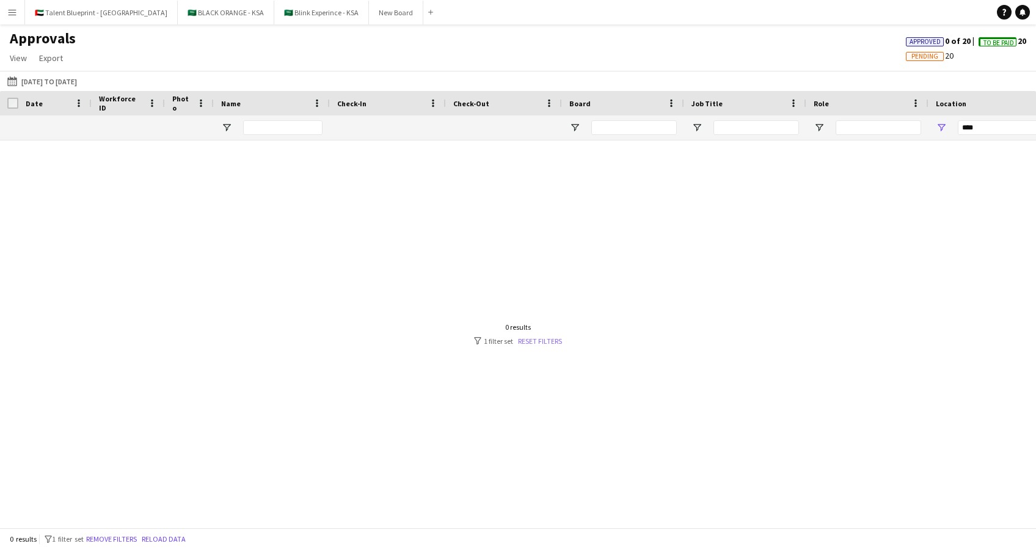
click at [545, 341] on link "Reset filters" at bounding box center [540, 340] width 44 height 9
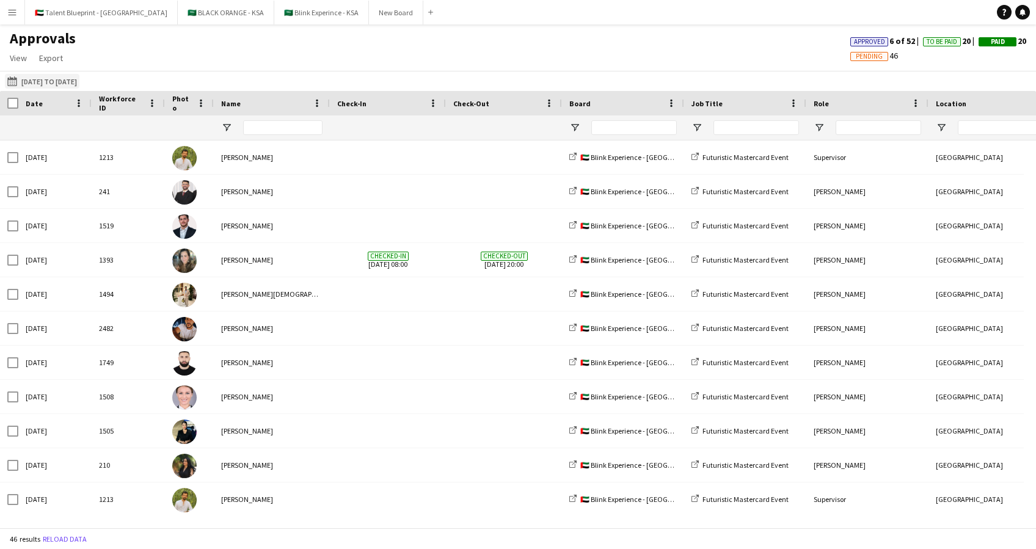
click at [26, 85] on button "[DATE] to [DATE] [DATE] to [DATE]" at bounding box center [42, 81] width 74 height 15
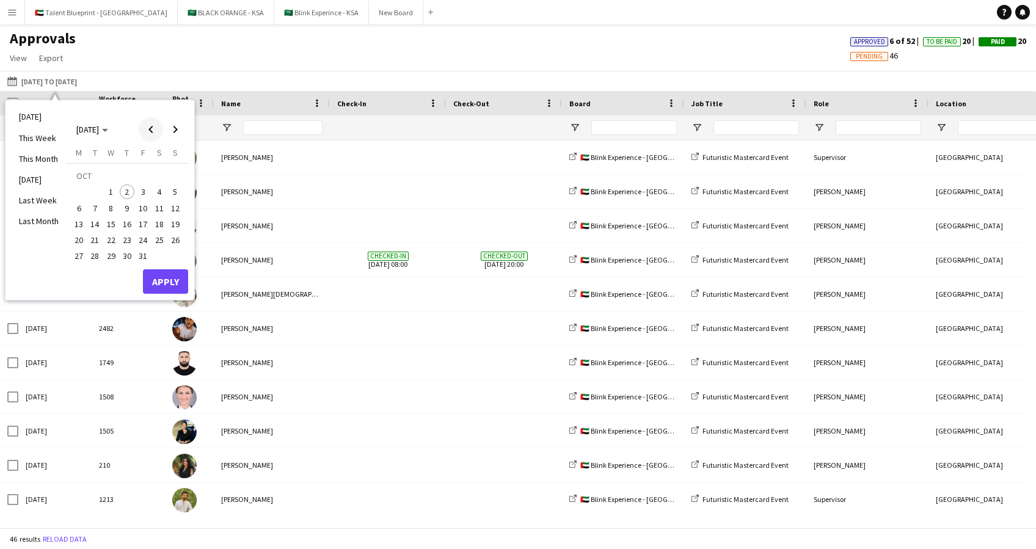
click at [145, 123] on span "Previous month" at bounding box center [151, 129] width 24 height 24
click at [777, 132] on input "Job Title Filter Input" at bounding box center [755, 127] width 85 height 15
type input "**"
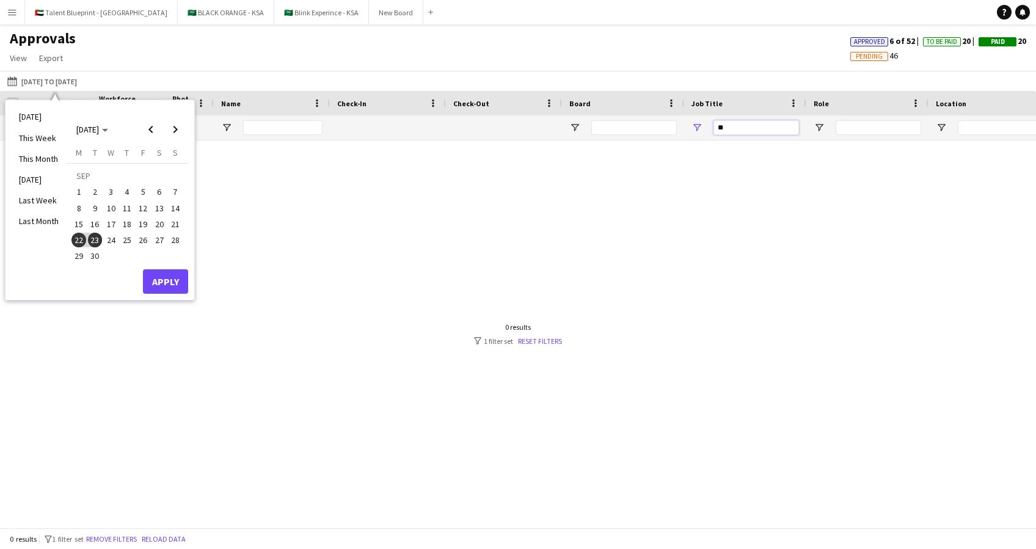
drag, startPoint x: 788, startPoint y: 131, endPoint x: 711, endPoint y: 139, distance: 76.7
click at [711, 139] on div "**" at bounding box center [745, 127] width 122 height 24
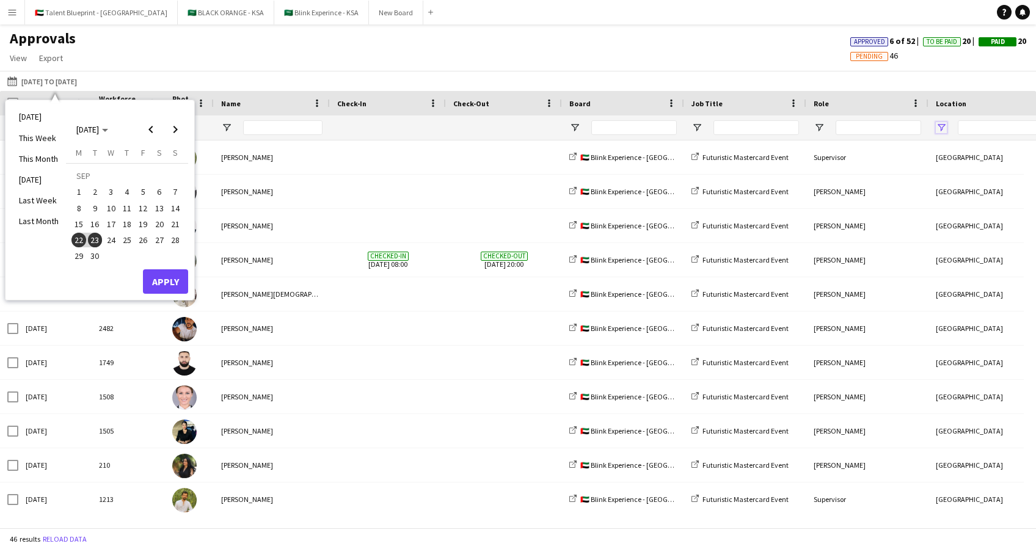
click at [945, 127] on span "Open Filter Menu" at bounding box center [940, 127] width 11 height 11
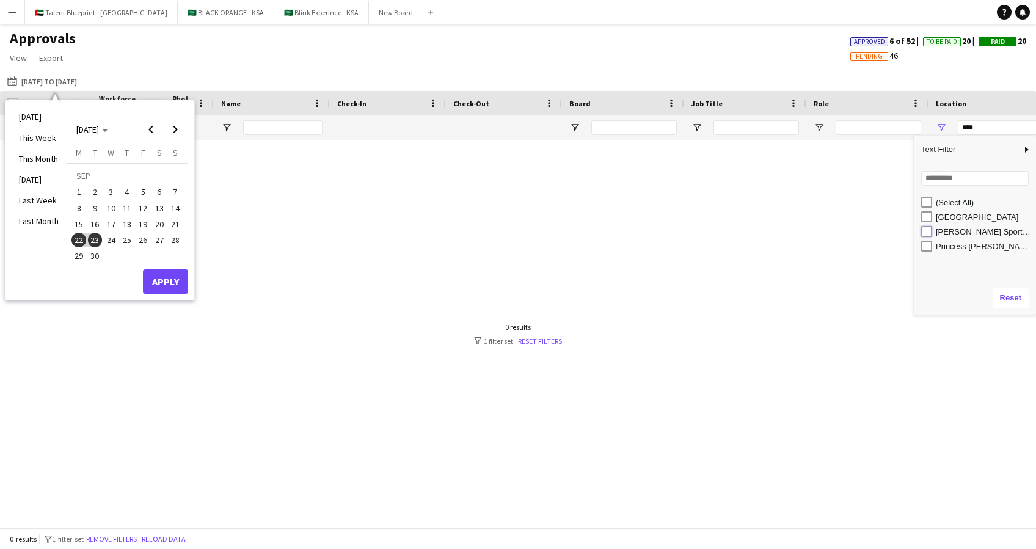
type input "**********"
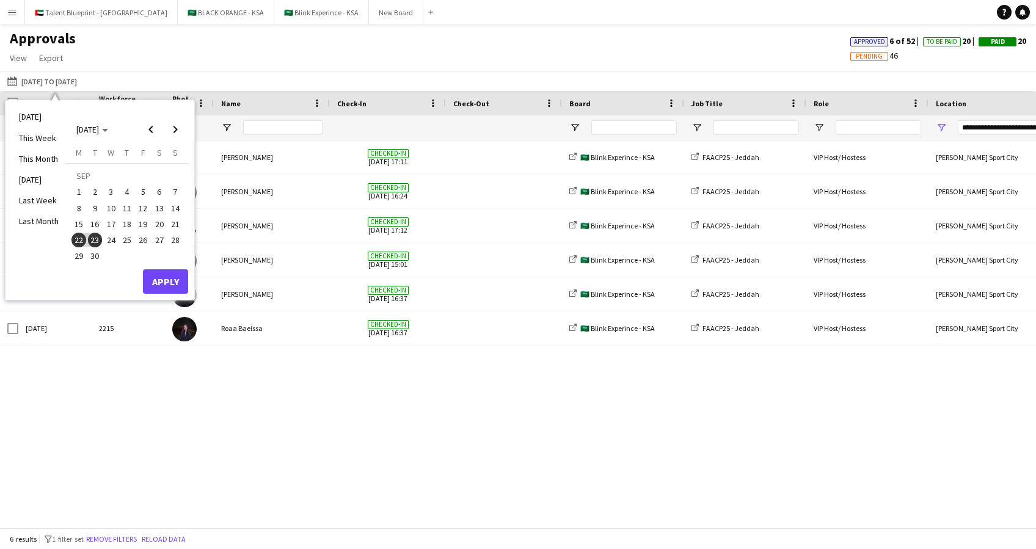
click at [872, 397] on div "[DATE] 1523 [PERSON_NAME] Checked-in [DATE] 17:11 🇸🇦 Blink Experince - KSA FAAC…" at bounding box center [518, 327] width 1036 height 375
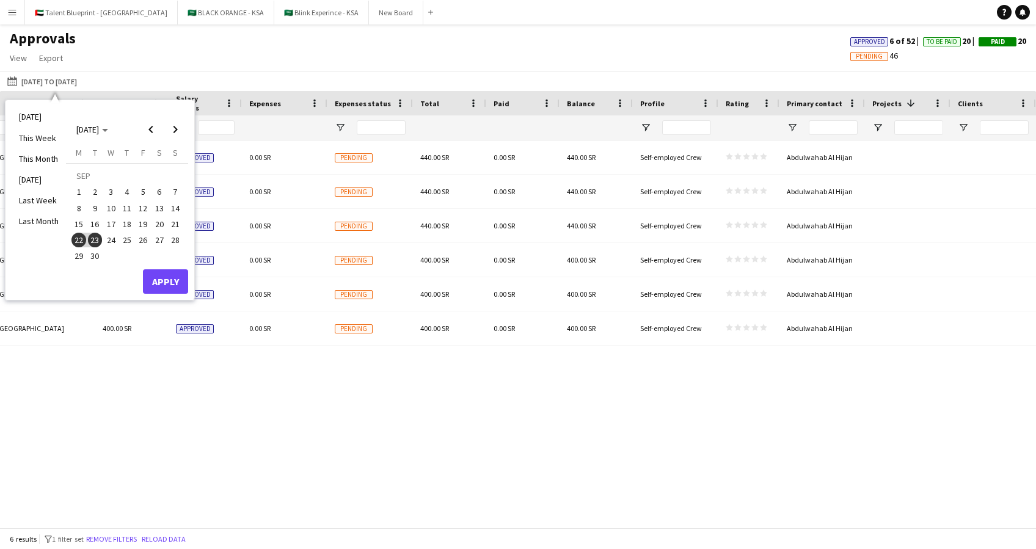
scroll to position [0, 156]
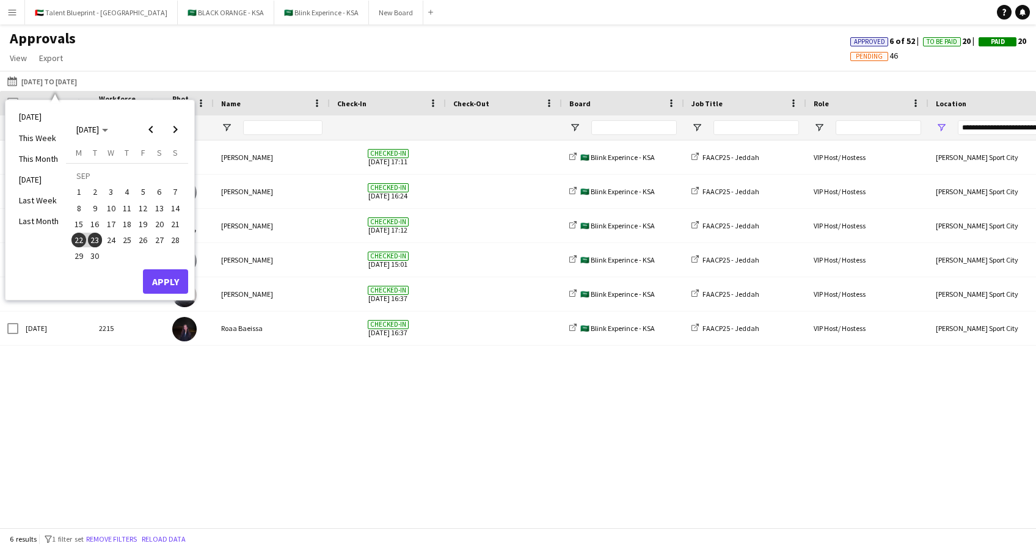
click at [194, 423] on div "16:30 - 00:30 (GMT/BST) [GEOGRAPHIC_DATA][PERSON_NAME][GEOGRAPHIC_DATA][PERSON_…" at bounding box center [518, 327] width 1036 height 375
click at [170, 288] on button "Apply" at bounding box center [165, 281] width 45 height 24
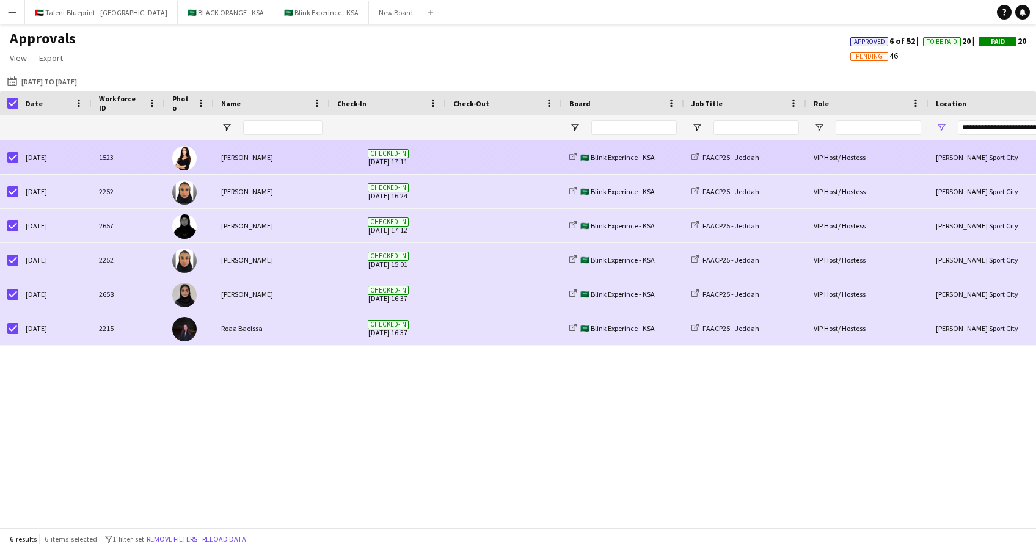
click at [498, 143] on span at bounding box center [503, 157] width 101 height 34
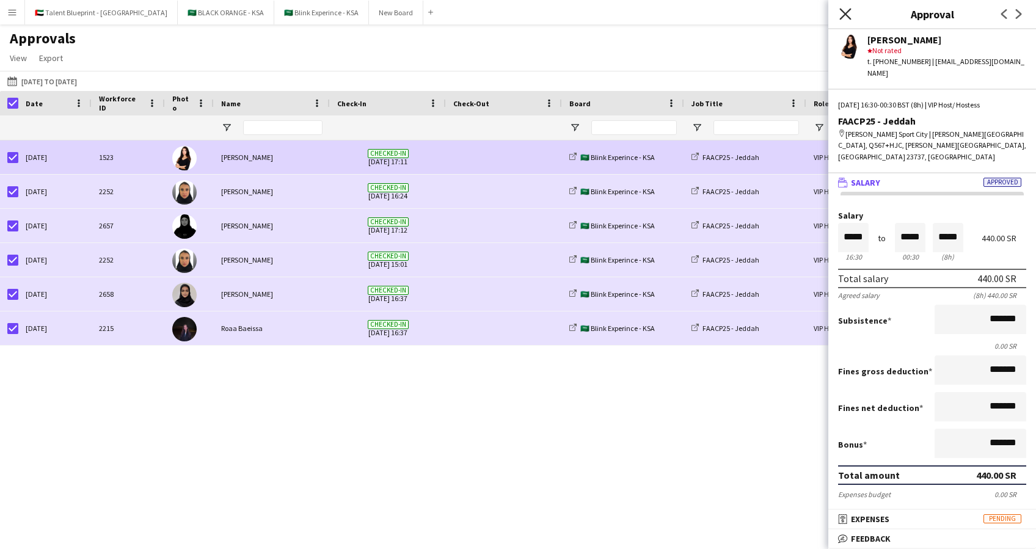
click at [849, 16] on icon "Close pop-in" at bounding box center [845, 14] width 12 height 12
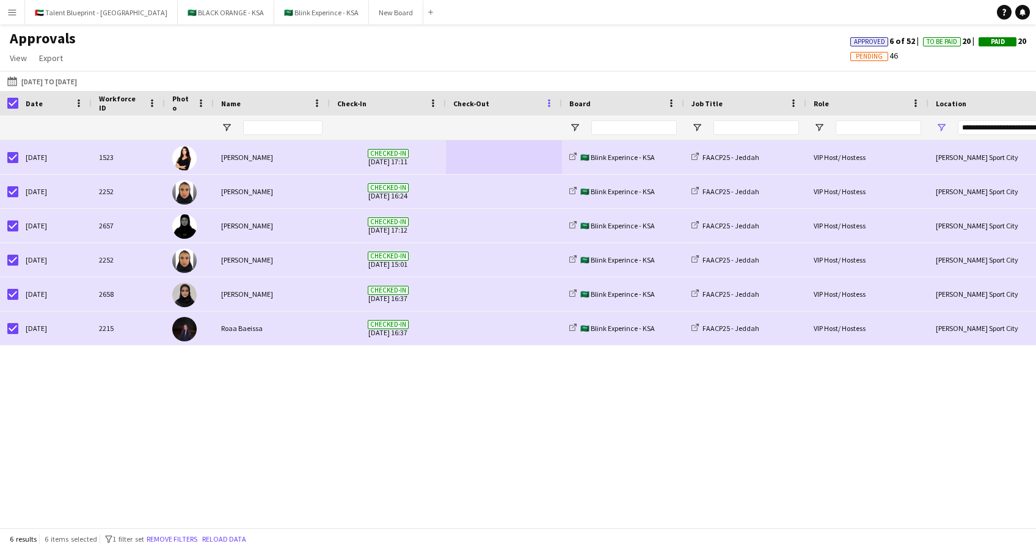
click at [550, 102] on span at bounding box center [548, 103] width 11 height 11
click at [501, 427] on div "16:30 - 00:30 (GMT/BST) [GEOGRAPHIC_DATA][PERSON_NAME][GEOGRAPHIC_DATA][PERSON_…" at bounding box center [518, 327] width 1036 height 375
click at [14, 10] on app-icon "Menu" at bounding box center [12, 12] width 10 height 10
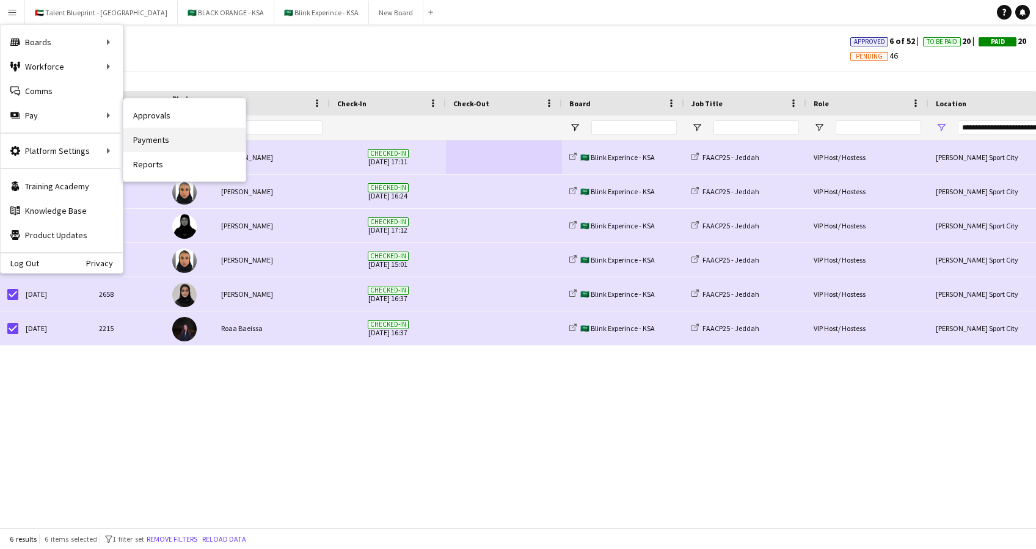
click at [153, 131] on link "Payments" at bounding box center [184, 140] width 122 height 24
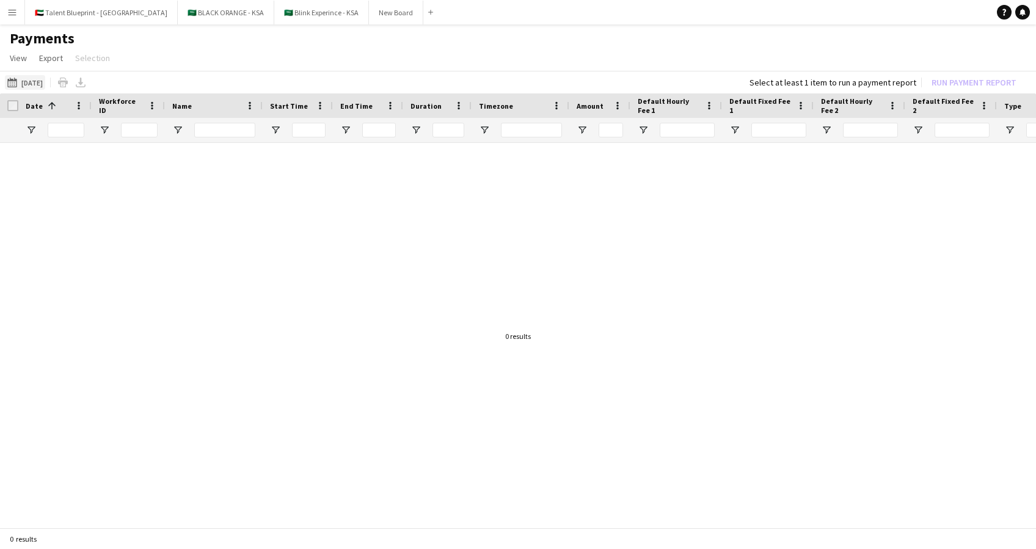
click at [31, 75] on button "[DATE] [DATE]" at bounding box center [25, 82] width 40 height 15
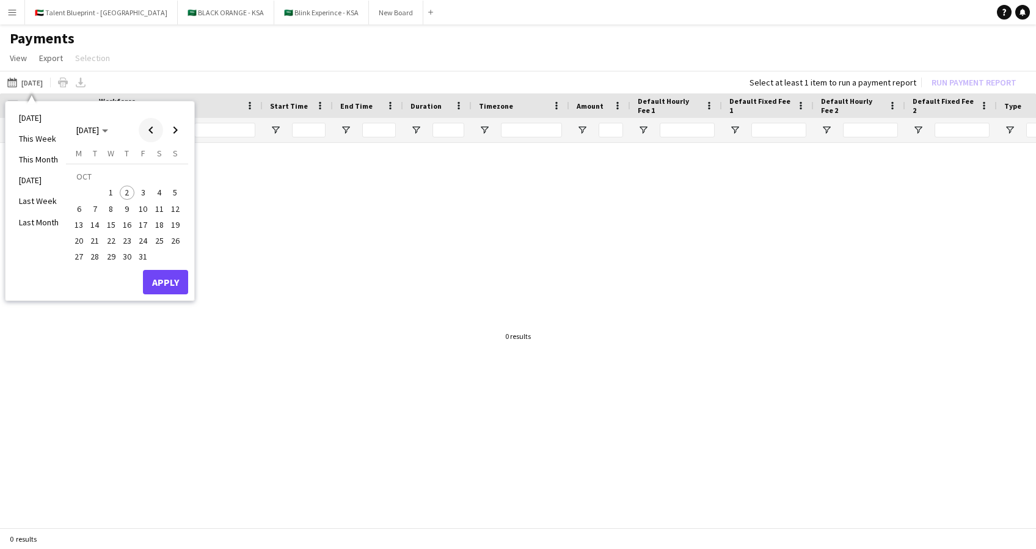
click at [142, 128] on span "Previous month" at bounding box center [151, 130] width 24 height 24
click at [85, 242] on button "22" at bounding box center [79, 241] width 16 height 16
click at [100, 238] on span "23" at bounding box center [95, 240] width 15 height 15
click at [156, 278] on button "Apply" at bounding box center [165, 282] width 45 height 24
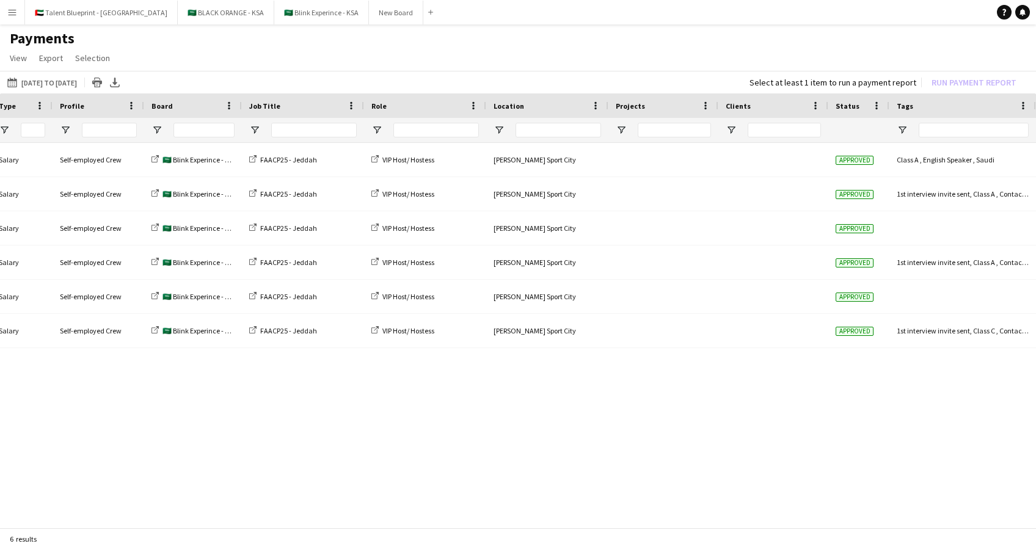
drag, startPoint x: 703, startPoint y: 517, endPoint x: 513, endPoint y: 523, distance: 190.6
click at [513, 523] on div at bounding box center [518, 524] width 1036 height 12
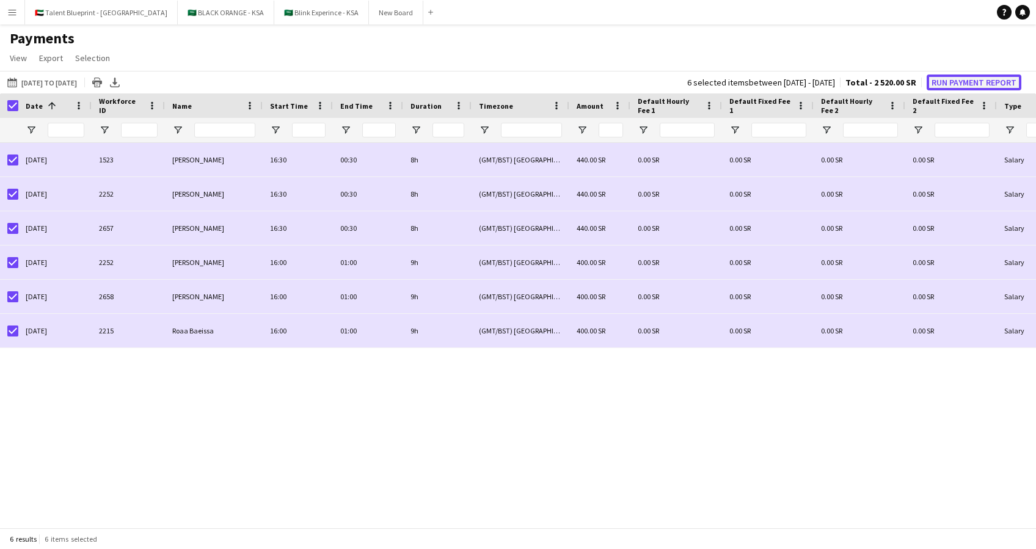
click at [947, 77] on button "Run Payment Report" at bounding box center [973, 82] width 95 height 16
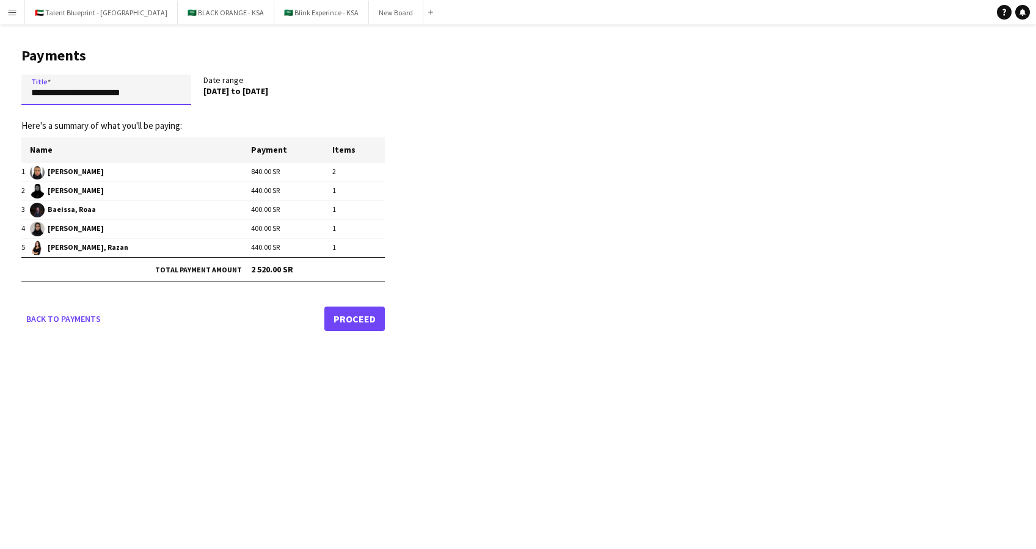
drag, startPoint x: 146, startPoint y: 94, endPoint x: 2, endPoint y: 112, distance: 145.2
click at [2, 112] on main "**********" at bounding box center [198, 186] width 397 height 325
type input "**********"
click at [335, 307] on link "Proceed" at bounding box center [354, 319] width 60 height 24
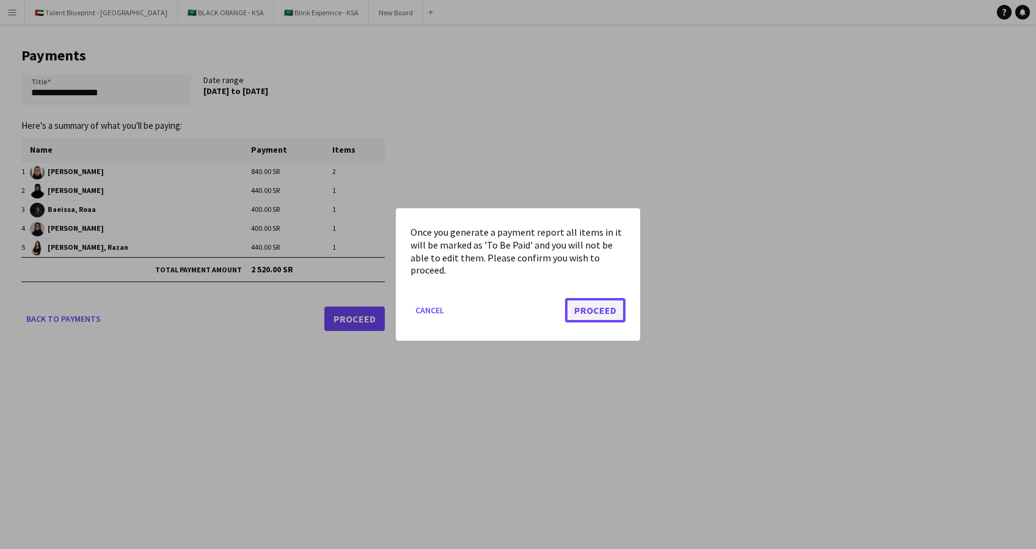
click at [576, 307] on button "Proceed" at bounding box center [595, 310] width 60 height 24
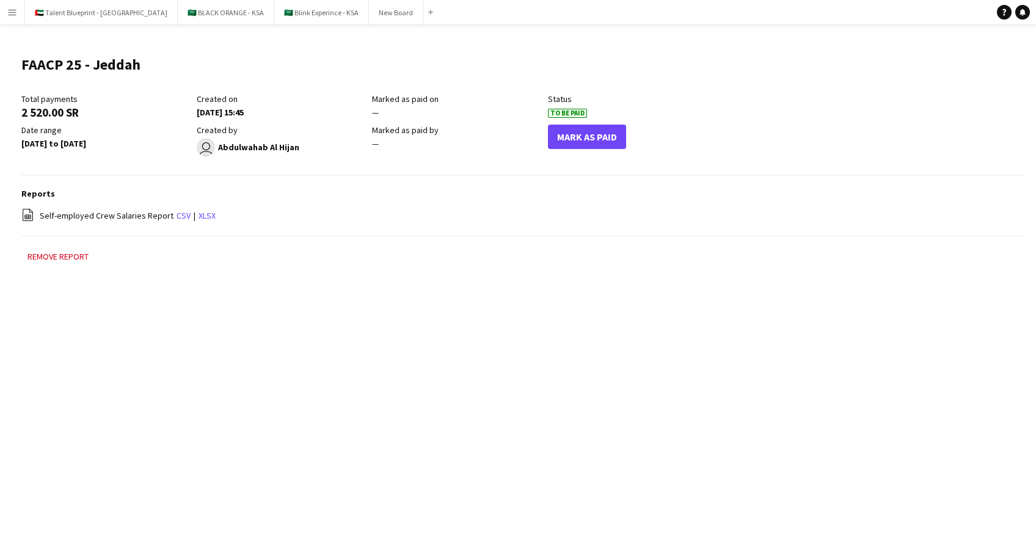
click at [21, 10] on button "Menu" at bounding box center [12, 12] width 24 height 24
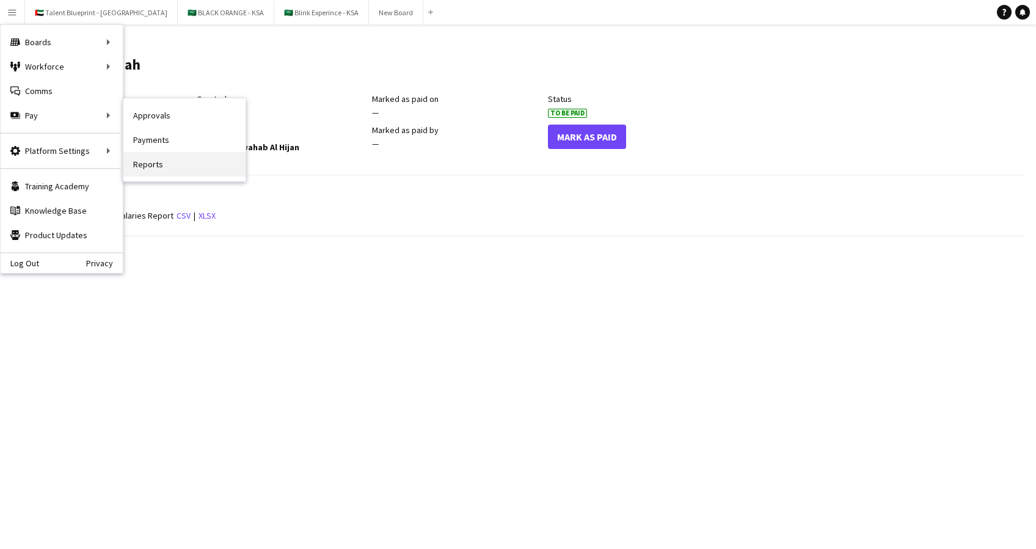
click at [159, 156] on link "Reports" at bounding box center [184, 164] width 122 height 24
